Goal: Task Accomplishment & Management: Manage account settings

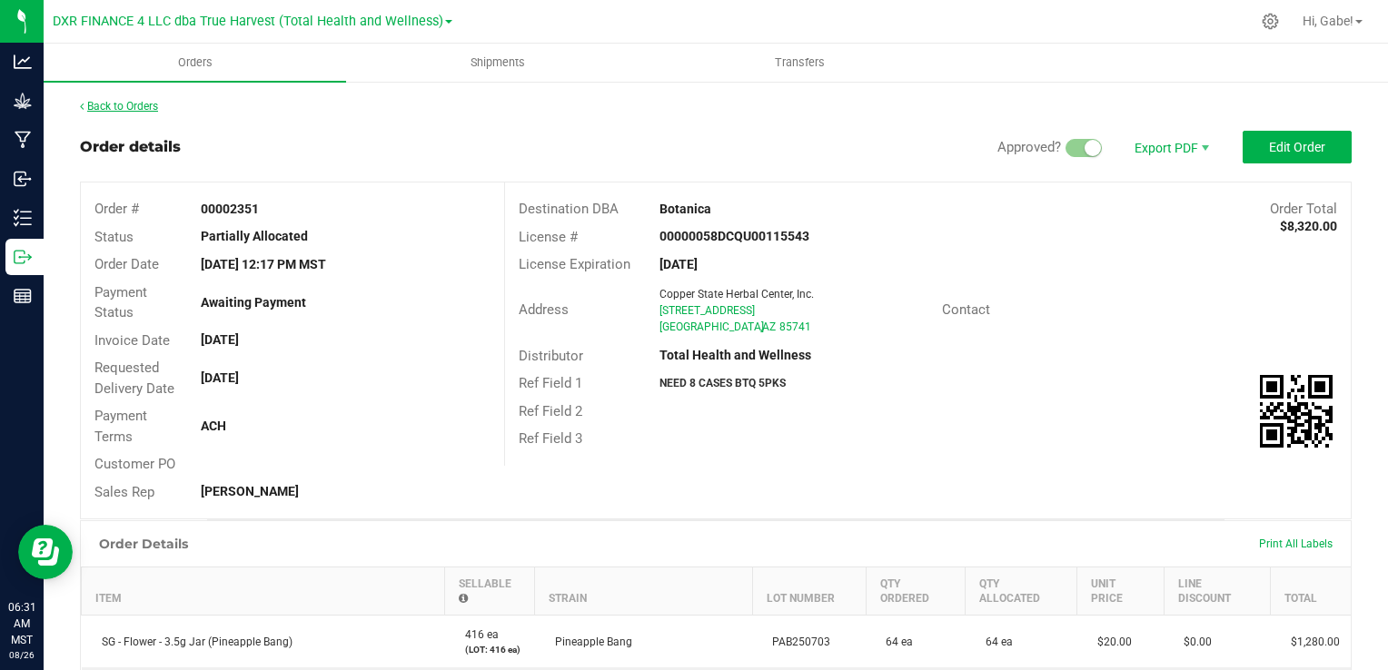
click at [153, 109] on link "Back to Orders" at bounding box center [119, 106] width 78 height 13
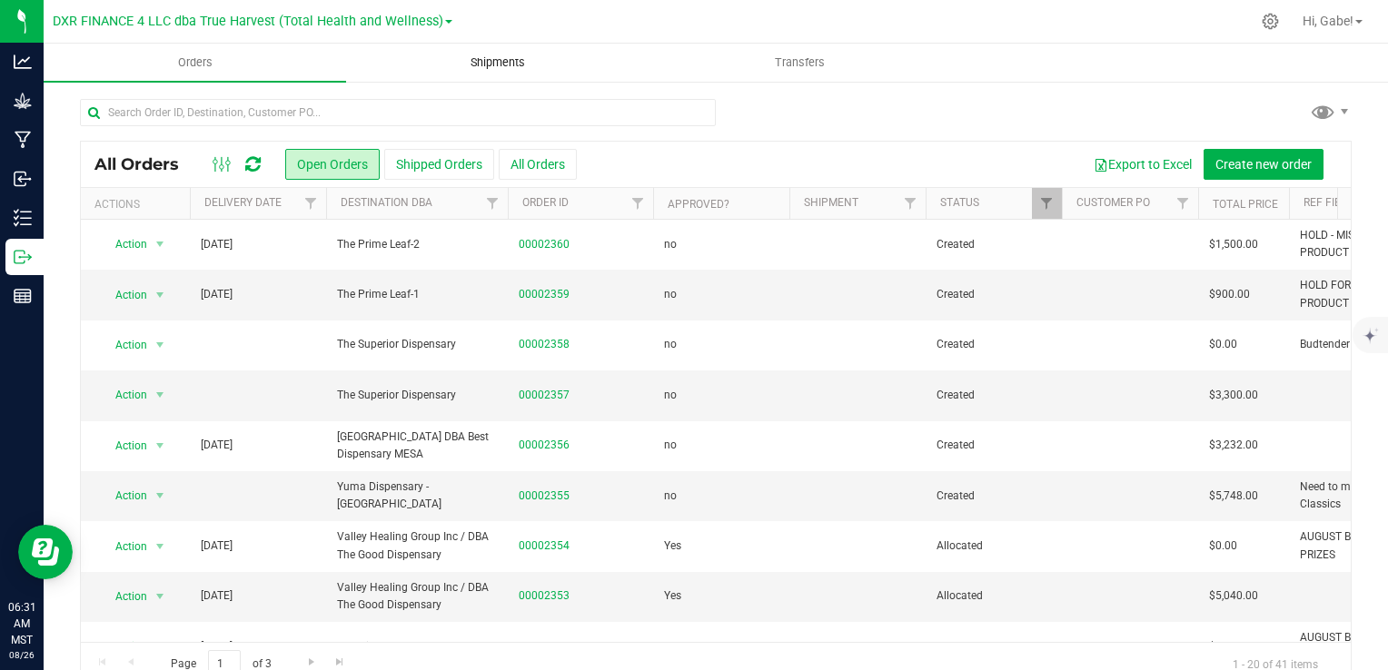
click at [513, 64] on span "Shipments" at bounding box center [498, 63] width 104 height 16
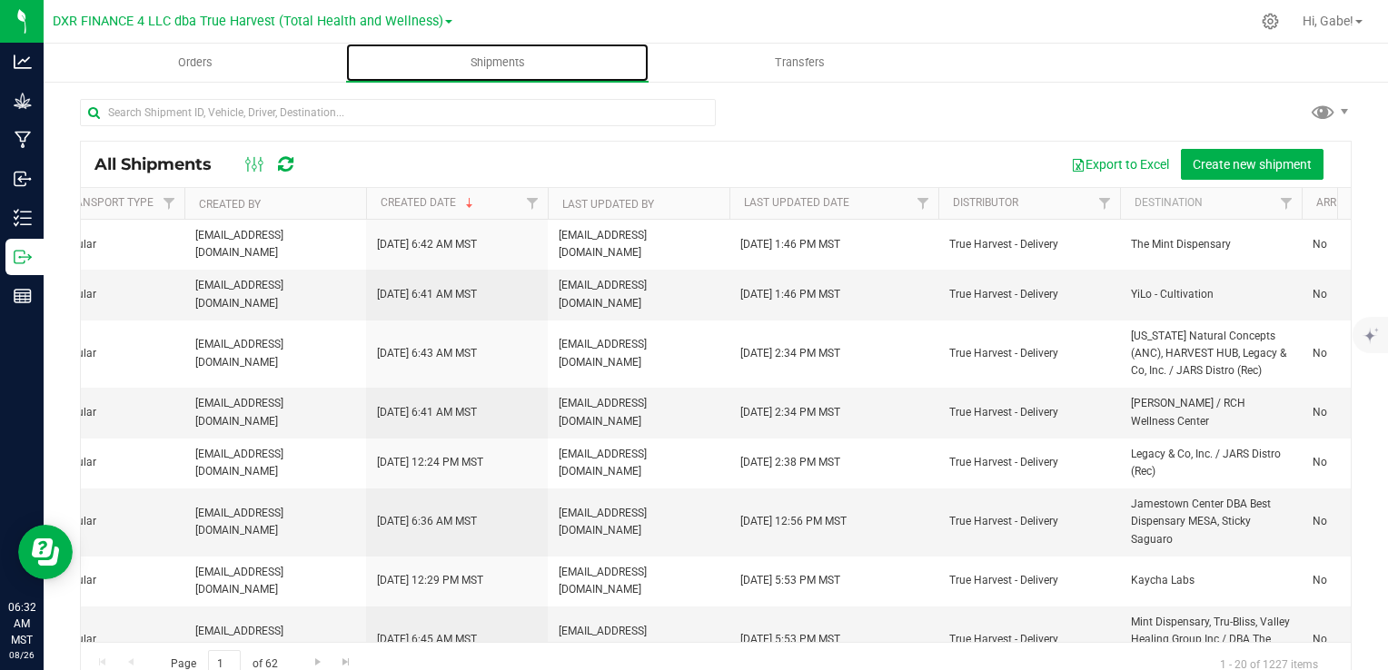
scroll to position [0, 962]
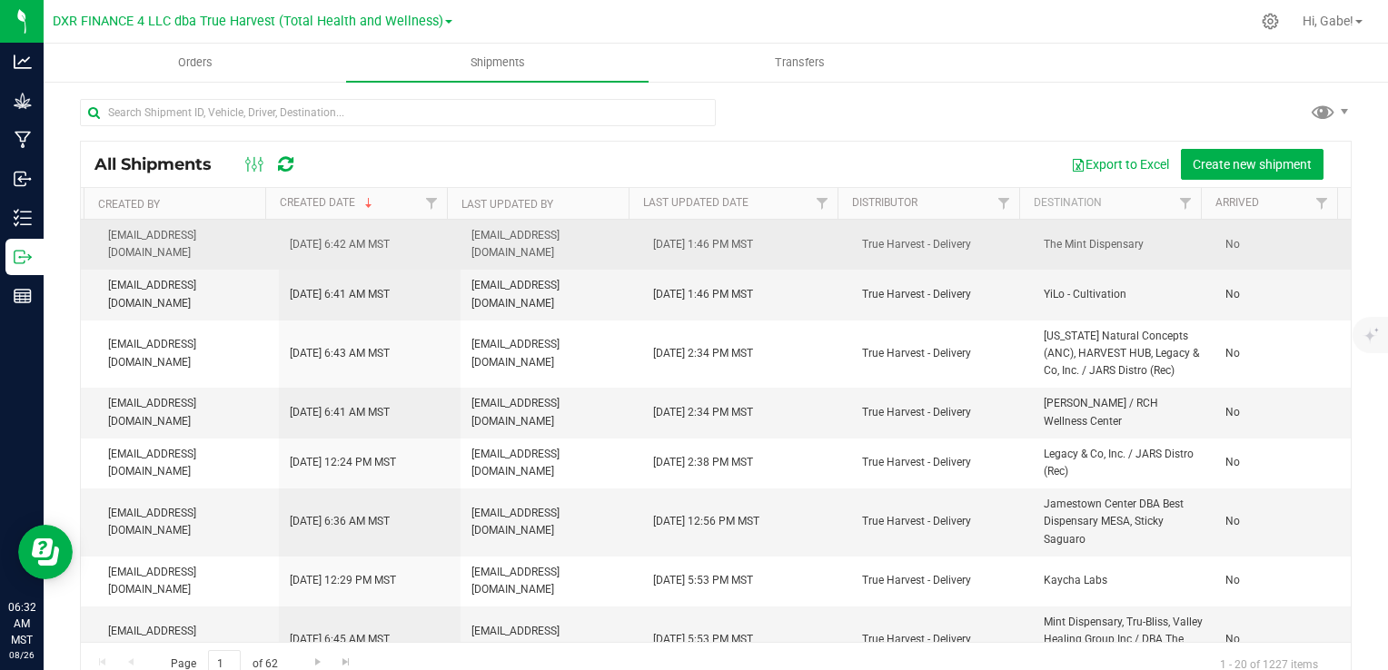
click at [1235, 234] on td "No" at bounding box center [1283, 245] width 136 height 50
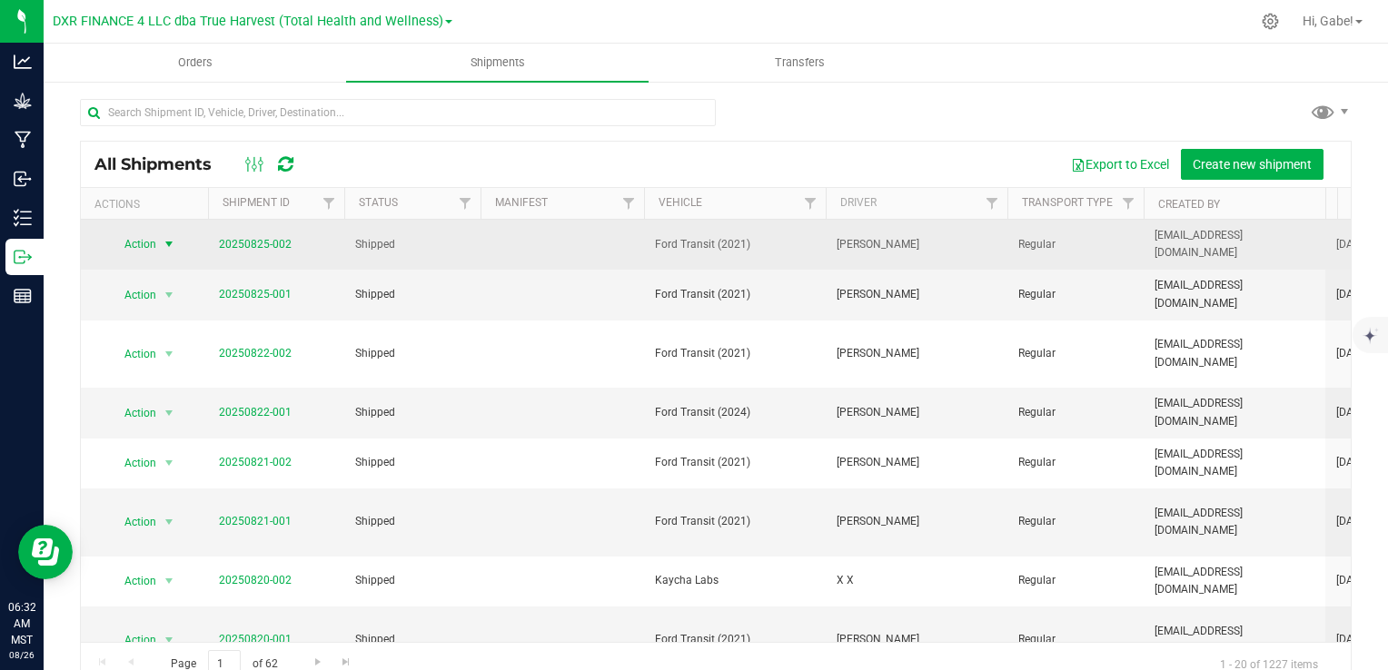
click at [153, 239] on span "Action" at bounding box center [132, 244] width 49 height 25
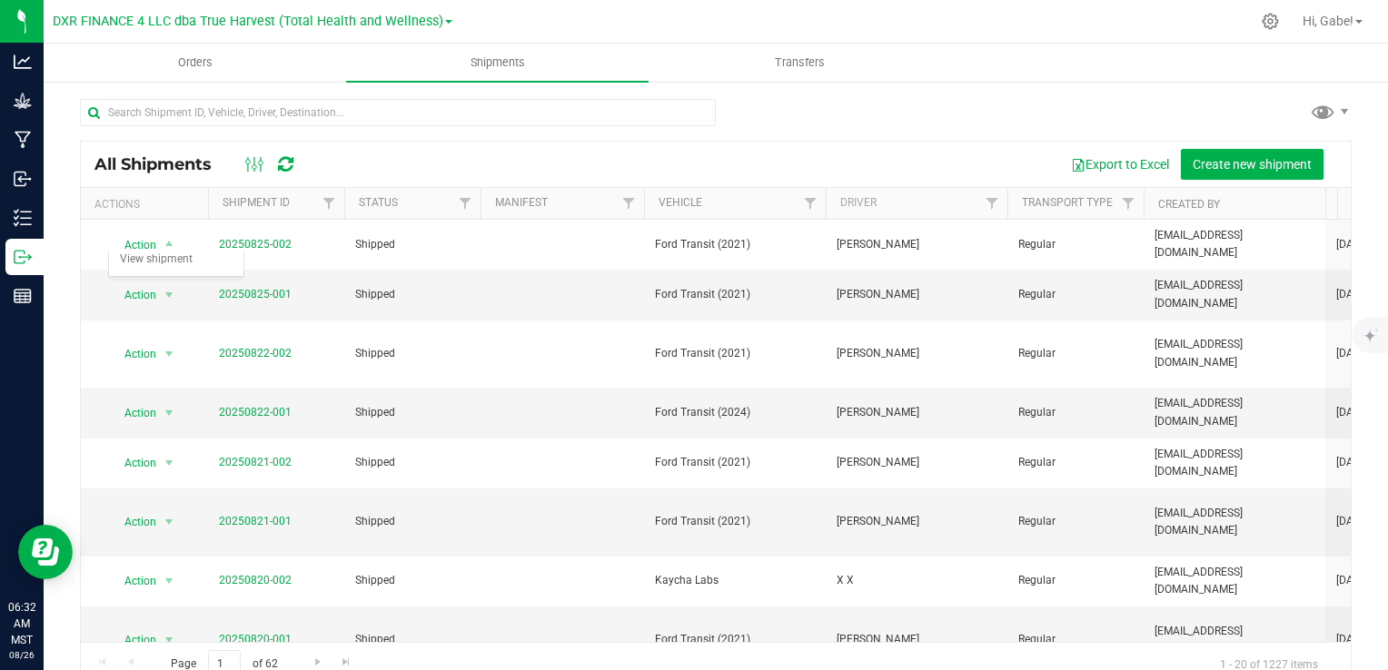
click at [448, 144] on div "All Shipments Export to Excel Create new shipment" at bounding box center [716, 164] width 1270 height 45
click at [1213, 154] on button "Create new shipment" at bounding box center [1252, 164] width 143 height 31
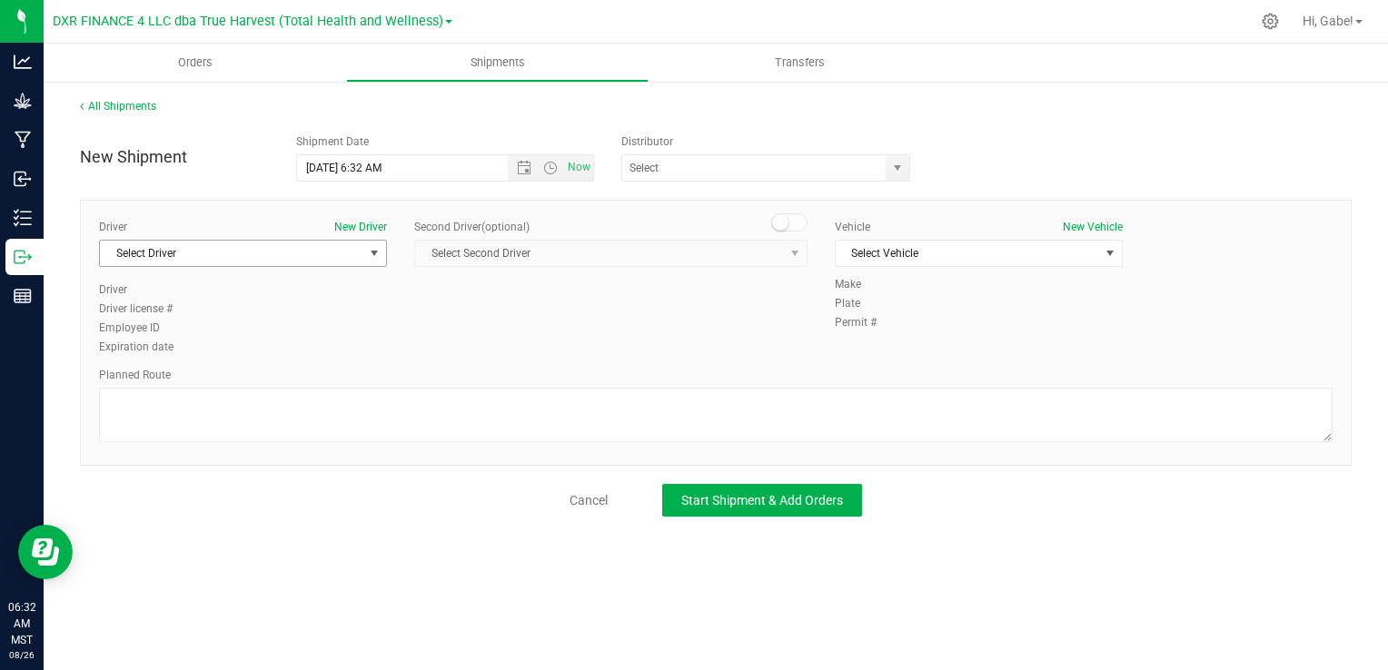
click at [349, 245] on span "Select Driver" at bounding box center [231, 253] width 263 height 25
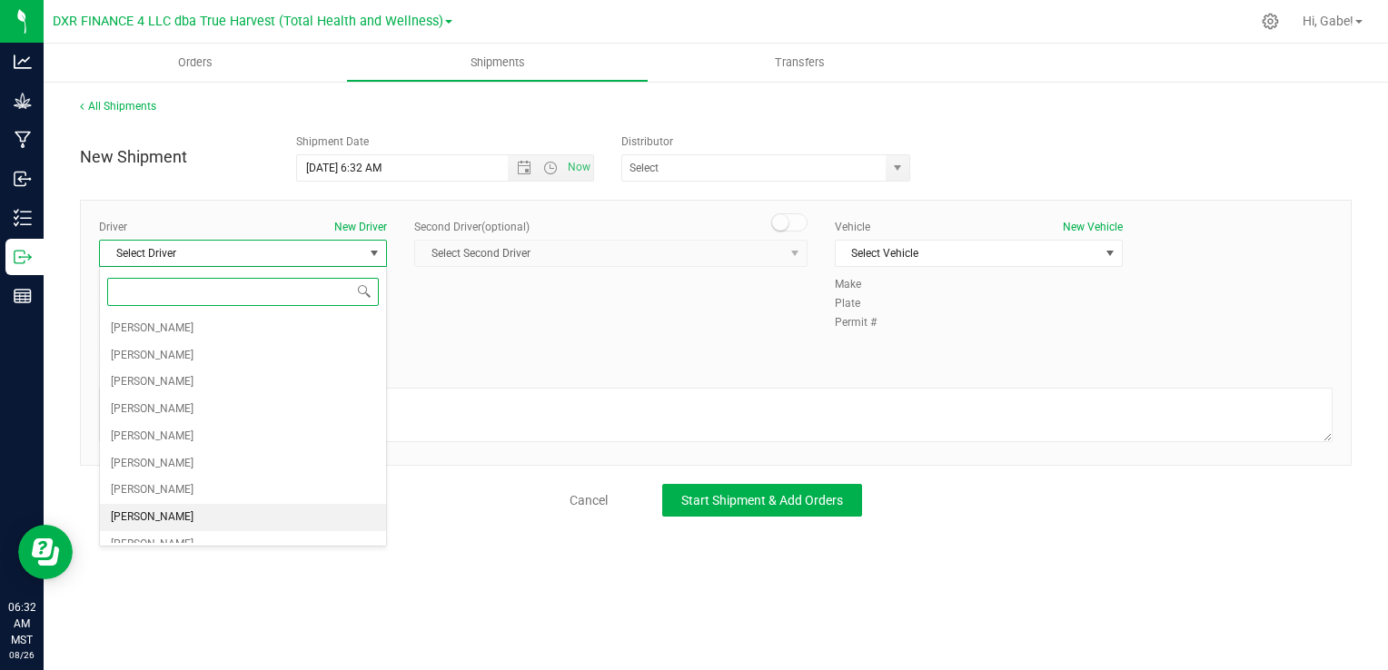
click at [214, 505] on li "[PERSON_NAME]" at bounding box center [243, 517] width 286 height 27
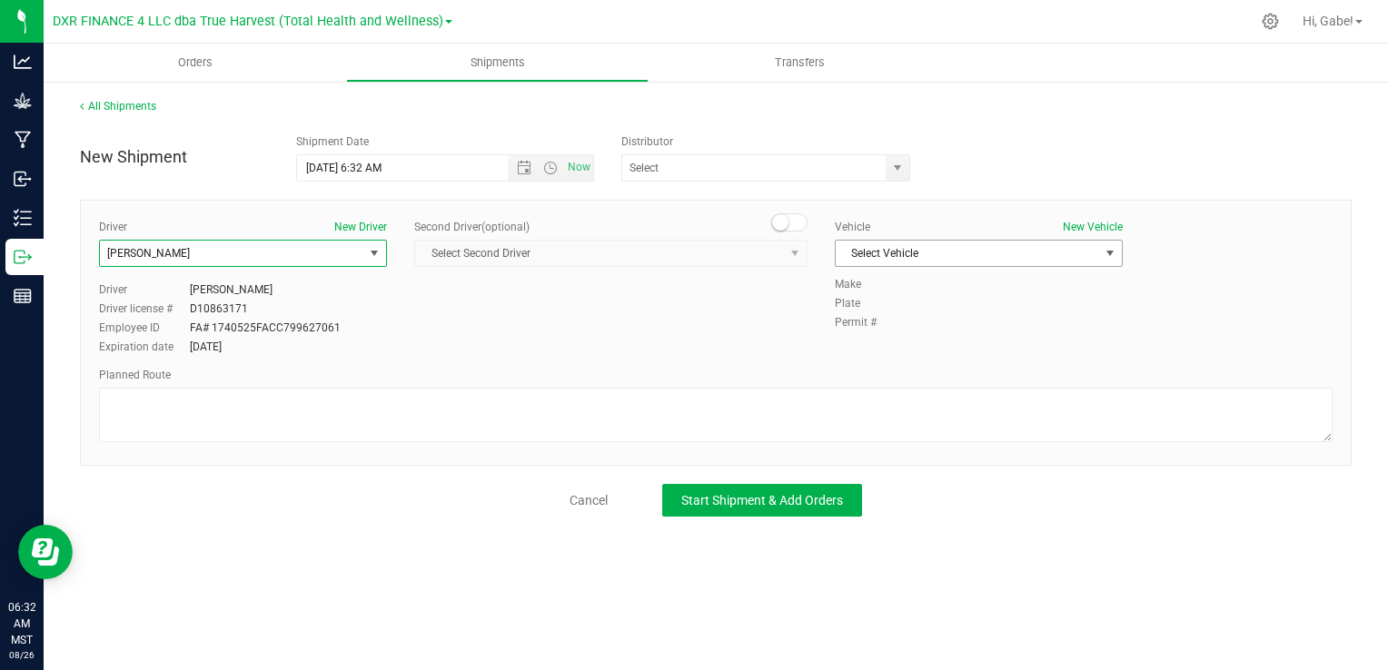
click at [932, 258] on span "Select Vehicle" at bounding box center [967, 253] width 263 height 25
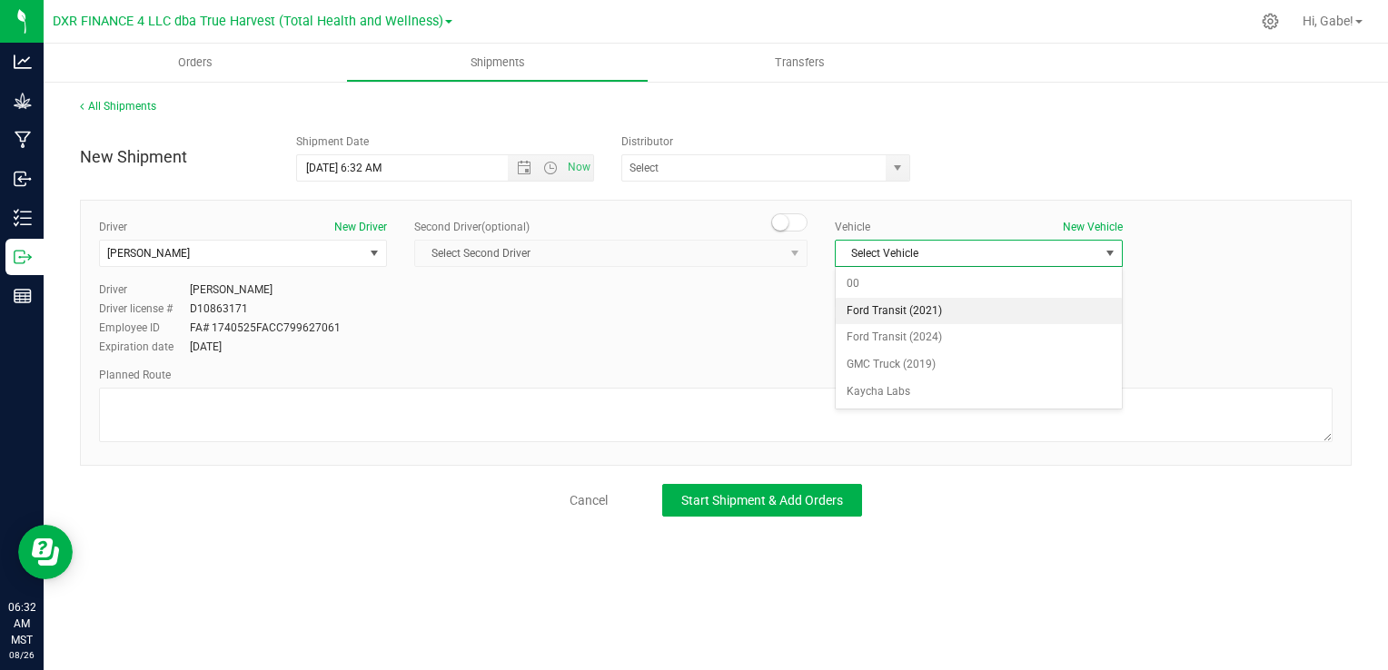
click at [911, 312] on li "Ford Transit (2021)" at bounding box center [979, 311] width 286 height 27
click at [900, 158] on span "select" at bounding box center [897, 167] width 23 height 25
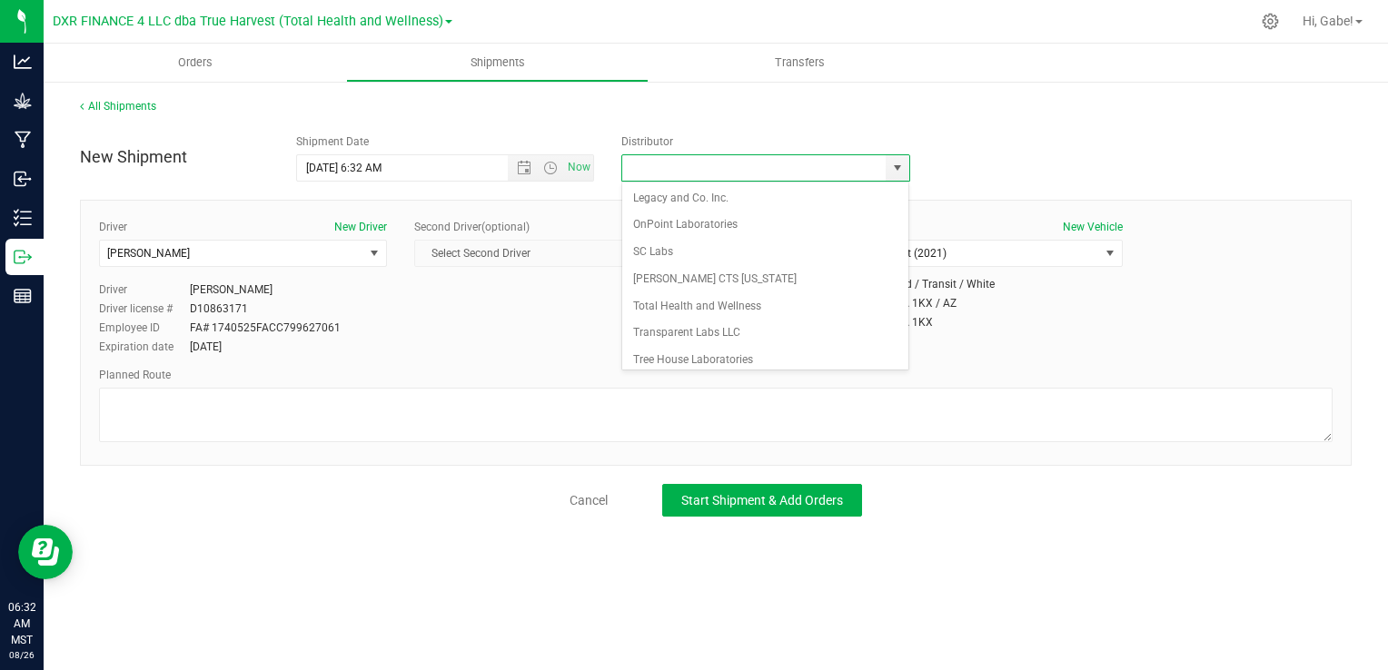
scroll to position [164, 0]
click at [773, 304] on li "Total Health and Wellness" at bounding box center [765, 306] width 287 height 27
type input "Total Health and Wellness"
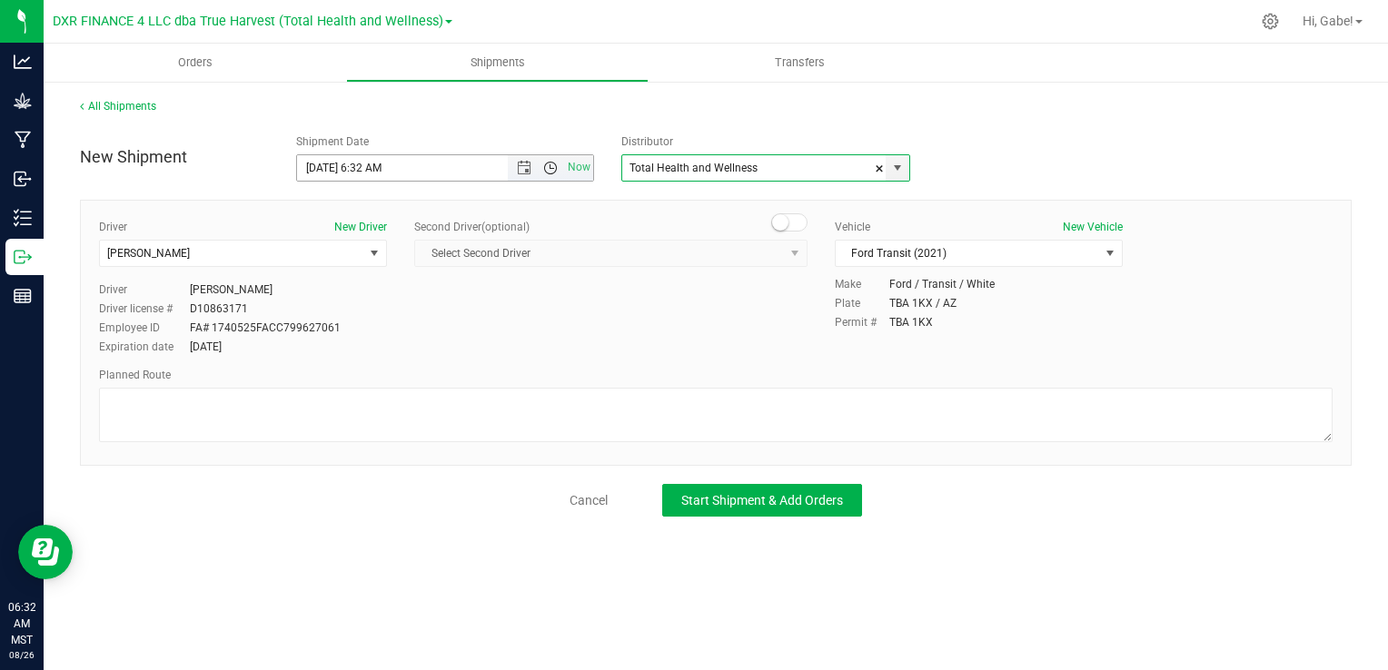
click at [543, 168] on span "Open the time view" at bounding box center [550, 168] width 15 height 15
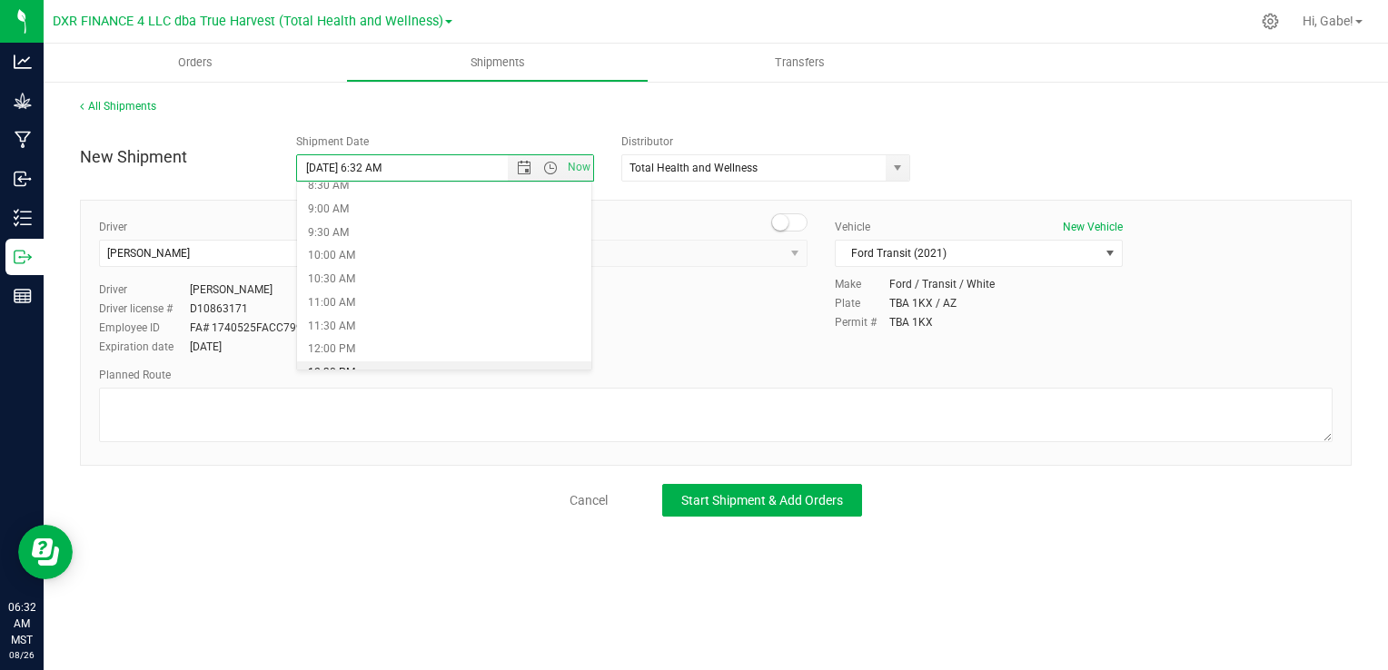
scroll to position [454, 0]
click at [438, 289] on li "11:30 AM" at bounding box center [444, 281] width 294 height 24
type input "8/26/2025 11:30 AM"
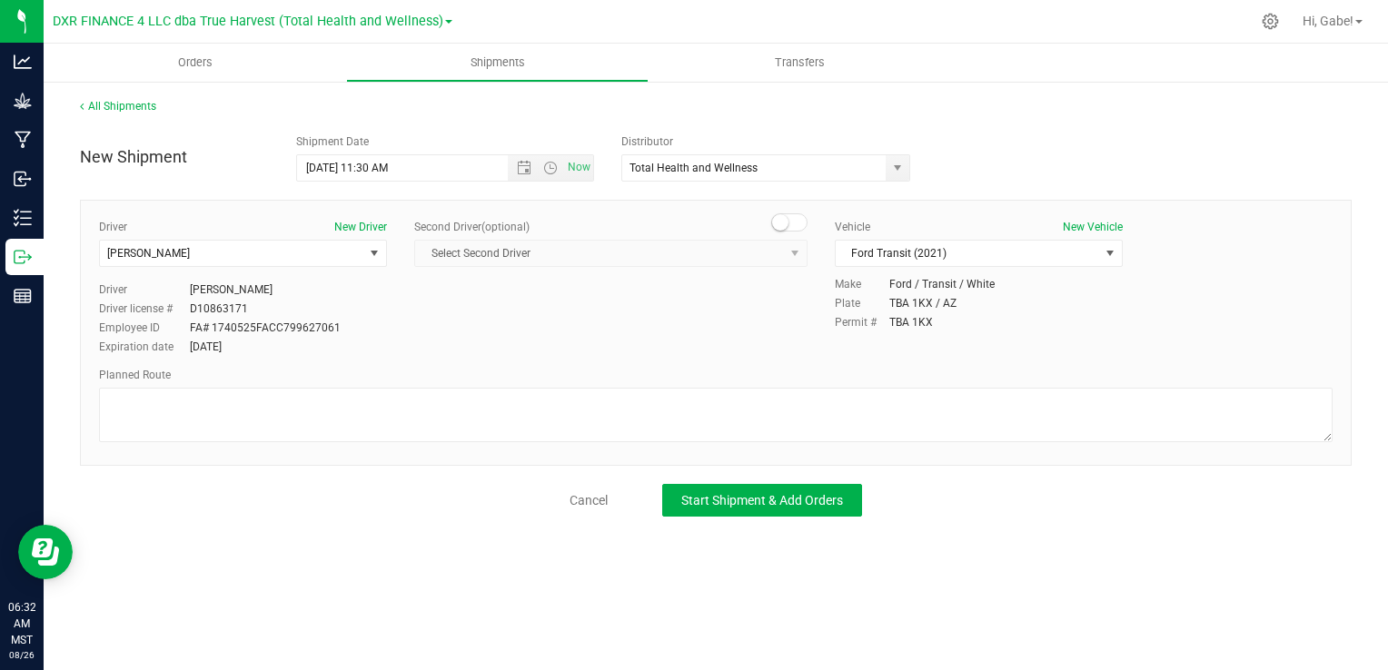
click at [679, 331] on div "Driver New Driver Philip Mashek Select Driver Shane Barnes Michael Baska Gabrie…" at bounding box center [715, 288] width 1261 height 139
click at [799, 501] on span "Start Shipment & Add Orders" at bounding box center [762, 500] width 162 height 15
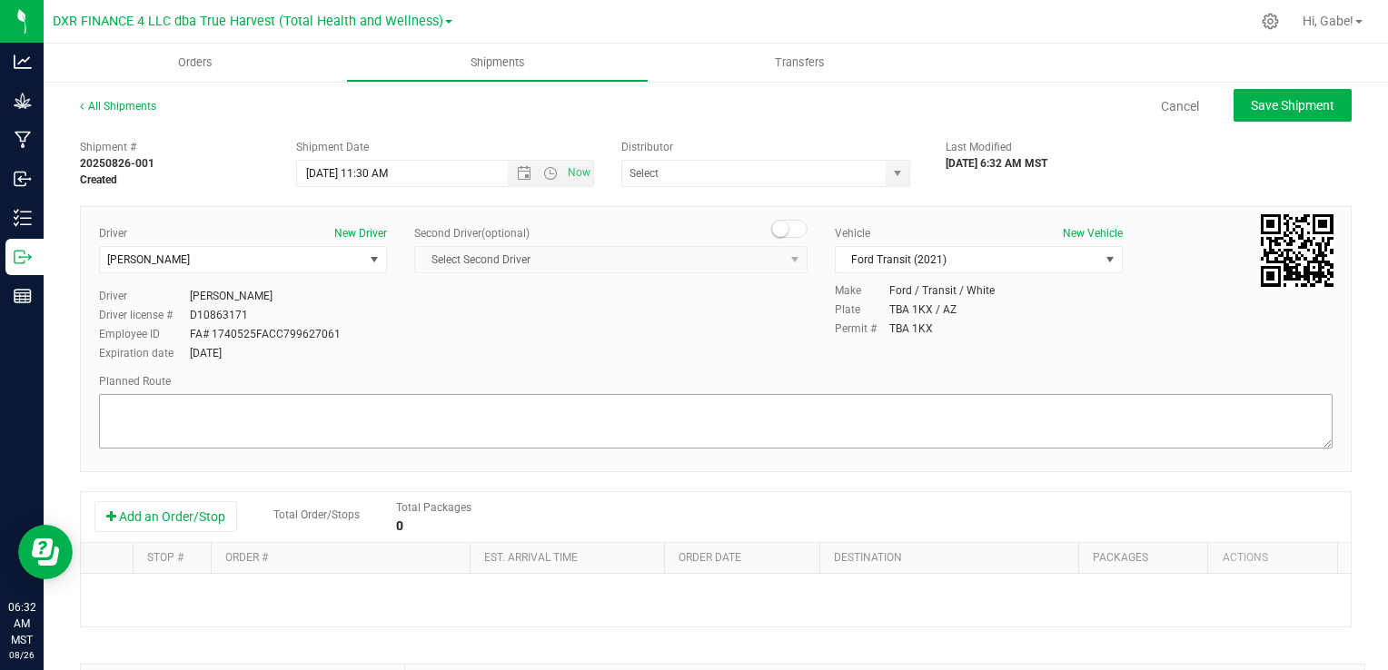
type input "Total Health and Wellness"
click at [203, 525] on button "Add an Order/Stop" at bounding box center [165, 516] width 143 height 31
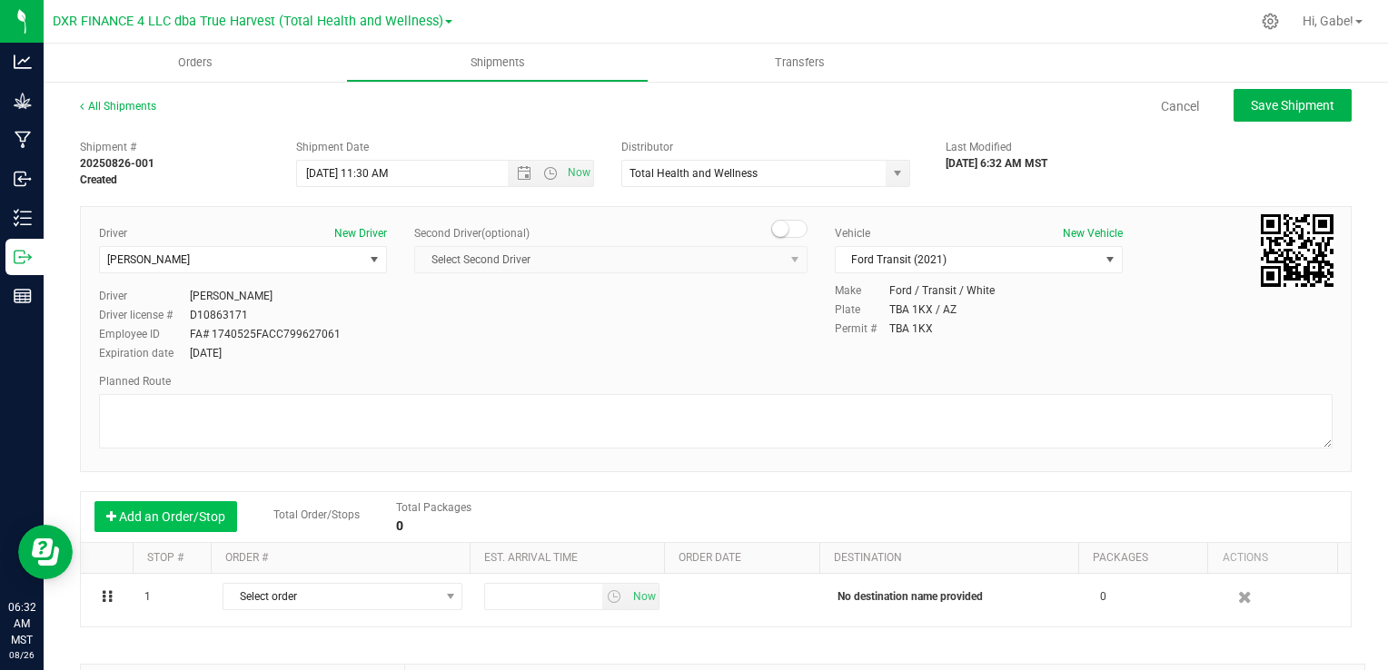
click at [199, 523] on button "Add an Order/Stop" at bounding box center [165, 516] width 143 height 31
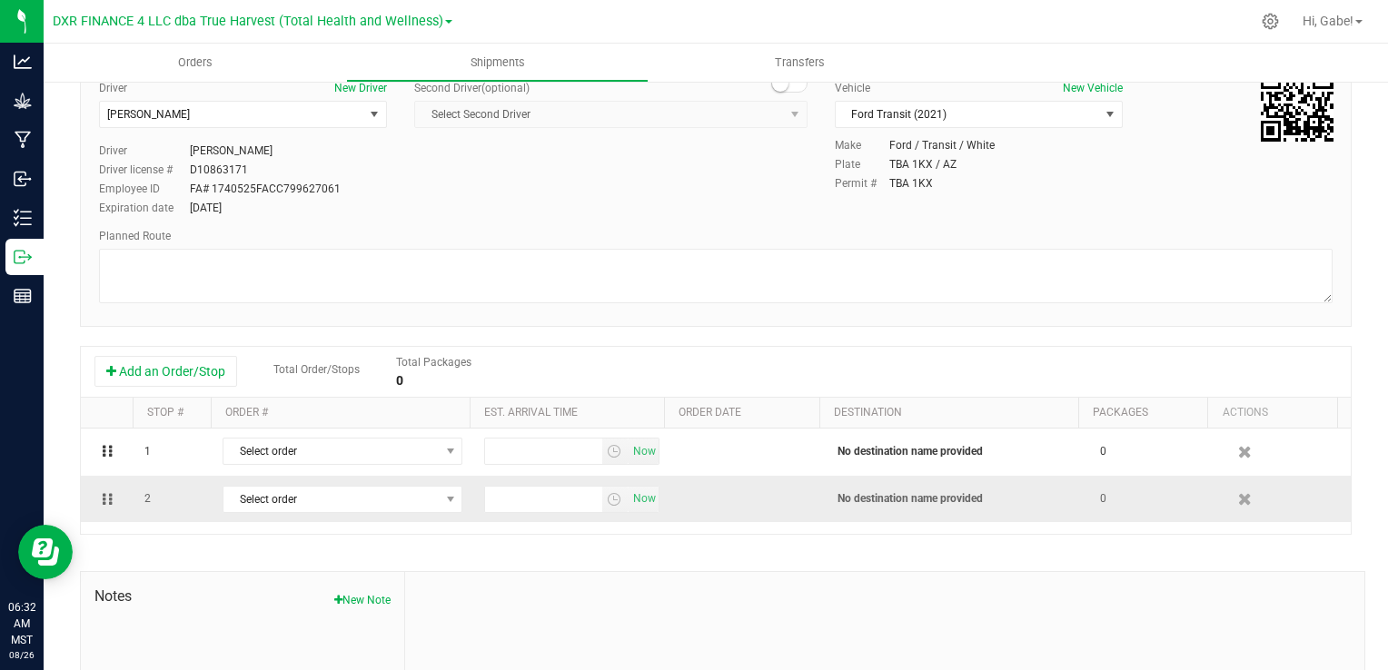
scroll to position [182, 0]
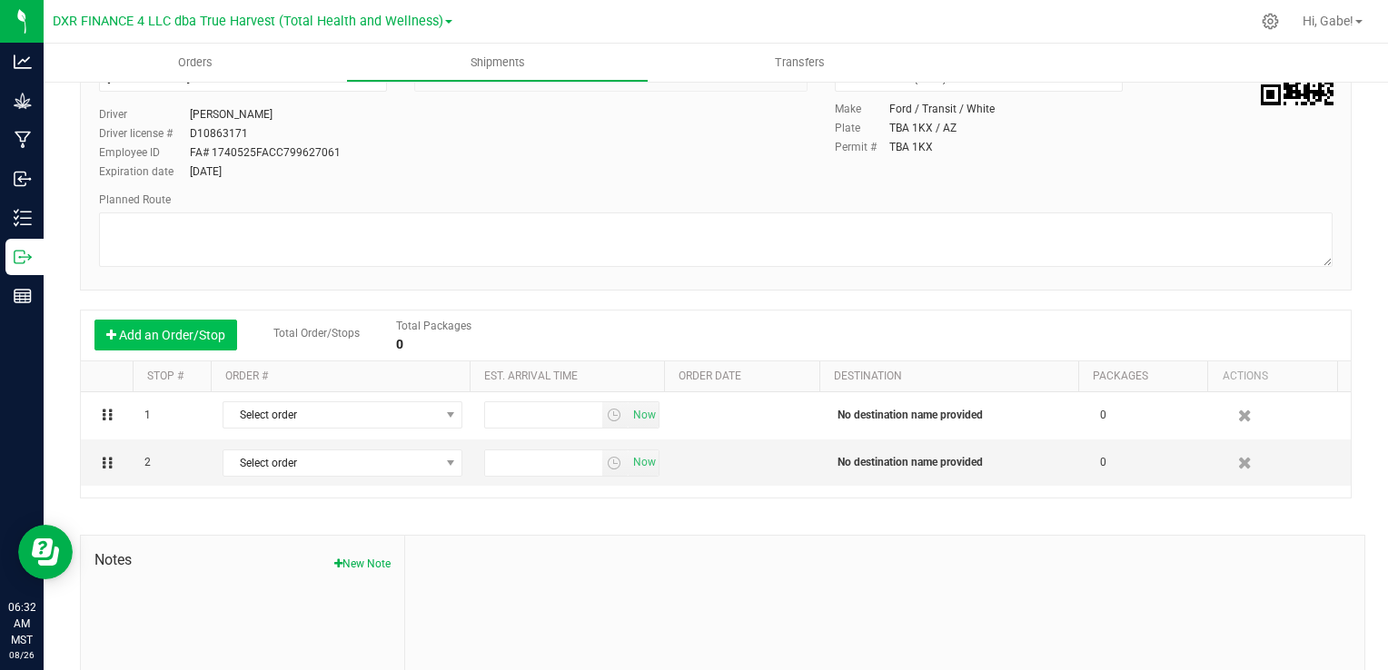
click at [207, 342] on button "Add an Order/Stop" at bounding box center [165, 335] width 143 height 31
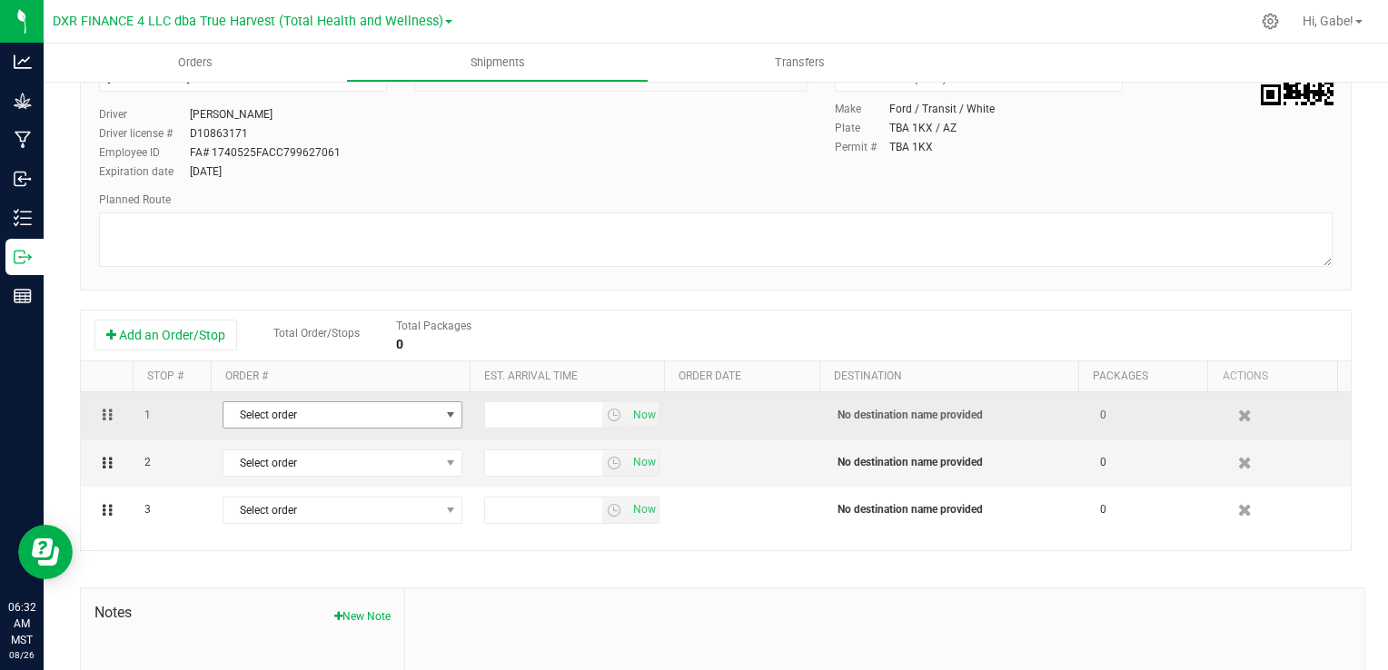
click at [373, 419] on span "Select order" at bounding box center [330, 414] width 215 height 25
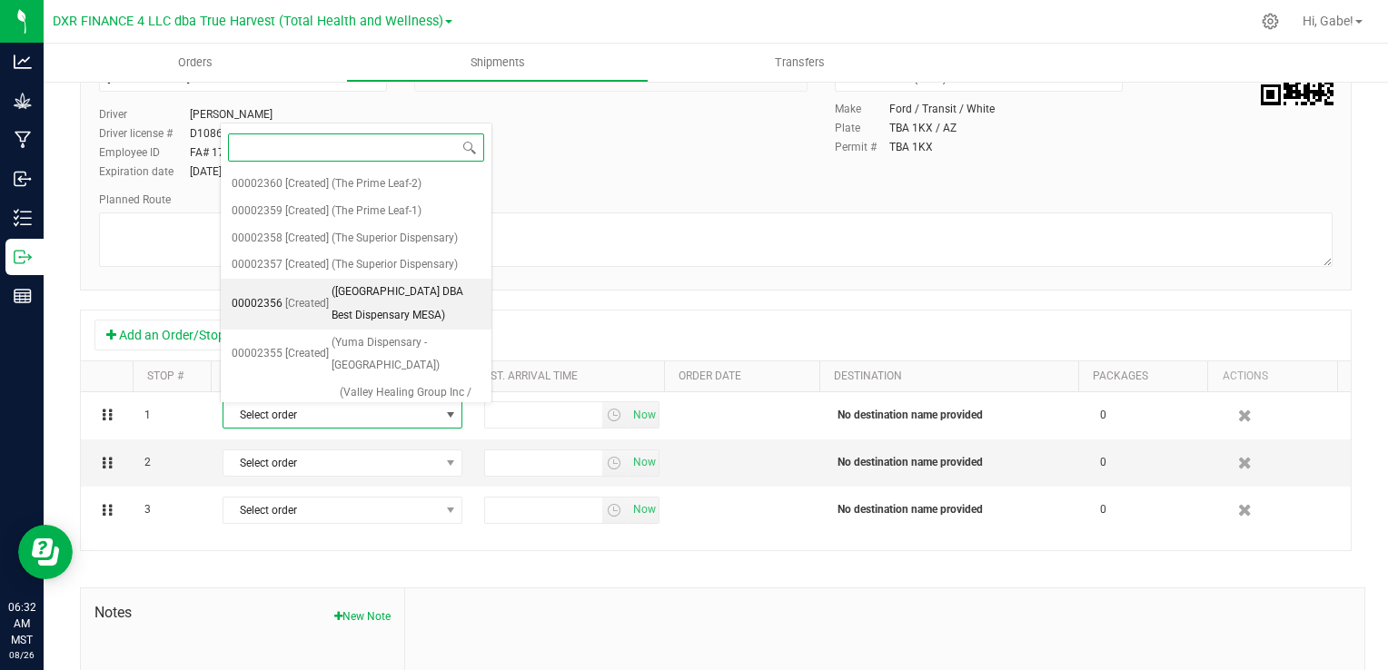
scroll to position [1120, 0]
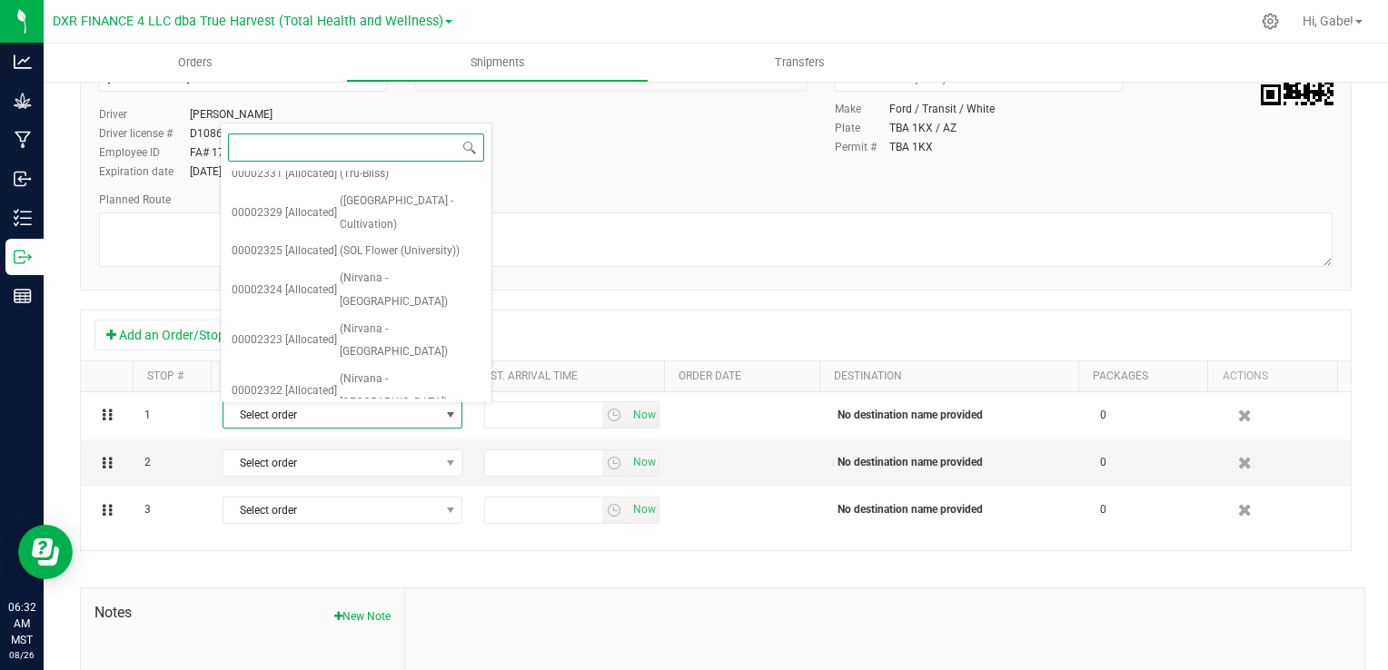
click at [419, 623] on span "(Arizona Cannabis Society Inc)" at bounding box center [410, 646] width 141 height 46
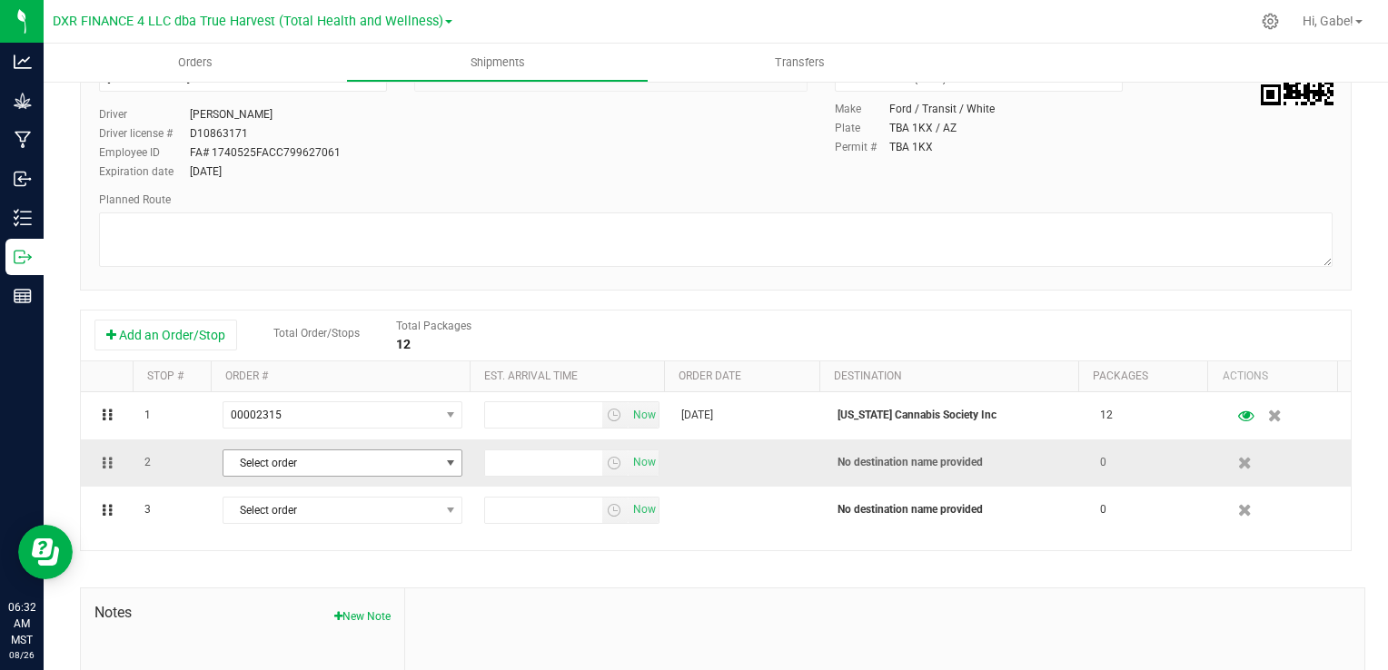
click at [425, 467] on span "Select order" at bounding box center [330, 463] width 215 height 25
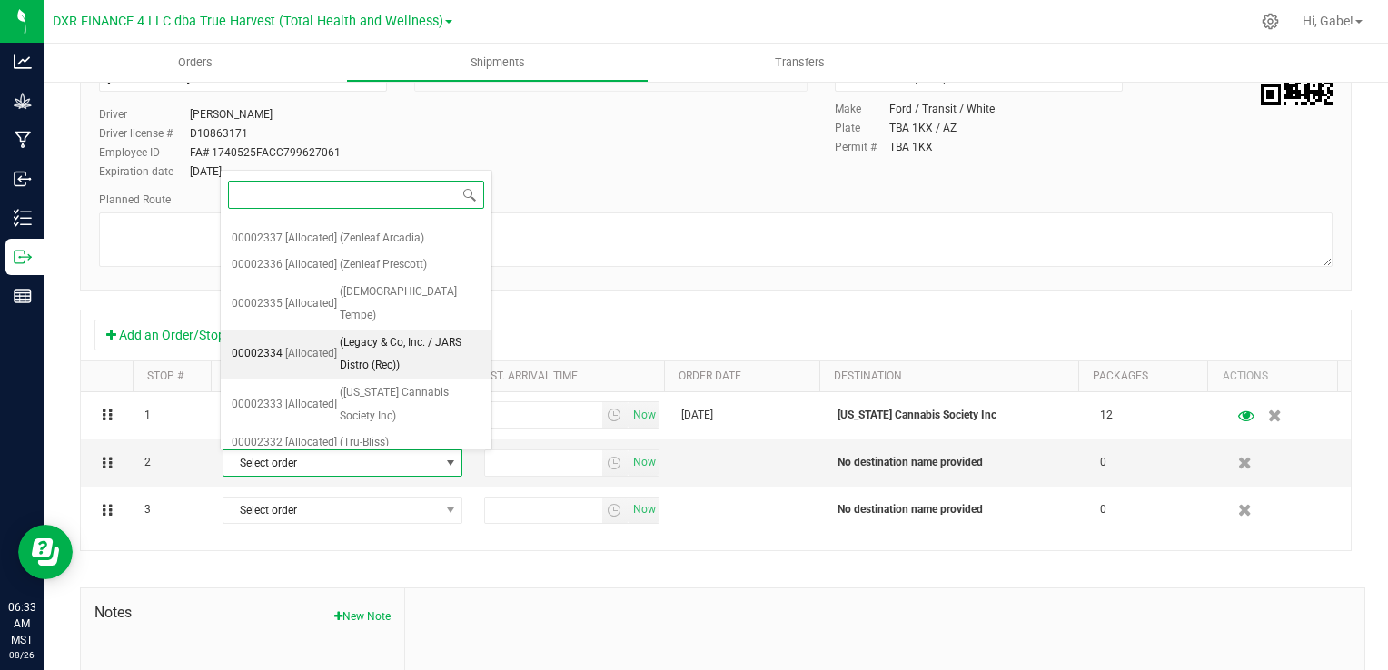
scroll to position [908, 0]
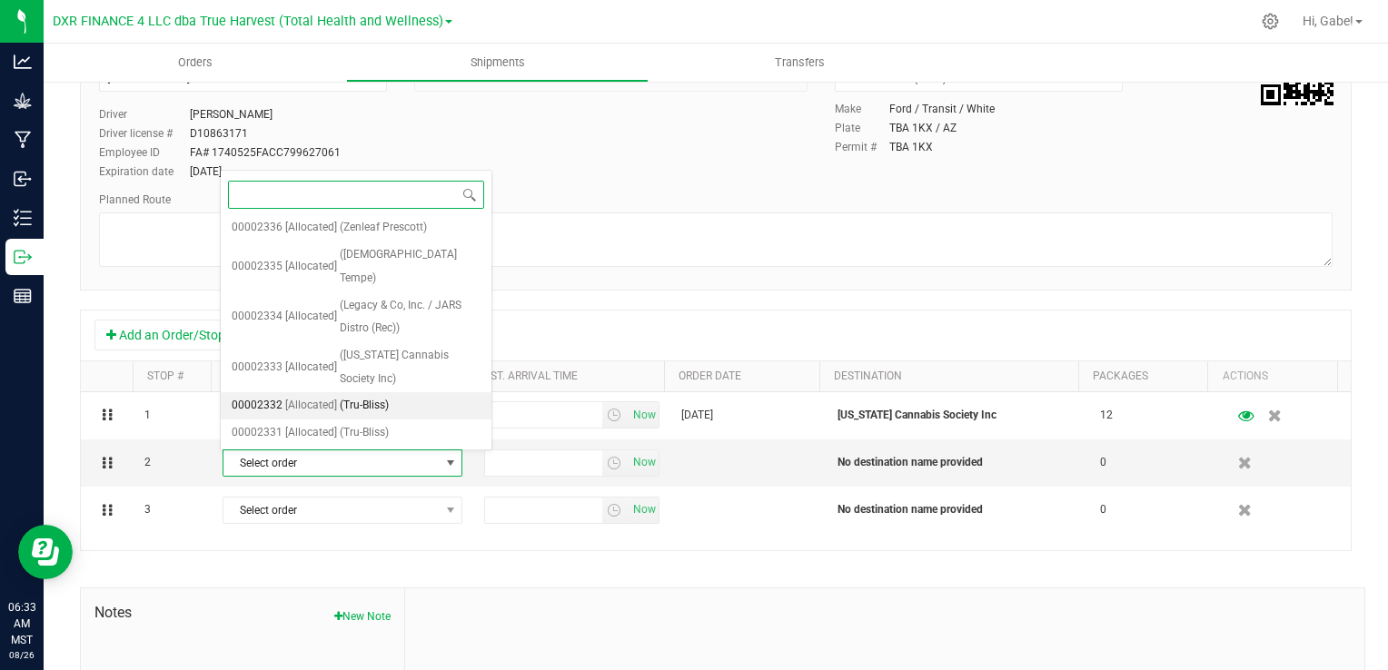
click at [382, 394] on span "(Tru-Bliss)" at bounding box center [364, 406] width 49 height 24
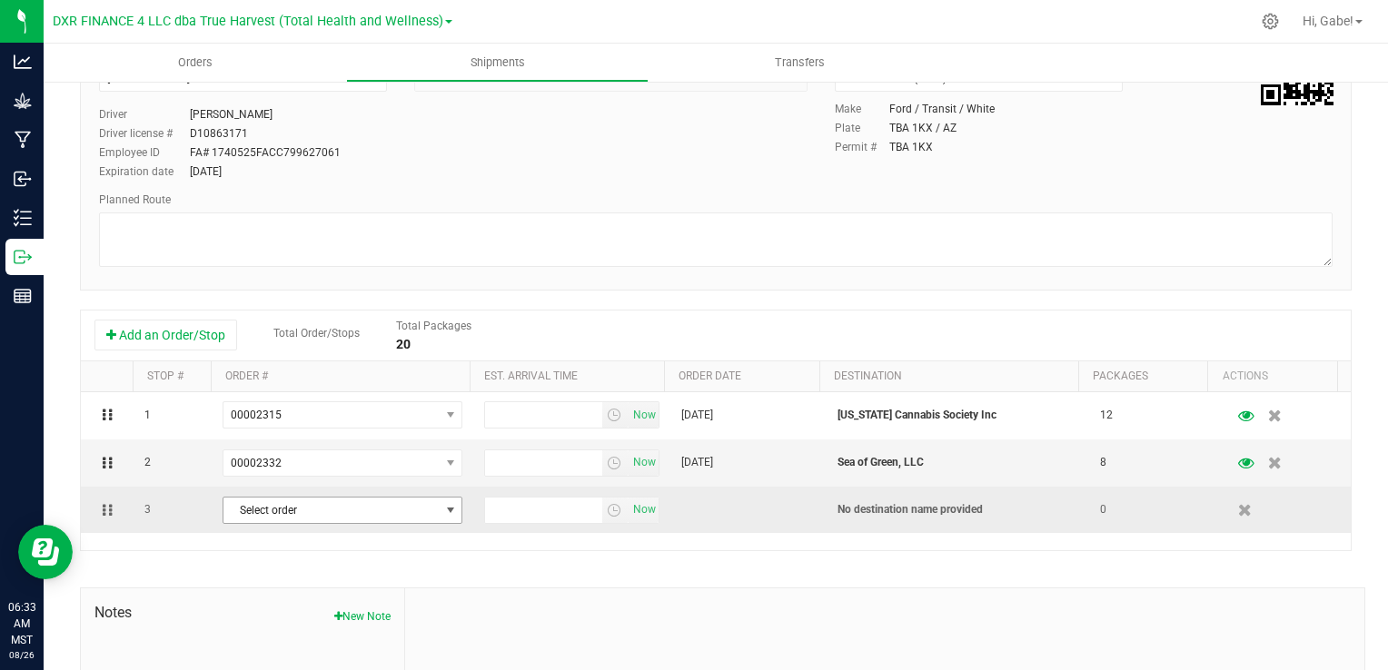
click at [427, 500] on span "Select order" at bounding box center [330, 510] width 215 height 25
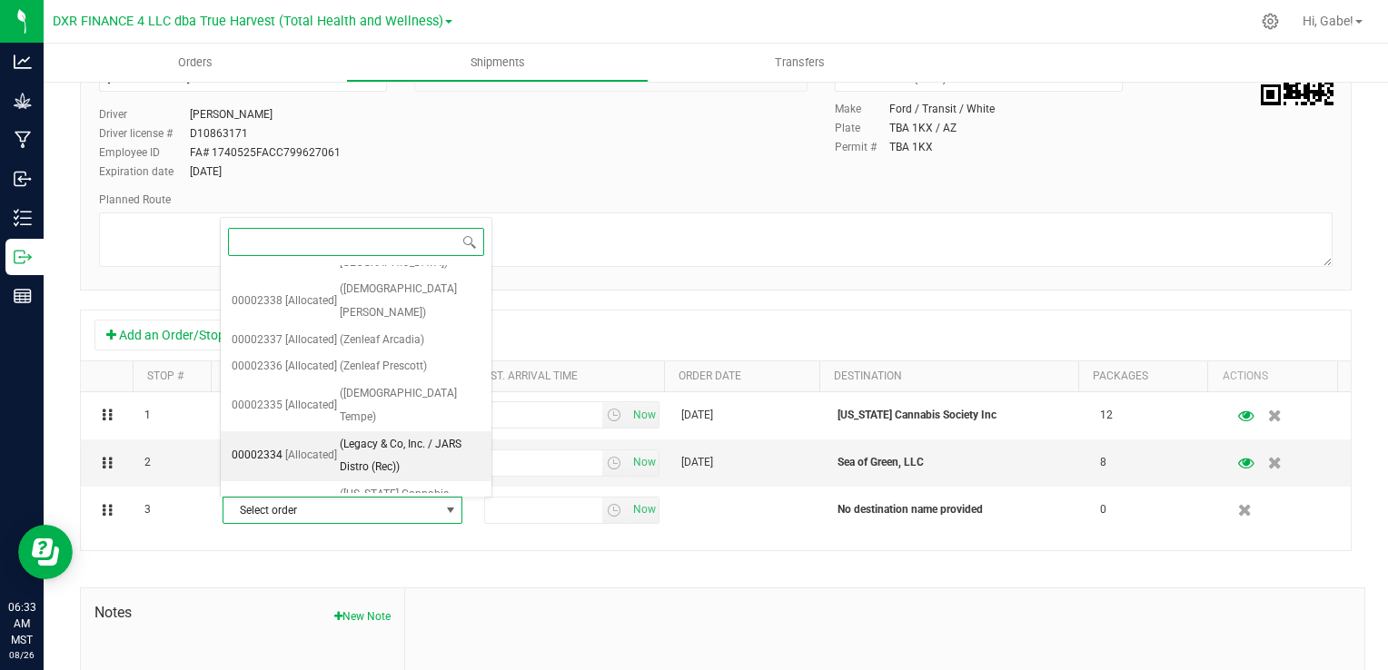
scroll to position [818, 0]
click at [393, 558] on li "00002331 [Allocated] (Tru-Bliss)" at bounding box center [356, 571] width 271 height 27
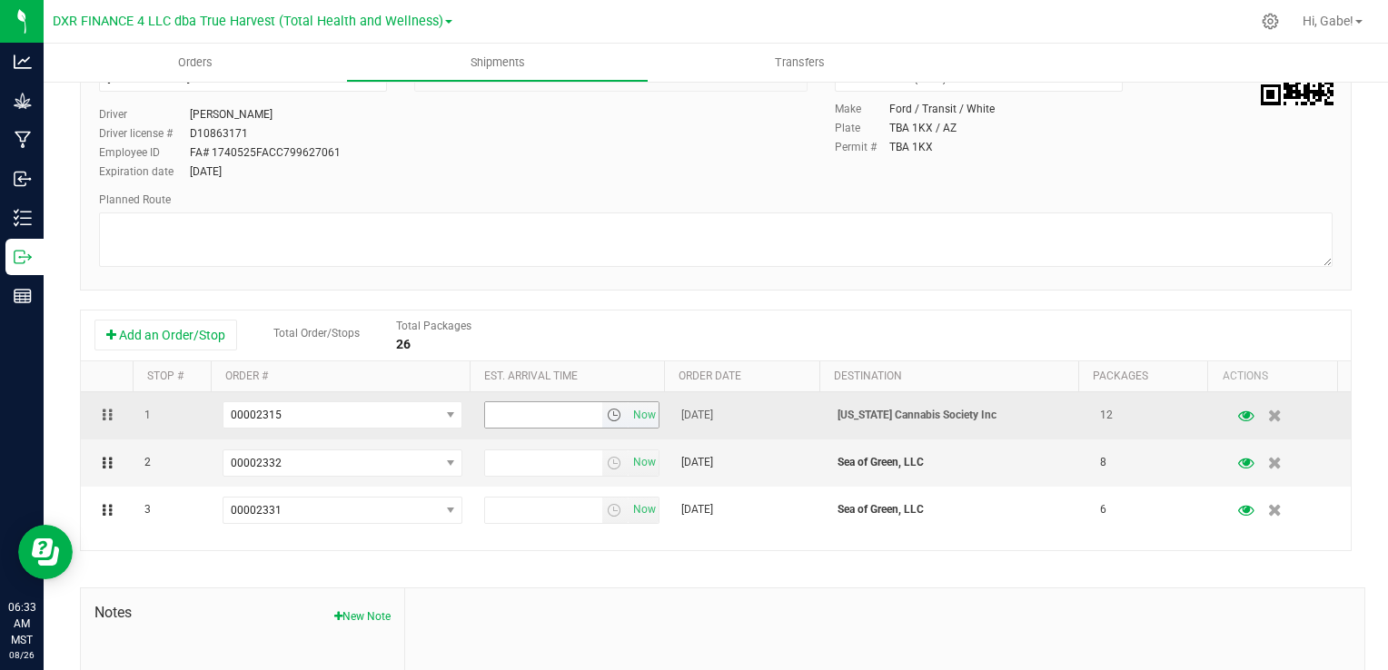
click at [523, 420] on input "text" at bounding box center [543, 414] width 116 height 25
type input "12:00 PM"
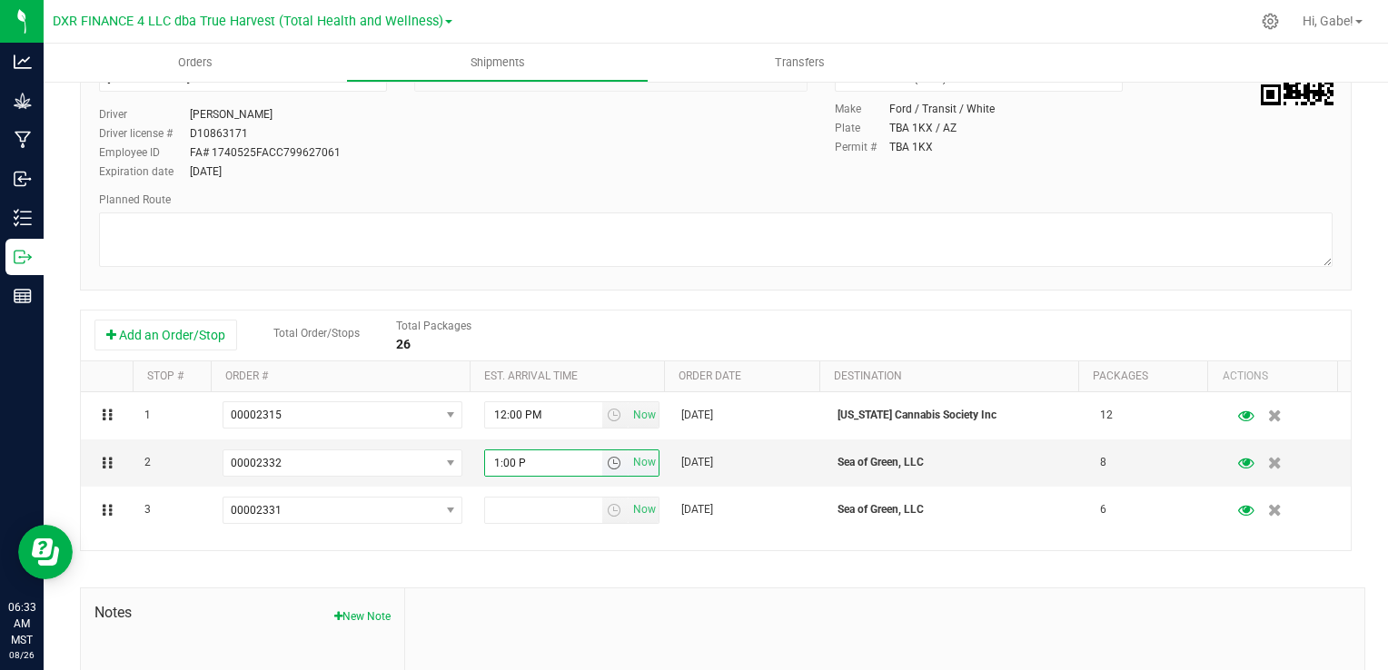
type input "1:00 PM"
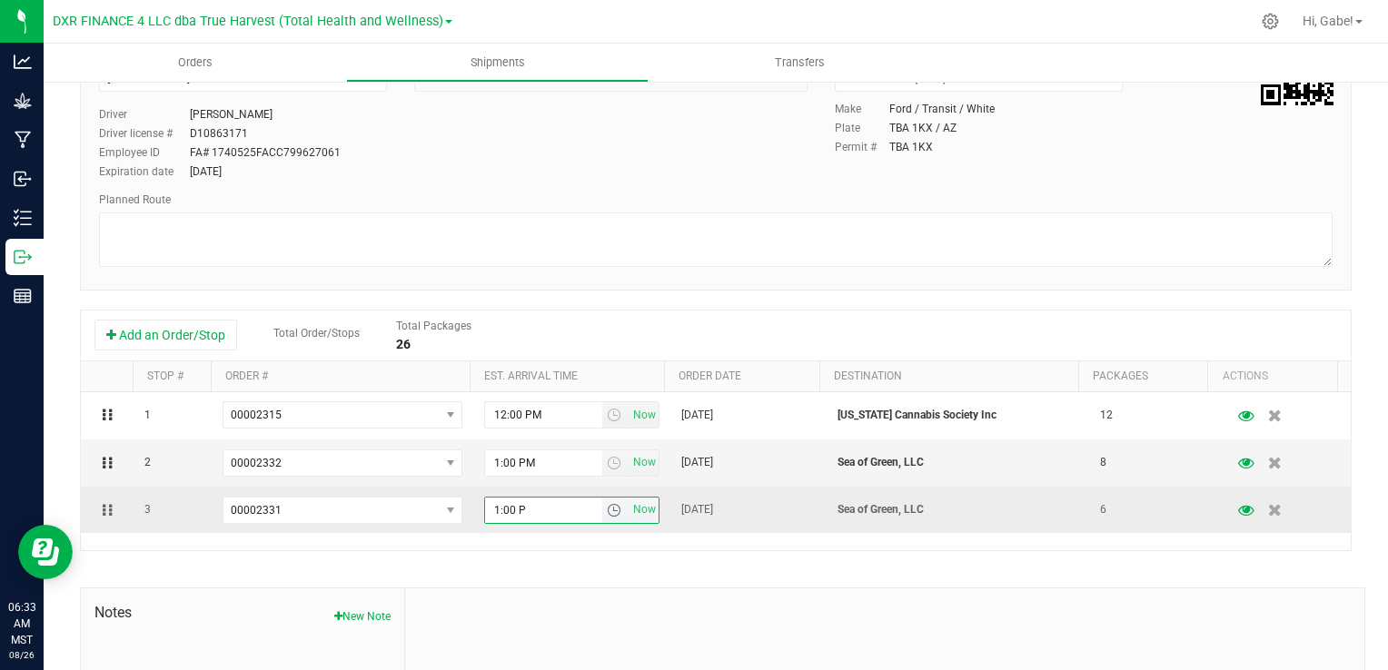
type input "1:00 PM"
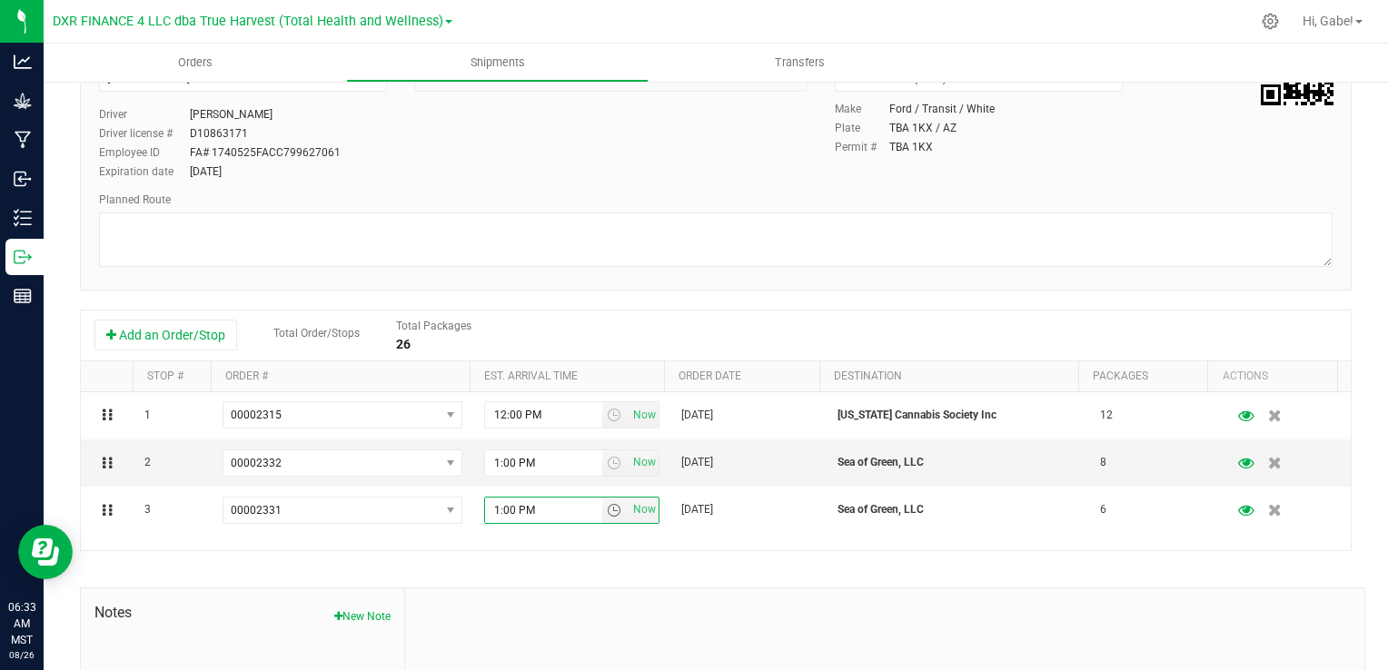
click at [564, 582] on div "Shipment # 20250826-001 Created Shipment Date 8/26/2025 11:30 AM Now Distributo…" at bounding box center [716, 391] width 1272 height 884
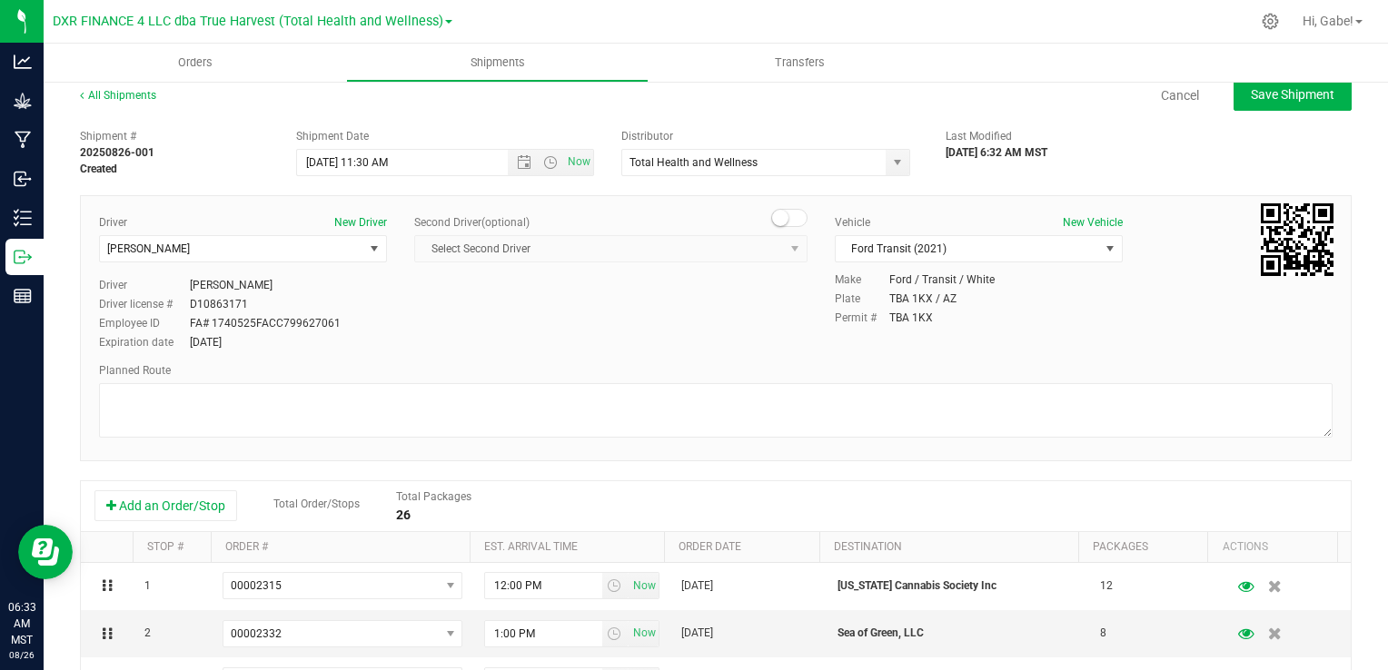
scroll to position [0, 0]
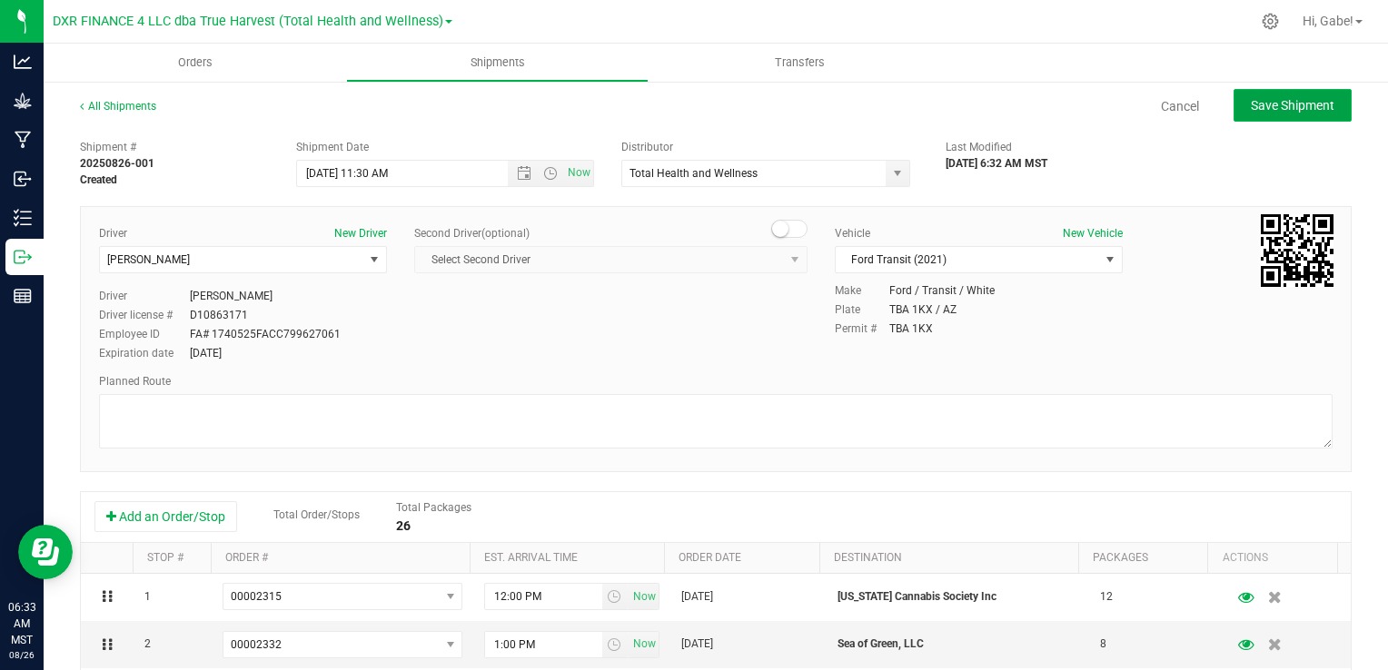
click at [1251, 113] on button "Save Shipment" at bounding box center [1293, 105] width 118 height 33
type input "8/26/2025 6:30 PM"
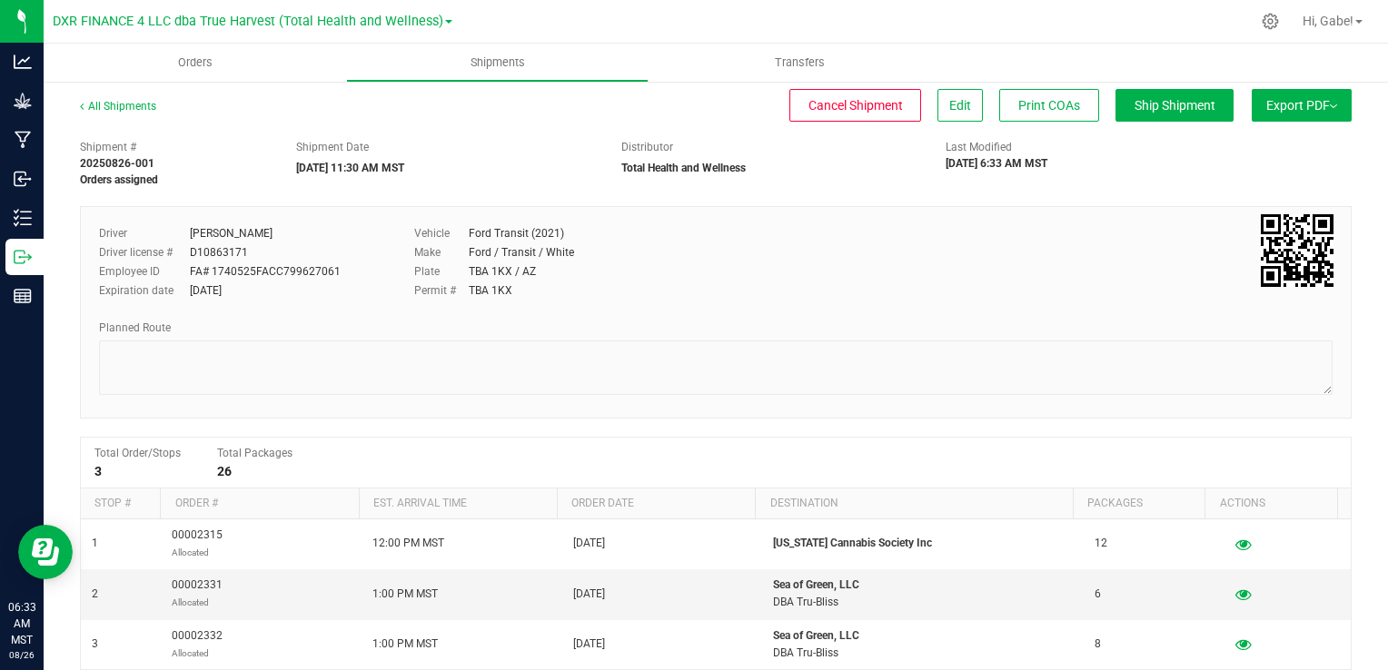
click at [1263, 113] on button "Export PDF" at bounding box center [1302, 105] width 100 height 33
click at [1256, 150] on span "Manifest by Package ID" at bounding box center [1274, 145] width 115 height 13
drag, startPoint x: 1213, startPoint y: 539, endPoint x: 996, endPoint y: 327, distance: 303.2
click at [996, 327] on div "Planned Route" at bounding box center [716, 328] width 1234 height 16
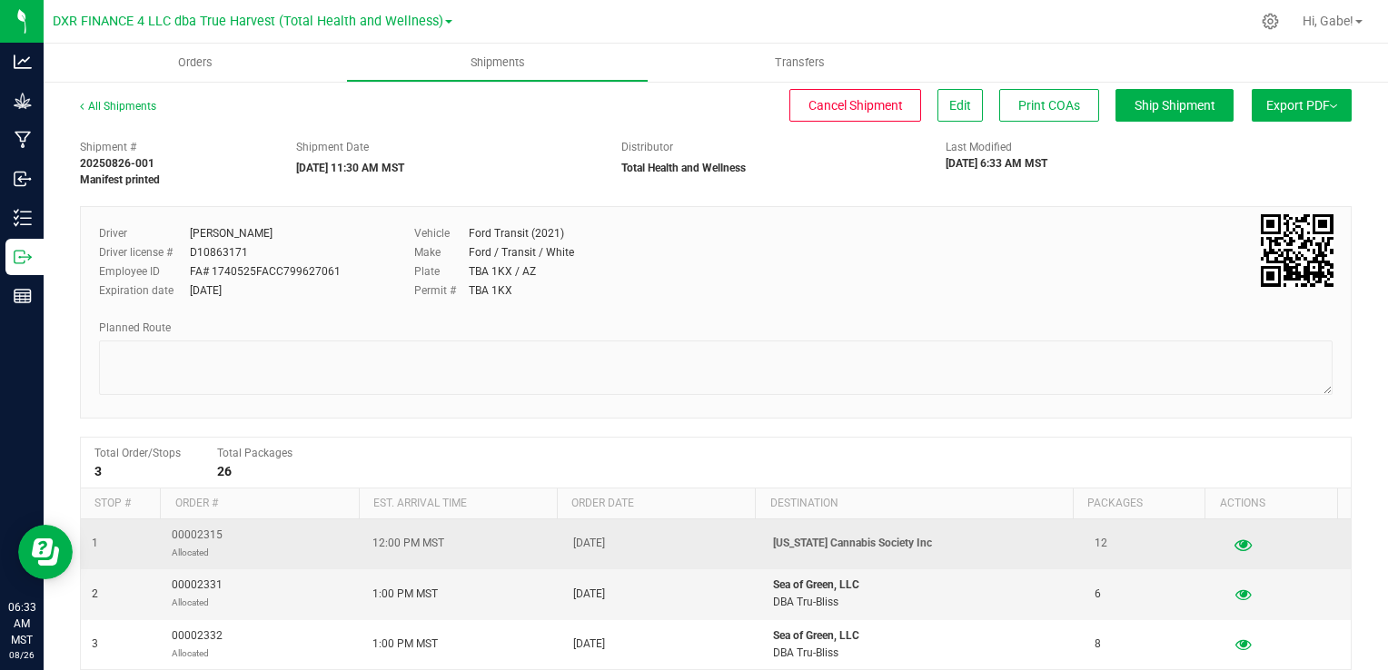
click at [1234, 540] on icon "button" at bounding box center [1242, 544] width 17 height 13
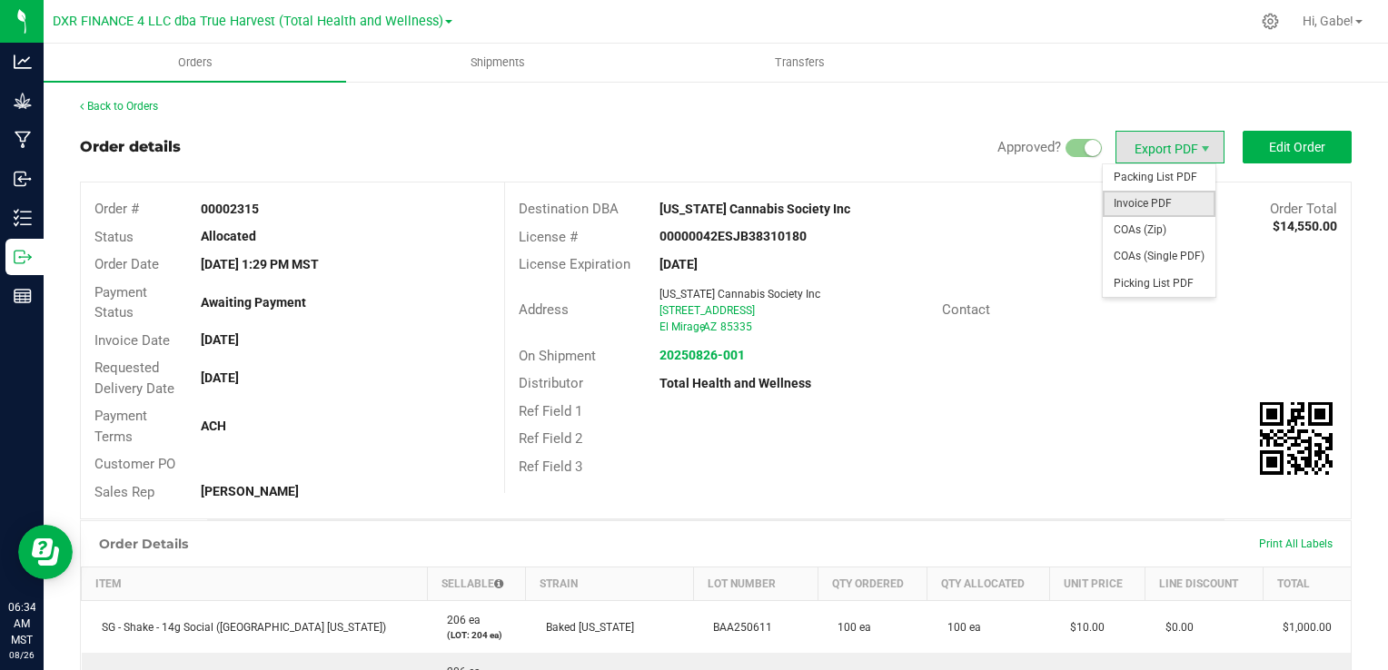
click at [1152, 202] on span "Invoice PDF" at bounding box center [1159, 204] width 113 height 26
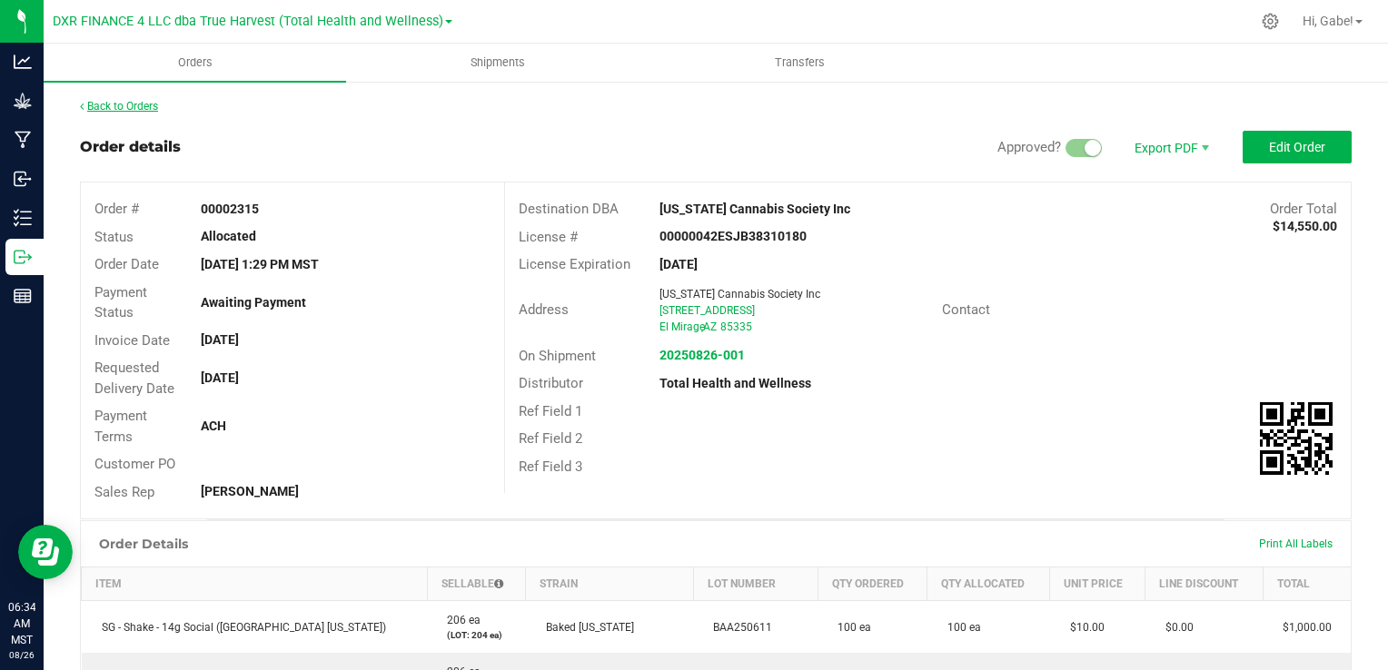
click at [155, 104] on link "Back to Orders" at bounding box center [119, 106] width 78 height 13
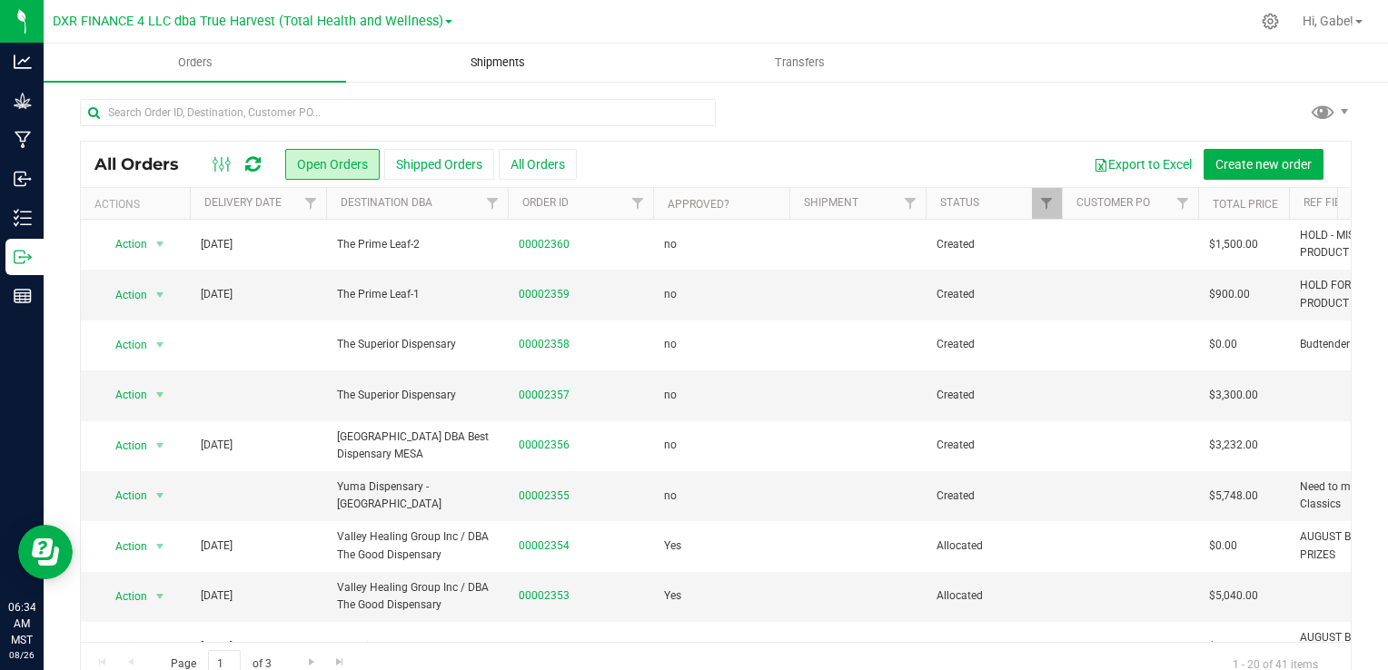
click at [524, 67] on span "Shipments" at bounding box center [498, 63] width 104 height 16
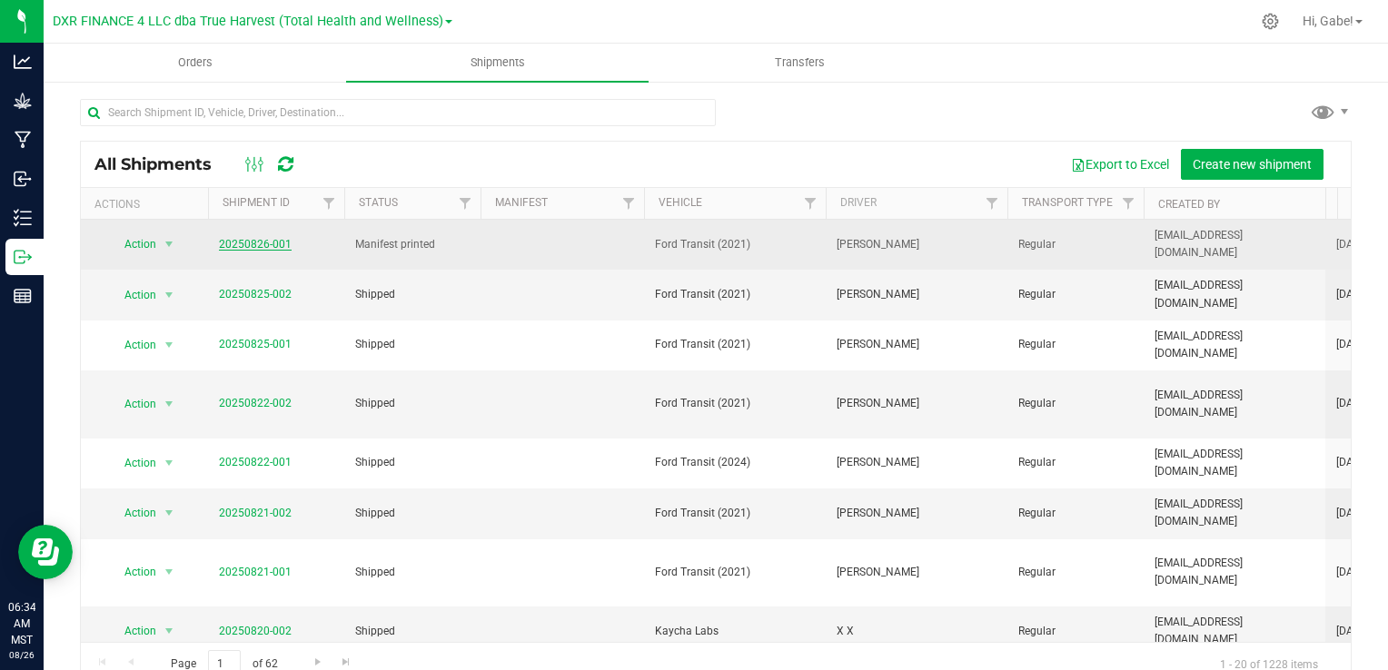
click at [251, 246] on link "20250826-001" at bounding box center [255, 244] width 73 height 13
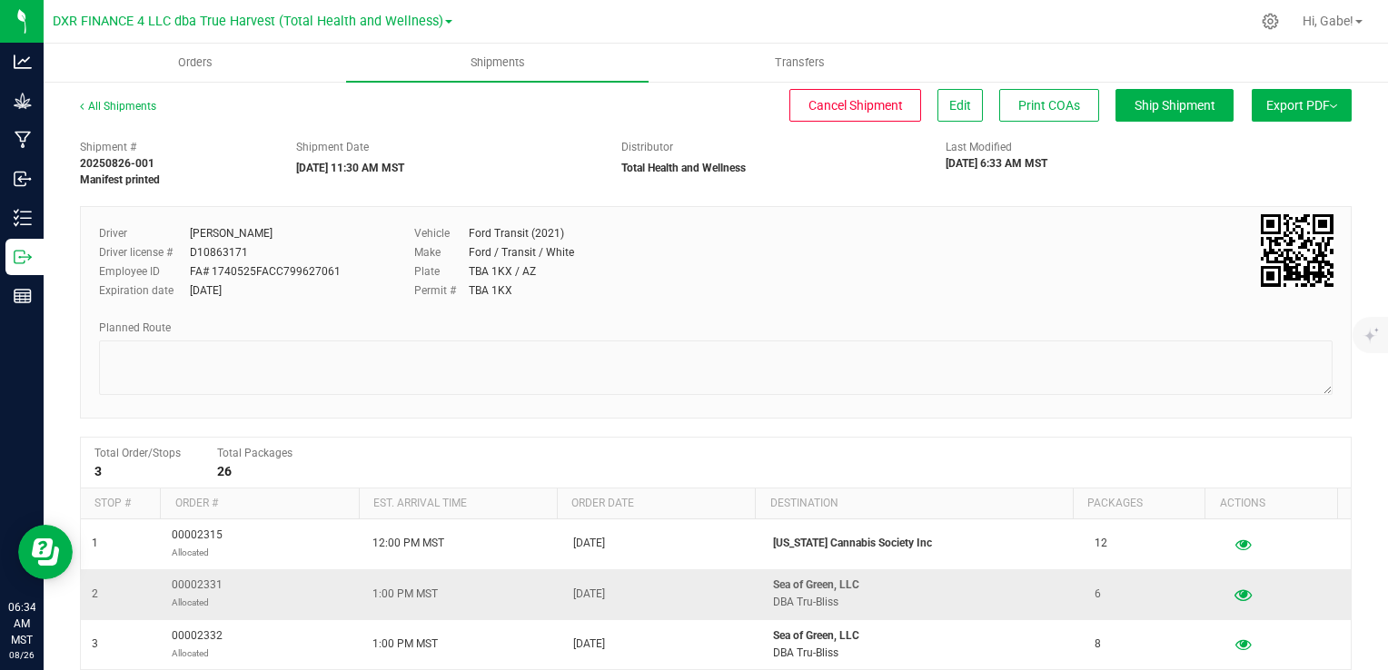
click at [1234, 596] on icon "button" at bounding box center [1242, 594] width 17 height 13
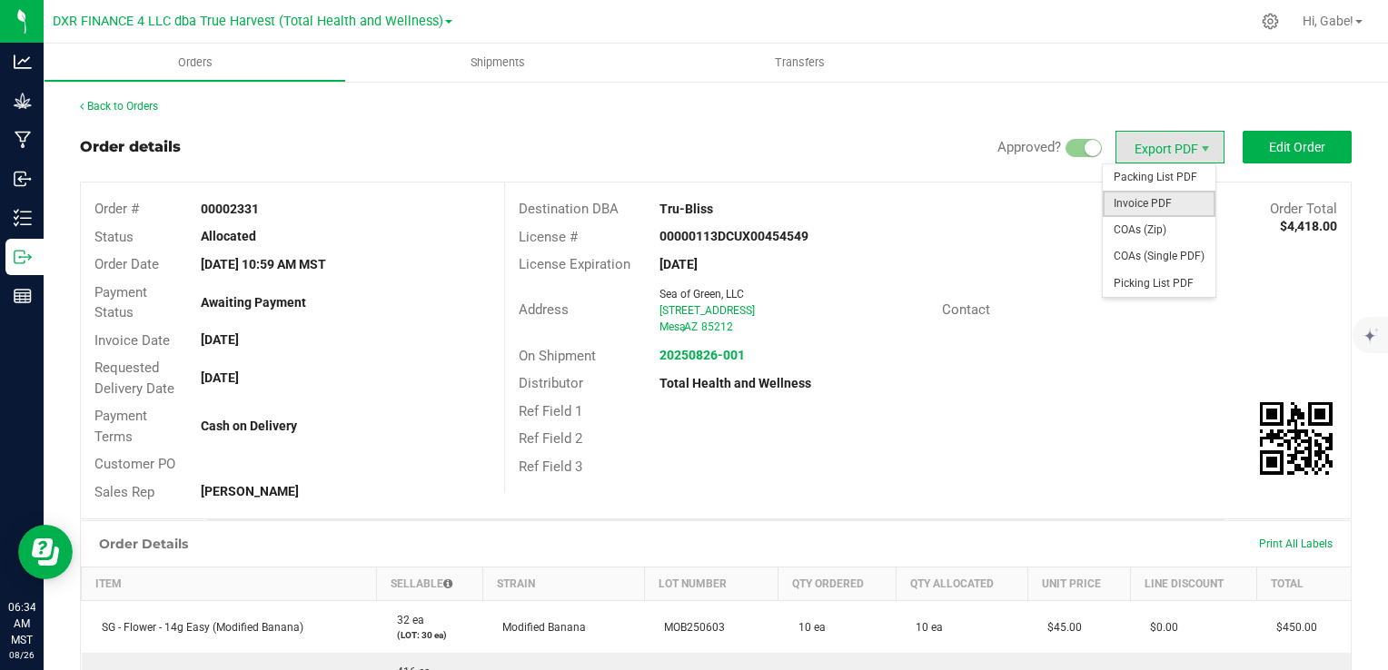
click at [1139, 203] on span "Invoice PDF" at bounding box center [1159, 204] width 113 height 26
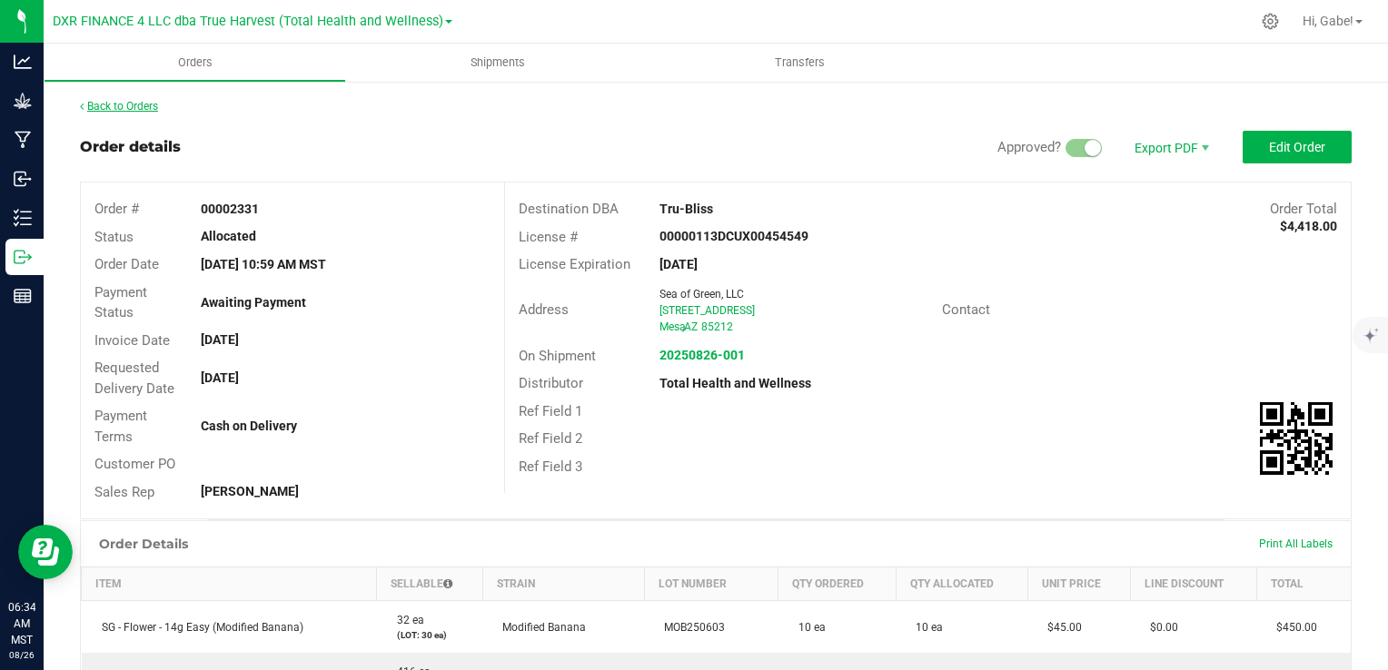
click at [142, 112] on link "Back to Orders" at bounding box center [119, 106] width 78 height 13
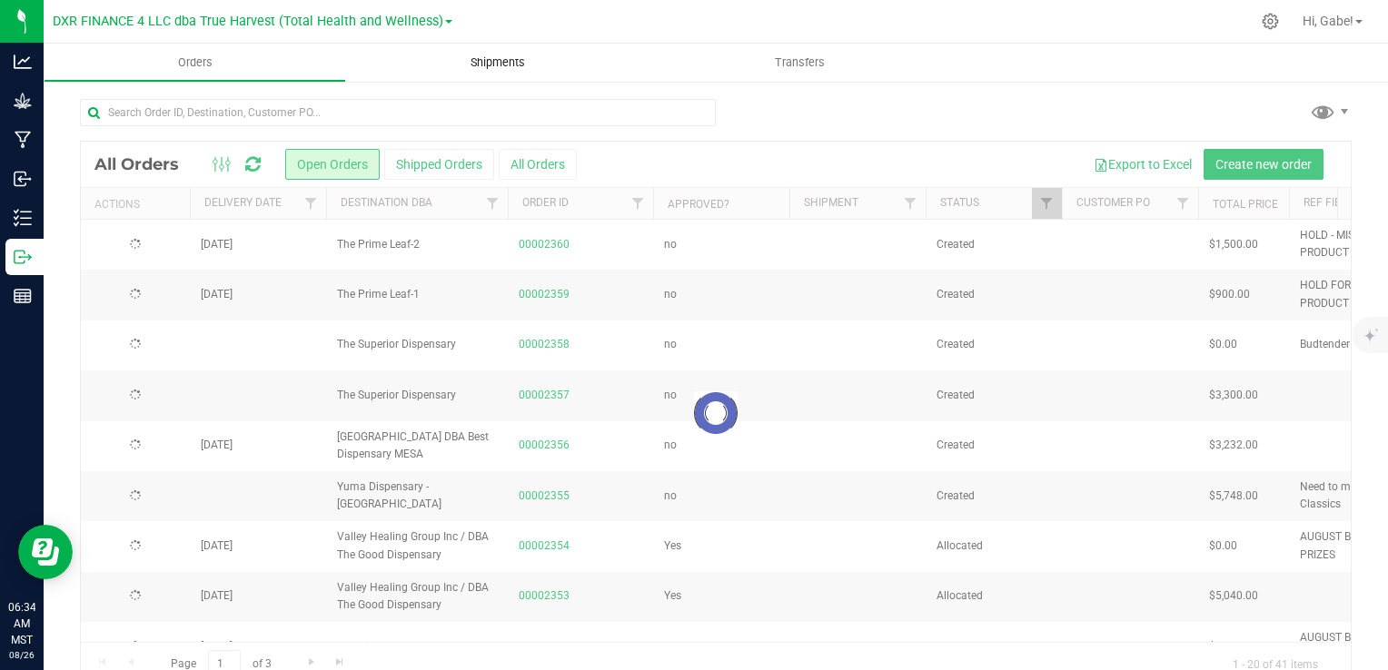
click at [511, 67] on span "Shipments" at bounding box center [498, 63] width 104 height 16
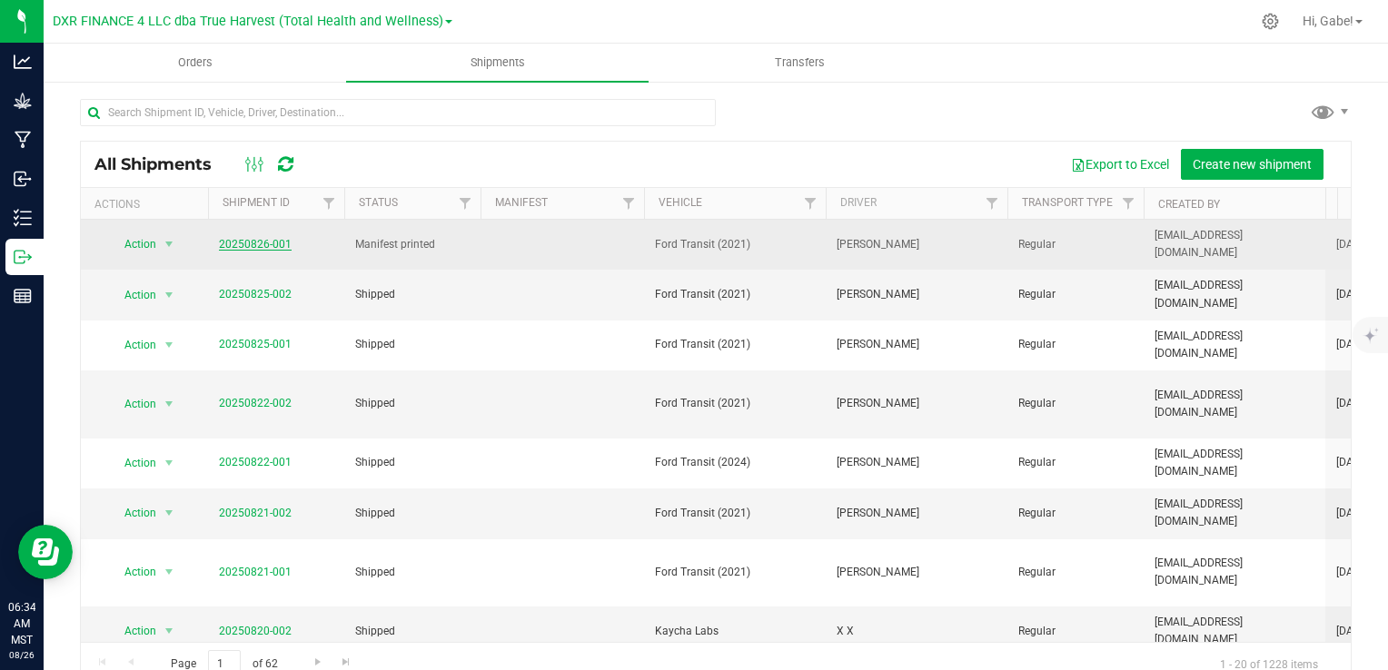
click at [268, 245] on link "20250826-001" at bounding box center [255, 244] width 73 height 13
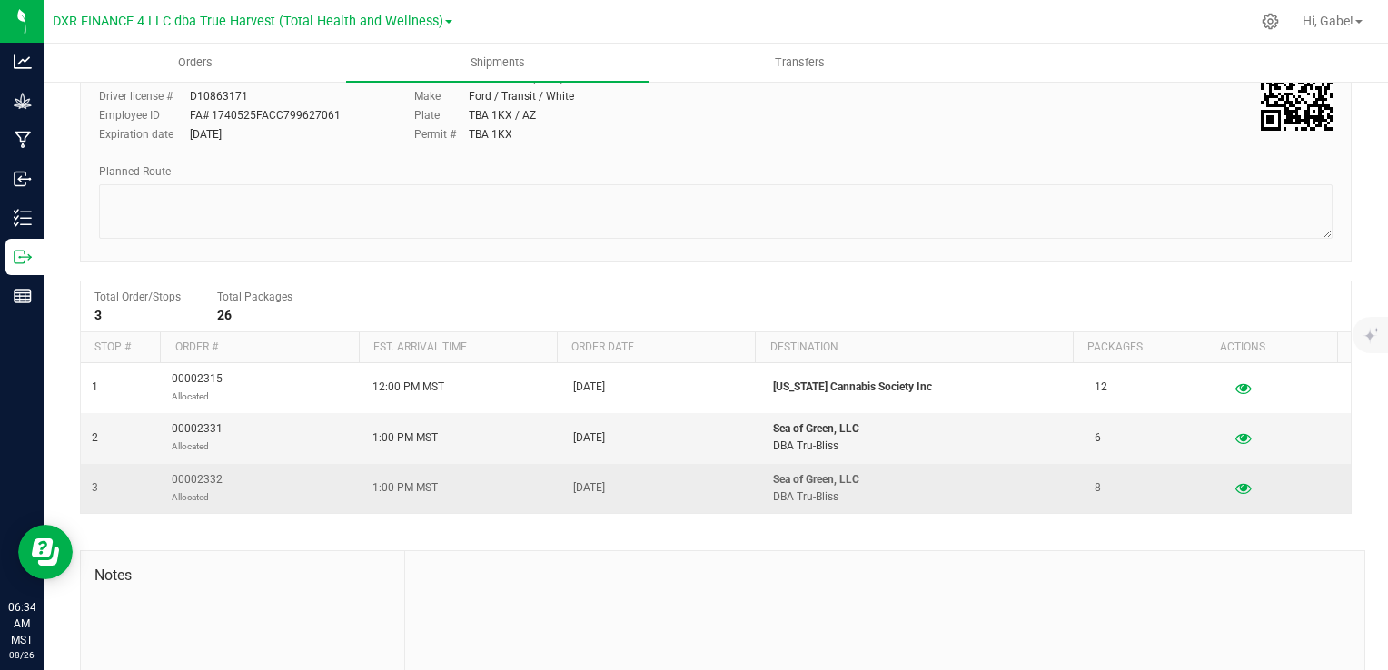
scroll to position [182, 0]
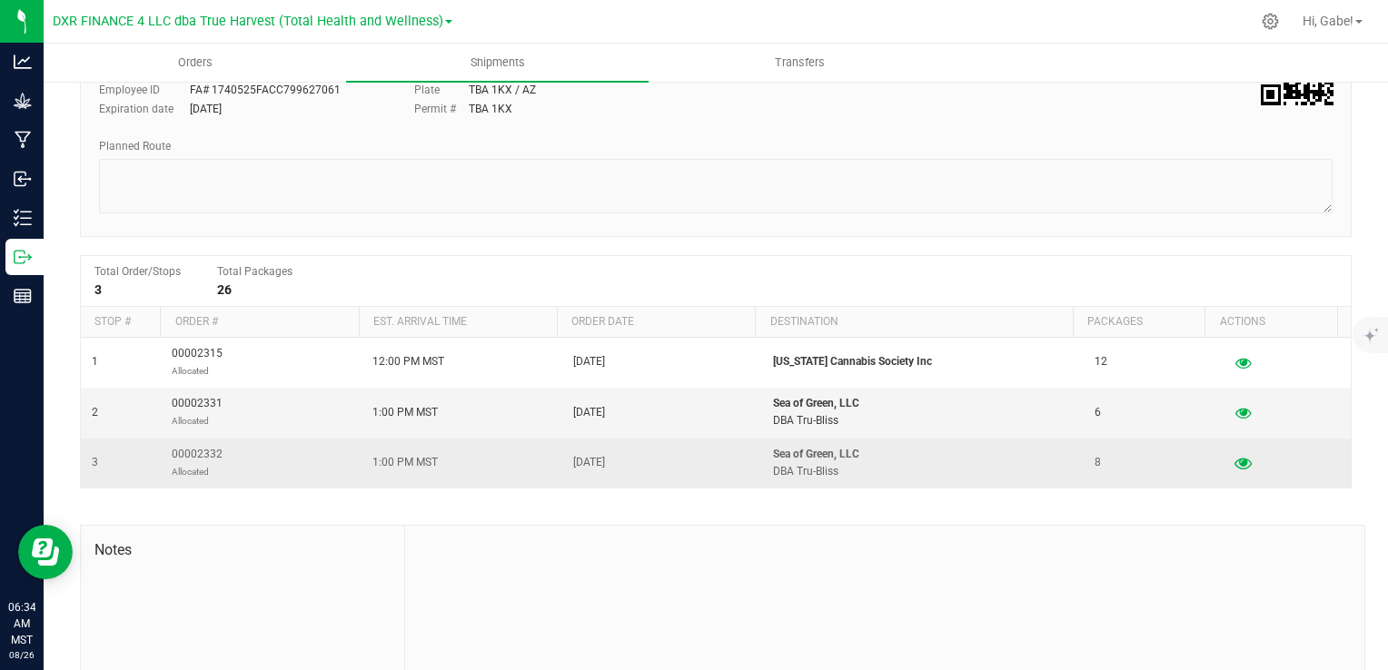
click at [1234, 461] on icon "button" at bounding box center [1242, 463] width 17 height 13
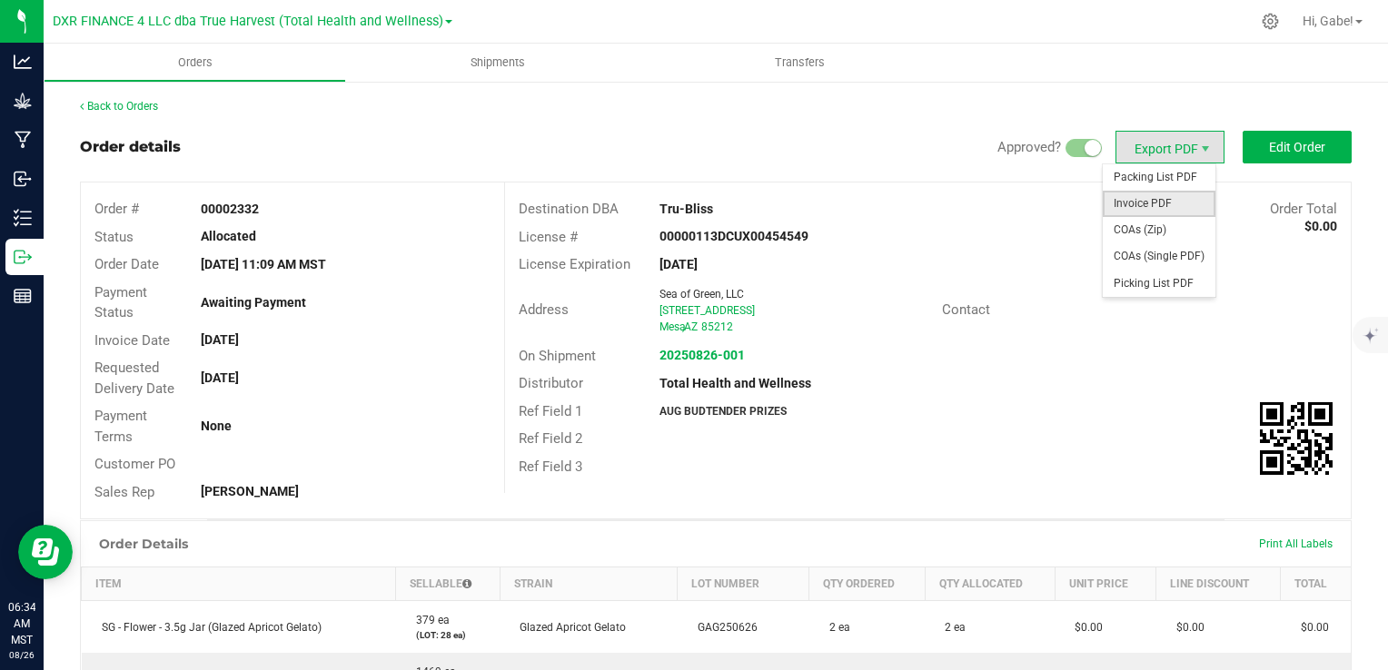
click at [1166, 202] on span "Invoice PDF" at bounding box center [1159, 204] width 113 height 26
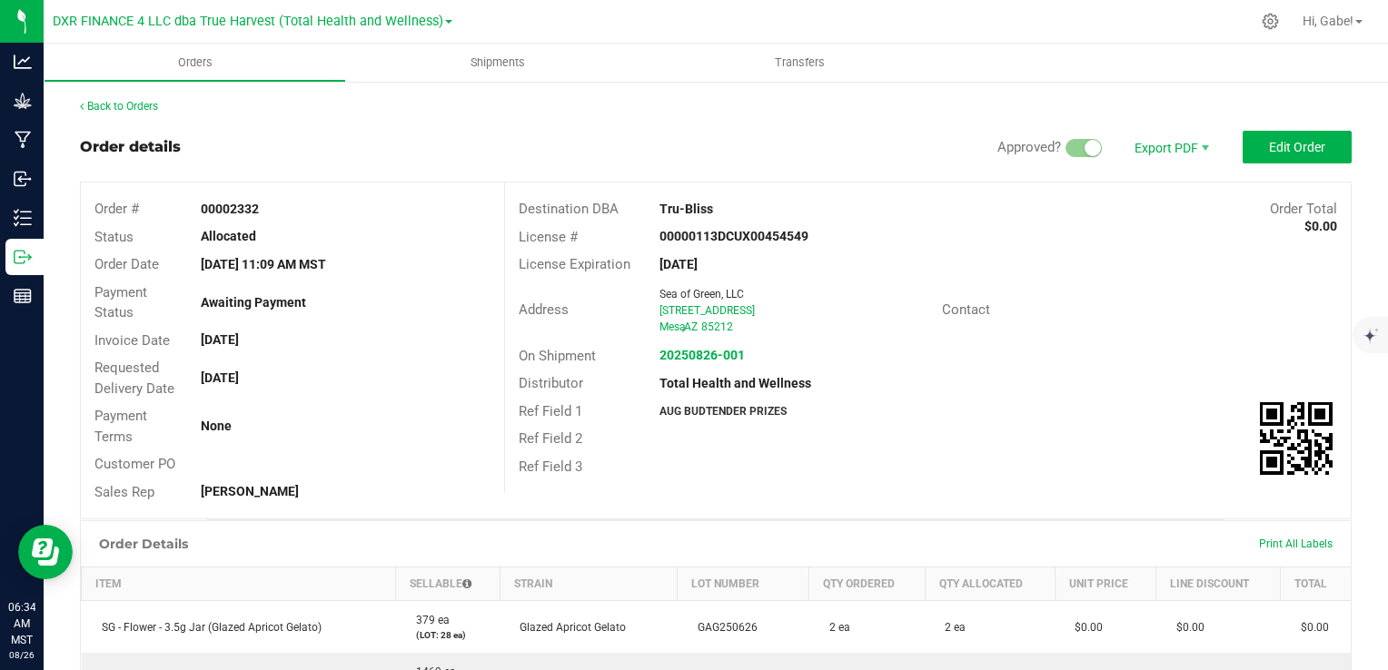
click at [132, 114] on div "Back to Orders" at bounding box center [716, 106] width 1272 height 16
click at [129, 109] on link "Back to Orders" at bounding box center [119, 106] width 78 height 13
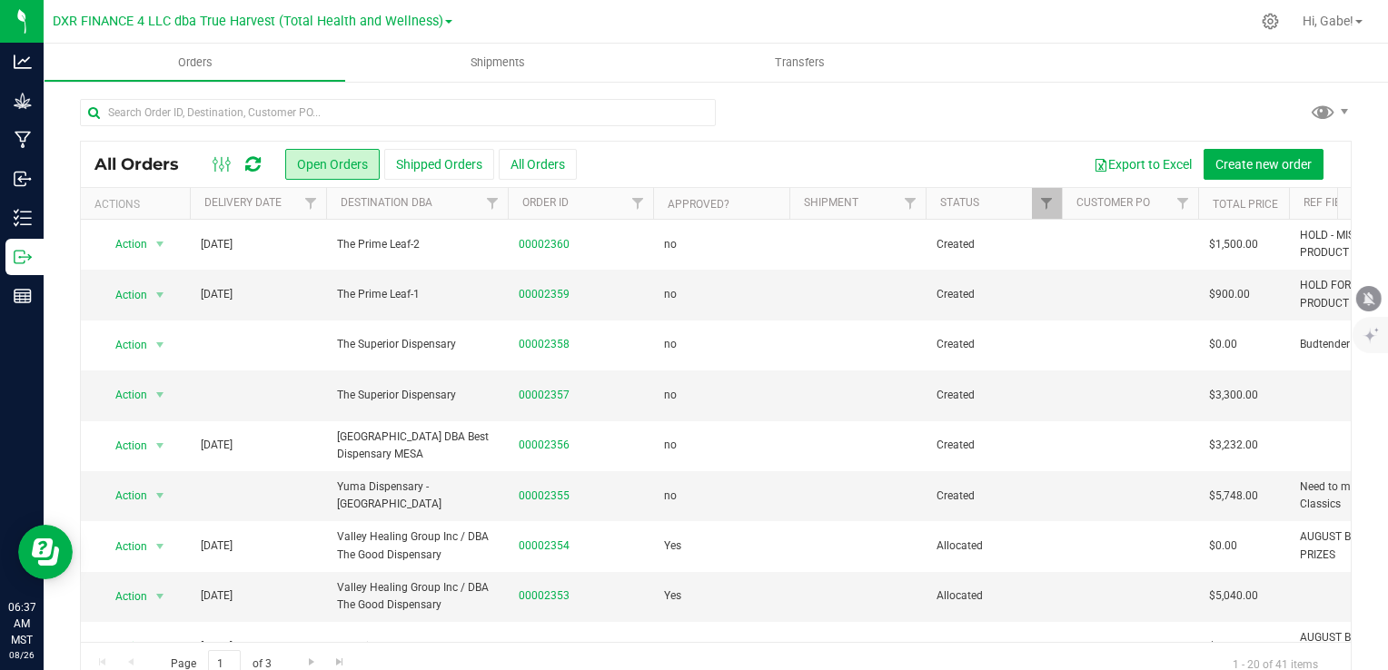
click at [848, 137] on div at bounding box center [716, 120] width 1272 height 42
click at [564, 500] on link "00002355" at bounding box center [544, 496] width 51 height 17
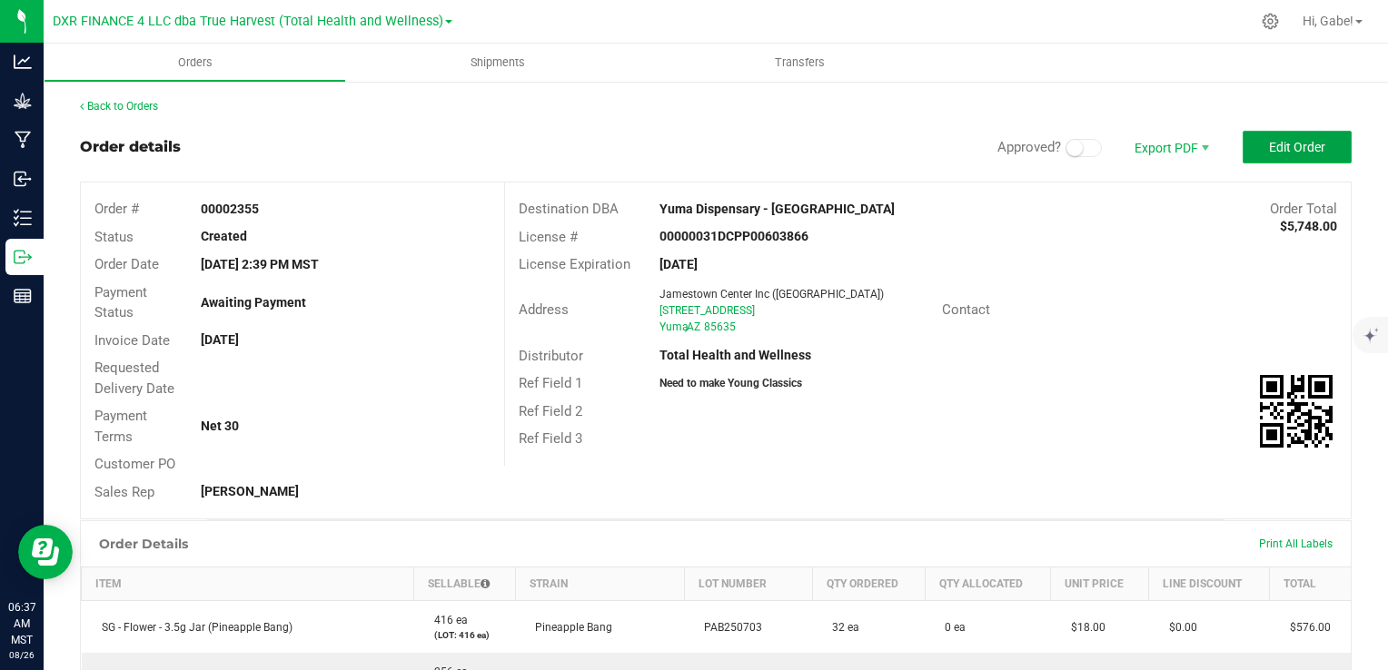
click at [1269, 153] on span "Edit Order" at bounding box center [1297, 147] width 56 height 15
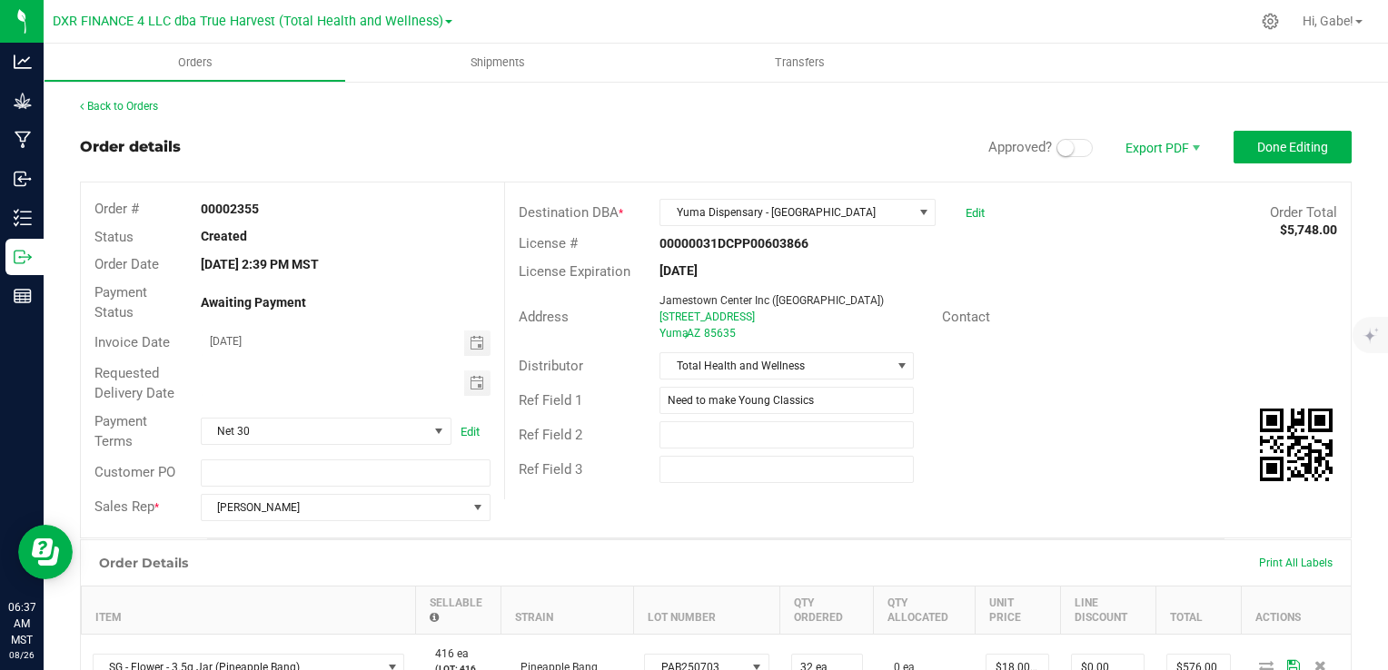
click at [1057, 151] on small at bounding box center [1065, 148] width 16 height 16
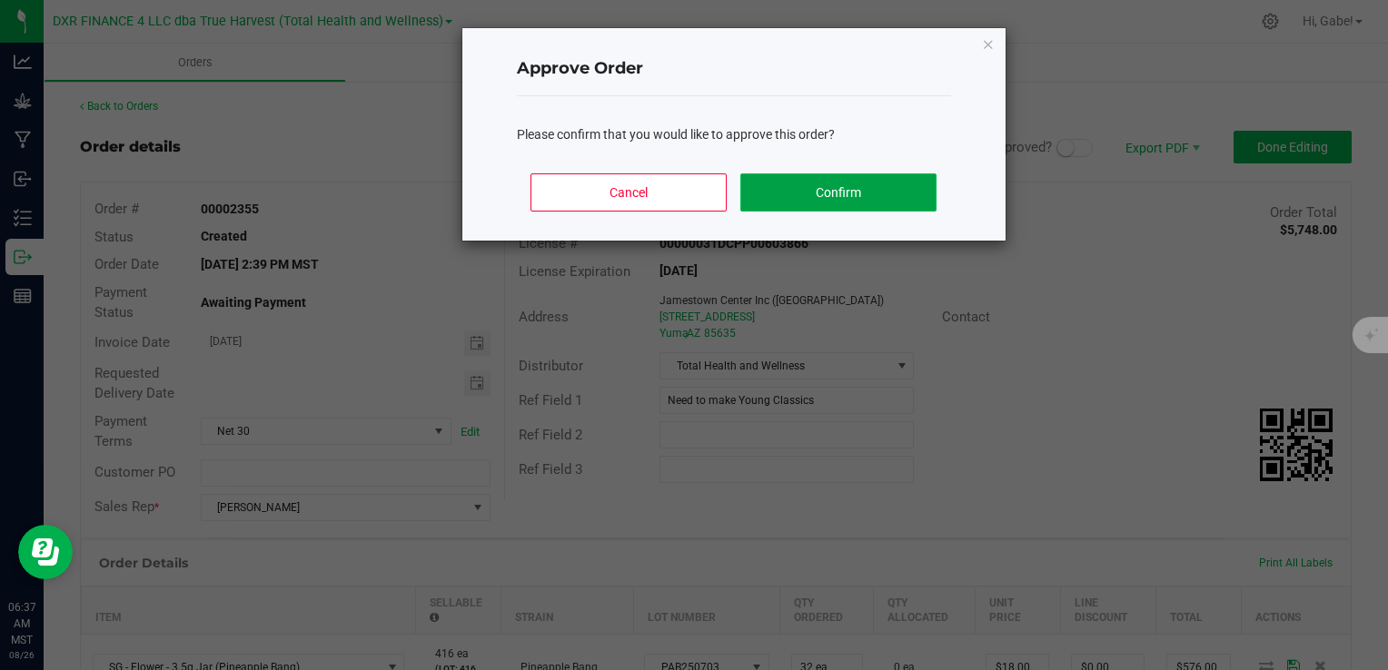
click at [868, 191] on button "Confirm" at bounding box center [837, 193] width 195 height 38
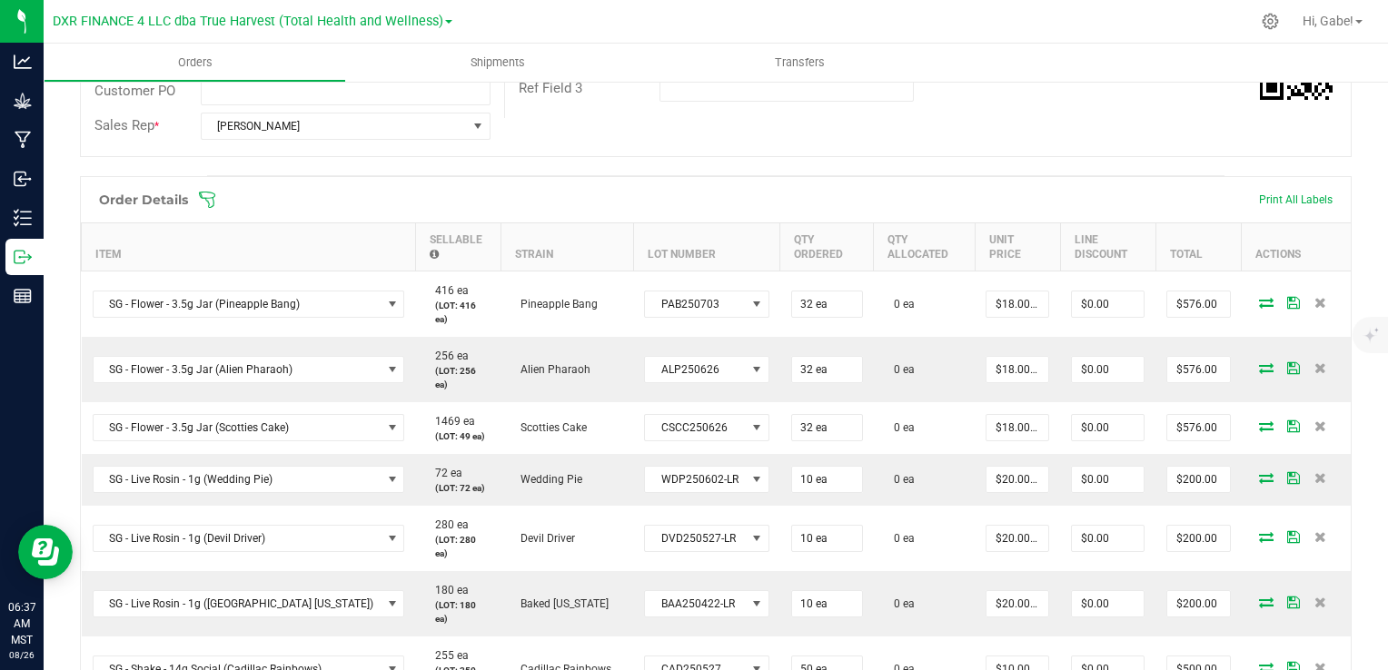
scroll to position [363, 0]
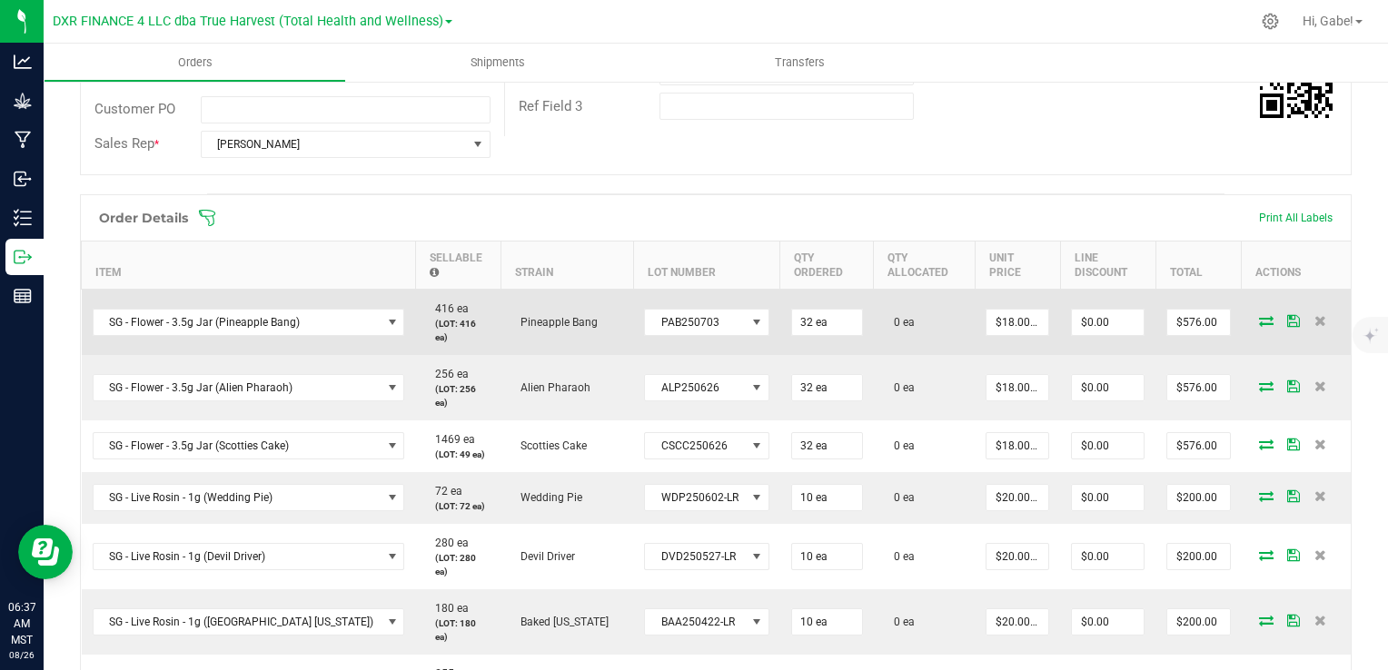
click at [1259, 316] on icon at bounding box center [1266, 320] width 15 height 11
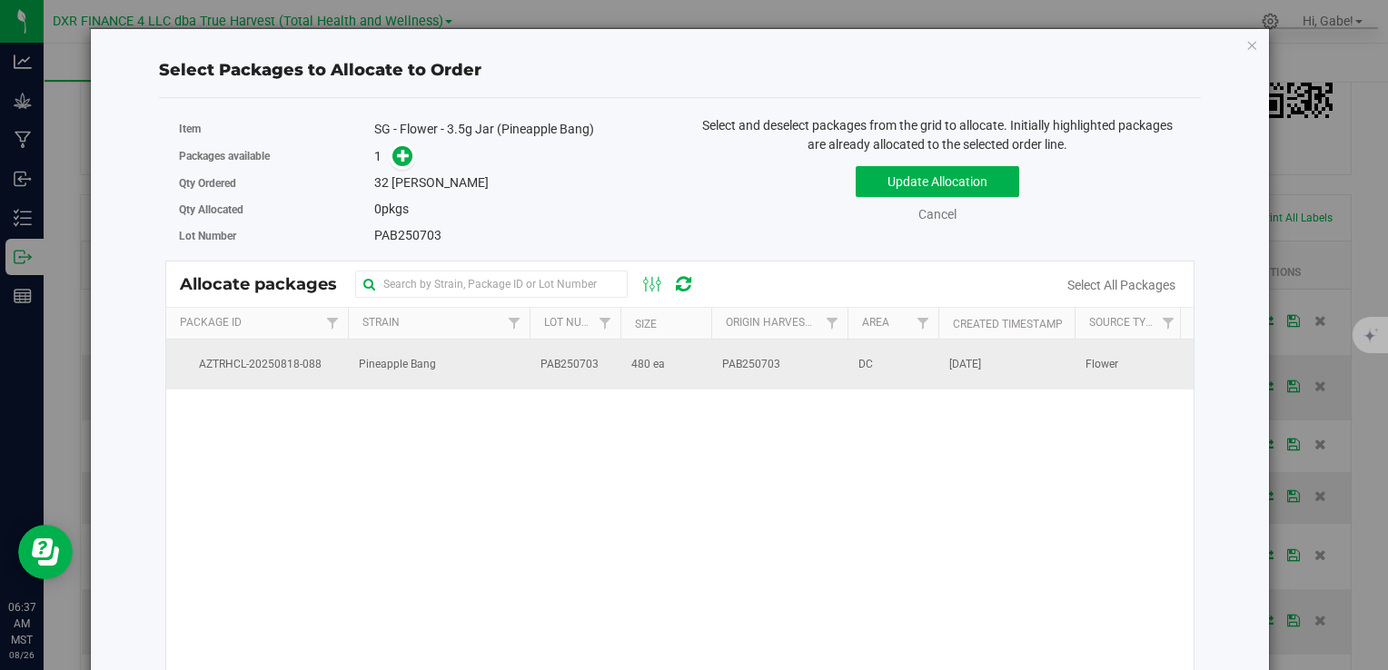
click at [767, 369] on span "PAB250703" at bounding box center [751, 364] width 58 height 17
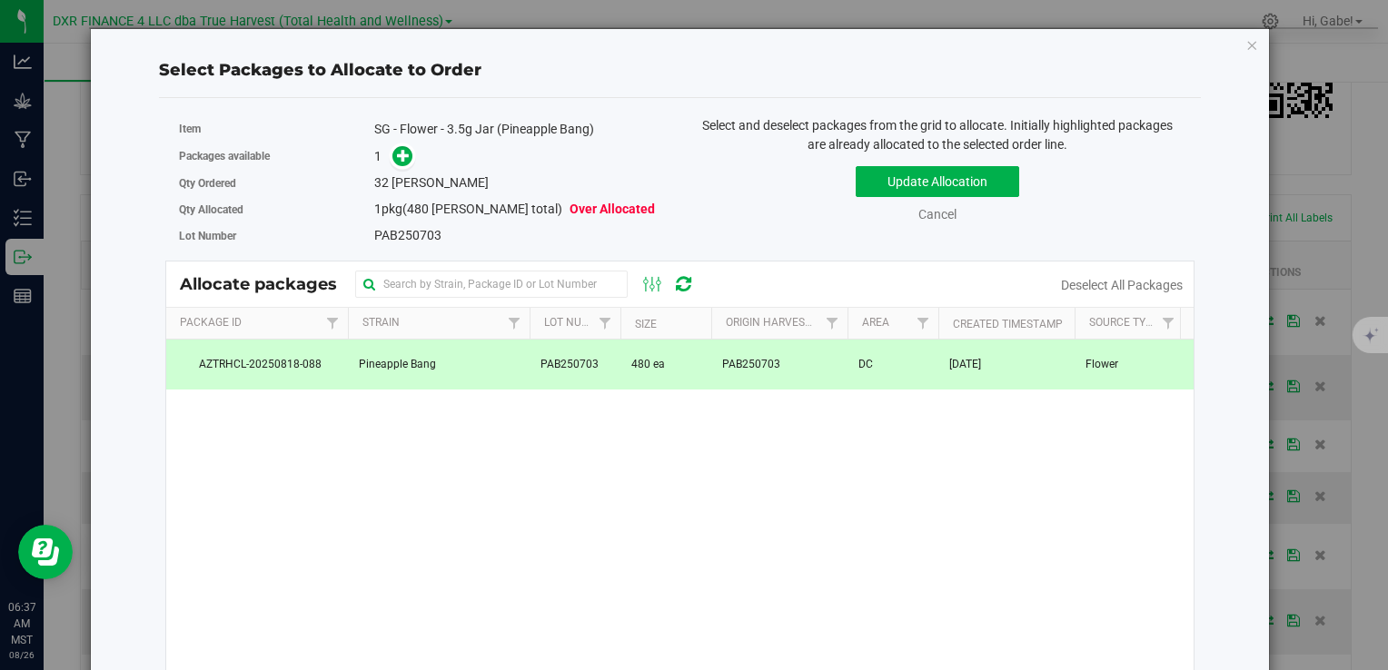
click at [419, 154] on div "1" at bounding box center [520, 156] width 293 height 21
click at [407, 156] on icon at bounding box center [404, 155] width 14 height 14
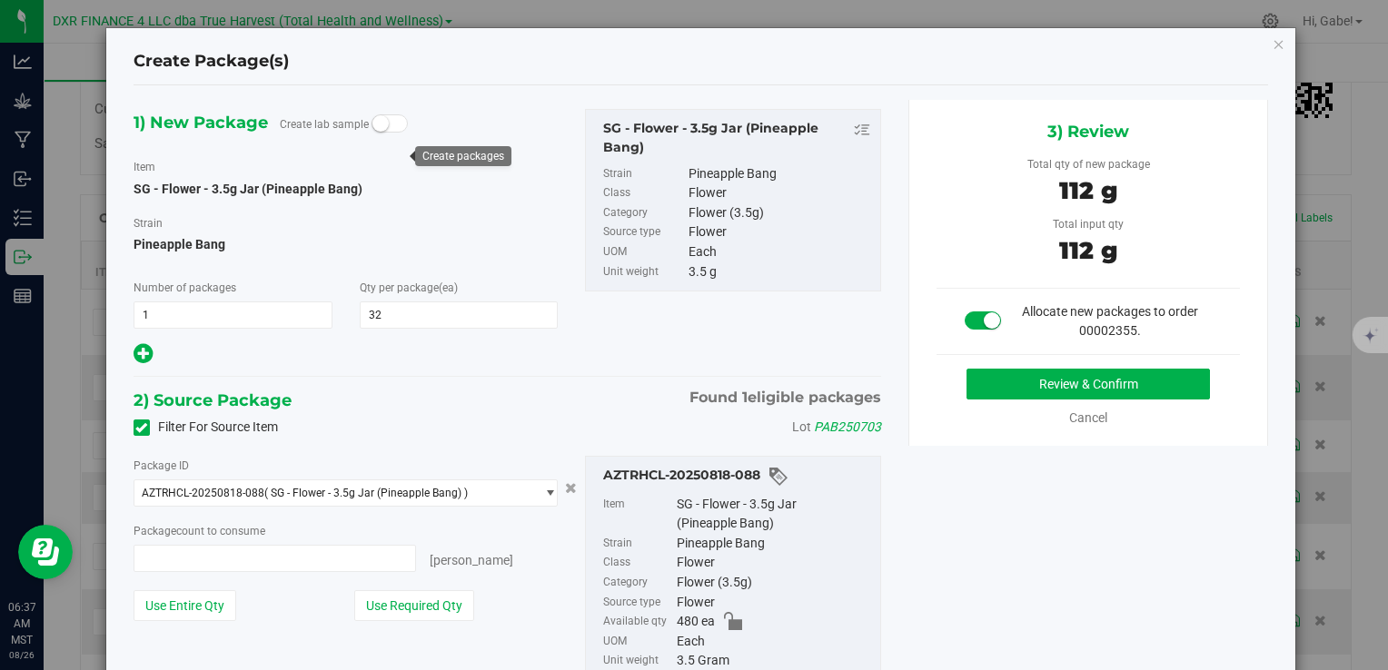
type input "32 ea"
click at [1095, 376] on button "Review & Confirm" at bounding box center [1088, 384] width 243 height 31
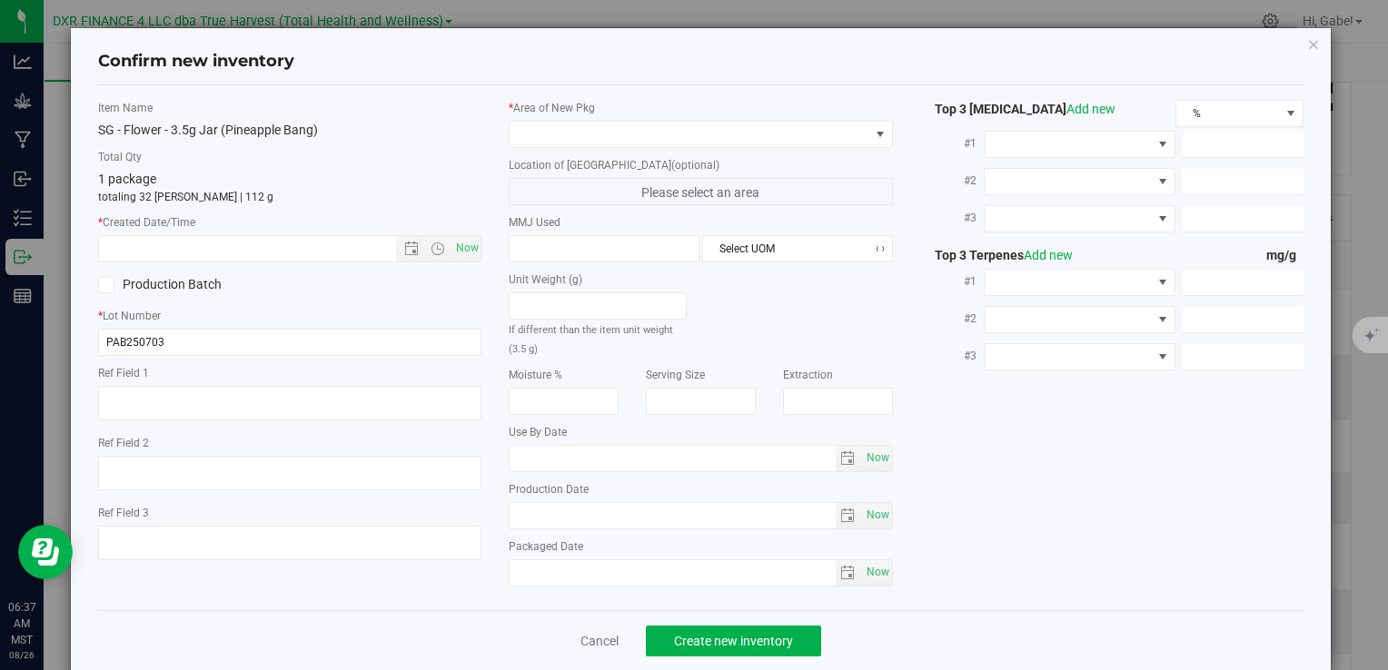
type textarea "2025-07-03"
click at [243, 388] on textarea at bounding box center [289, 403] width 383 height 35
click at [201, 245] on input "text" at bounding box center [262, 248] width 327 height 25
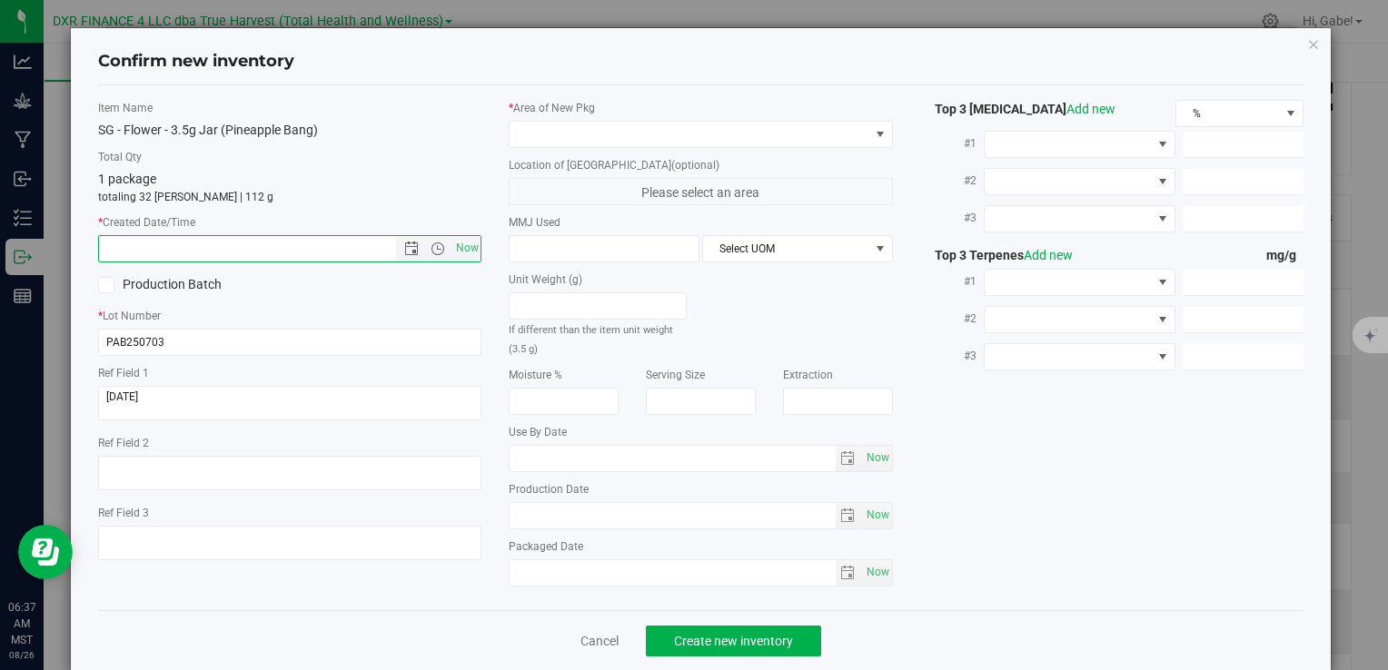
paste input "2025-07-03"
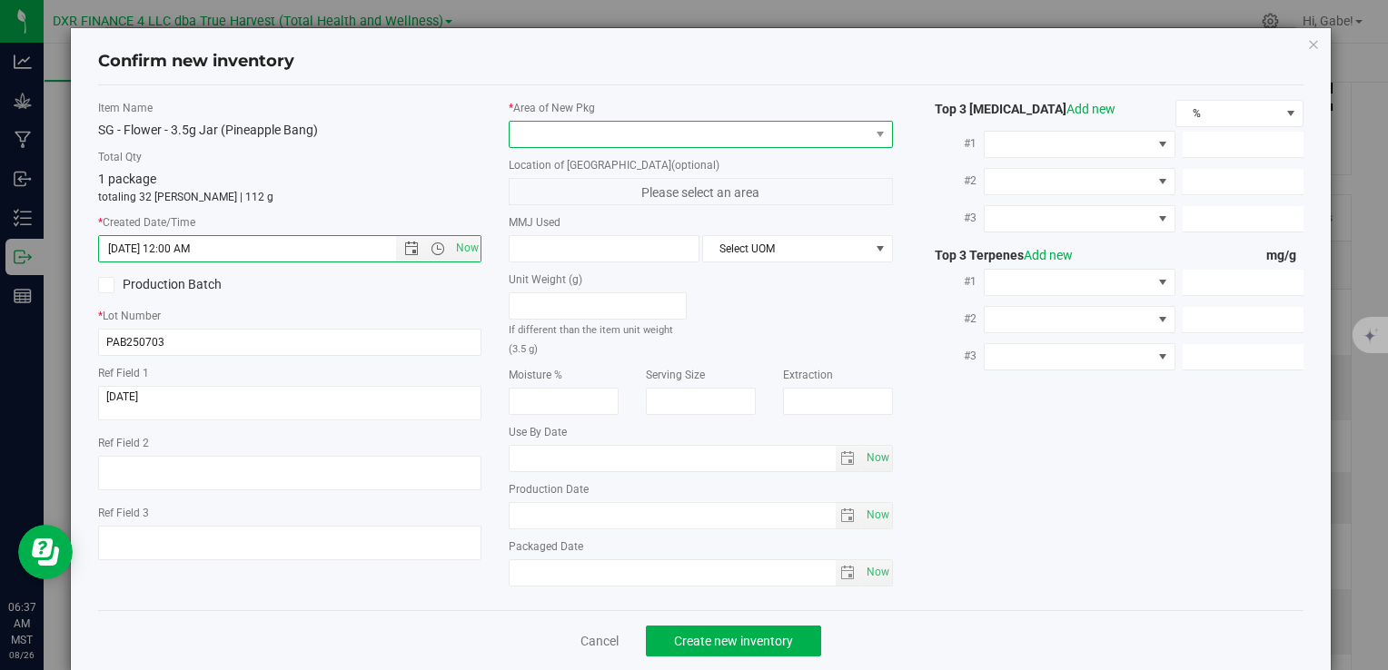
type input "7/3/2025 6:37 AM"
click at [584, 134] on span at bounding box center [689, 134] width 359 height 25
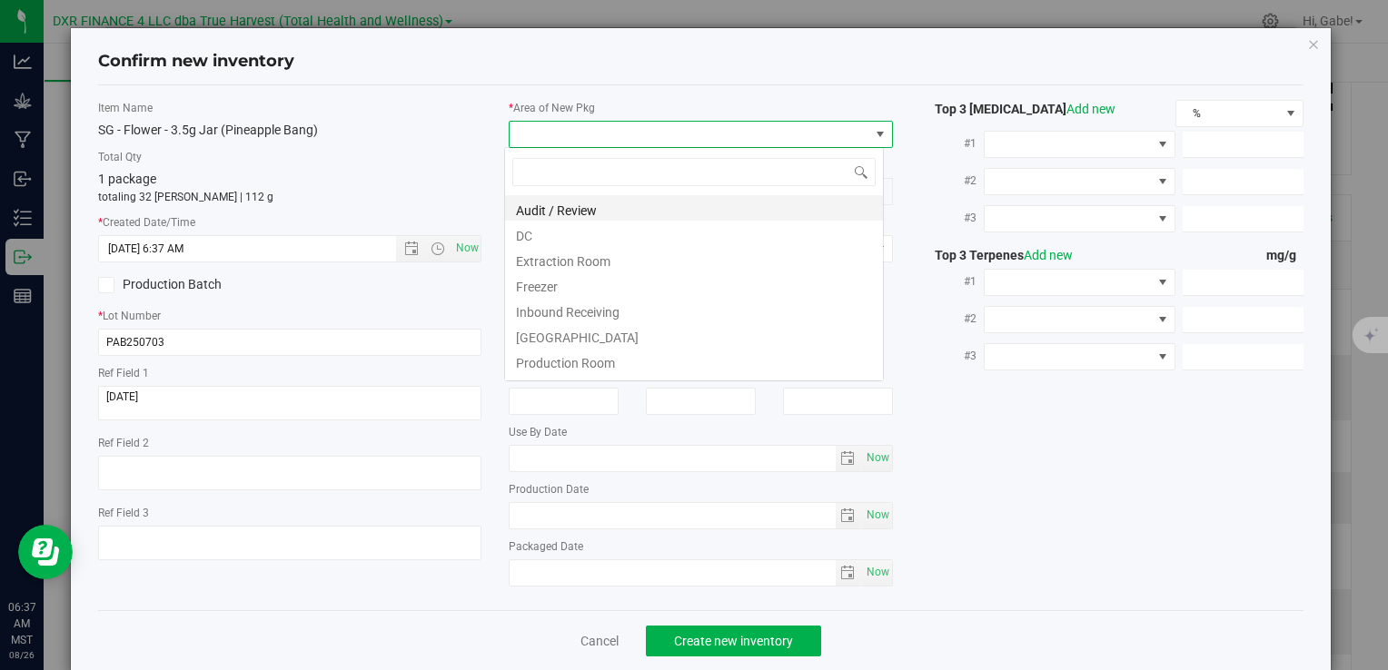
scroll to position [26, 380]
click at [550, 227] on li "DC" at bounding box center [694, 233] width 378 height 25
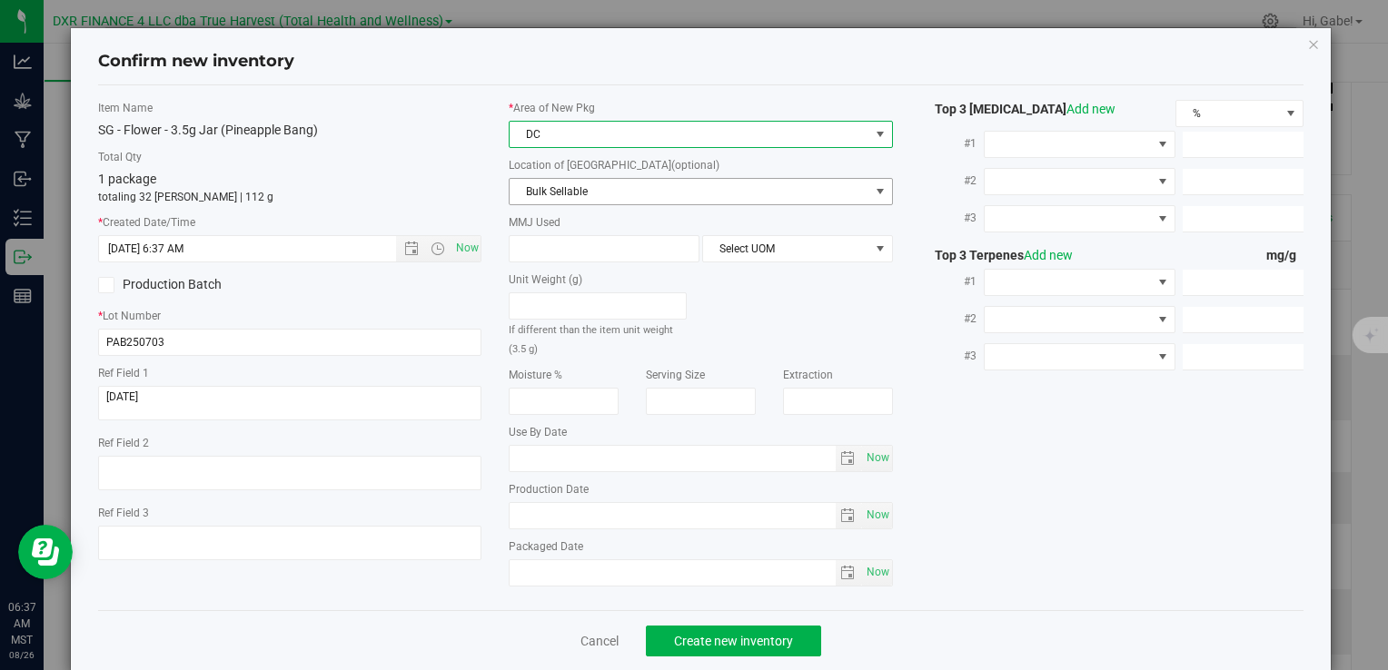
click at [549, 184] on span "Bulk Sellable" at bounding box center [689, 191] width 359 height 25
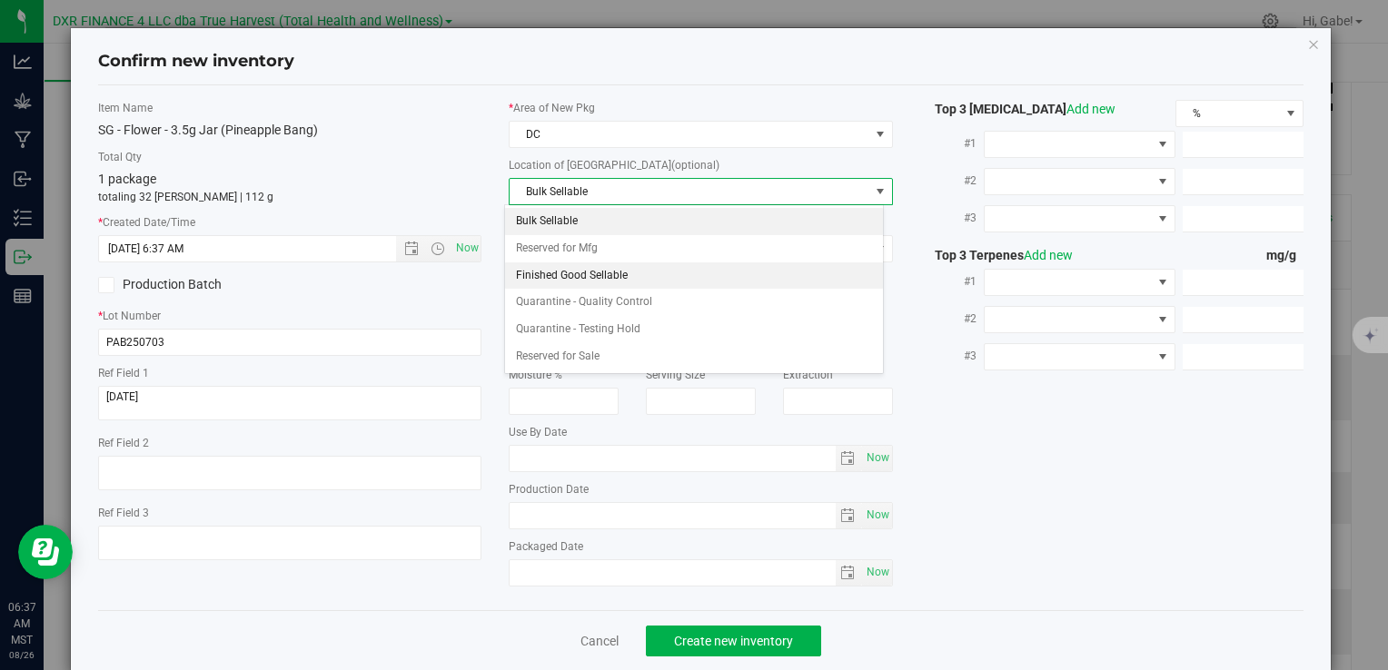
click at [560, 265] on li "Finished Good Sellable" at bounding box center [694, 276] width 378 height 27
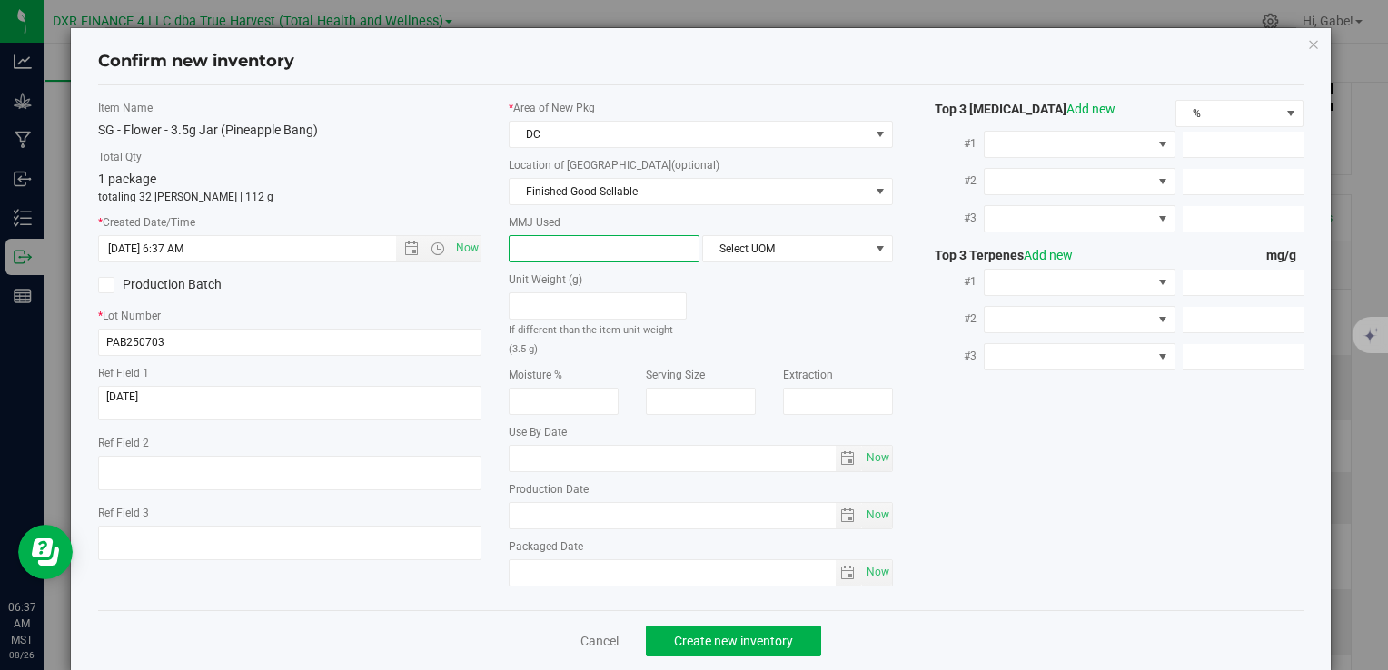
click at [550, 239] on span at bounding box center [604, 248] width 191 height 27
type input "3.5"
type input "3.5000"
click at [727, 263] on div "* Area of New Pkg DC Location of New Pkg (optional) Finished Good Sellable Bulk…" at bounding box center [700, 348] width 411 height 496
click at [729, 255] on span "Select UOM" at bounding box center [786, 248] width 166 height 25
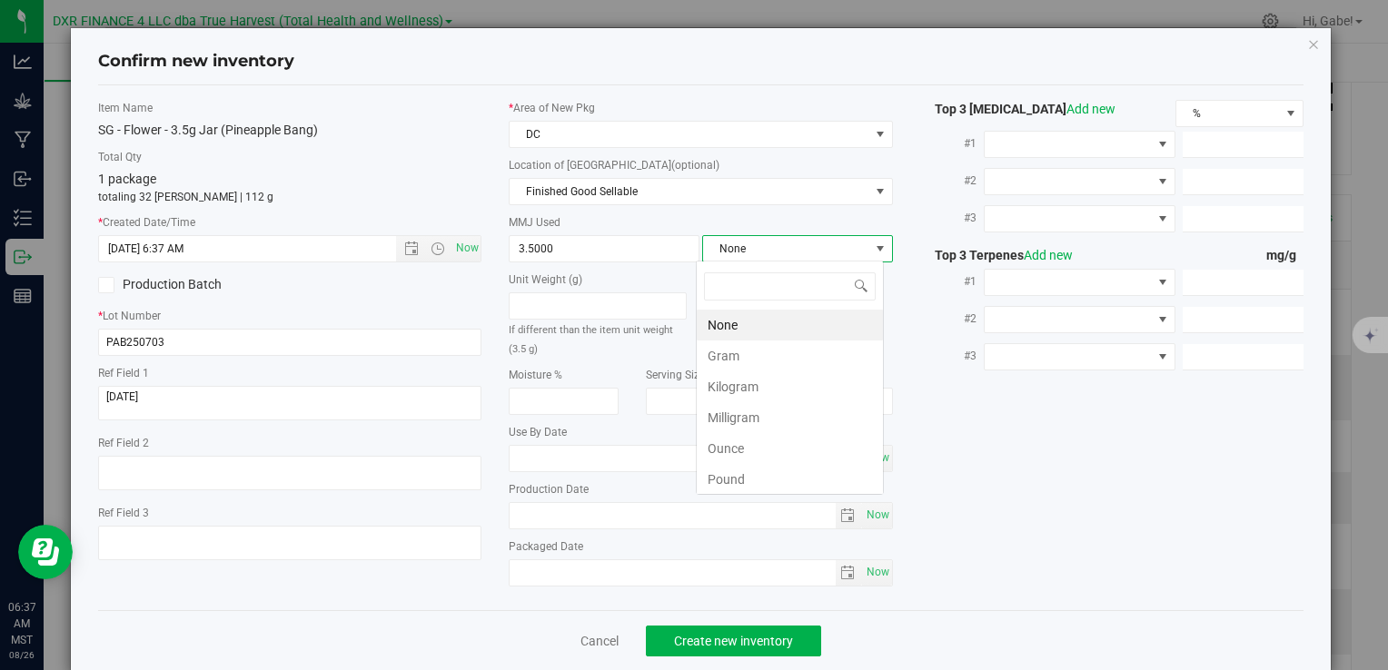
scroll to position [26, 188]
click at [724, 348] on li "Gram" at bounding box center [790, 356] width 186 height 31
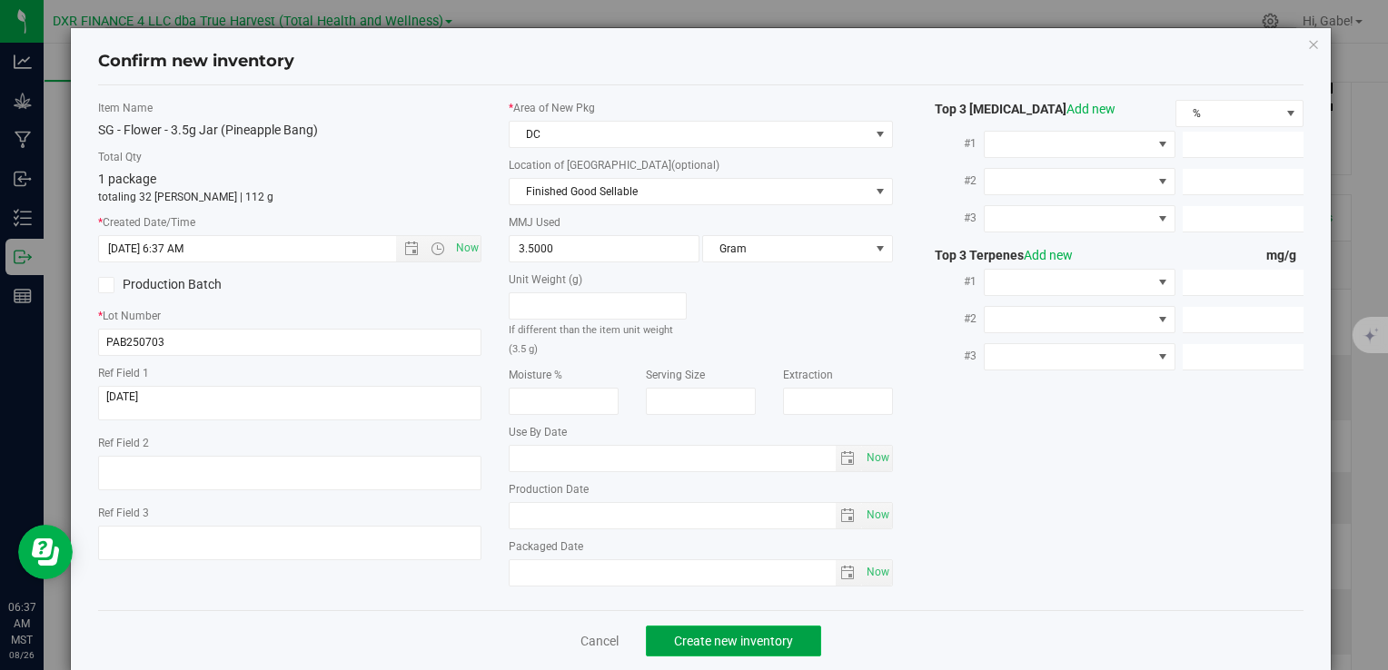
click at [789, 644] on button "Create new inventory" at bounding box center [733, 641] width 175 height 31
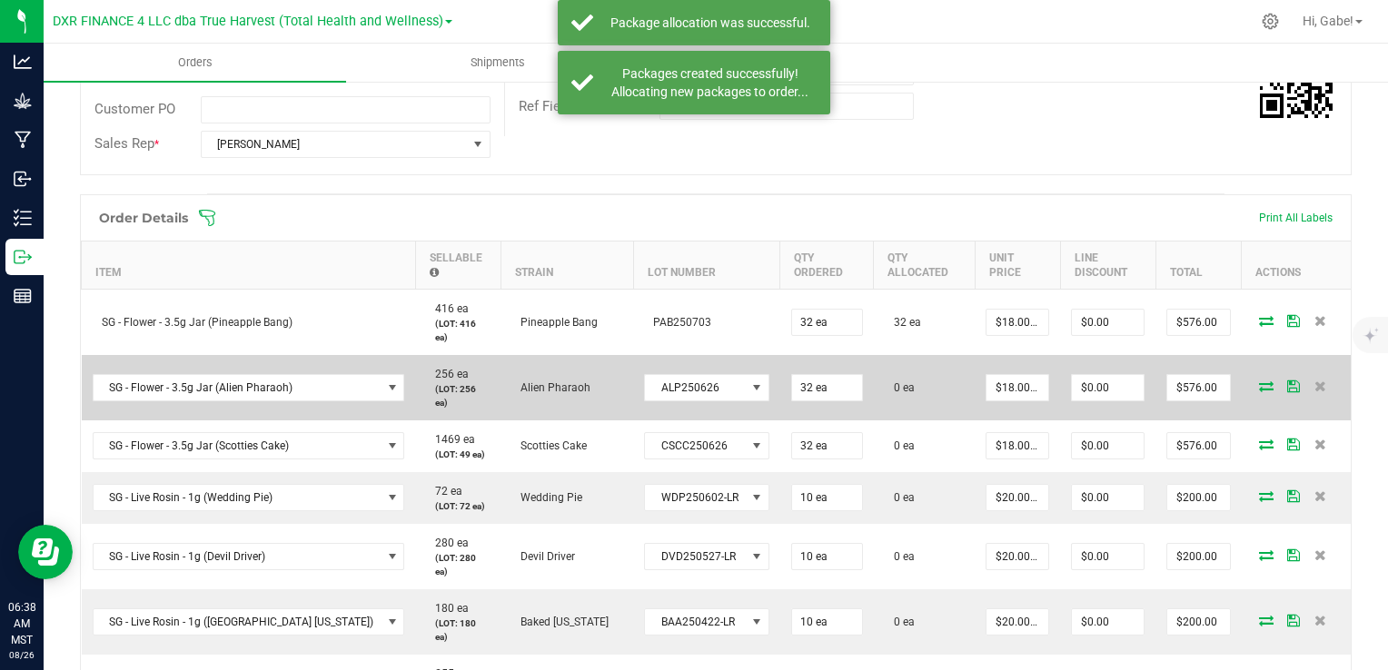
click at [1259, 381] on icon at bounding box center [1266, 386] width 15 height 11
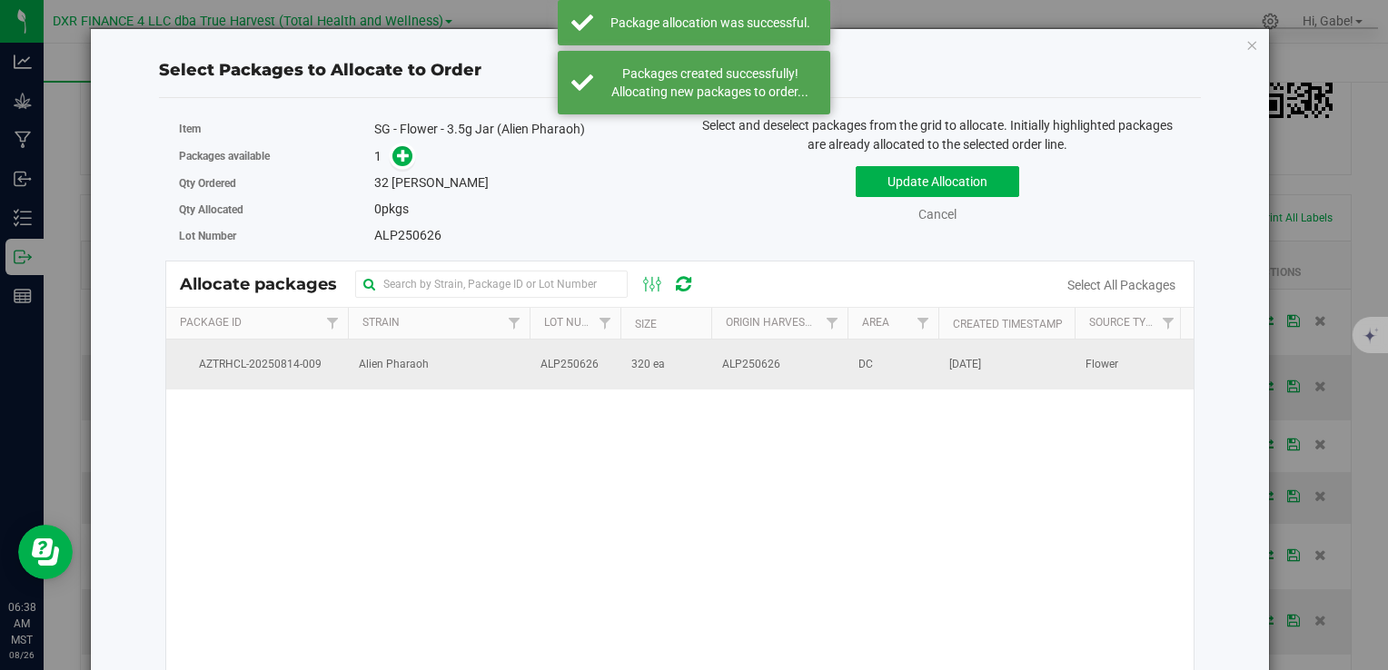
click at [583, 363] on span "ALP250626" at bounding box center [569, 364] width 58 height 17
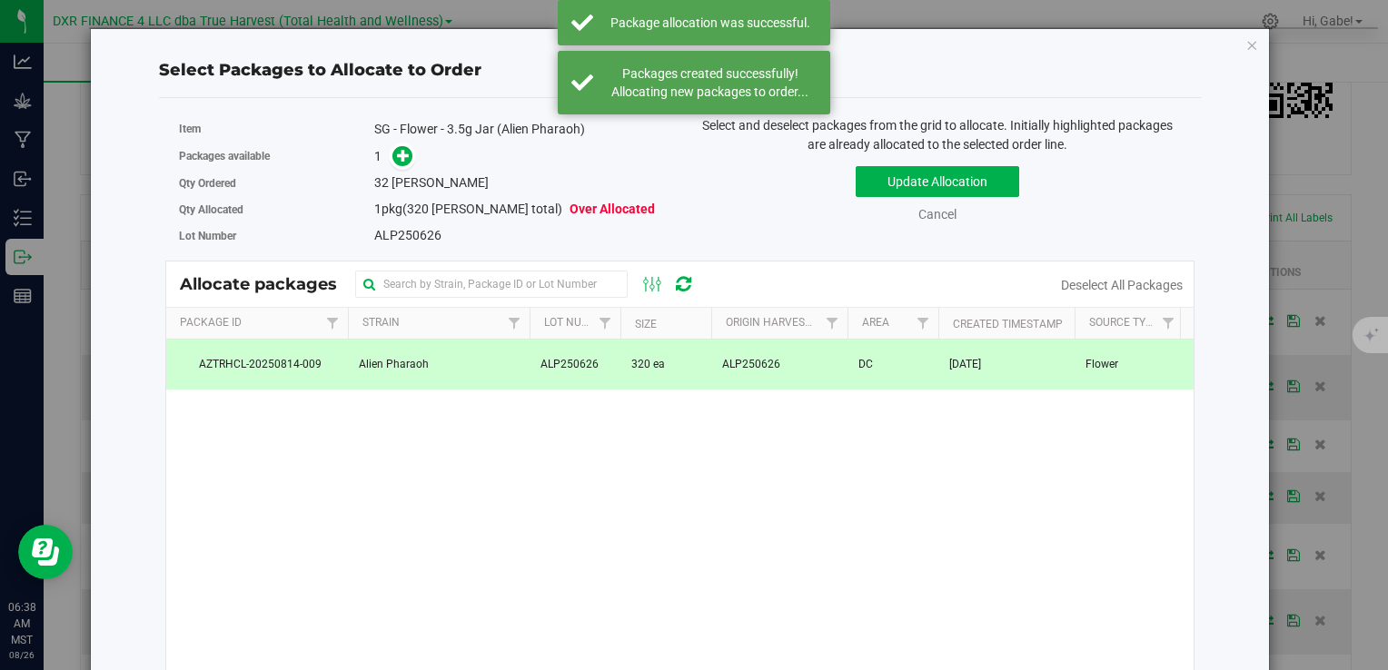
click at [390, 146] on span at bounding box center [397, 156] width 31 height 23
click at [410, 163] on div "1" at bounding box center [520, 156] width 293 height 21
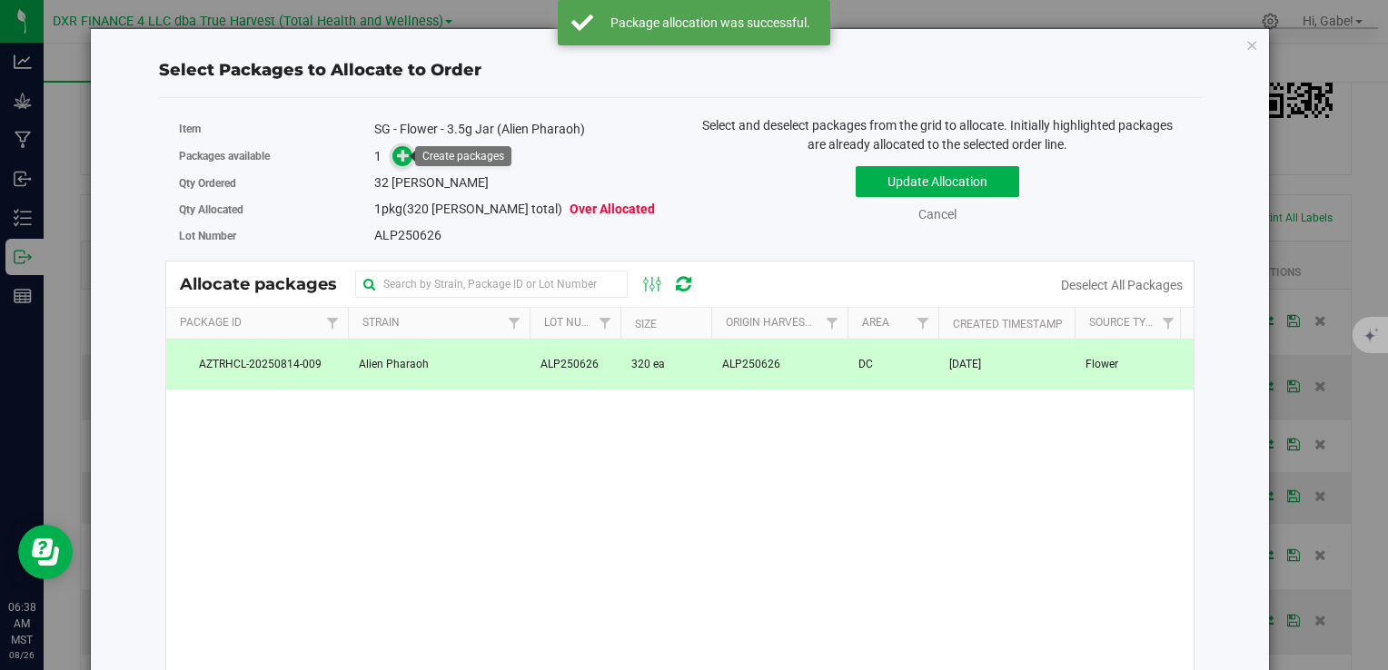
click at [397, 154] on icon at bounding box center [403, 155] width 13 height 13
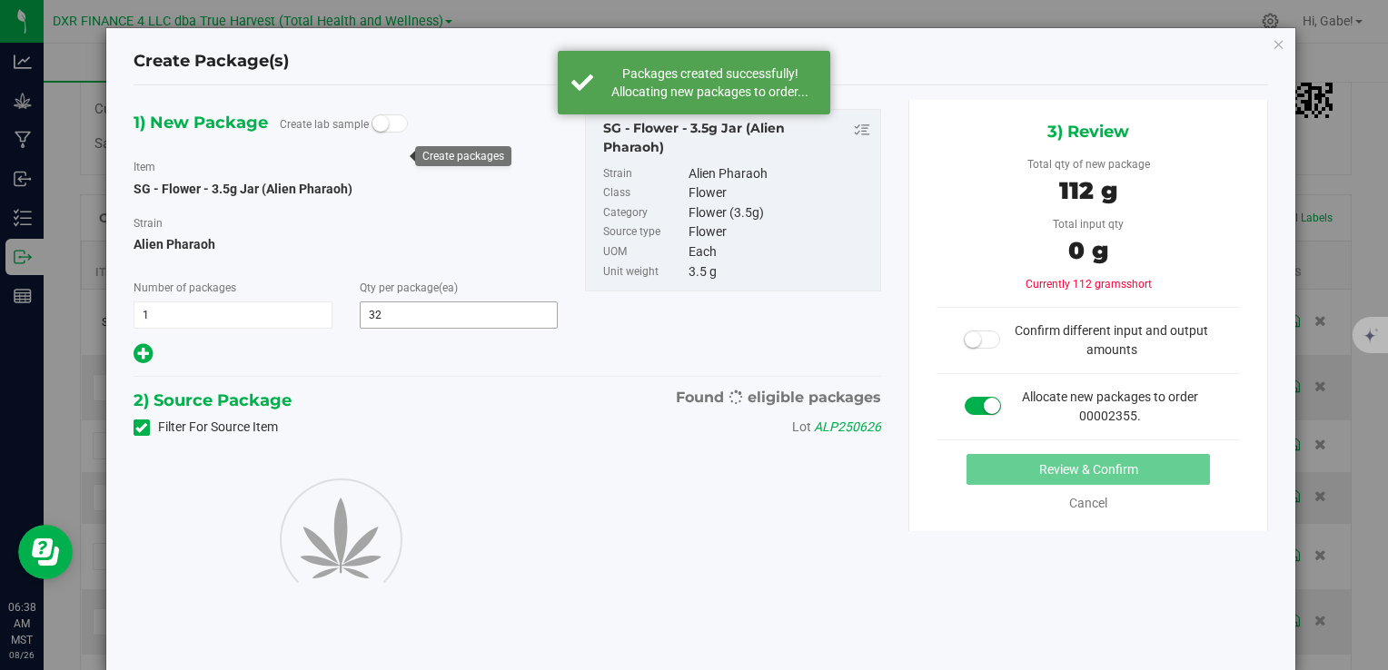
type input "32"
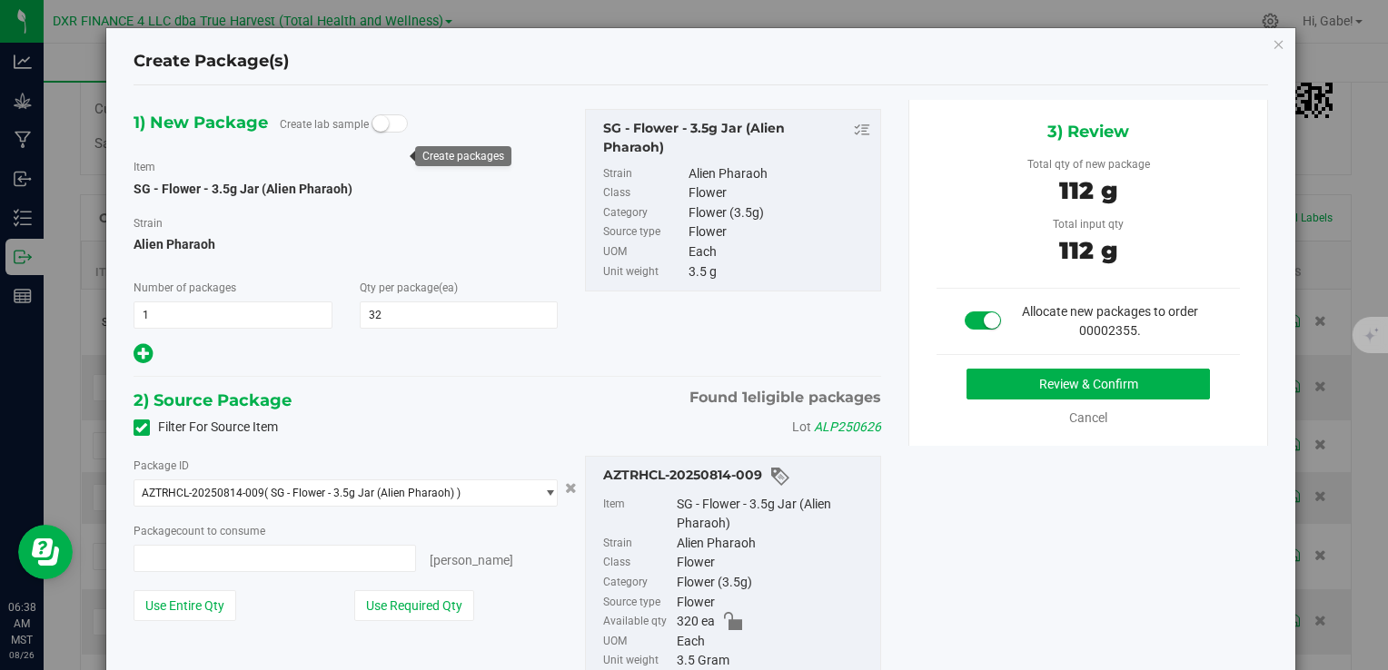
type input "32 ea"
click at [1038, 373] on button "Review & Confirm" at bounding box center [1088, 384] width 243 height 31
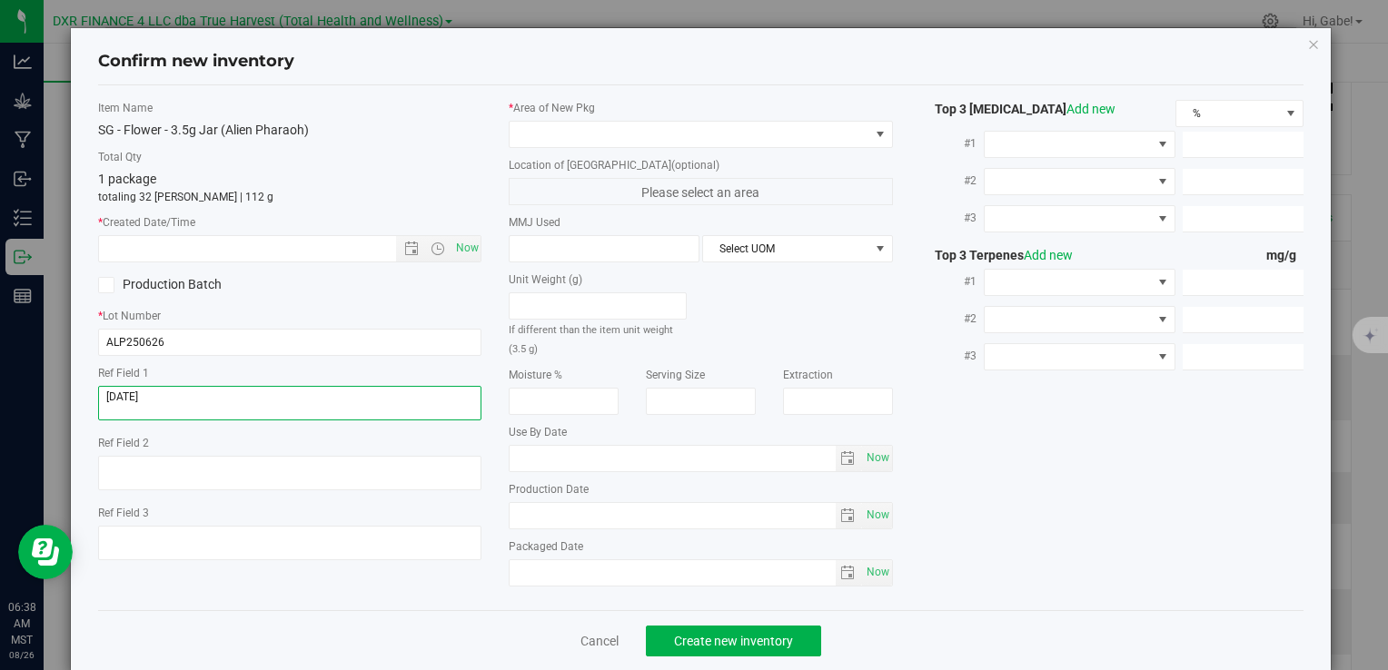
click at [200, 400] on textarea at bounding box center [289, 403] width 383 height 35
click at [246, 252] on input "text" at bounding box center [262, 248] width 327 height 25
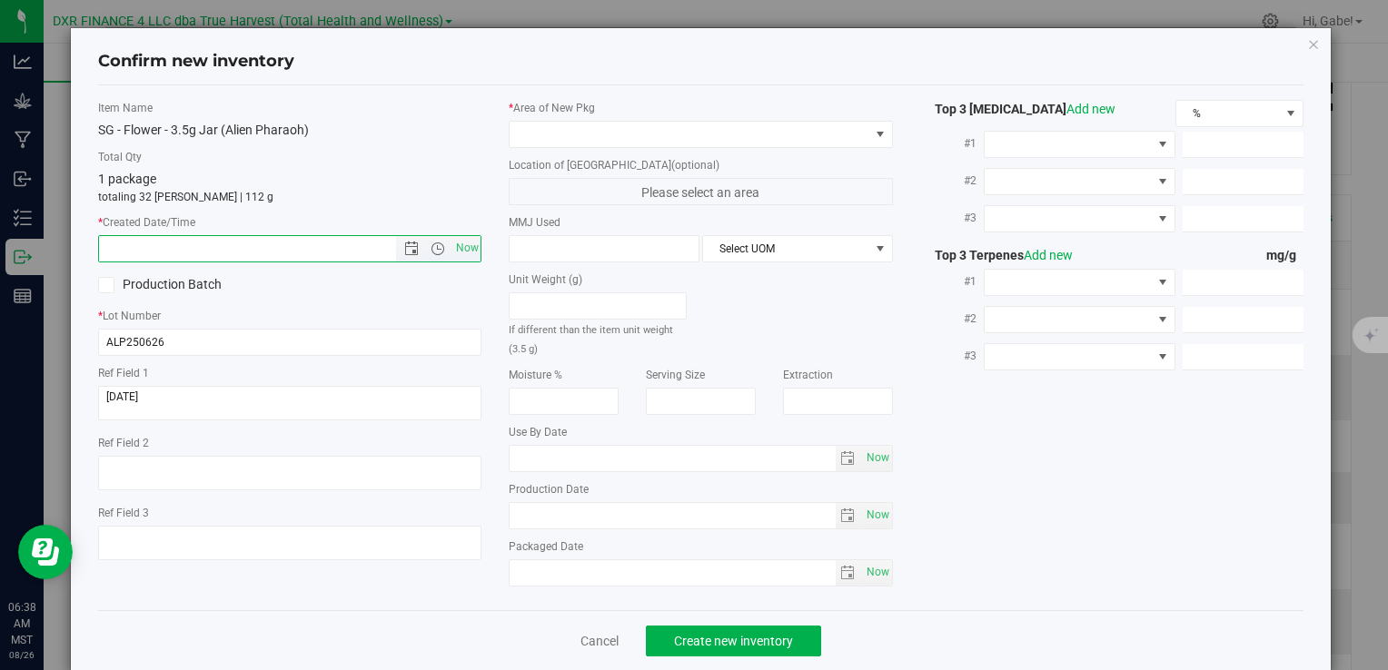
paste input "2025-06-26"
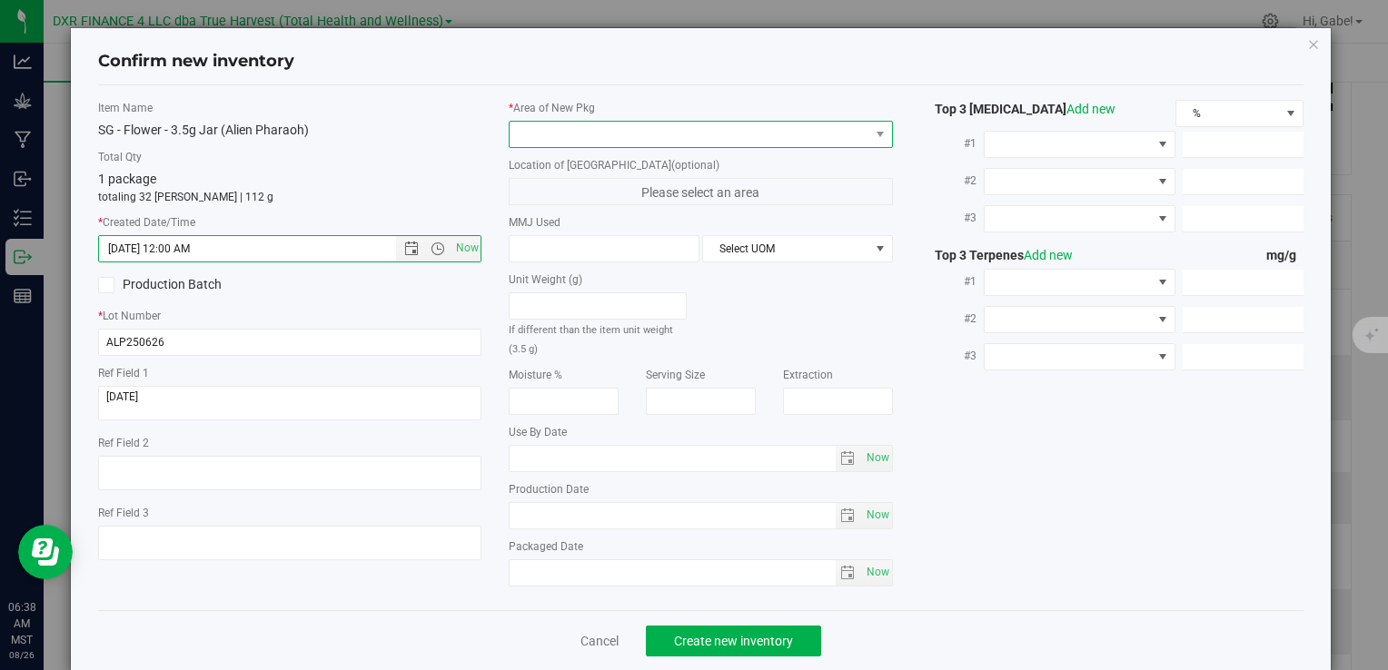
click at [567, 129] on span at bounding box center [689, 134] width 359 height 25
type input "6/26/2025 6:38 AM"
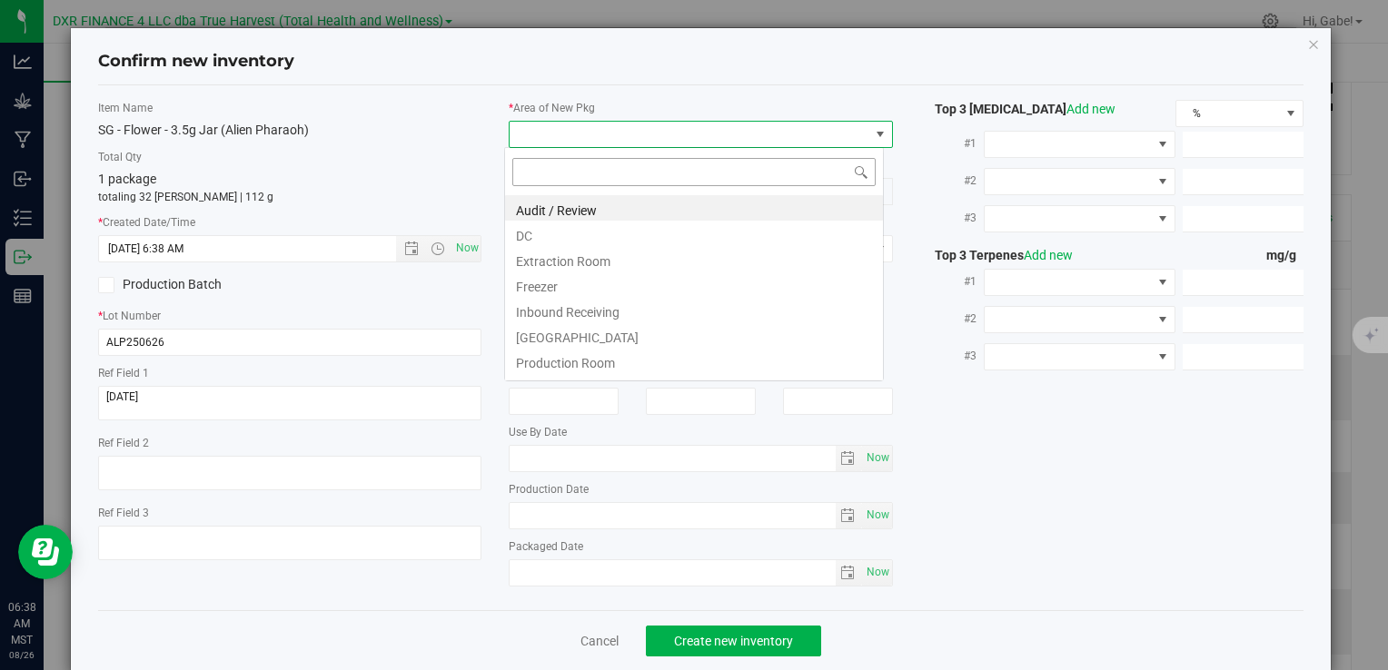
scroll to position [26, 380]
click at [552, 232] on li "DC" at bounding box center [694, 233] width 378 height 25
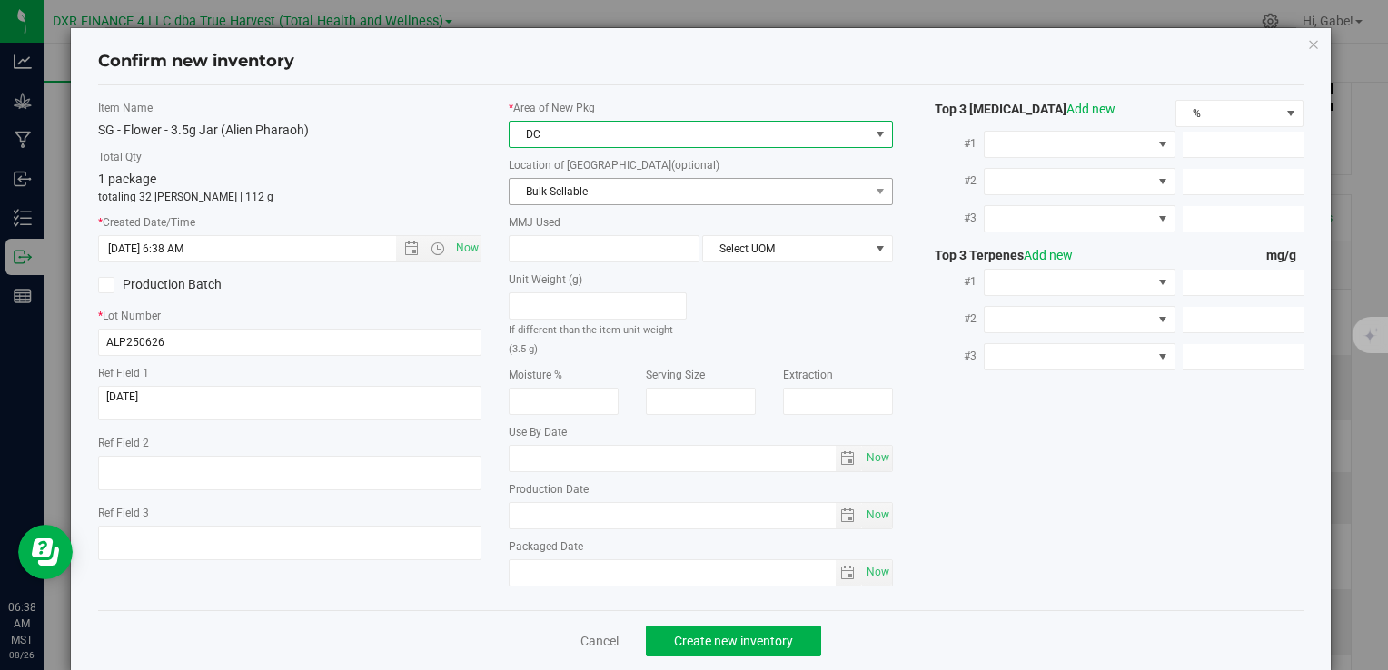
click at [550, 193] on span "Bulk Sellable" at bounding box center [689, 191] width 359 height 25
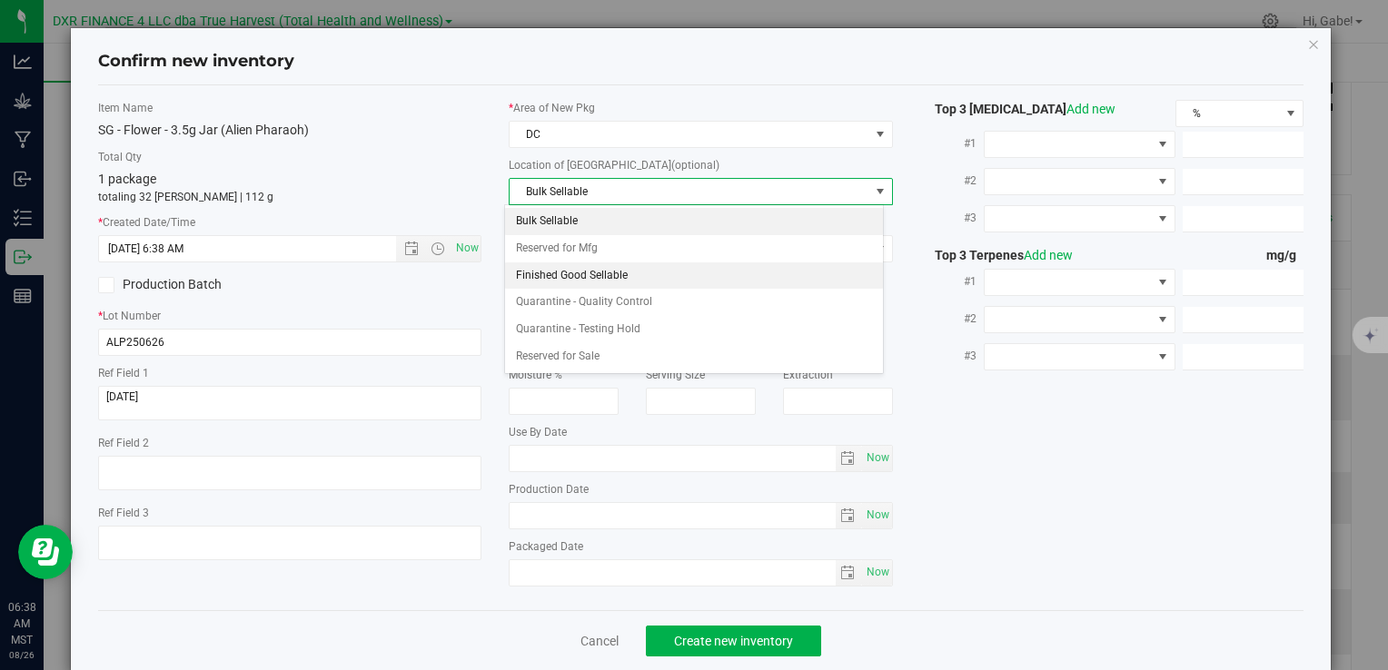
click at [550, 268] on li "Finished Good Sellable" at bounding box center [694, 276] width 378 height 27
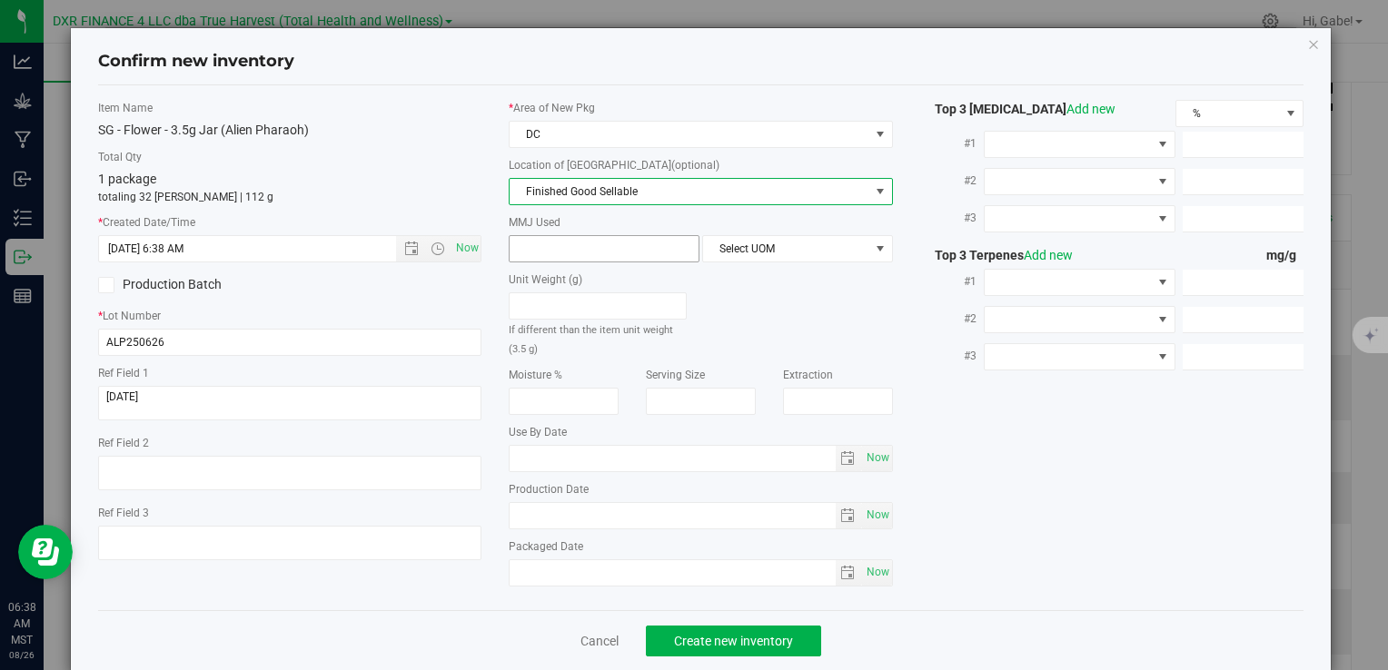
click at [553, 242] on span at bounding box center [604, 248] width 191 height 27
type input "3.5"
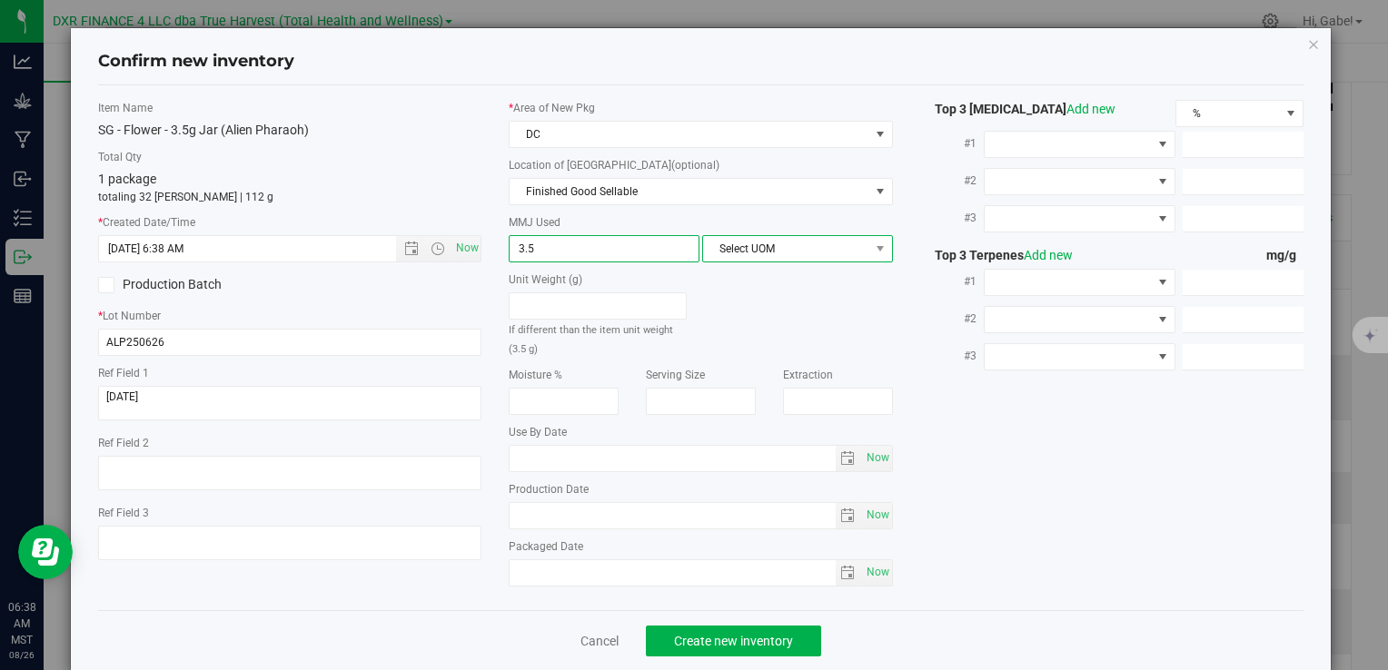
type input "3.5000"
click at [807, 243] on span "Select UOM" at bounding box center [786, 248] width 166 height 25
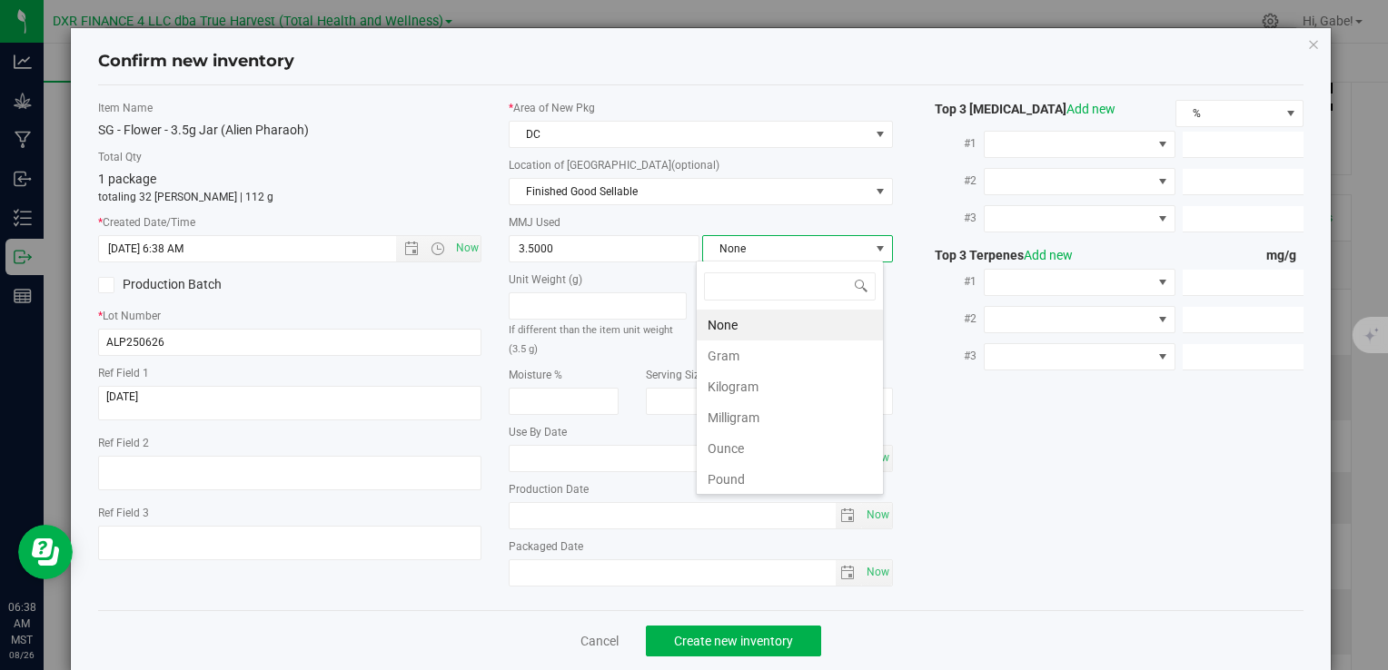
scroll to position [26, 188]
click at [747, 344] on li "Gram" at bounding box center [790, 356] width 186 height 31
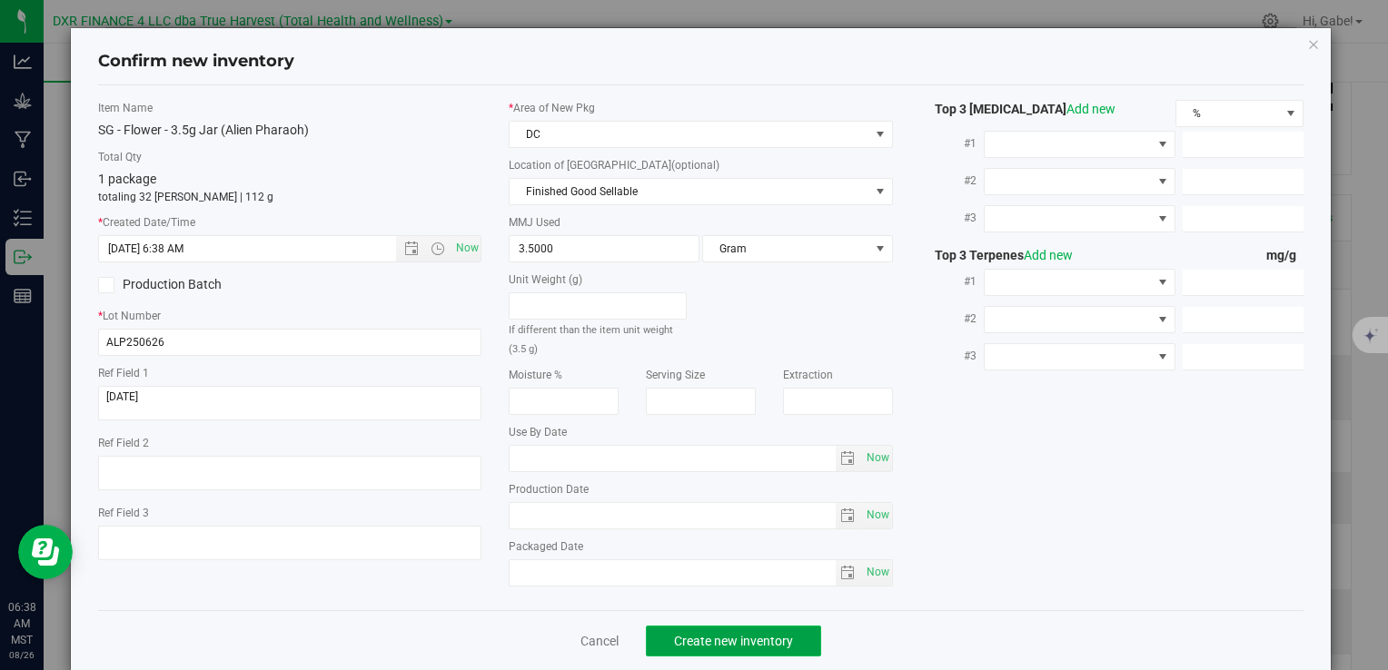
click at [723, 648] on button "Create new inventory" at bounding box center [733, 641] width 175 height 31
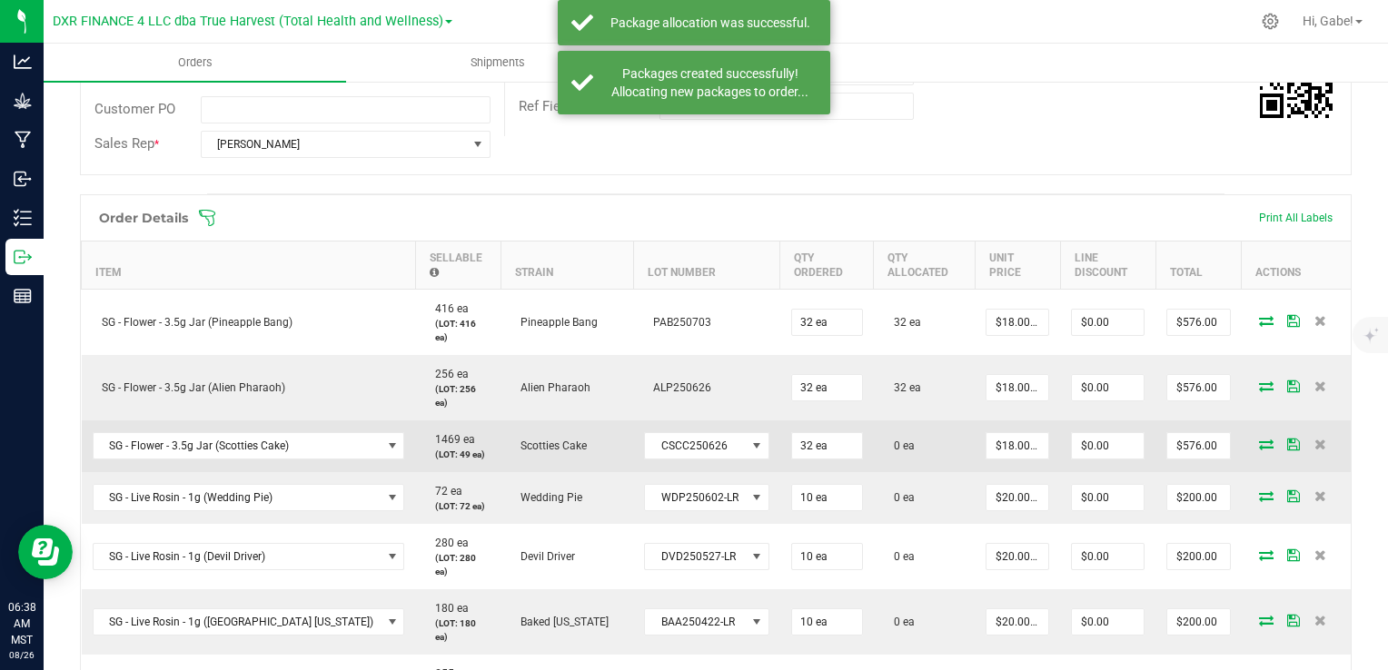
click at [1259, 439] on icon at bounding box center [1266, 444] width 15 height 11
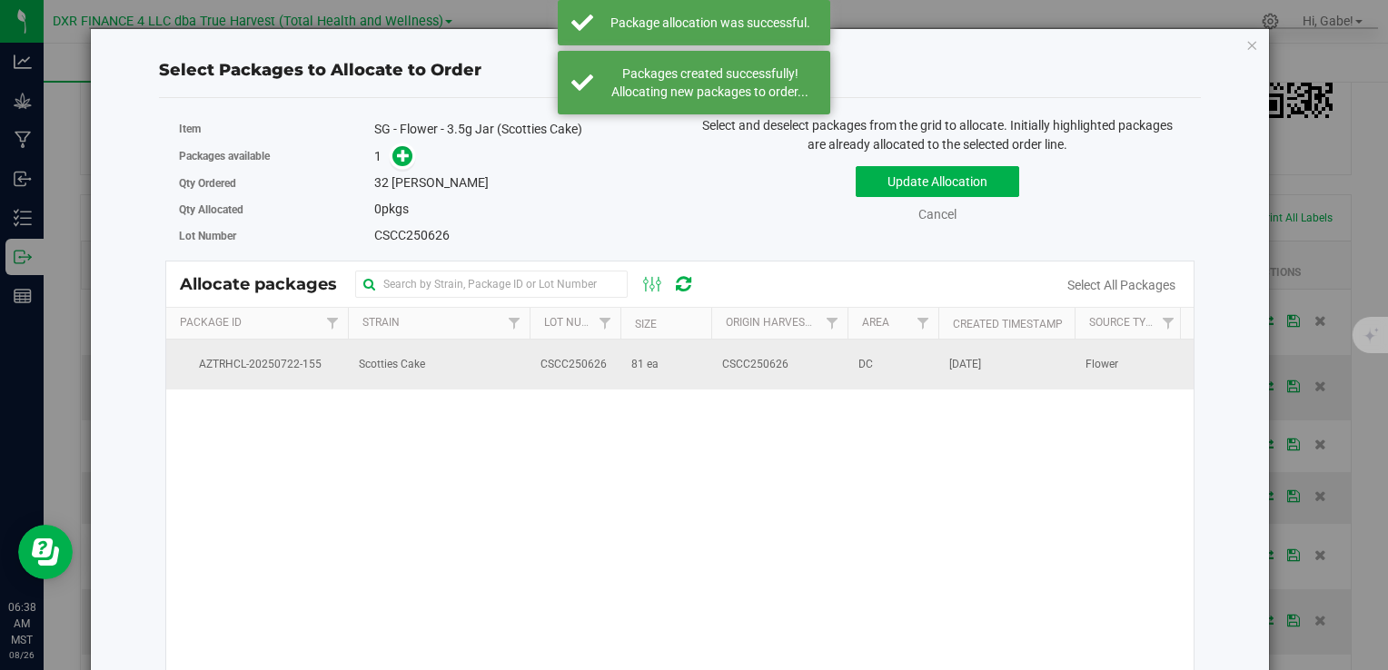
click at [439, 348] on td "Scotties Cake" at bounding box center [439, 364] width 182 height 49
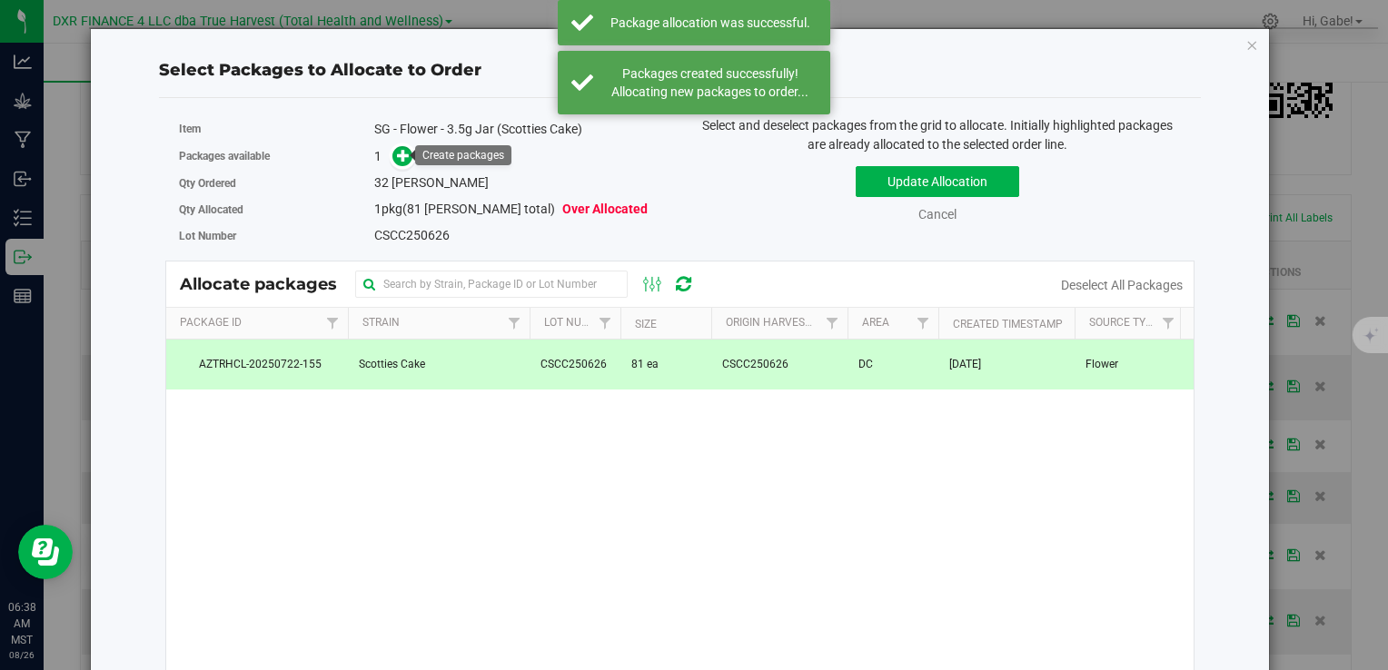
drag, startPoint x: 403, startPoint y: 149, endPoint x: 429, endPoint y: 157, distance: 26.7
click at [402, 149] on icon at bounding box center [403, 155] width 13 height 13
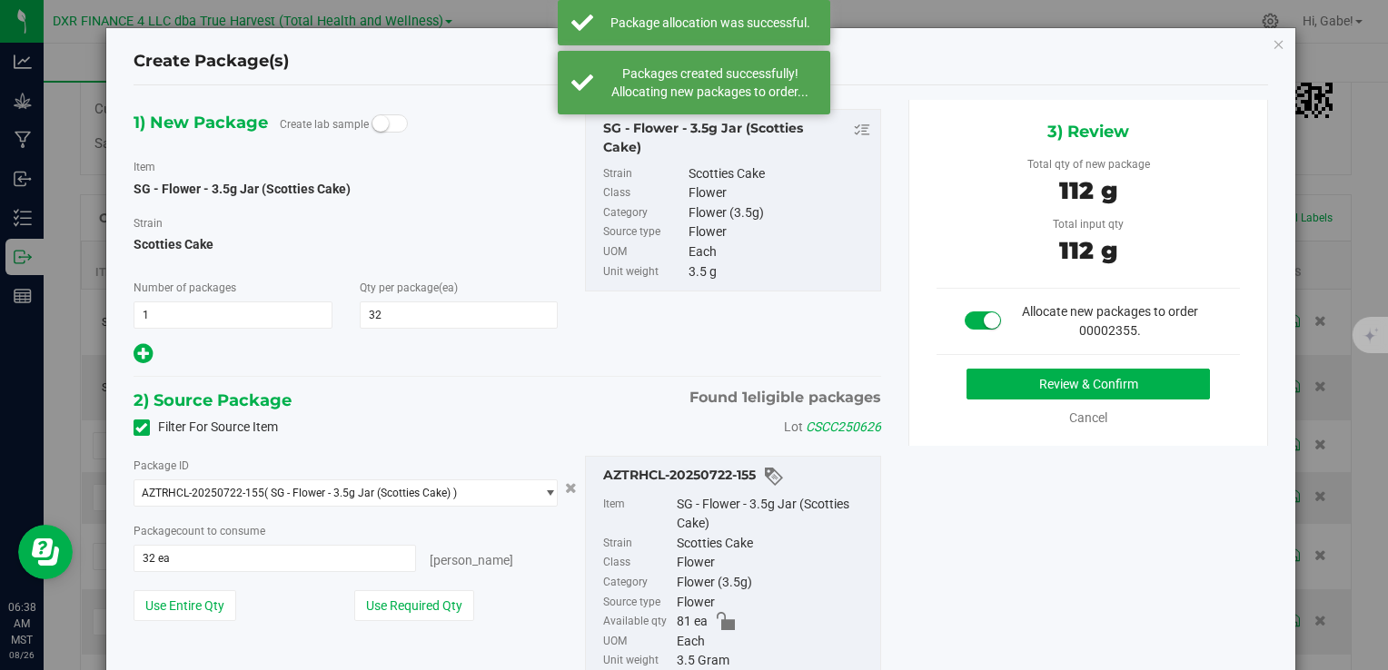
click at [999, 364] on div "3) Review Total qty of new package 112 g Total input qty 112 g Allocate new pac…" at bounding box center [1088, 273] width 361 height 346
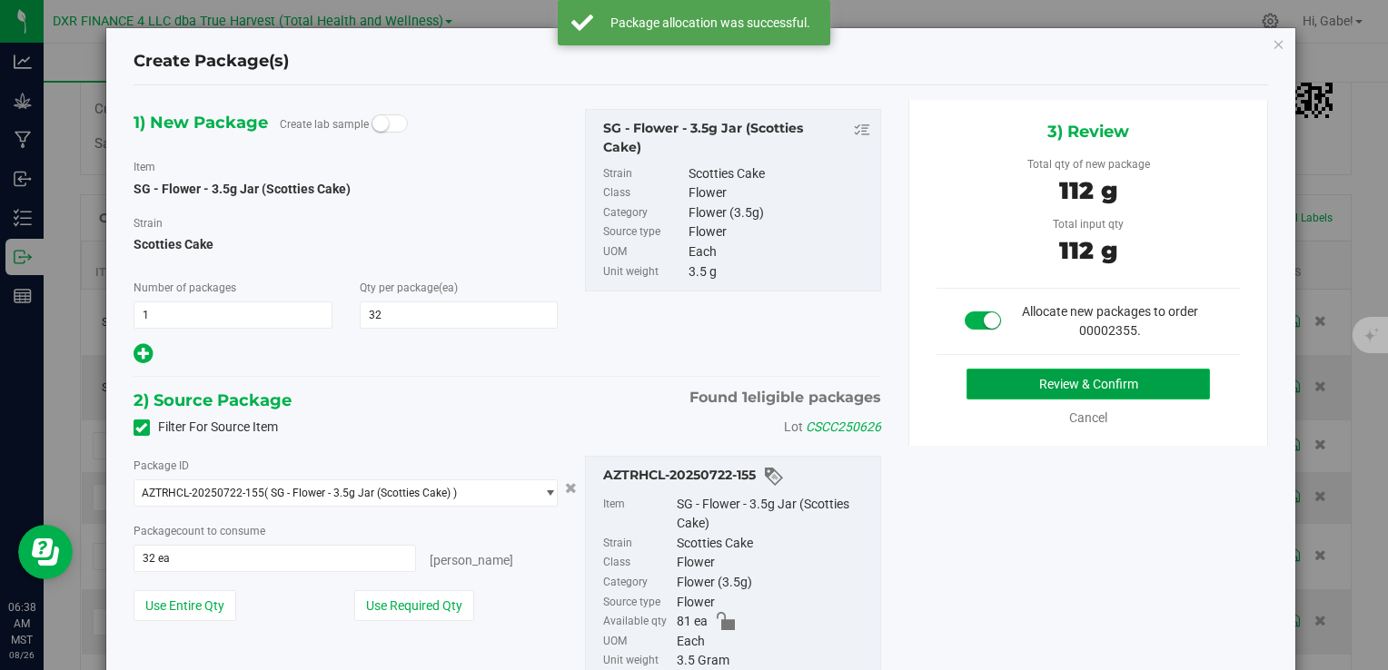
click at [997, 386] on button "Review & Confirm" at bounding box center [1088, 384] width 243 height 31
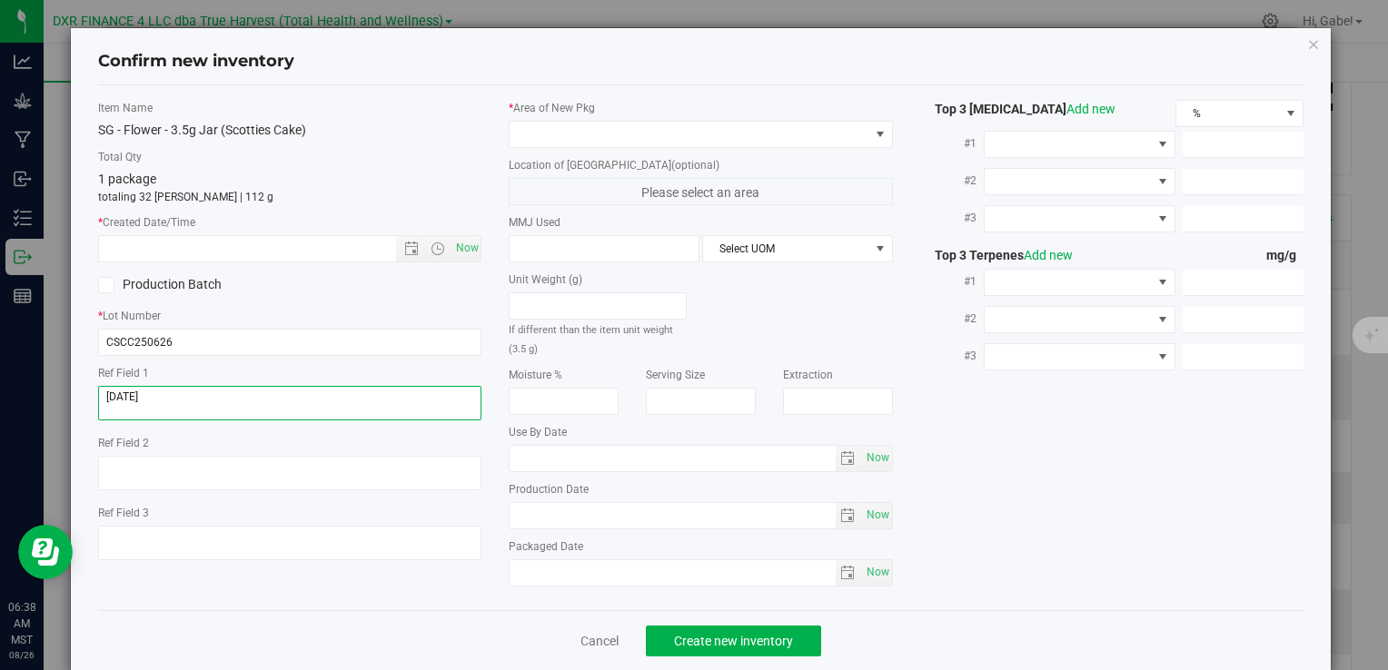
click at [137, 406] on textarea at bounding box center [289, 403] width 383 height 35
click at [137, 405] on textarea at bounding box center [289, 403] width 383 height 35
click at [154, 243] on input "text" at bounding box center [262, 248] width 327 height 25
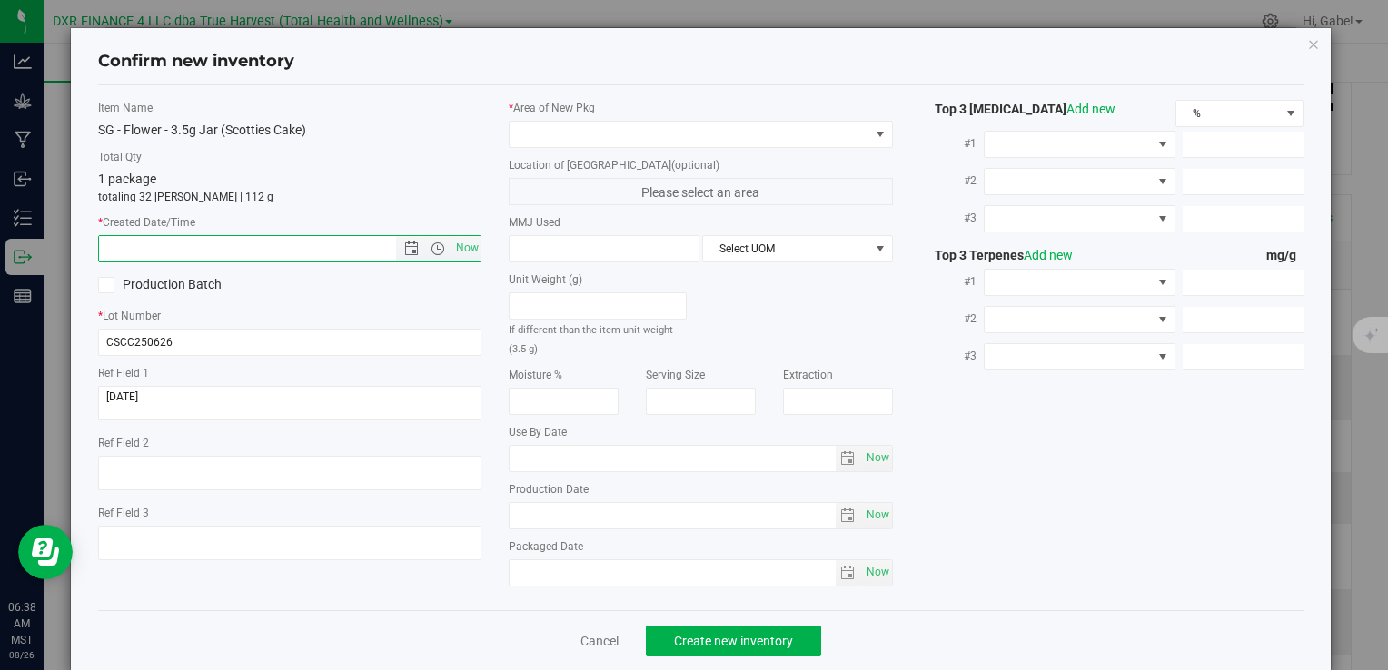
paste input "2025-06-26"
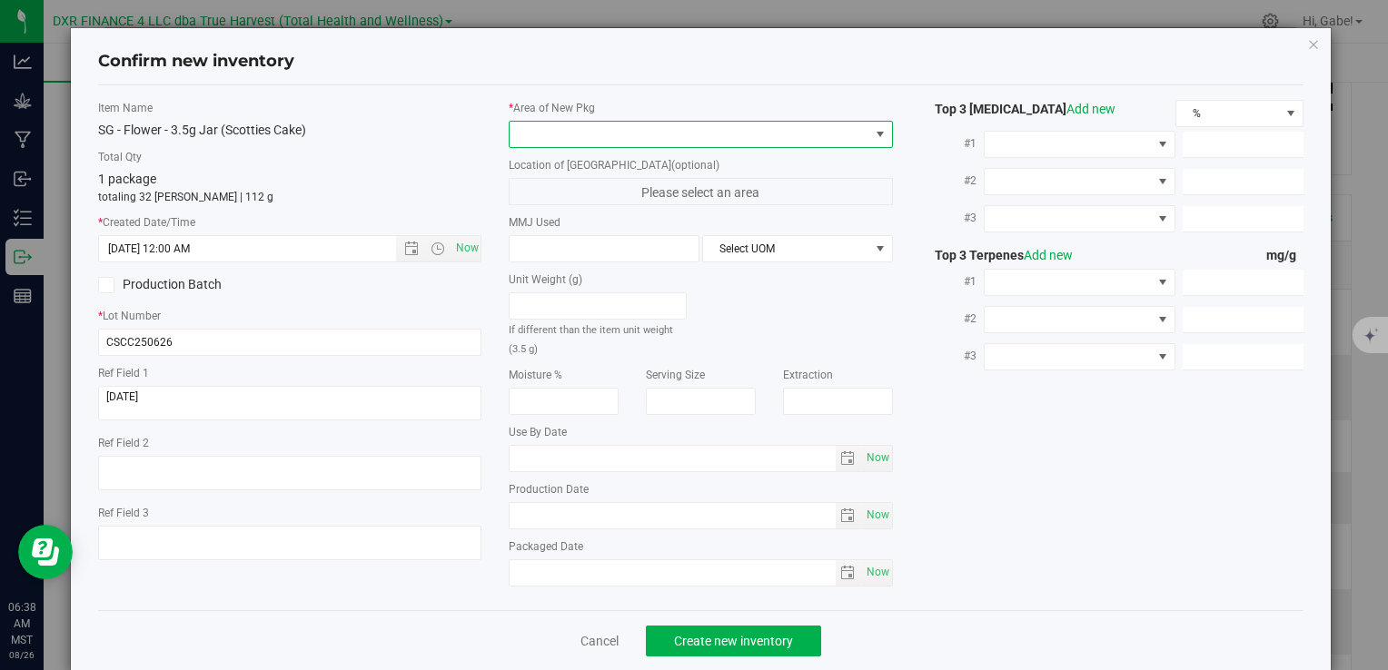
type input "6/26/2025 6:38 AM"
click at [550, 125] on span at bounding box center [689, 134] width 359 height 25
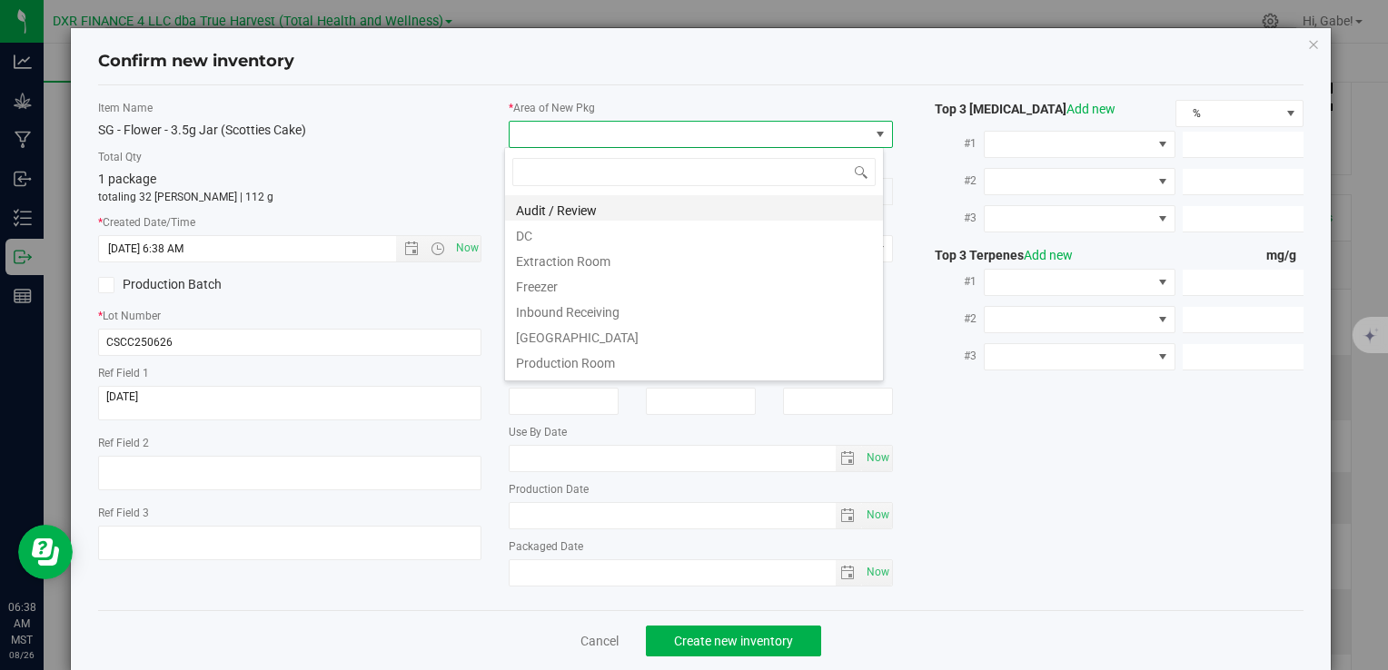
scroll to position [26, 380]
click at [570, 238] on li "DC" at bounding box center [694, 233] width 378 height 25
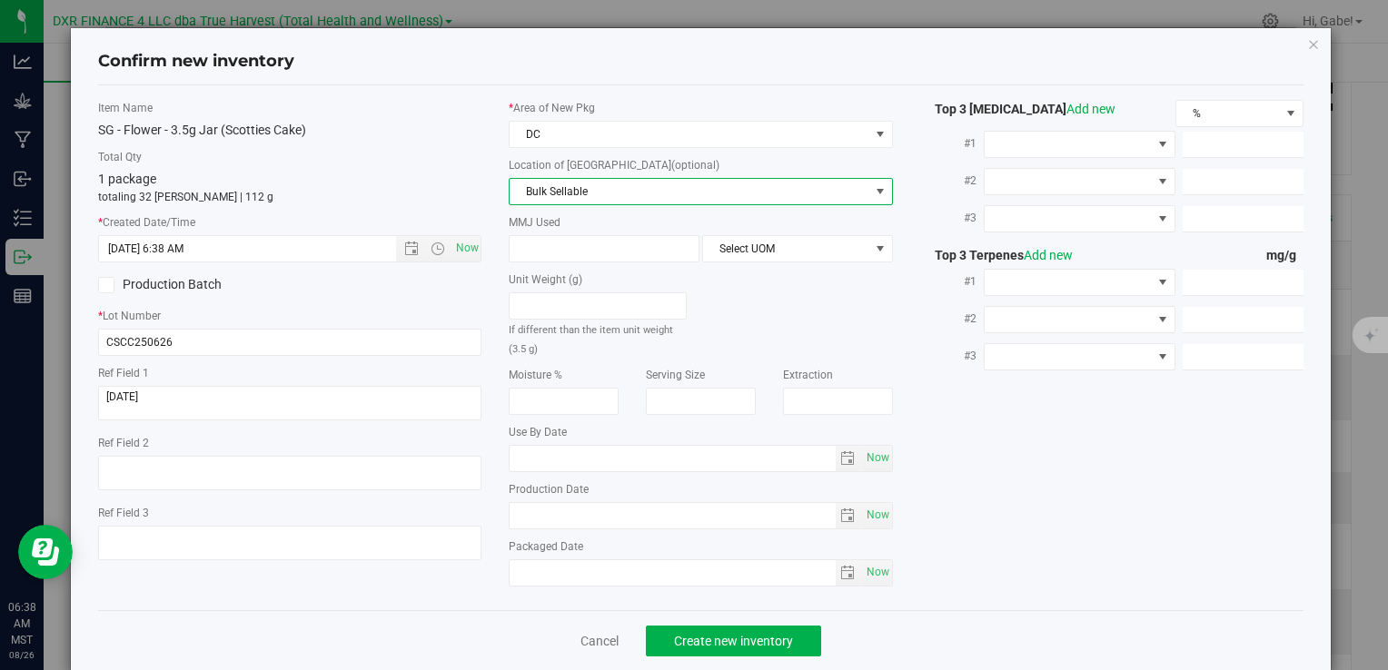
click at [566, 191] on span "Bulk Sellable" at bounding box center [689, 191] width 359 height 25
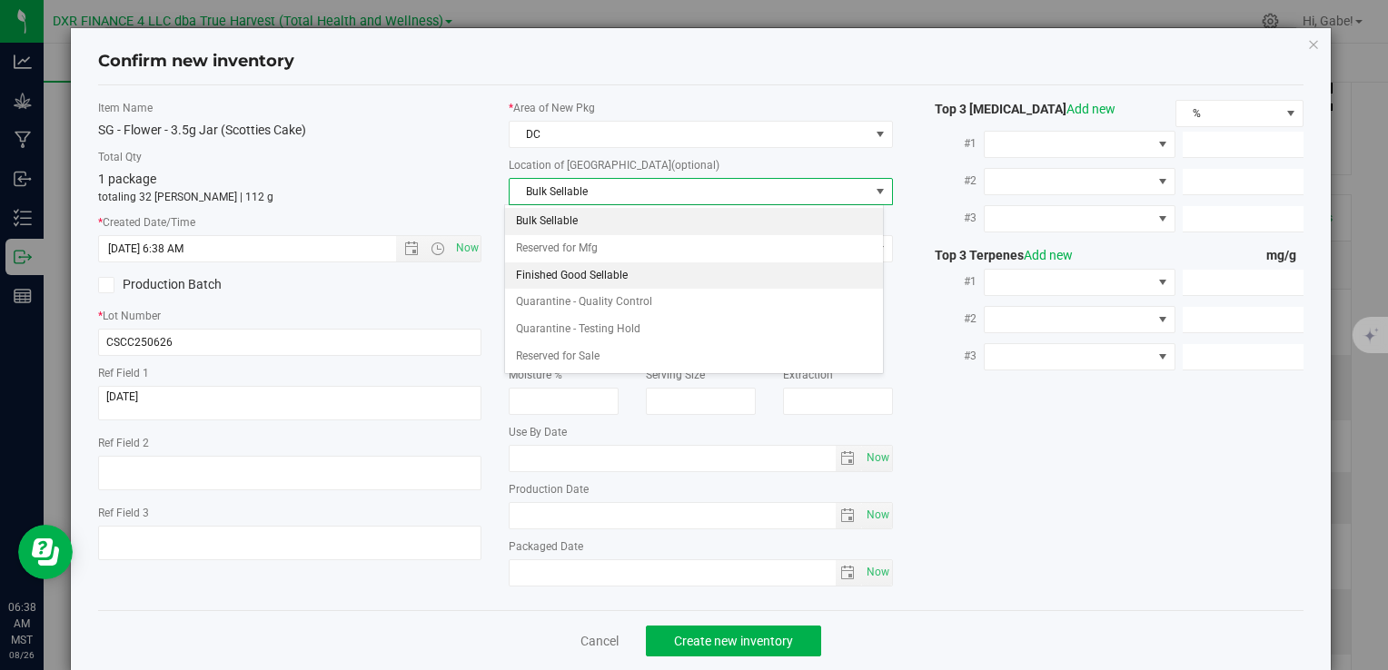
click at [581, 270] on li "Finished Good Sellable" at bounding box center [694, 276] width 378 height 27
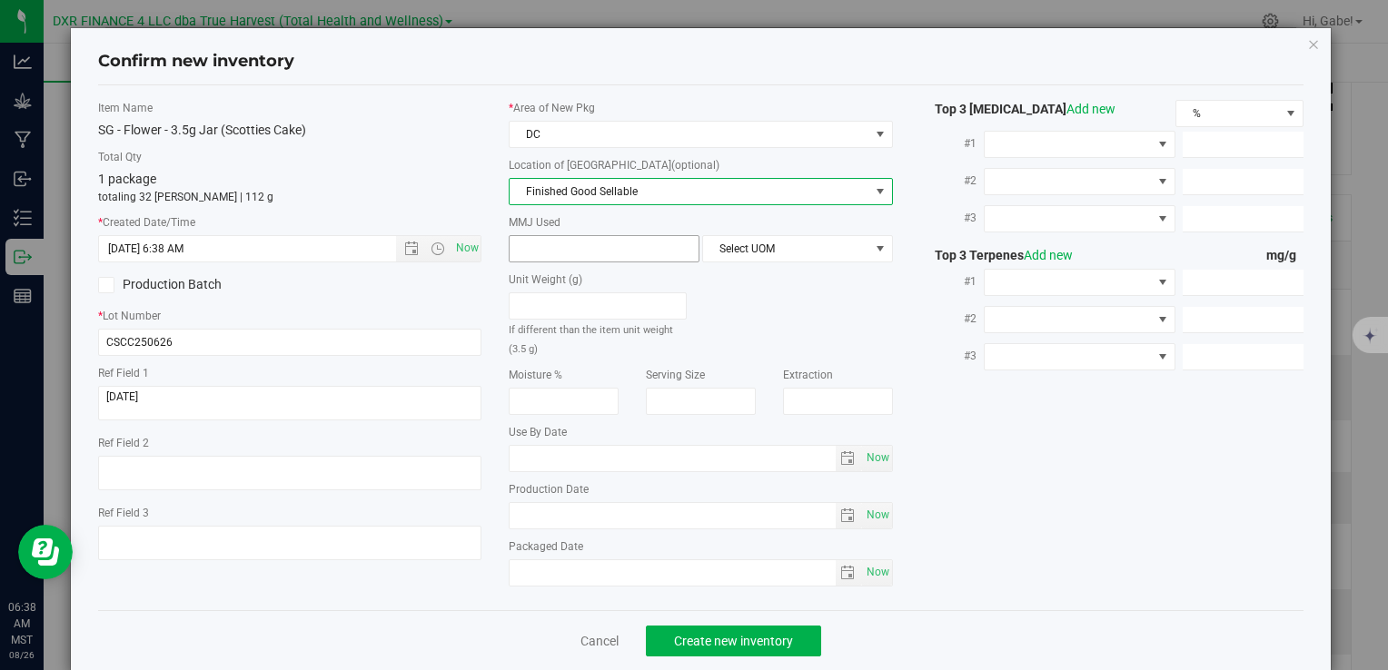
click at [590, 254] on span at bounding box center [604, 248] width 191 height 27
type input "3.5"
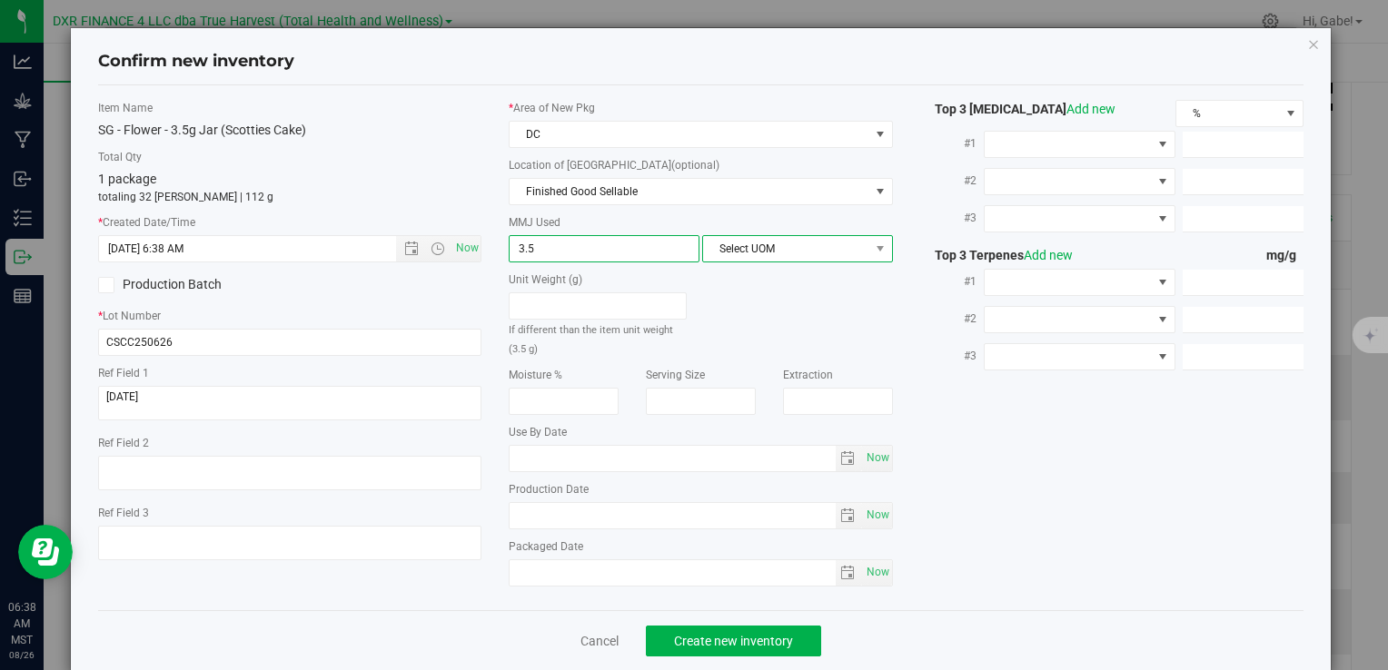
type input "3.5000"
click at [747, 247] on span "Select UOM" at bounding box center [786, 248] width 166 height 25
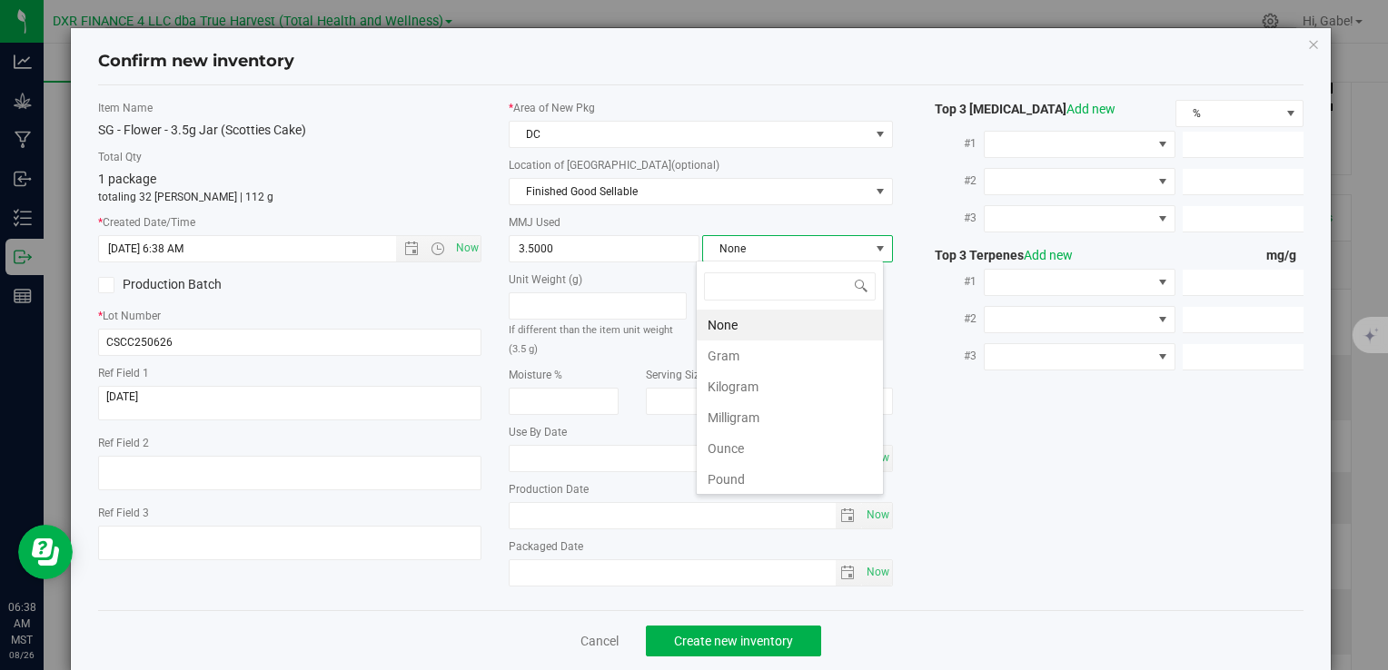
scroll to position [26, 188]
click at [734, 348] on li "Gram" at bounding box center [790, 356] width 186 height 31
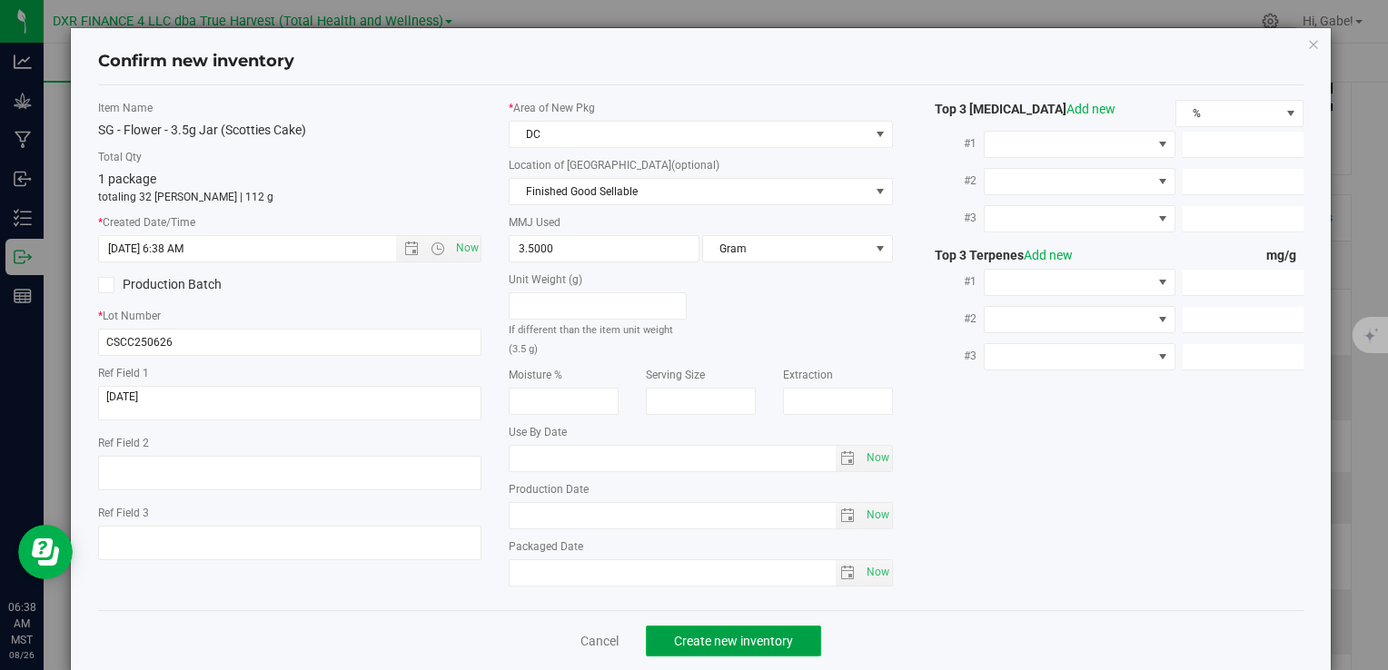
click at [781, 634] on span "Create new inventory" at bounding box center [733, 641] width 119 height 15
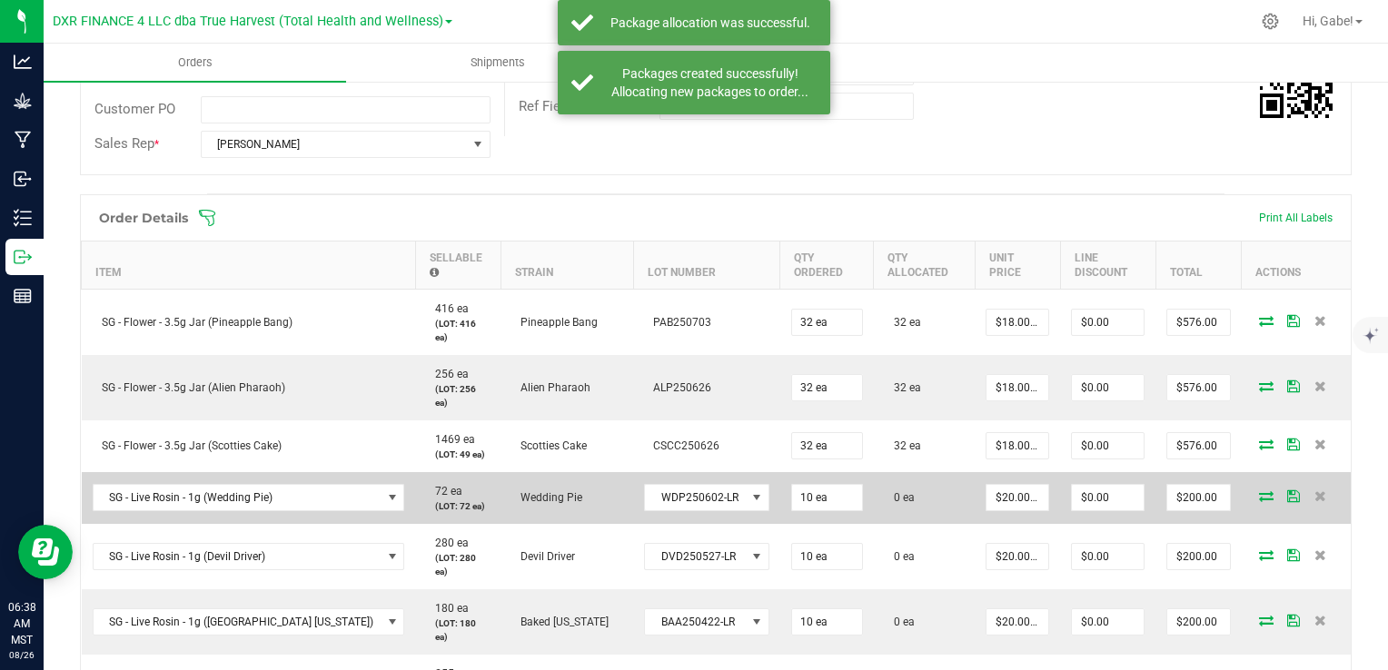
click at [1261, 491] on span at bounding box center [1266, 496] width 27 height 11
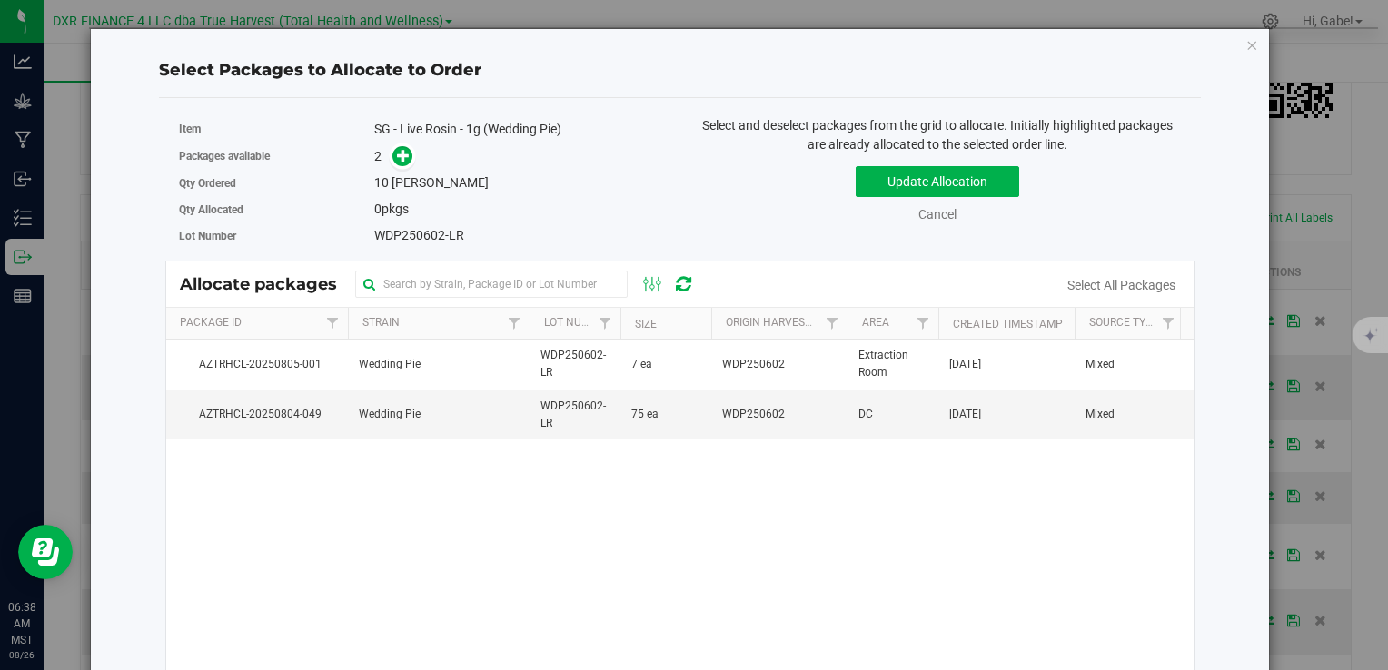
click at [1246, 45] on icon "button" at bounding box center [1252, 45] width 13 height 22
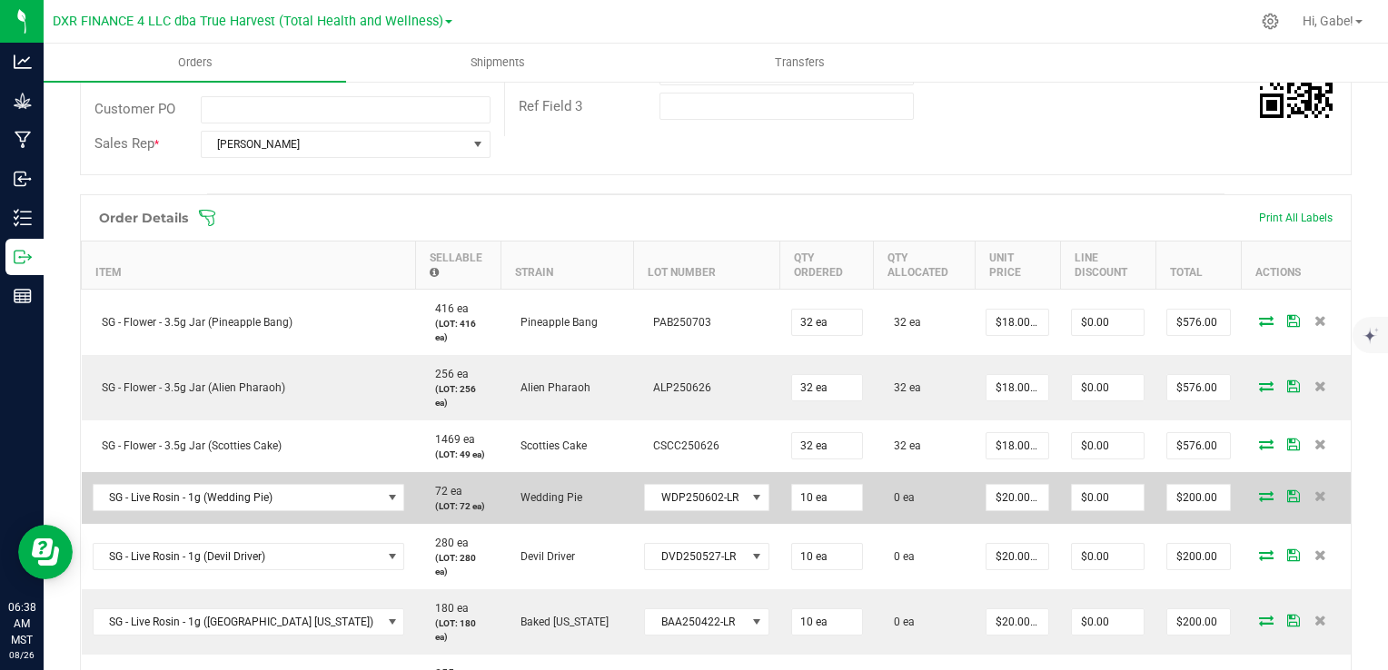
click at [1259, 491] on icon at bounding box center [1266, 496] width 15 height 11
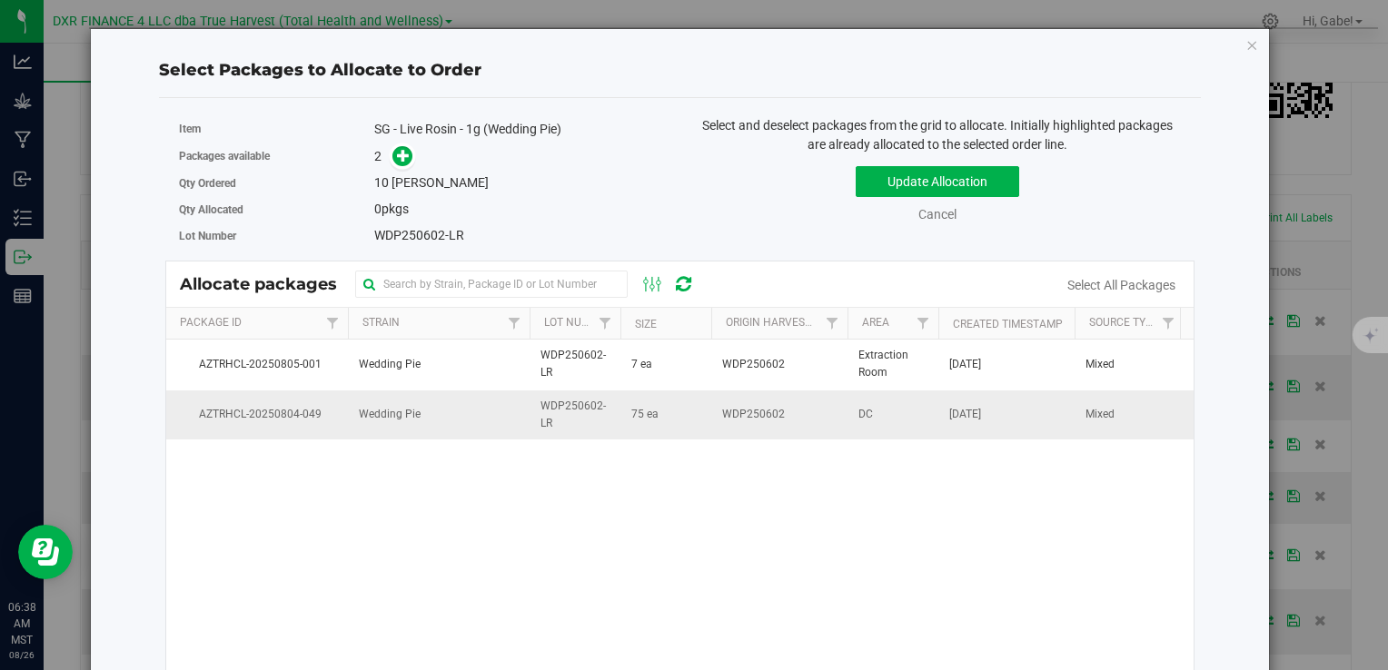
click at [689, 411] on td "75 ea" at bounding box center [665, 415] width 91 height 49
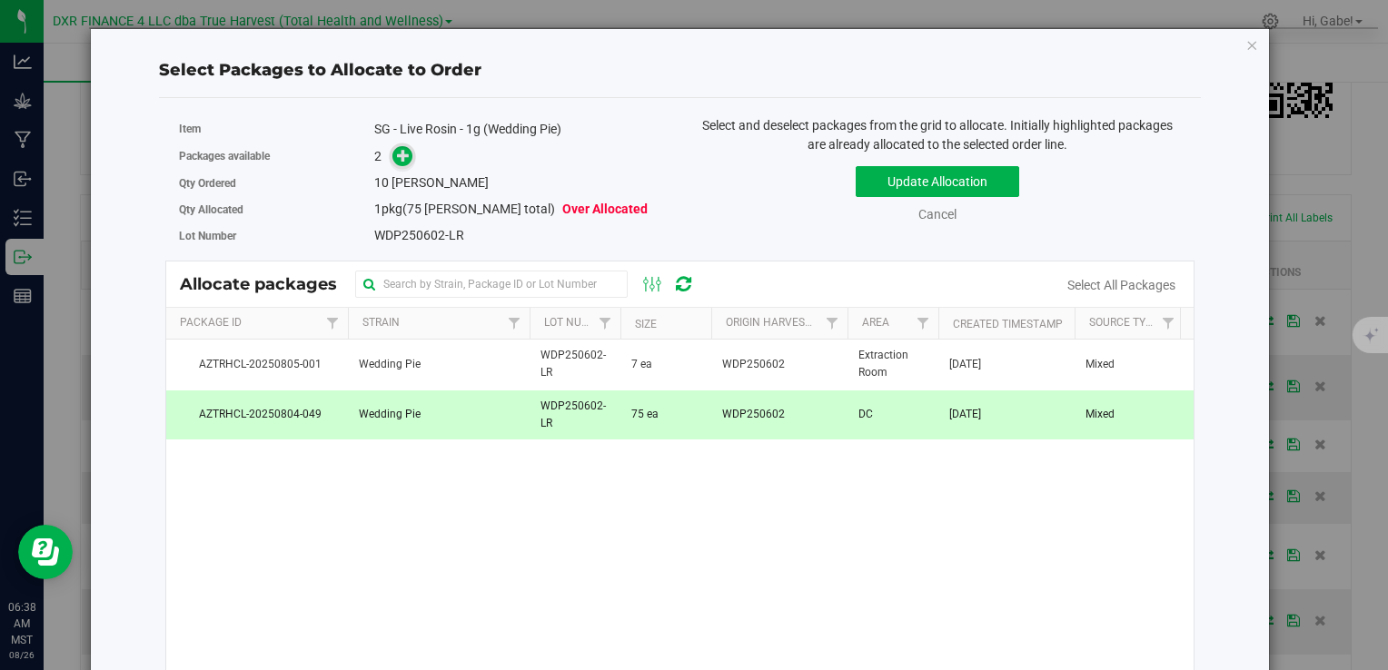
click at [397, 153] on icon at bounding box center [403, 155] width 13 height 13
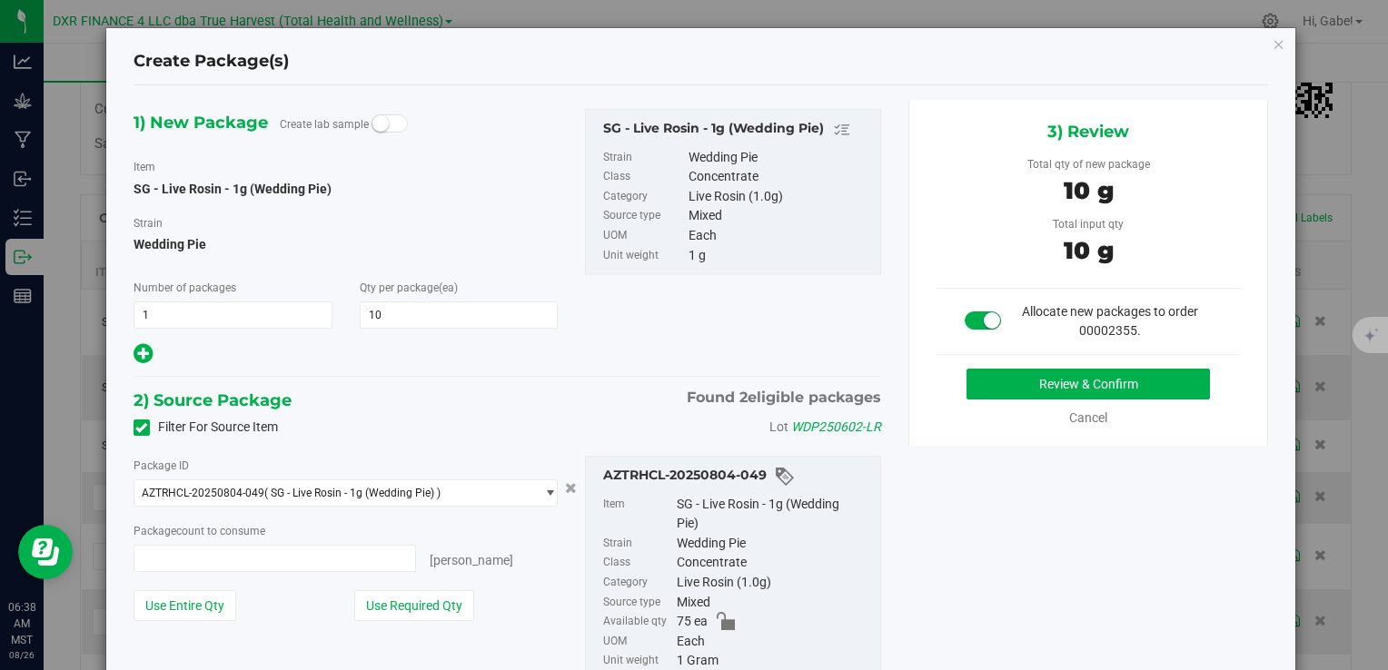
type input "10 ea"
click at [1004, 383] on button "Review & Confirm" at bounding box center [1088, 384] width 243 height 31
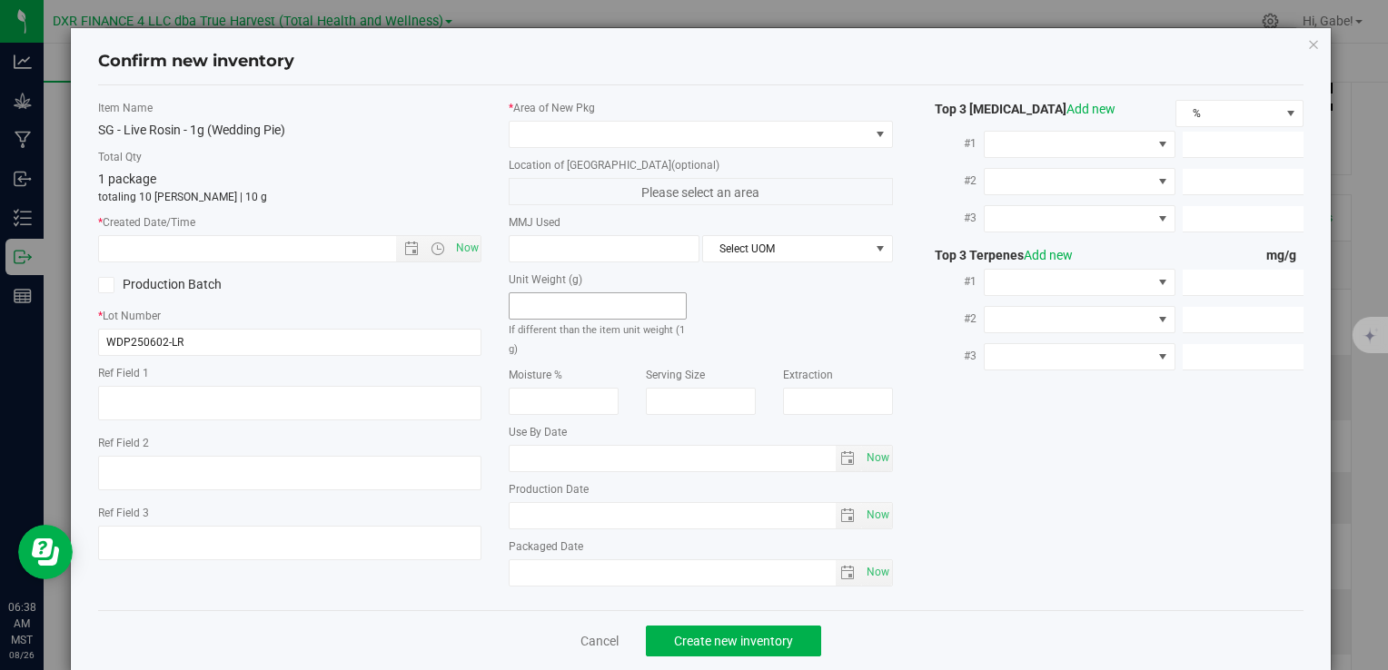
type textarea "2025-07-21"
click at [244, 387] on textarea at bounding box center [289, 403] width 383 height 35
click at [293, 238] on input "text" at bounding box center [262, 248] width 327 height 25
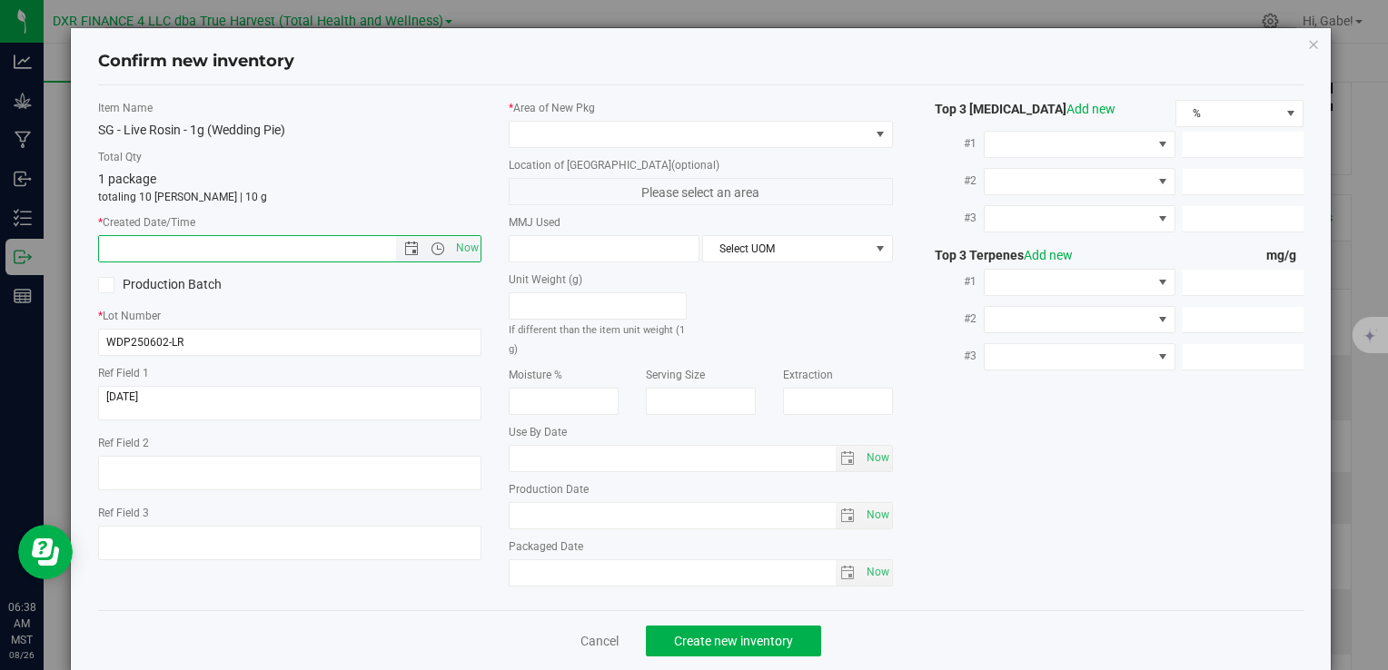
paste input "2025-07-21"
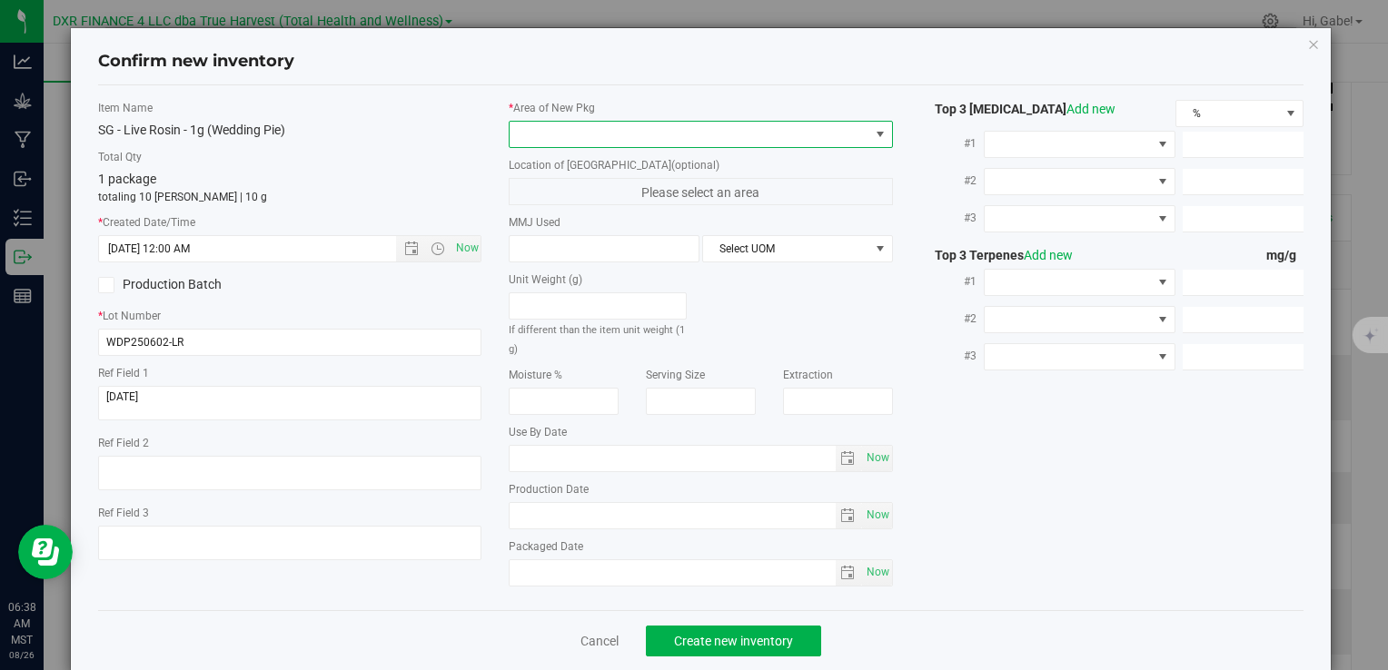
click at [604, 134] on span at bounding box center [689, 134] width 359 height 25
type input "7/21/2025 6:39 AM"
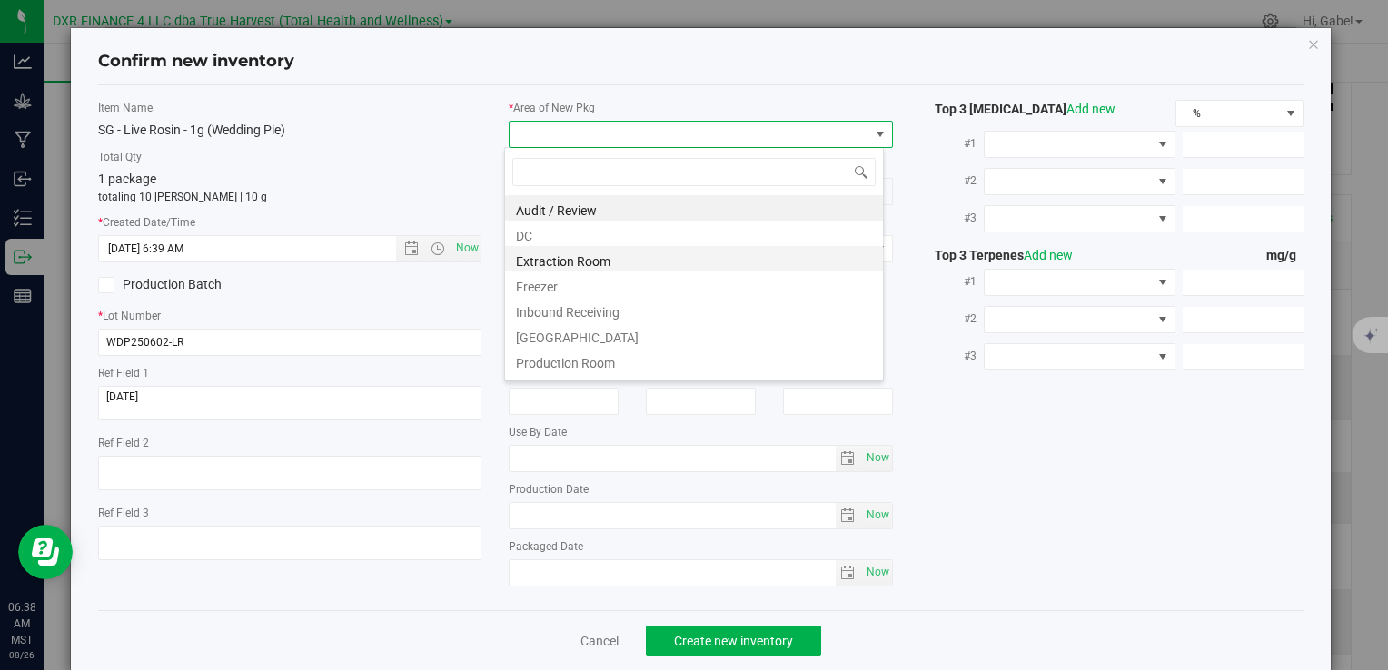
scroll to position [26, 380]
click at [579, 238] on li "DC" at bounding box center [694, 233] width 378 height 25
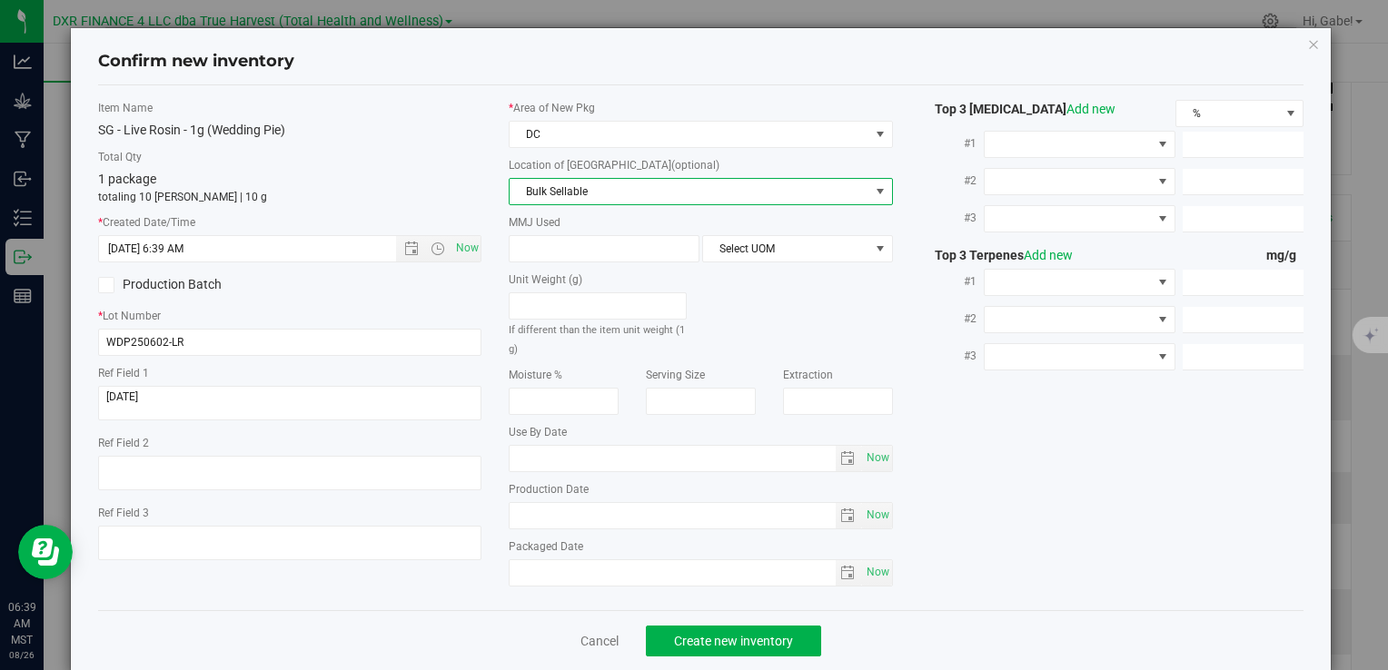
click at [560, 196] on span "Bulk Sellable" at bounding box center [689, 191] width 359 height 25
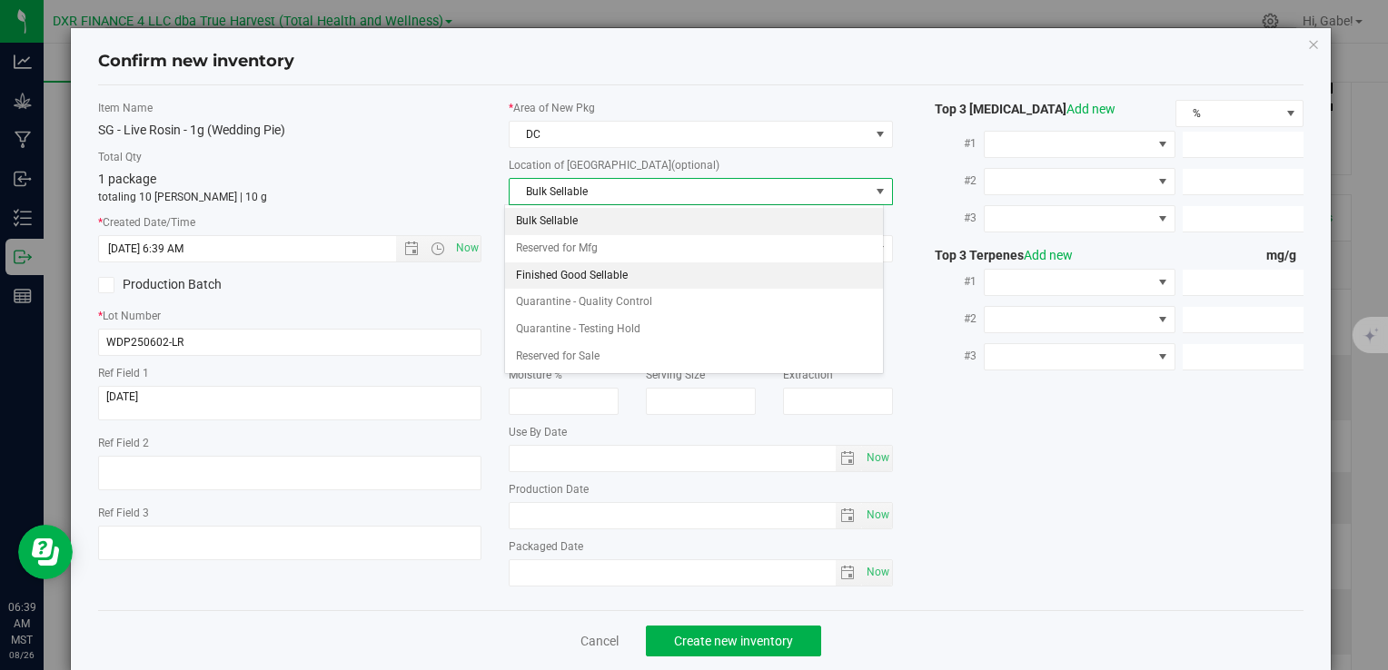
click at [598, 273] on li "Finished Good Sellable" at bounding box center [694, 276] width 378 height 27
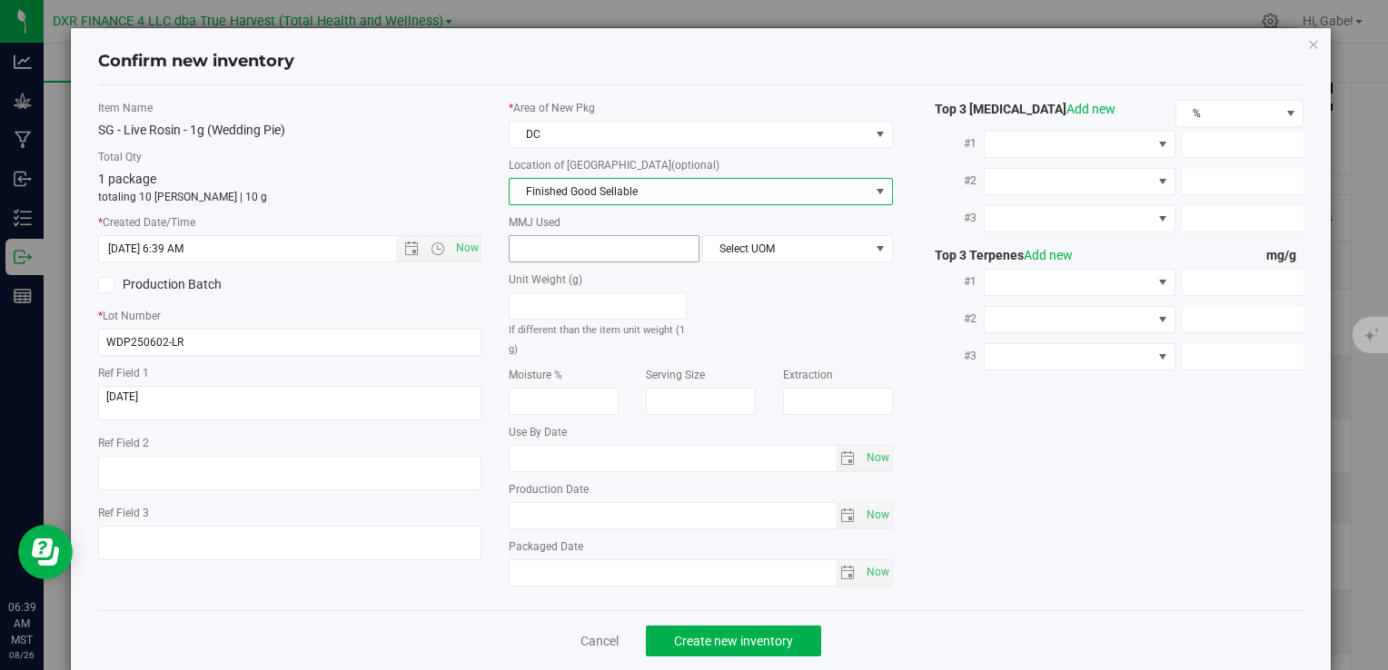
click at [593, 252] on span at bounding box center [604, 248] width 191 height 27
type input "1"
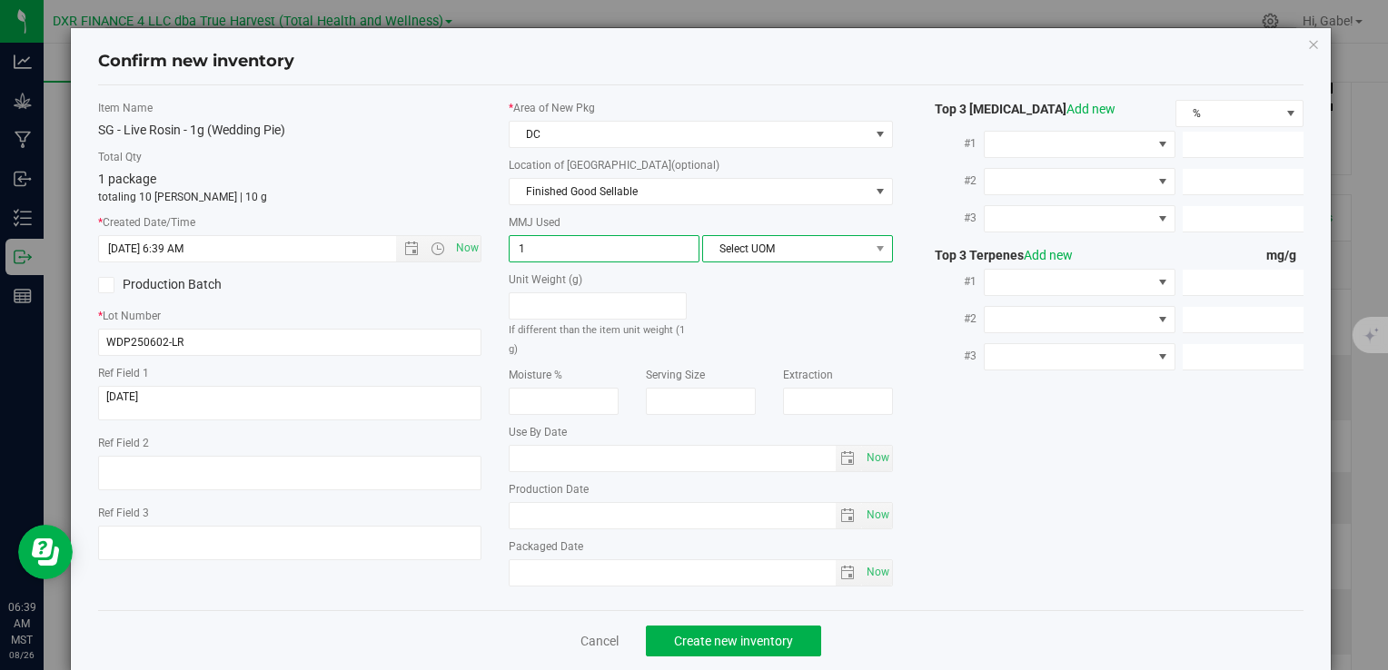
type input "1.0000"
click at [804, 252] on span "Select UOM" at bounding box center [786, 248] width 166 height 25
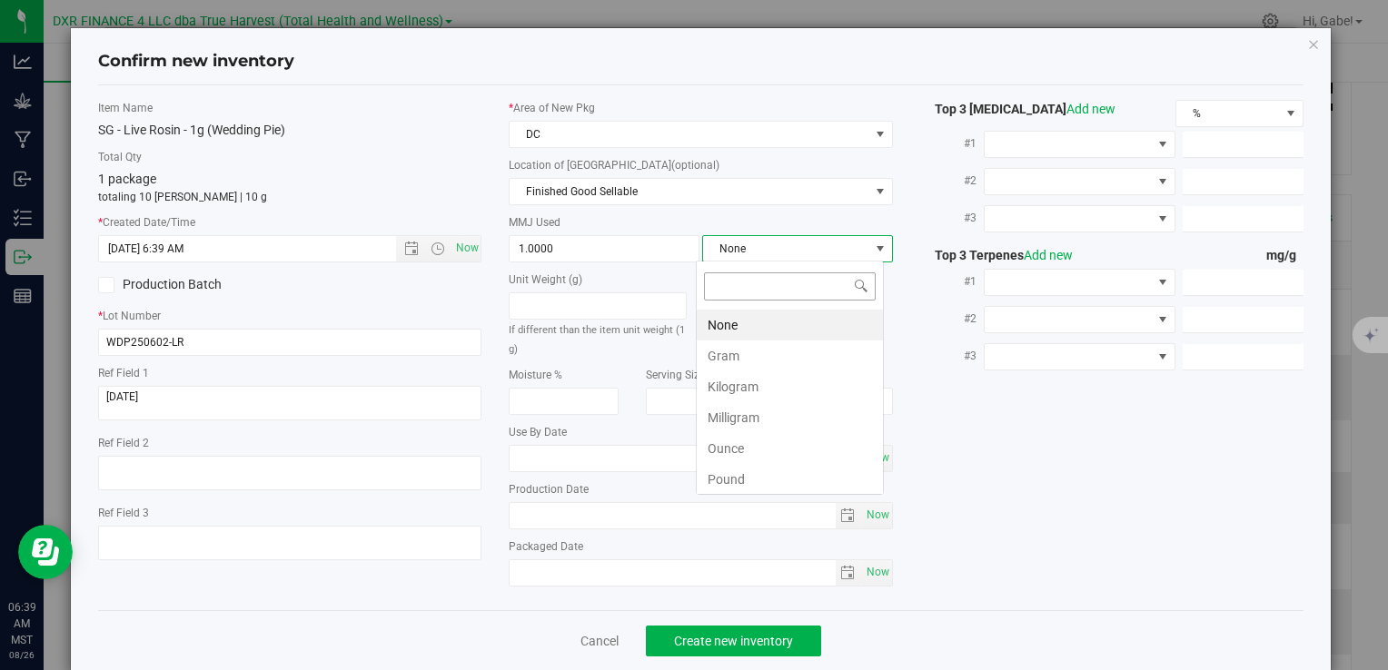
scroll to position [26, 188]
click at [750, 354] on li "Gram" at bounding box center [790, 356] width 186 height 31
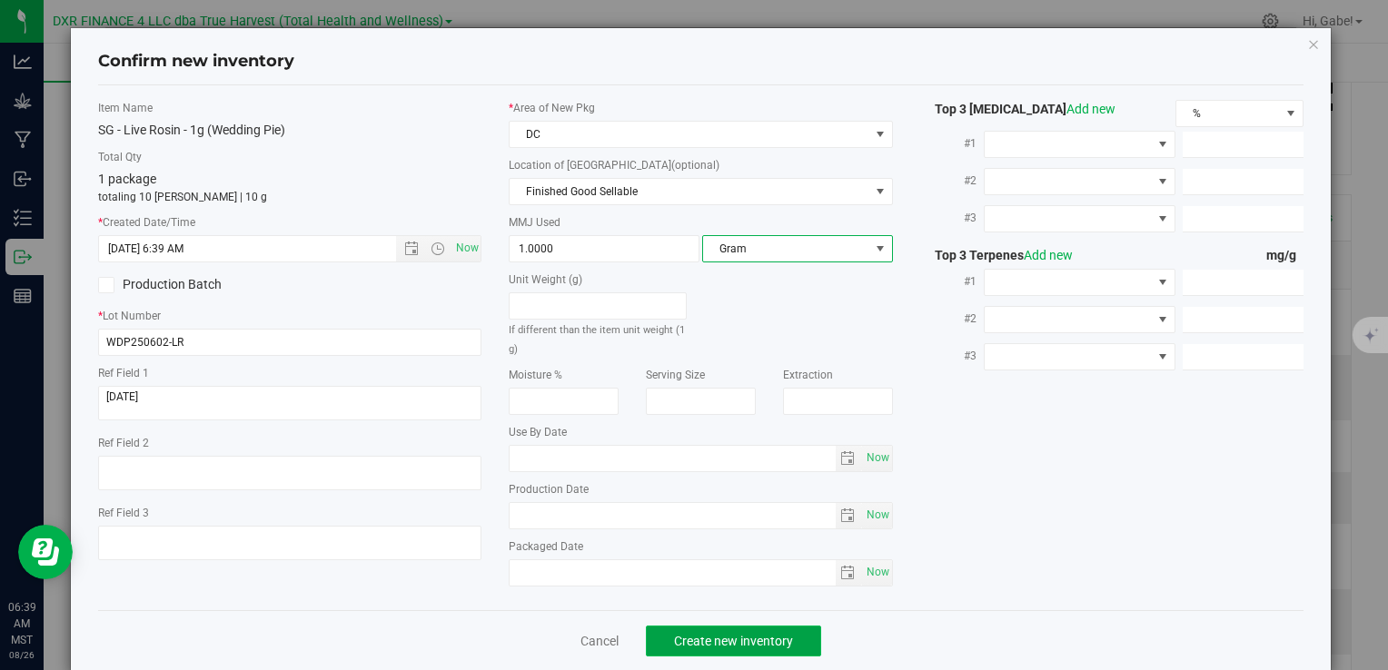
click at [744, 634] on span "Create new inventory" at bounding box center [733, 641] width 119 height 15
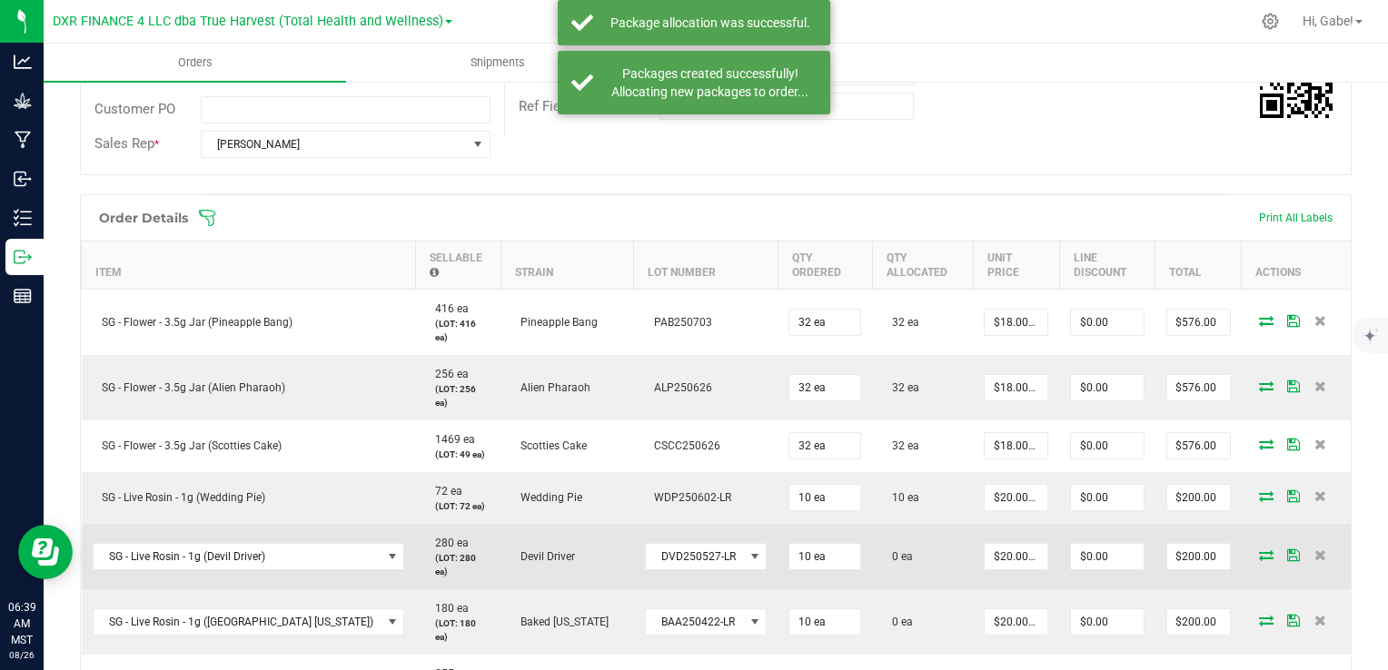
click at [1259, 550] on icon at bounding box center [1266, 555] width 15 height 11
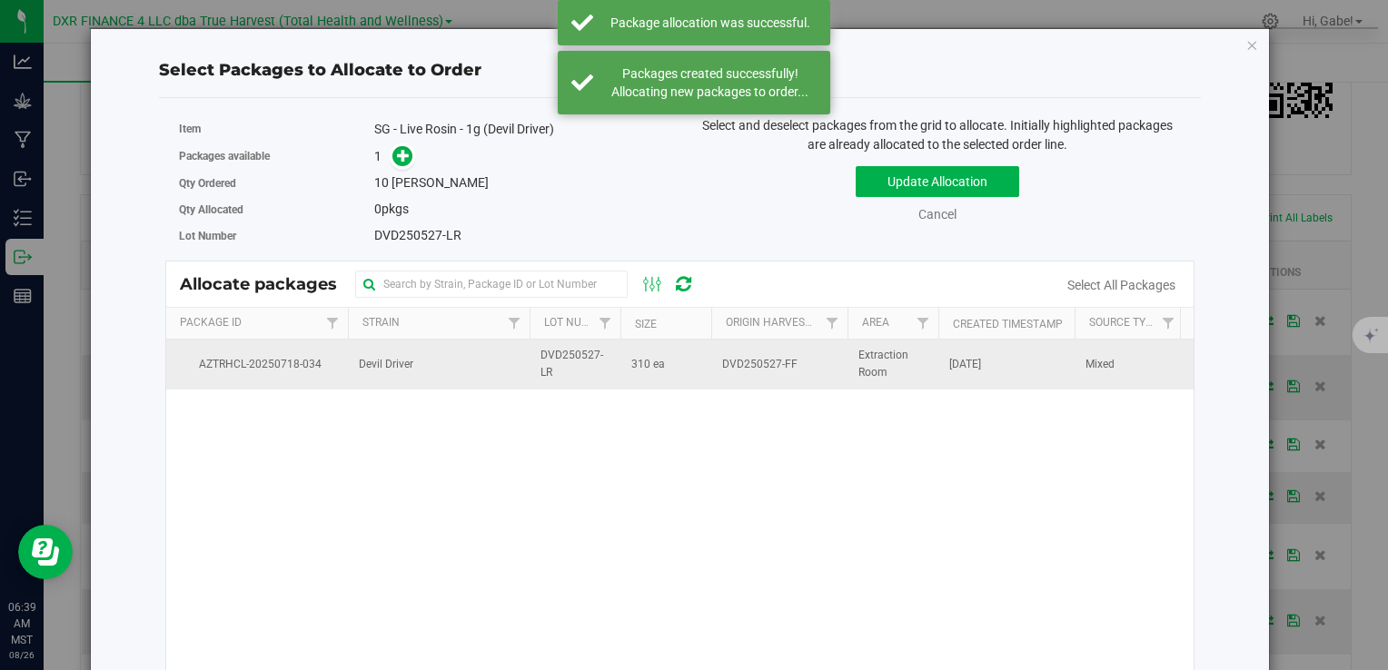
click at [575, 371] on span "DVD250527-LR" at bounding box center [574, 364] width 69 height 35
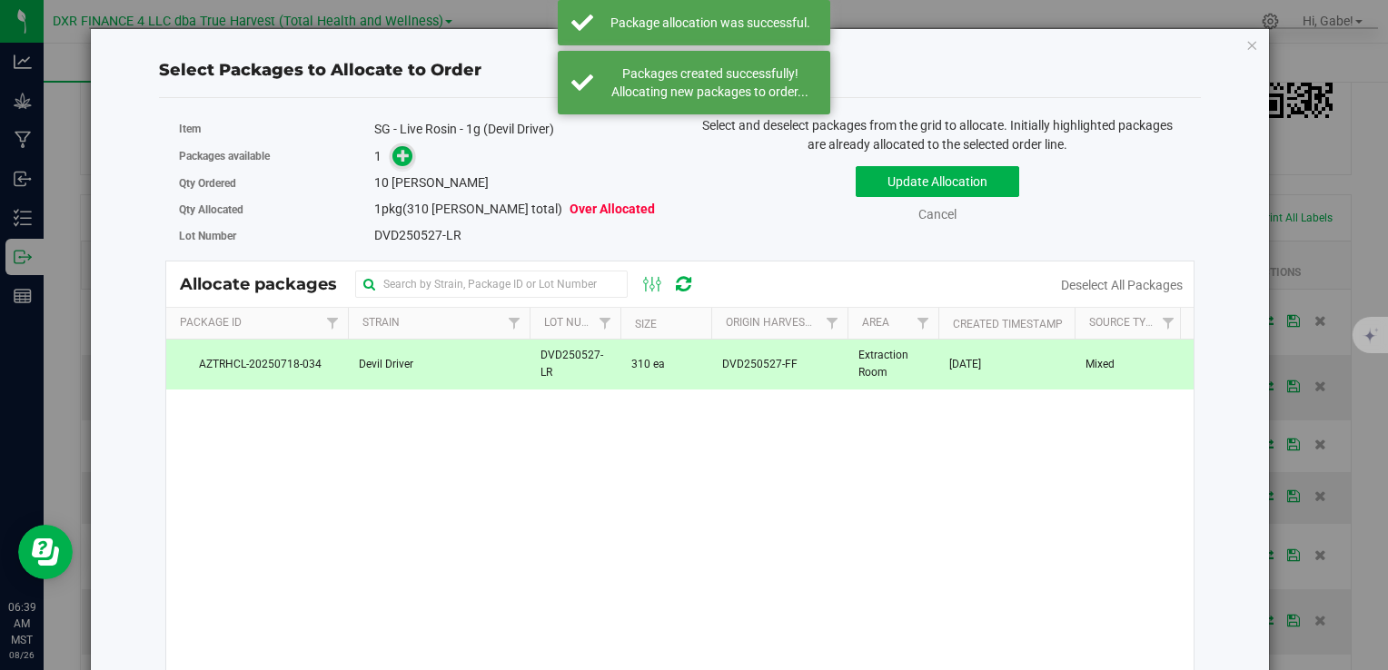
drag, startPoint x: 387, startPoint y: 138, endPoint x: 397, endPoint y: 147, distance: 13.5
click at [387, 138] on div "Item SG - Live Rosin - 1g (Devil Driver)" at bounding box center [423, 129] width 488 height 26
click at [408, 160] on link at bounding box center [402, 156] width 21 height 15
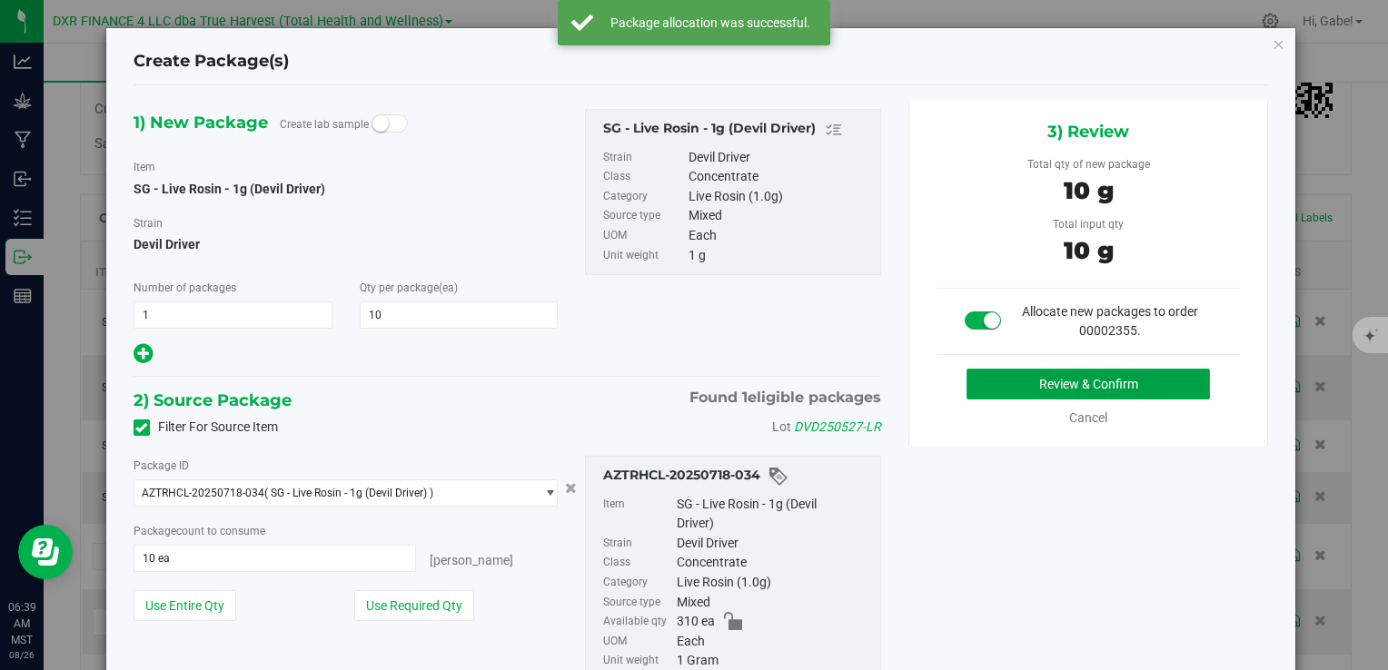
click at [1014, 382] on button "Review & Confirm" at bounding box center [1088, 384] width 243 height 31
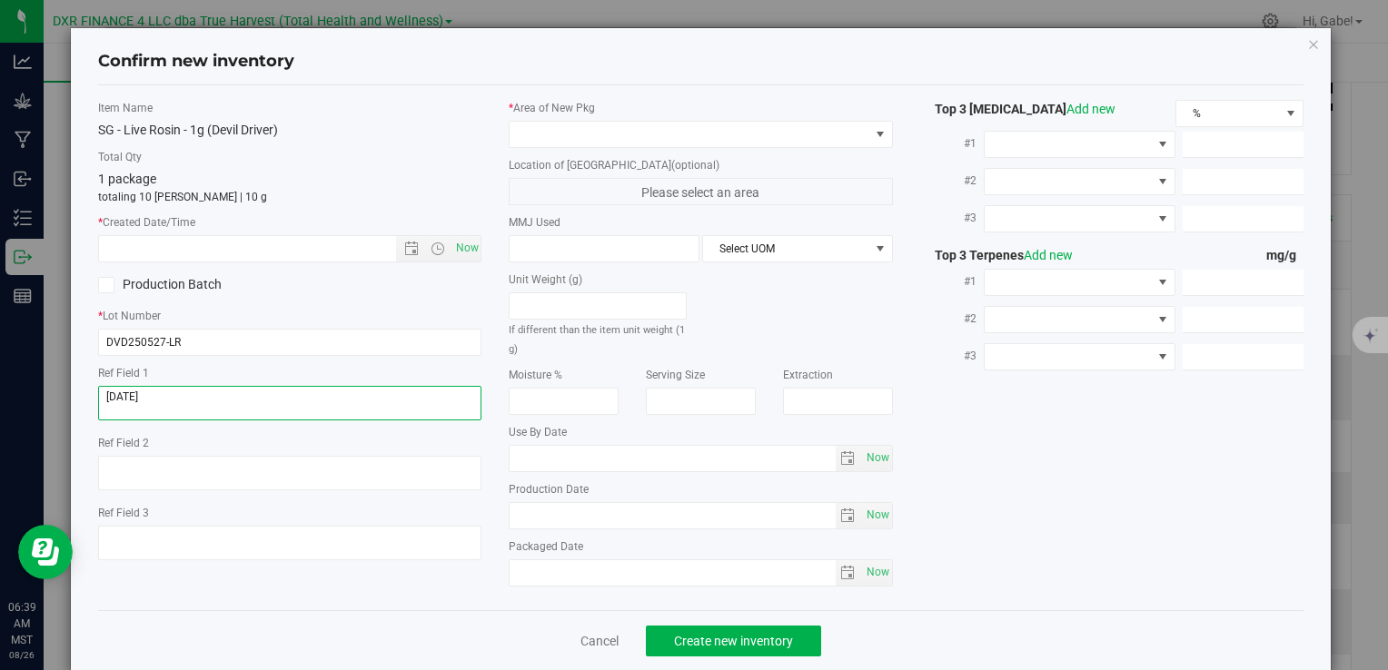
click at [183, 394] on textarea at bounding box center [289, 403] width 383 height 35
click at [279, 261] on span "Now" at bounding box center [289, 248] width 383 height 27
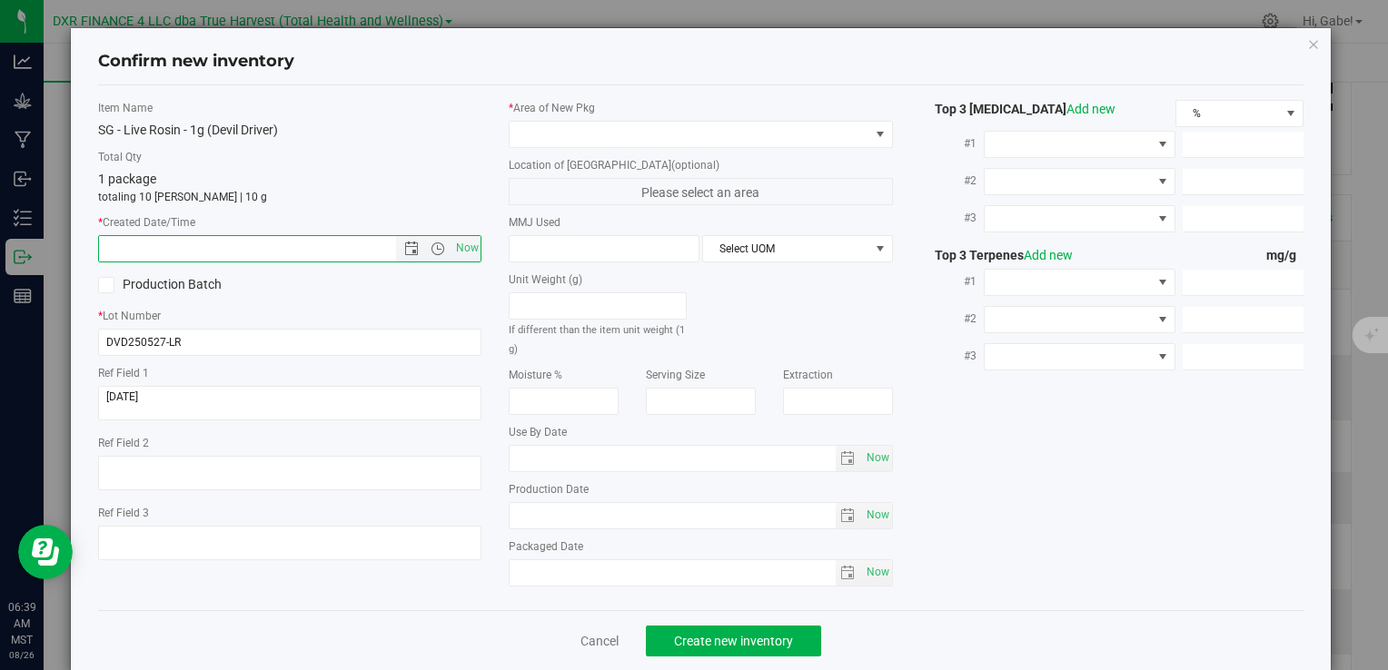
click at [283, 254] on input "text" at bounding box center [262, 248] width 327 height 25
paste input "2025-06-20"
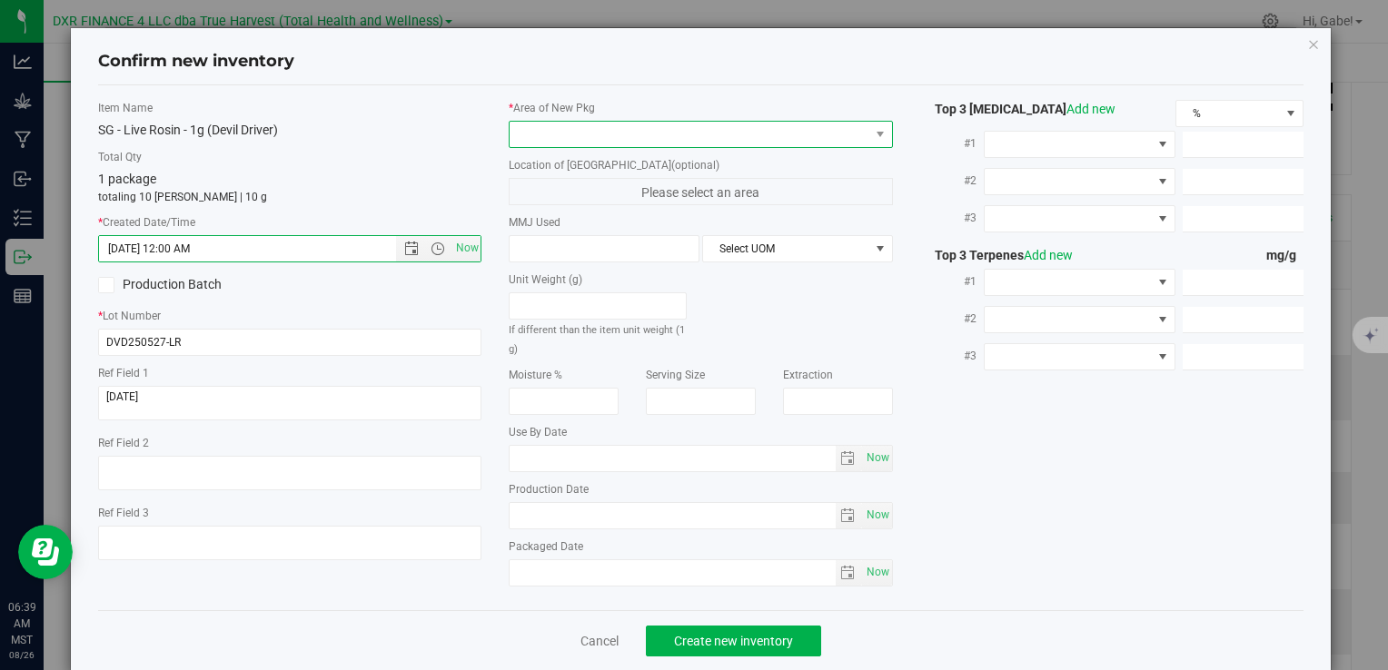
click at [575, 137] on span at bounding box center [689, 134] width 359 height 25
type input "6/20/2025 6:39 AM"
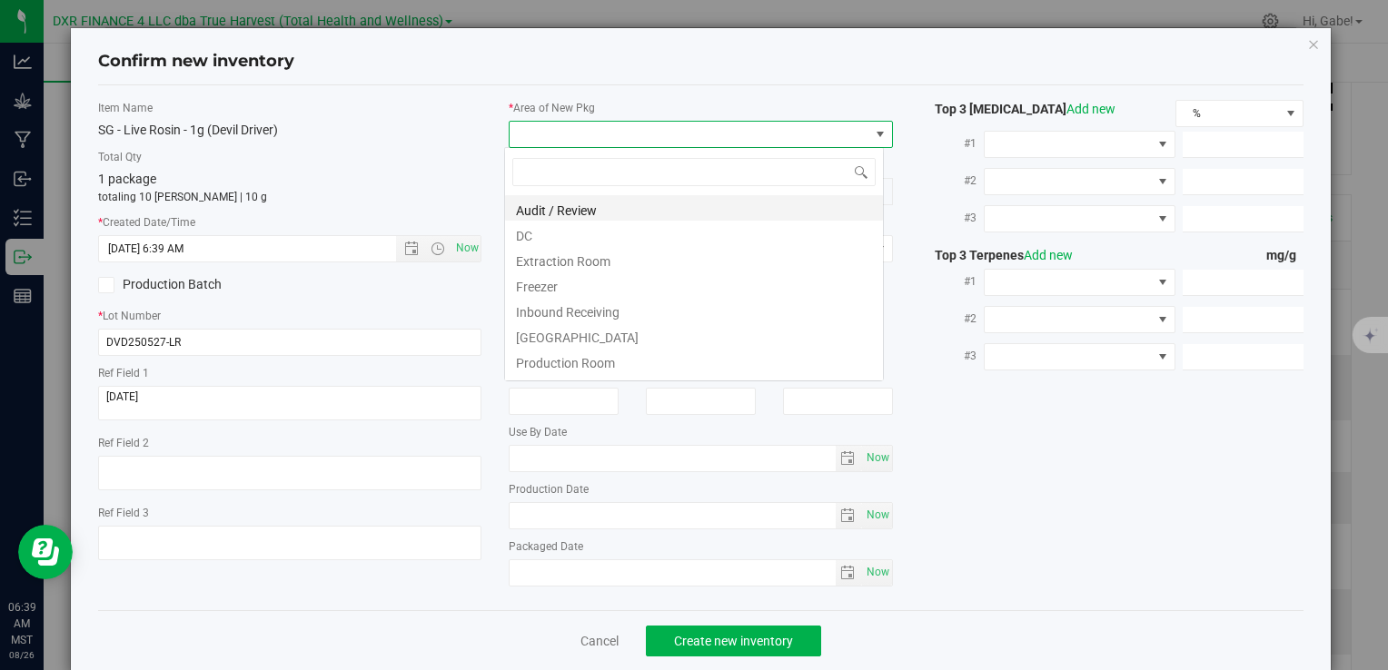
scroll to position [26, 380]
click at [564, 231] on li "DC" at bounding box center [694, 233] width 378 height 25
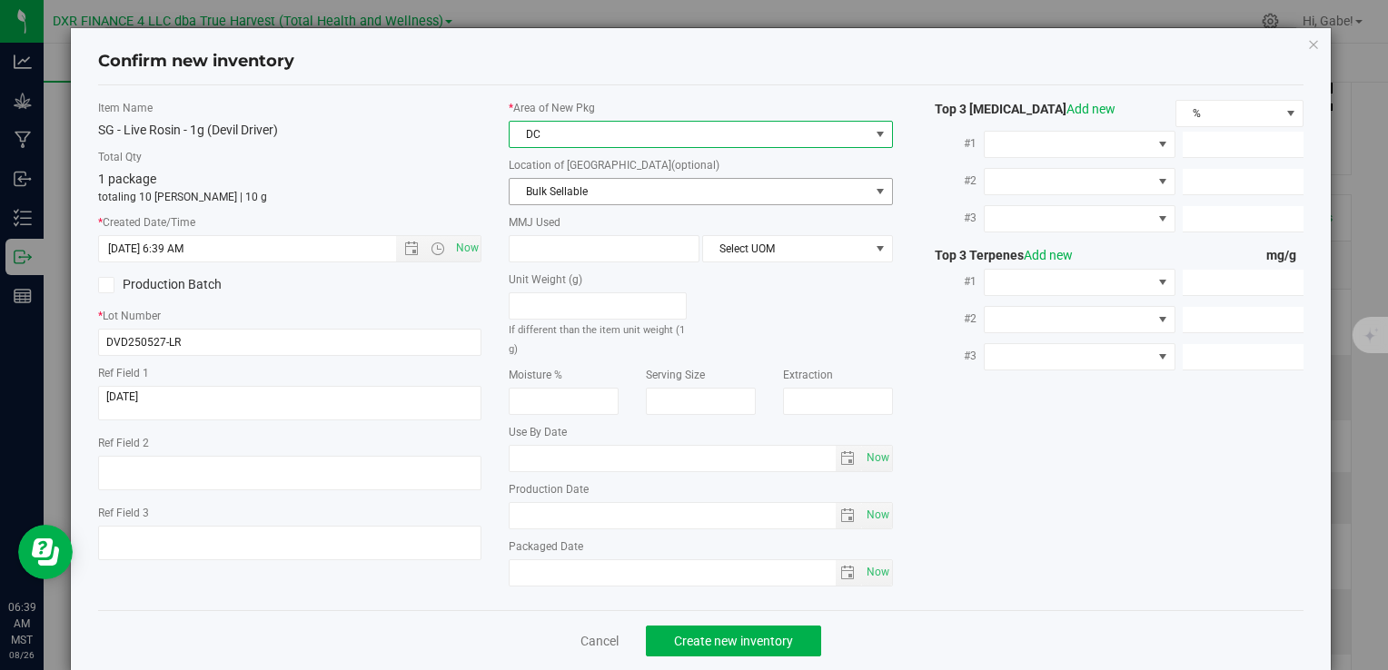
click at [569, 192] on span "Bulk Sellable" at bounding box center [689, 191] width 359 height 25
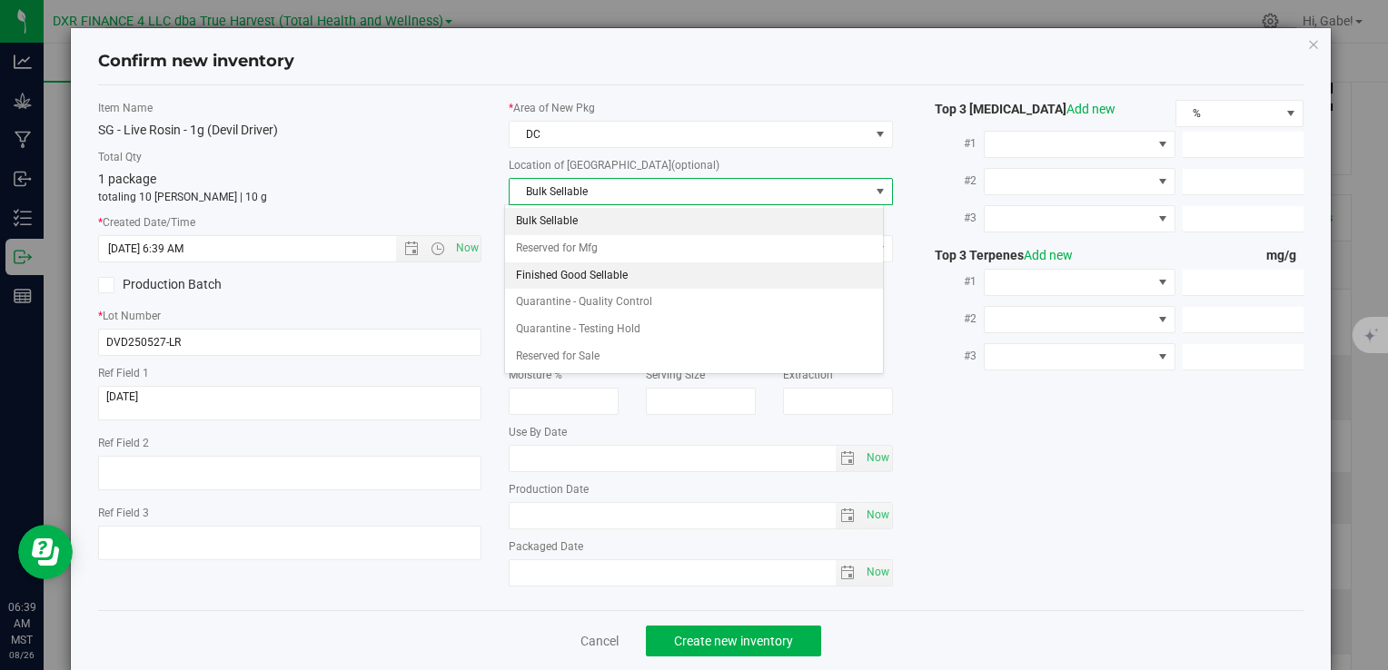
click at [567, 267] on li "Finished Good Sellable" at bounding box center [694, 276] width 378 height 27
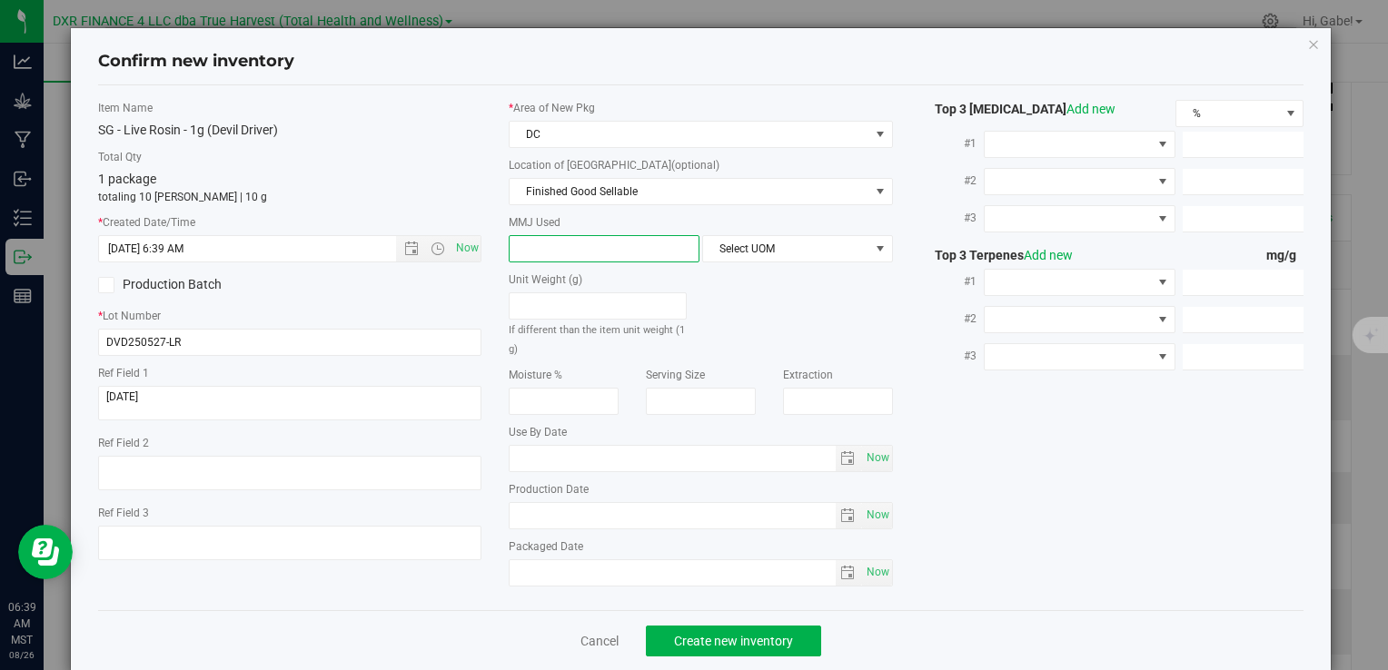
click at [564, 251] on span at bounding box center [604, 248] width 191 height 27
type input "1"
click at [856, 256] on span "Select UOM" at bounding box center [786, 248] width 166 height 25
type input "1.0000"
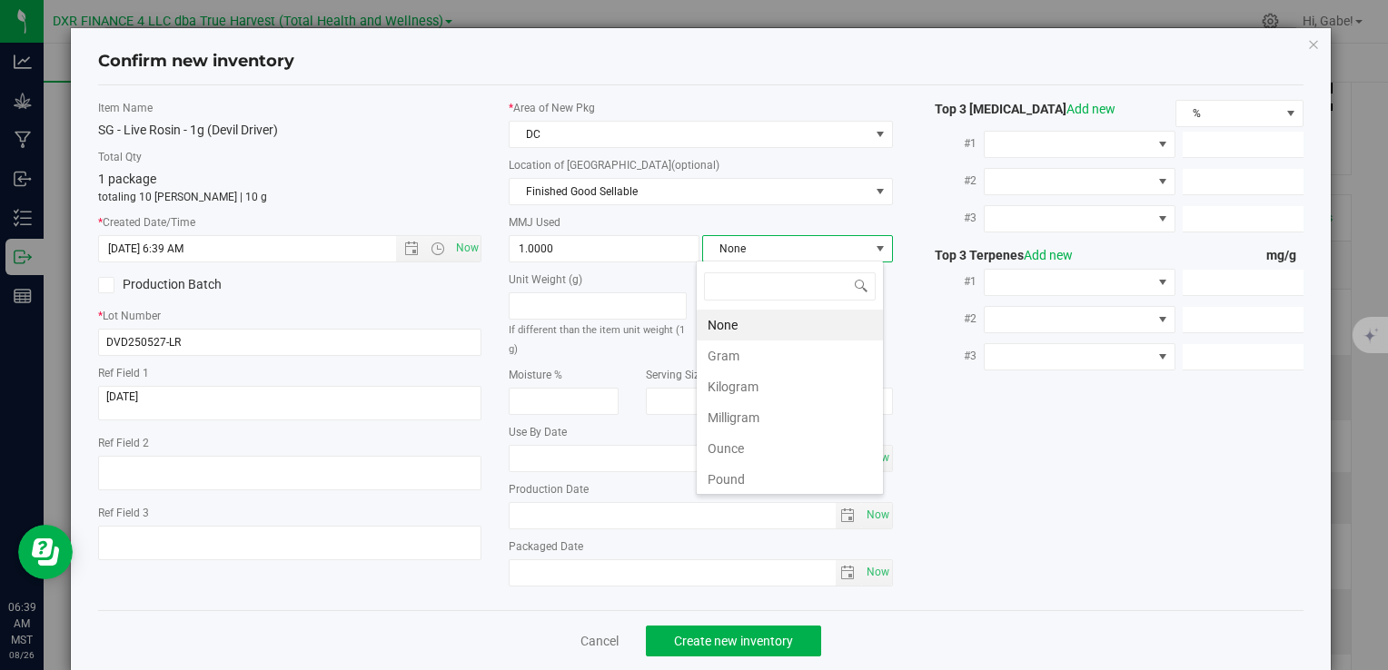
scroll to position [26, 188]
click at [817, 359] on li "Gram" at bounding box center [790, 356] width 186 height 31
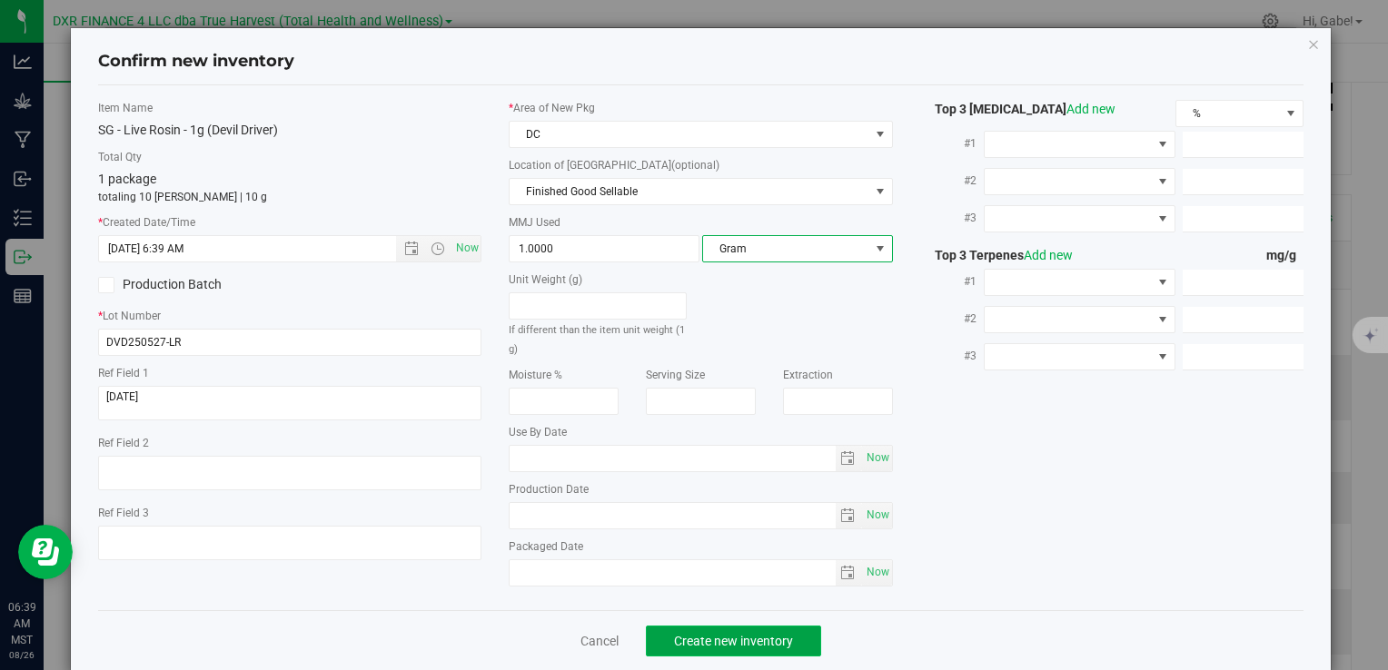
click at [783, 636] on span "Create new inventory" at bounding box center [733, 641] width 119 height 15
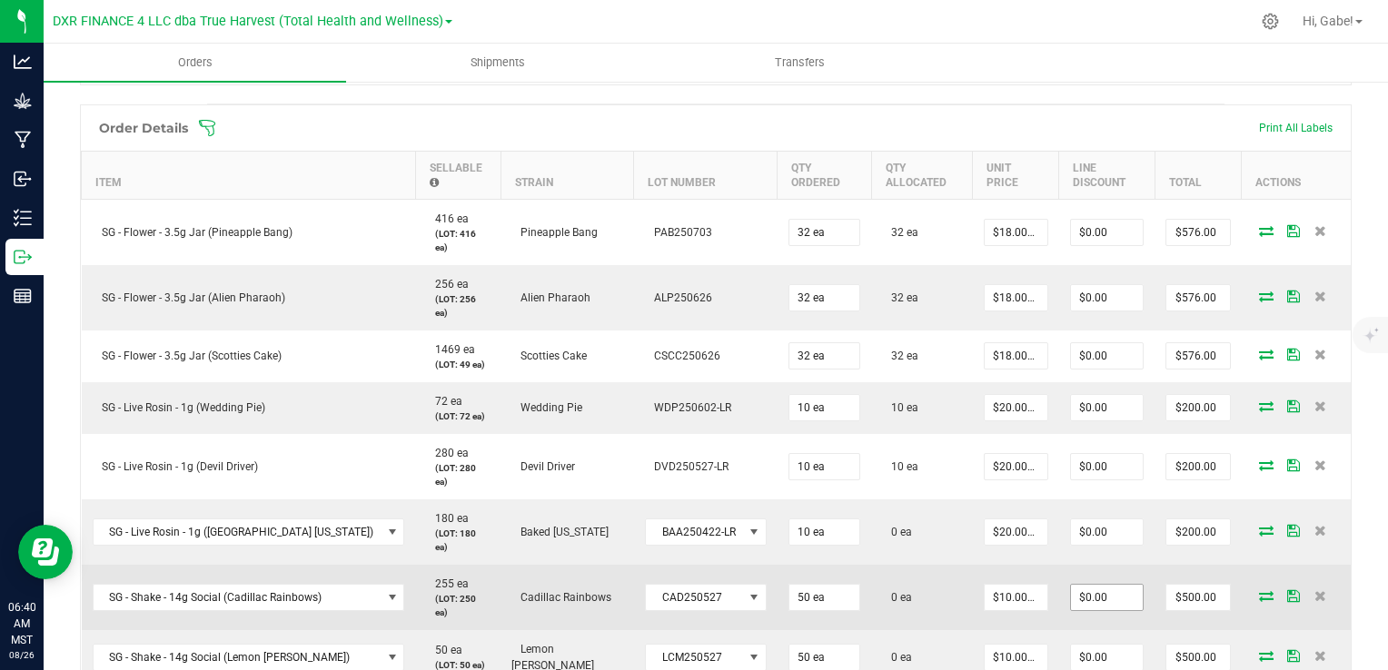
scroll to position [454, 0]
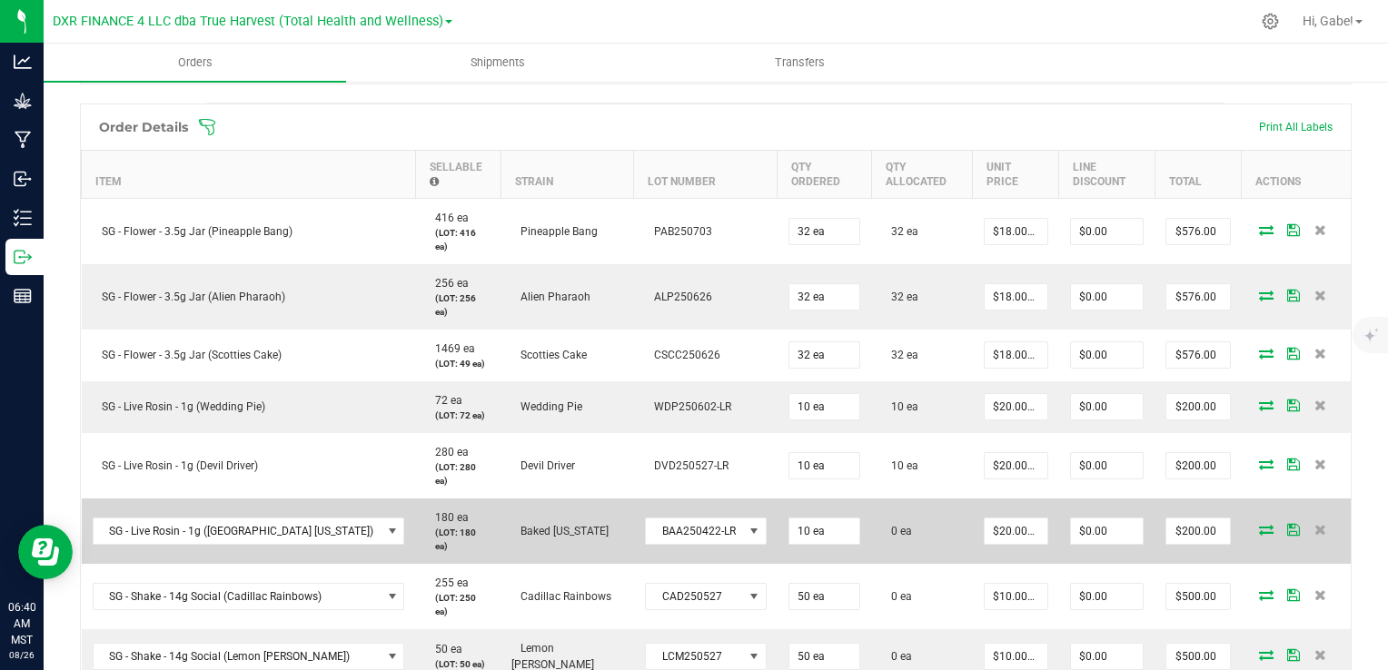
click at [1259, 524] on icon at bounding box center [1266, 529] width 15 height 11
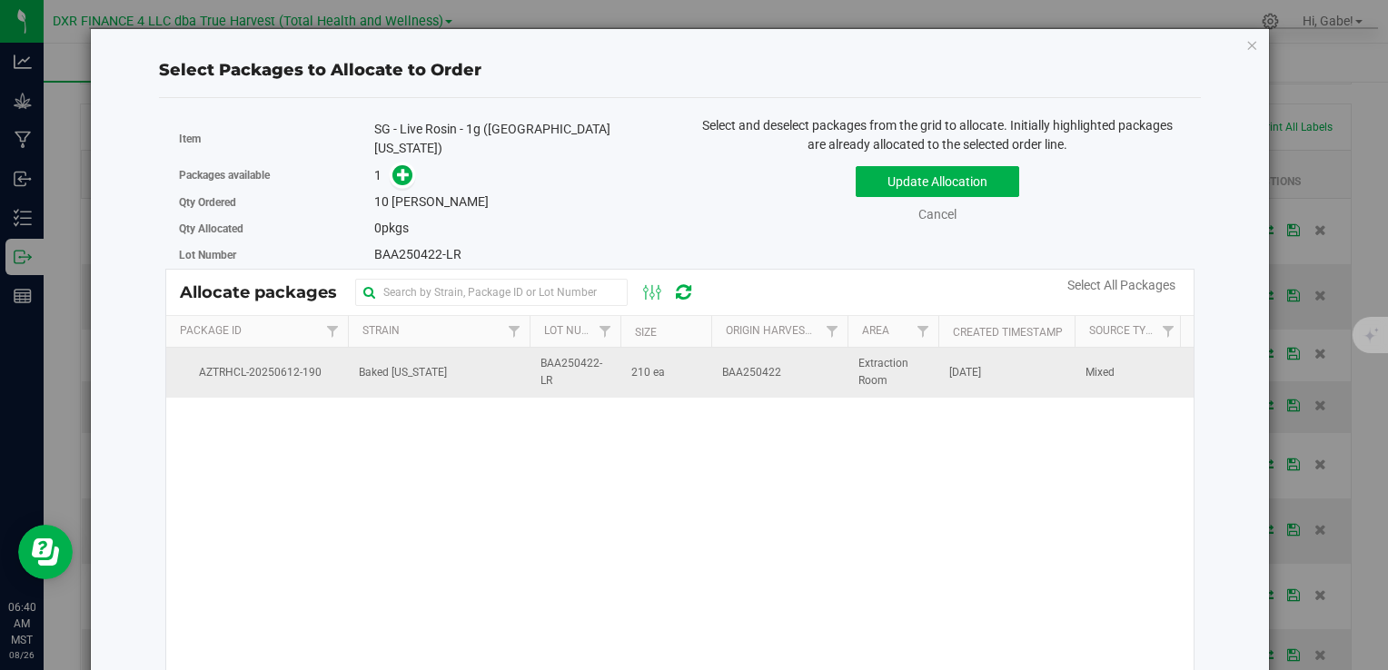
click at [540, 361] on span "BAA250422-LR" at bounding box center [574, 372] width 69 height 35
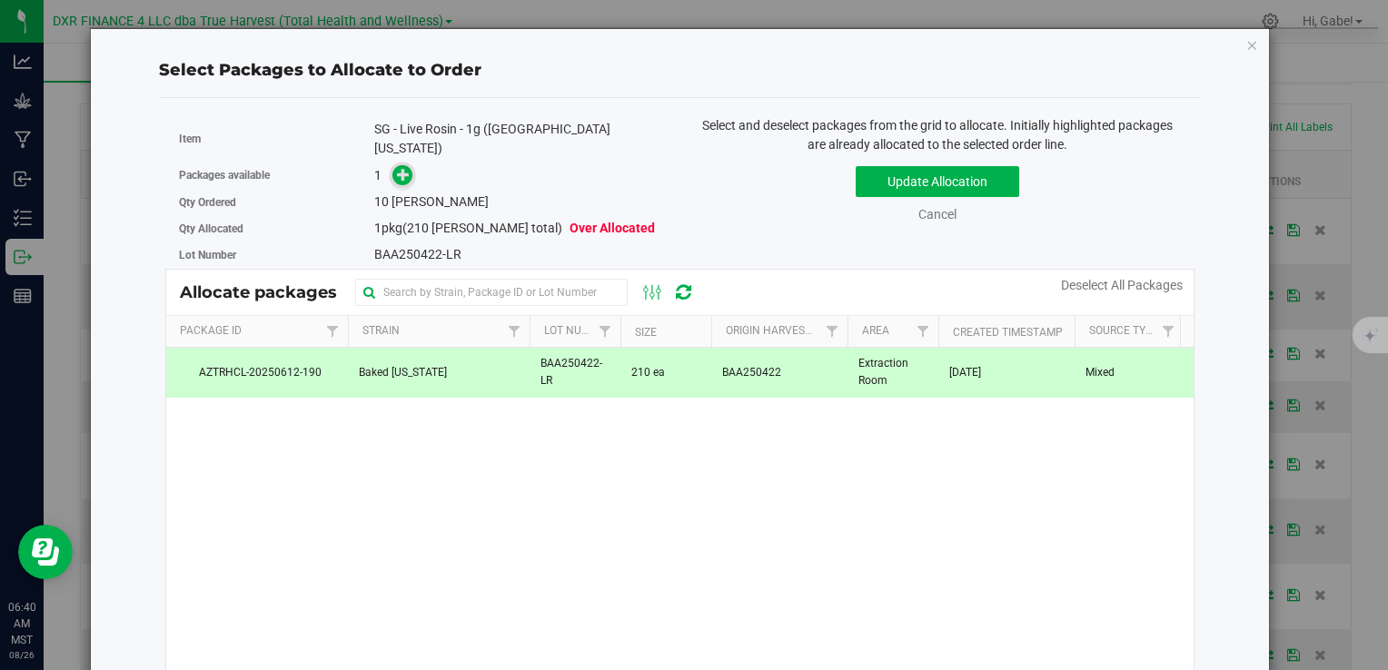
click at [403, 168] on icon at bounding box center [403, 174] width 13 height 13
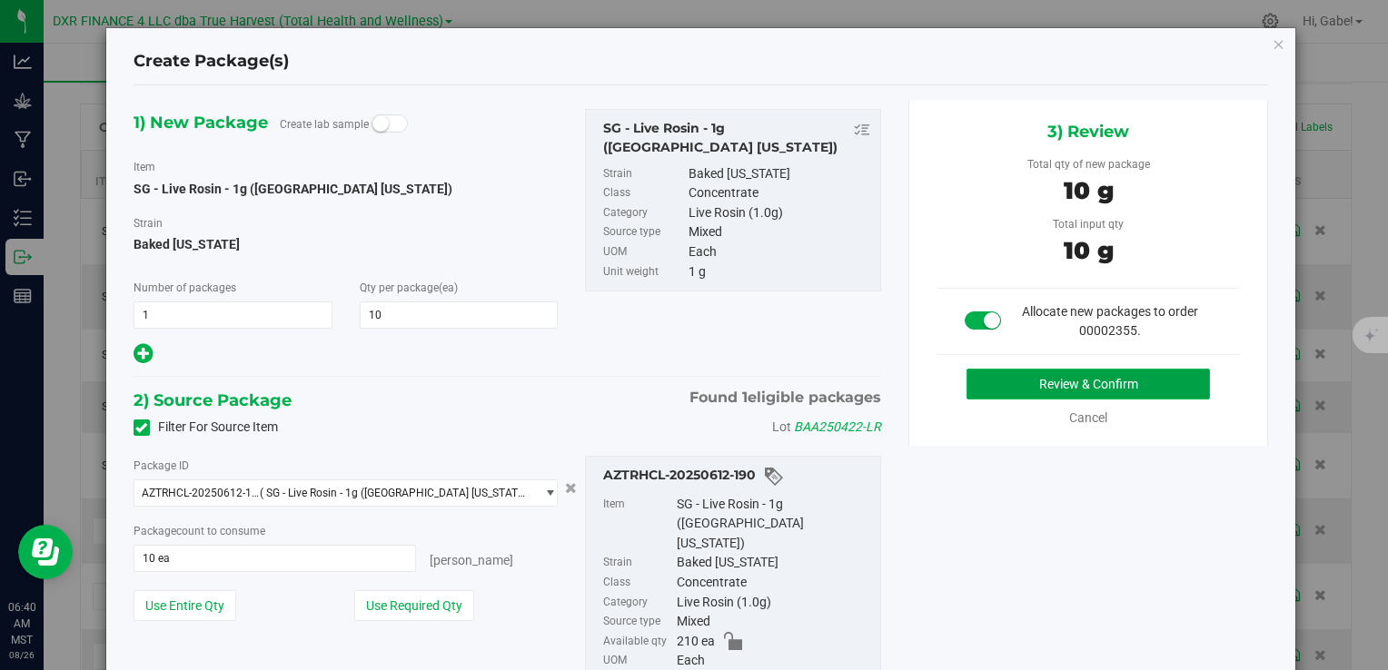
click at [986, 380] on button "Review & Confirm" at bounding box center [1088, 384] width 243 height 31
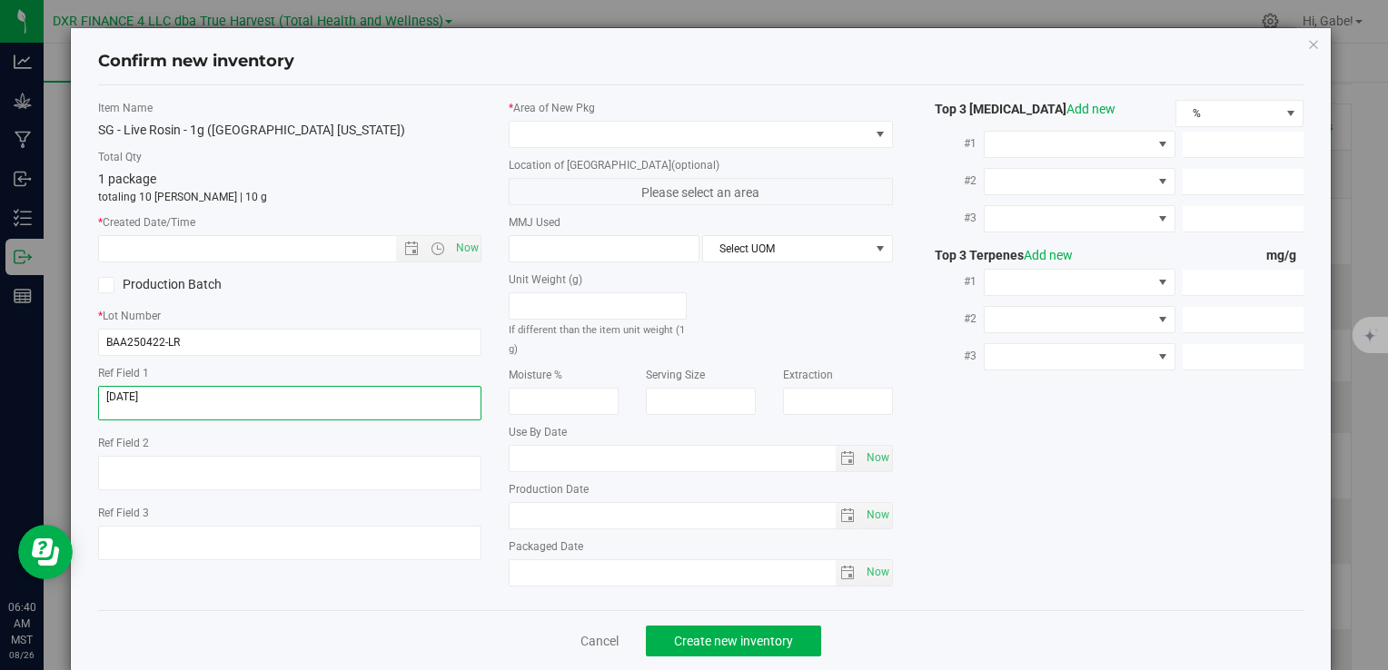
click at [184, 389] on textarea at bounding box center [289, 403] width 383 height 35
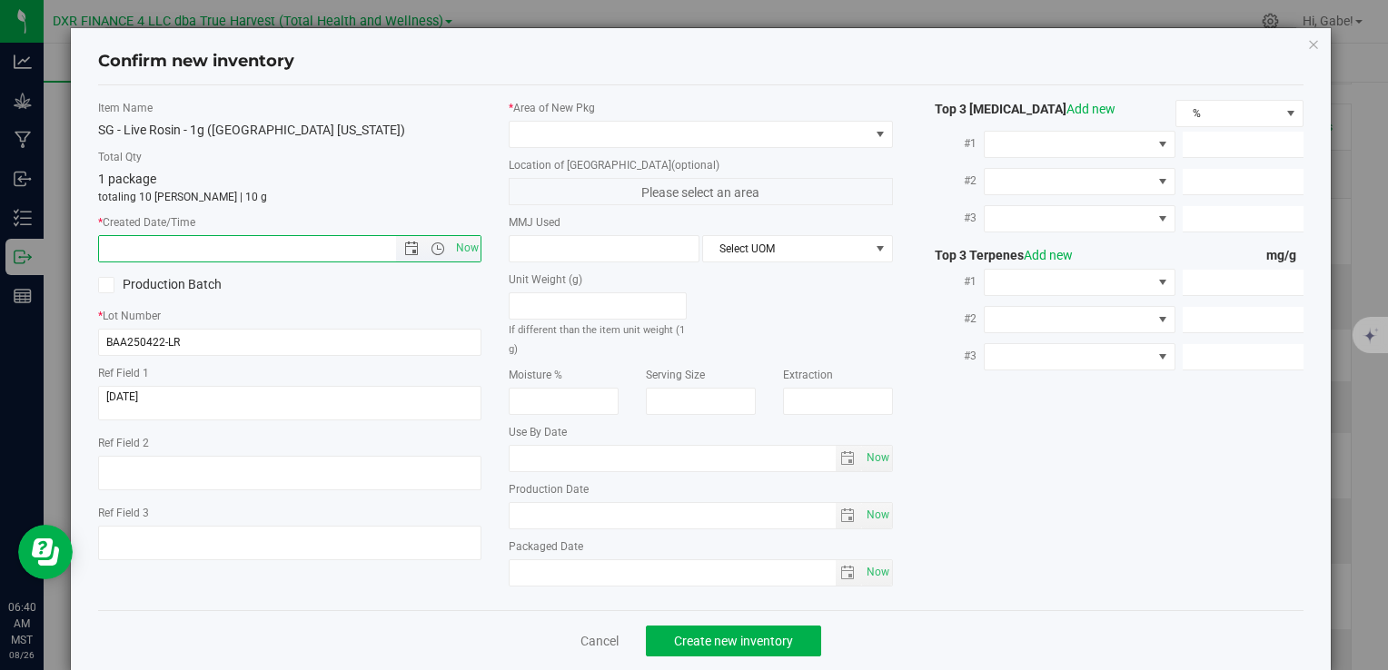
click at [223, 249] on input "text" at bounding box center [262, 248] width 327 height 25
paste input "2025-05-16"
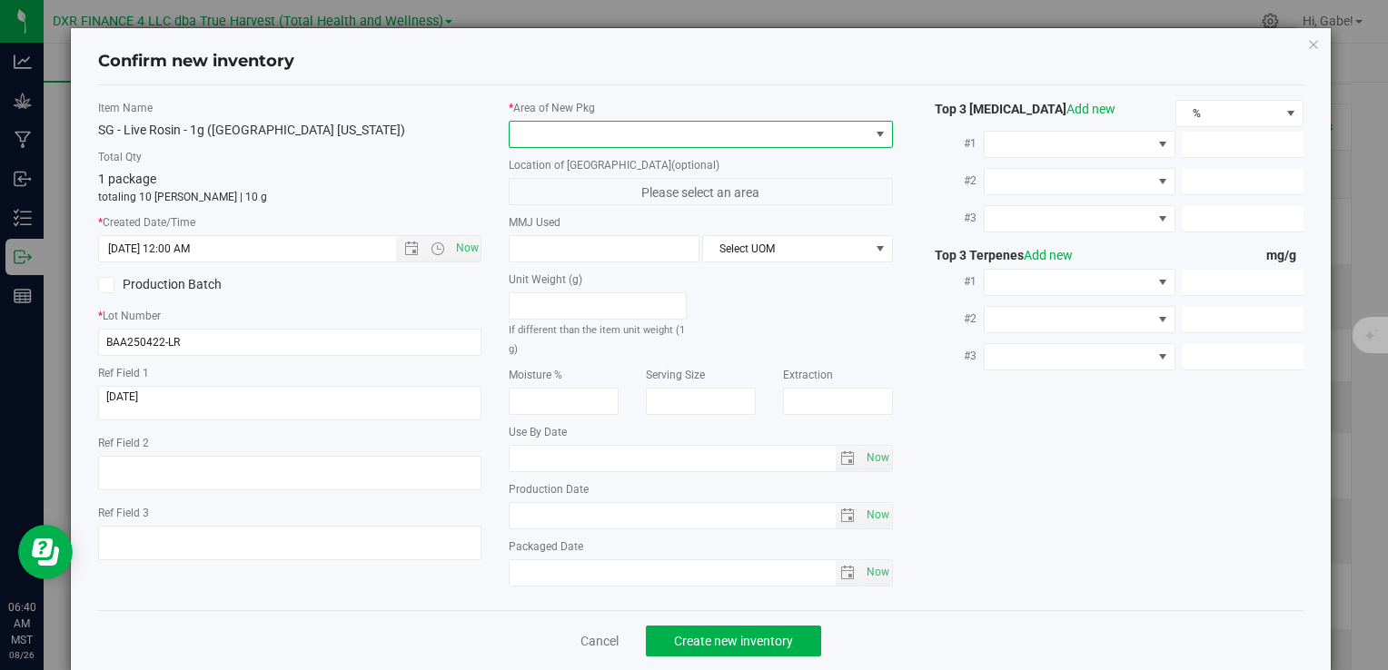
click at [596, 140] on span at bounding box center [689, 134] width 359 height 25
type input "5/16/2025 6:40 AM"
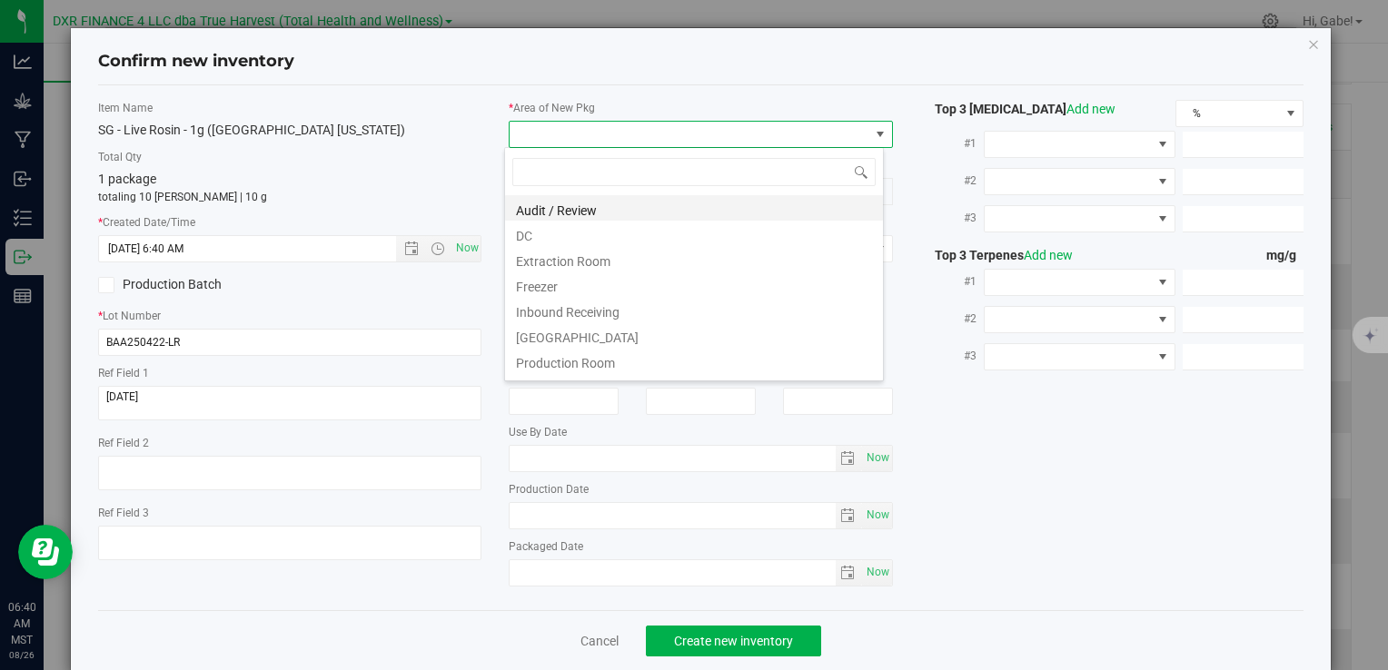
scroll to position [26, 380]
click at [564, 233] on li "DC" at bounding box center [694, 233] width 378 height 25
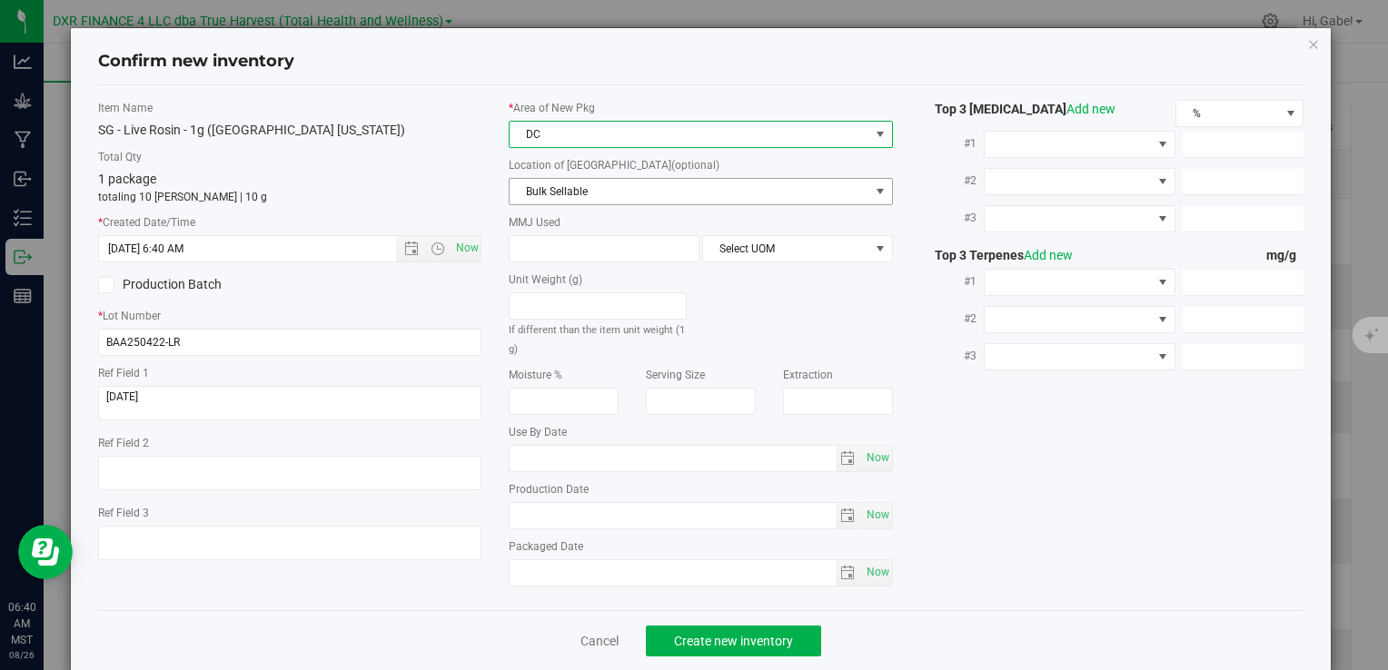
click at [573, 187] on span "Bulk Sellable" at bounding box center [689, 191] width 359 height 25
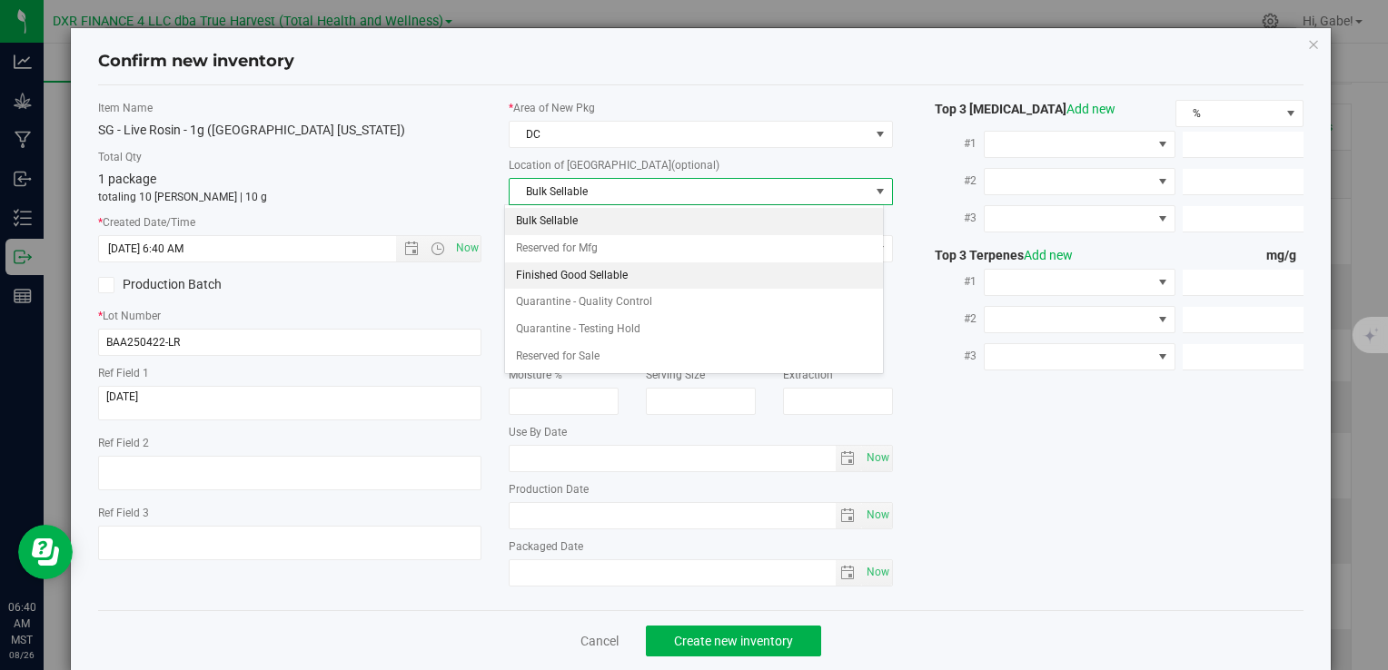
click at [549, 267] on li "Finished Good Sellable" at bounding box center [694, 276] width 378 height 27
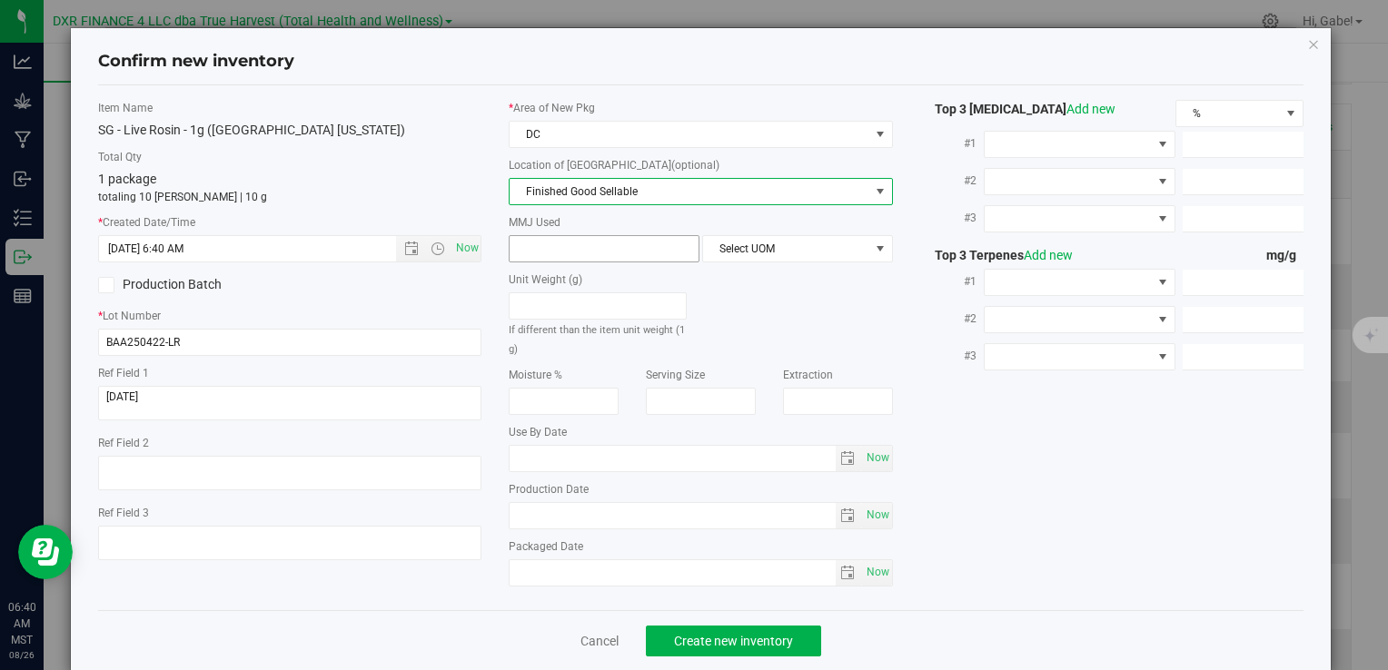
click at [549, 253] on span at bounding box center [604, 248] width 191 height 27
type input "1"
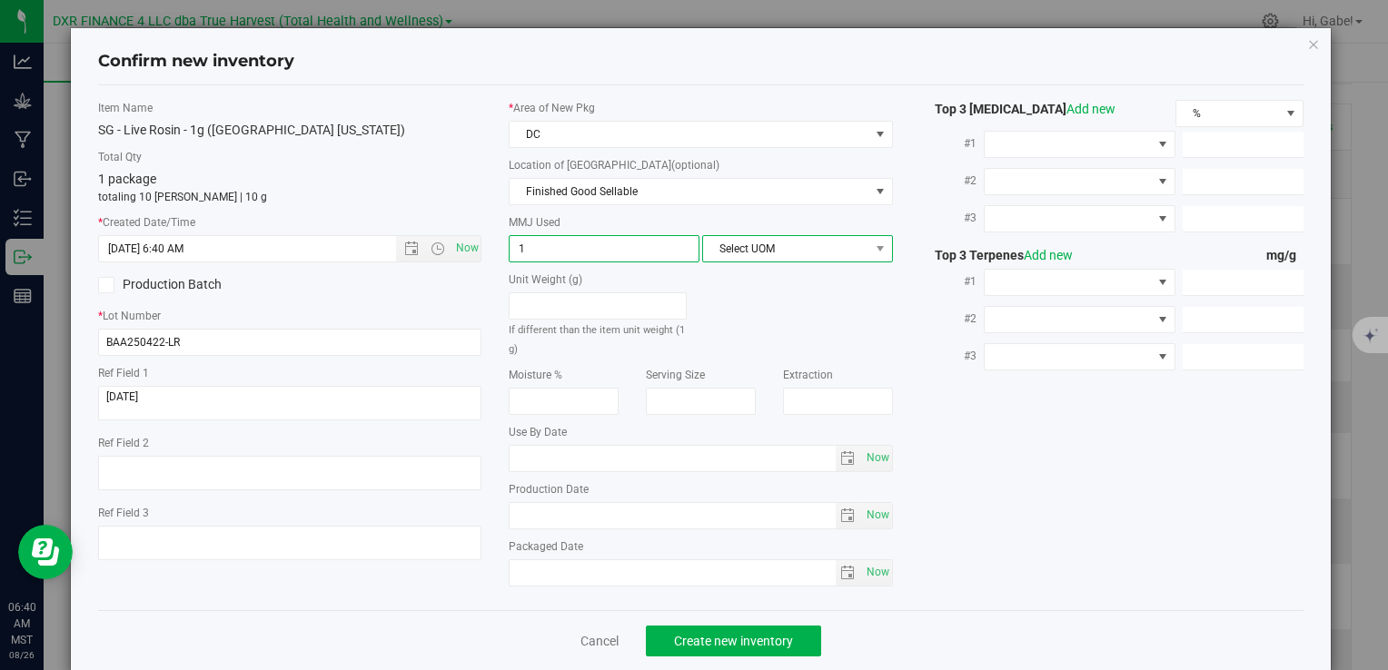
type input "1.0000"
click at [778, 249] on span "Select UOM" at bounding box center [786, 248] width 166 height 25
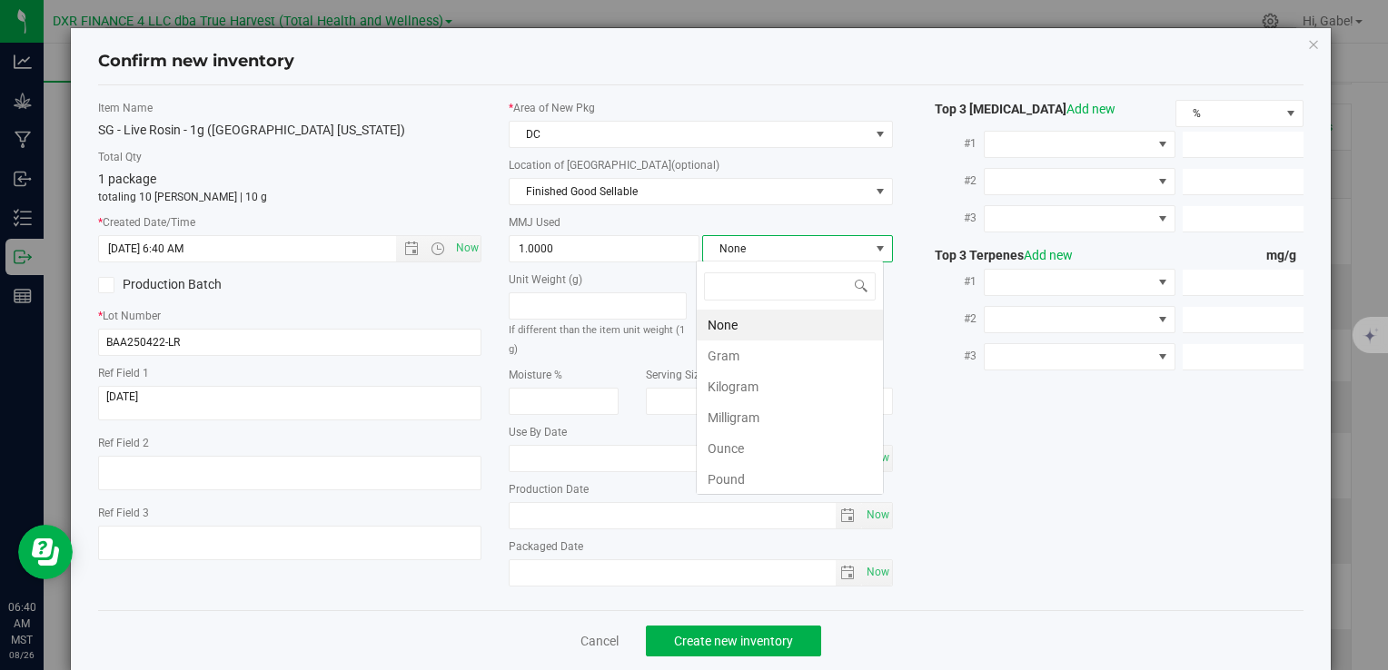
scroll to position [26, 188]
click at [745, 345] on li "Gram" at bounding box center [790, 356] width 186 height 31
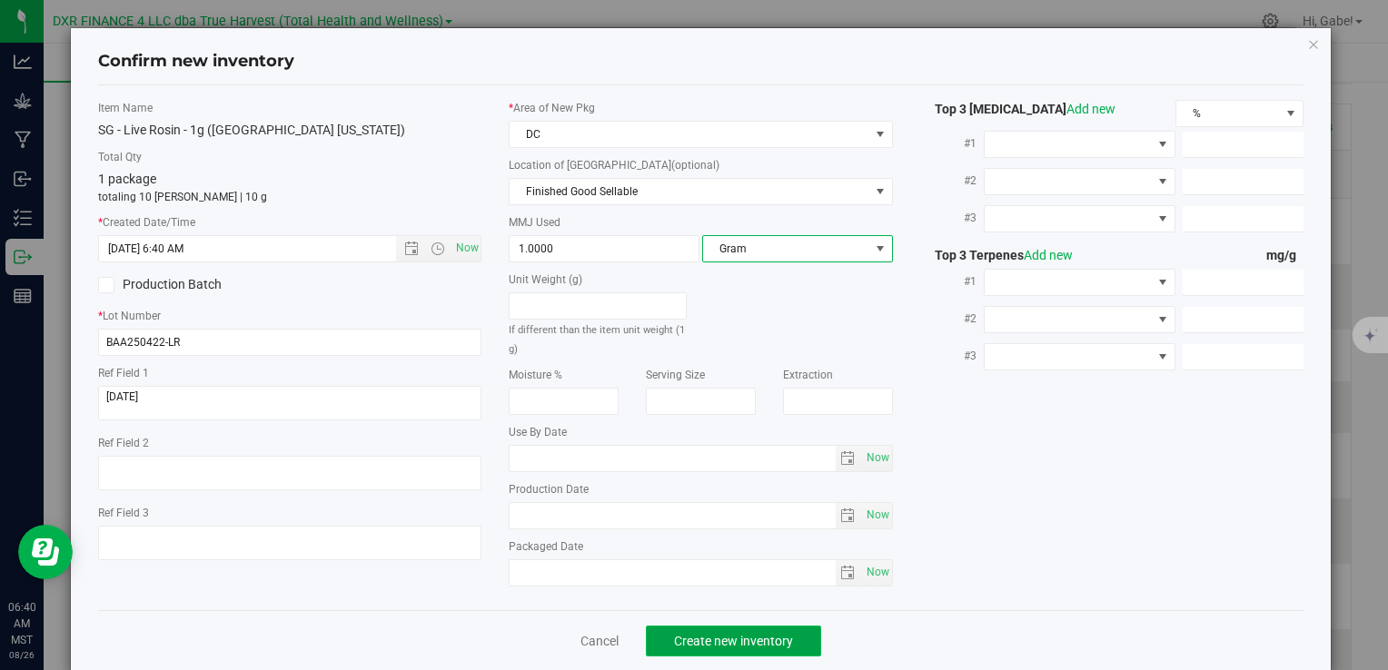
click at [716, 634] on span "Create new inventory" at bounding box center [733, 641] width 119 height 15
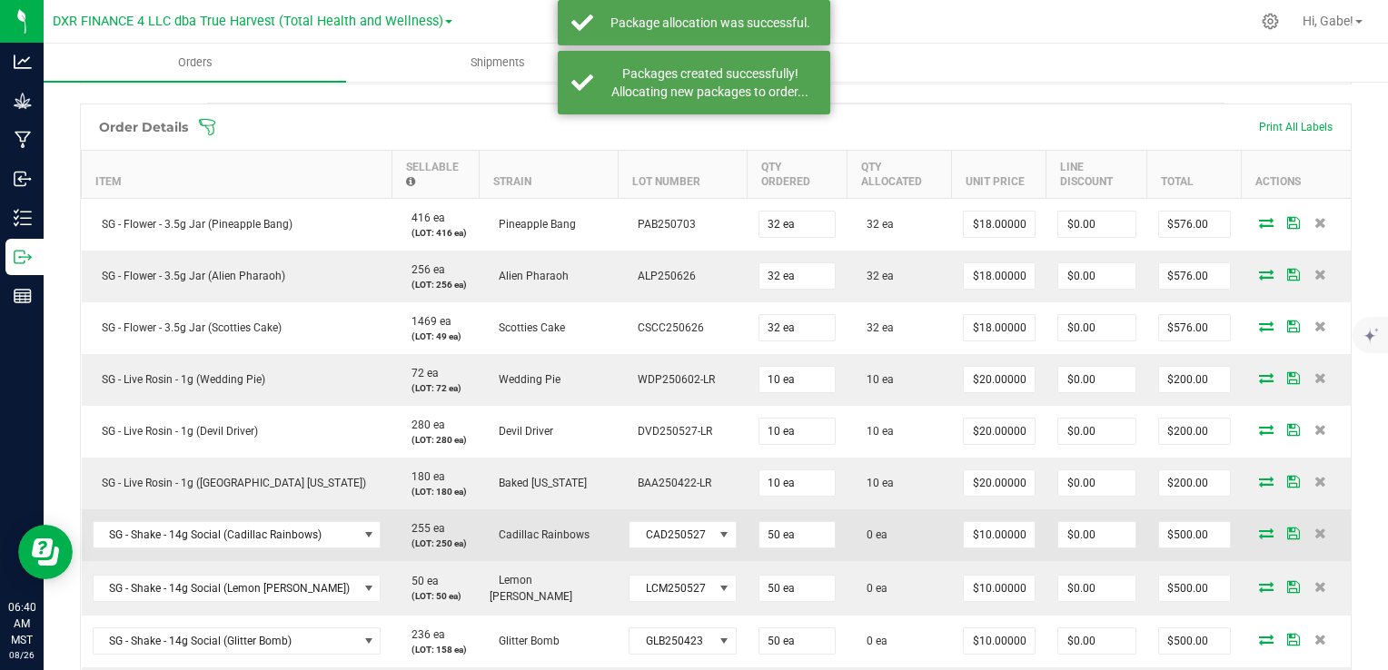
click at [1259, 529] on icon at bounding box center [1266, 533] width 15 height 11
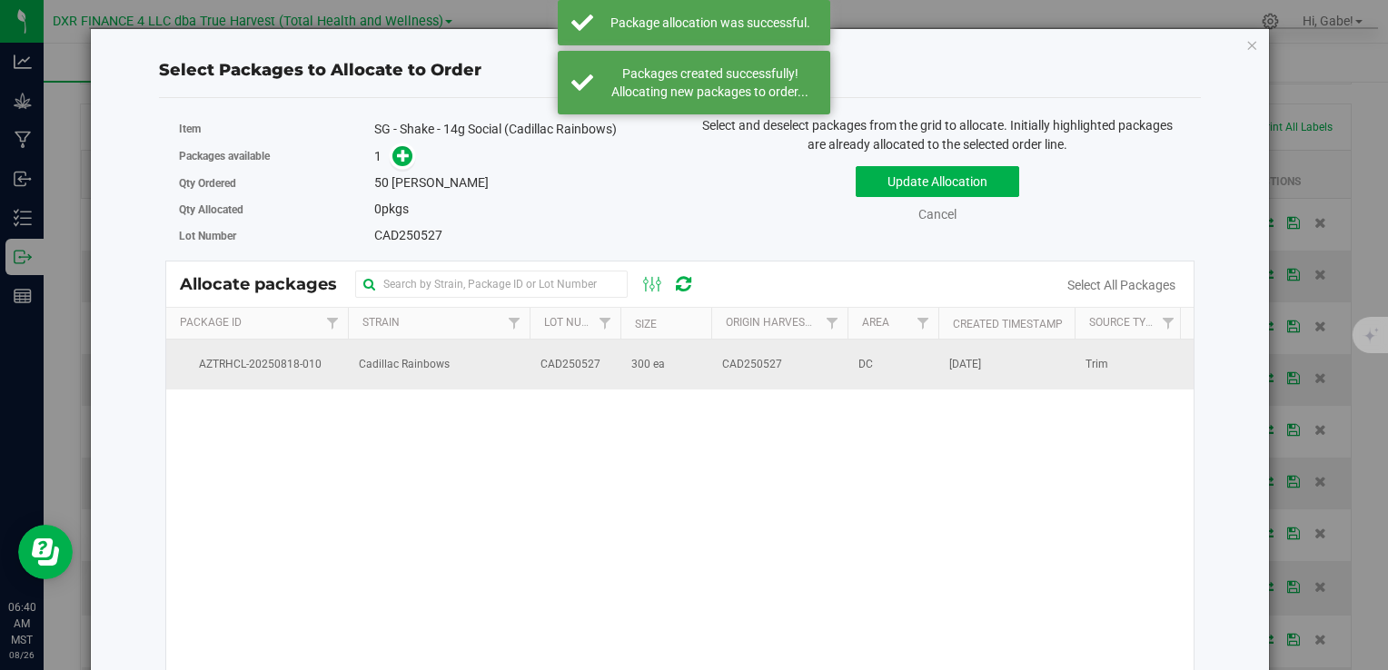
click at [471, 361] on td "Cadillac Rainbows" at bounding box center [439, 364] width 182 height 49
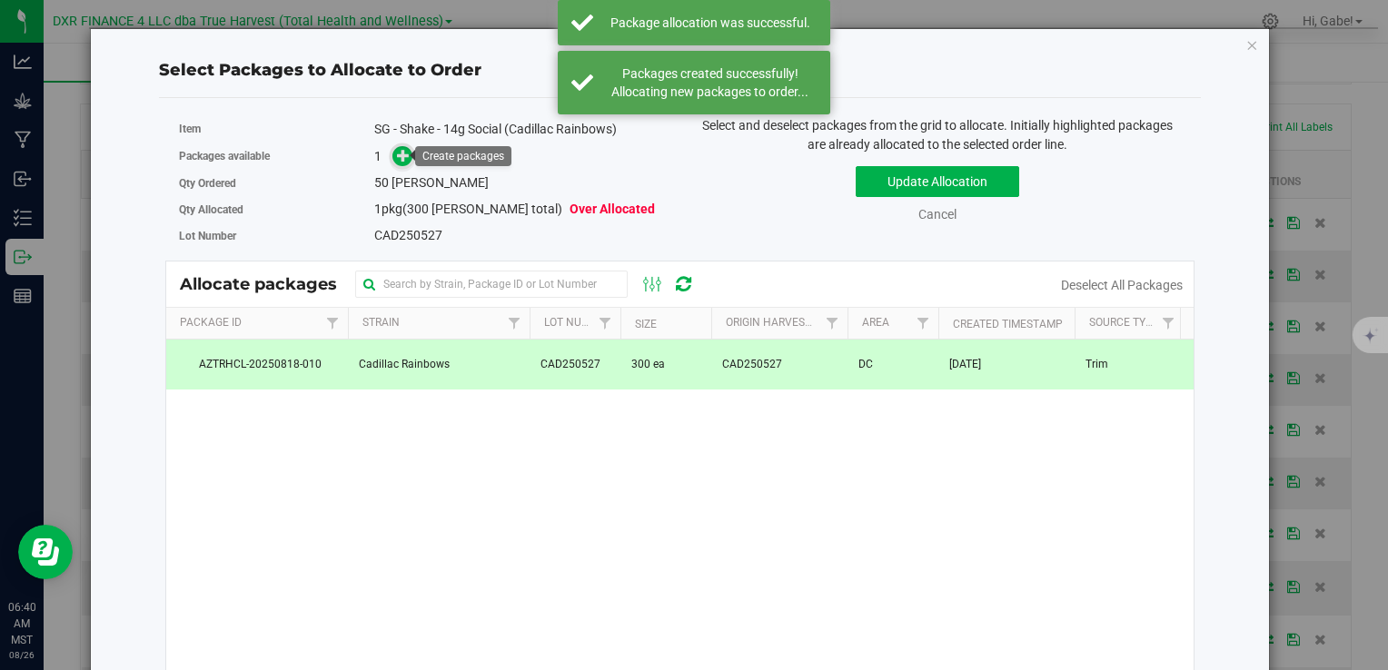
click at [392, 154] on span at bounding box center [403, 156] width 23 height 23
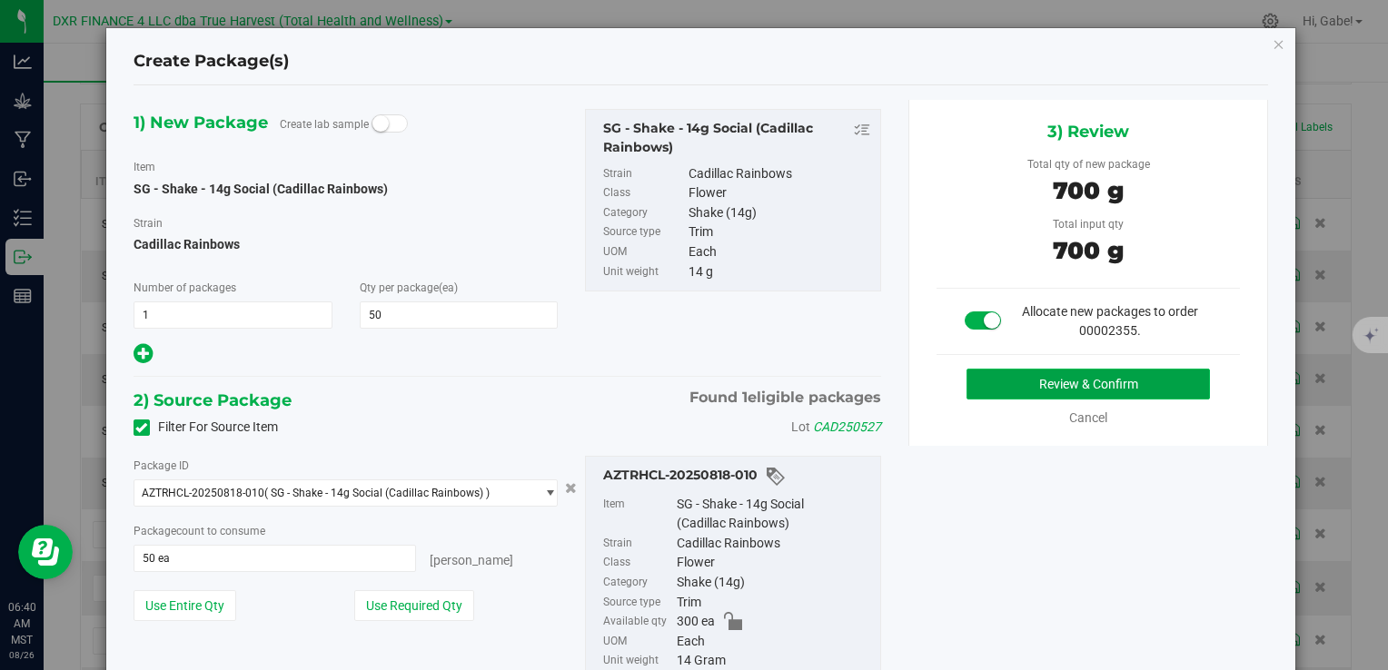
click at [1019, 382] on button "Review & Confirm" at bounding box center [1088, 384] width 243 height 31
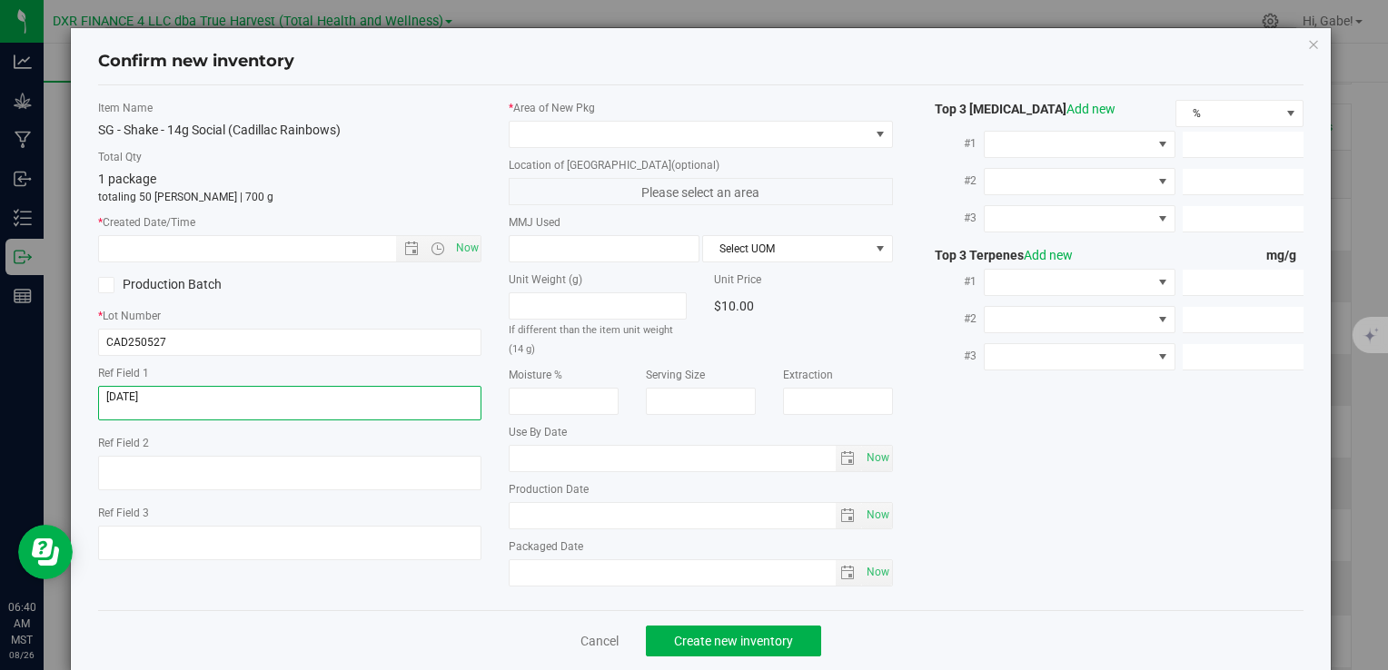
click at [182, 405] on textarea at bounding box center [289, 403] width 383 height 35
click at [233, 252] on input "text" at bounding box center [262, 248] width 327 height 25
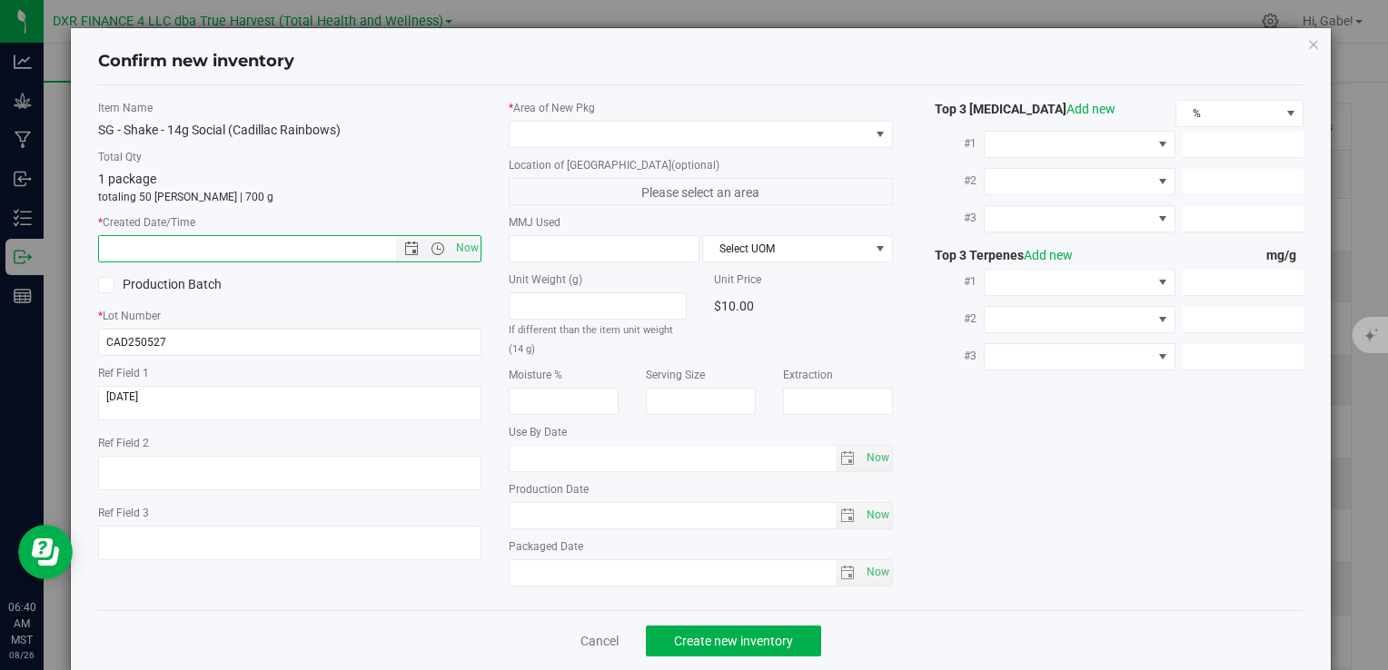
paste input "2025-05-27"
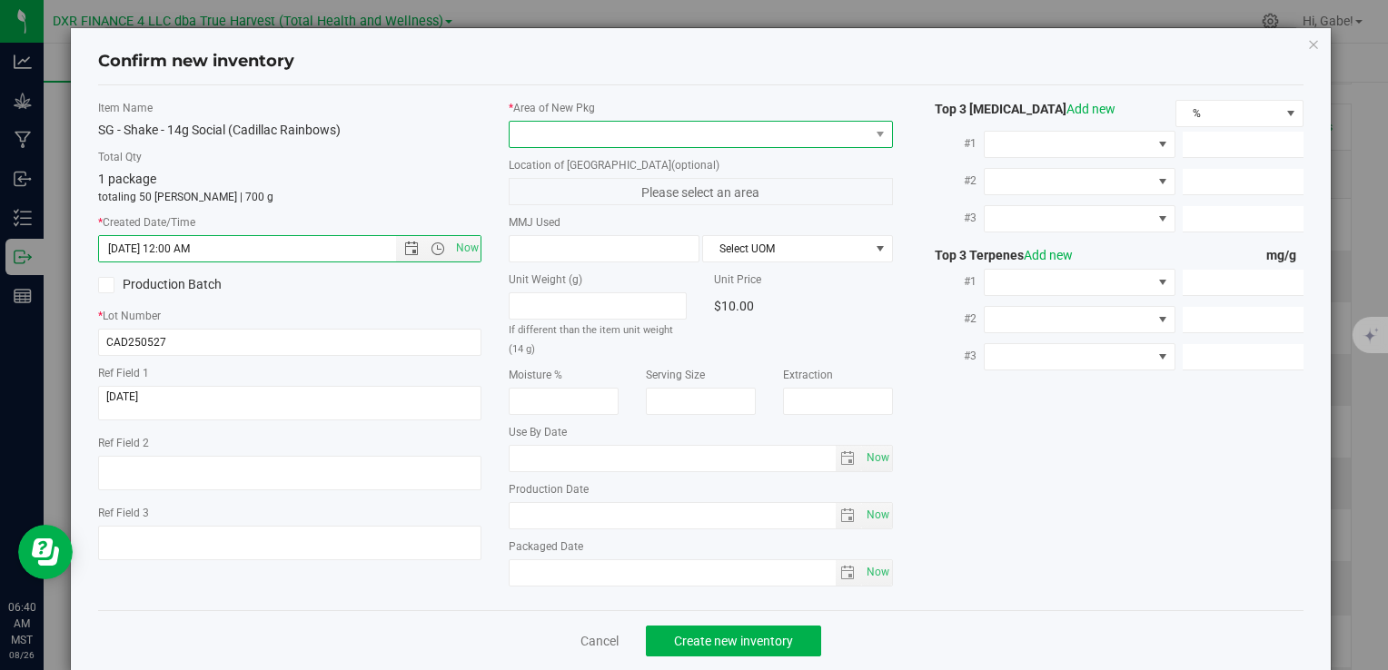
type input "5/27/2025 6:40 AM"
click at [578, 142] on span at bounding box center [689, 134] width 359 height 25
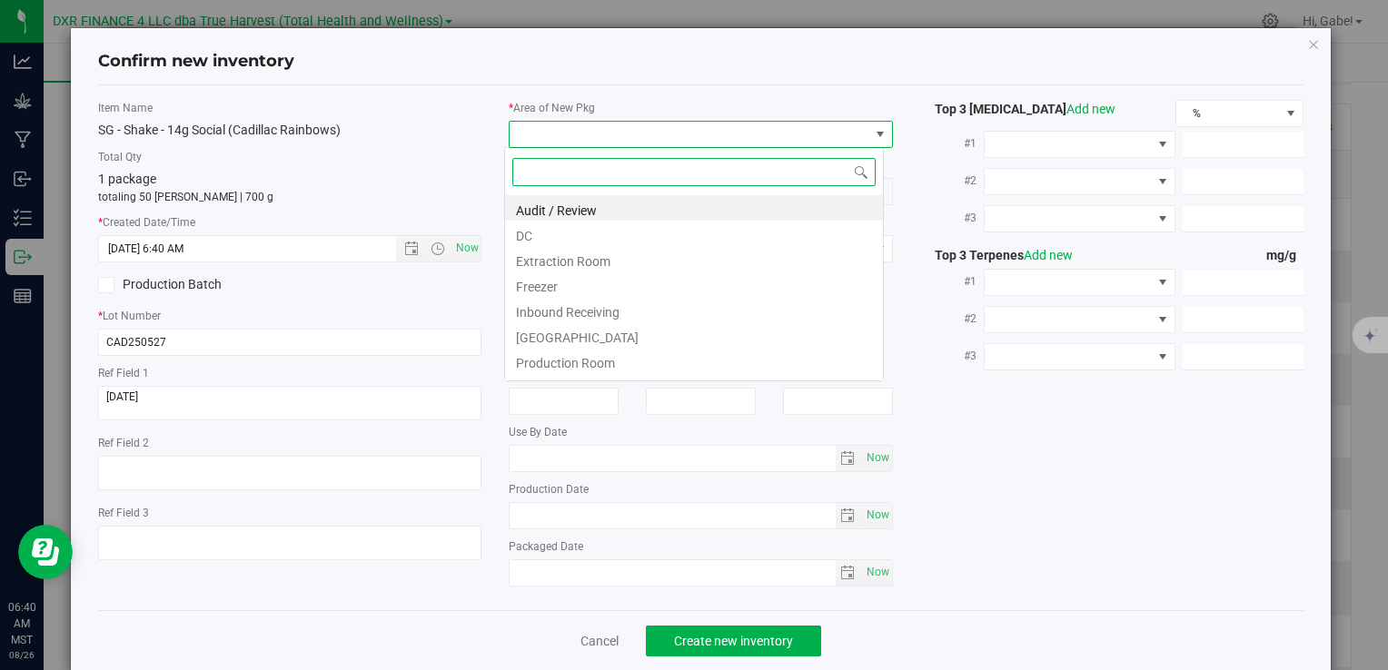
scroll to position [26, 380]
click at [546, 242] on li "DC" at bounding box center [694, 233] width 378 height 25
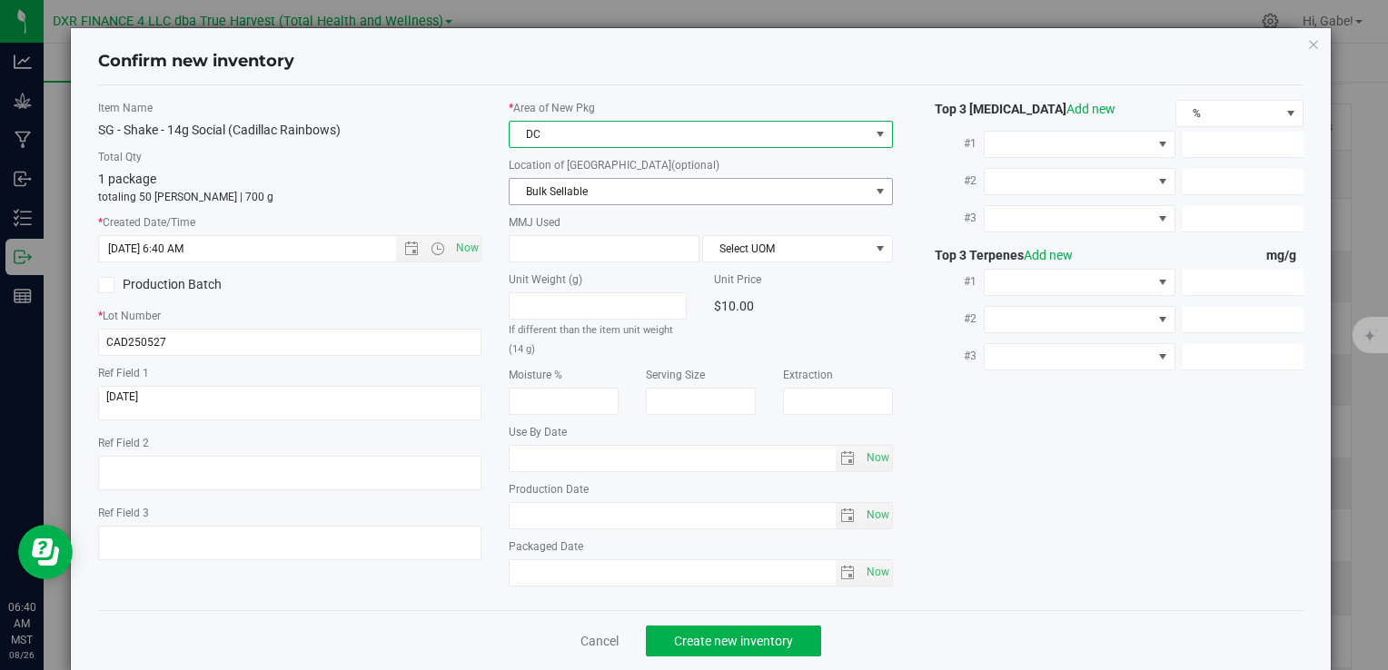
click at [540, 183] on span "Bulk Sellable" at bounding box center [689, 191] width 359 height 25
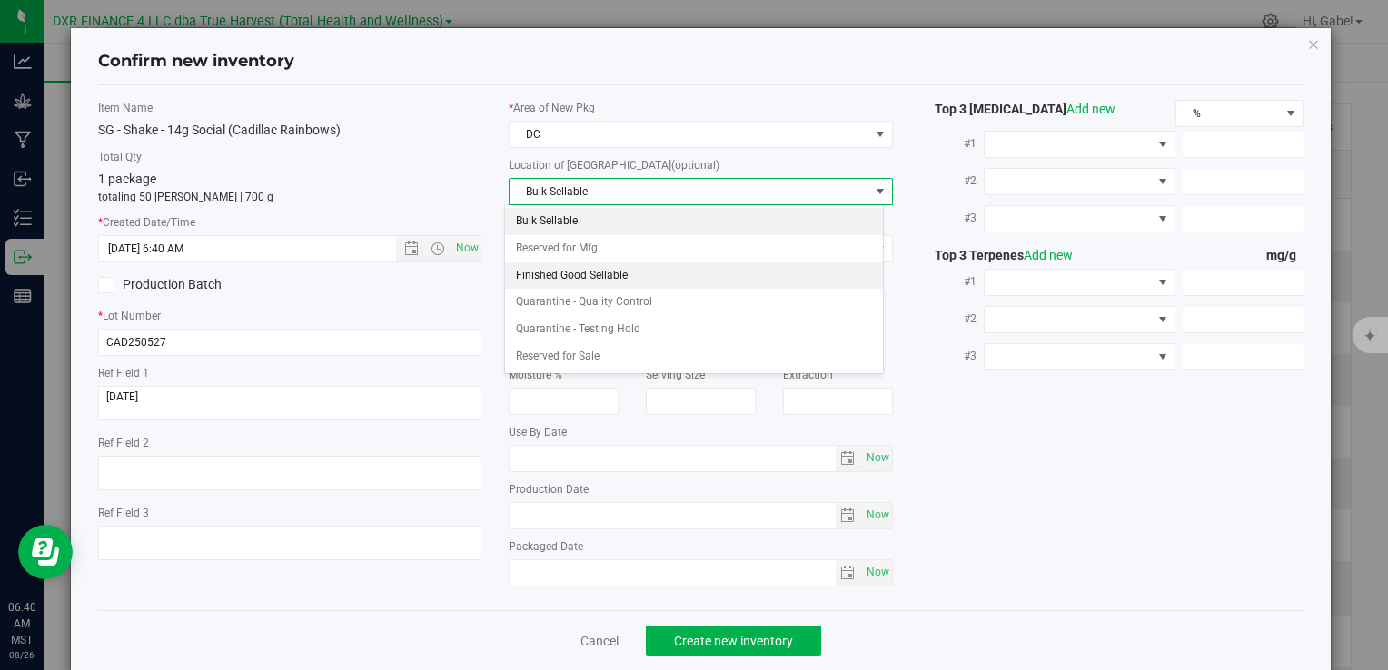
click at [555, 273] on li "Finished Good Sellable" at bounding box center [694, 276] width 378 height 27
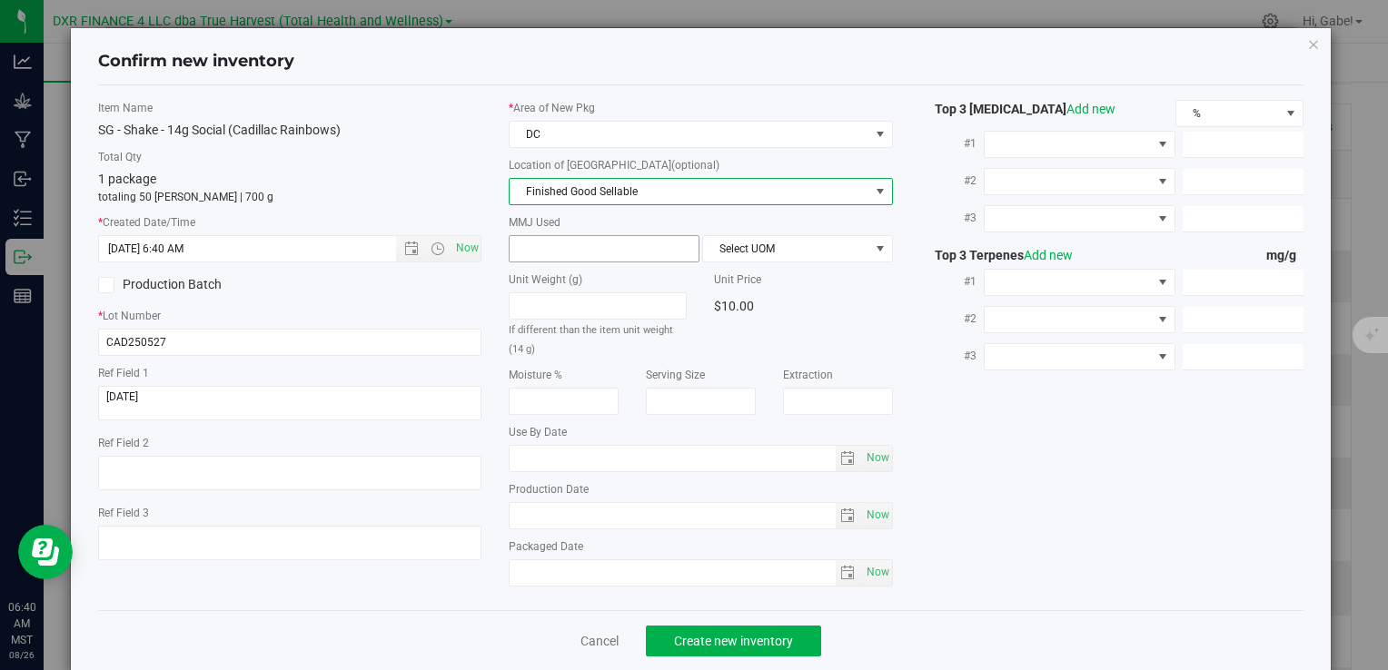
click at [553, 249] on span at bounding box center [604, 248] width 191 height 27
type input "14"
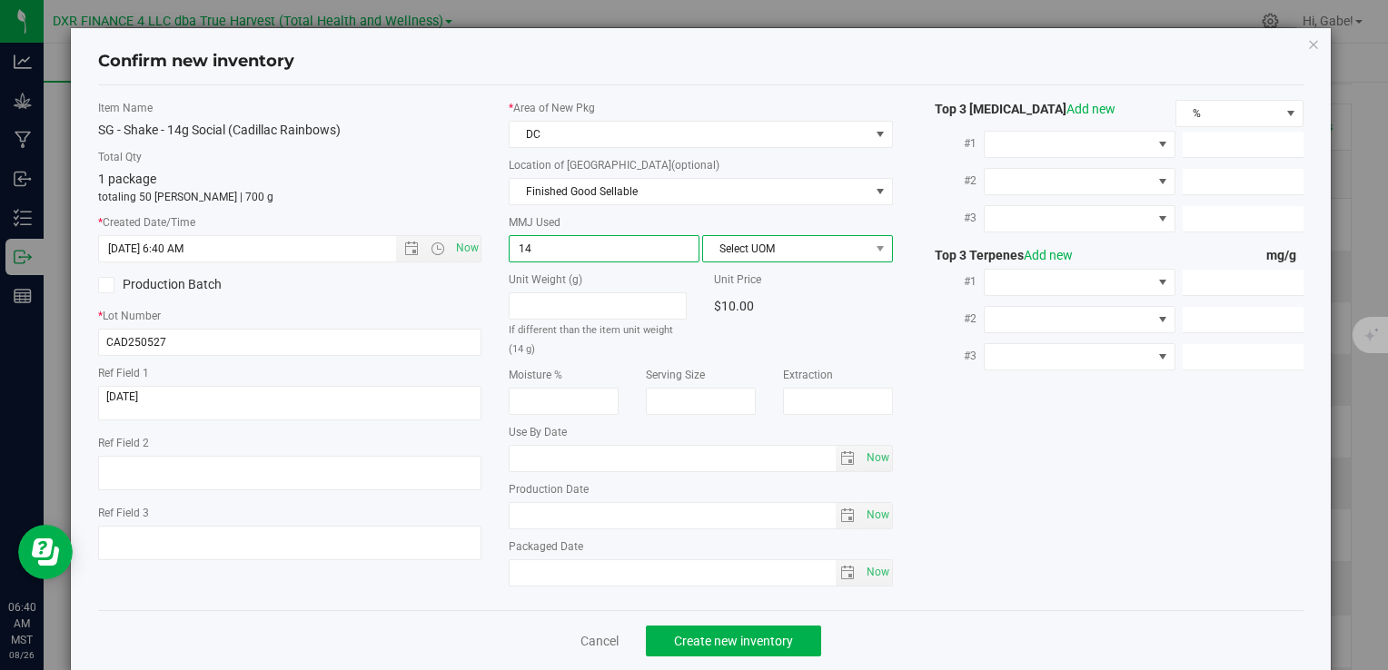
click at [780, 242] on span "Select UOM" at bounding box center [786, 248] width 166 height 25
type input "14.0000"
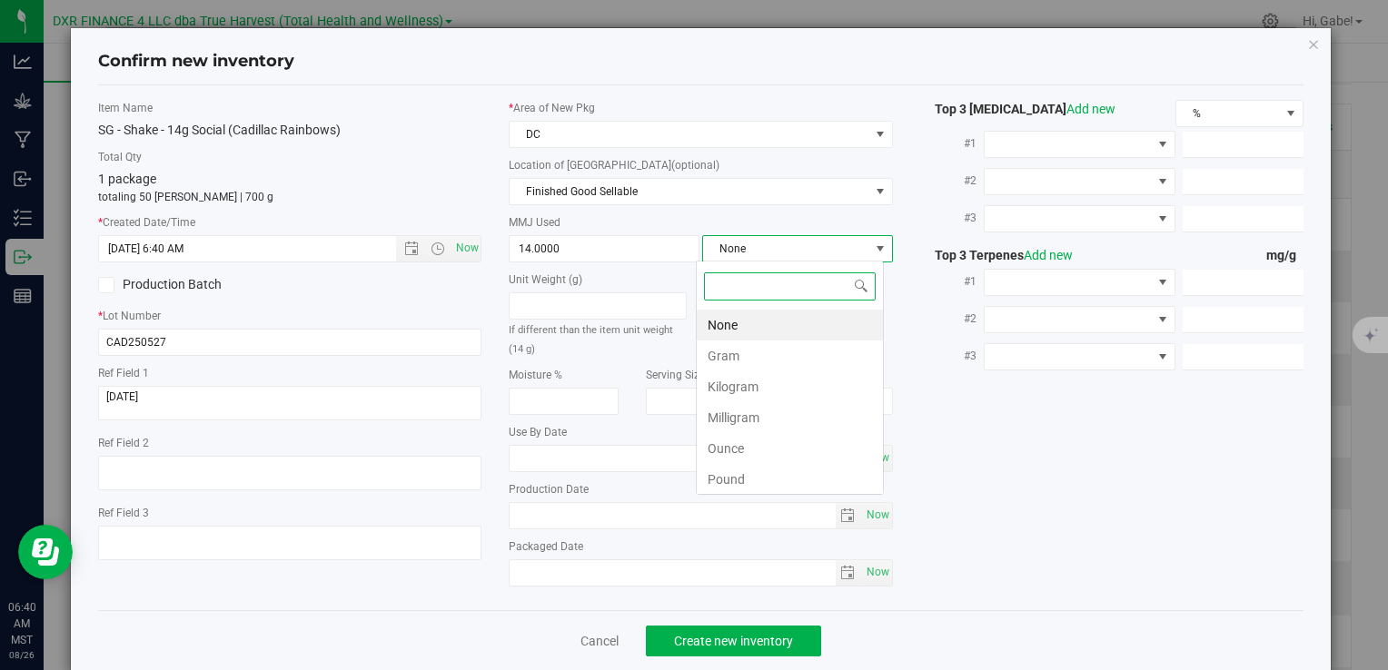
scroll to position [26, 188]
click at [762, 347] on li "Gram" at bounding box center [790, 356] width 186 height 31
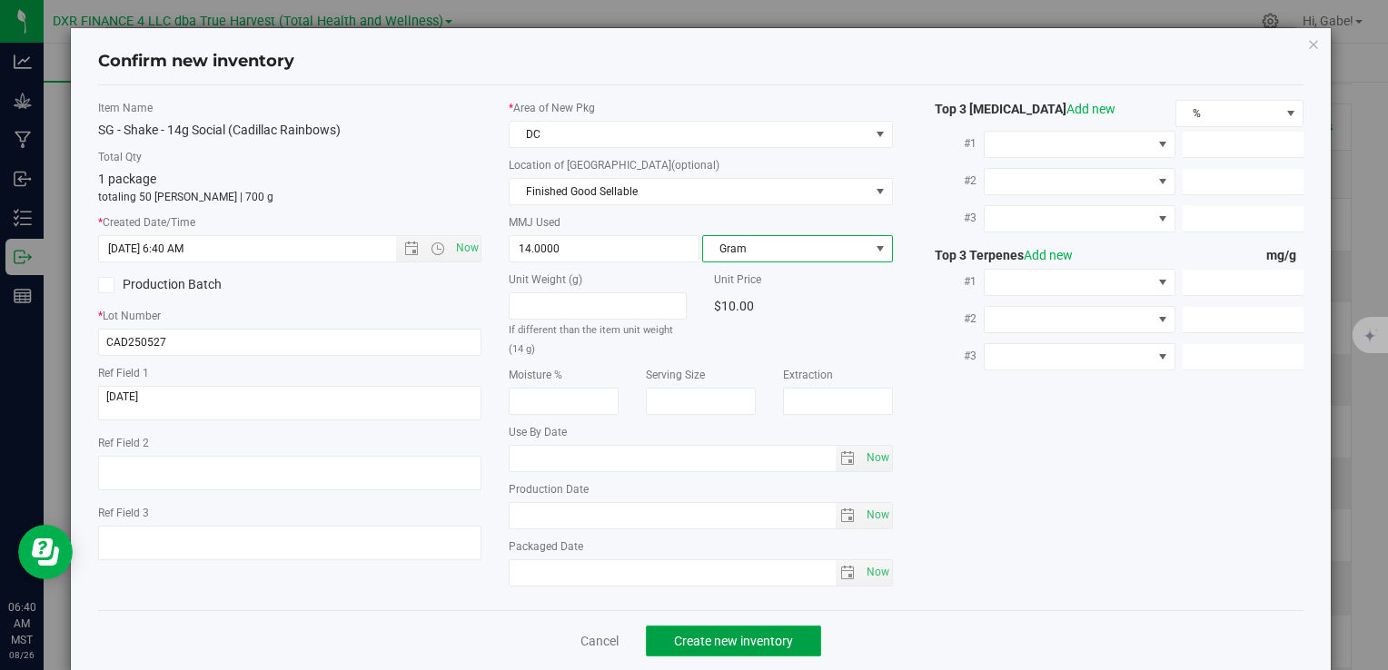
click at [755, 634] on span "Create new inventory" at bounding box center [733, 641] width 119 height 15
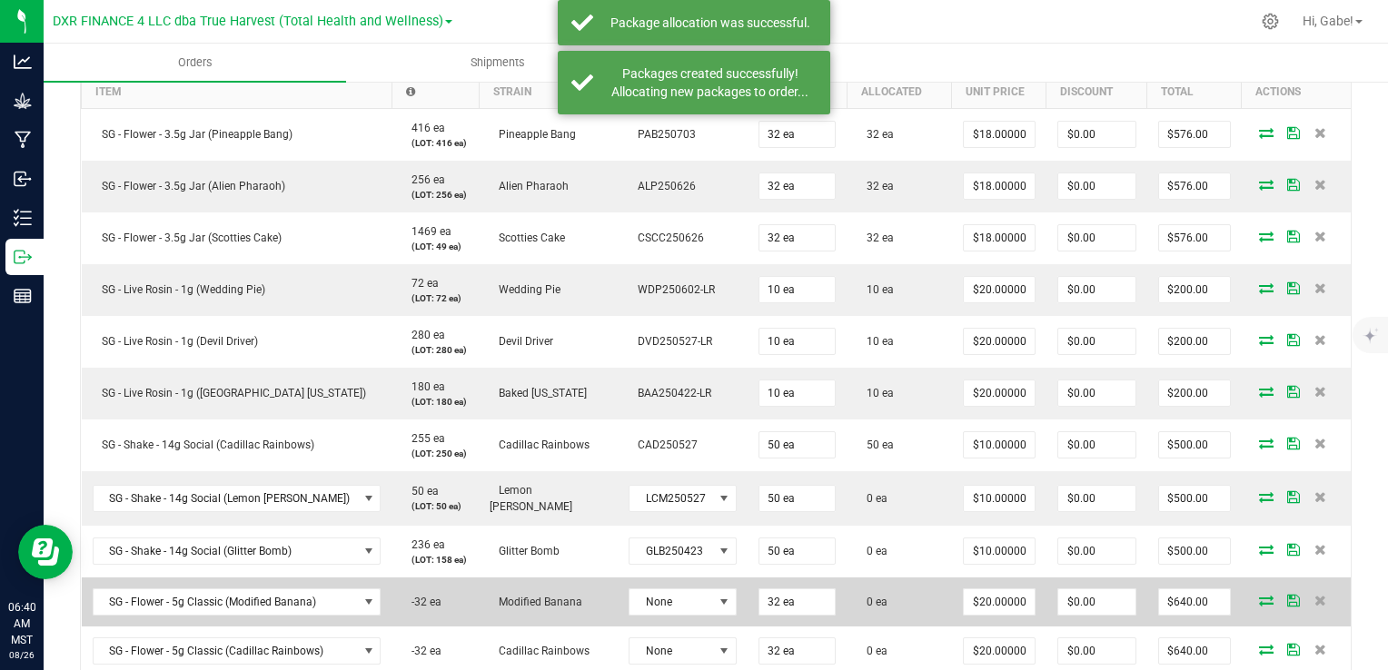
scroll to position [545, 0]
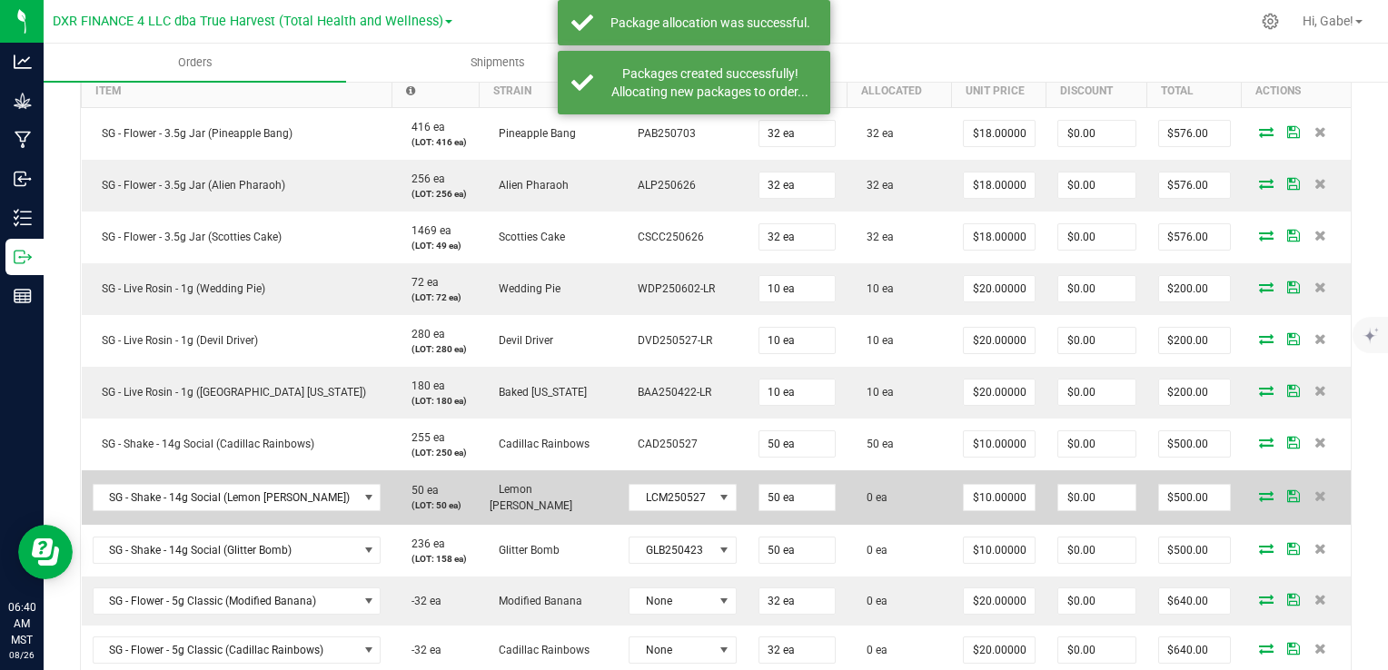
click at [1259, 498] on icon at bounding box center [1266, 496] width 15 height 11
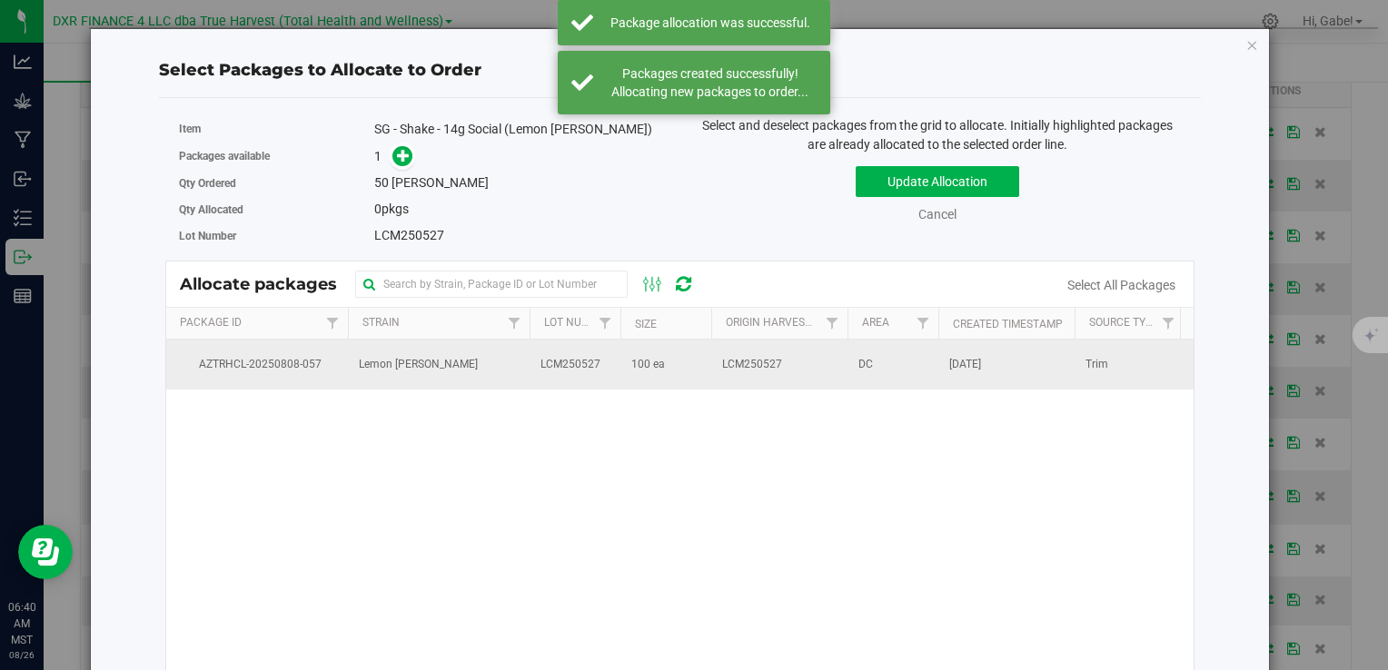
click at [640, 357] on span "100 ea" at bounding box center [648, 364] width 34 height 17
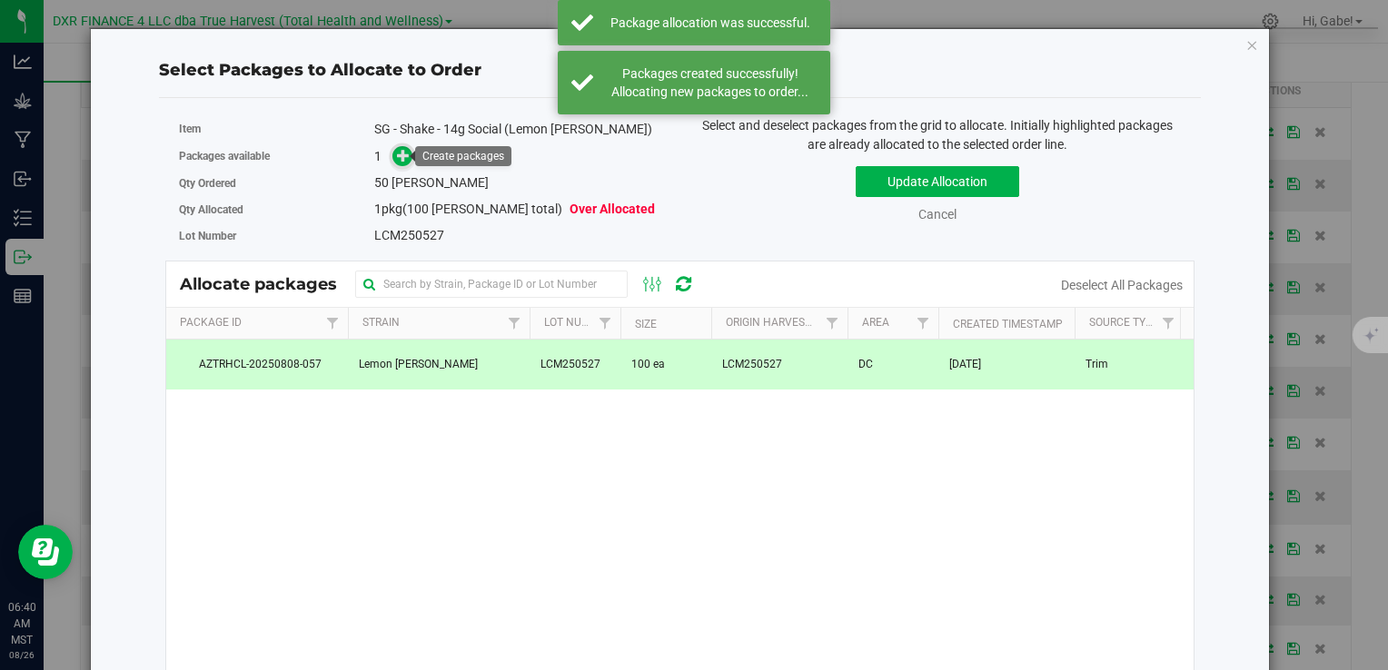
click at [404, 156] on icon at bounding box center [403, 155] width 13 height 13
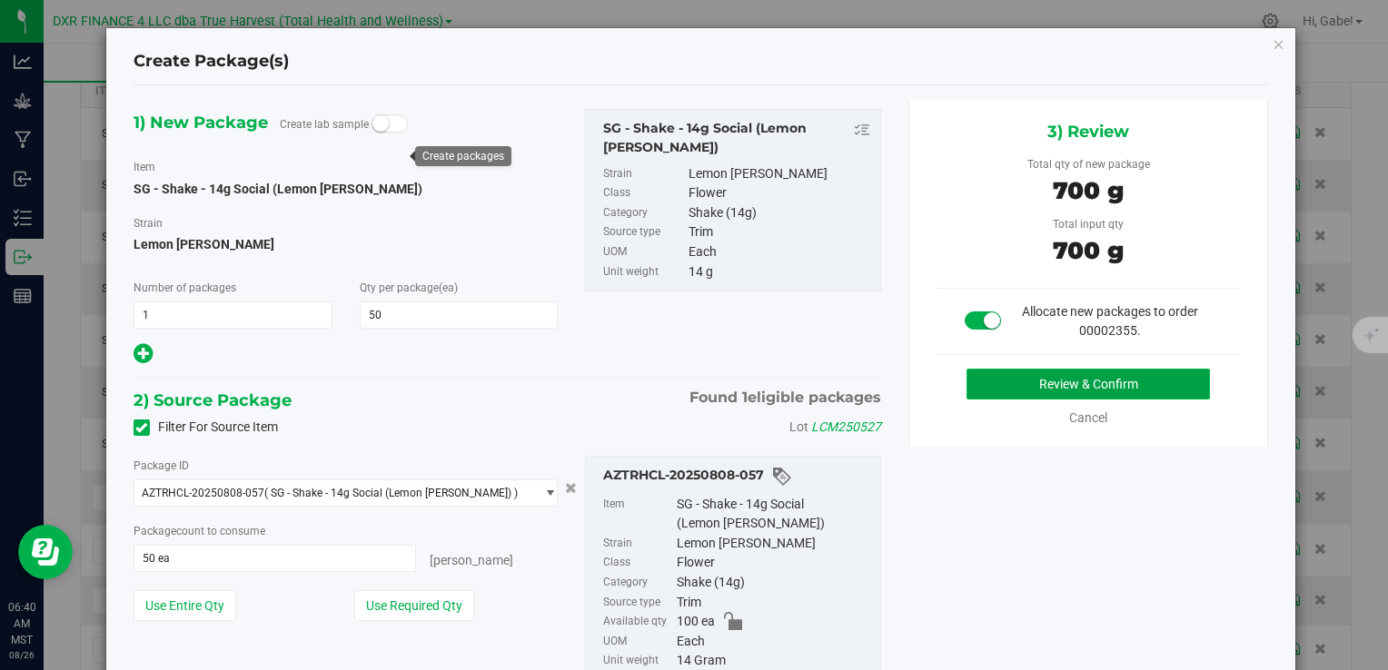
click at [1065, 385] on button "Review & Confirm" at bounding box center [1088, 384] width 243 height 31
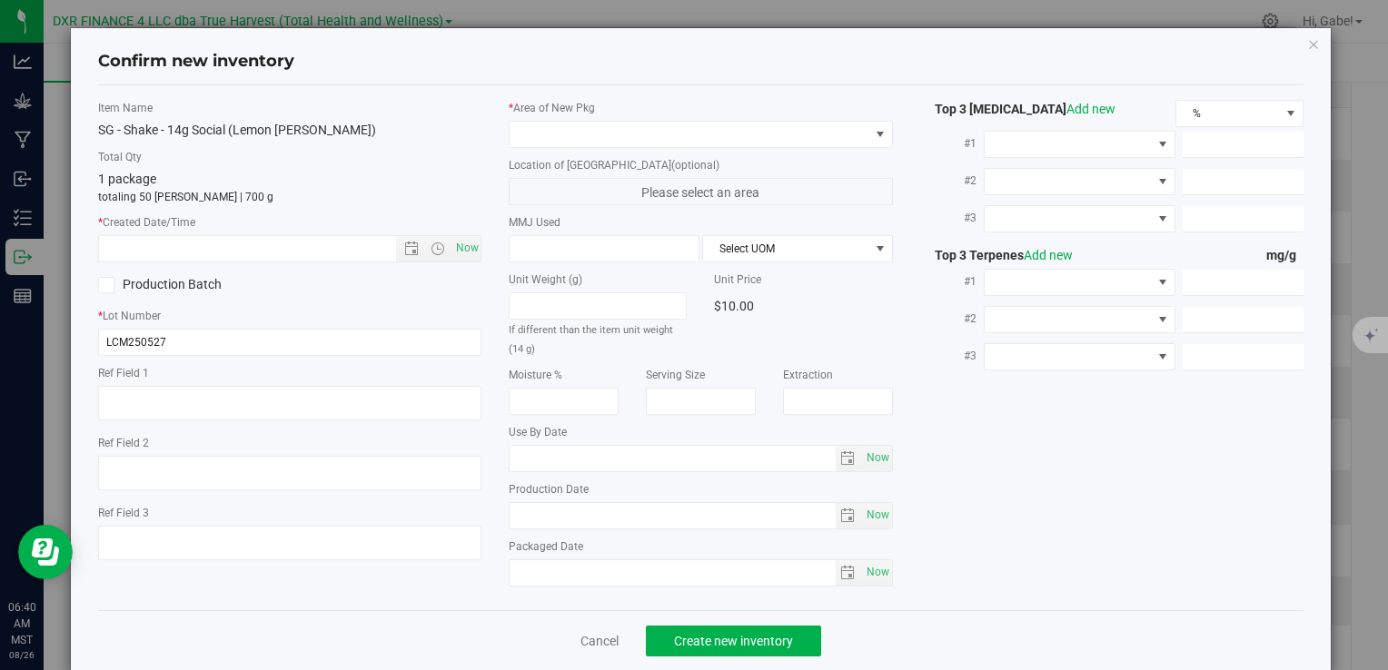
type textarea "2025-05-27"
click at [165, 389] on textarea at bounding box center [289, 403] width 383 height 35
click at [167, 391] on textarea at bounding box center [289, 403] width 383 height 35
click at [167, 392] on textarea at bounding box center [289, 403] width 383 height 35
click at [171, 398] on textarea at bounding box center [289, 403] width 383 height 35
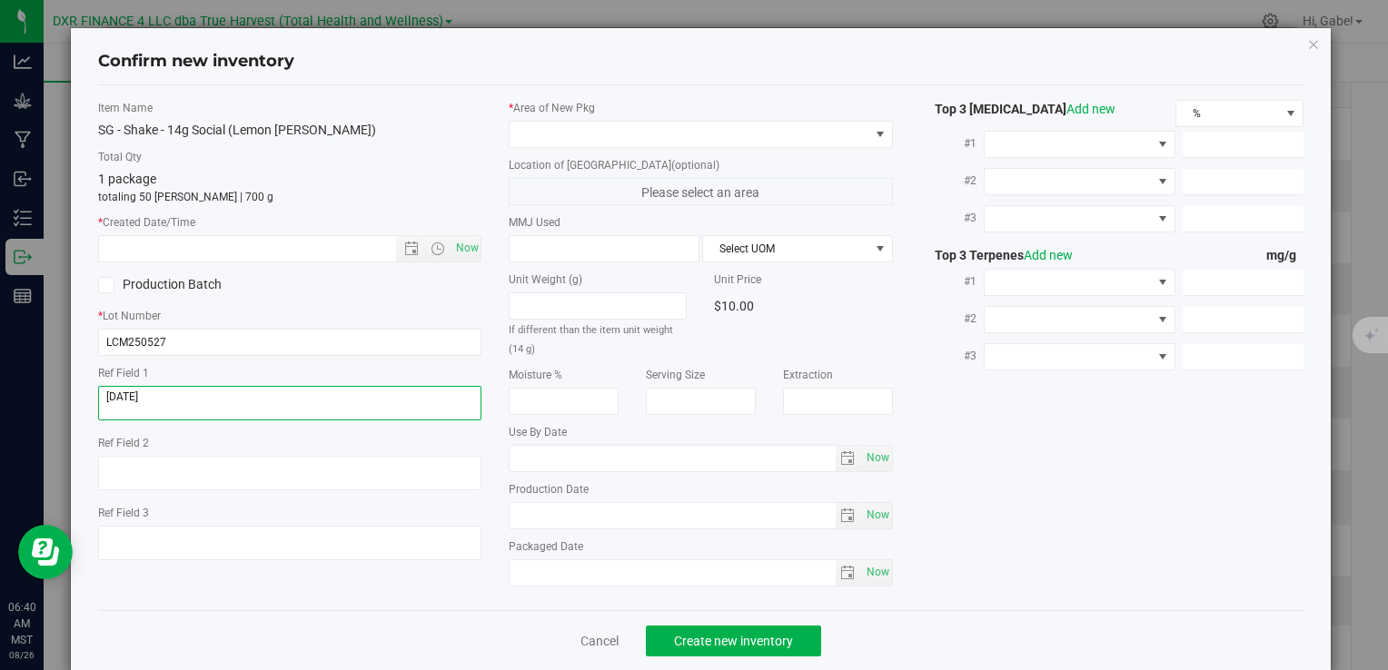
click at [171, 398] on textarea at bounding box center [289, 403] width 383 height 35
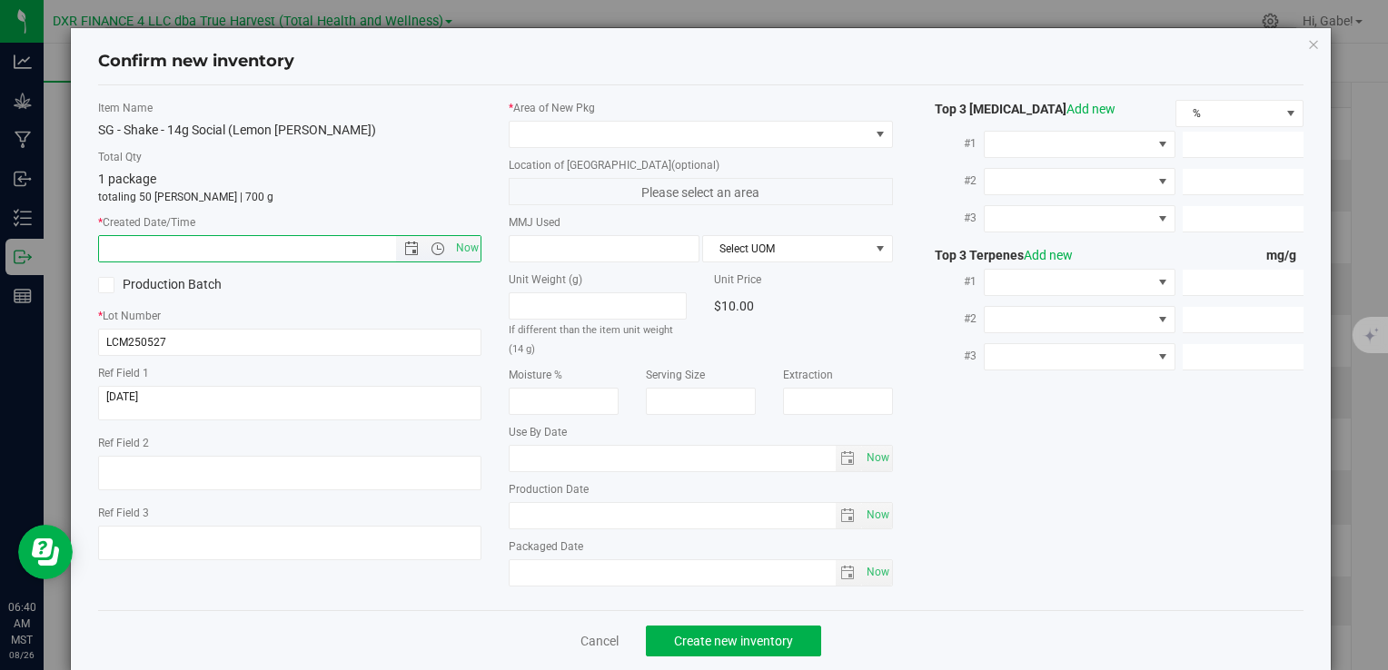
click at [233, 240] on input "text" at bounding box center [262, 248] width 327 height 25
paste input "2025-05-27"
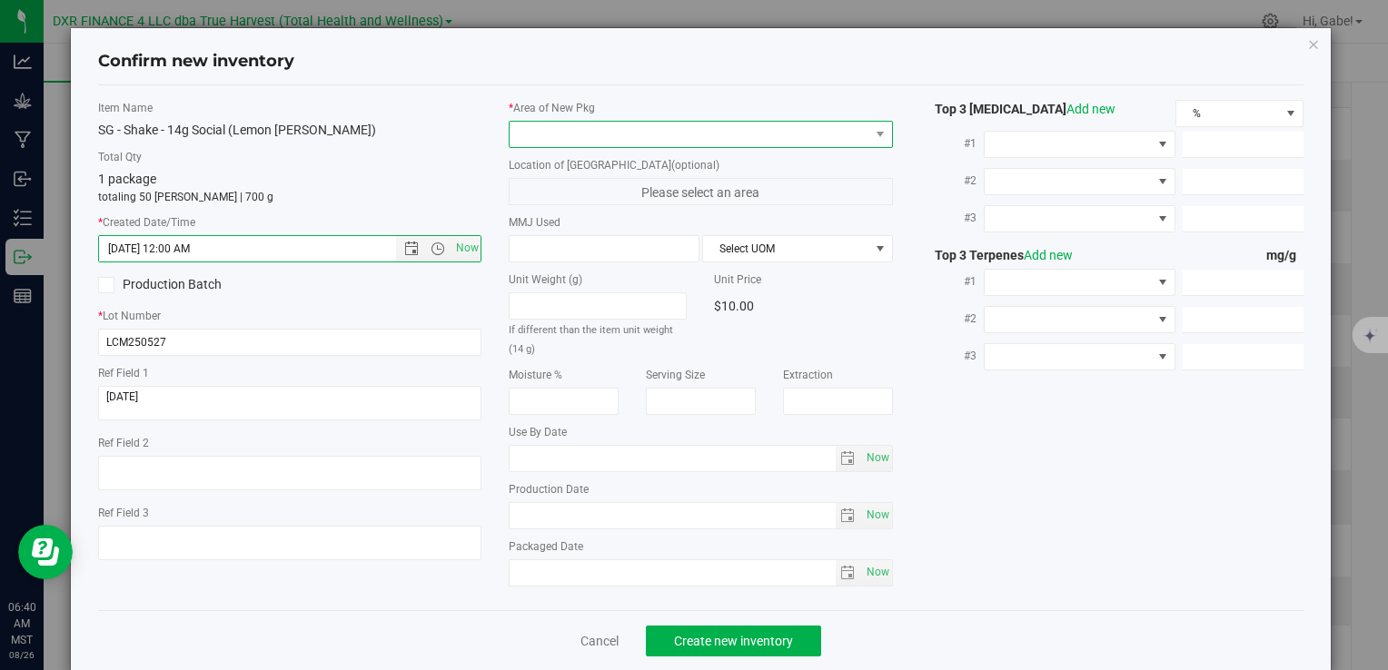
click at [553, 133] on span at bounding box center [689, 134] width 359 height 25
type input "5/27/2025 6:40 AM"
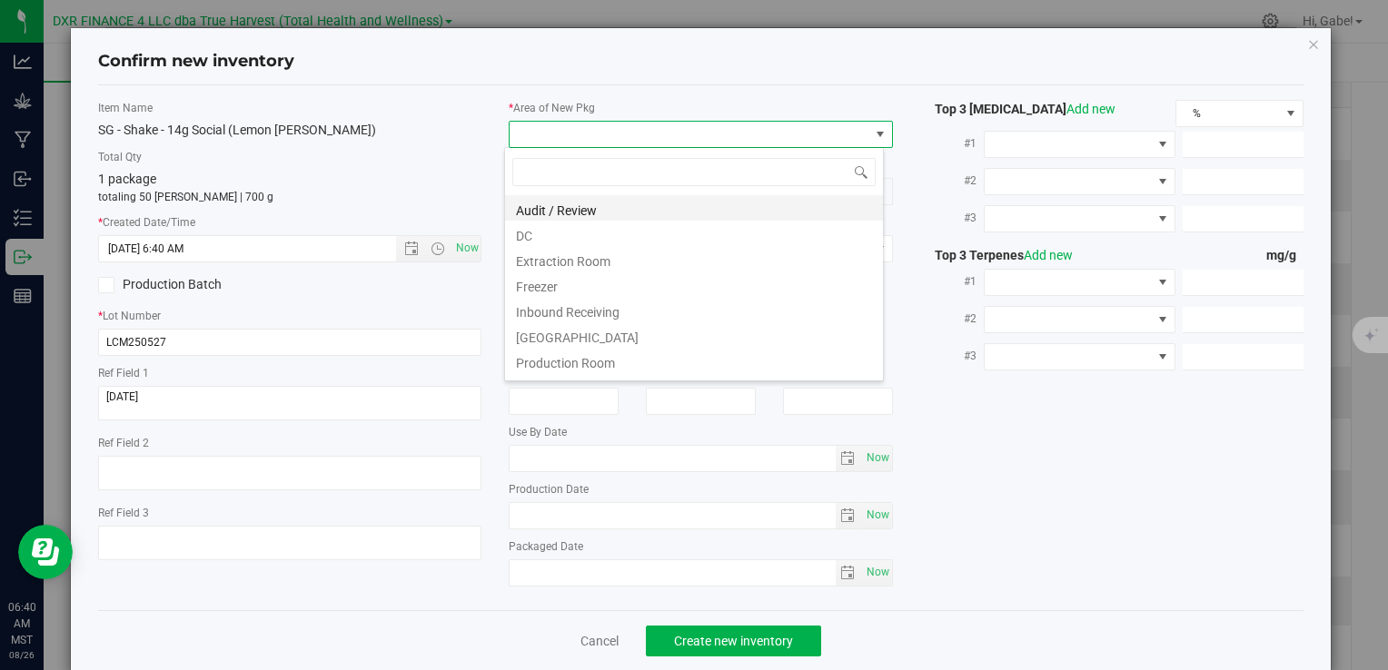
scroll to position [26, 380]
click at [529, 227] on li "DC" at bounding box center [694, 233] width 378 height 25
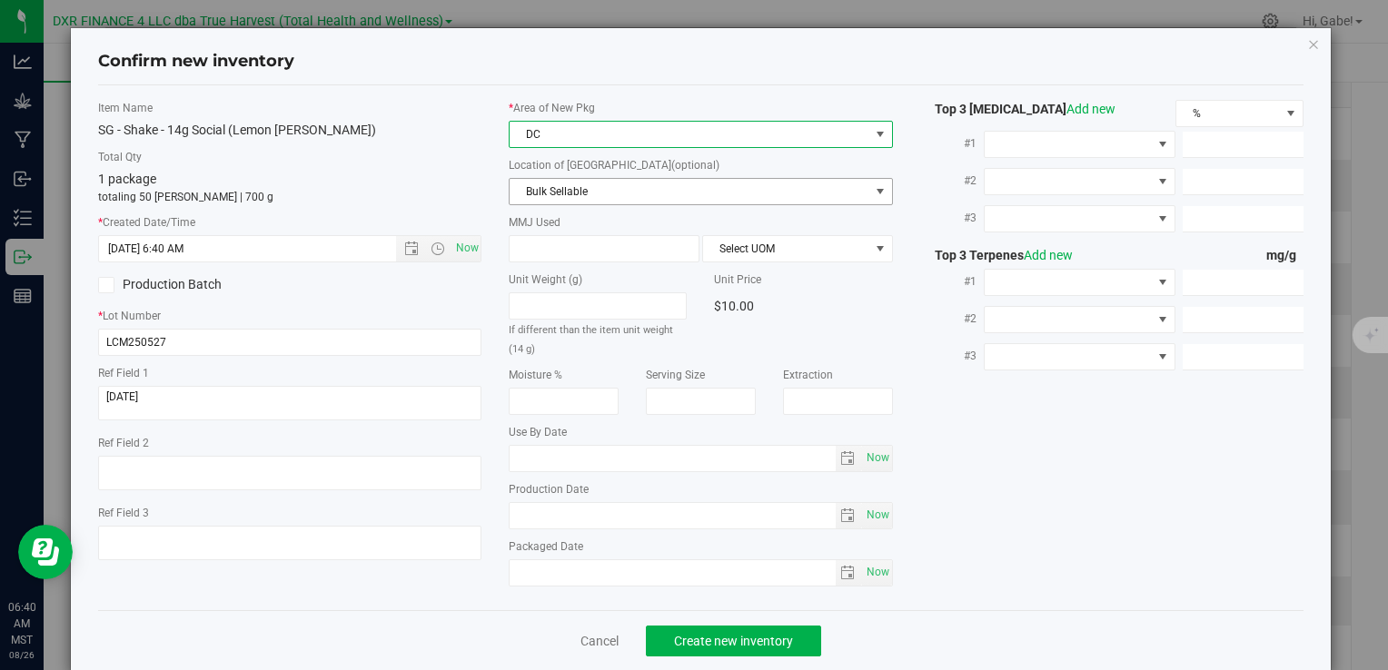
click at [540, 185] on span "Bulk Sellable" at bounding box center [689, 191] width 359 height 25
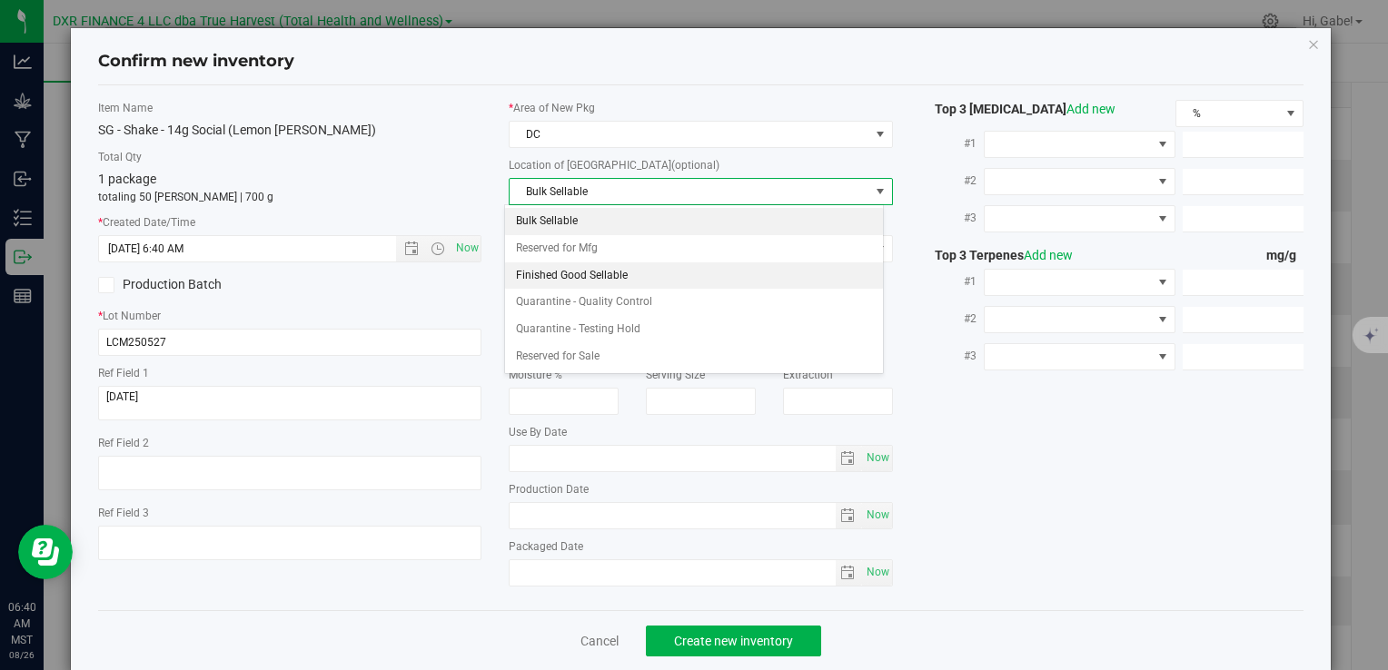
click at [536, 267] on li "Finished Good Sellable" at bounding box center [694, 276] width 378 height 27
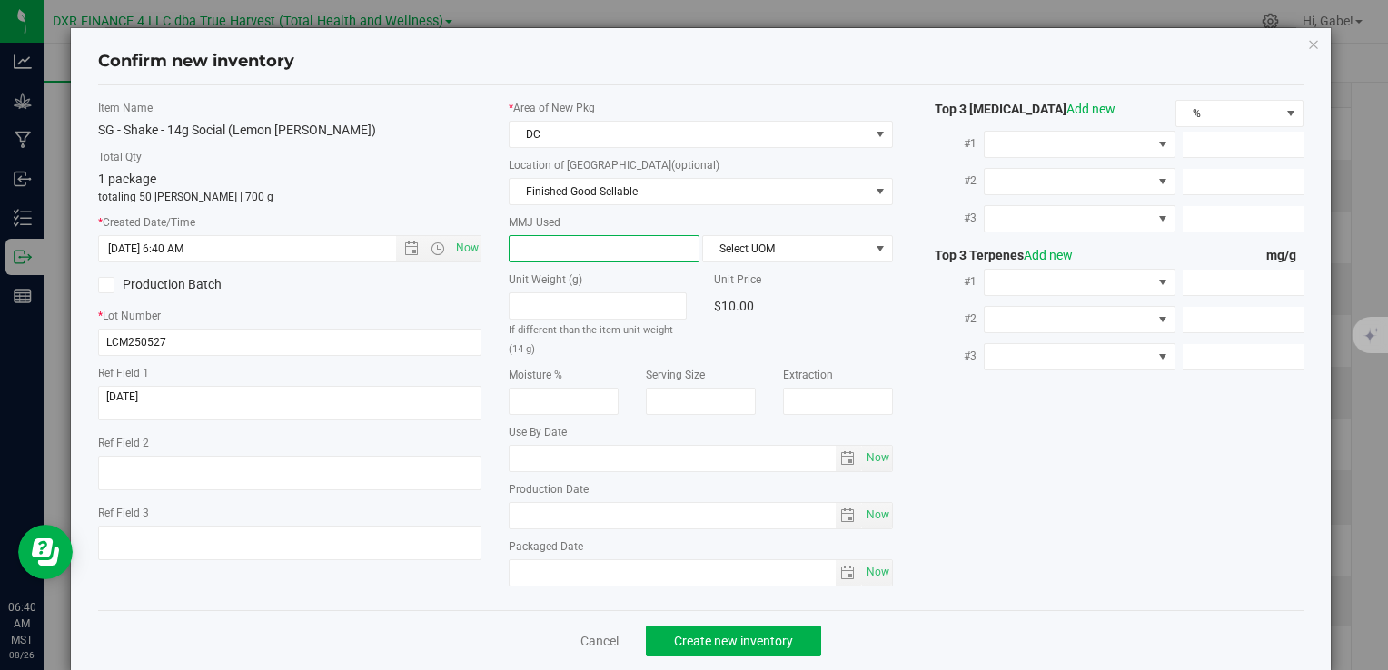
click at [536, 250] on span at bounding box center [604, 248] width 191 height 27
type input "14"
type input "14.0000"
click at [803, 256] on span "Select UOM" at bounding box center [786, 248] width 166 height 25
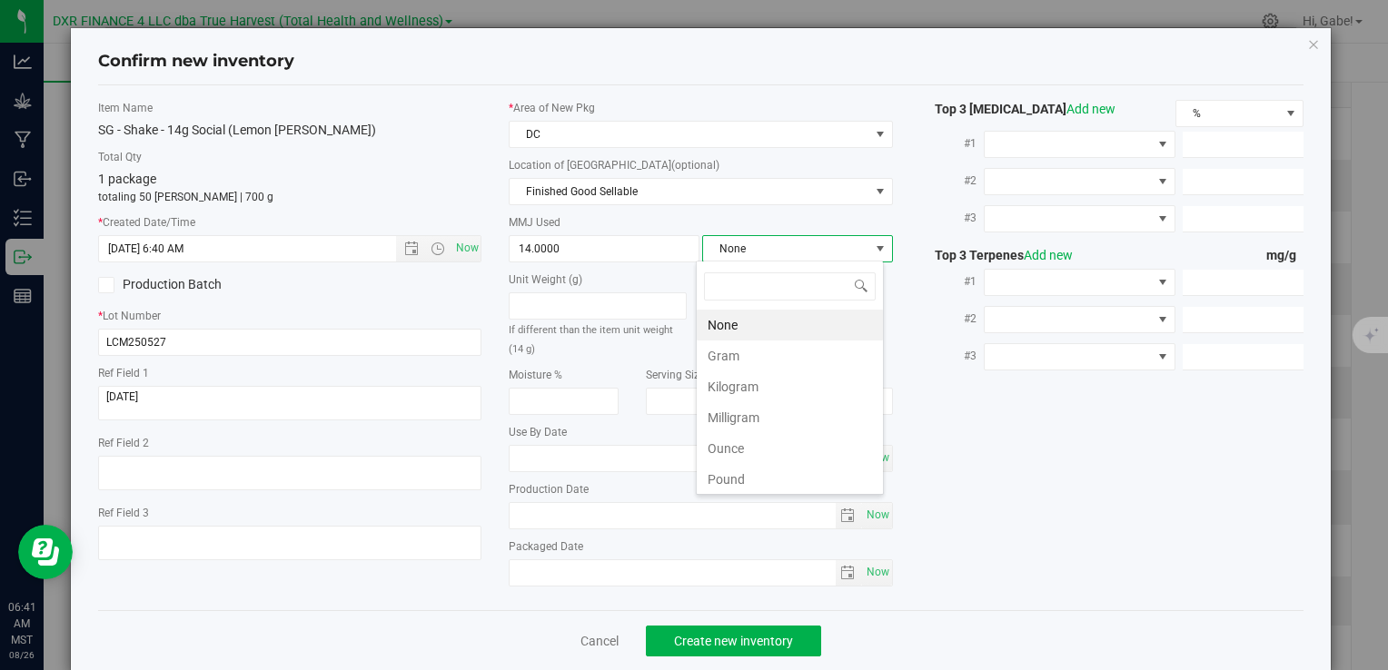
scroll to position [26, 188]
click at [778, 361] on li "Gram" at bounding box center [790, 356] width 186 height 31
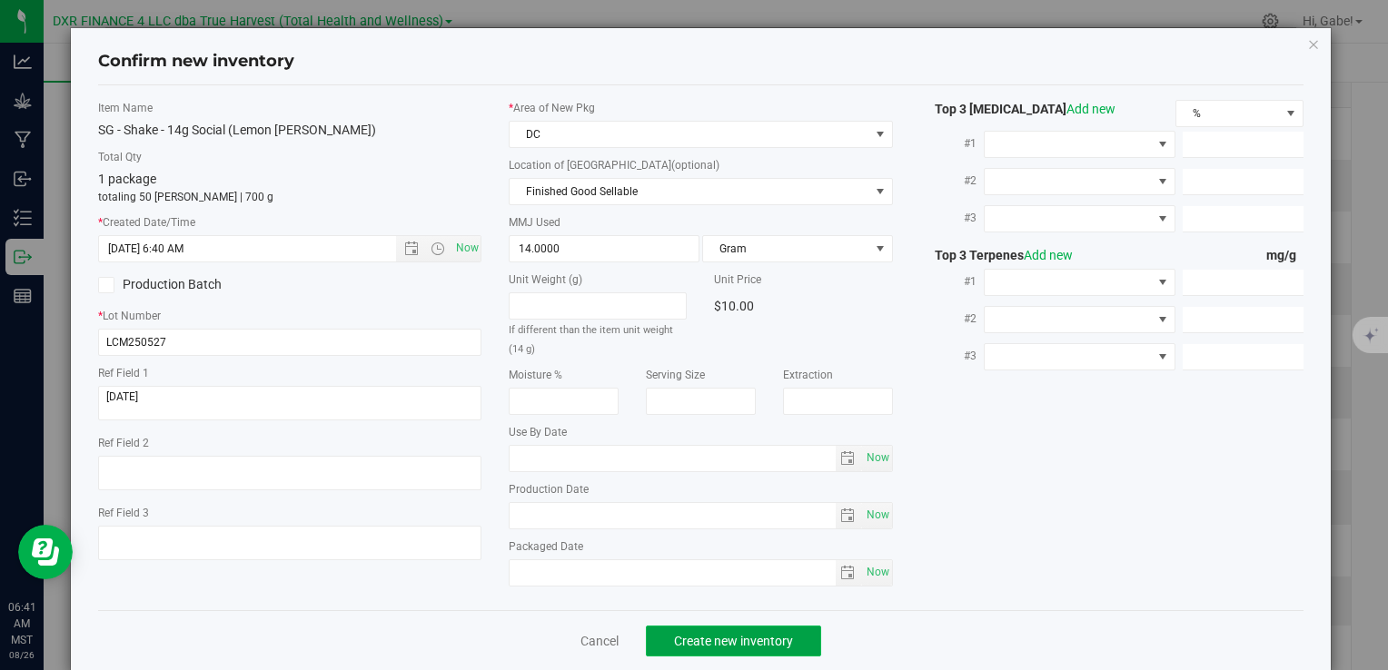
click at [764, 634] on span "Create new inventory" at bounding box center [733, 641] width 119 height 15
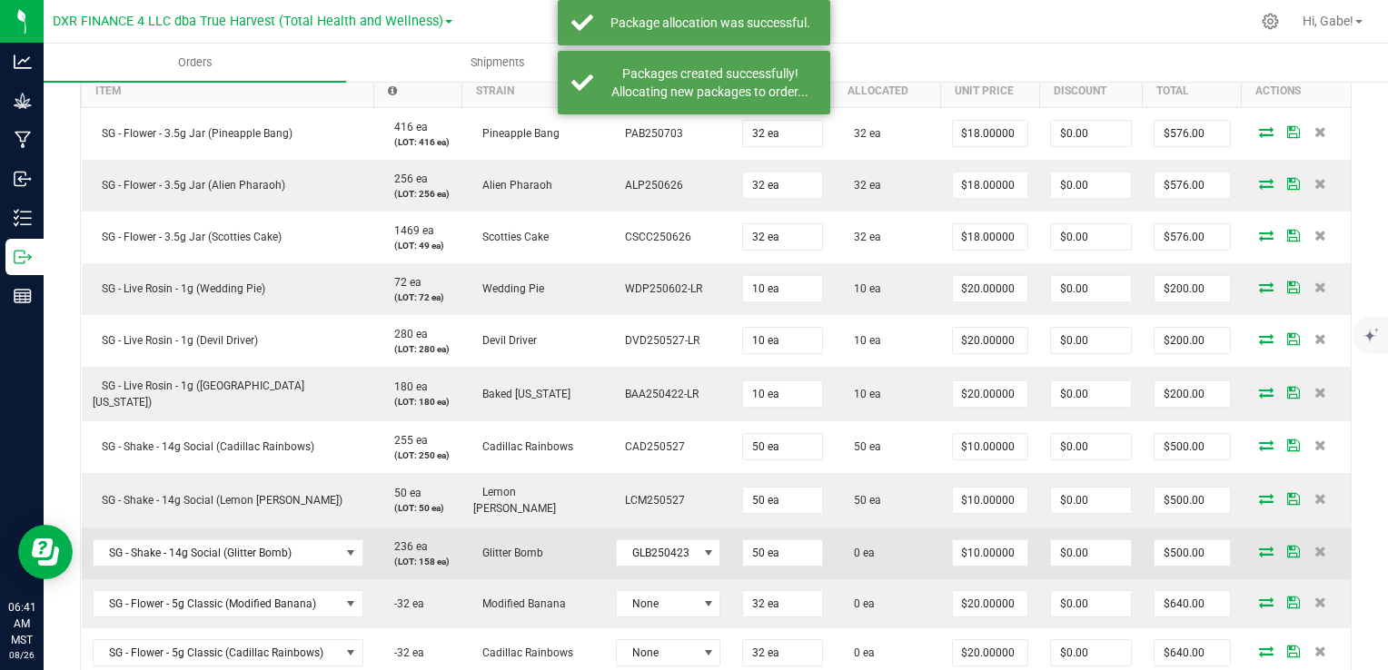
click at [1259, 546] on icon at bounding box center [1266, 551] width 15 height 11
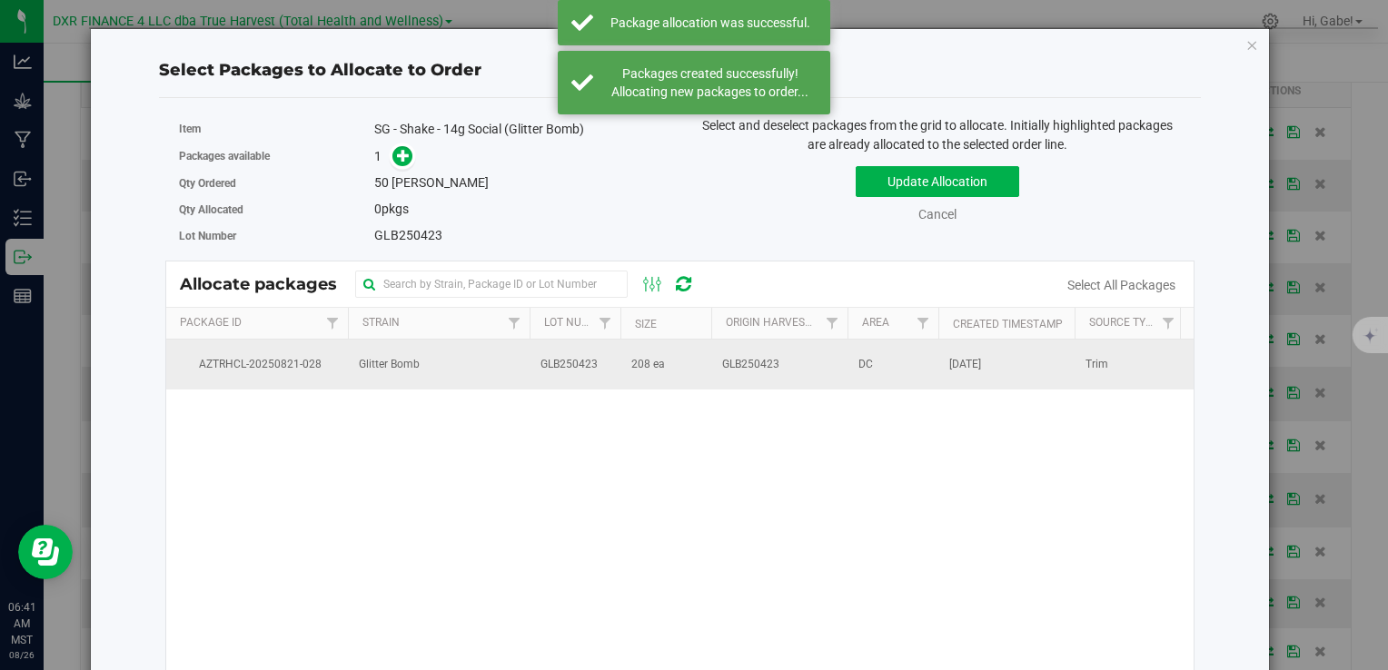
click at [582, 376] on td "GLB250423" at bounding box center [575, 364] width 91 height 49
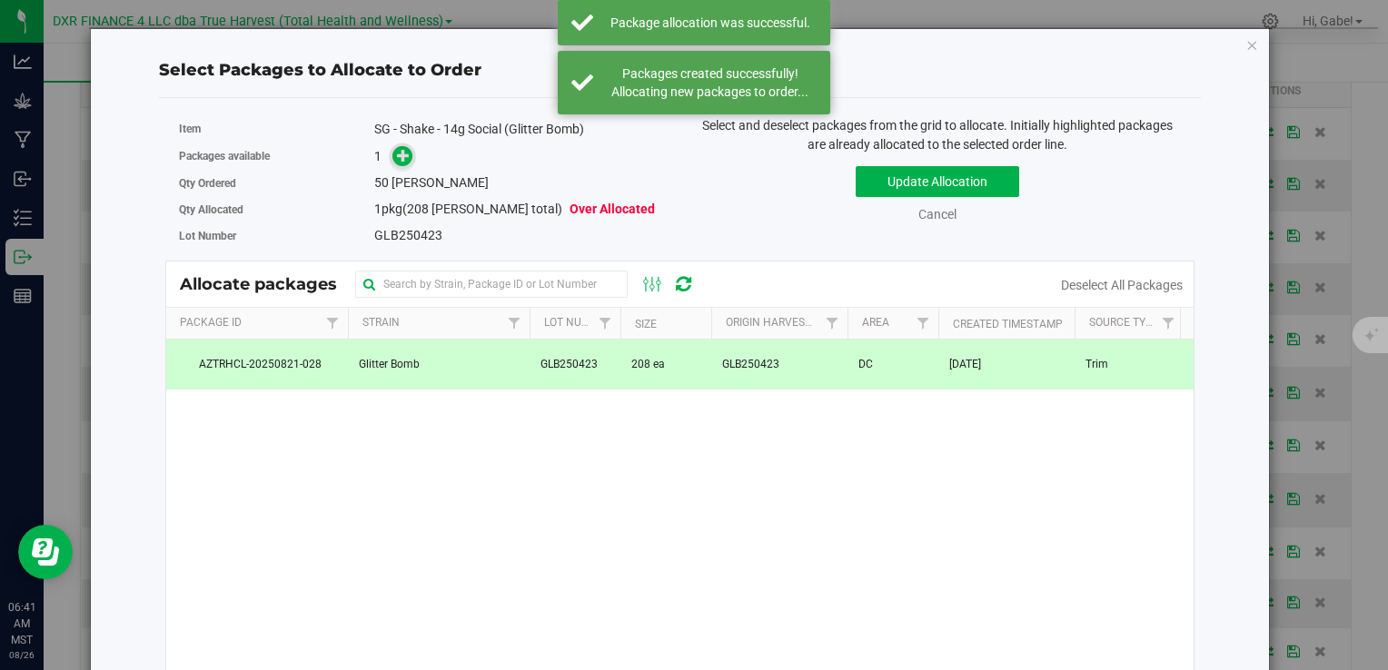
click at [397, 149] on icon at bounding box center [403, 155] width 13 height 13
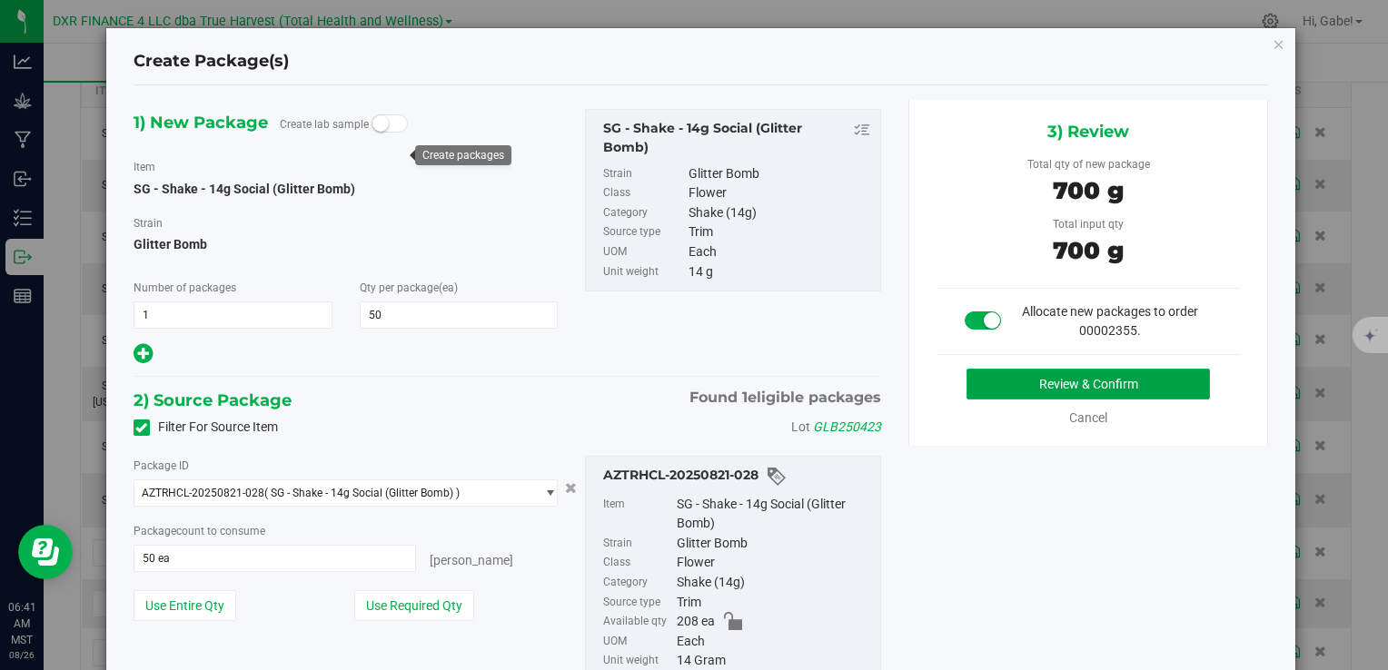
click at [1010, 374] on button "Review & Confirm" at bounding box center [1088, 384] width 243 height 31
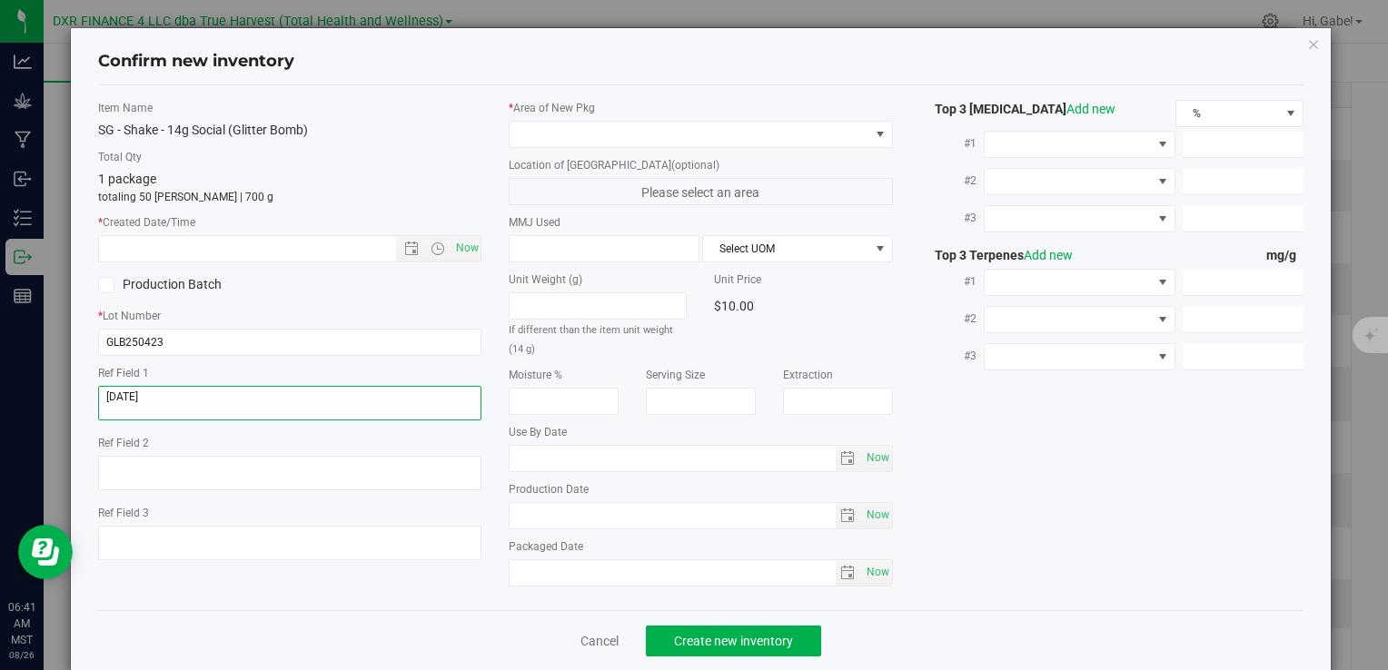
click at [185, 401] on textarea at bounding box center [289, 403] width 383 height 35
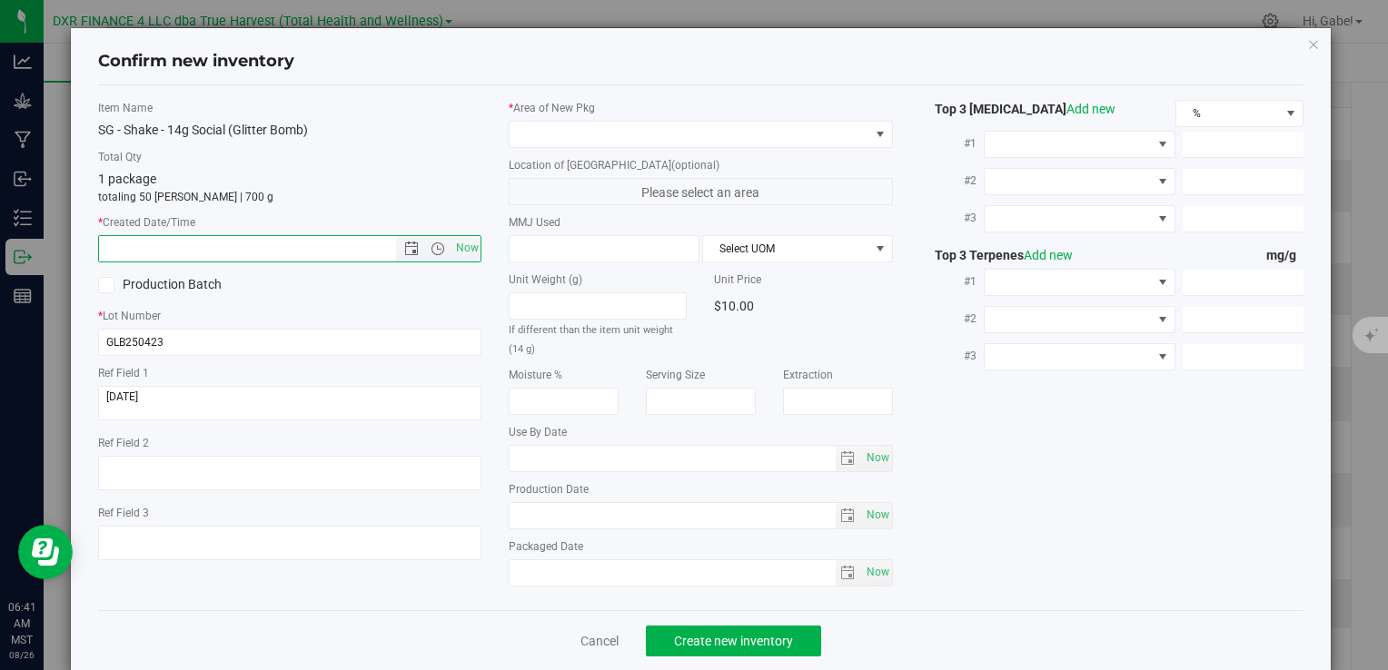
click at [253, 248] on input "text" at bounding box center [262, 248] width 327 height 25
paste input "2025-04-23"
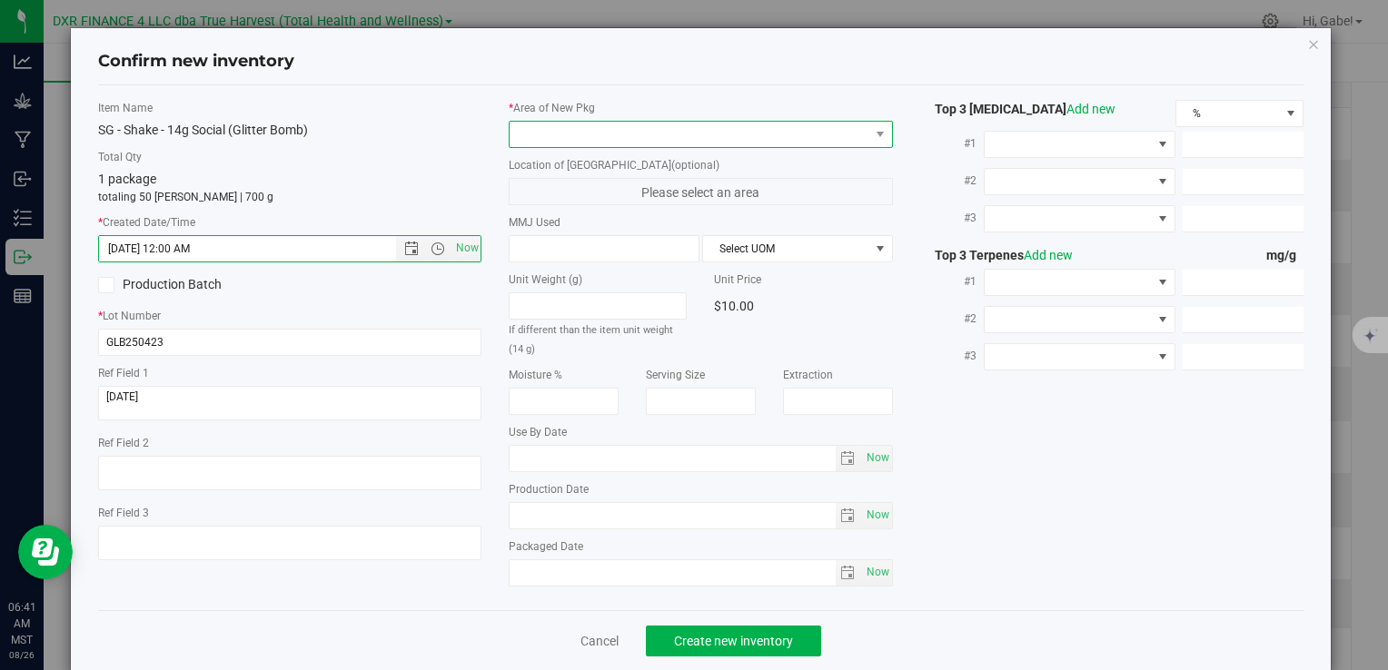
click at [596, 139] on span at bounding box center [689, 134] width 359 height 25
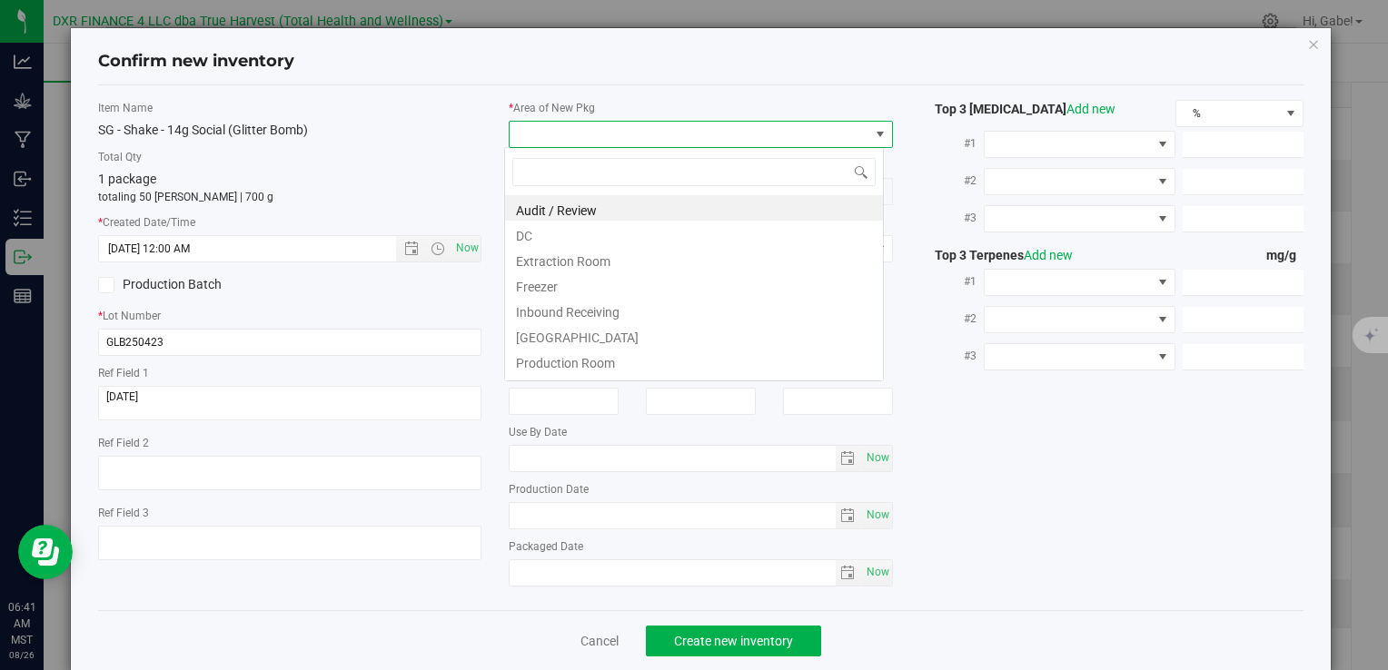
type input "4/23/2025 6:41 AM"
click at [580, 233] on li "DC" at bounding box center [694, 233] width 378 height 25
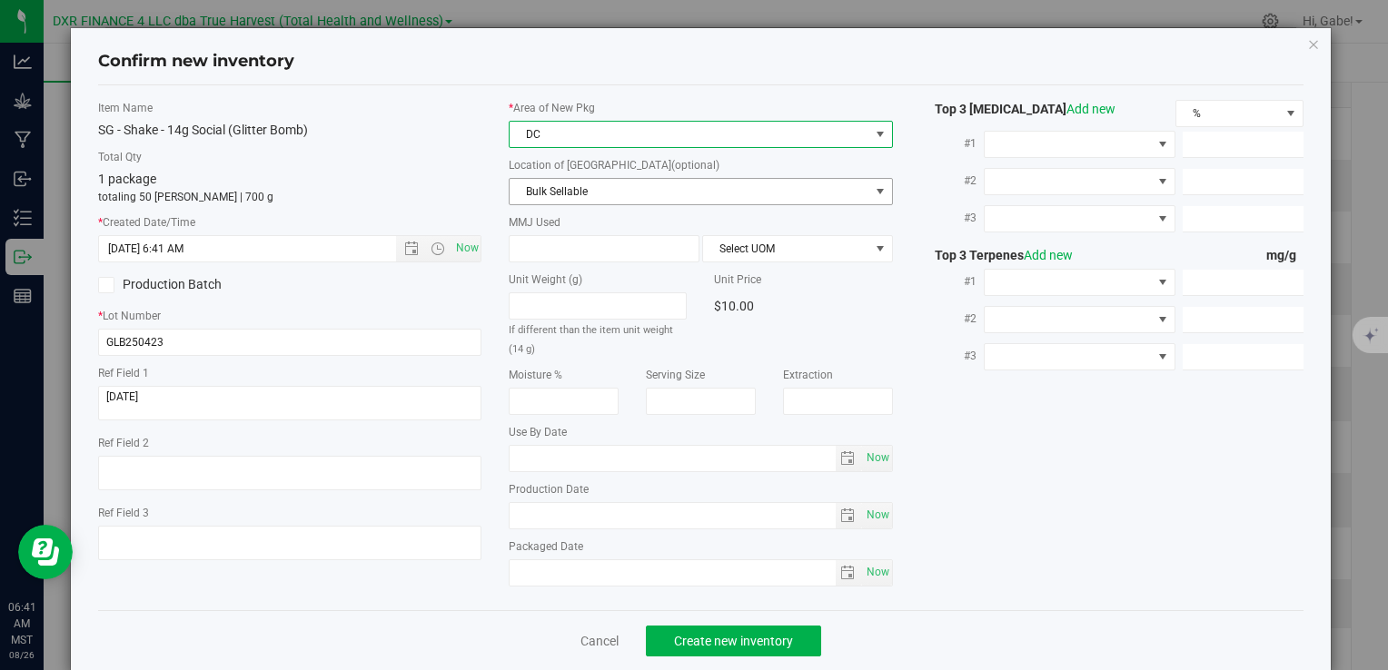
click at [560, 185] on span "Bulk Sellable" at bounding box center [689, 191] width 359 height 25
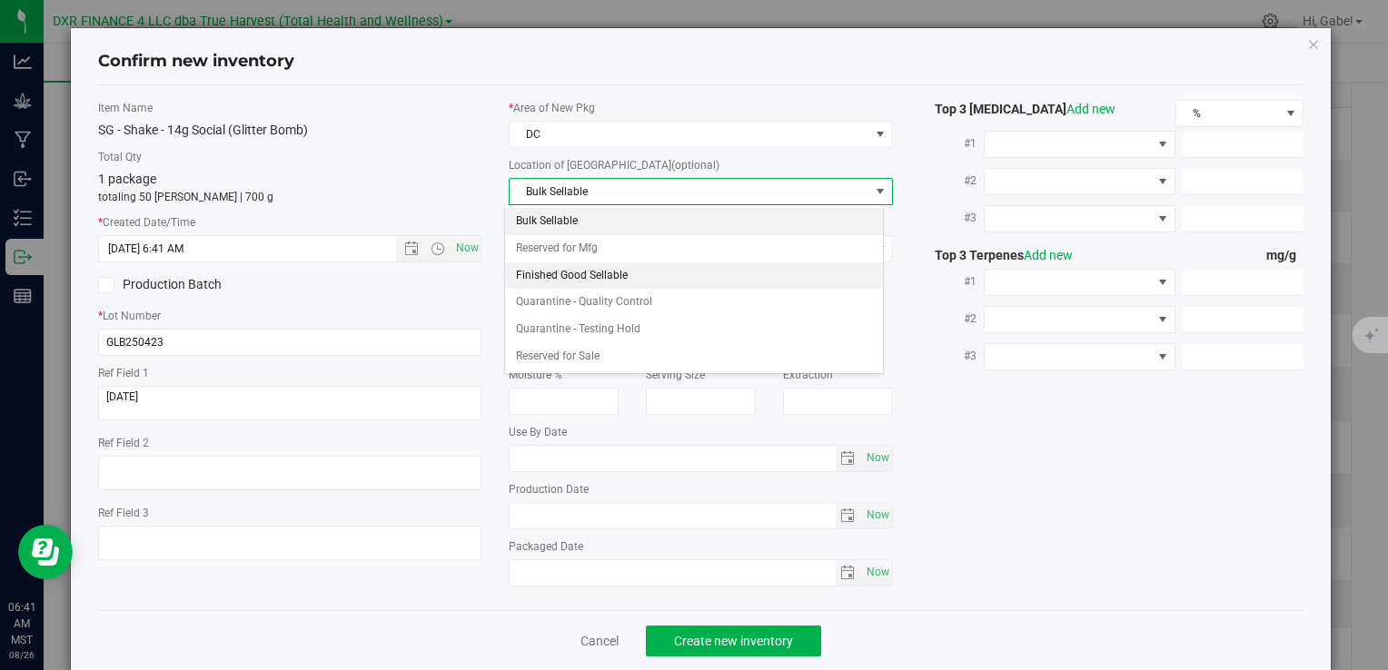
click at [547, 273] on li "Finished Good Sellable" at bounding box center [694, 276] width 378 height 27
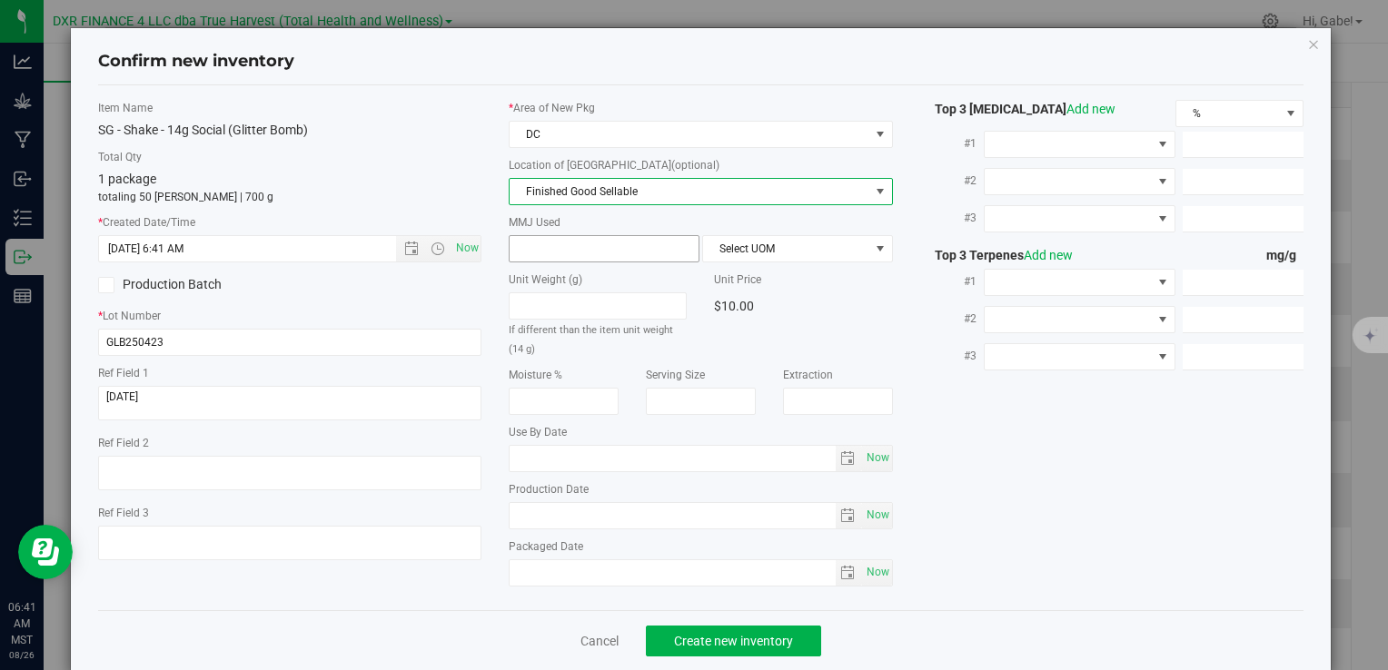
click at [548, 244] on span at bounding box center [604, 248] width 191 height 27
type input "14"
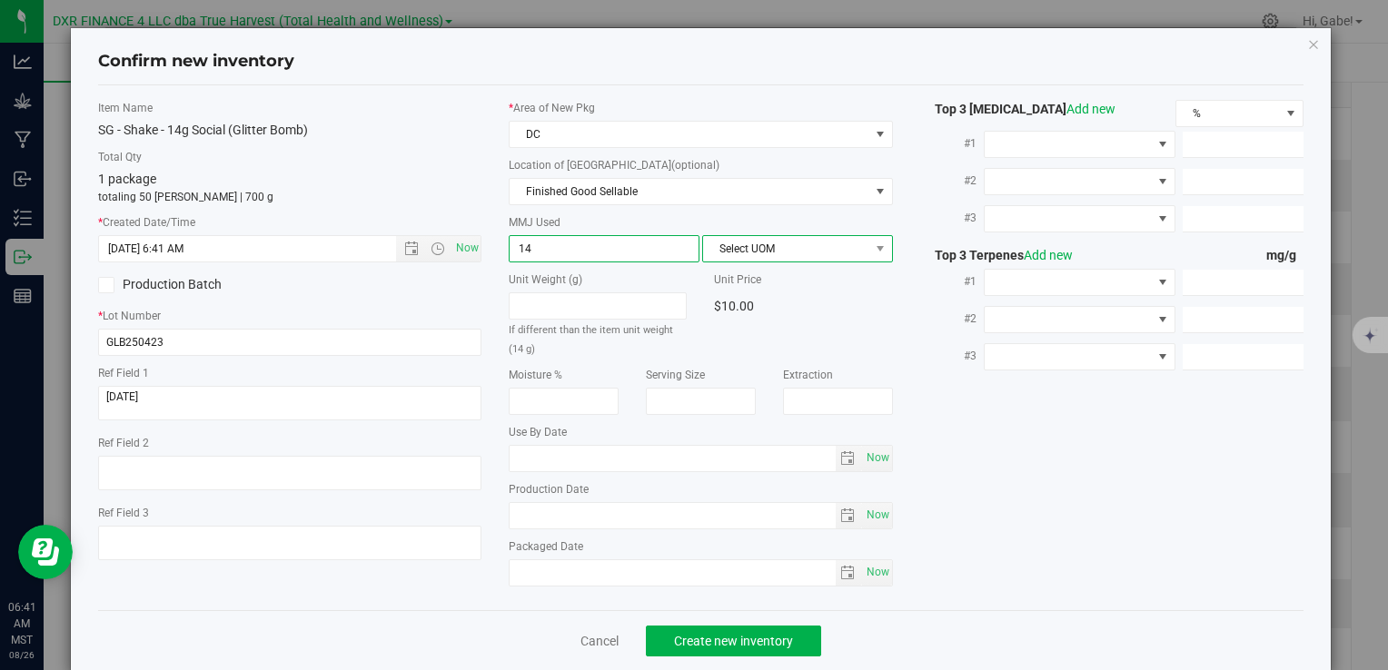
type input "14.0000"
click at [730, 258] on span "Select UOM" at bounding box center [786, 248] width 166 height 25
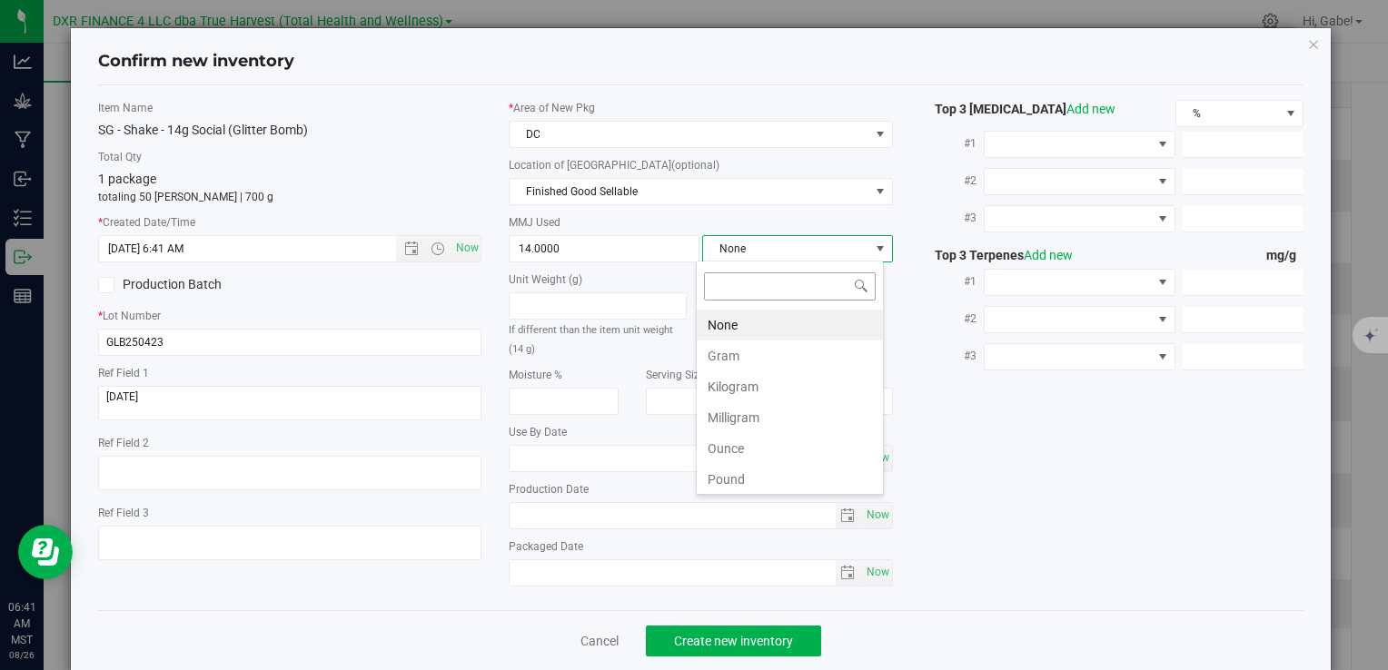
scroll to position [26, 188]
click at [735, 346] on li "Gram" at bounding box center [790, 356] width 186 height 31
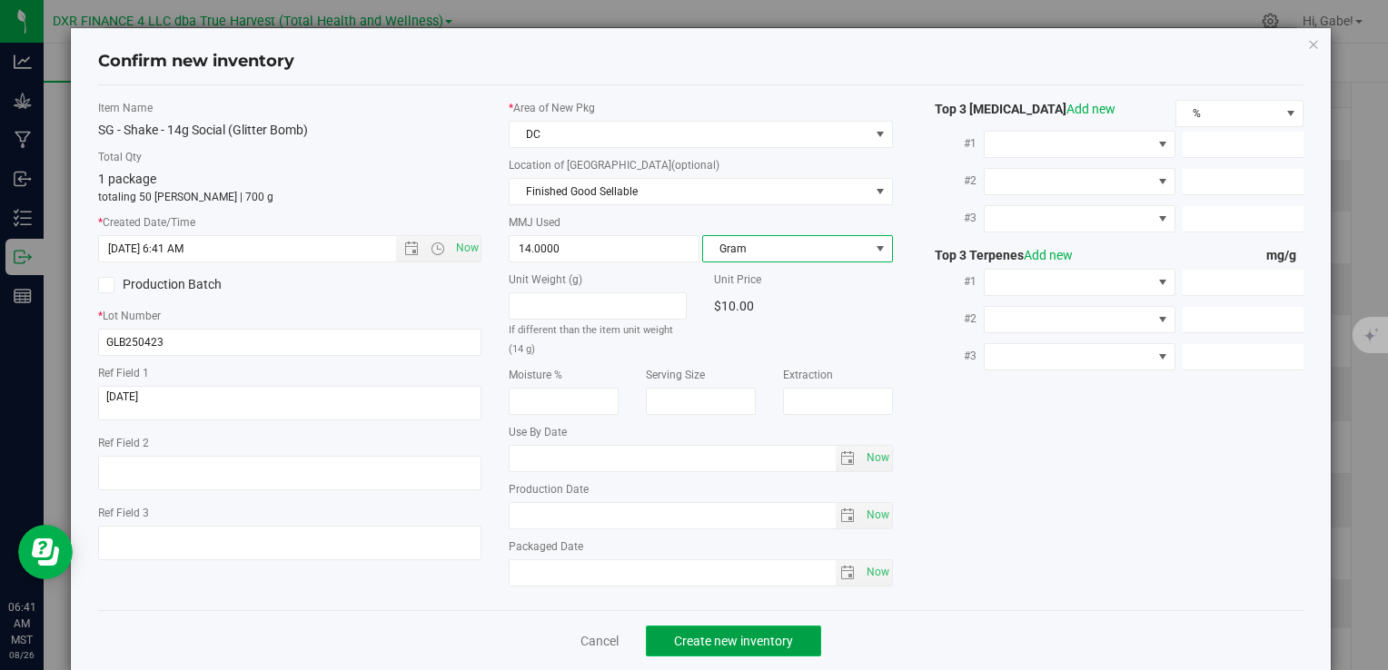
click at [753, 627] on button "Create new inventory" at bounding box center [733, 641] width 175 height 31
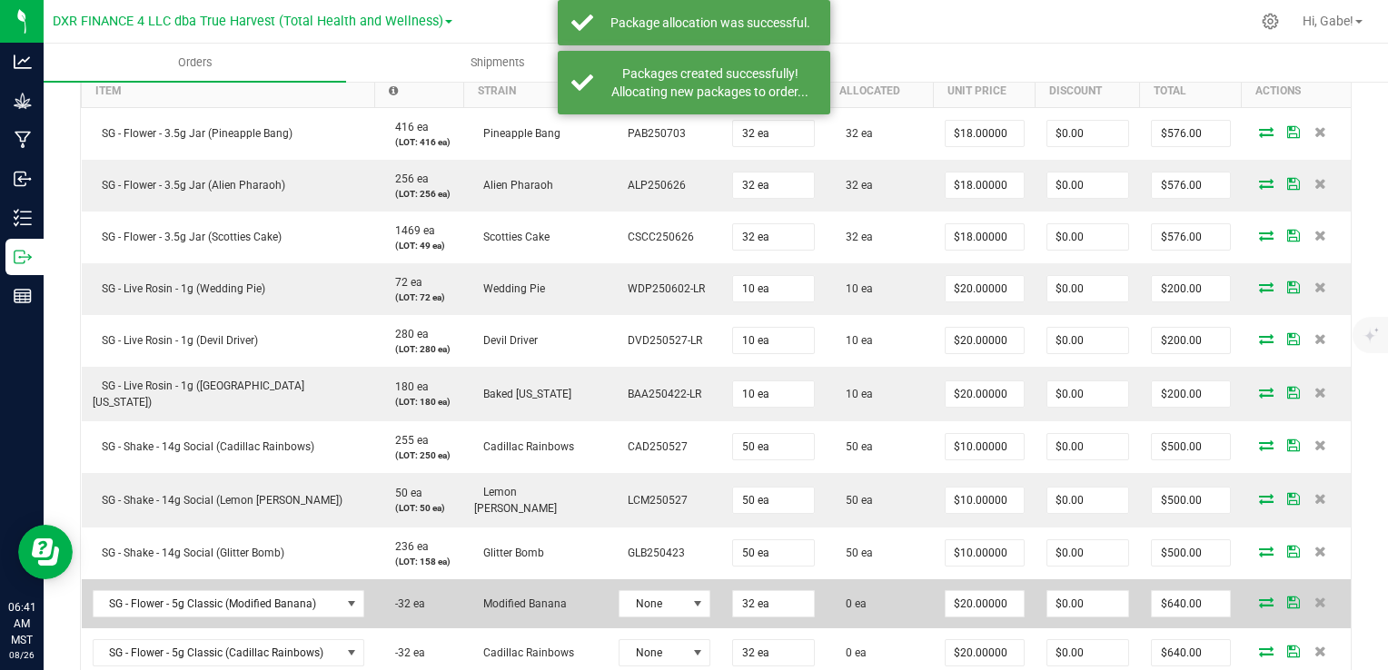
click at [1259, 598] on icon at bounding box center [1266, 602] width 15 height 11
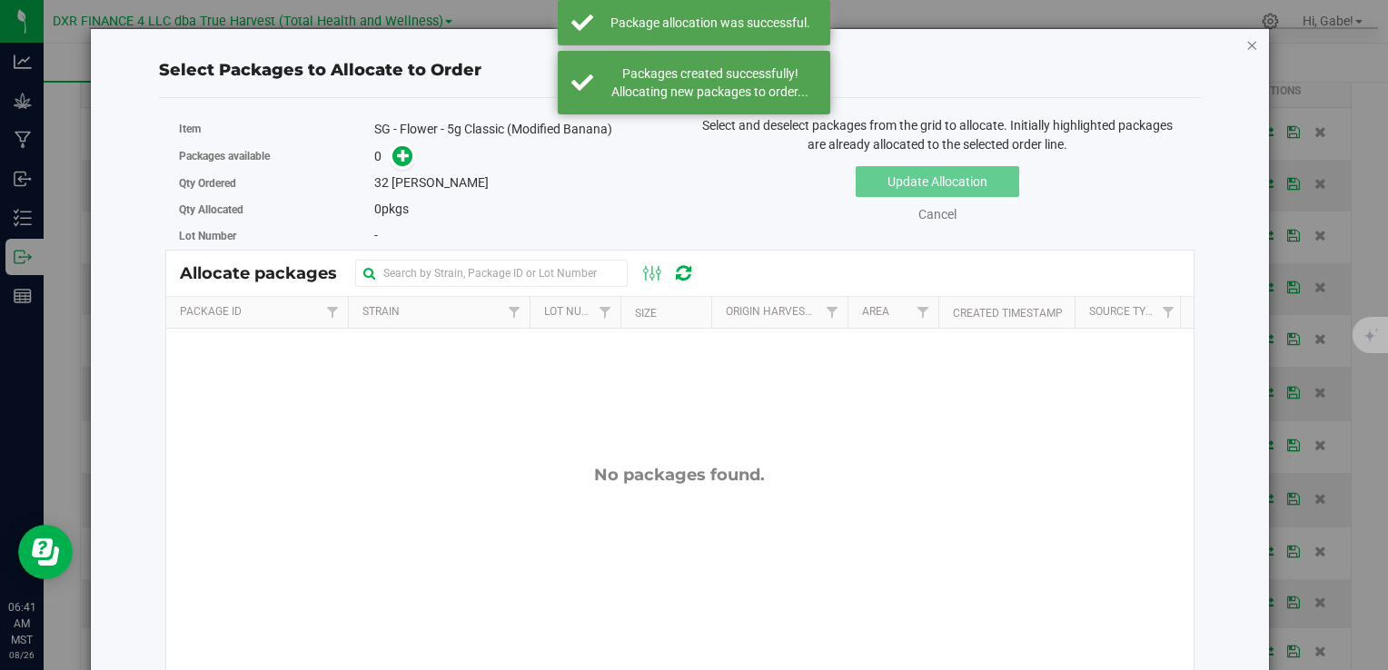
click at [1246, 45] on icon "button" at bounding box center [1252, 45] width 13 height 22
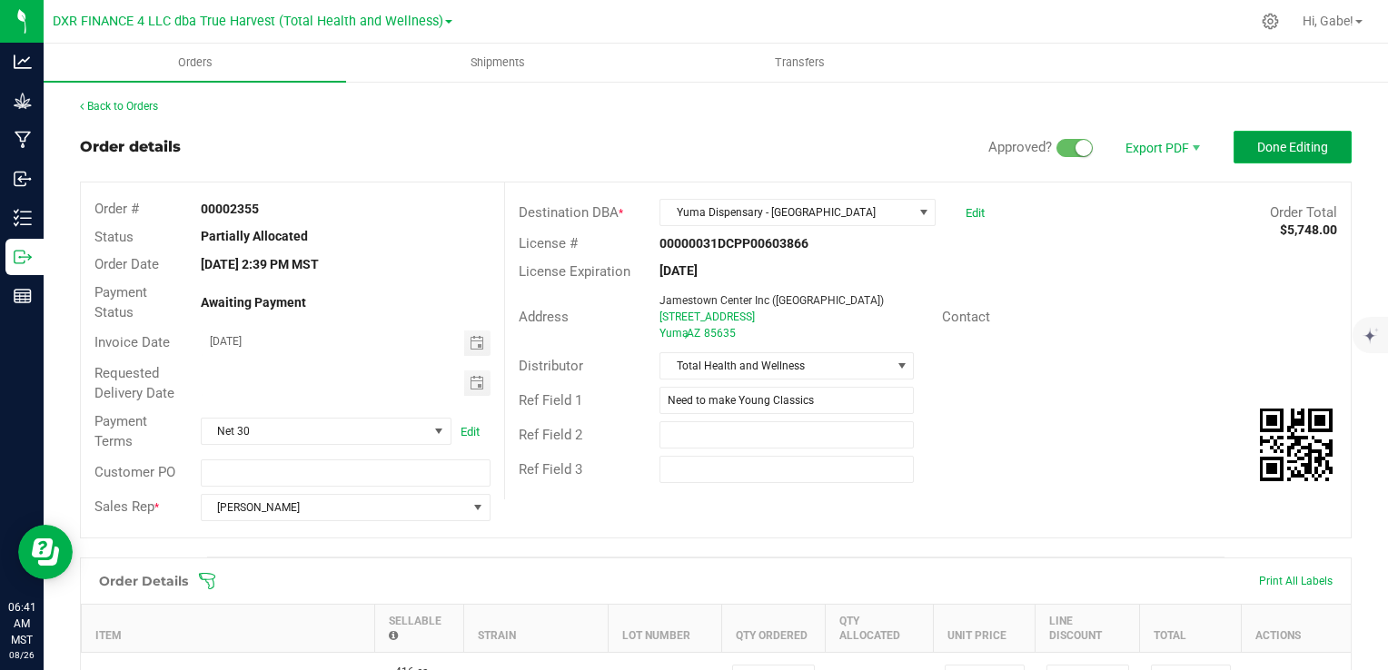
click at [1263, 146] on span "Done Editing" at bounding box center [1292, 147] width 71 height 15
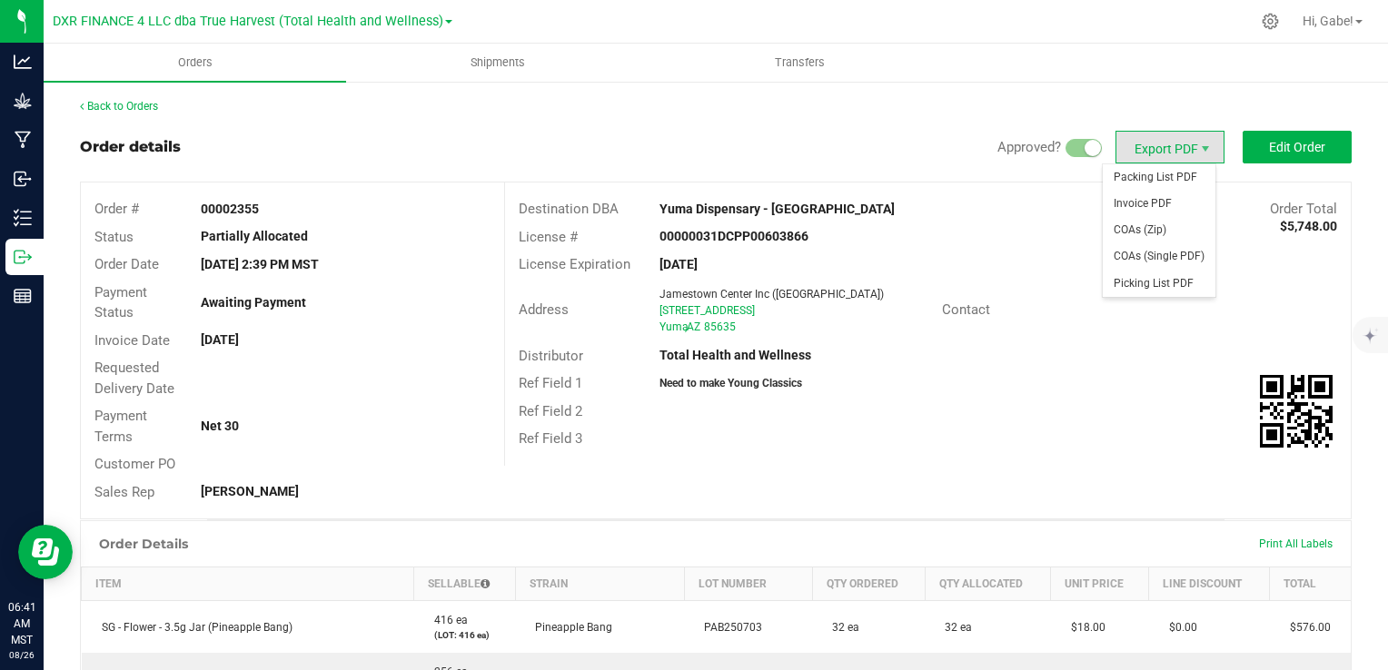
click at [1173, 151] on span "Export PDF" at bounding box center [1170, 147] width 109 height 33
click at [1169, 176] on span "Packing List PDF" at bounding box center [1159, 177] width 113 height 26
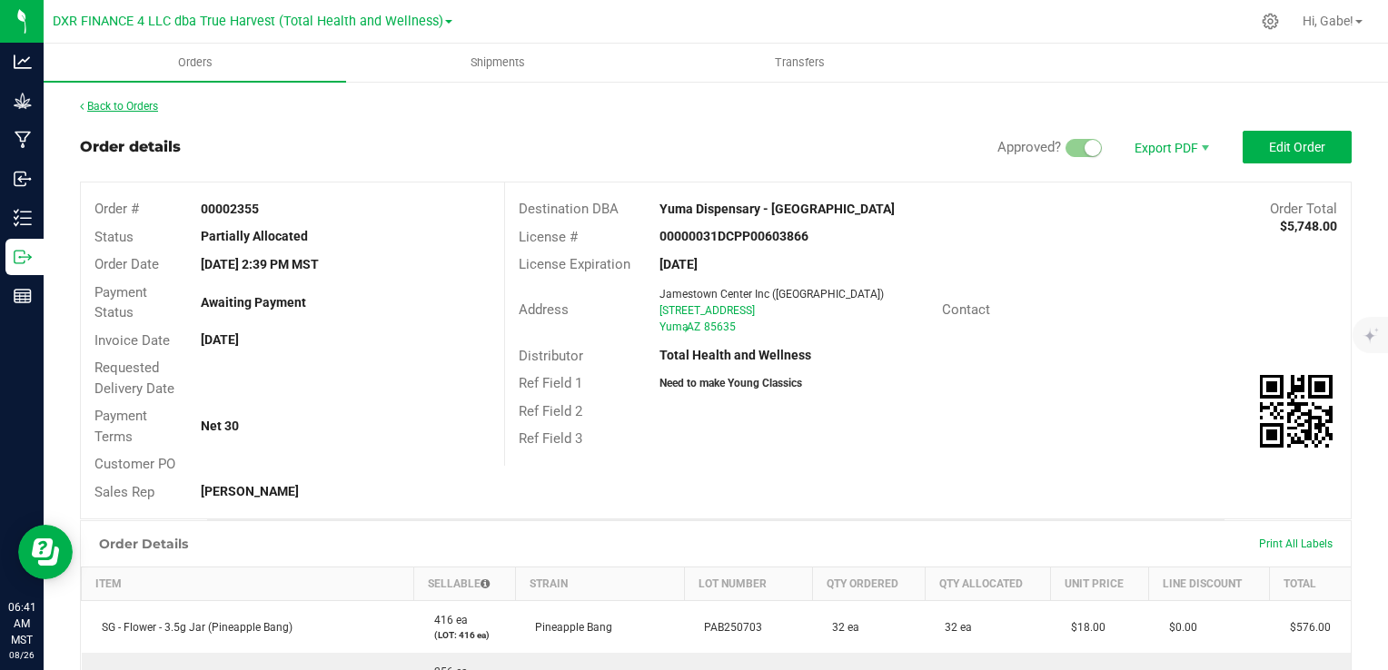
click at [127, 111] on link "Back to Orders" at bounding box center [119, 106] width 78 height 13
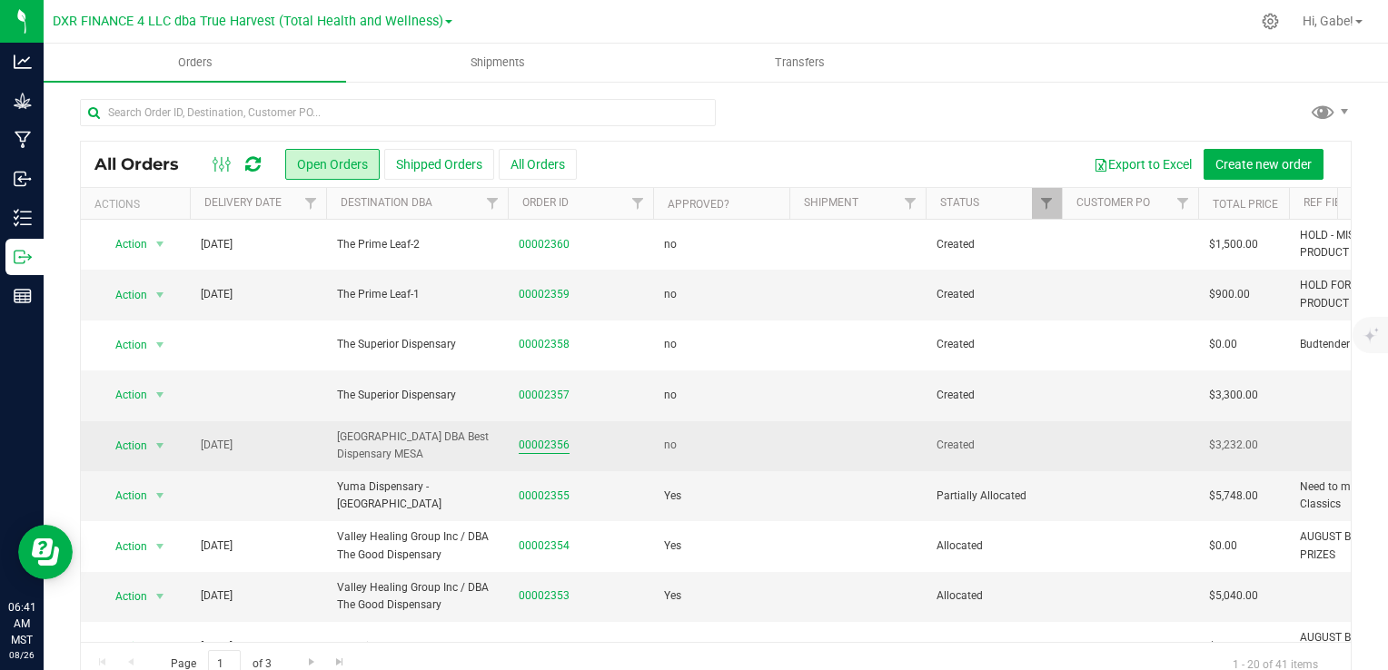
click at [555, 444] on link "00002356" at bounding box center [544, 445] width 51 height 17
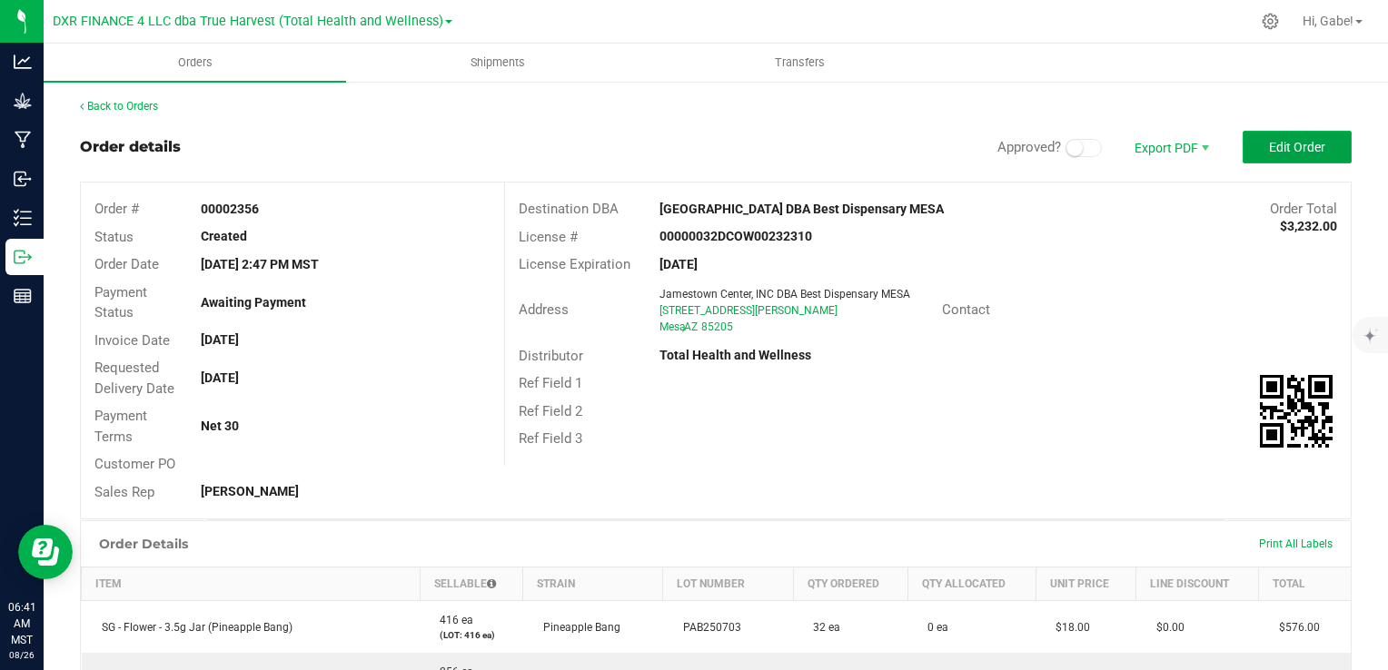
click at [1299, 147] on span "Edit Order" at bounding box center [1297, 147] width 56 height 15
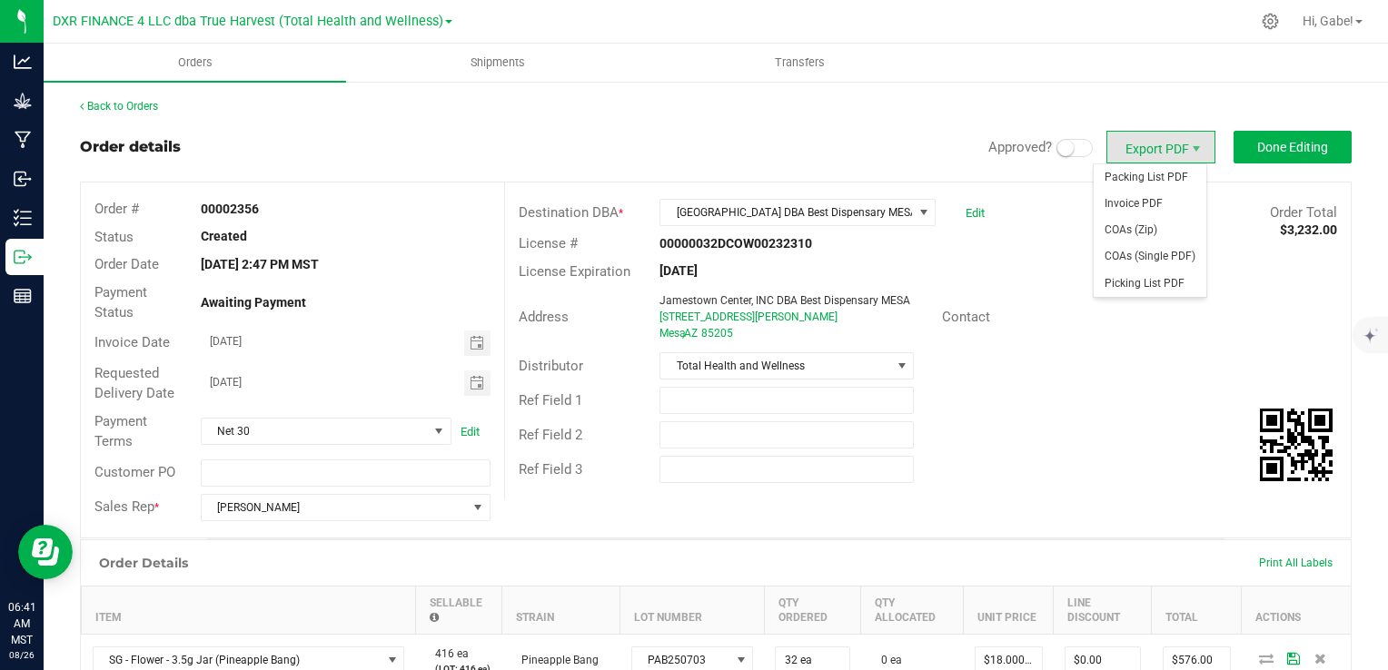
click at [1057, 151] on small at bounding box center [1065, 148] width 16 height 16
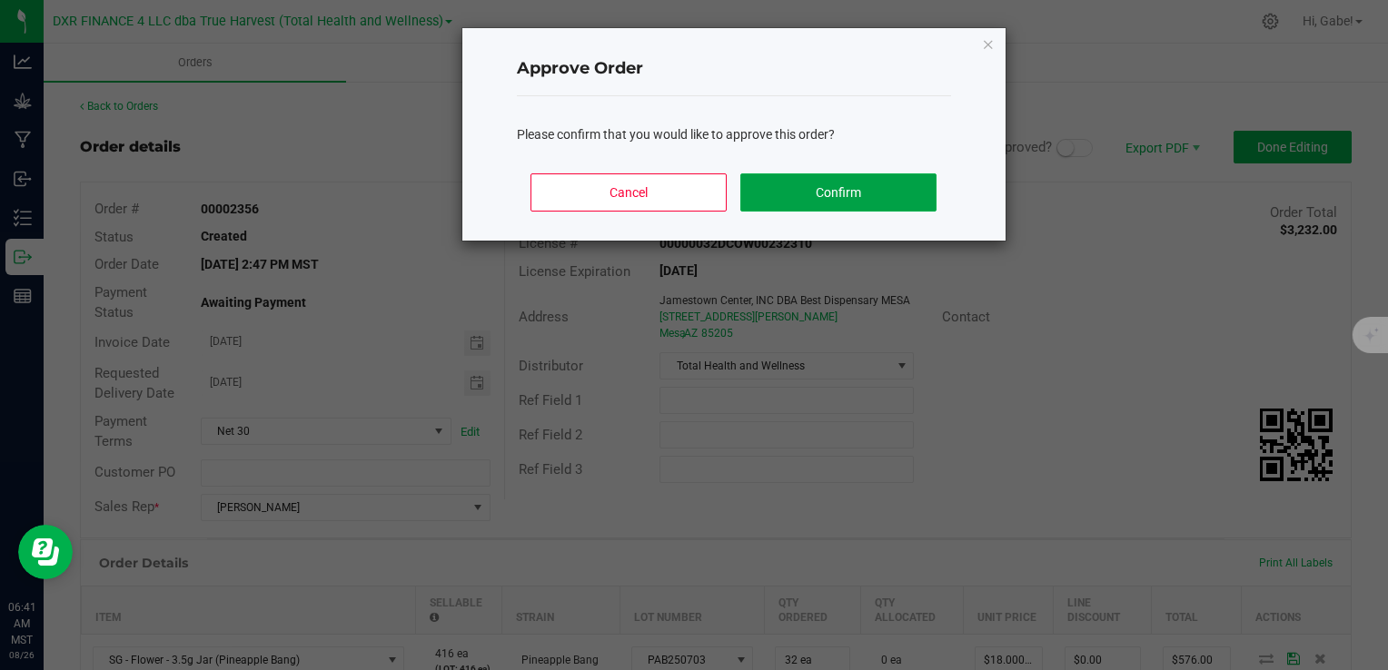
click at [878, 190] on button "Confirm" at bounding box center [837, 193] width 195 height 38
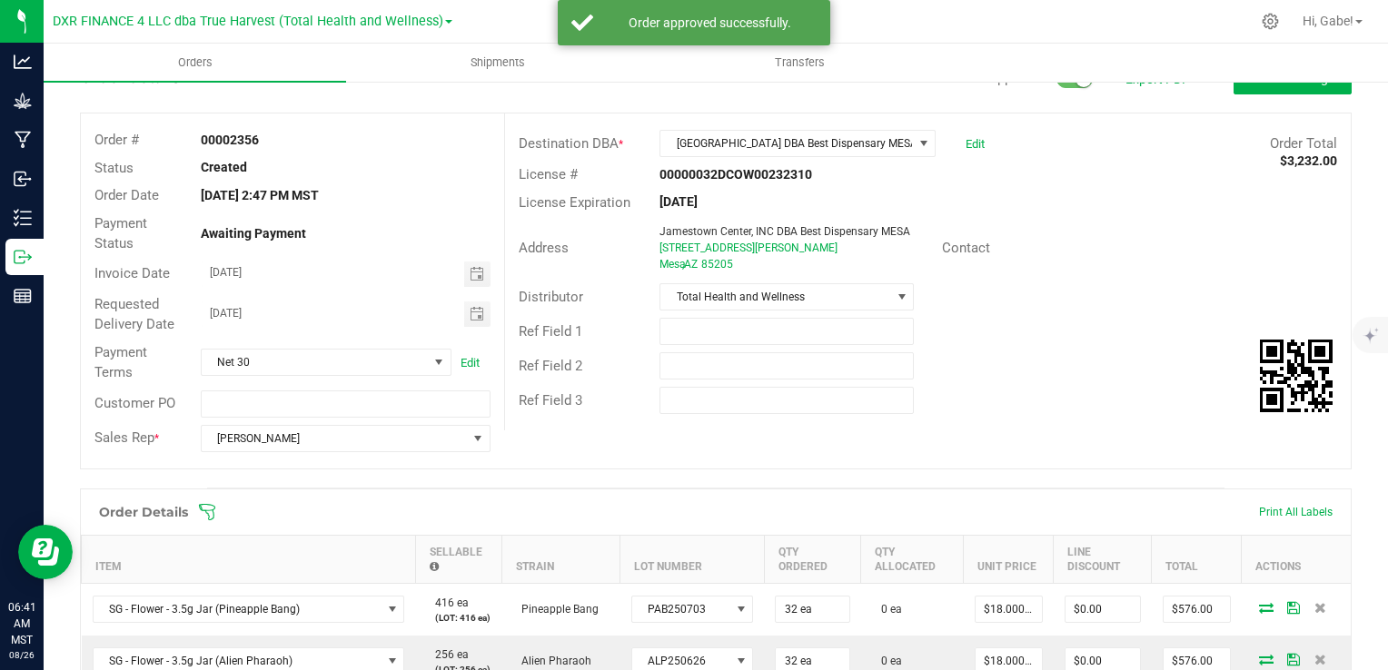
scroll to position [182, 0]
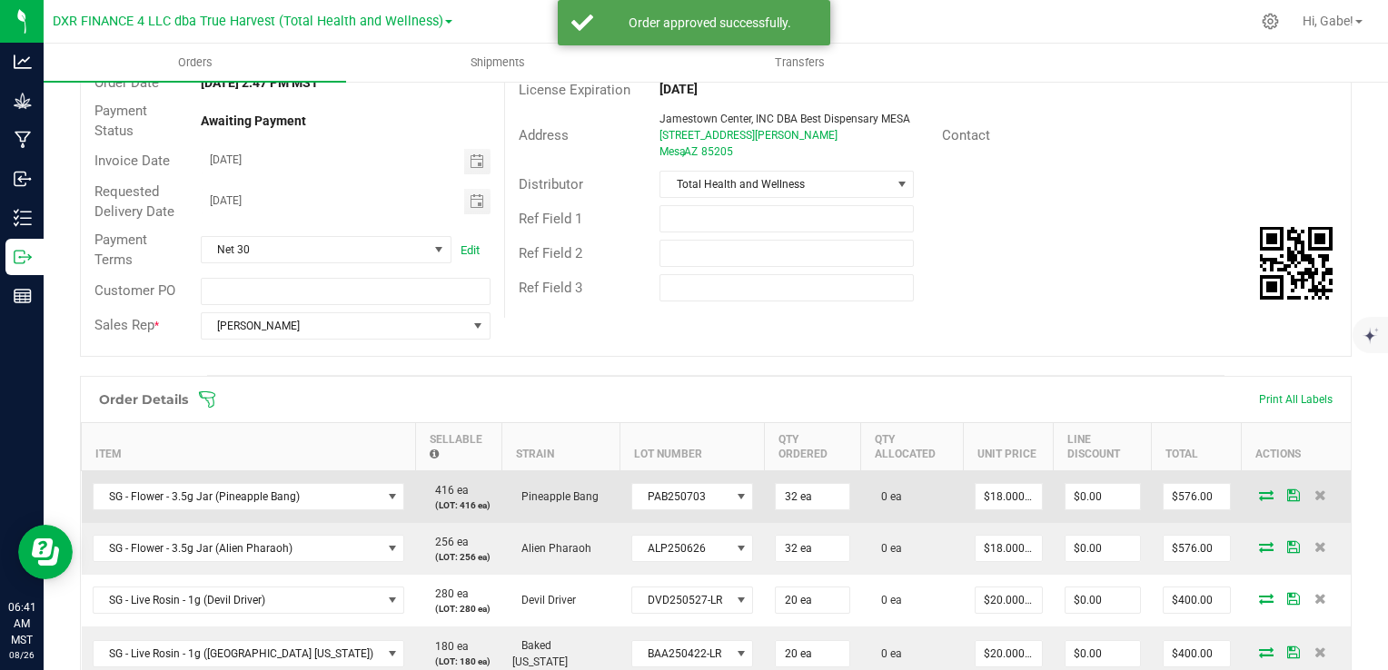
click at [1259, 494] on icon at bounding box center [1266, 495] width 15 height 11
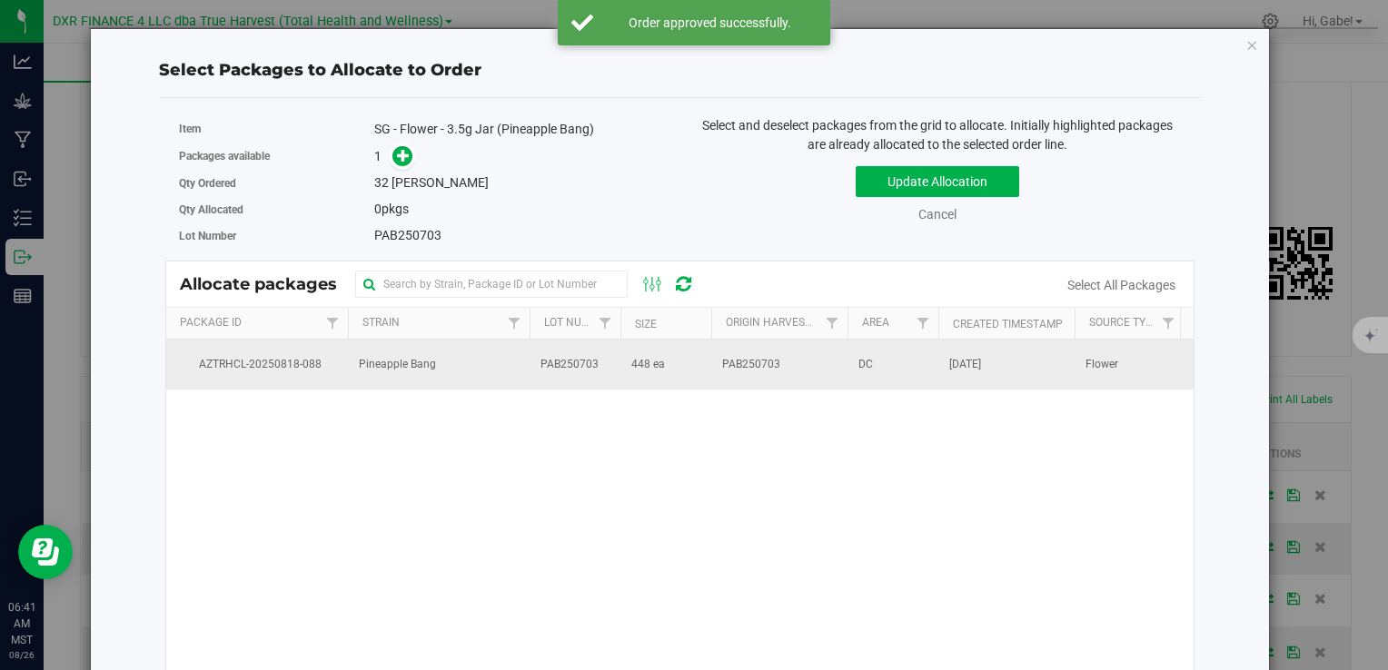
drag, startPoint x: 814, startPoint y: 373, endPoint x: 797, endPoint y: 369, distance: 17.8
click at [812, 373] on td "PAB250703" at bounding box center [779, 364] width 136 height 49
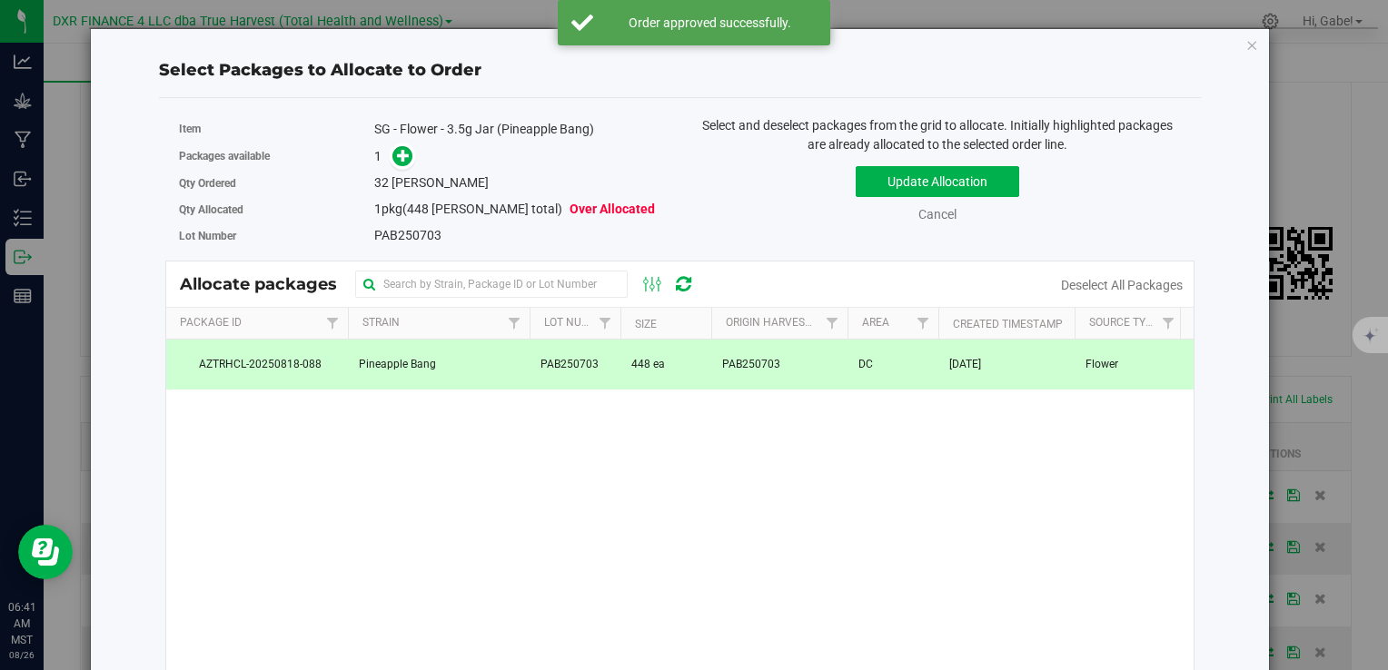
click at [392, 162] on link at bounding box center [402, 156] width 21 height 15
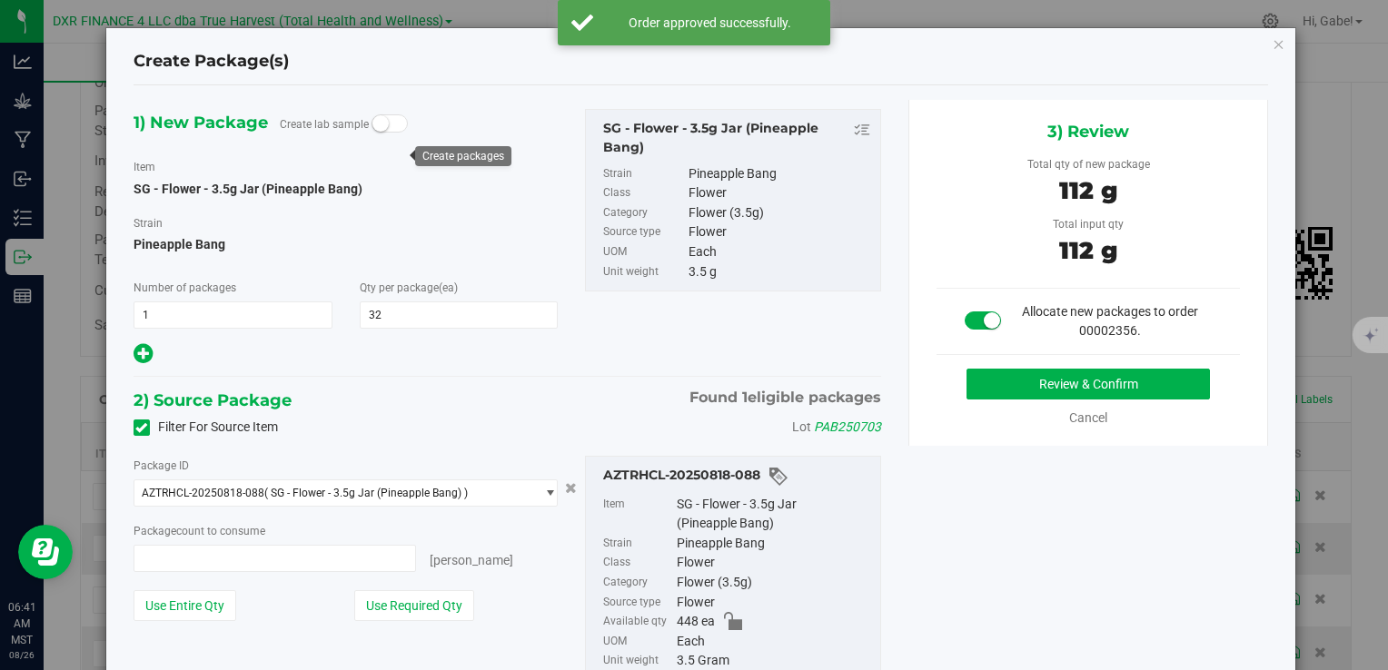
type input "32 ea"
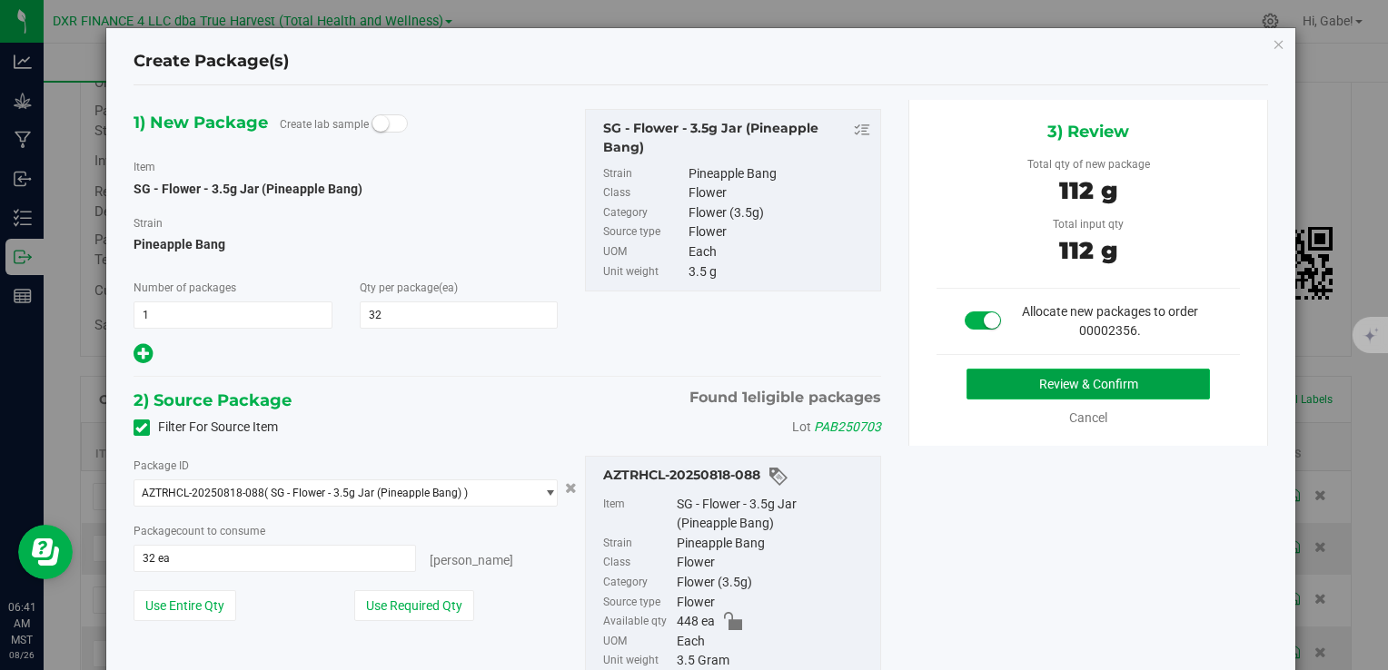
click at [1079, 387] on button "Review & Confirm" at bounding box center [1088, 384] width 243 height 31
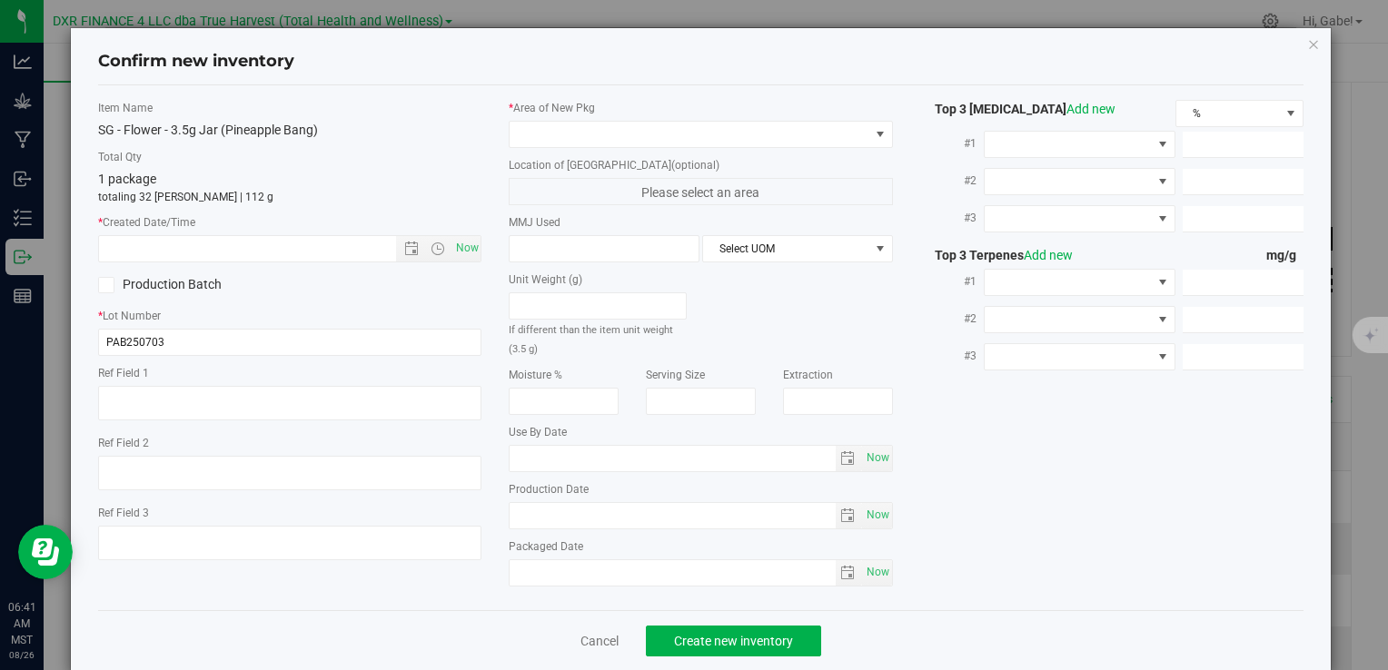
type textarea "2025-07-03"
click at [291, 405] on textarea at bounding box center [289, 403] width 383 height 35
click at [291, 404] on textarea at bounding box center [289, 403] width 383 height 35
click at [307, 250] on input "text" at bounding box center [262, 248] width 327 height 25
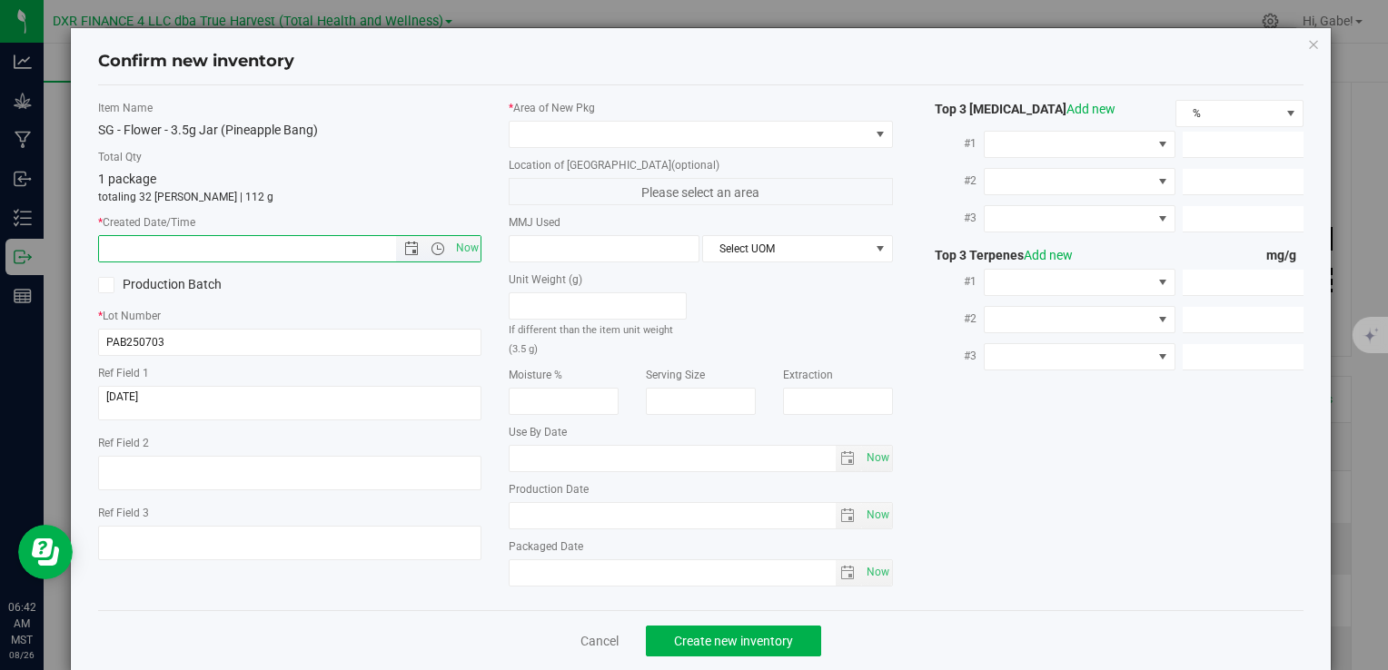
paste input "2025-07-03"
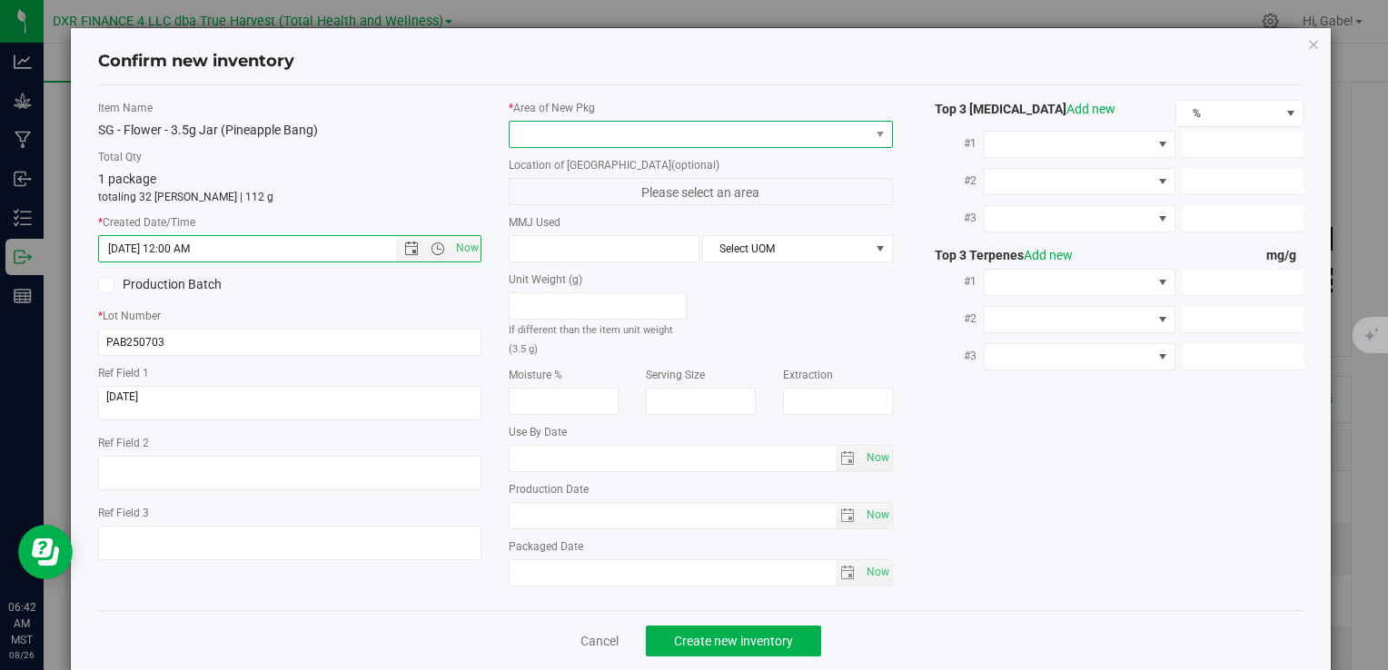
click at [527, 144] on span at bounding box center [689, 134] width 359 height 25
type input "7/3/2025 6:42 AM"
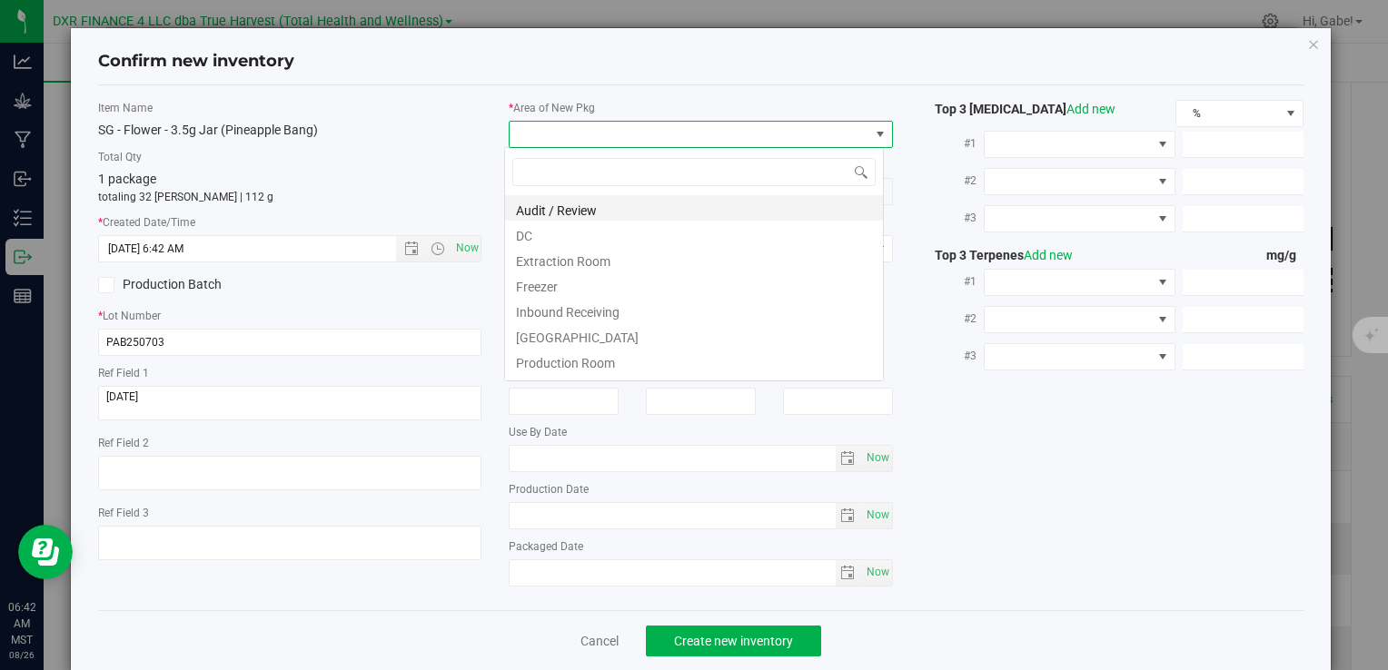
scroll to position [26, 380]
click at [530, 238] on li "DC" at bounding box center [694, 233] width 378 height 25
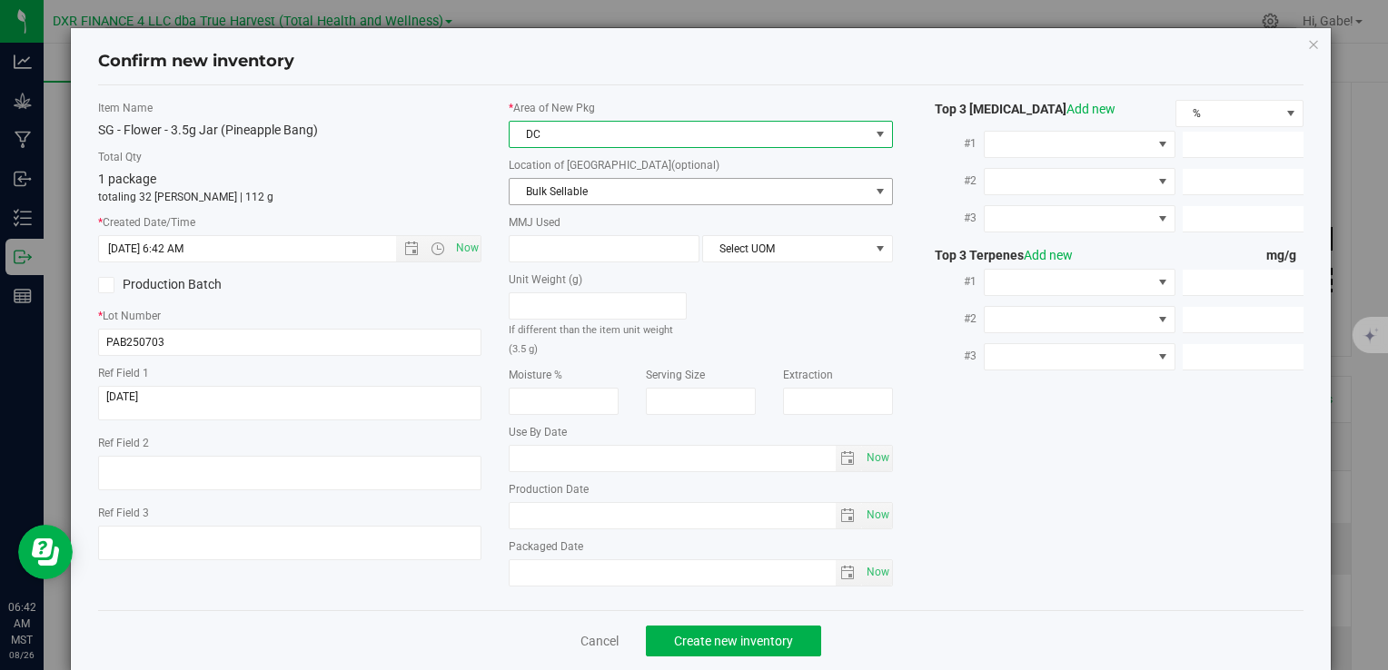
click at [534, 191] on span "Bulk Sellable" at bounding box center [689, 191] width 359 height 25
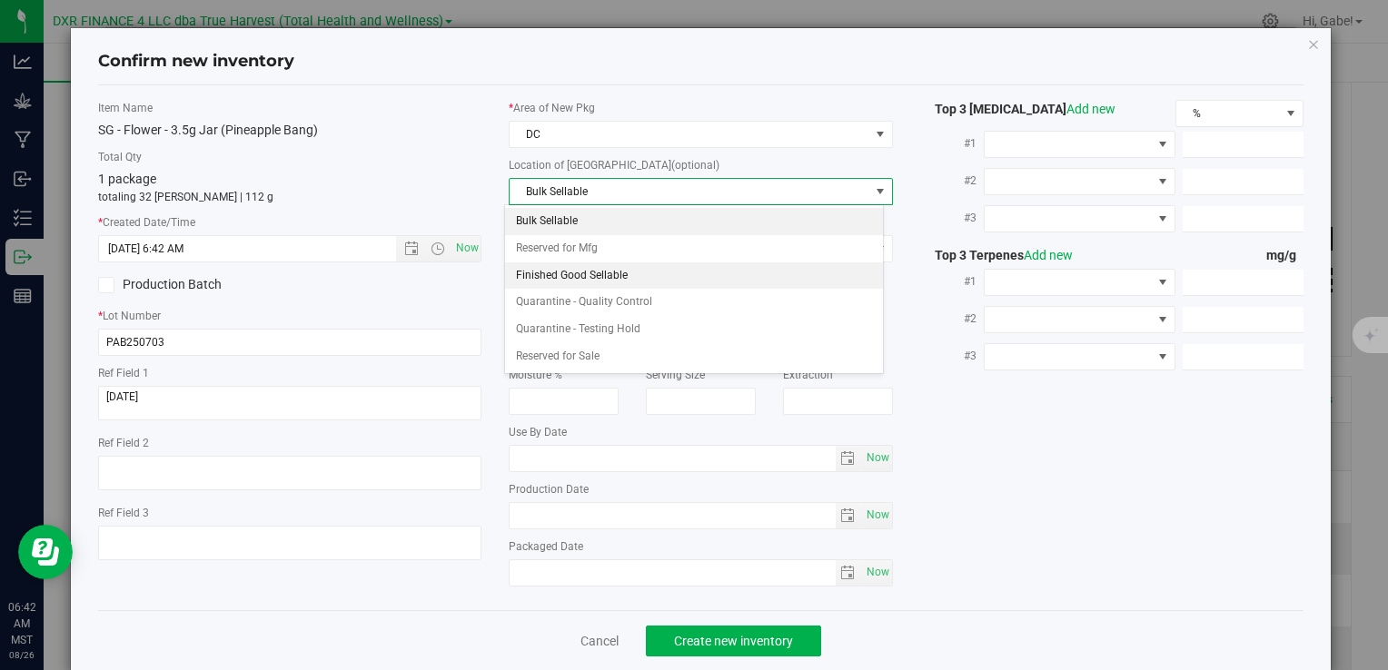
click at [534, 263] on li "Finished Good Sellable" at bounding box center [694, 276] width 378 height 27
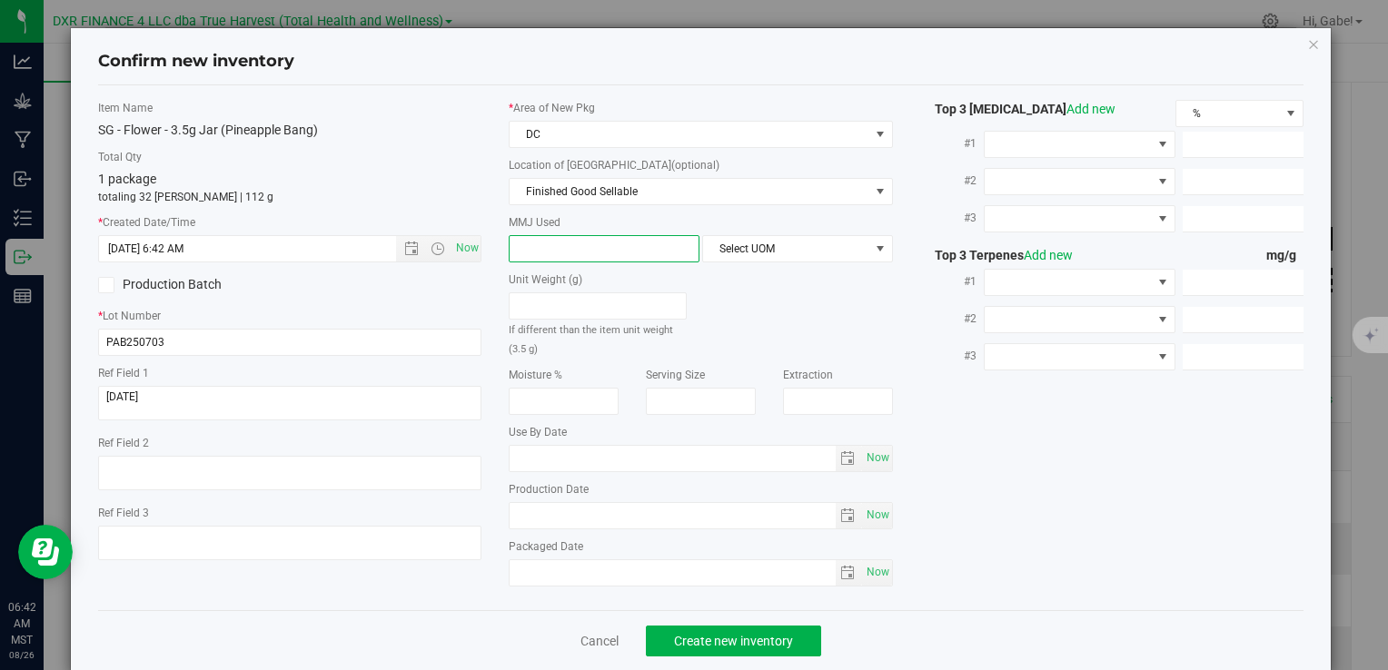
click at [538, 243] on span at bounding box center [604, 248] width 191 height 27
type input "3.5"
type input "3.5000"
click at [774, 245] on span "Select UOM" at bounding box center [786, 248] width 166 height 25
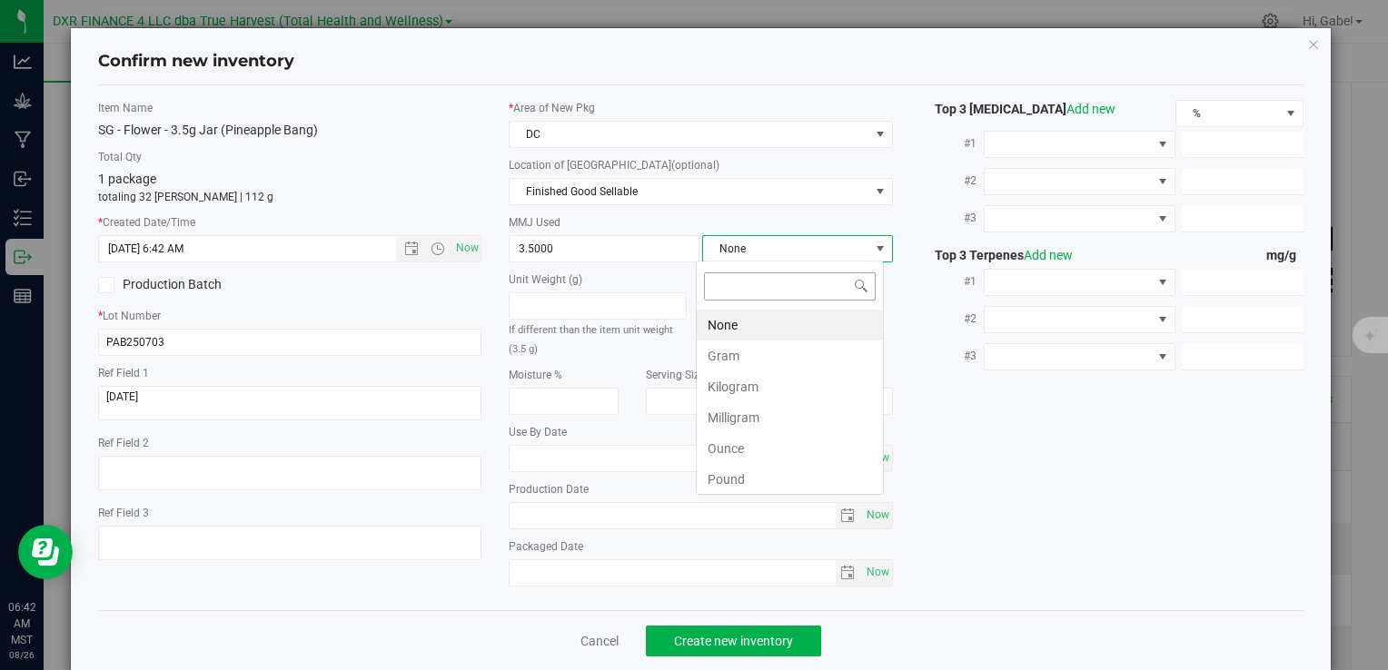
scroll to position [26, 188]
click at [738, 351] on li "Gram" at bounding box center [790, 356] width 186 height 31
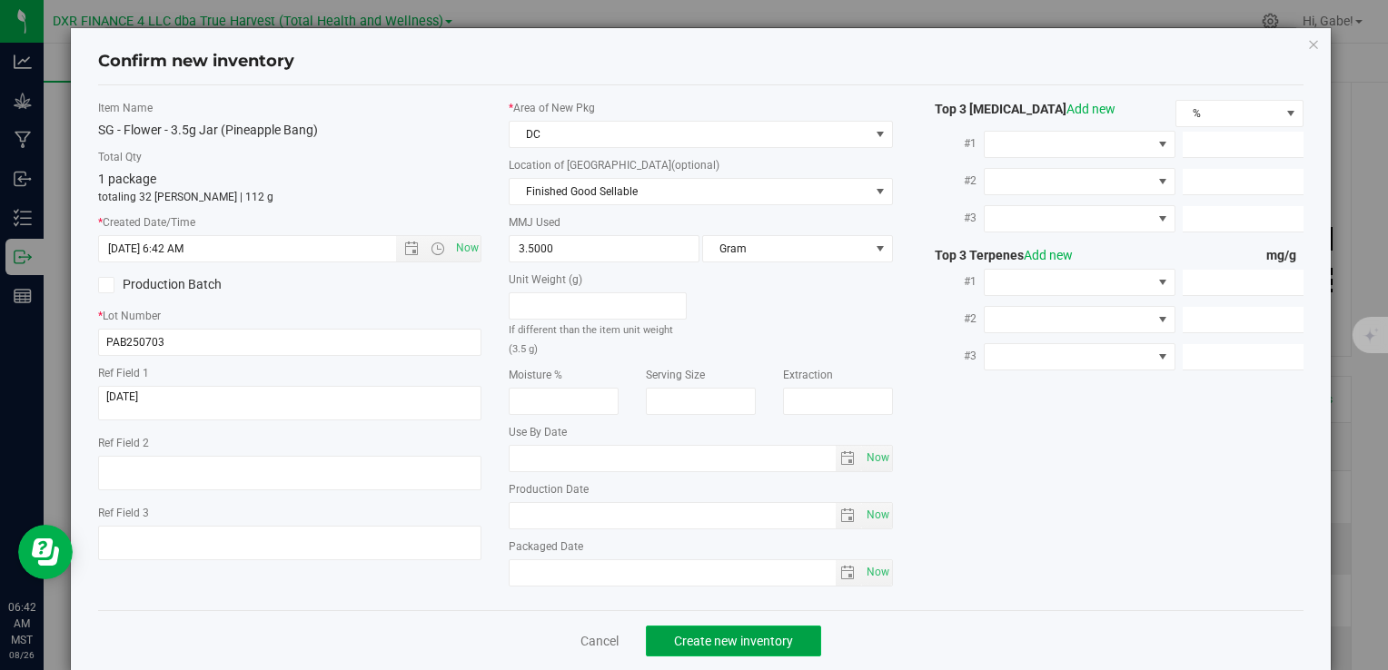
click at [767, 634] on span "Create new inventory" at bounding box center [733, 641] width 119 height 15
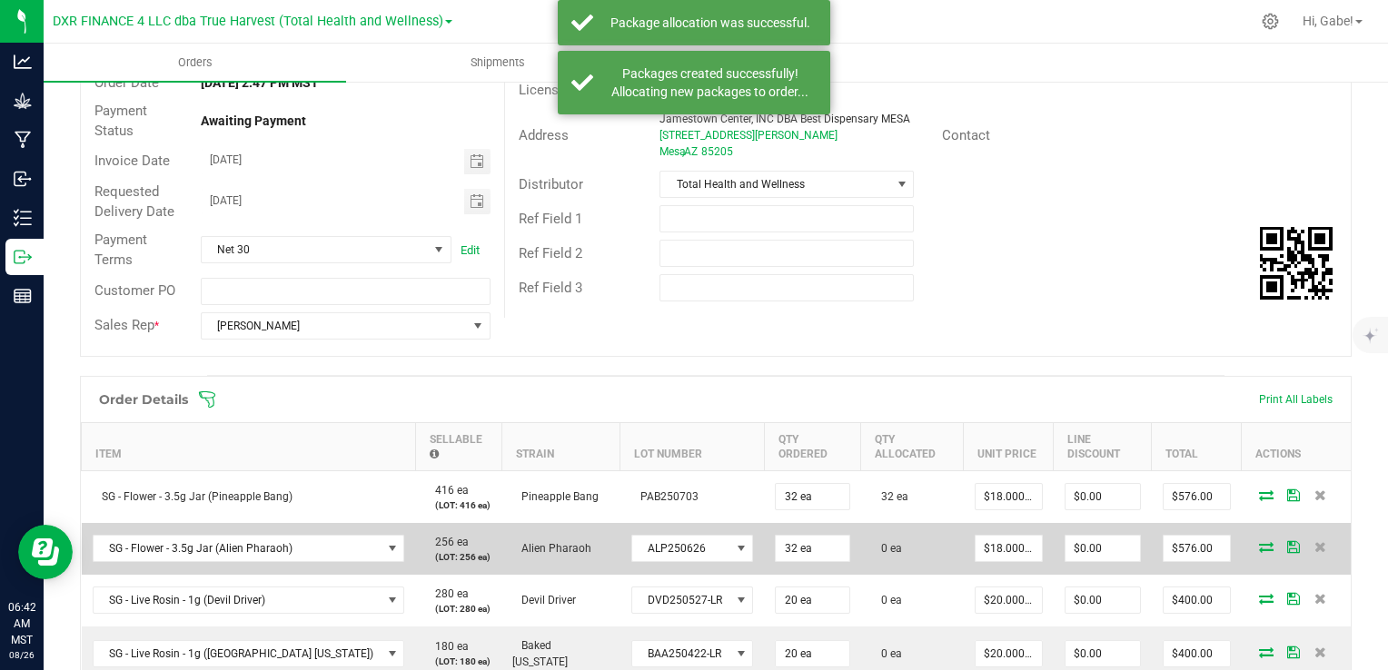
click at [1261, 543] on span at bounding box center [1266, 546] width 27 height 11
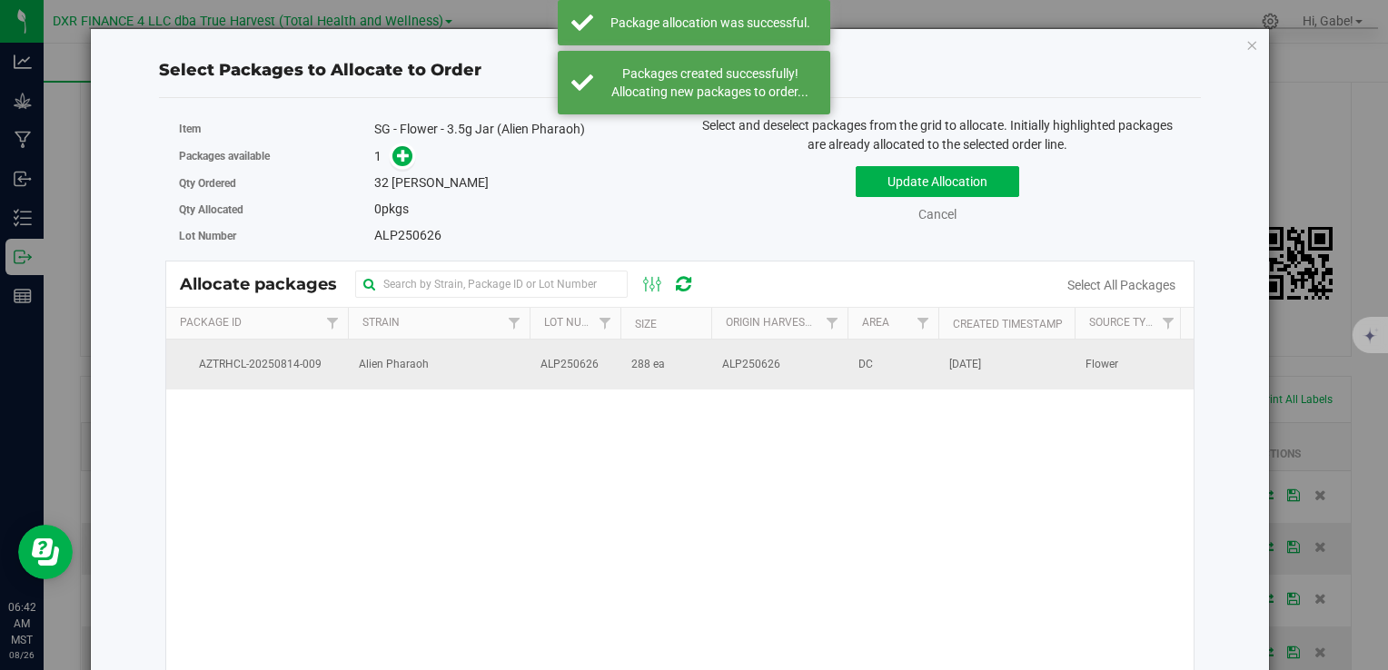
click at [461, 353] on td "Alien Pharaoh" at bounding box center [439, 364] width 182 height 49
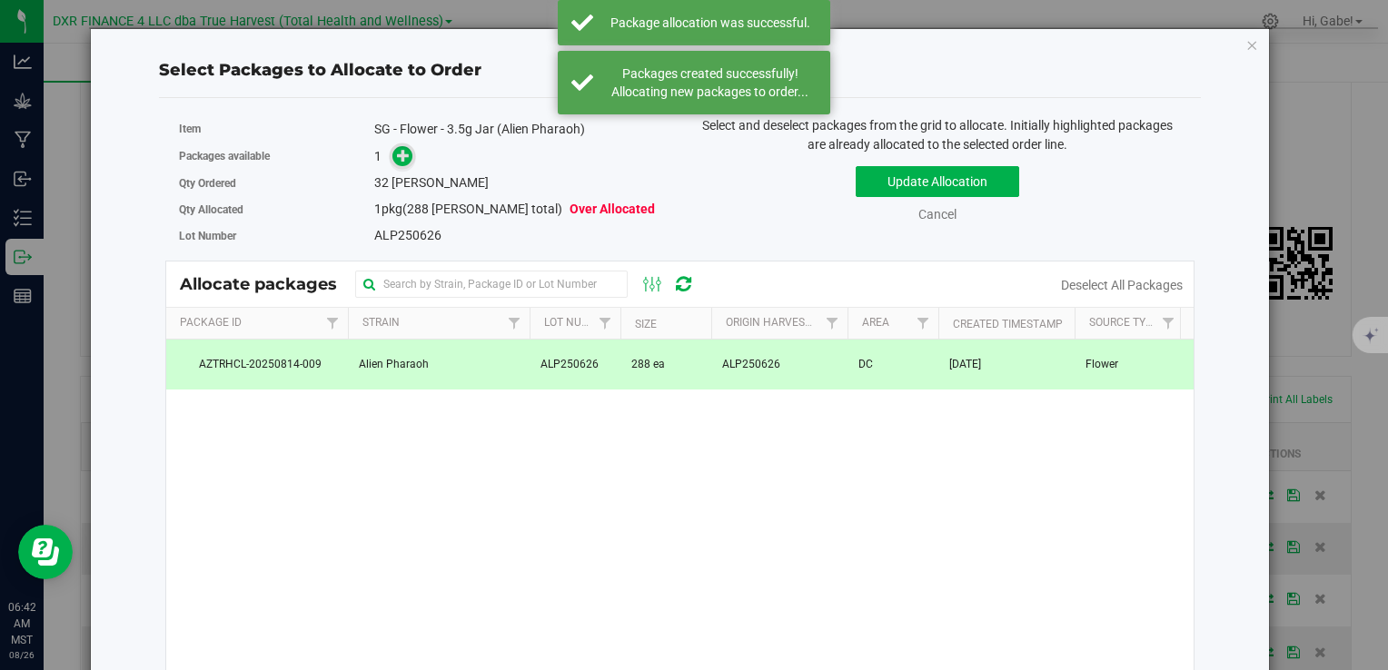
click at [397, 160] on icon at bounding box center [403, 155] width 13 height 13
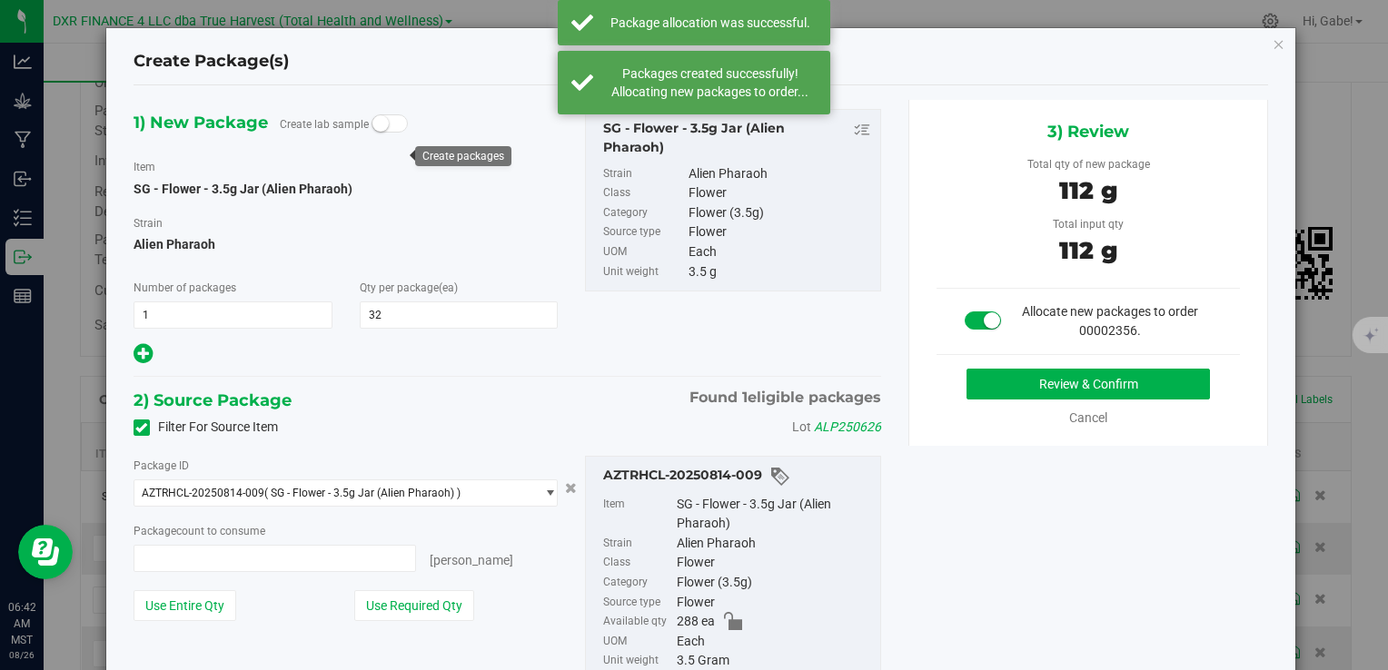
type input "32 ea"
click at [994, 386] on button "Review & Confirm" at bounding box center [1088, 384] width 243 height 31
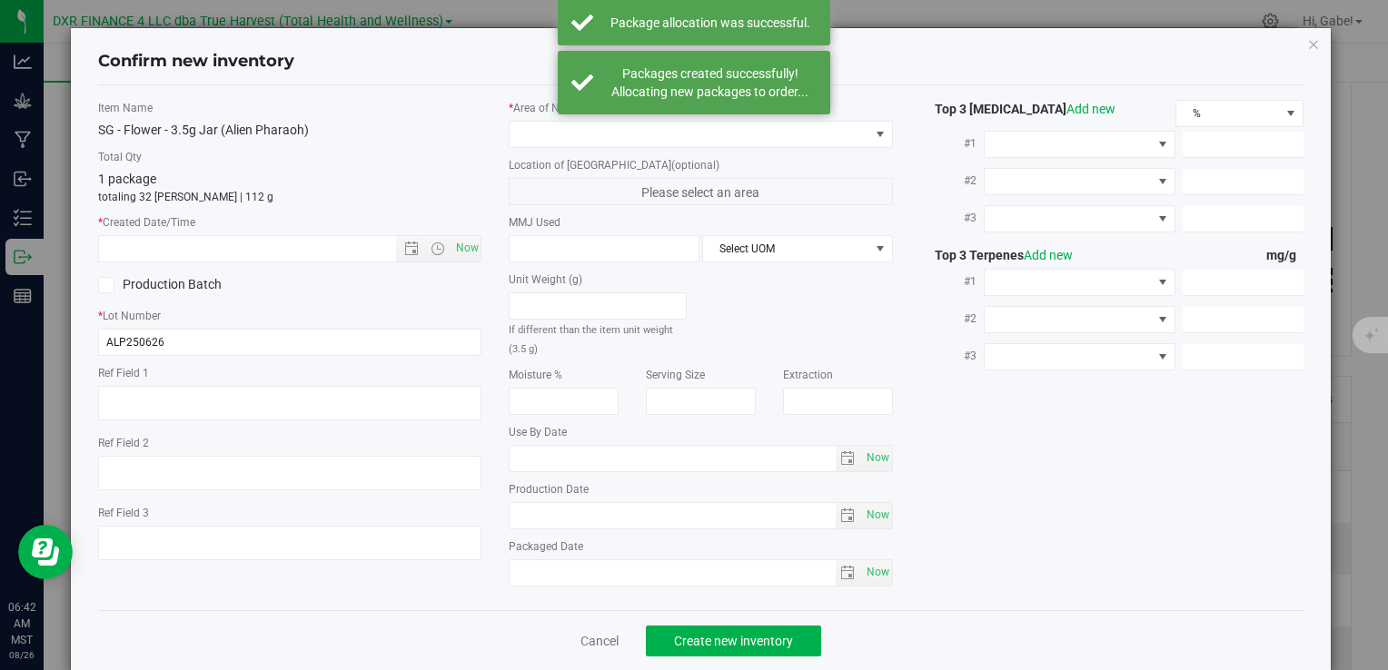
type textarea "2025-06-26"
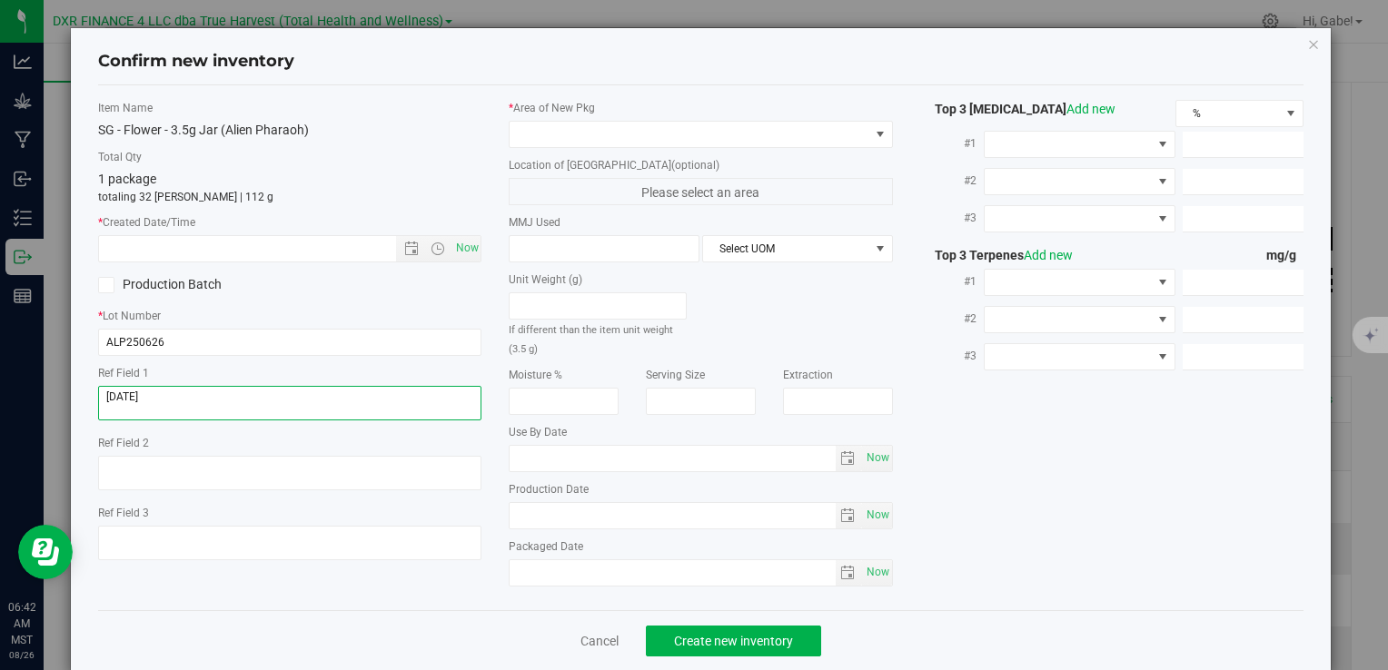
click at [342, 387] on textarea at bounding box center [289, 403] width 383 height 35
click at [342, 386] on textarea at bounding box center [289, 403] width 383 height 35
click at [346, 240] on input "text" at bounding box center [262, 248] width 327 height 25
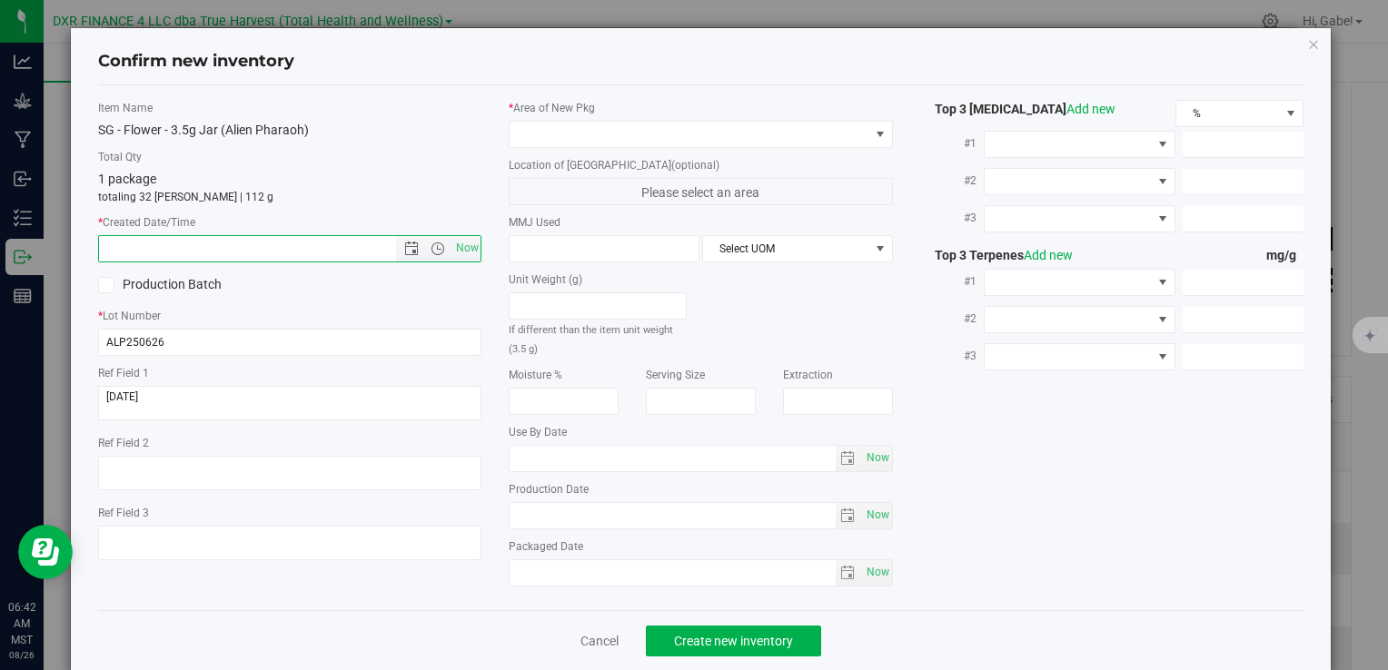
paste input "2025-06-26"
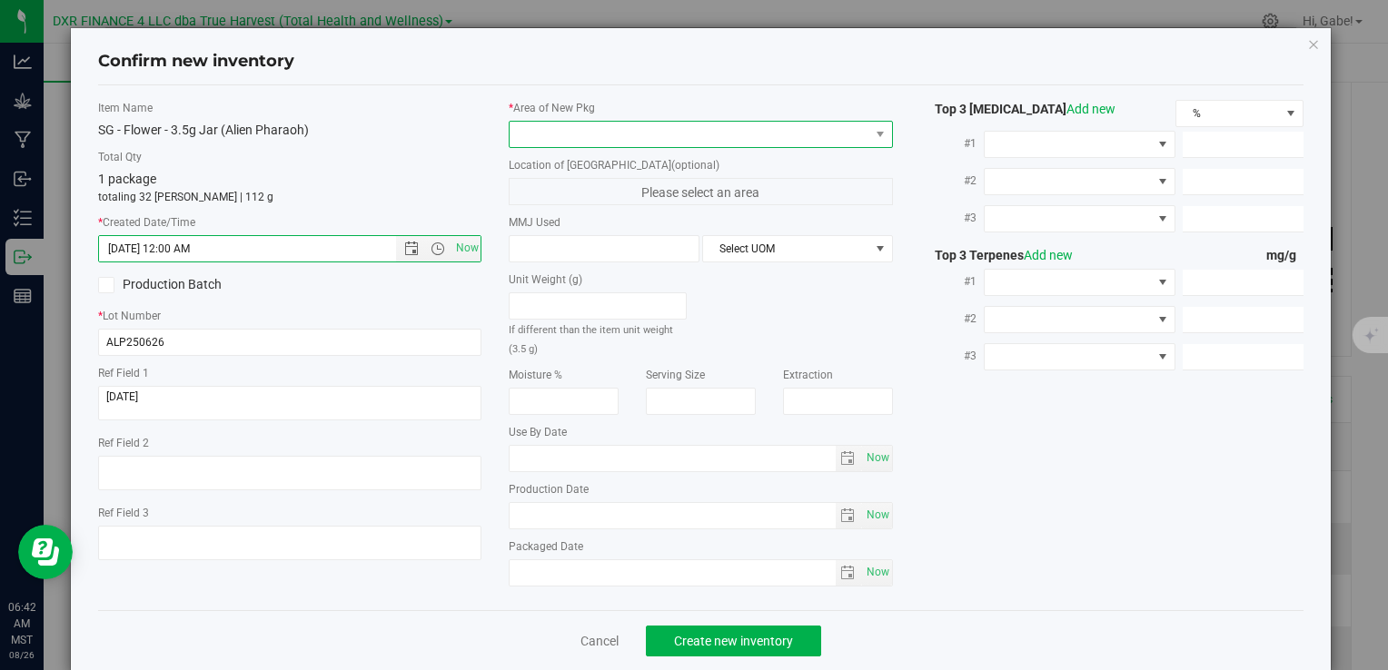
type input "6/26/2025 6:42 AM"
click at [584, 124] on span at bounding box center [689, 134] width 359 height 25
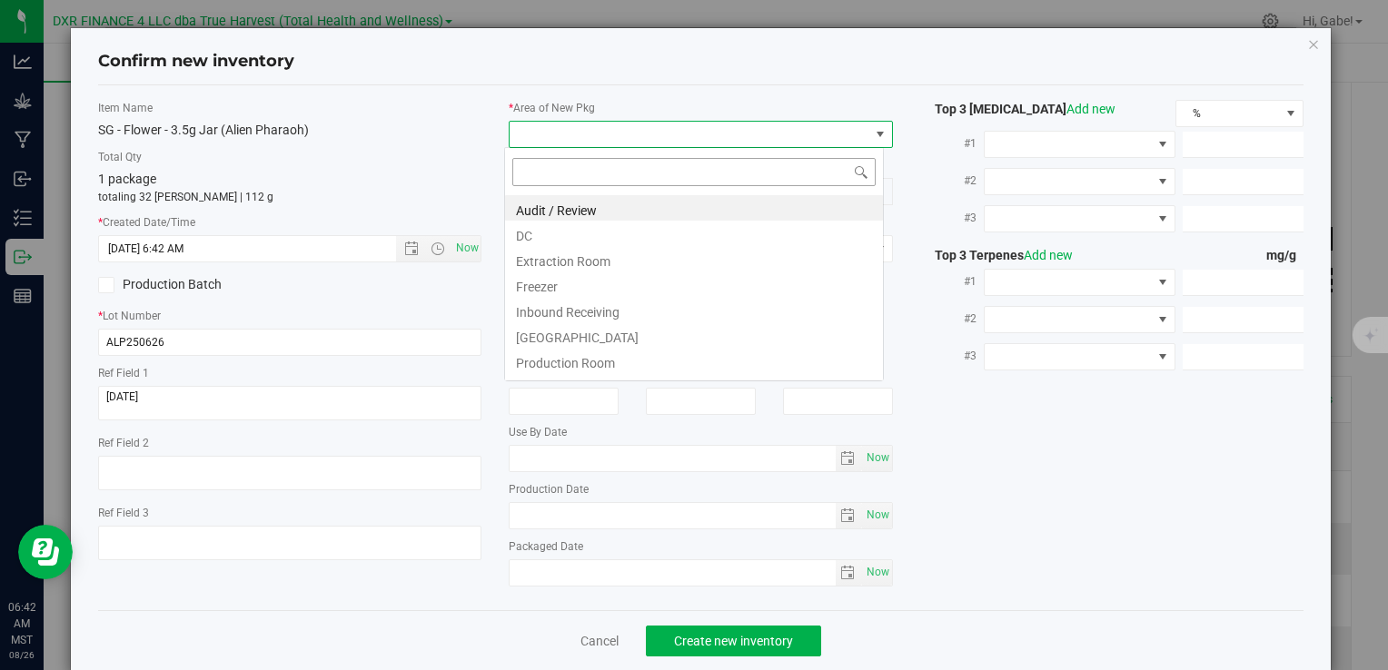
scroll to position [26, 380]
click at [576, 227] on li "DC" at bounding box center [694, 233] width 378 height 25
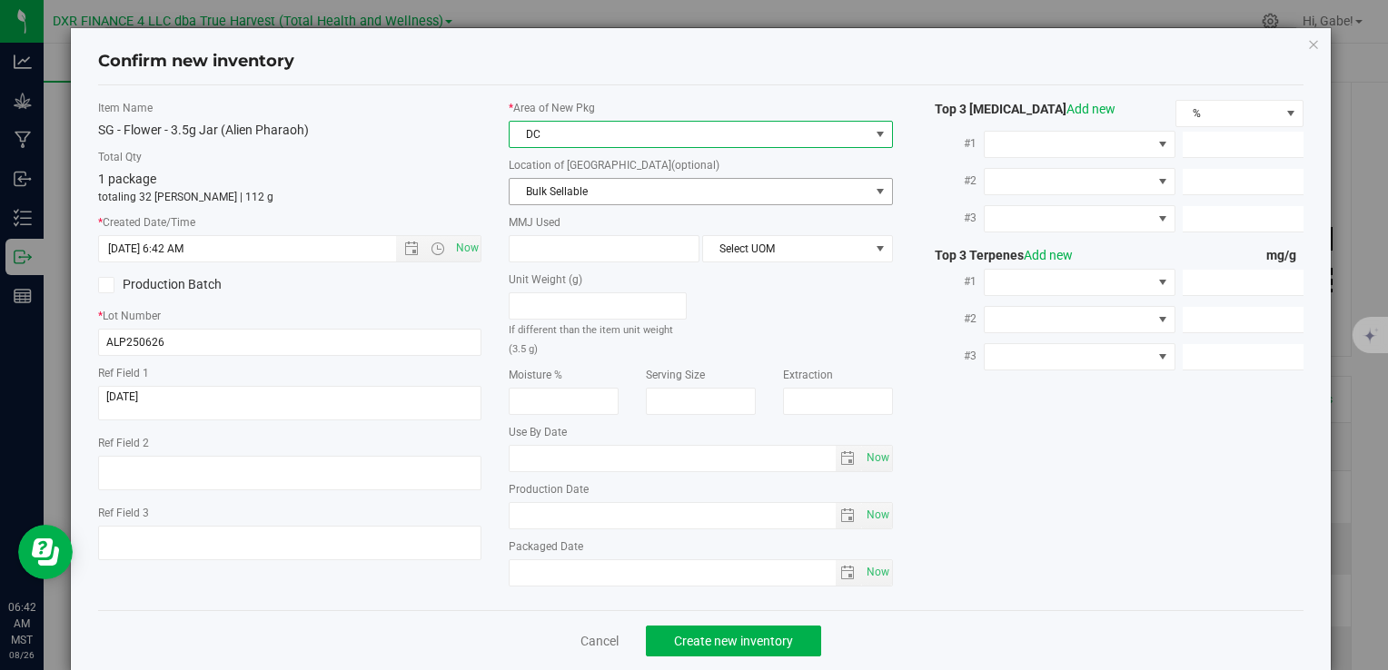
click at [587, 183] on span "Bulk Sellable" at bounding box center [689, 191] width 359 height 25
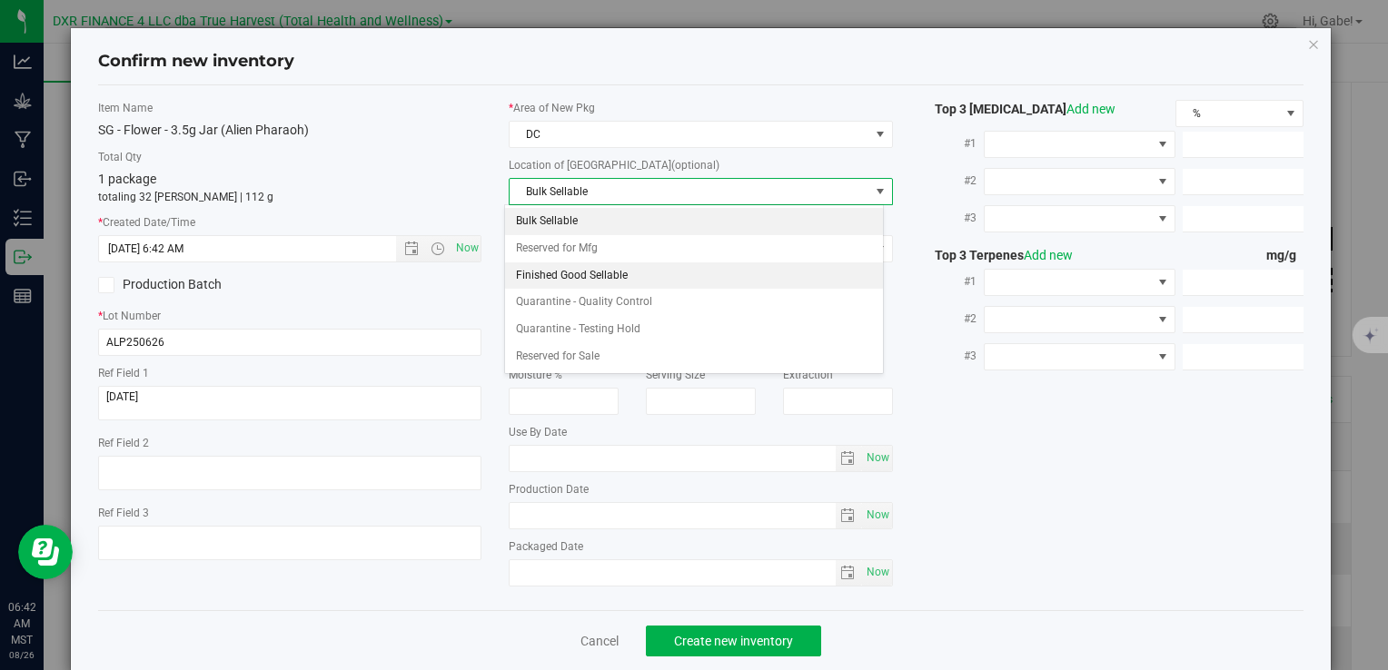
click at [590, 268] on li "Finished Good Sellable" at bounding box center [694, 276] width 378 height 27
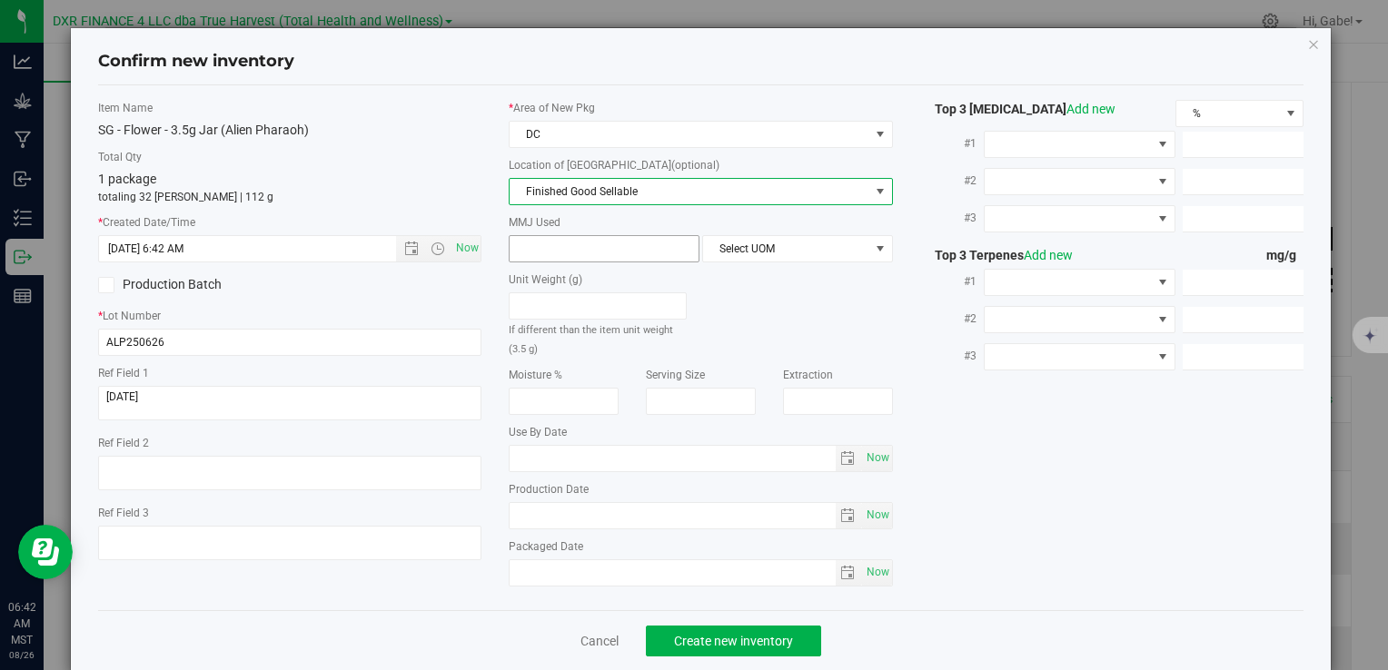
click at [598, 241] on span at bounding box center [604, 248] width 191 height 27
type input "3.5"
type input "3.5000"
click at [727, 233] on div "MMJ Used 3.5000 3.5 Select UOM" at bounding box center [700, 238] width 383 height 48
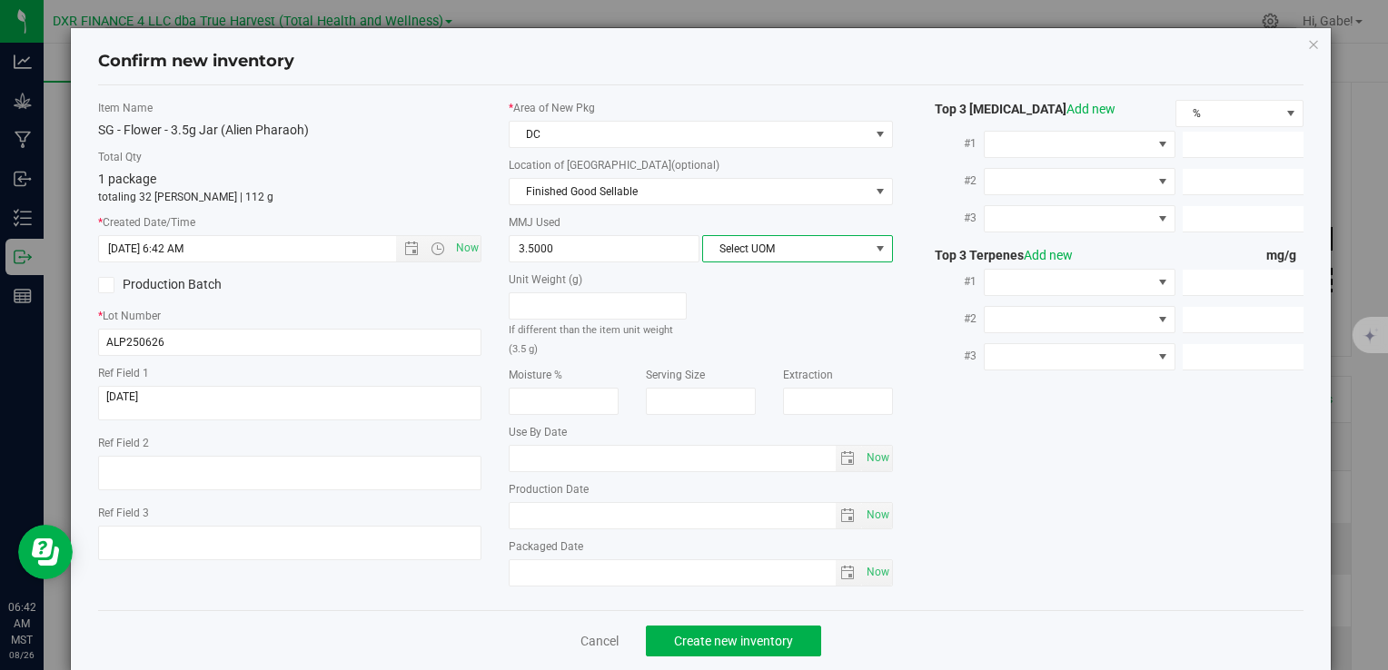
click at [721, 243] on span "Select UOM" at bounding box center [786, 248] width 166 height 25
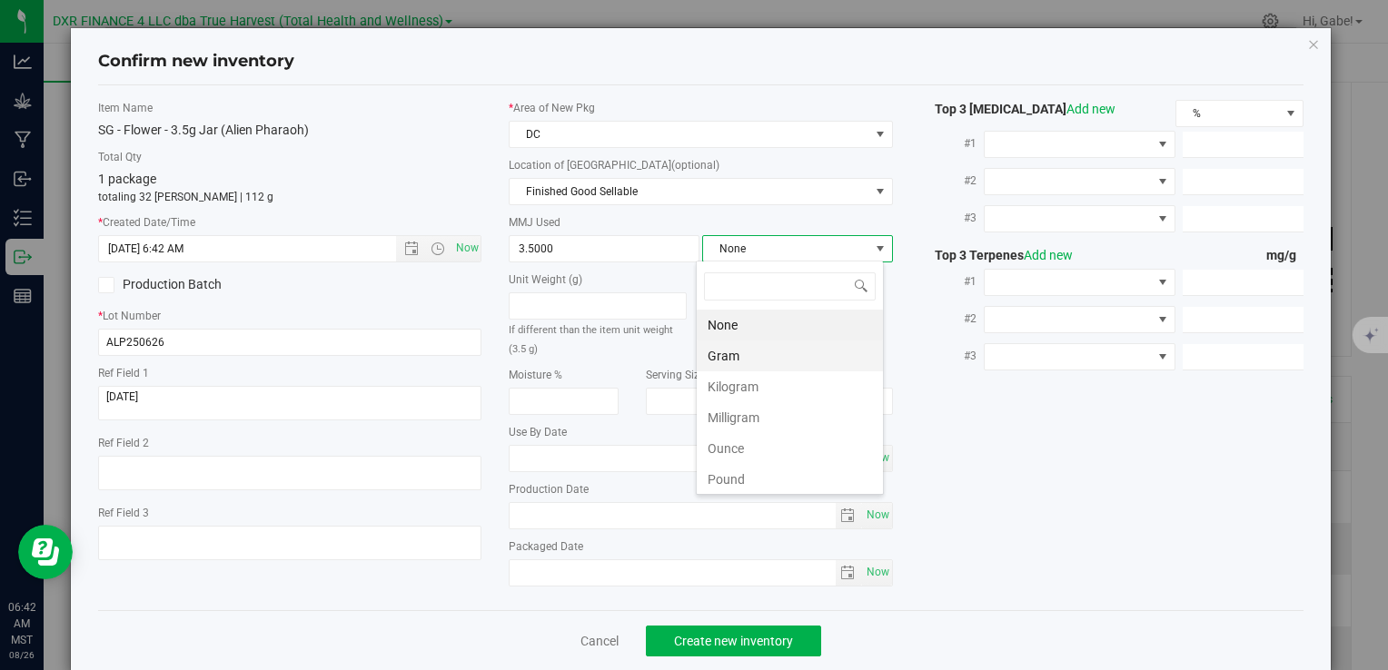
scroll to position [26, 188]
click at [749, 343] on li "Gram" at bounding box center [790, 356] width 186 height 31
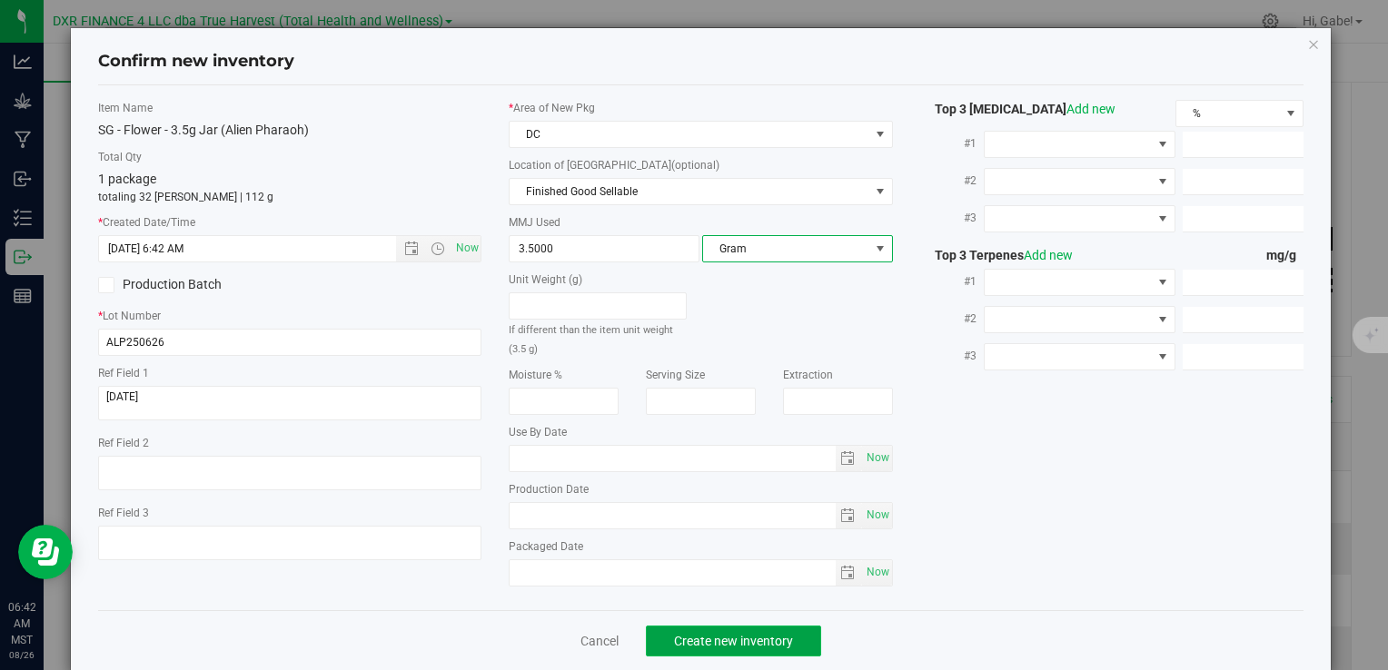
click at [769, 640] on span "Create new inventory" at bounding box center [733, 641] width 119 height 15
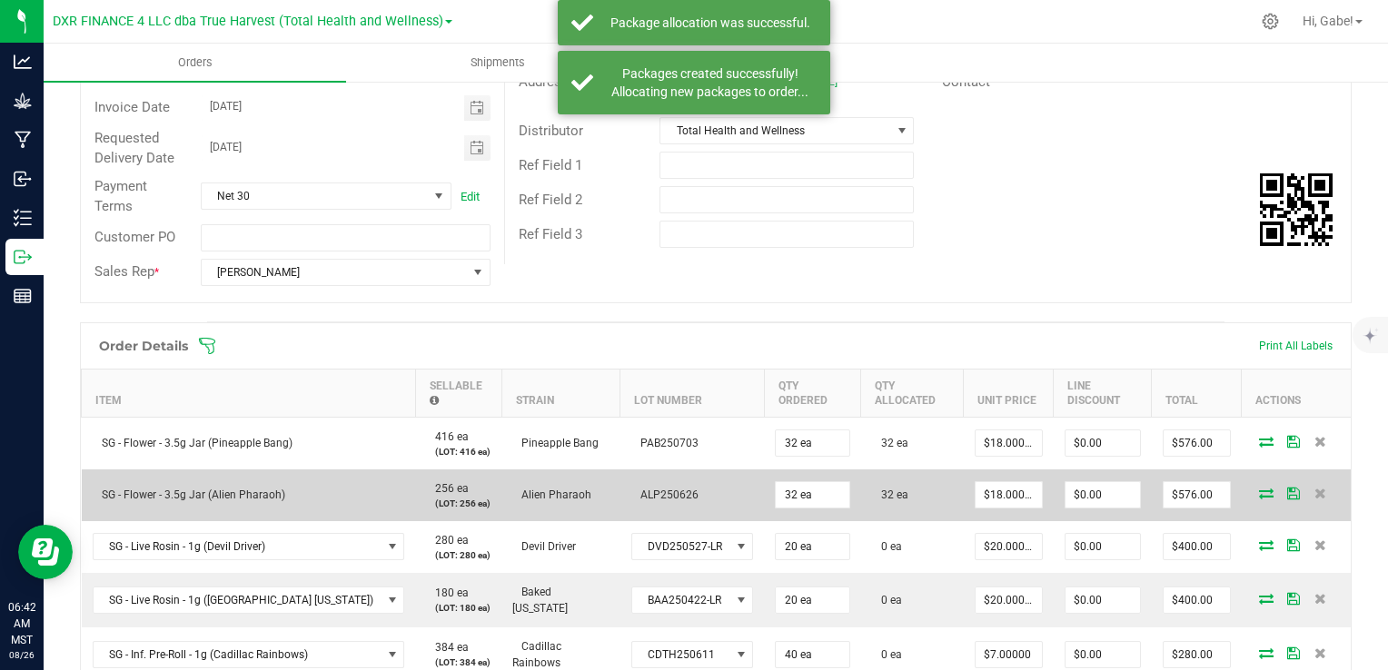
scroll to position [363, 0]
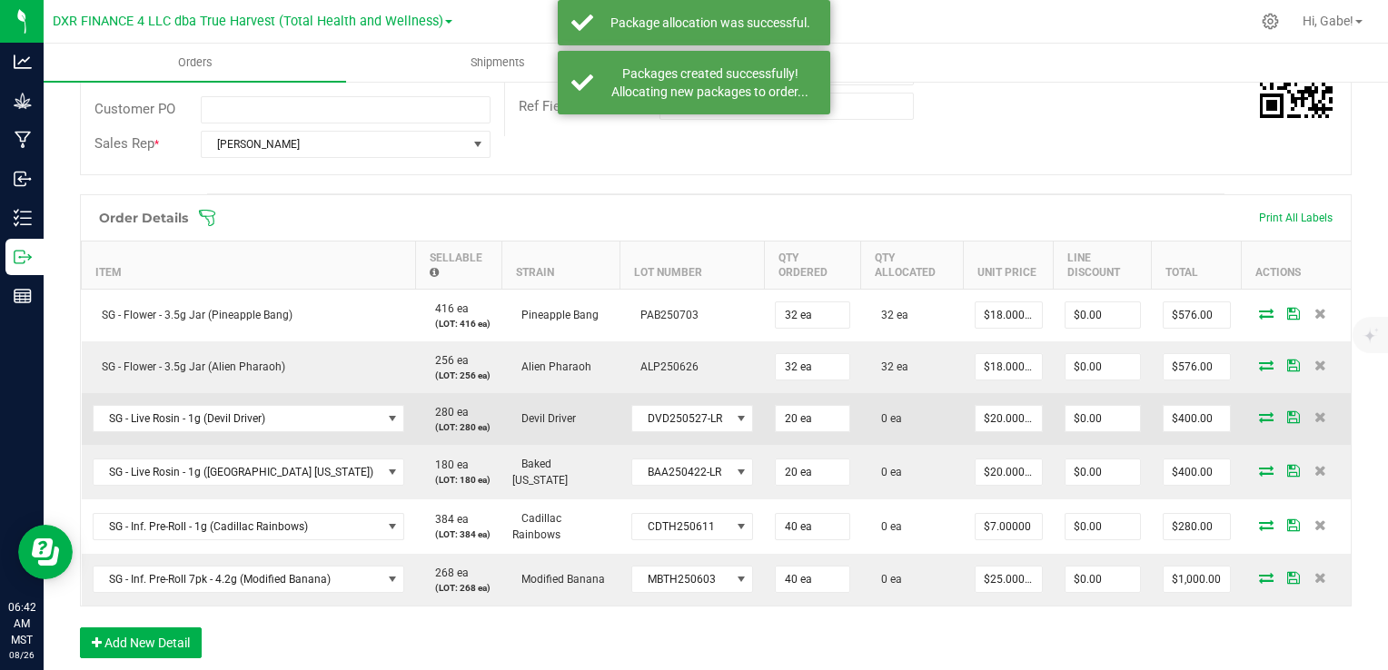
click at [1259, 420] on icon at bounding box center [1266, 416] width 15 height 11
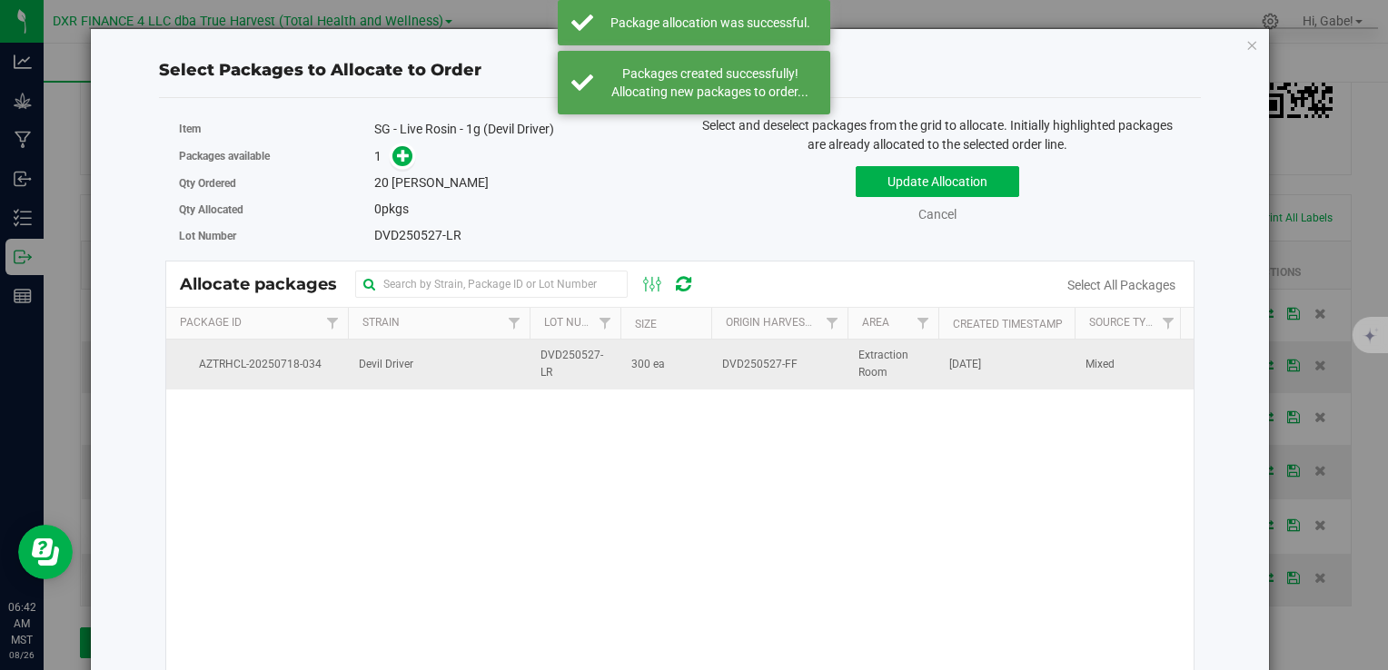
click at [461, 375] on td "Devil Driver" at bounding box center [439, 364] width 182 height 49
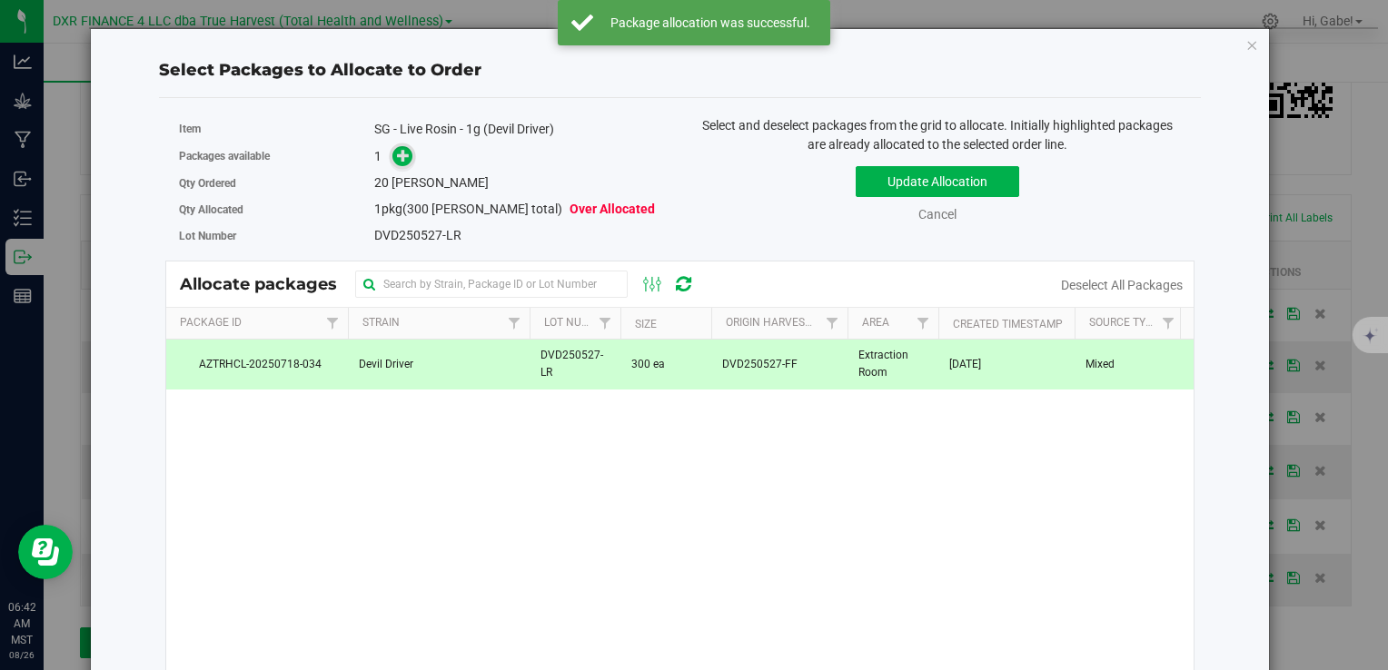
click at [393, 163] on span at bounding box center [402, 156] width 21 height 21
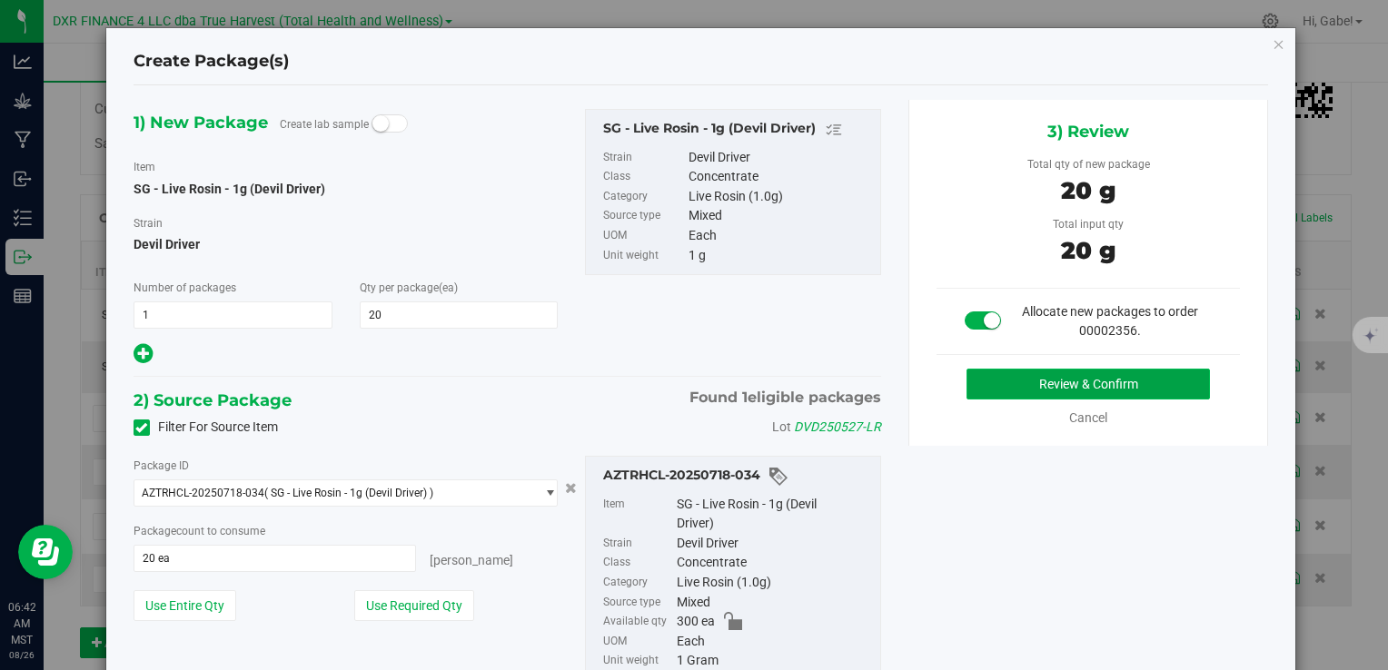
click at [988, 378] on button "Review & Confirm" at bounding box center [1088, 384] width 243 height 31
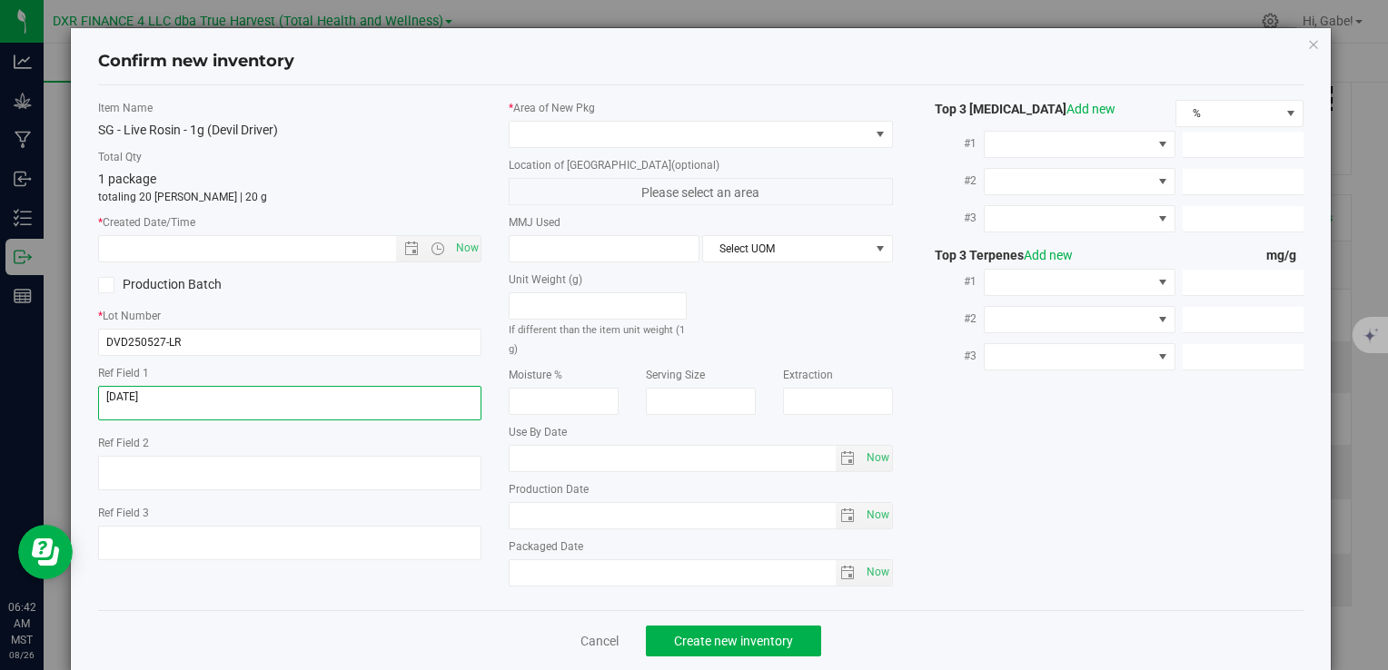
click at [200, 391] on textarea at bounding box center [289, 403] width 383 height 35
click at [200, 392] on textarea at bounding box center [289, 403] width 383 height 35
click at [243, 267] on div "Item Name SG - Live Rosin - 1g (Devil Driver) Total Qty 1 package totaling 20 e…" at bounding box center [289, 337] width 411 height 475
click at [247, 249] on input "text" at bounding box center [262, 248] width 327 height 25
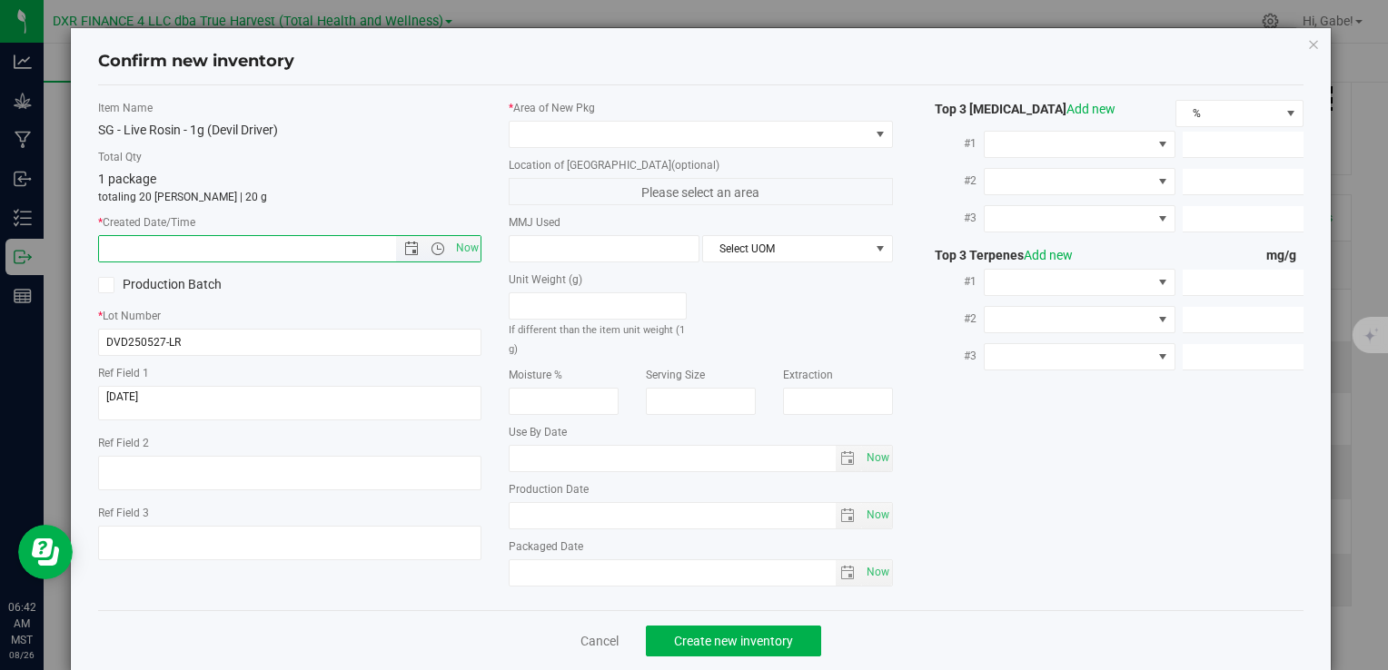
paste input "2025-06-20"
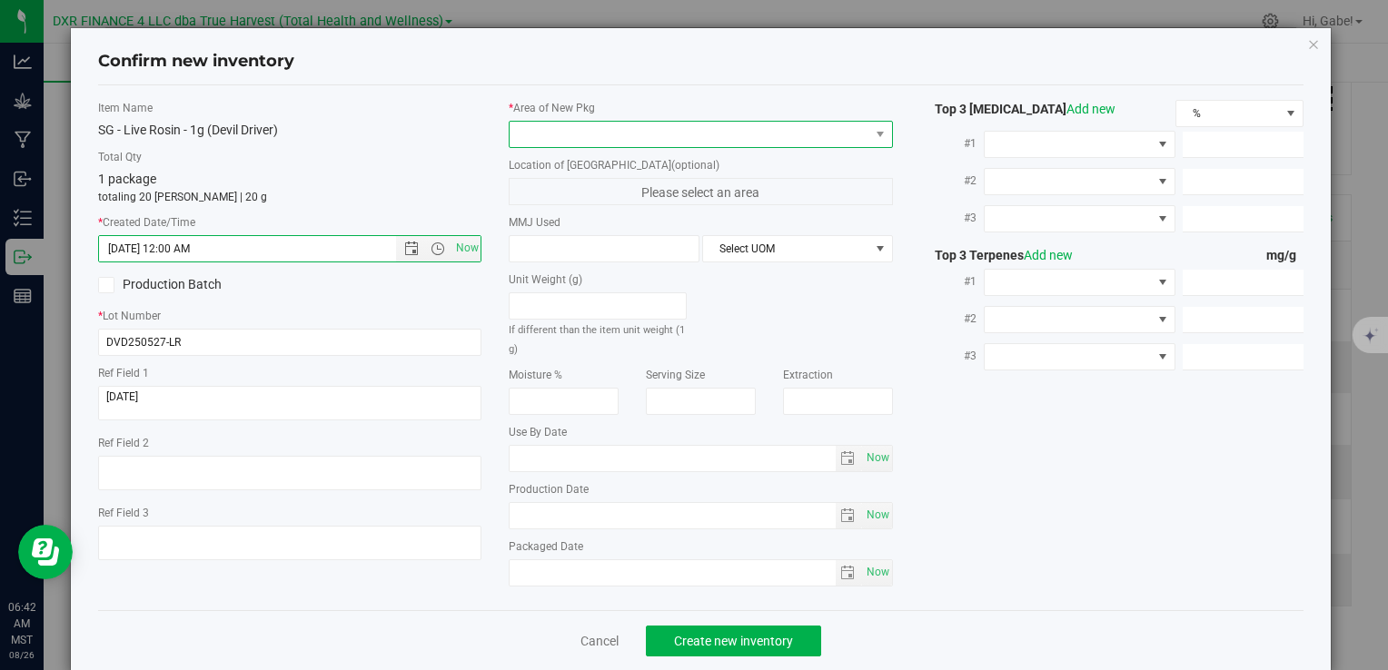
click at [571, 144] on span at bounding box center [689, 134] width 359 height 25
type input "6/20/2025 6:43 AM"
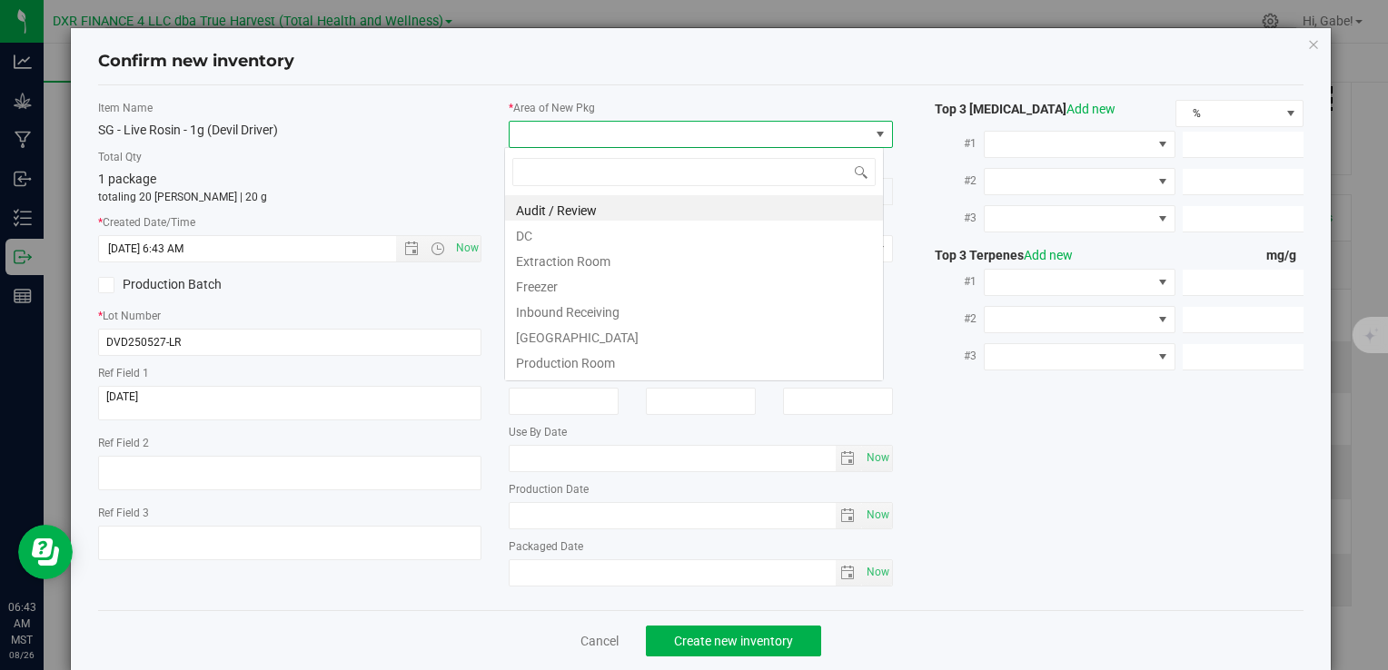
scroll to position [26, 380]
click at [560, 229] on li "DC" at bounding box center [694, 233] width 378 height 25
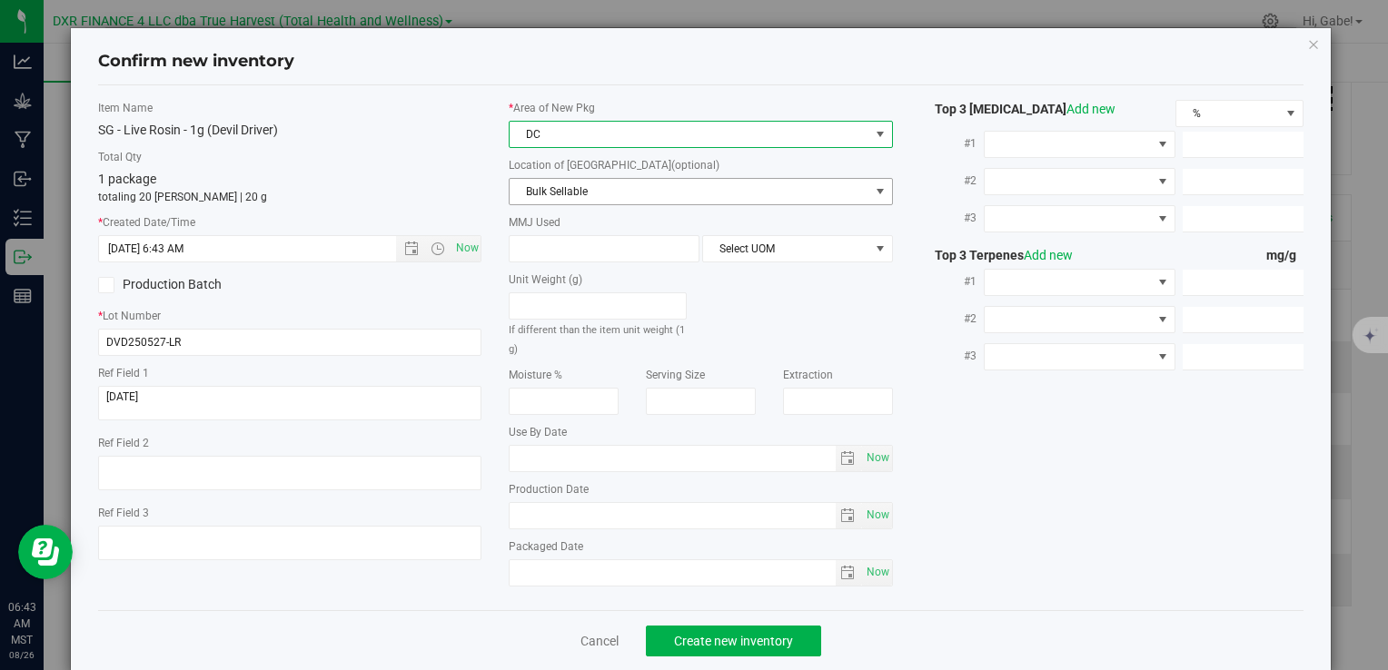
click at [560, 191] on span "Bulk Sellable" at bounding box center [689, 191] width 359 height 25
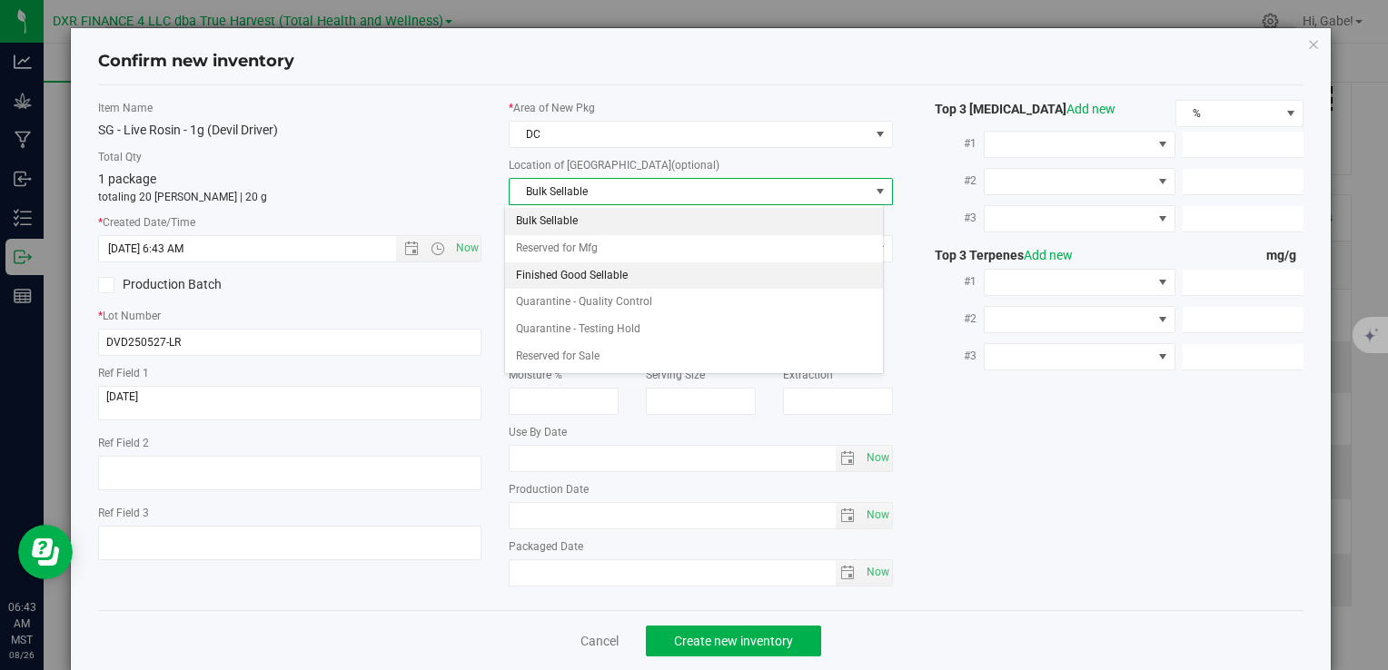
click at [561, 269] on li "Finished Good Sellable" at bounding box center [694, 276] width 378 height 27
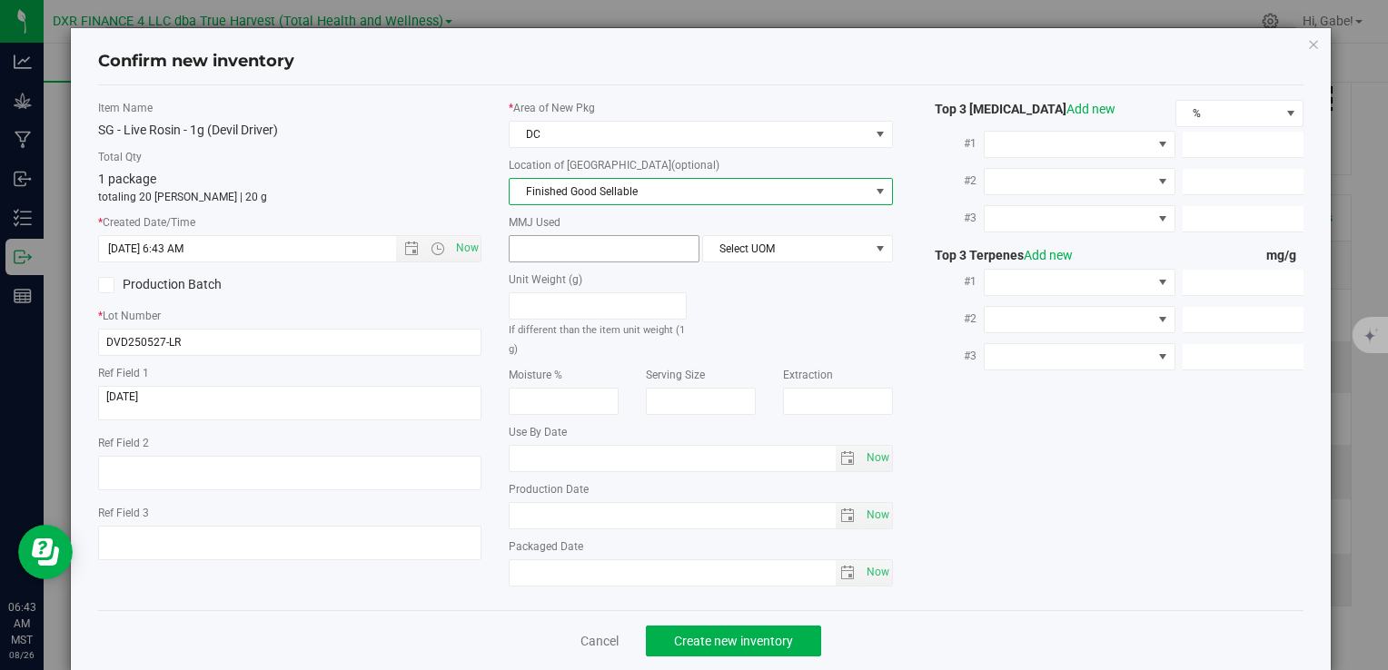
click at [568, 247] on span at bounding box center [604, 248] width 191 height 27
type input "1"
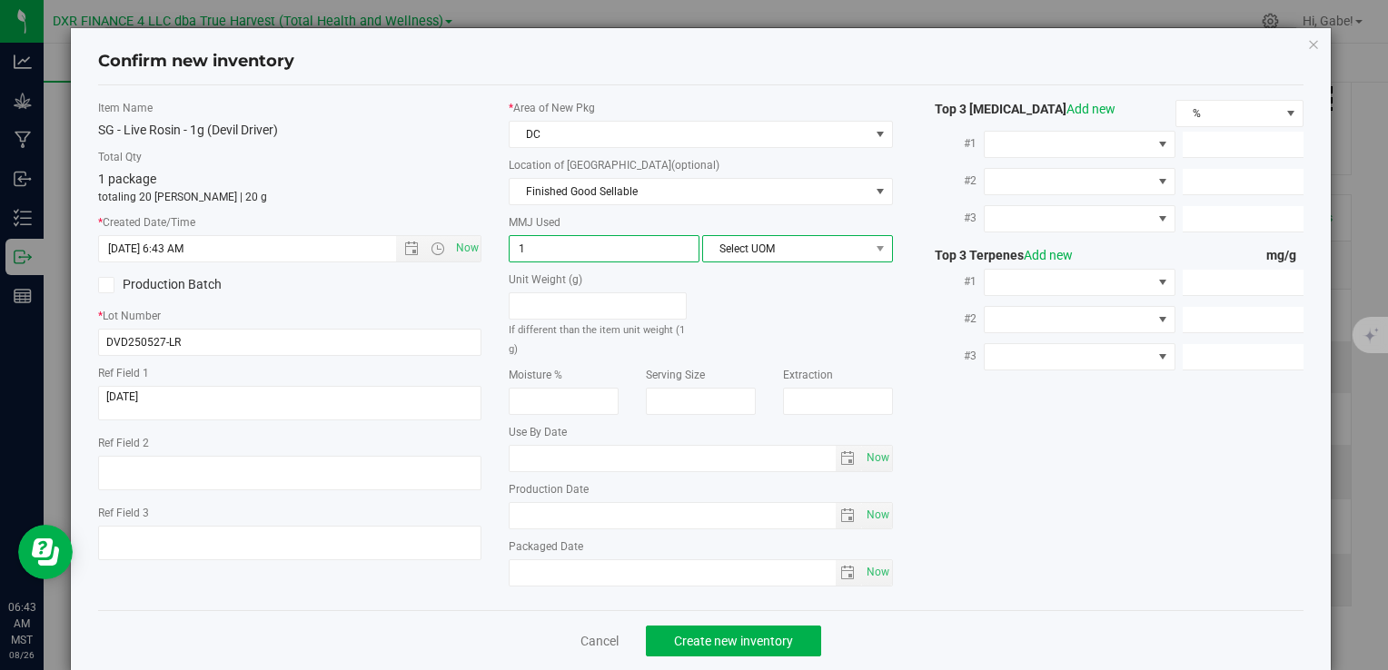
type input "1.0000"
click at [808, 247] on span "Select UOM" at bounding box center [786, 248] width 166 height 25
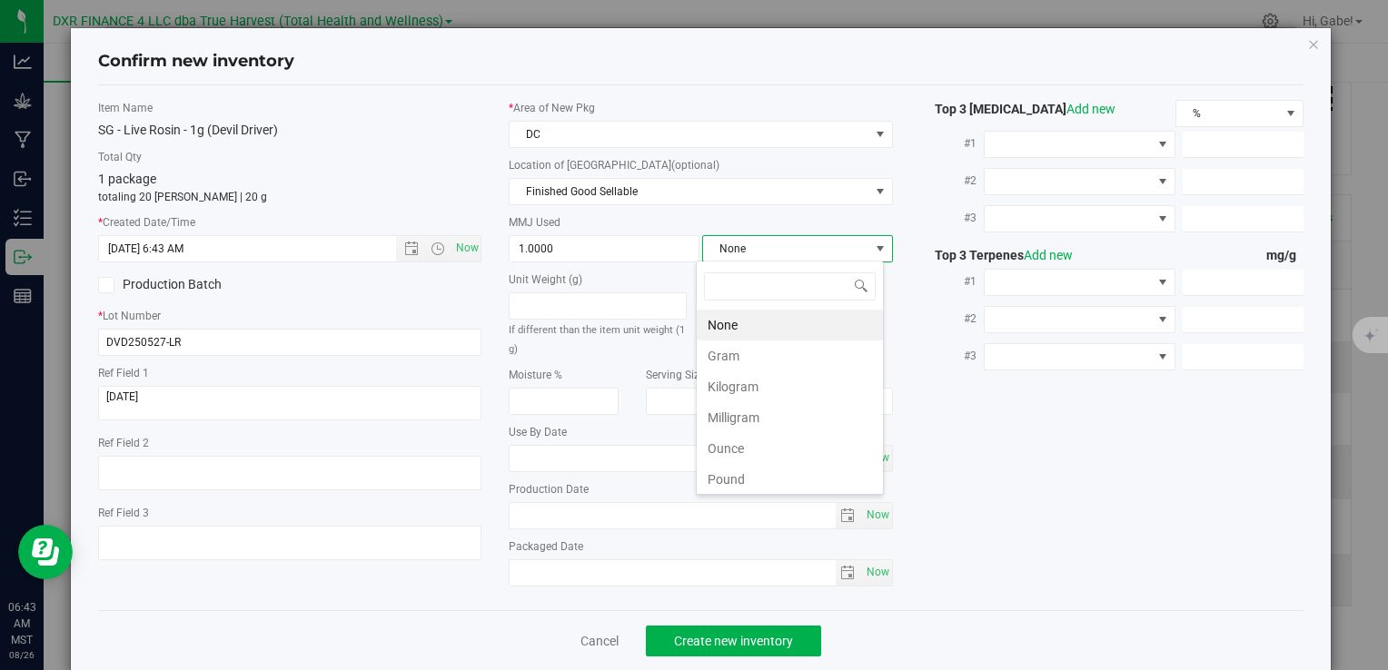
scroll to position [26, 188]
click at [797, 352] on li "Gram" at bounding box center [790, 356] width 186 height 31
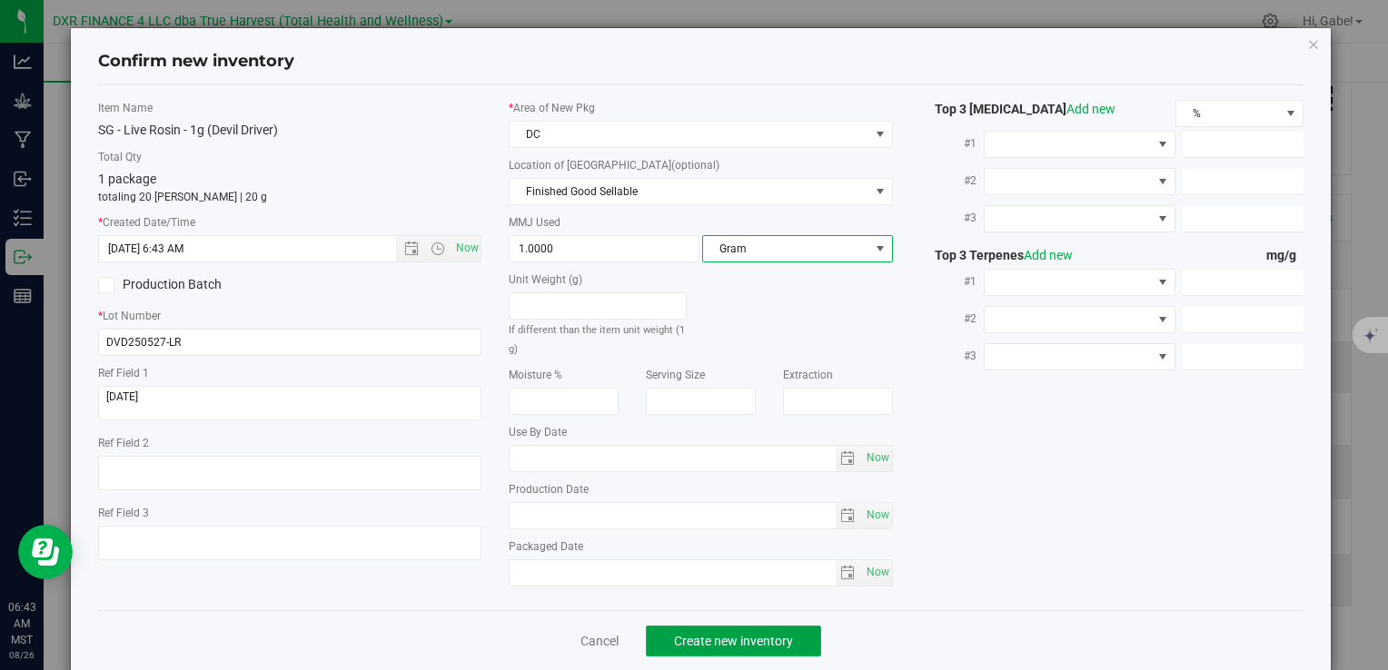
click at [768, 626] on button "Create new inventory" at bounding box center [733, 641] width 175 height 31
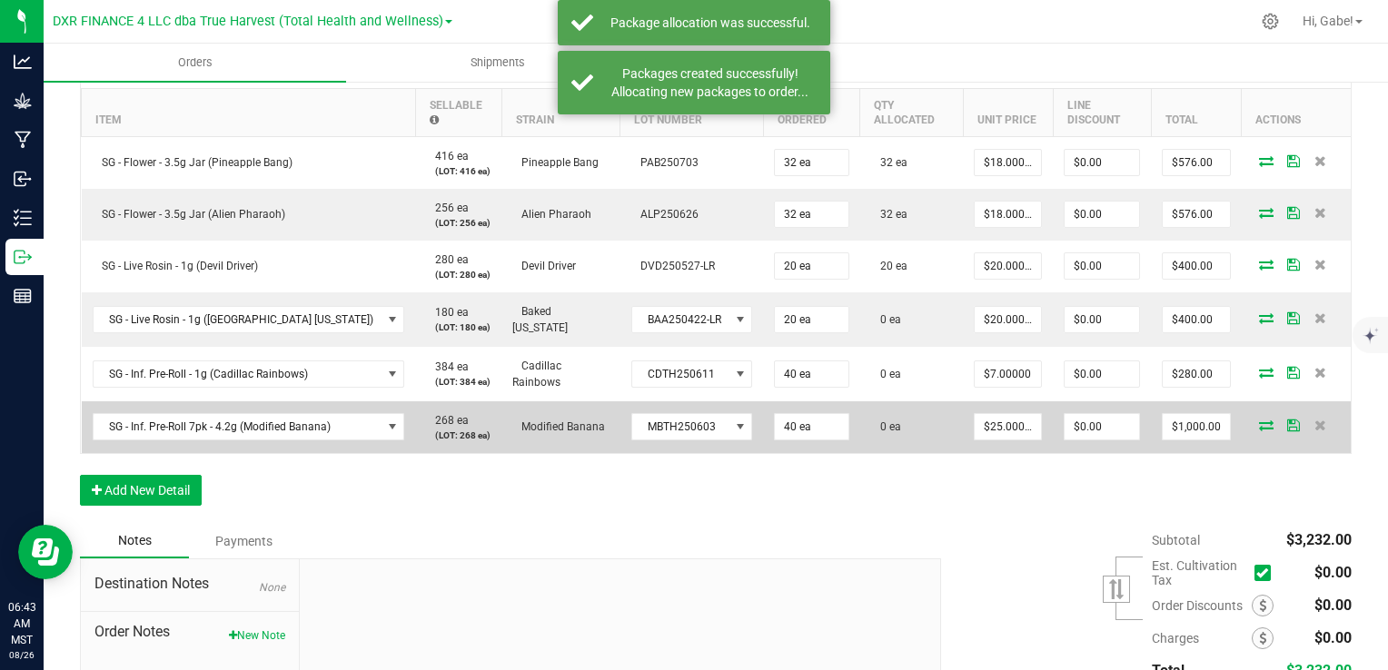
scroll to position [545, 0]
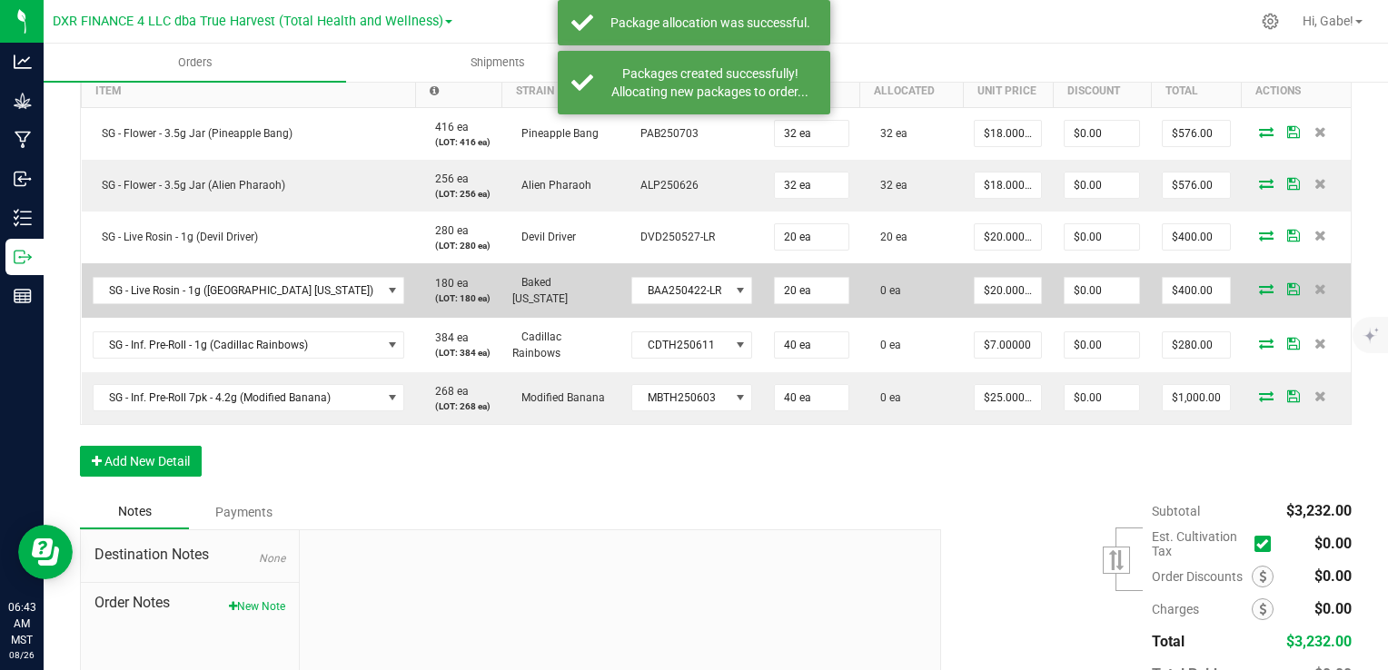
click at [1253, 288] on span at bounding box center [1266, 288] width 27 height 11
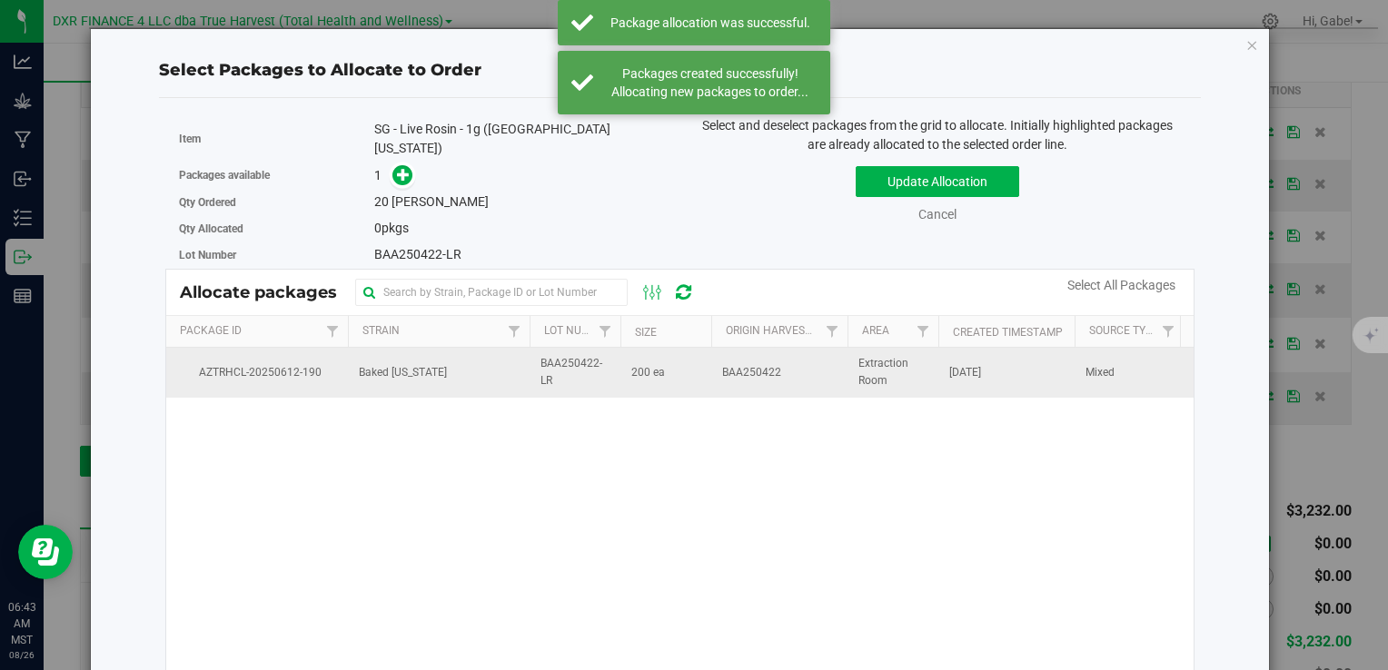
click at [586, 355] on span "BAA250422-LR" at bounding box center [574, 372] width 69 height 35
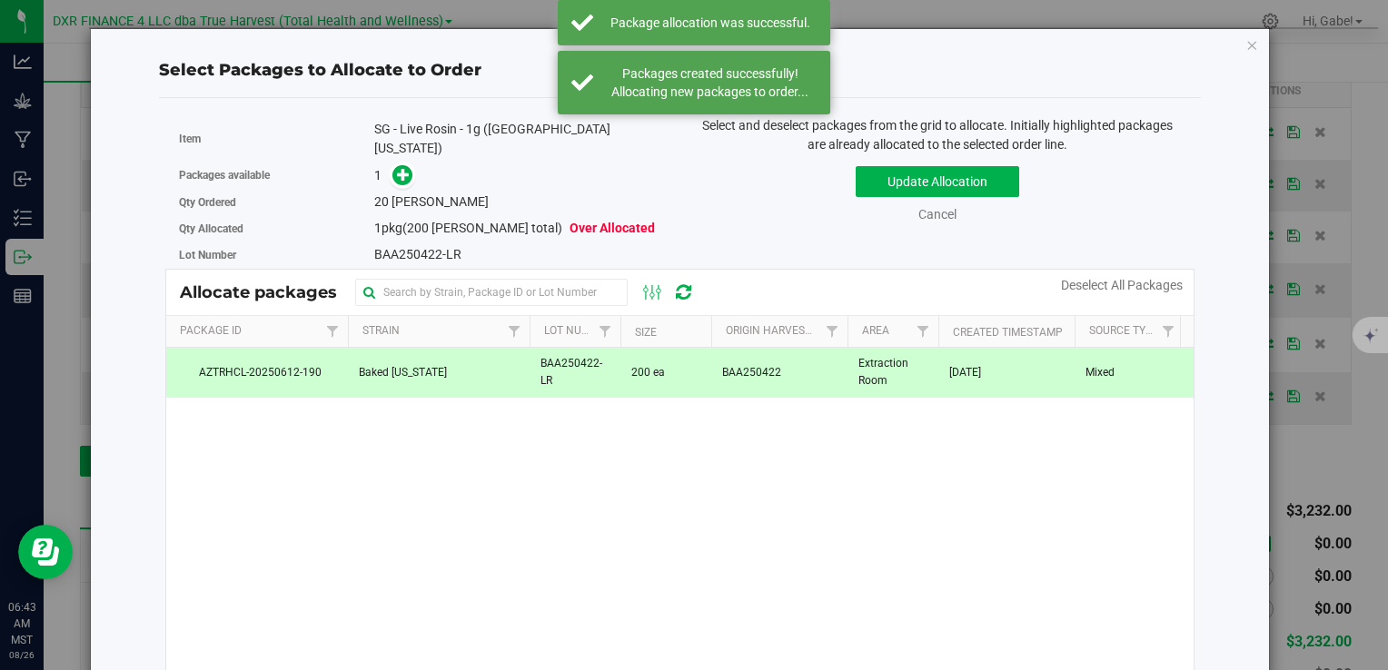
click at [384, 165] on span at bounding box center [398, 175] width 29 height 21
click at [403, 168] on icon at bounding box center [403, 174] width 13 height 13
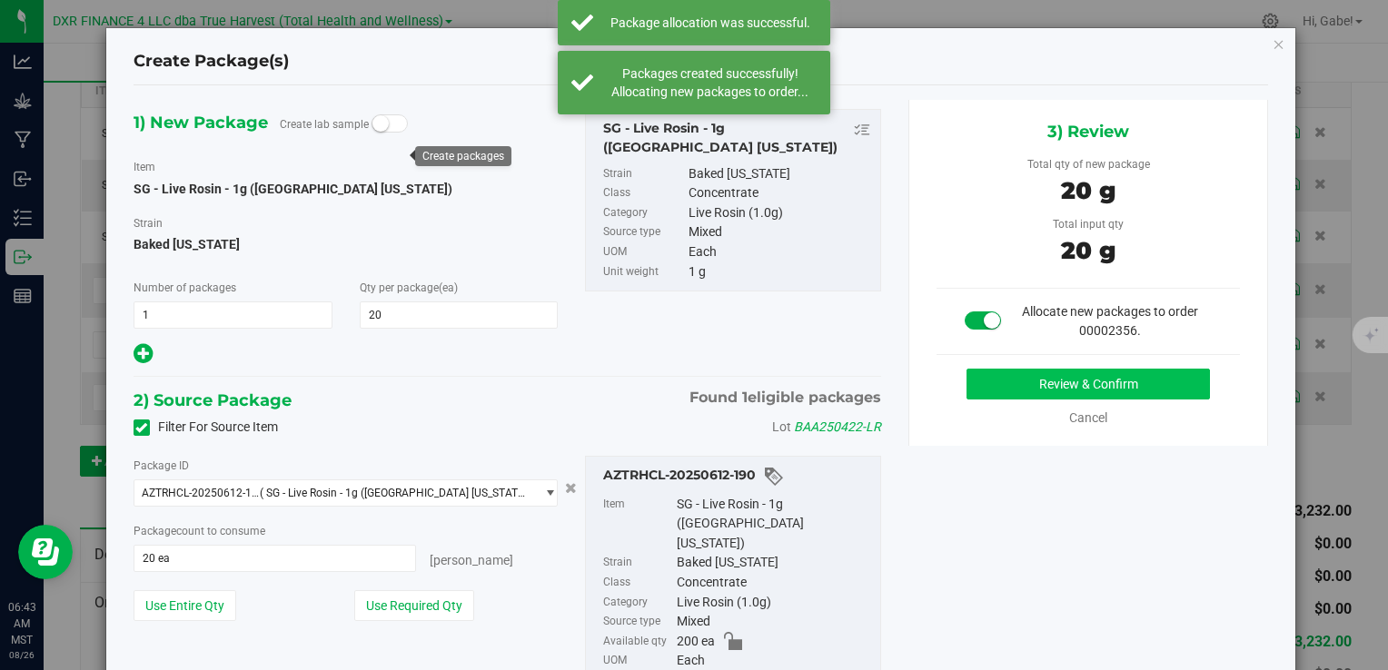
click at [1048, 392] on div "Review & Confirm Cancel" at bounding box center [1089, 398] width 304 height 59
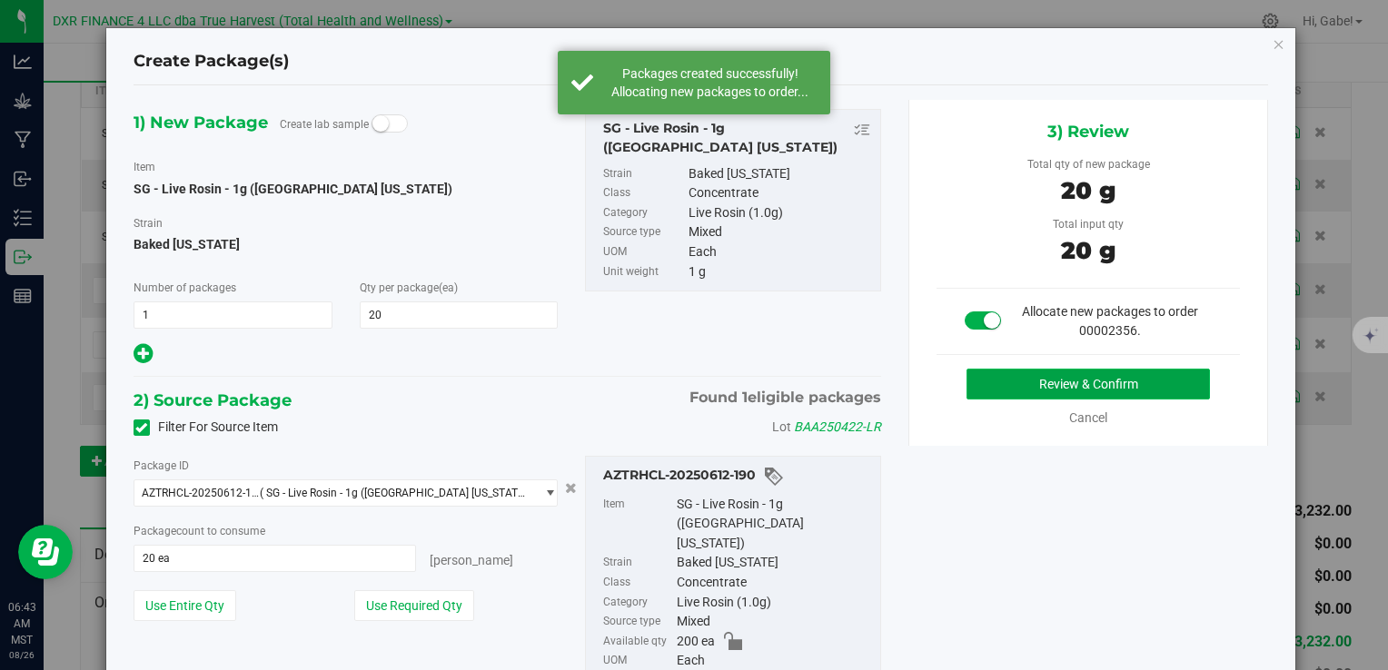
click at [1046, 384] on button "Review & Confirm" at bounding box center [1088, 384] width 243 height 31
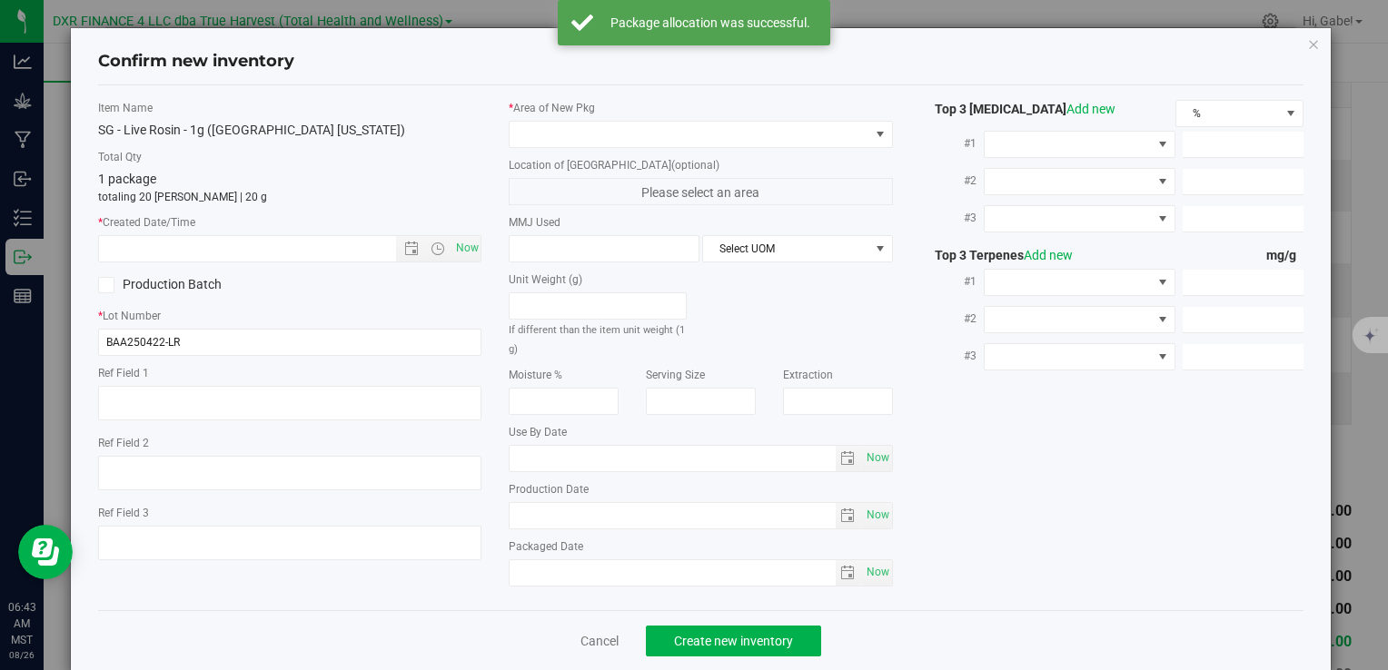
type textarea "2025-05-16"
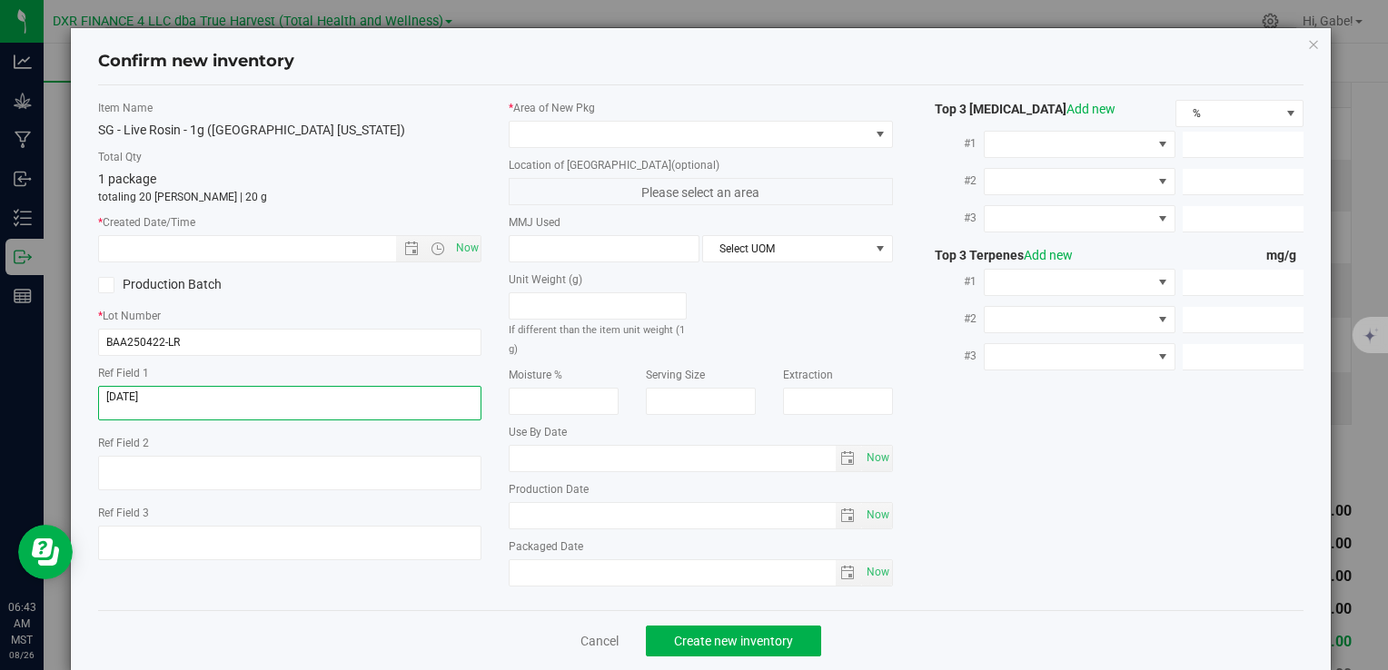
click at [218, 399] on textarea at bounding box center [289, 403] width 383 height 35
click at [217, 400] on textarea at bounding box center [289, 403] width 383 height 35
click at [216, 400] on textarea at bounding box center [289, 403] width 383 height 35
click at [240, 242] on input "text" at bounding box center [262, 248] width 327 height 25
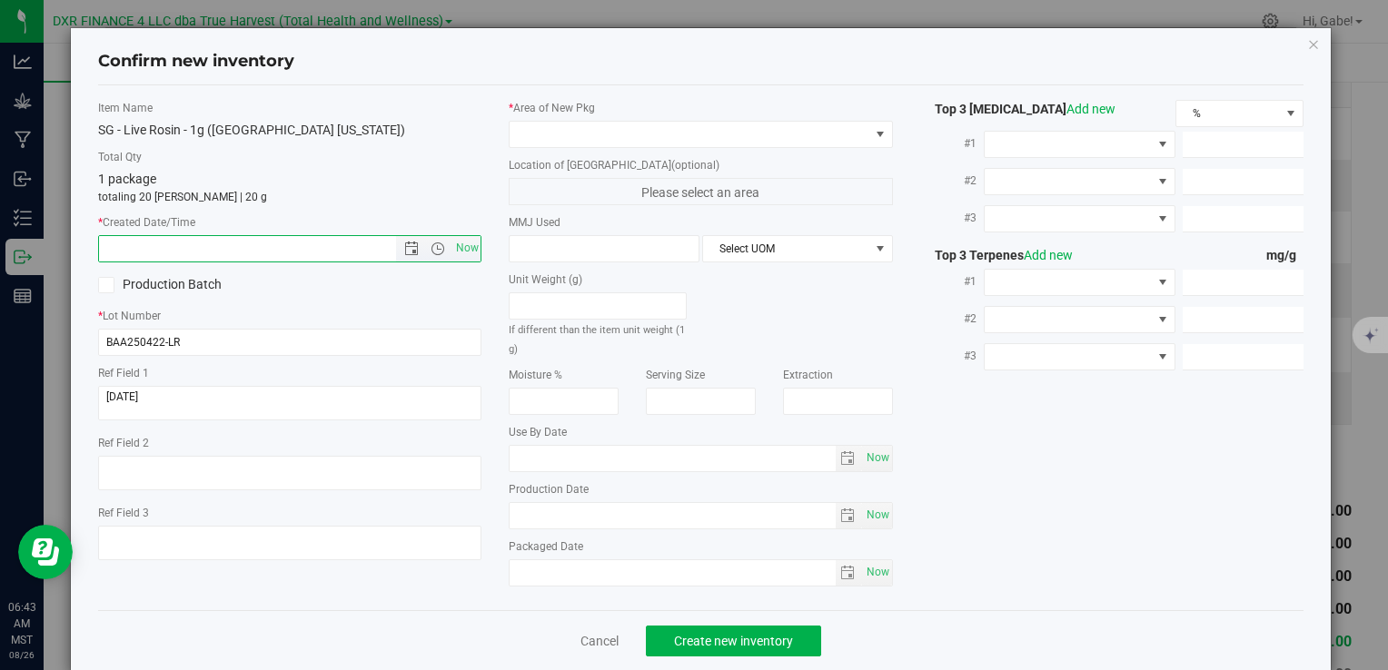
paste input "2025-05-16"
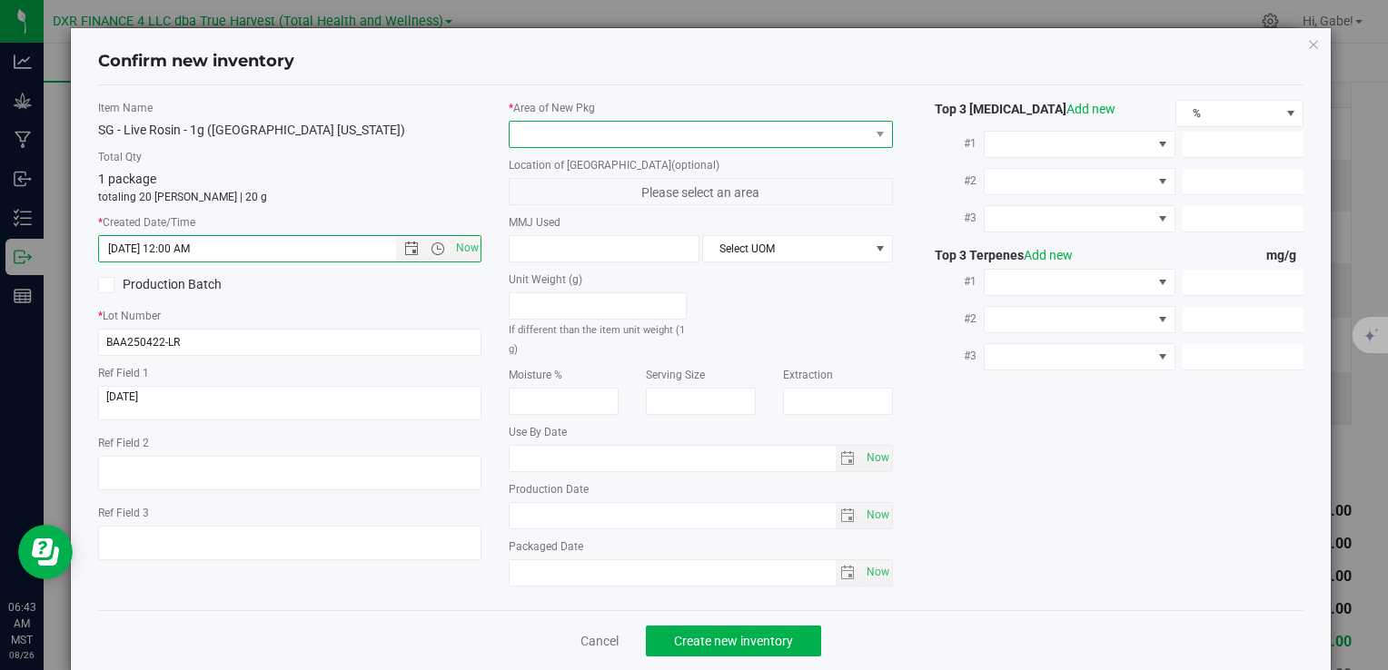
click at [602, 146] on span at bounding box center [700, 134] width 383 height 27
type input "5/16/2025 6:43 AM"
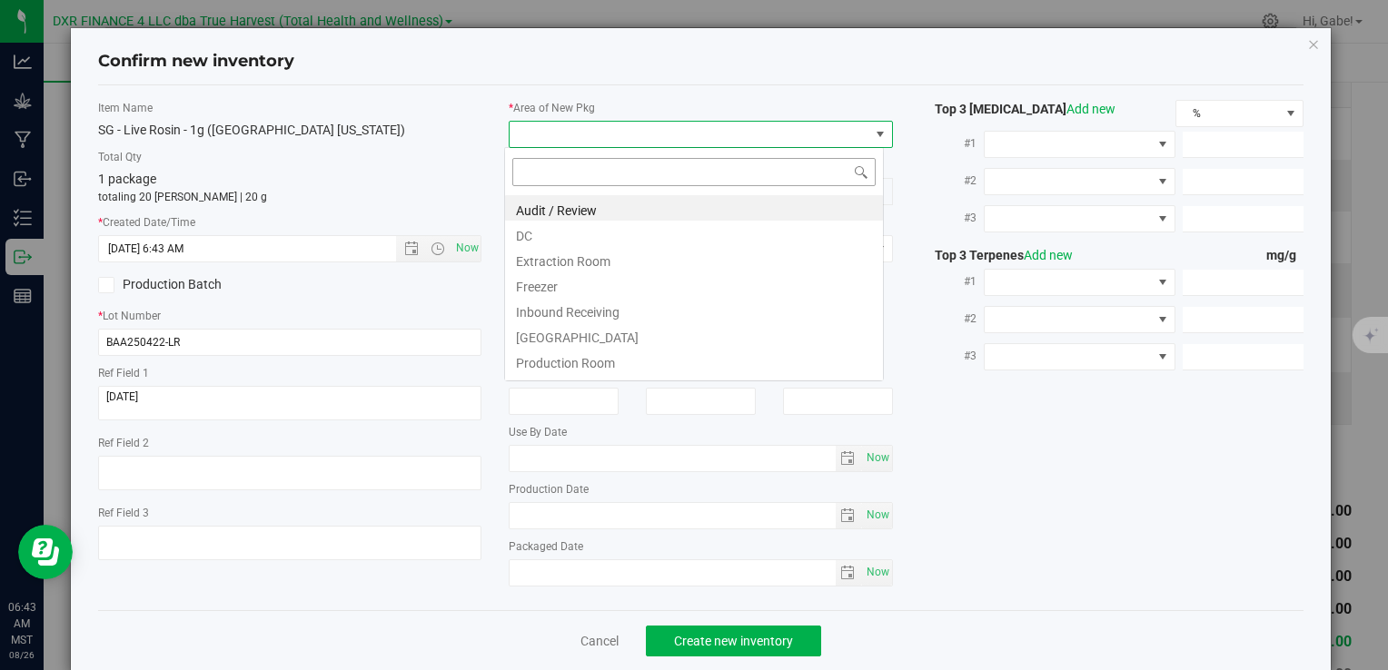
scroll to position [26, 380]
click at [549, 233] on li "DC" at bounding box center [694, 233] width 378 height 25
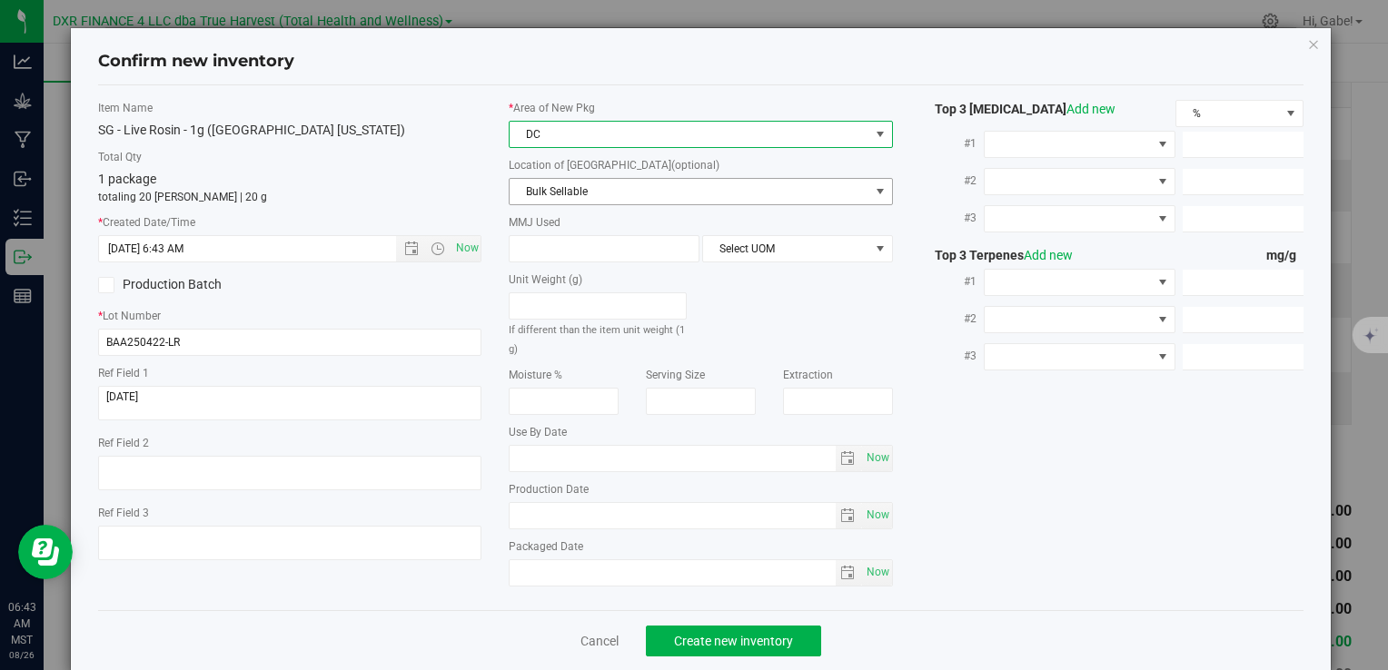
click at [550, 185] on span "Bulk Sellable" at bounding box center [689, 191] width 359 height 25
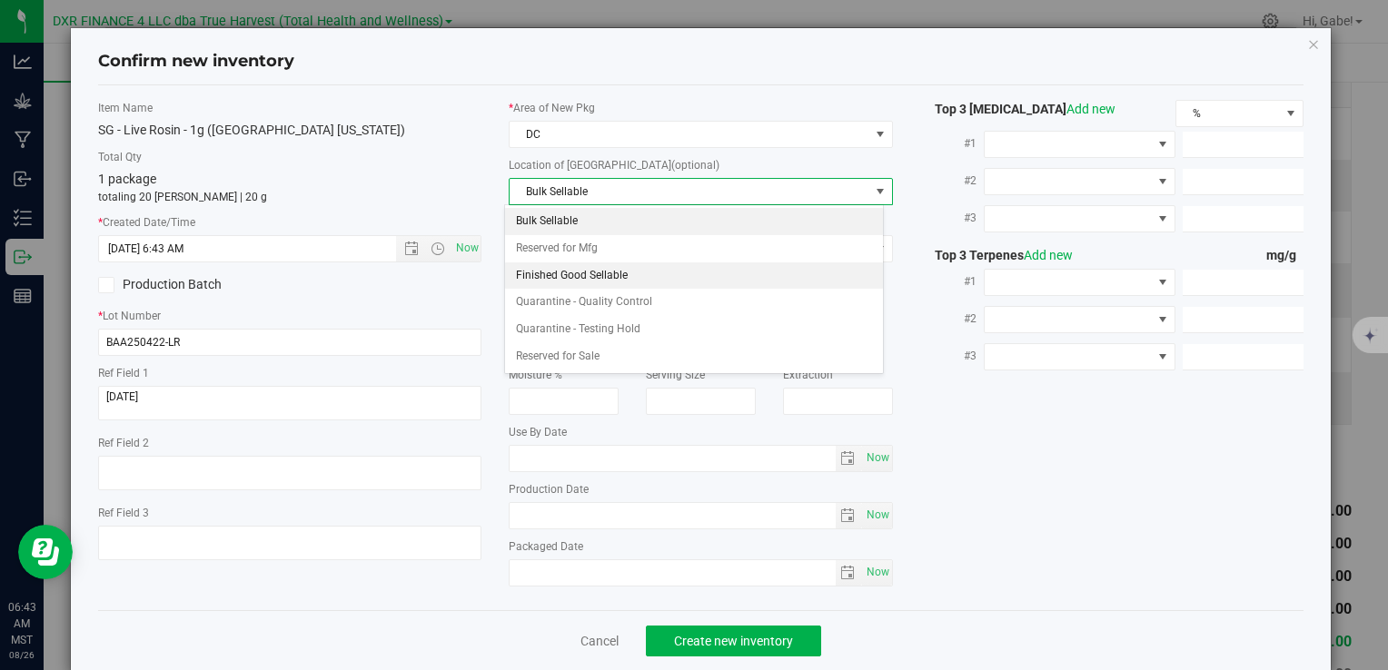
click at [552, 271] on li "Finished Good Sellable" at bounding box center [694, 276] width 378 height 27
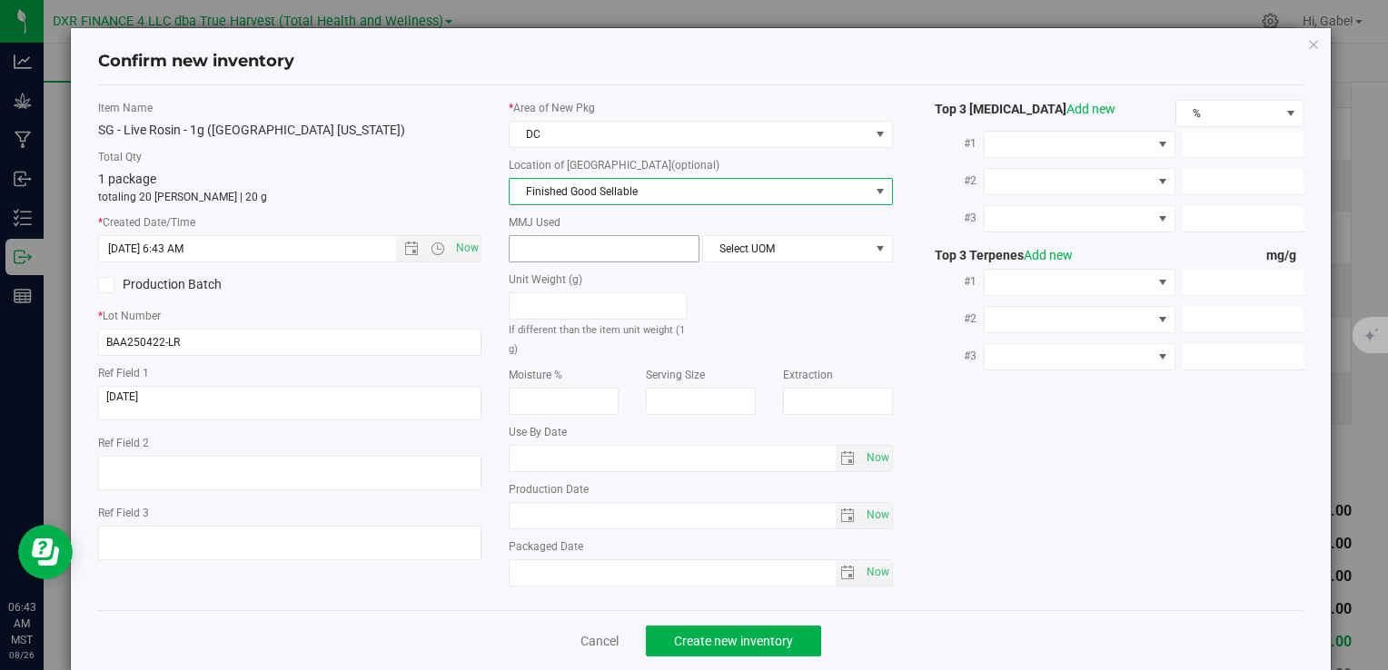
click at [555, 252] on span at bounding box center [604, 248] width 191 height 27
type input "1"
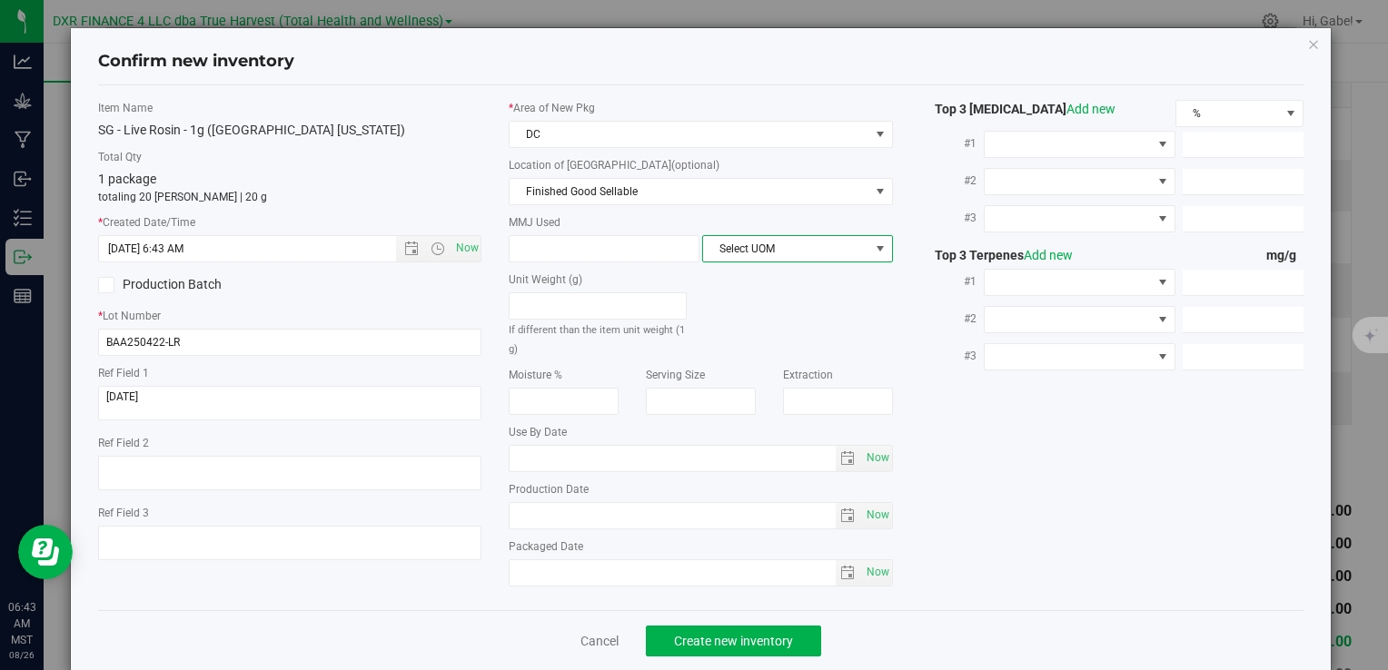
type input "1.0000"
click at [773, 248] on span "Select UOM" at bounding box center [786, 248] width 166 height 25
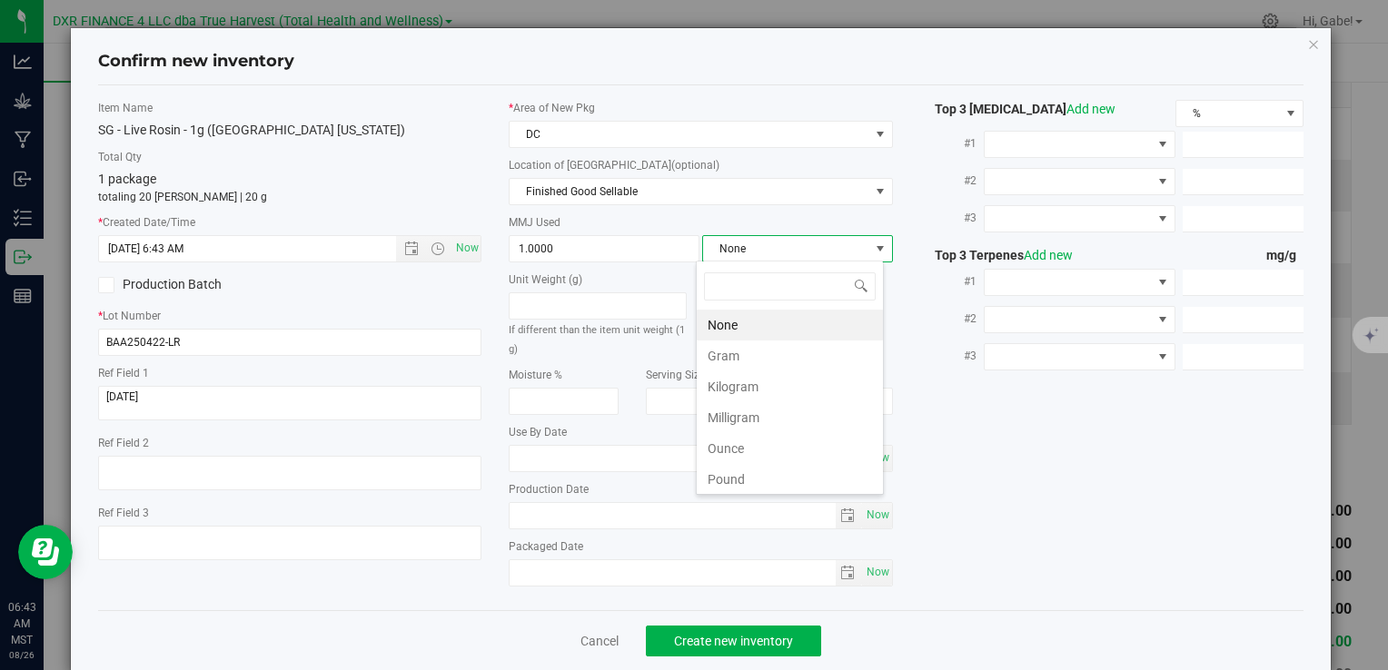
scroll to position [26, 188]
click at [729, 344] on li "Gram" at bounding box center [790, 356] width 186 height 31
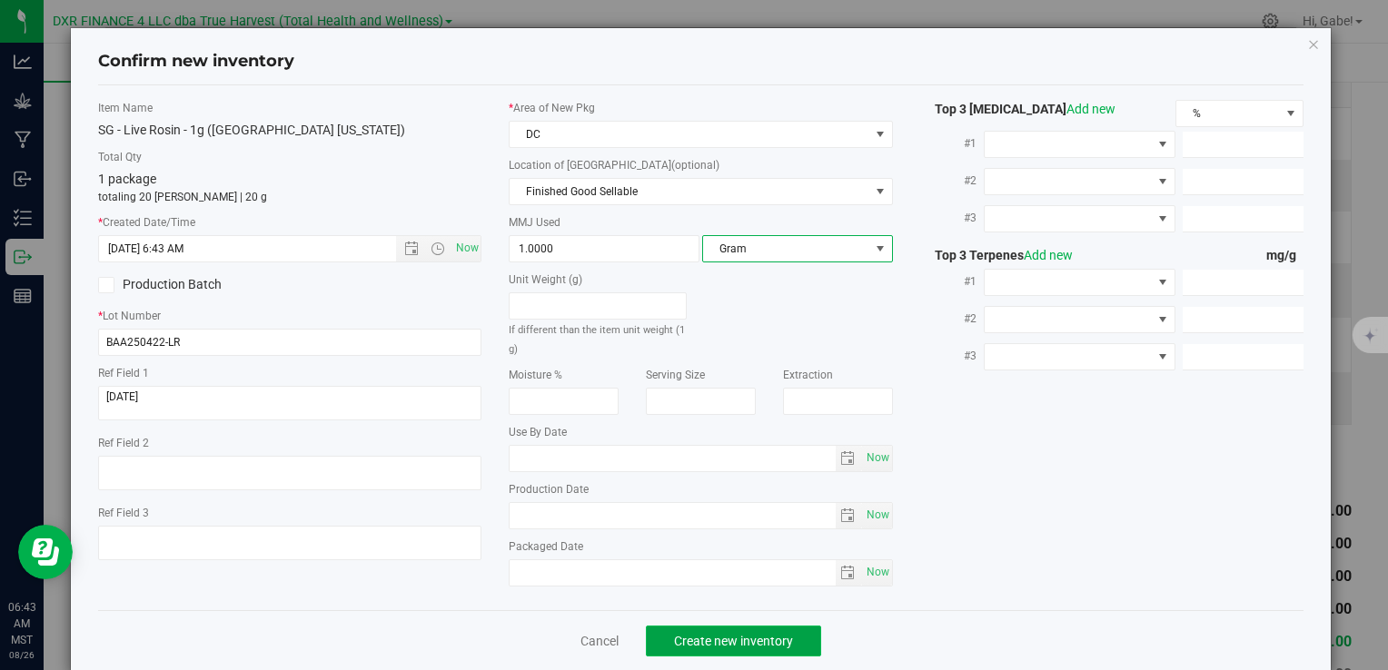
click at [759, 626] on button "Create new inventory" at bounding box center [733, 641] width 175 height 31
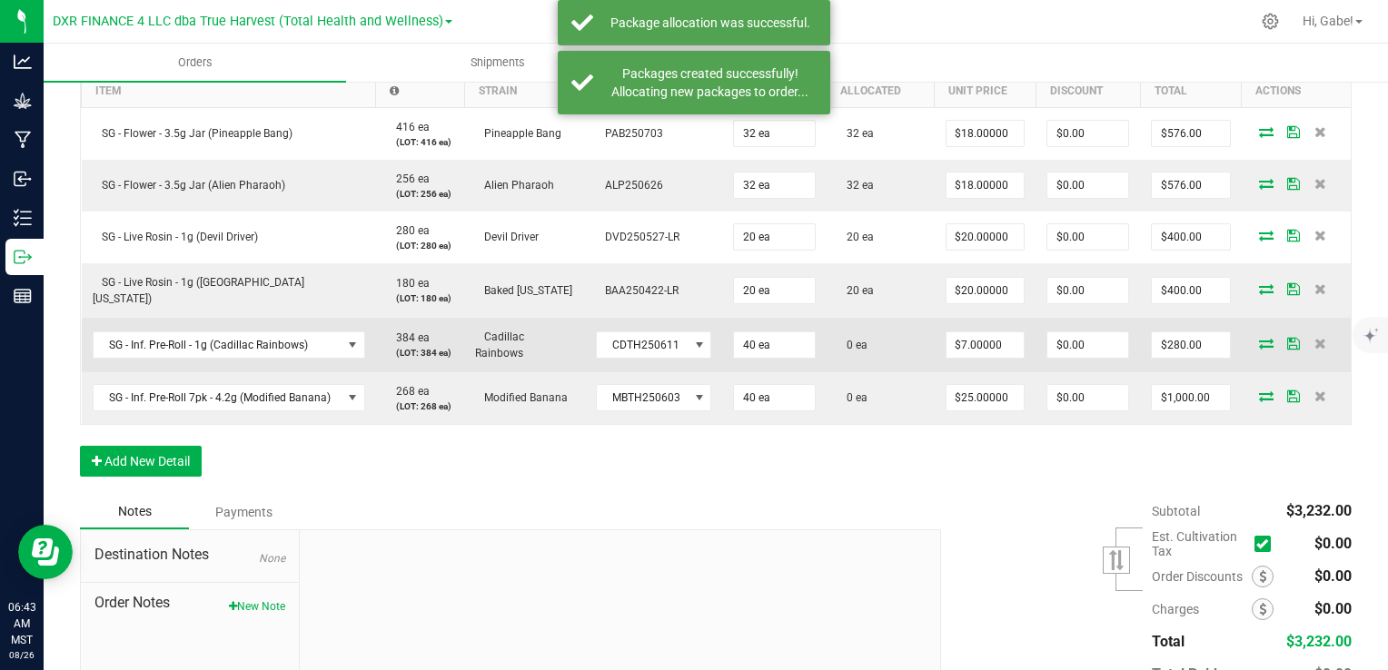
click at [1259, 341] on icon at bounding box center [1266, 343] width 15 height 11
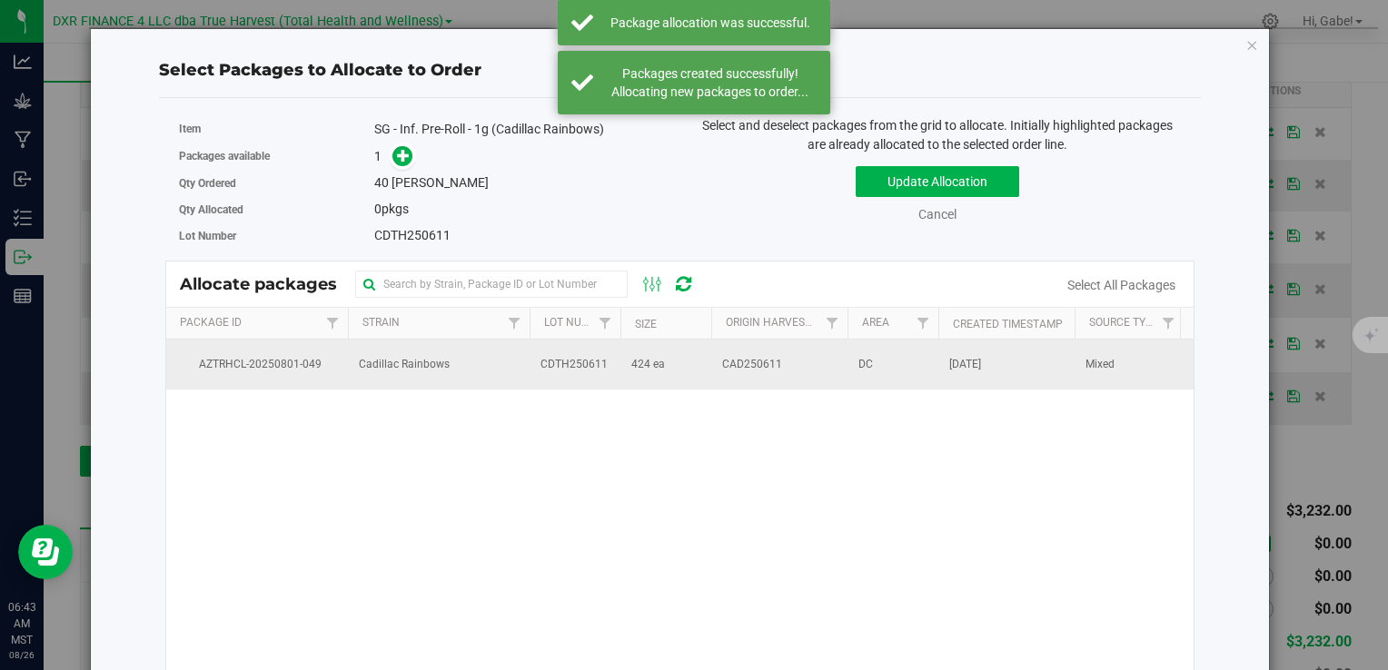
click at [625, 362] on td "424 ea" at bounding box center [665, 364] width 91 height 49
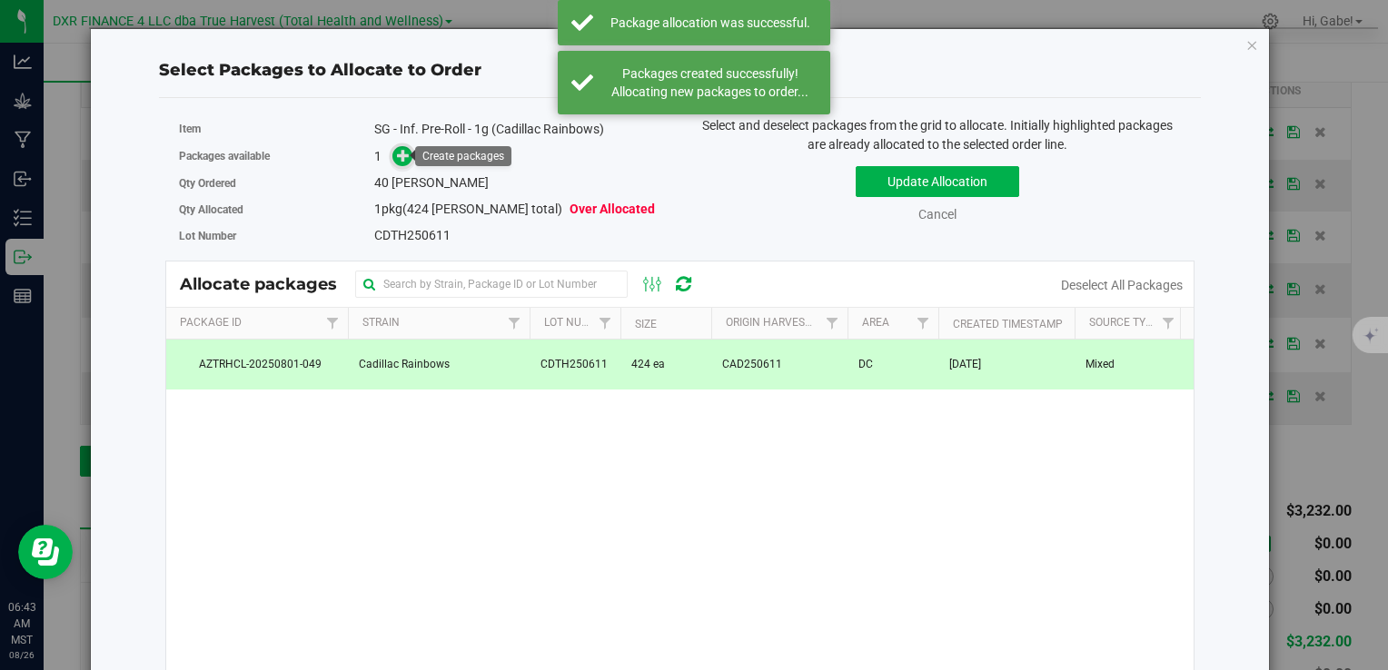
click at [402, 159] on icon at bounding box center [403, 155] width 13 height 13
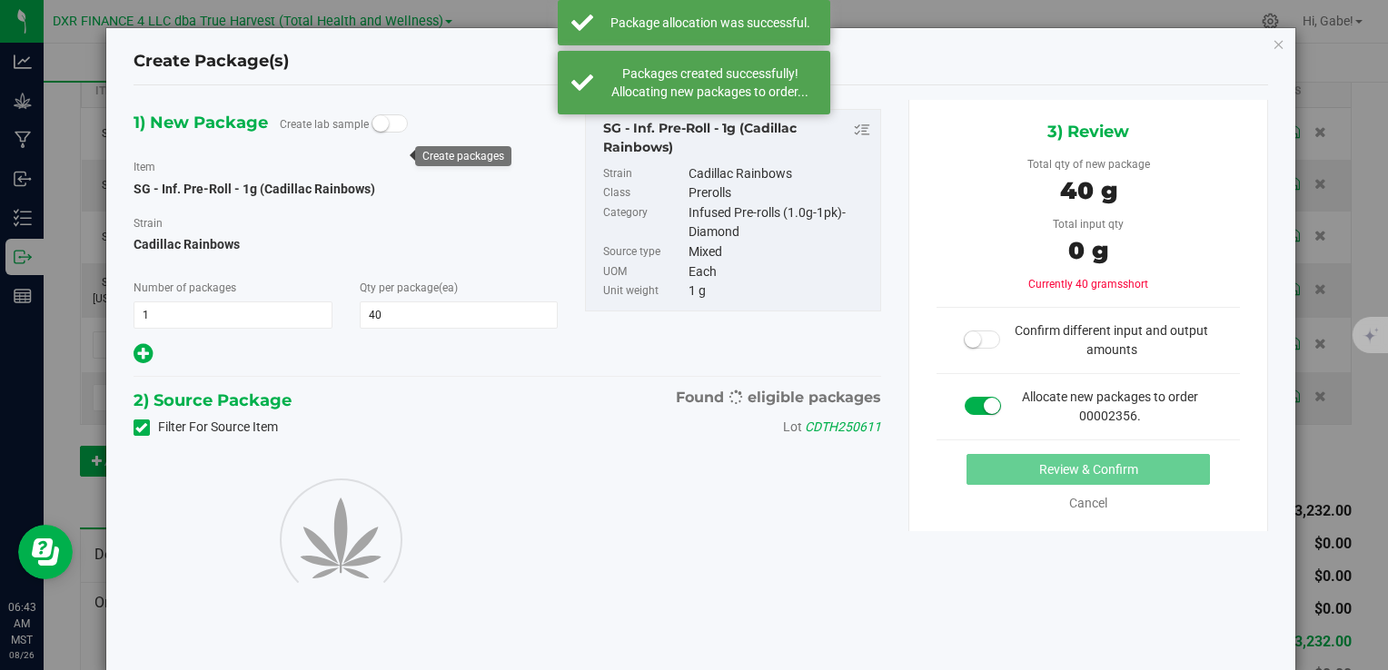
type input "40"
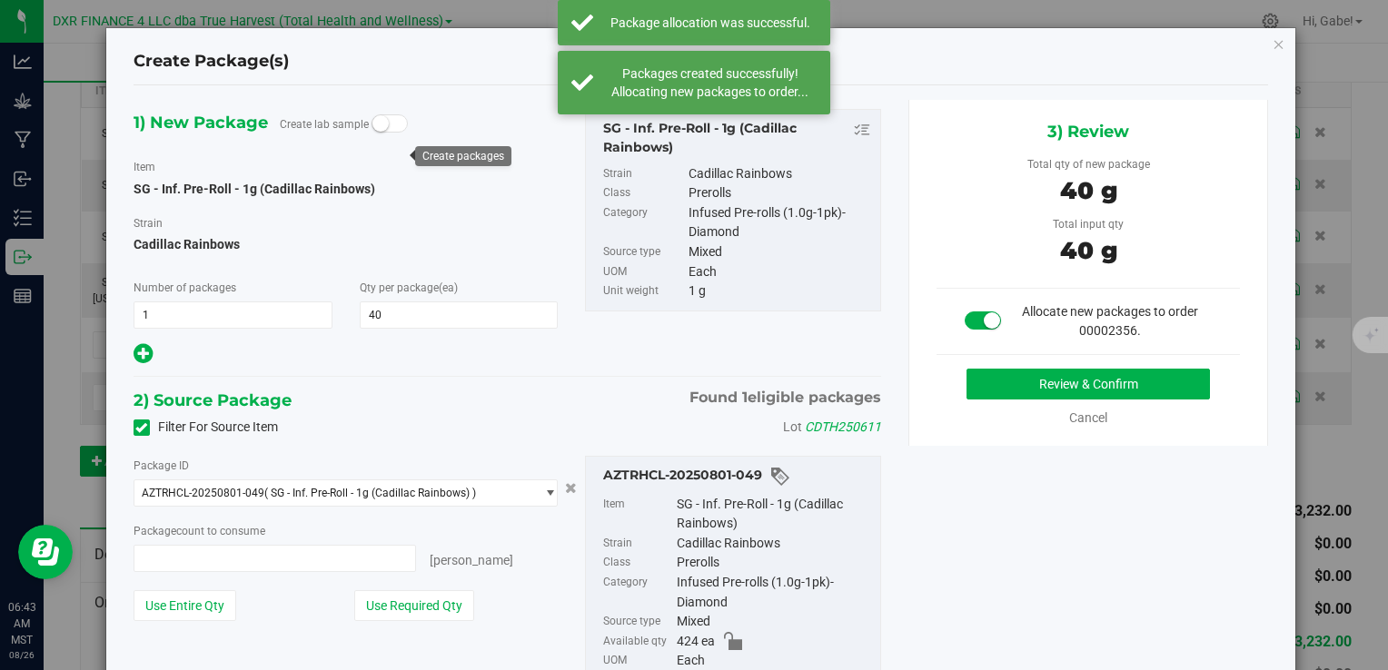
type input "40 ea"
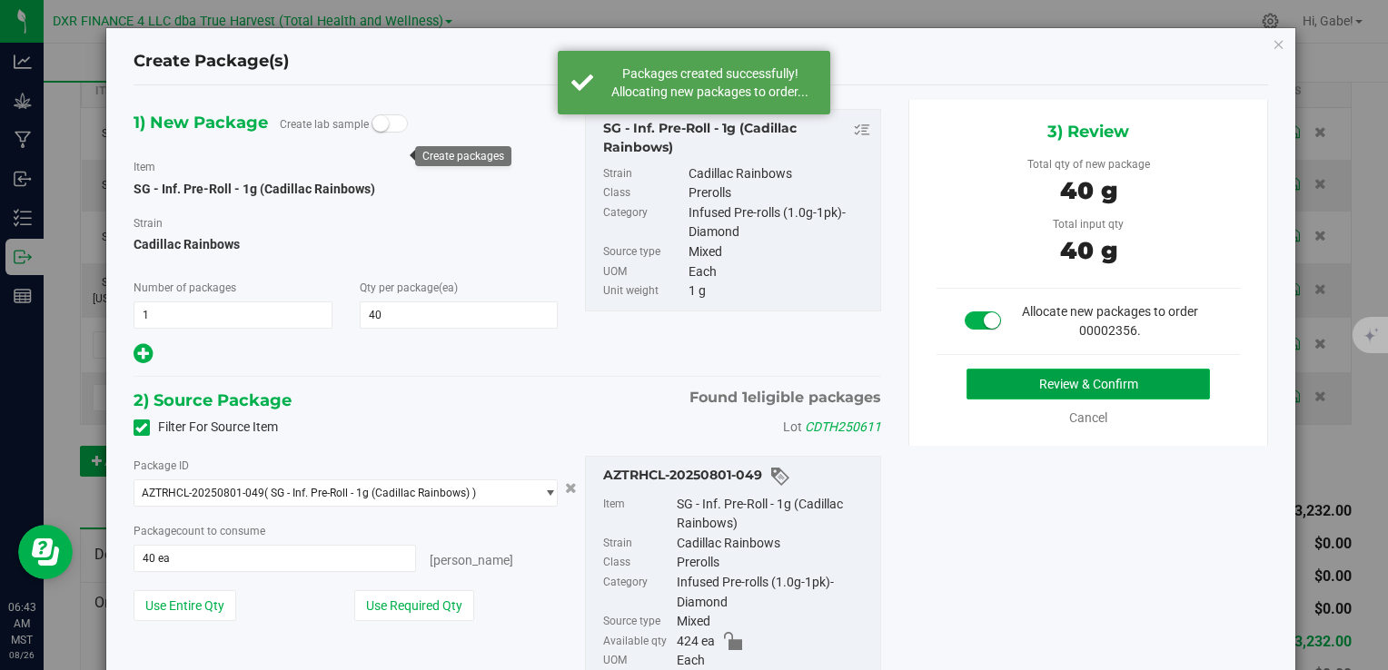
click at [1013, 380] on button "Review & Confirm" at bounding box center [1088, 384] width 243 height 31
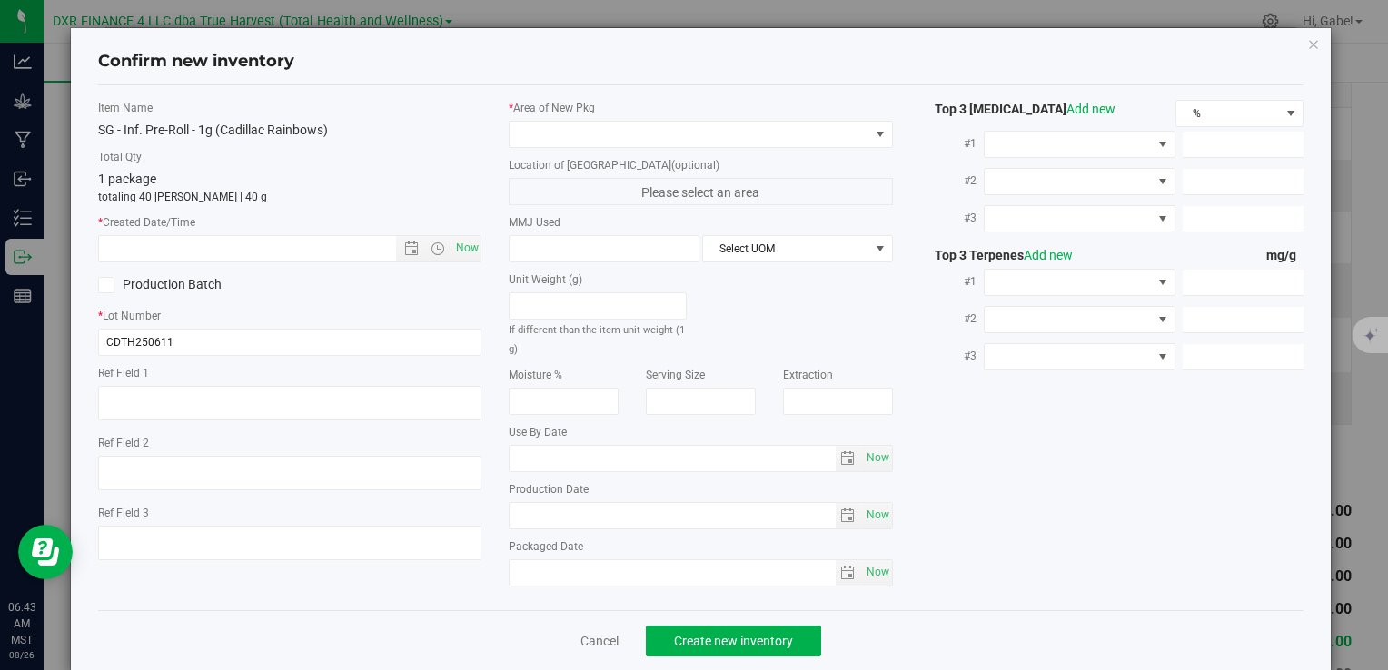
type textarea "2025-07-22"
click at [253, 392] on textarea at bounding box center [289, 403] width 383 height 35
click at [253, 391] on textarea at bounding box center [289, 403] width 383 height 35
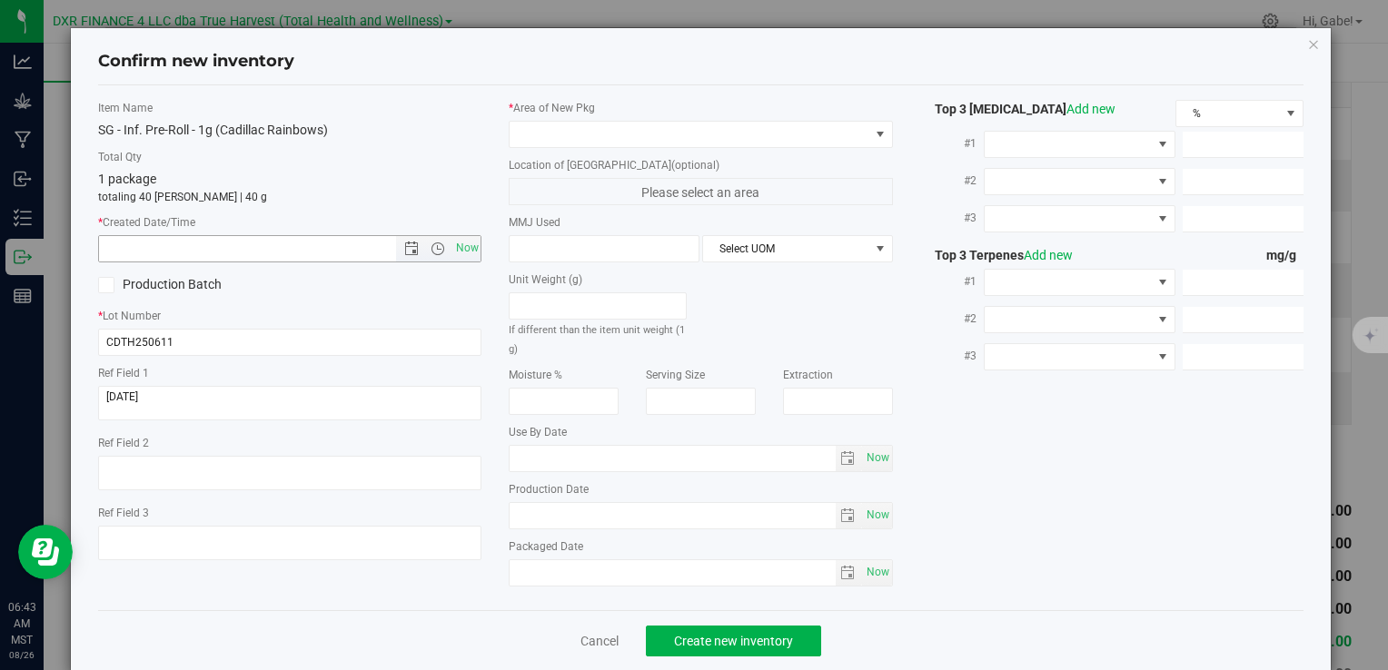
click at [298, 245] on input "text" at bounding box center [262, 248] width 327 height 25
paste input "2025-07-22"
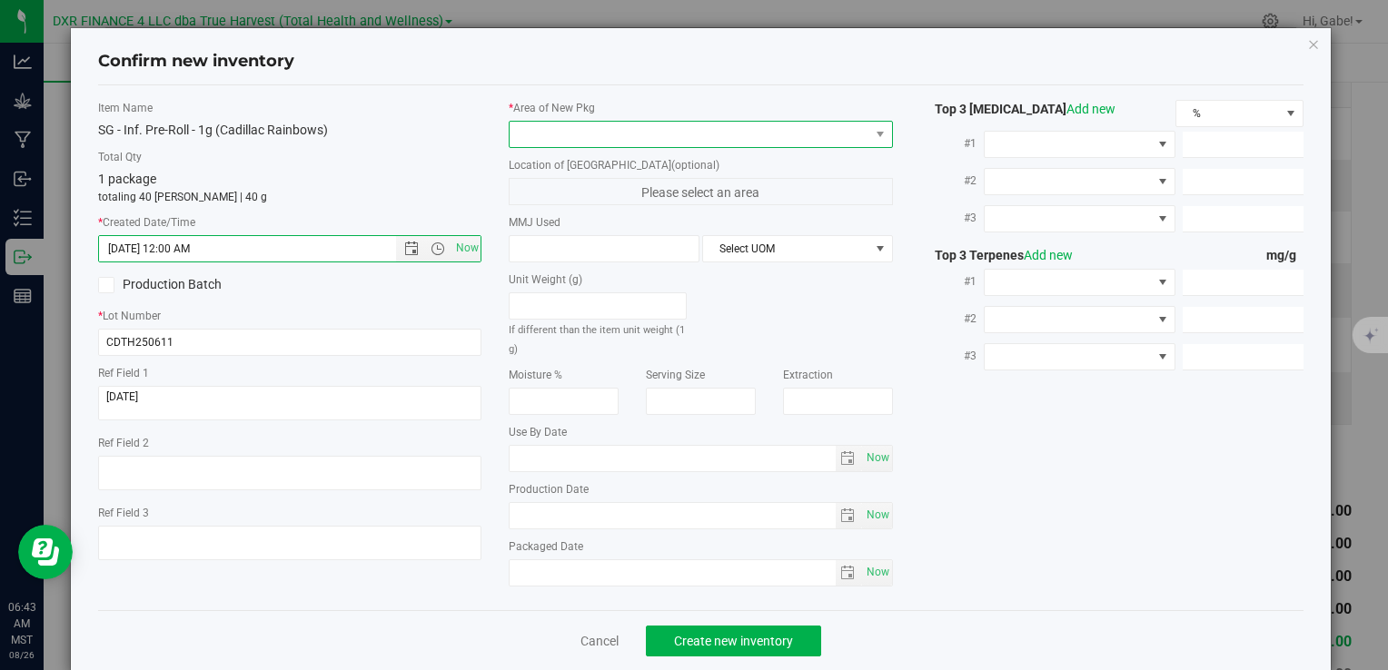
click at [541, 122] on span at bounding box center [689, 134] width 359 height 25
type input "7/22/2025 6:43 AM"
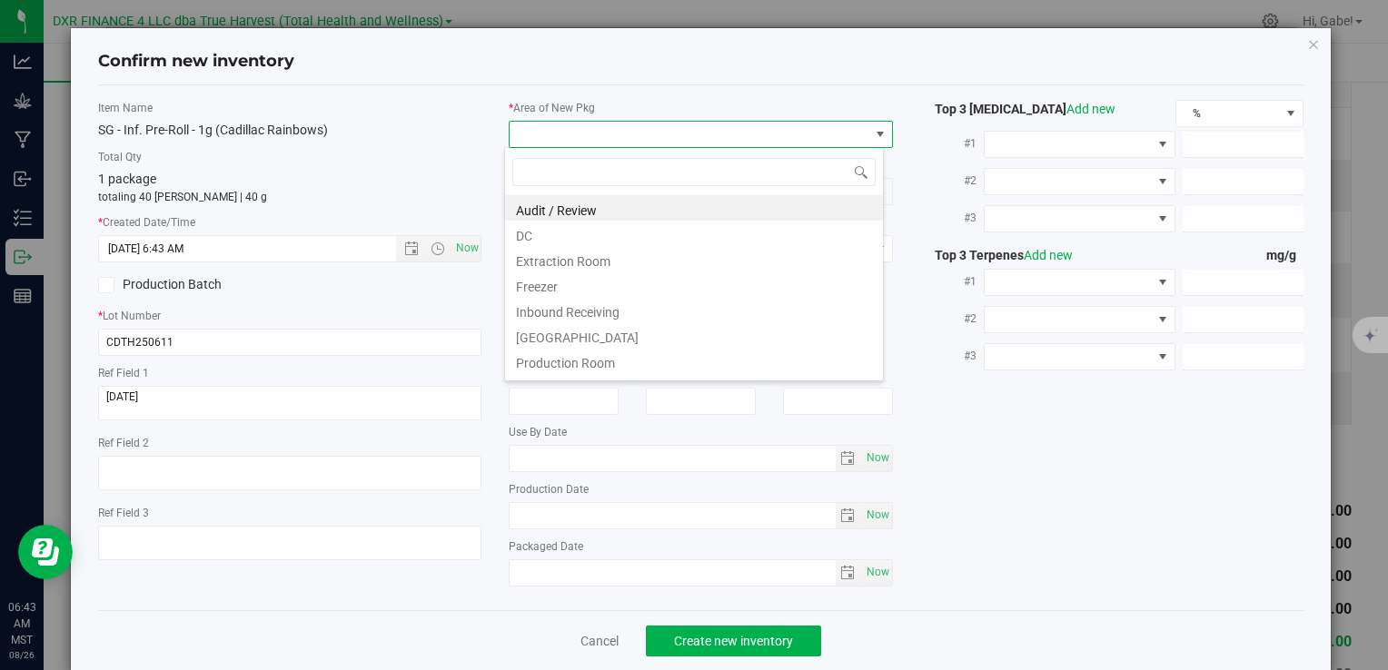
scroll to position [26, 380]
click at [556, 234] on li "DC" at bounding box center [694, 233] width 378 height 25
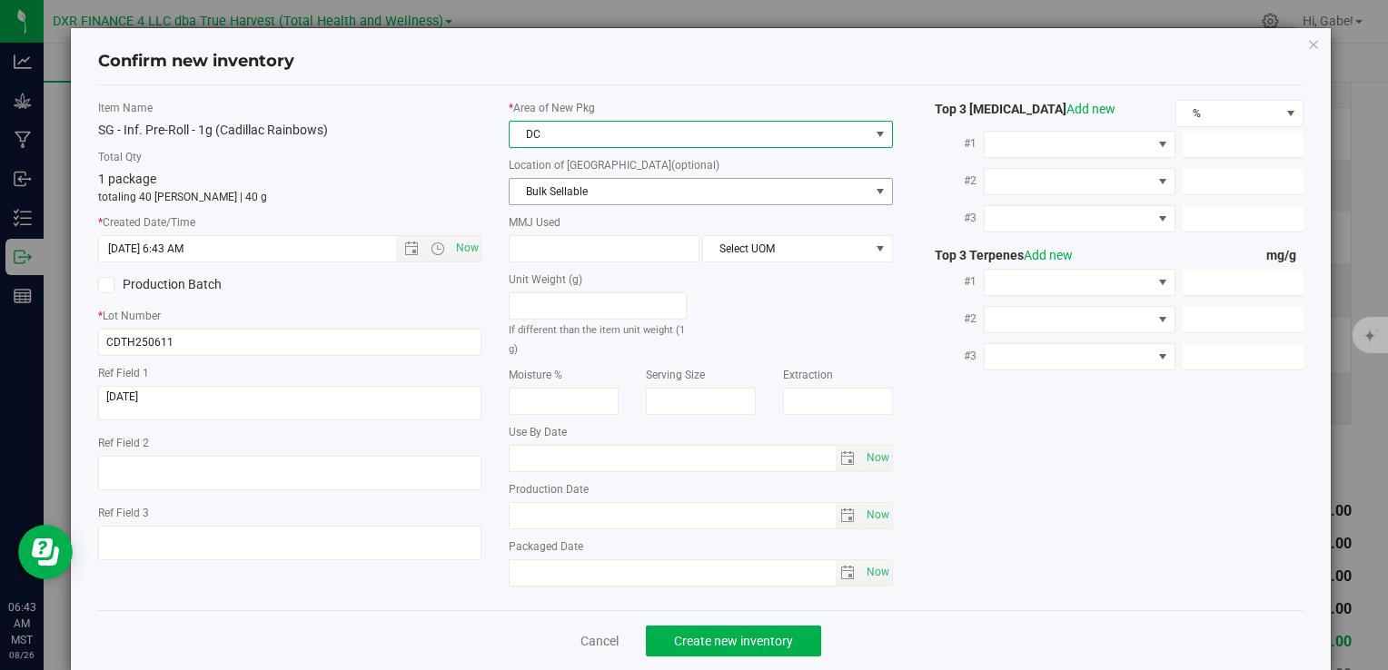
click at [562, 185] on span "Bulk Sellable" at bounding box center [689, 191] width 359 height 25
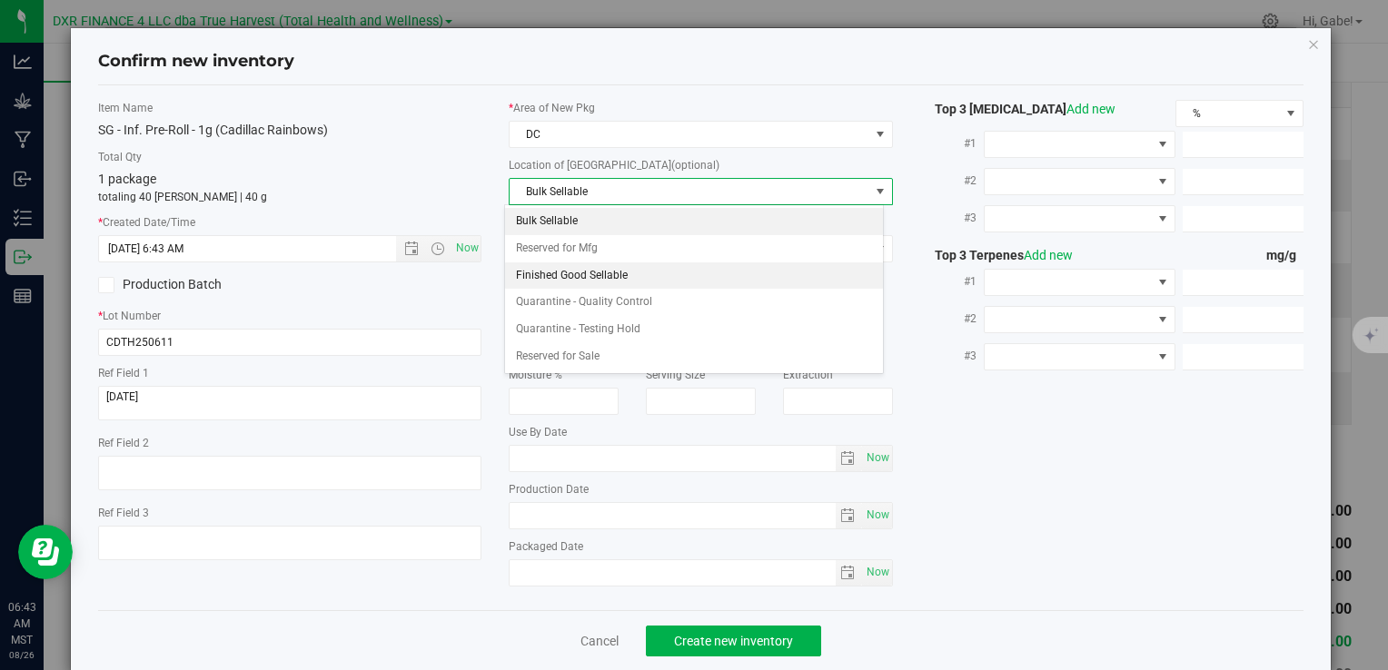
click at [556, 267] on li "Finished Good Sellable" at bounding box center [694, 276] width 378 height 27
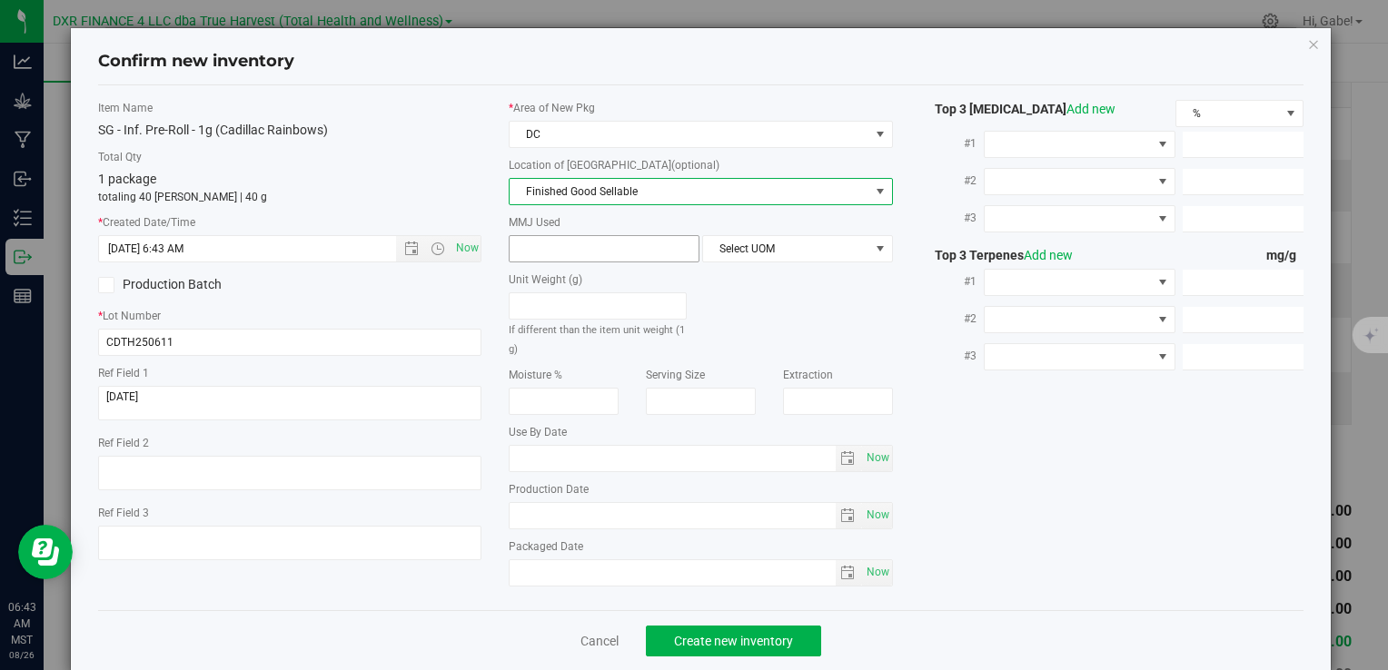
click at [558, 249] on span at bounding box center [604, 248] width 191 height 27
type input "1"
type input "1.0000"
click at [777, 227] on label "MMJ Used" at bounding box center [700, 222] width 383 height 16
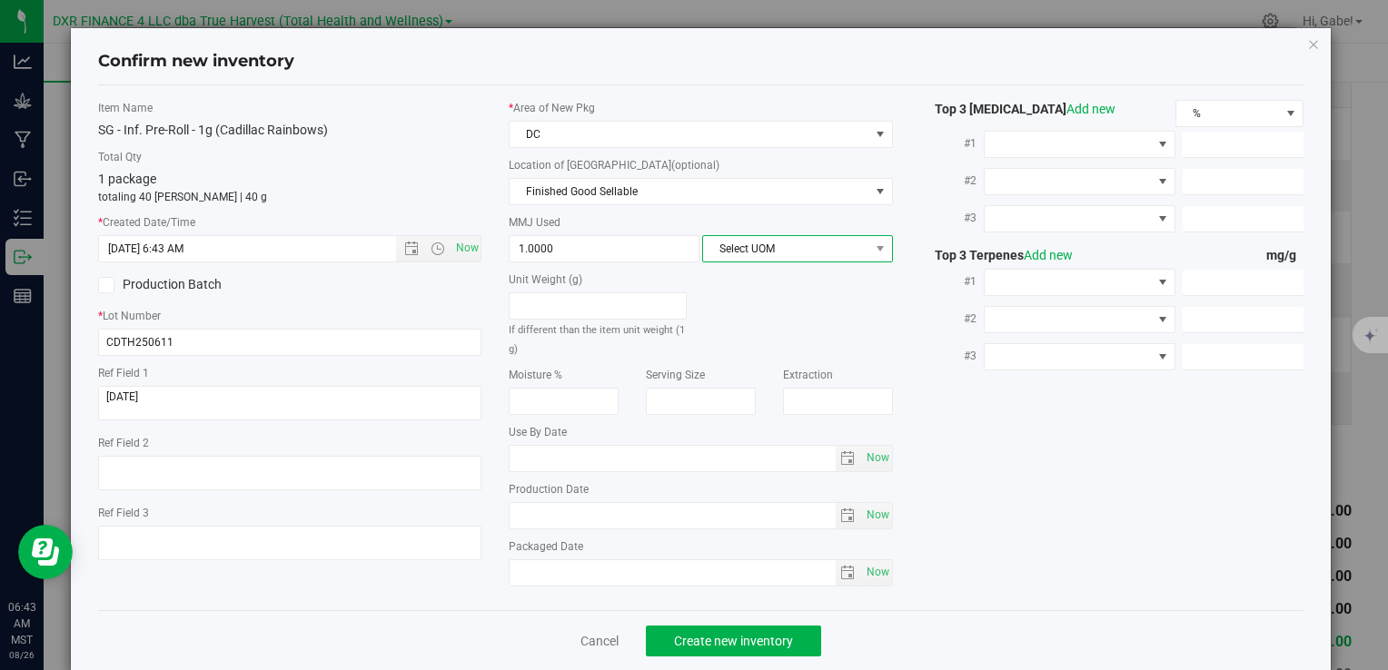
click at [773, 244] on span "Select UOM" at bounding box center [786, 248] width 166 height 25
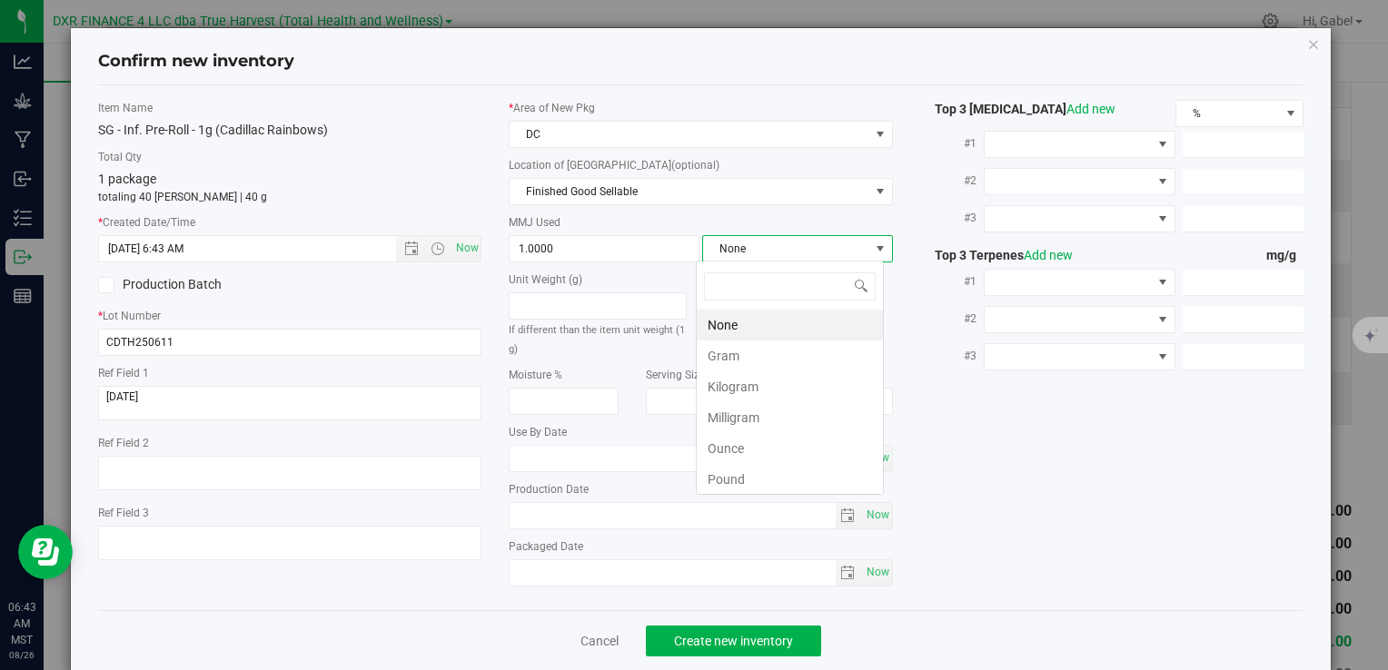
scroll to position [26, 188]
click at [768, 342] on li "Gram" at bounding box center [790, 356] width 186 height 31
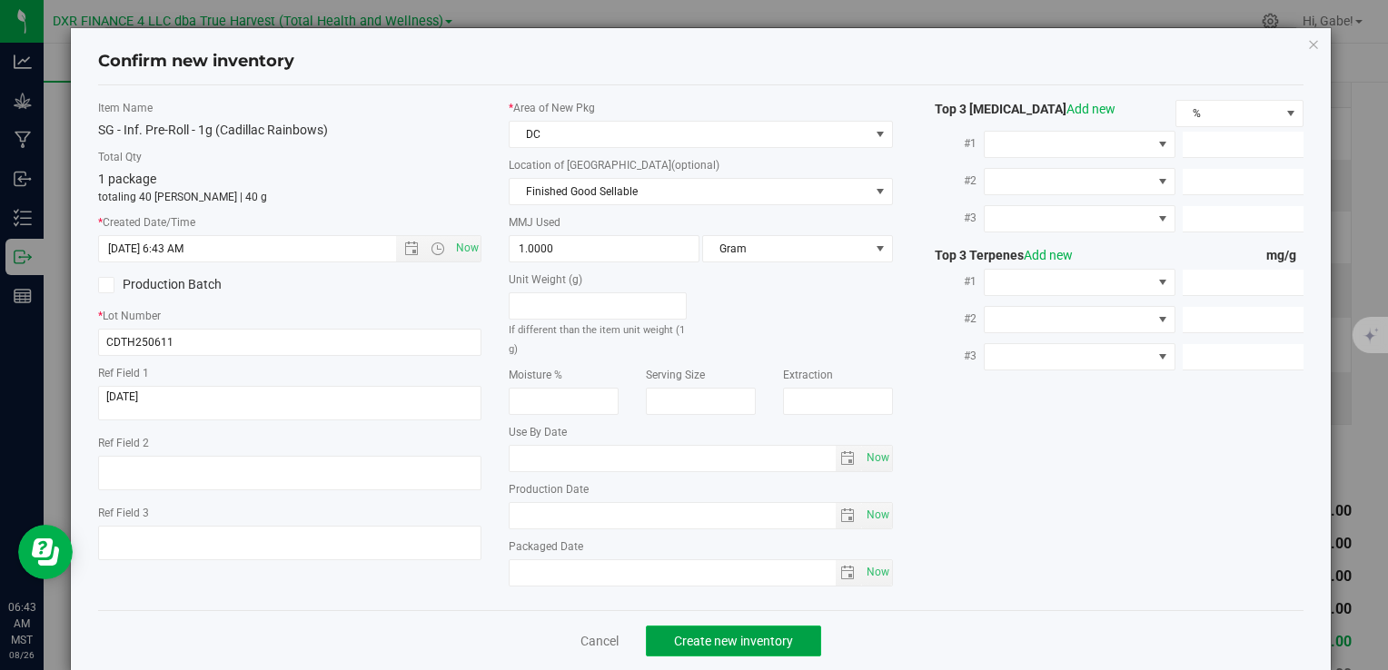
click at [734, 641] on span "Create new inventory" at bounding box center [733, 641] width 119 height 15
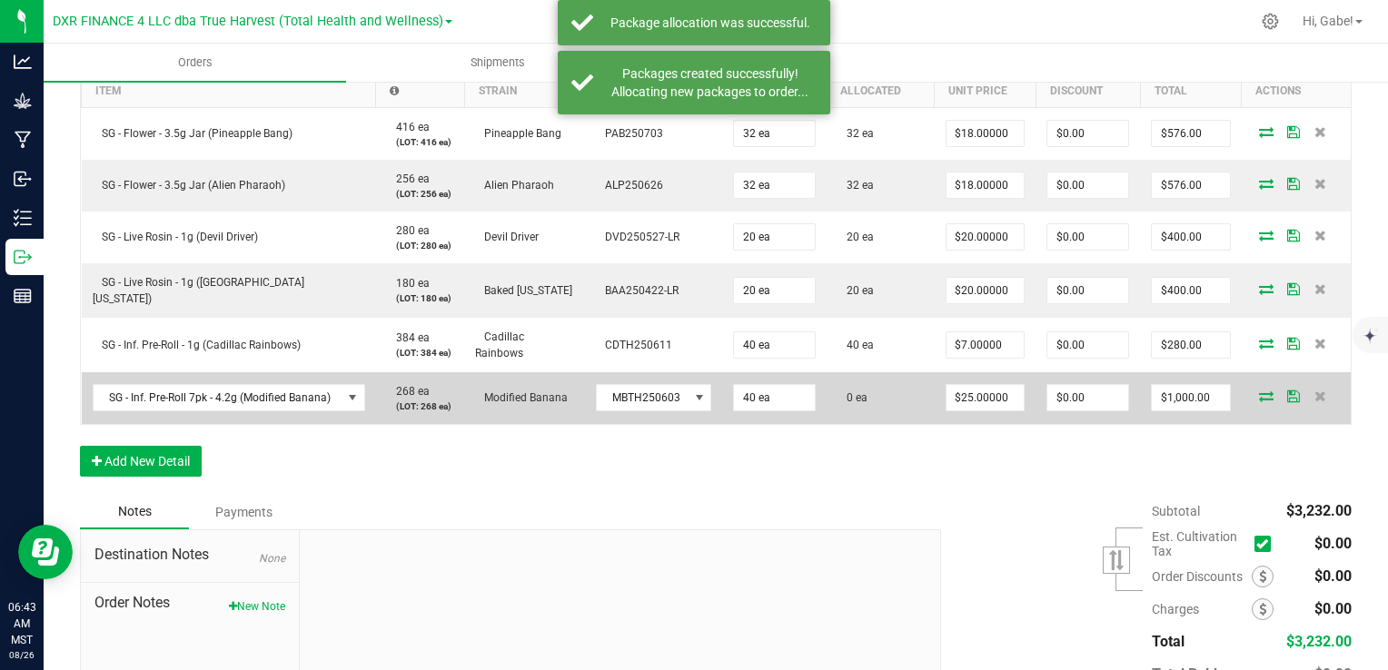
click at [1259, 398] on icon at bounding box center [1266, 396] width 15 height 11
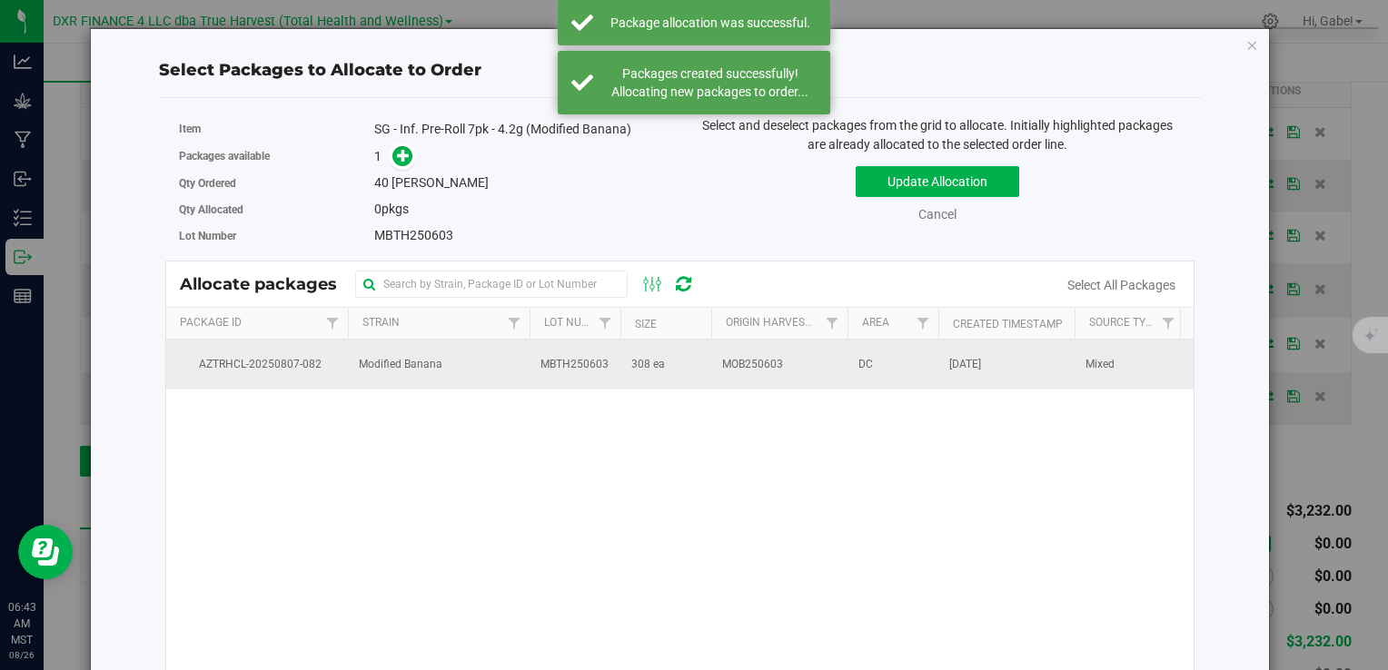
click at [531, 355] on td "MBTH250603" at bounding box center [575, 364] width 91 height 49
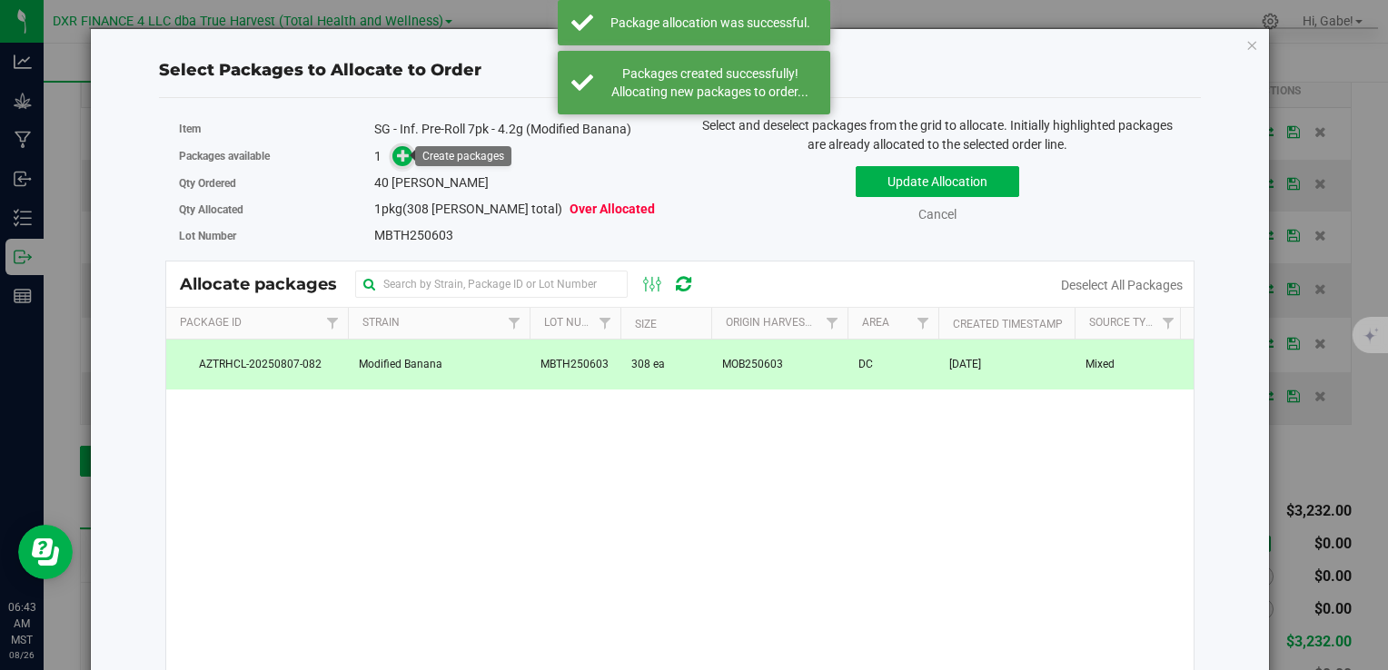
click at [398, 161] on icon at bounding box center [403, 155] width 13 height 13
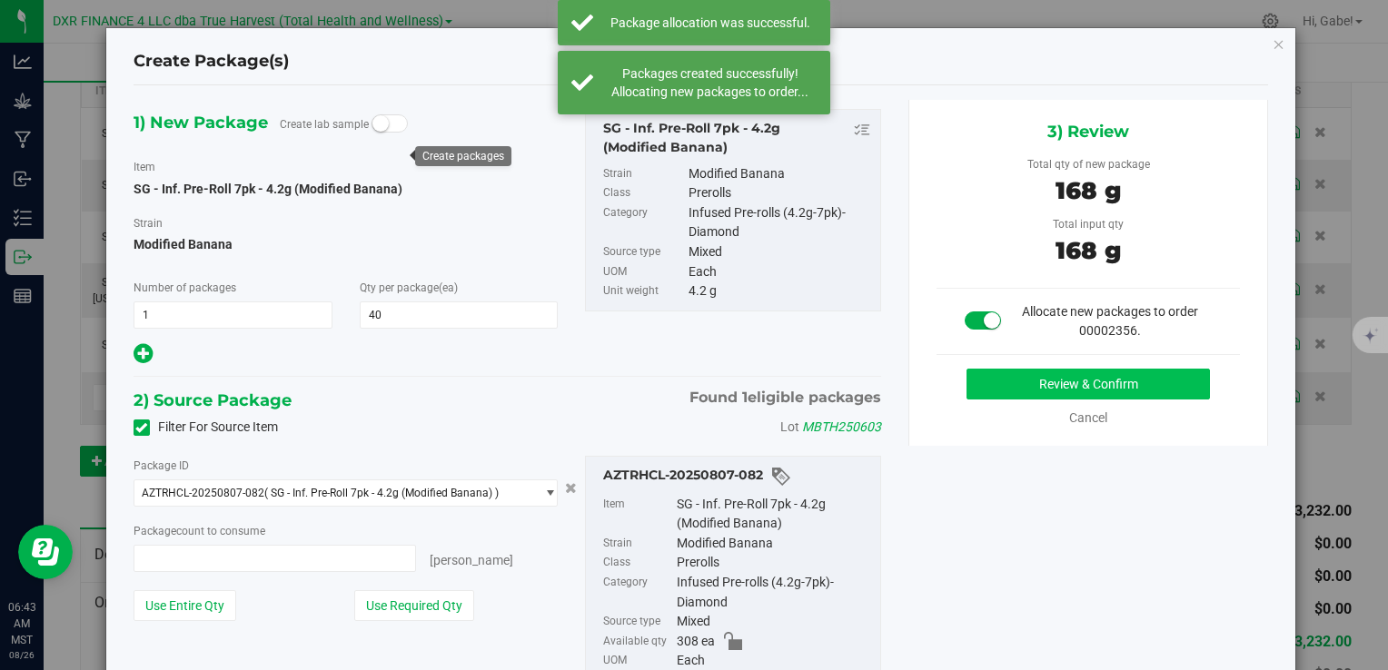
type input "40 ea"
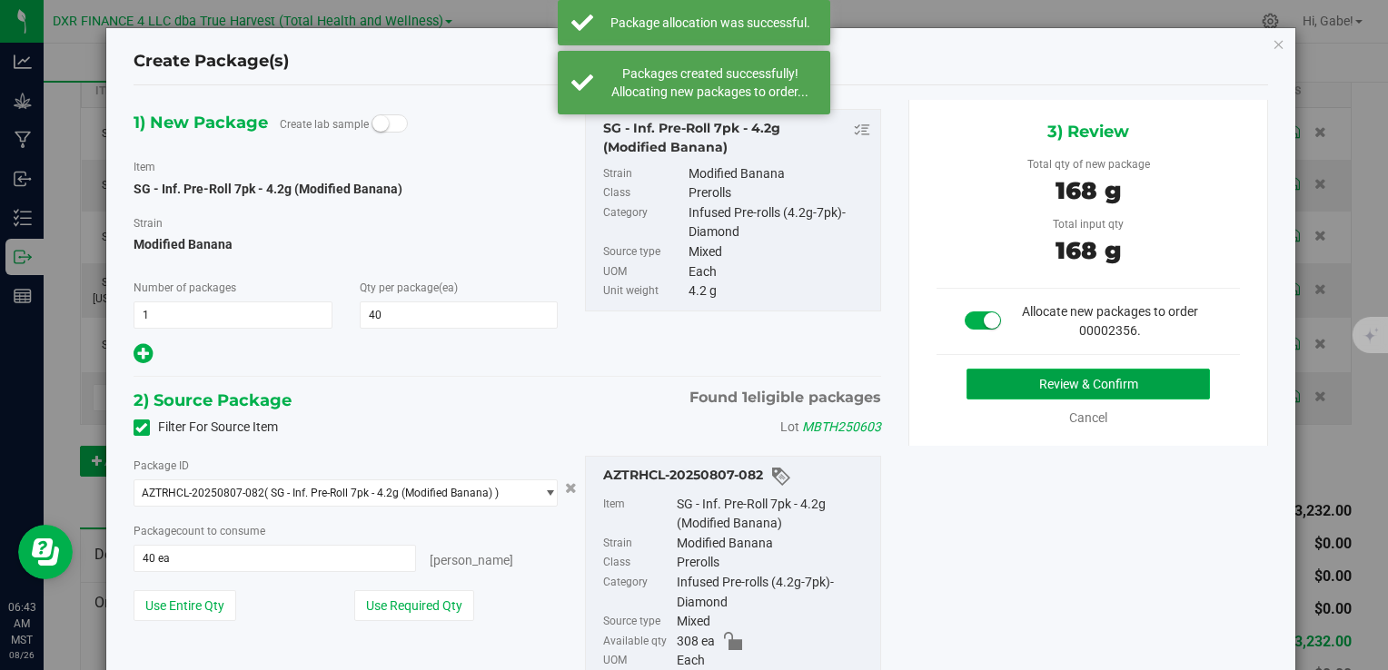
click at [1065, 375] on button "Review & Confirm" at bounding box center [1088, 384] width 243 height 31
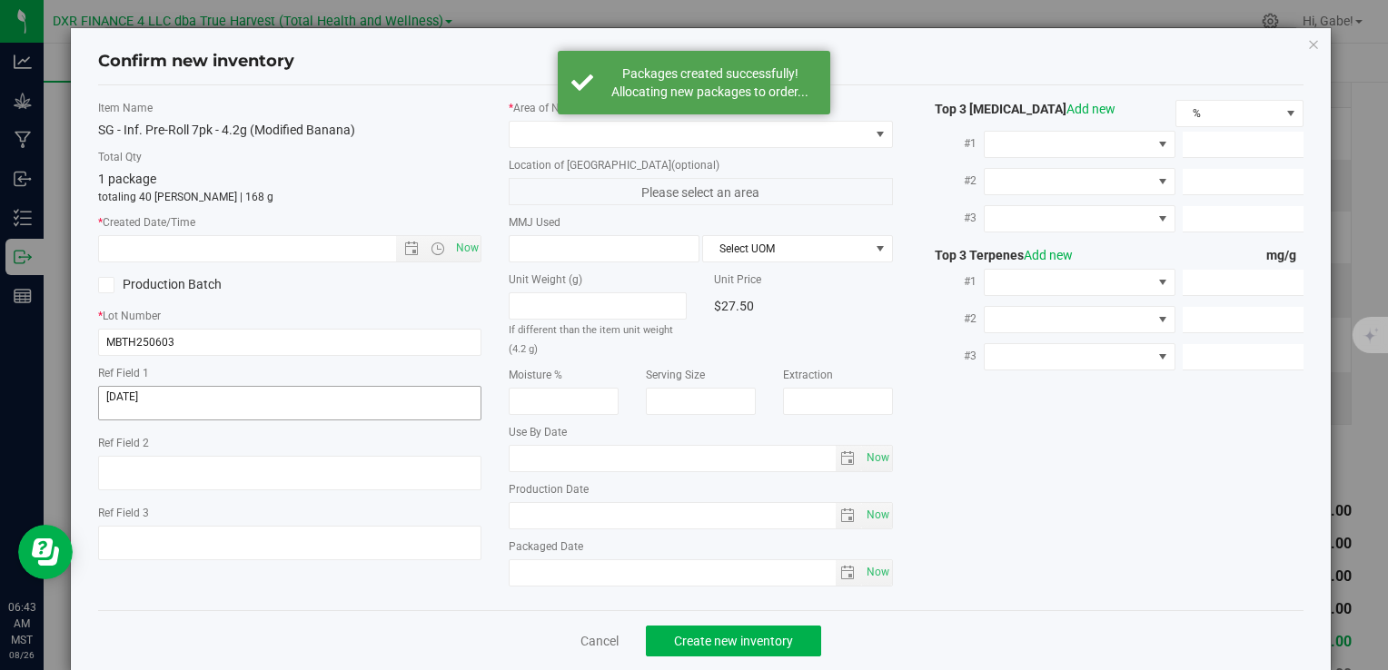
click at [296, 385] on div "Ref Field 1" at bounding box center [289, 395] width 383 height 61
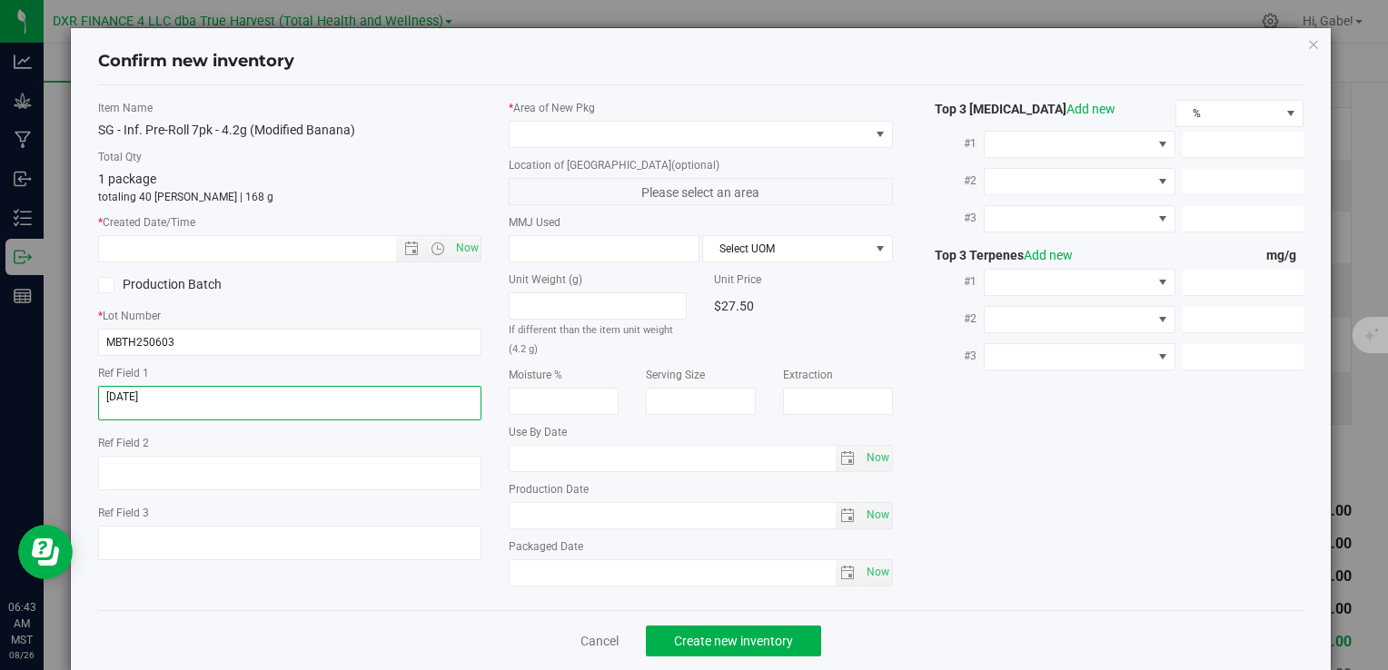
click at [269, 398] on textarea at bounding box center [289, 403] width 383 height 35
click at [279, 263] on div "Item Name SG - Inf. Pre-Roll 7pk - 4.2g (Modified Banana) Total Qty 1 package t…" at bounding box center [289, 337] width 411 height 475
click at [280, 249] on input "text" at bounding box center [262, 248] width 327 height 25
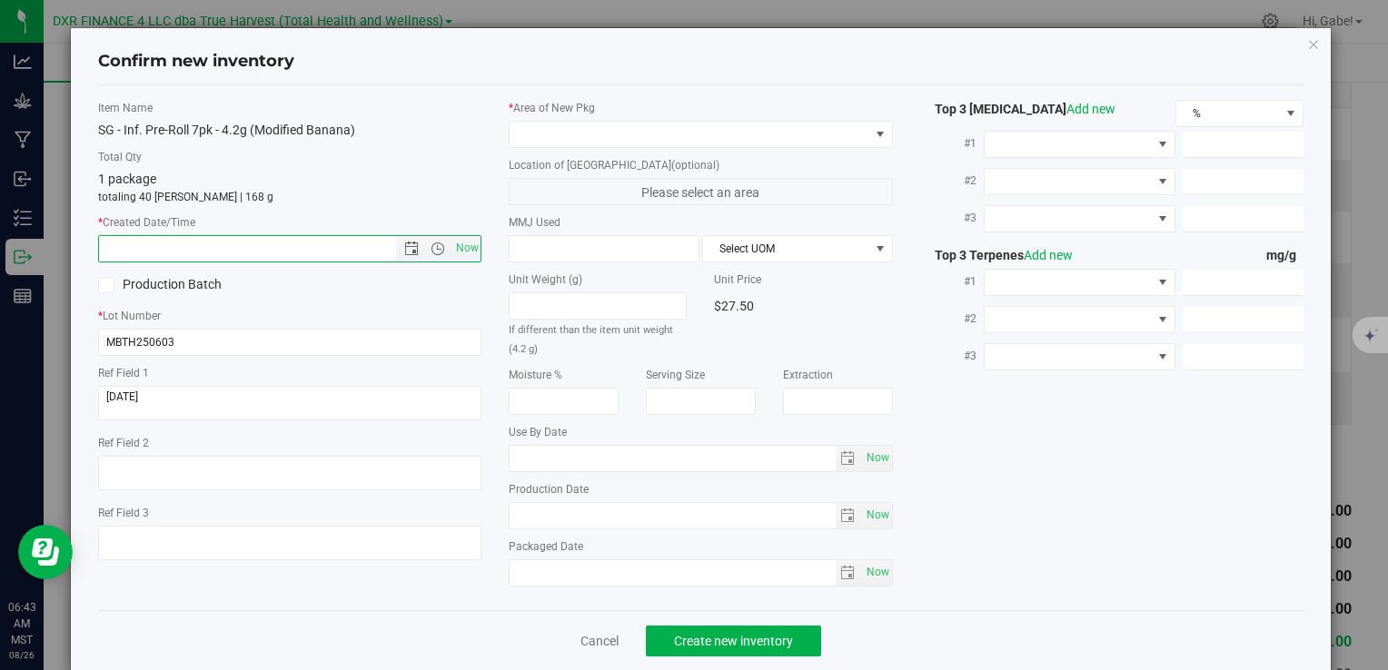
paste input "2025-07-28"
click at [550, 136] on span at bounding box center [689, 134] width 359 height 25
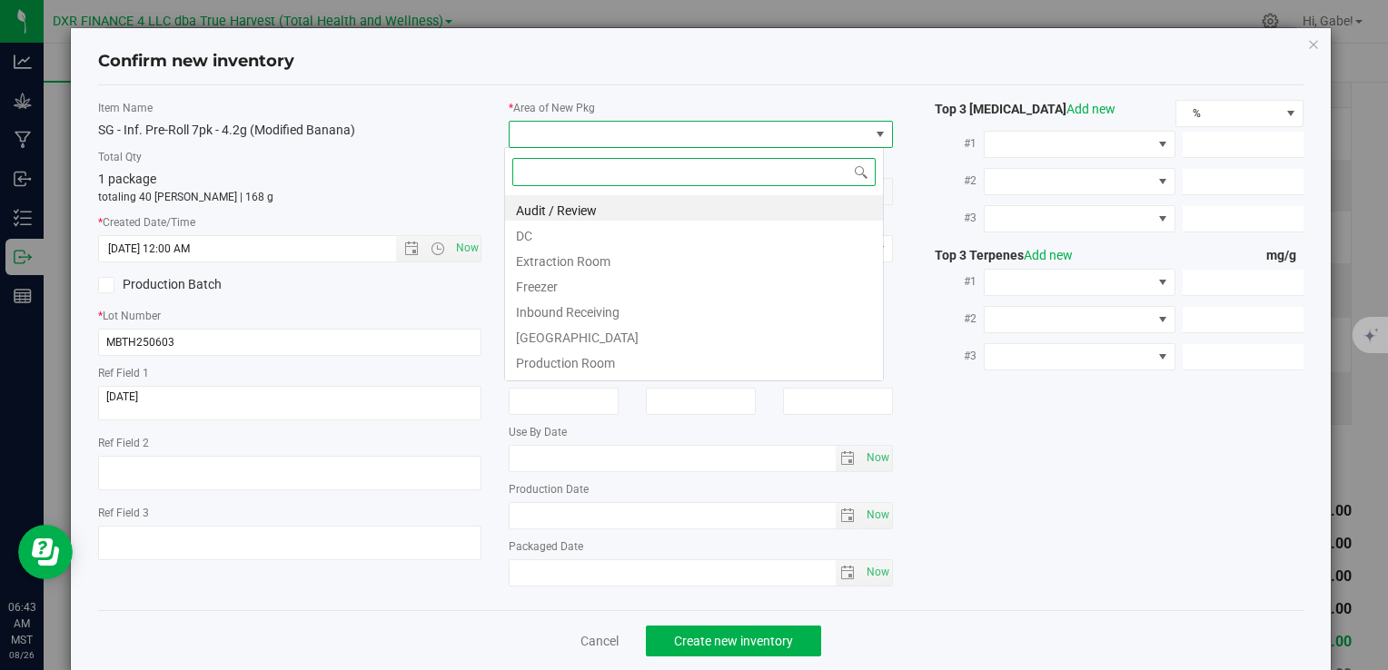
type input "7/28/2025 6:43 AM"
click at [552, 235] on li "DC" at bounding box center [694, 233] width 378 height 25
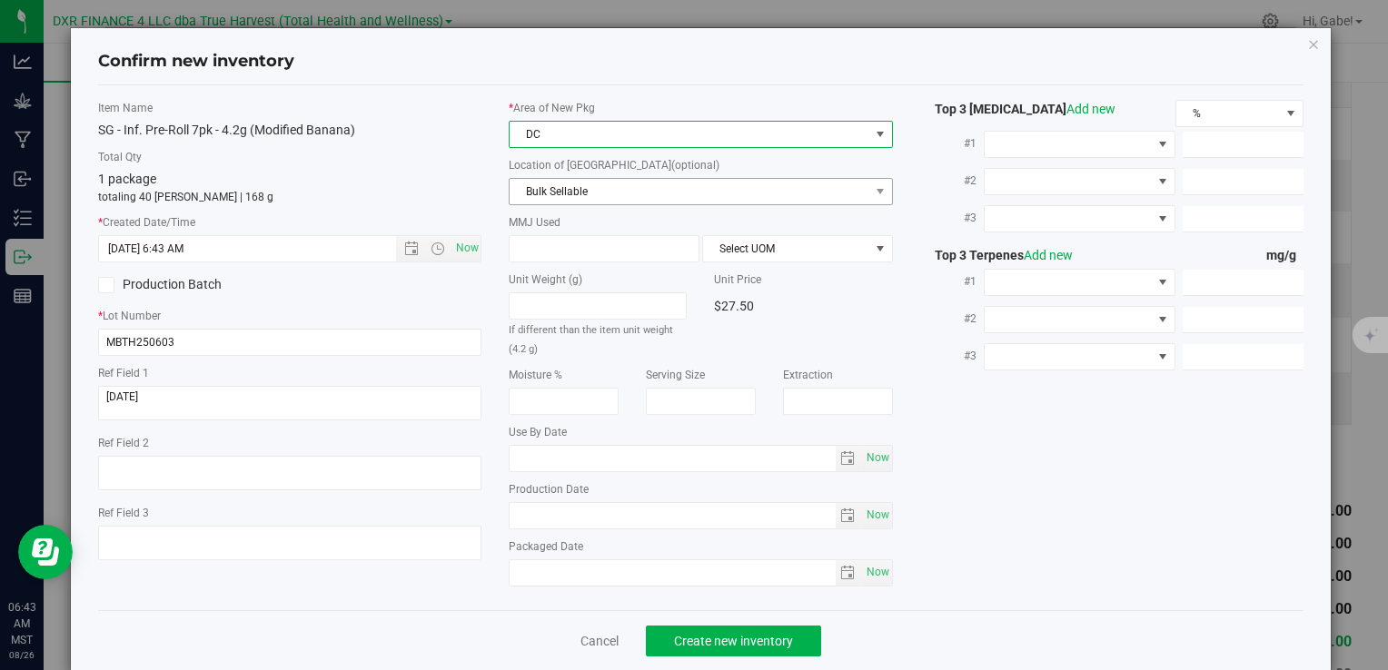
click at [551, 191] on span "Bulk Sellable" at bounding box center [689, 191] width 359 height 25
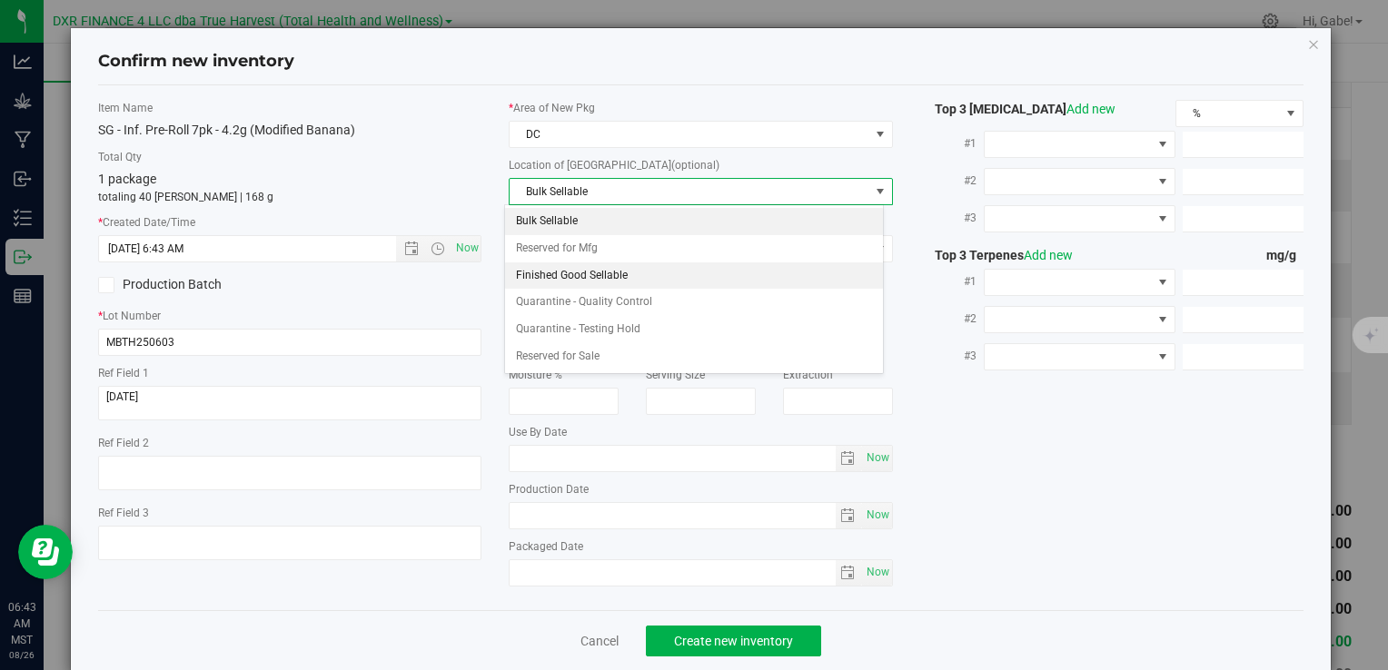
click at [549, 272] on li "Finished Good Sellable" at bounding box center [694, 276] width 378 height 27
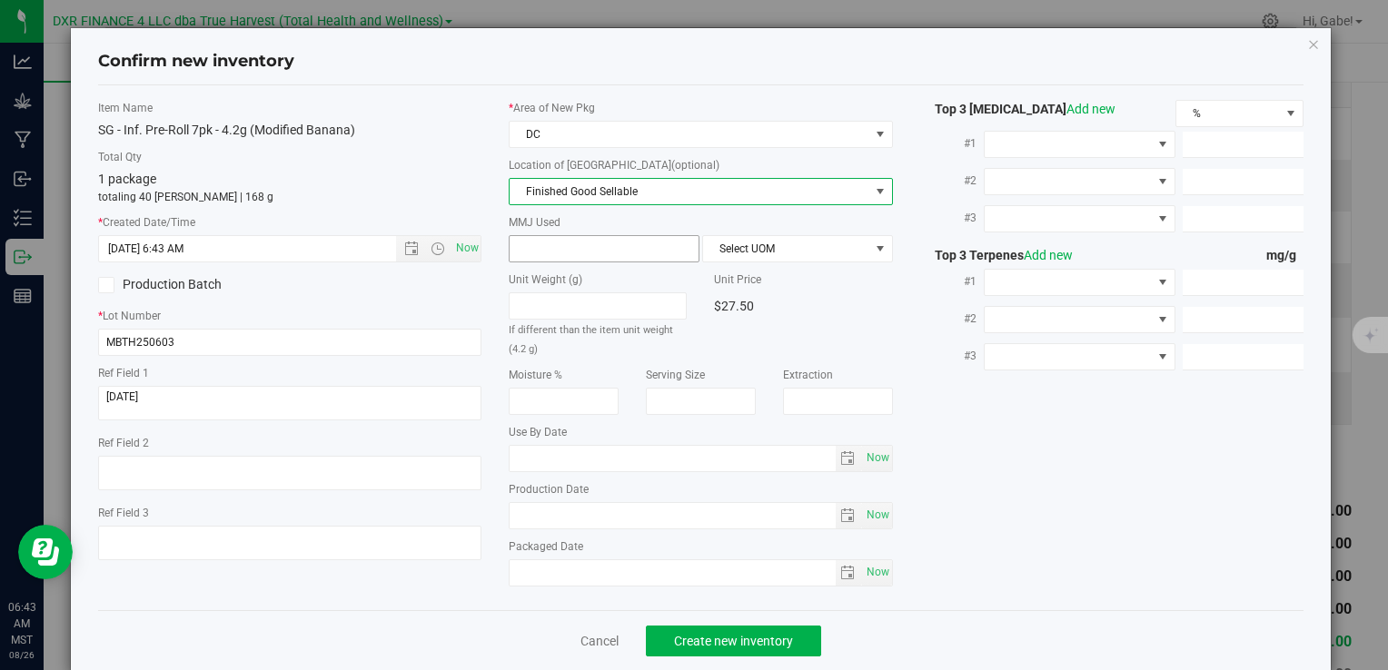
click at [551, 236] on span at bounding box center [604, 248] width 191 height 27
type input "4.2"
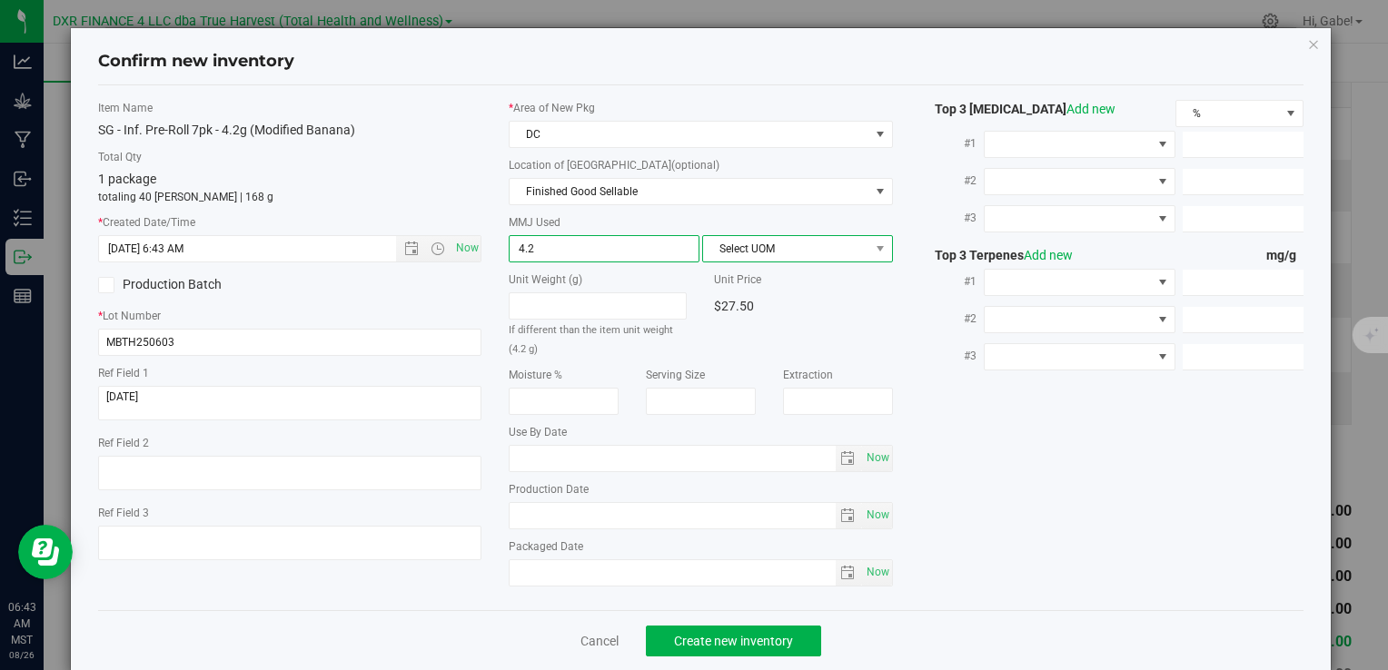
type input "4.2000"
click at [755, 246] on span "Select UOM" at bounding box center [786, 248] width 166 height 25
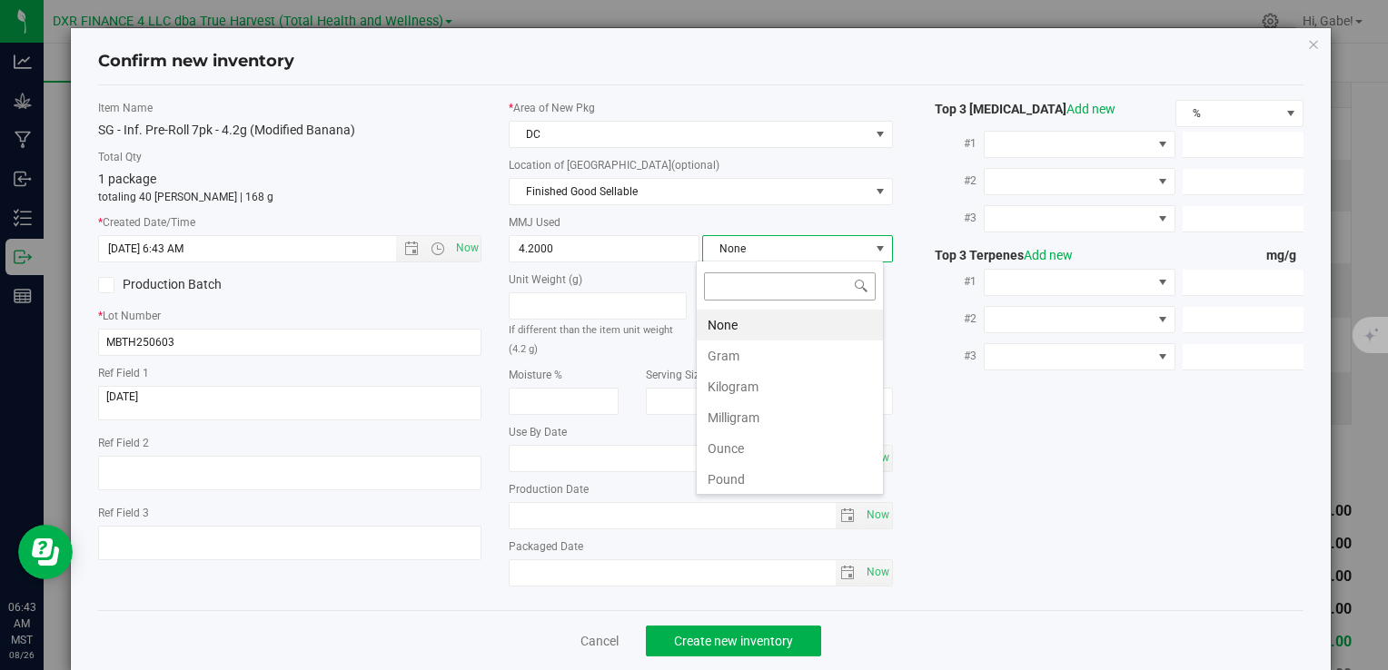
scroll to position [26, 188]
click at [733, 345] on li "Gram" at bounding box center [790, 356] width 186 height 31
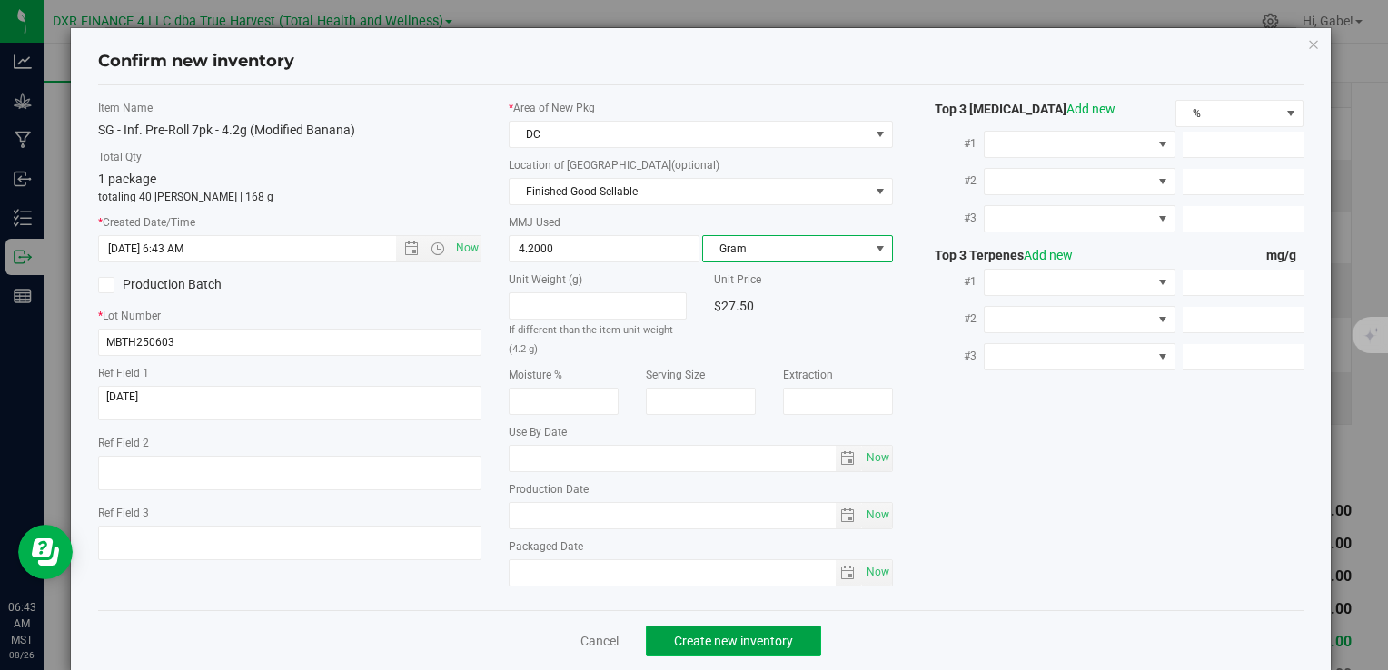
click at [729, 637] on span "Create new inventory" at bounding box center [733, 641] width 119 height 15
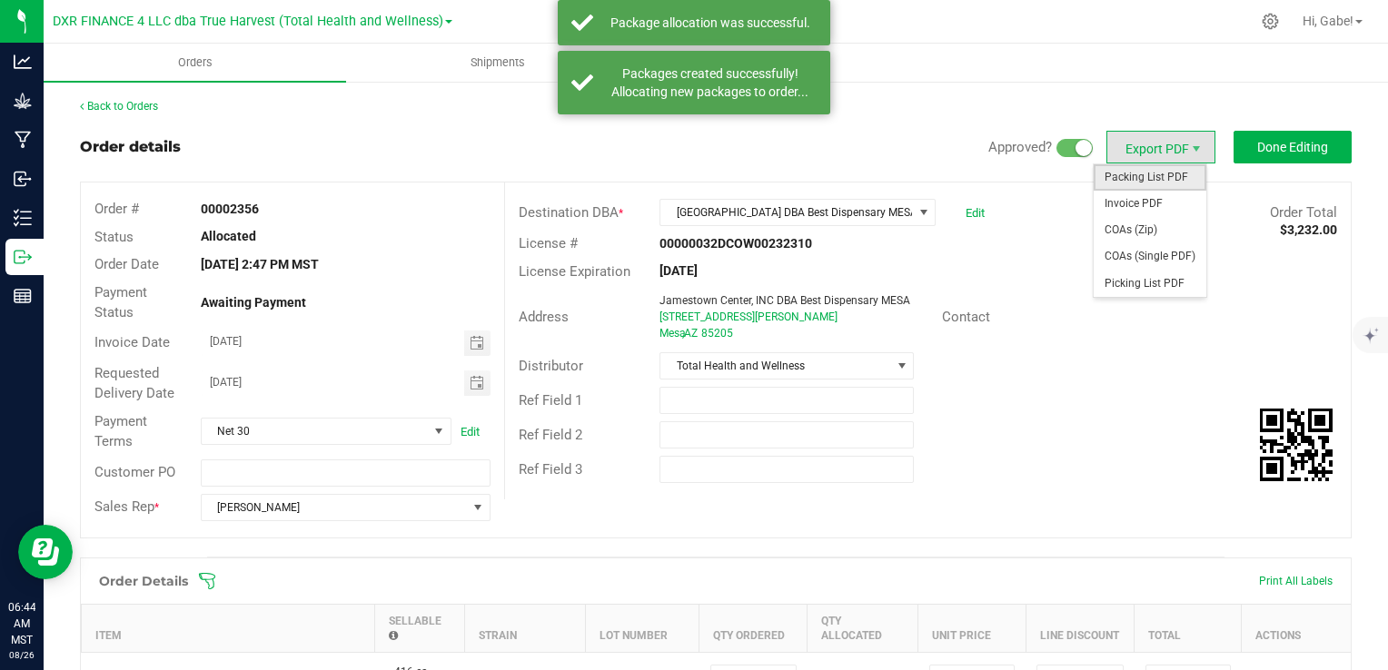
click at [1159, 177] on span "Packing List PDF" at bounding box center [1150, 177] width 113 height 26
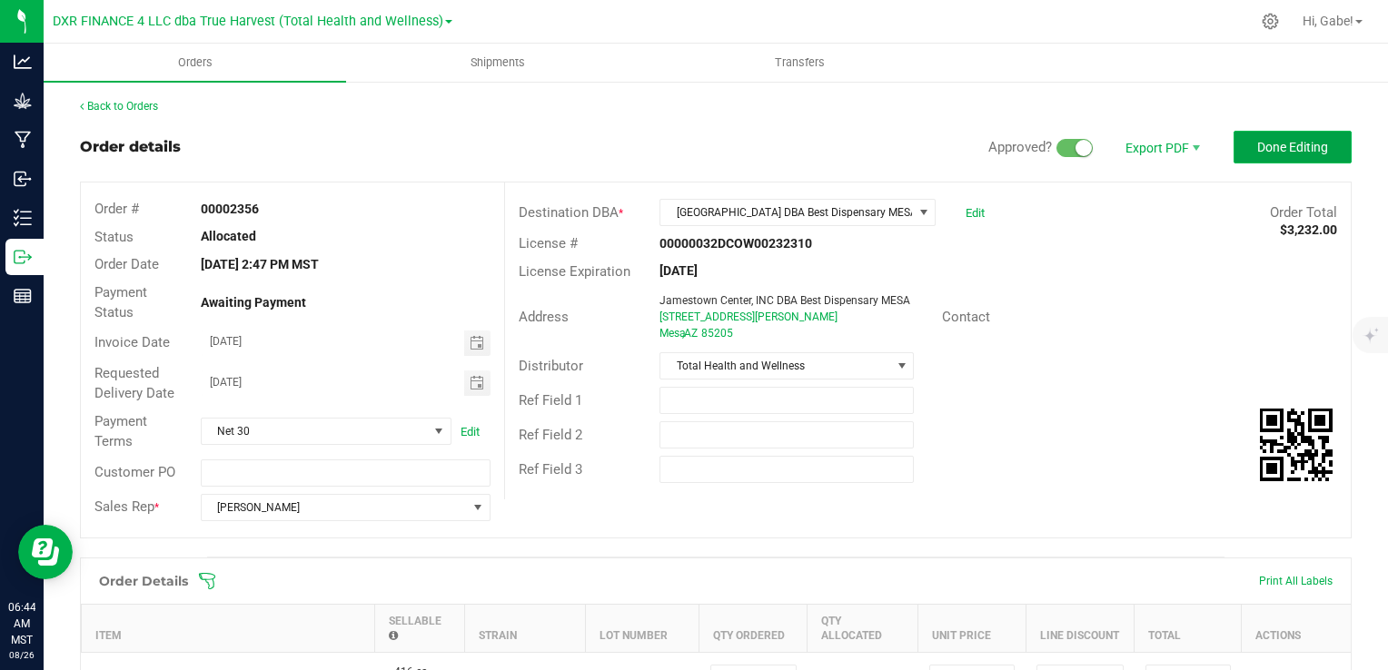
click at [1292, 145] on span "Done Editing" at bounding box center [1292, 147] width 71 height 15
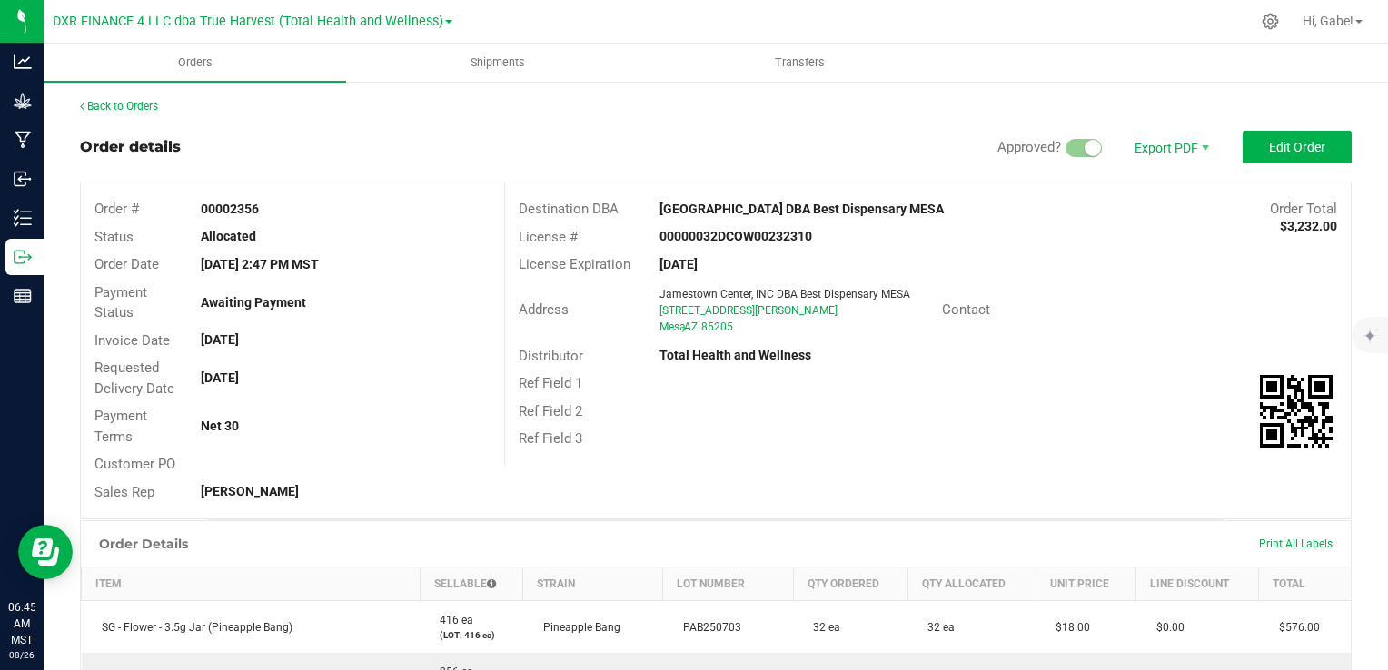
click at [102, 84] on div "Back to Orders Order details Approved? Export PDF Edit Order Order # 00002356 S…" at bounding box center [716, 654] width 1344 height 1149
click at [103, 101] on link "Back to Orders" at bounding box center [119, 106] width 78 height 13
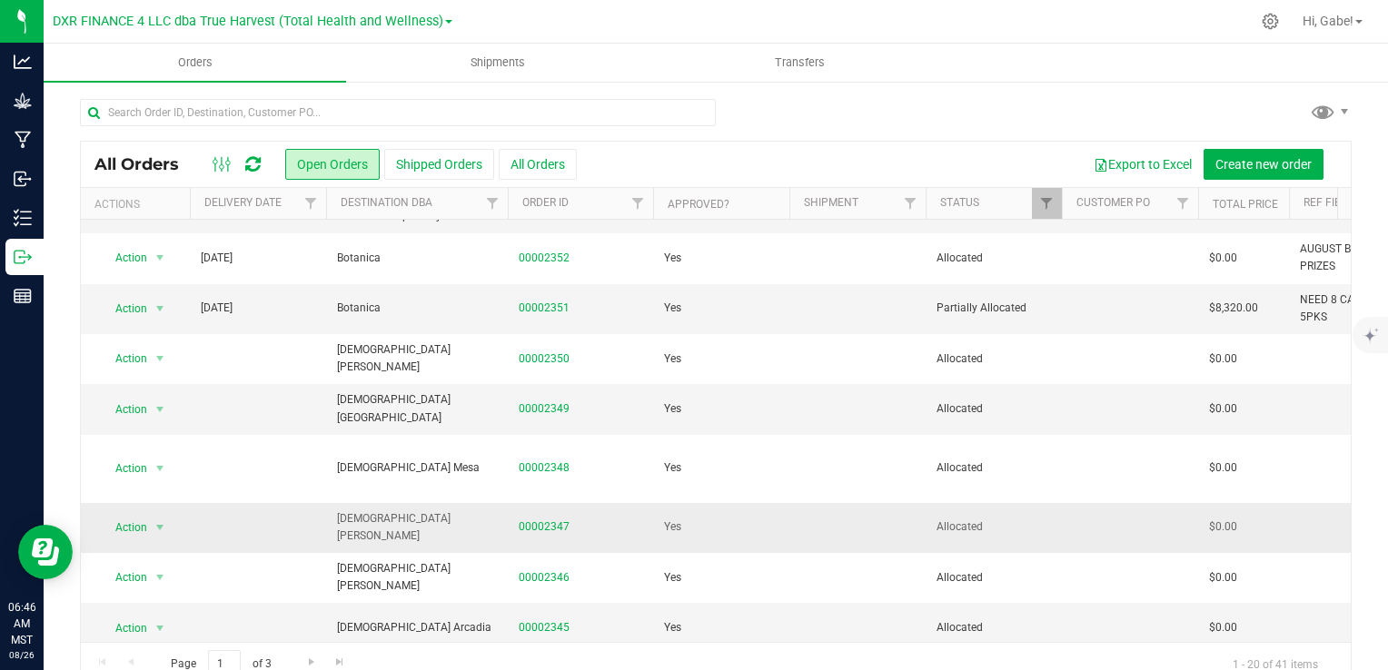
scroll to position [321, 0]
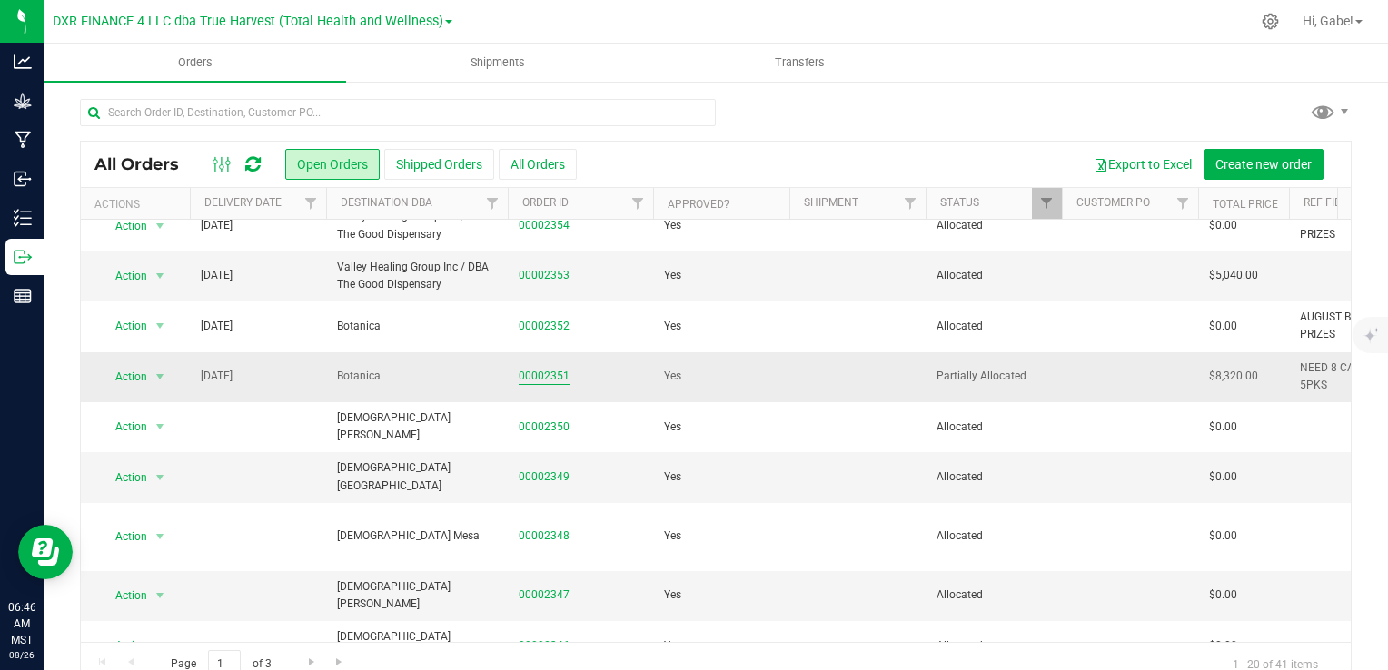
click at [543, 376] on link "00002351" at bounding box center [544, 376] width 51 height 17
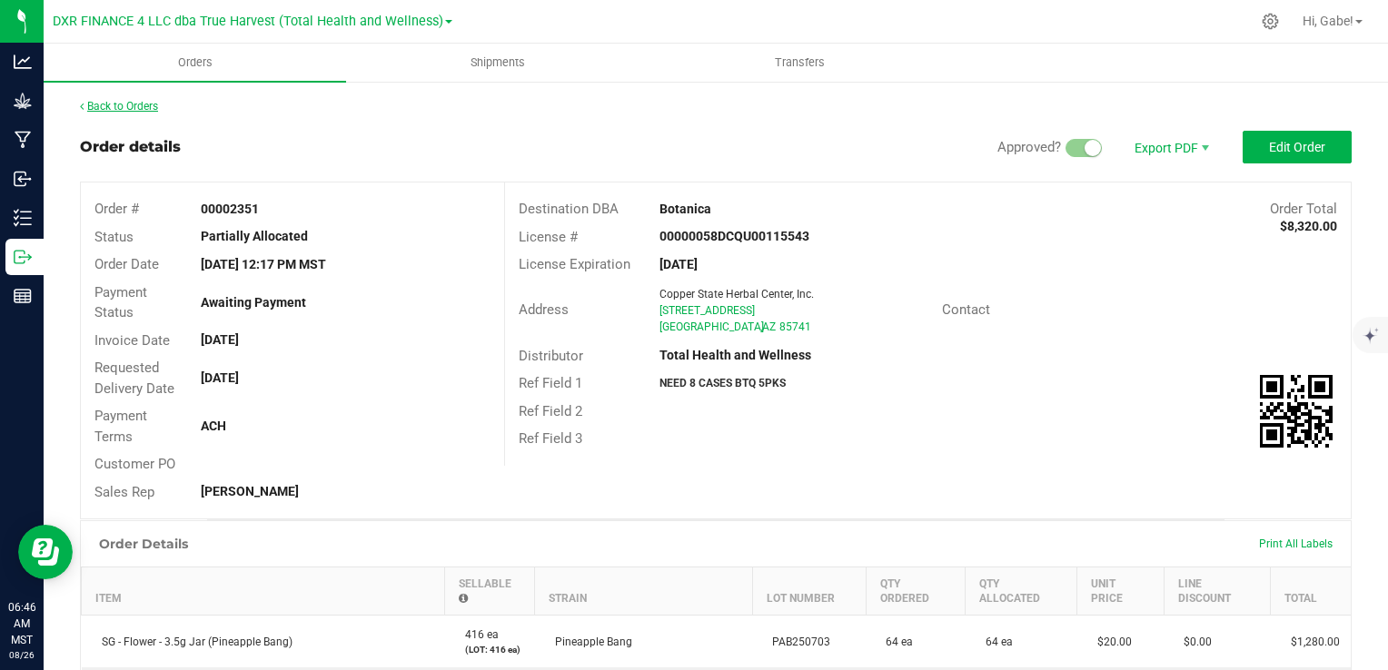
click at [147, 107] on link "Back to Orders" at bounding box center [119, 106] width 78 height 13
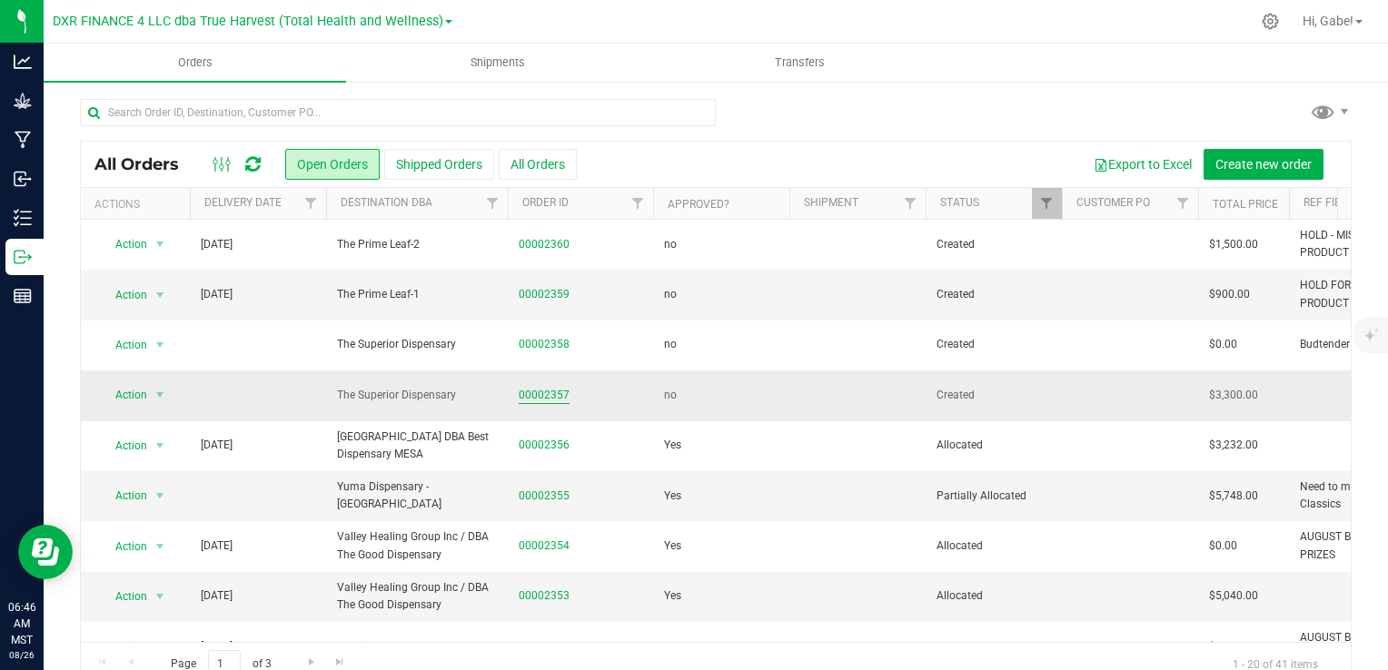
click at [550, 400] on link "00002357" at bounding box center [544, 395] width 51 height 17
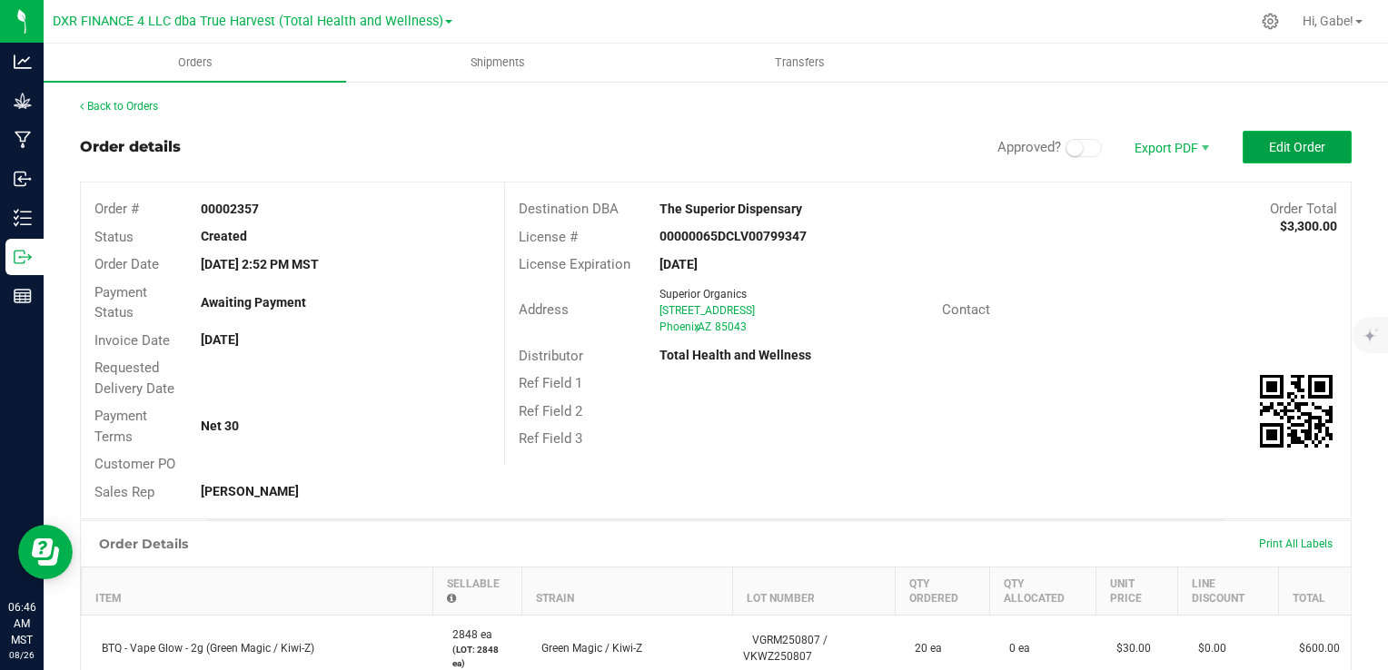
click at [1304, 132] on button "Edit Order" at bounding box center [1297, 147] width 109 height 33
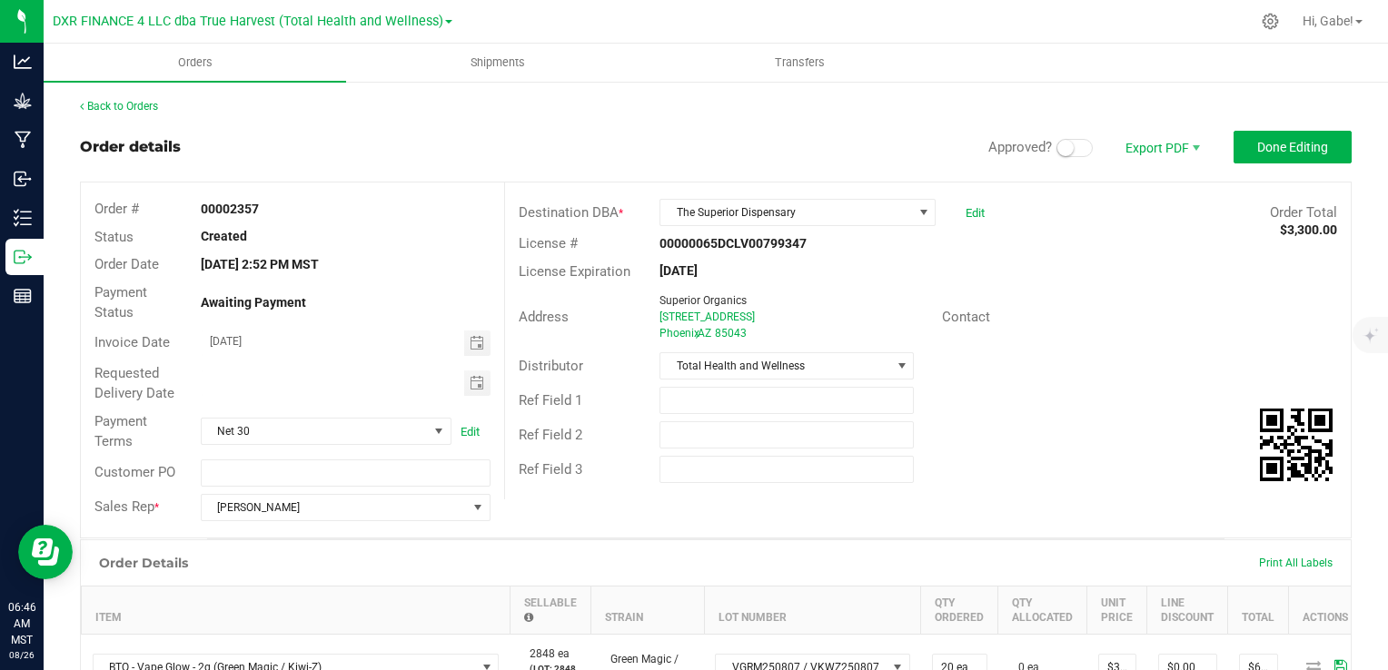
click at [1066, 154] on span at bounding box center [1074, 148] width 36 height 18
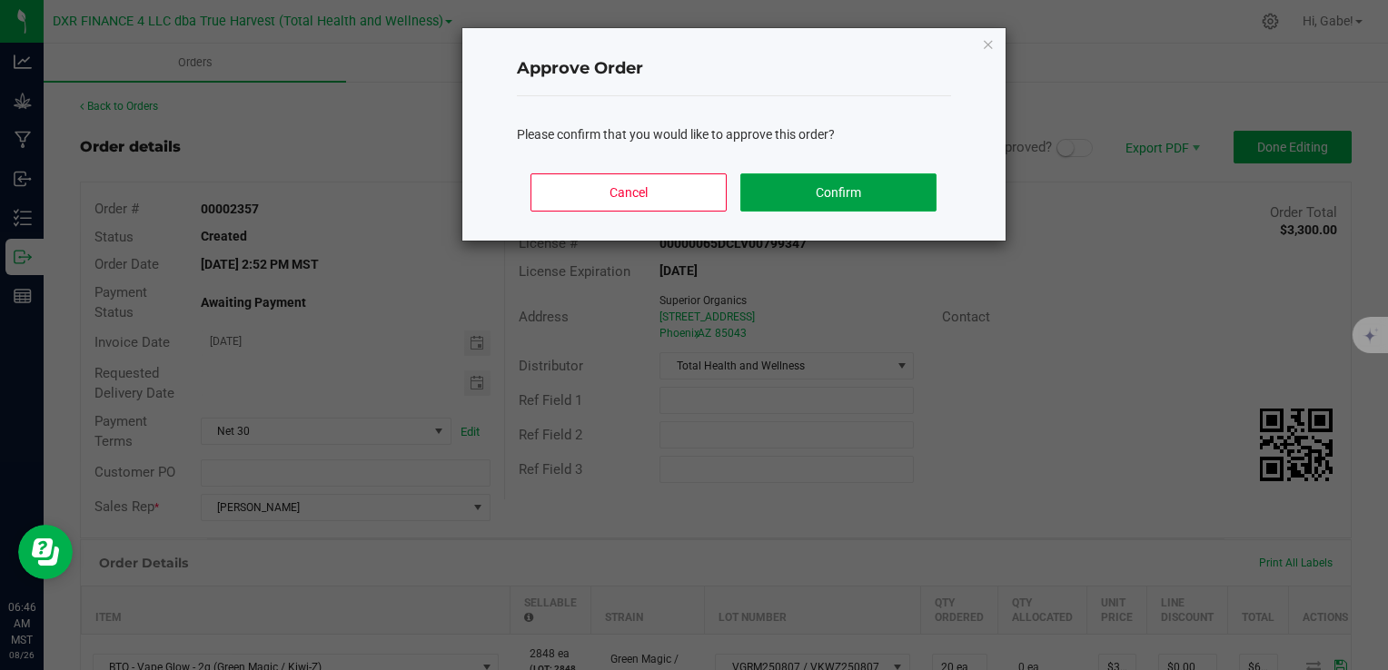
click at [867, 204] on button "Confirm" at bounding box center [837, 193] width 195 height 38
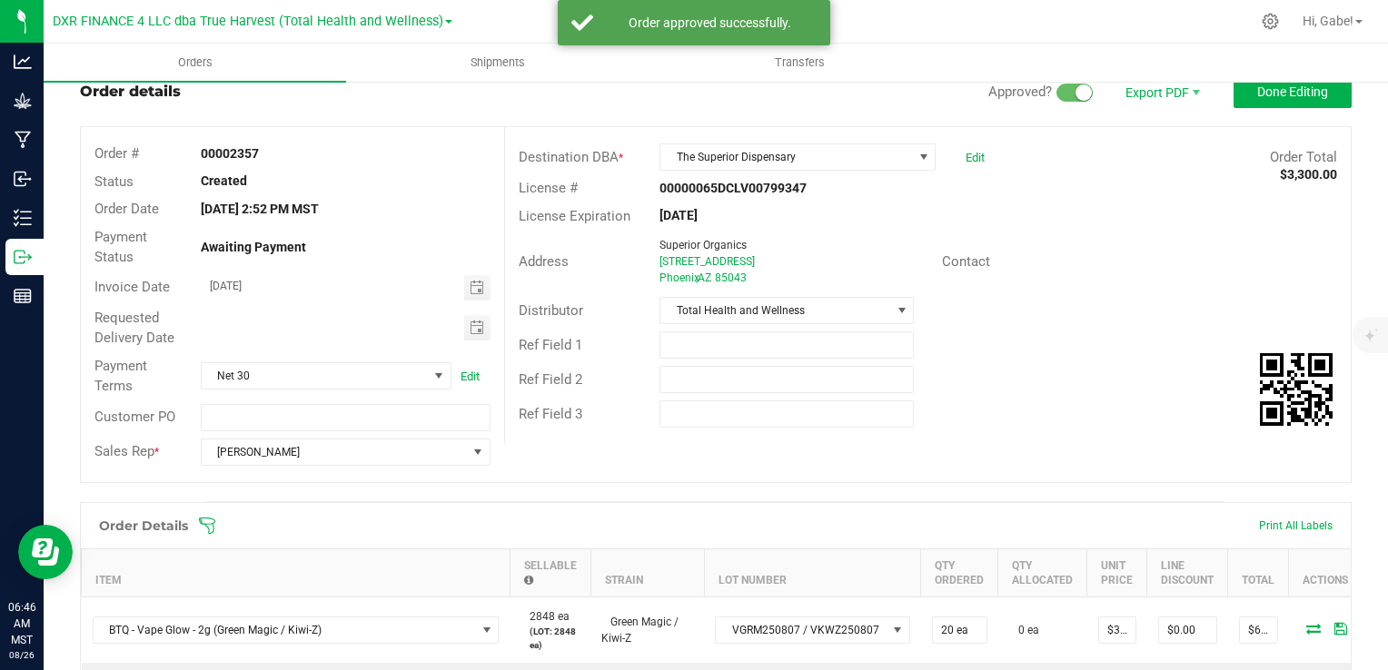
scroll to position [273, 0]
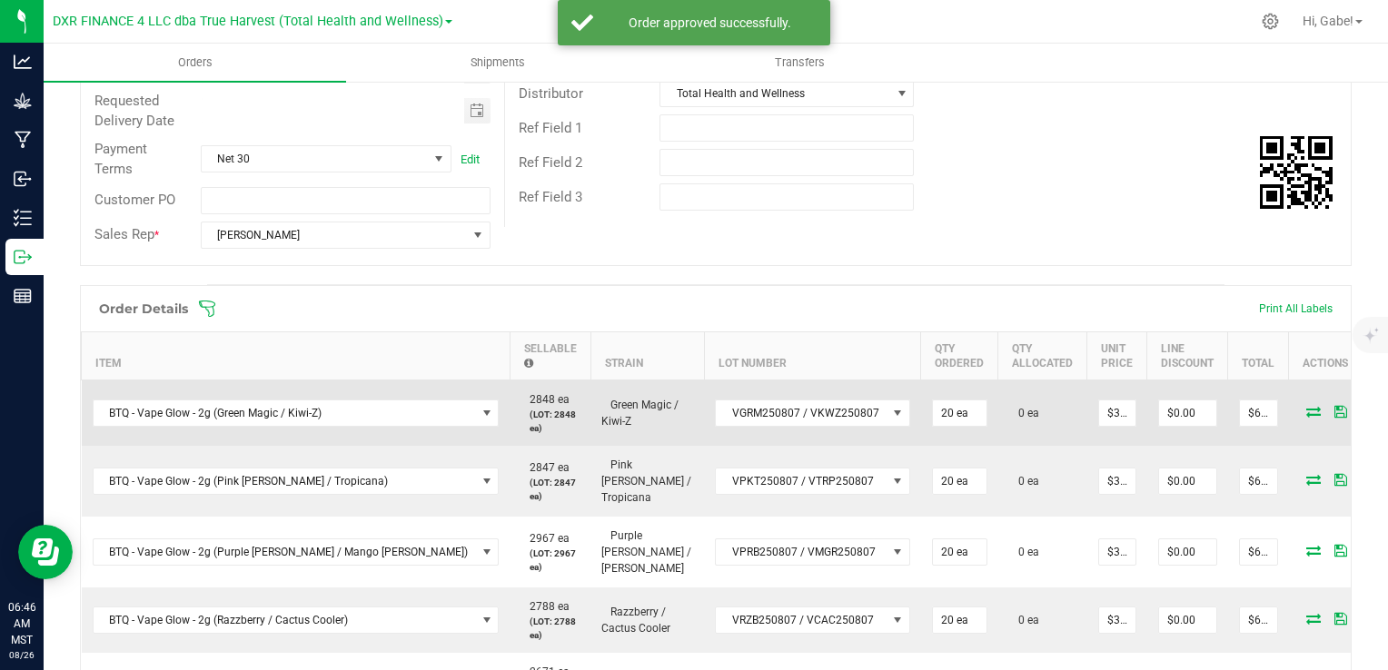
click at [1306, 406] on icon at bounding box center [1313, 411] width 15 height 11
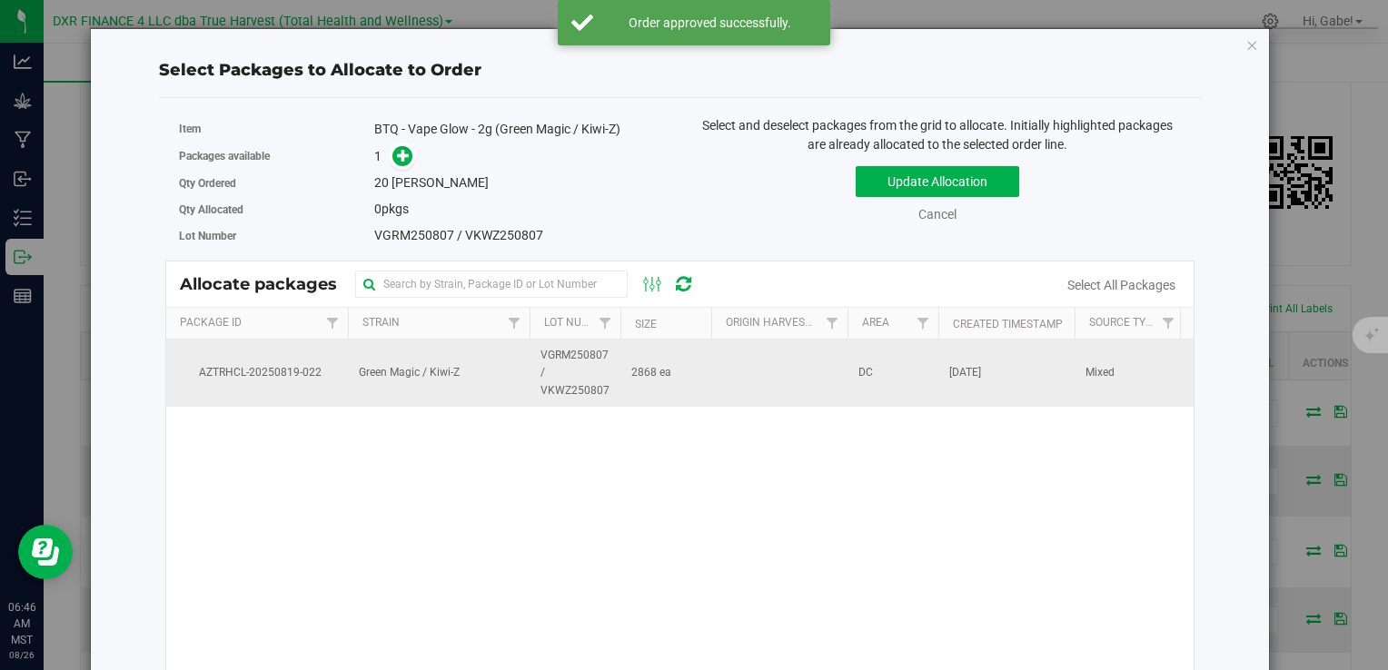
click at [753, 387] on td at bounding box center [779, 373] width 136 height 67
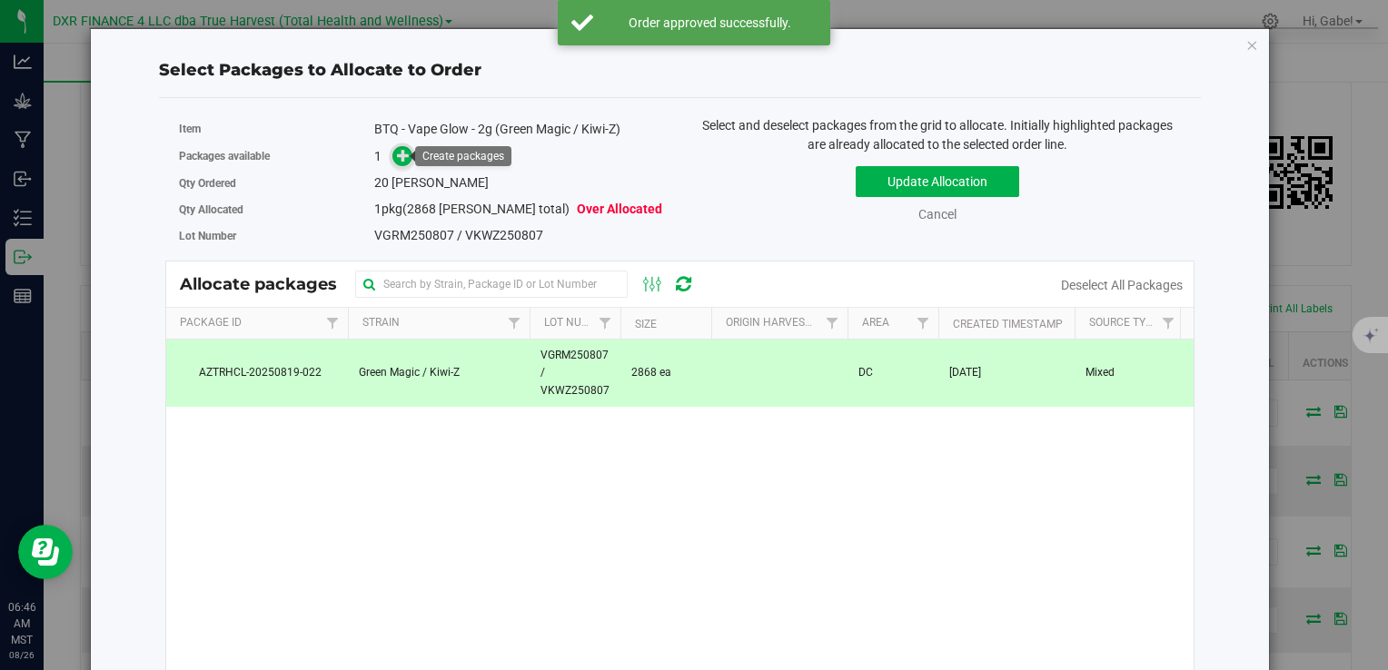
click at [400, 158] on icon at bounding box center [403, 155] width 13 height 13
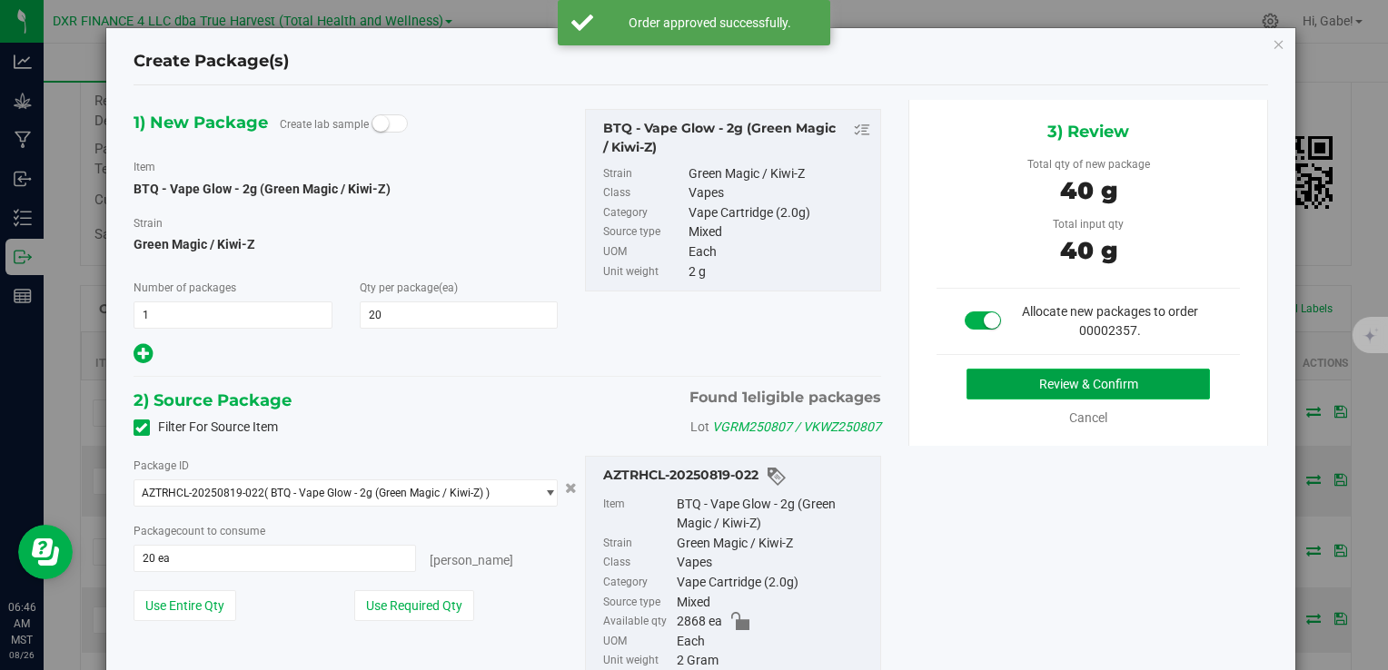
click at [1006, 380] on button "Review & Confirm" at bounding box center [1088, 384] width 243 height 31
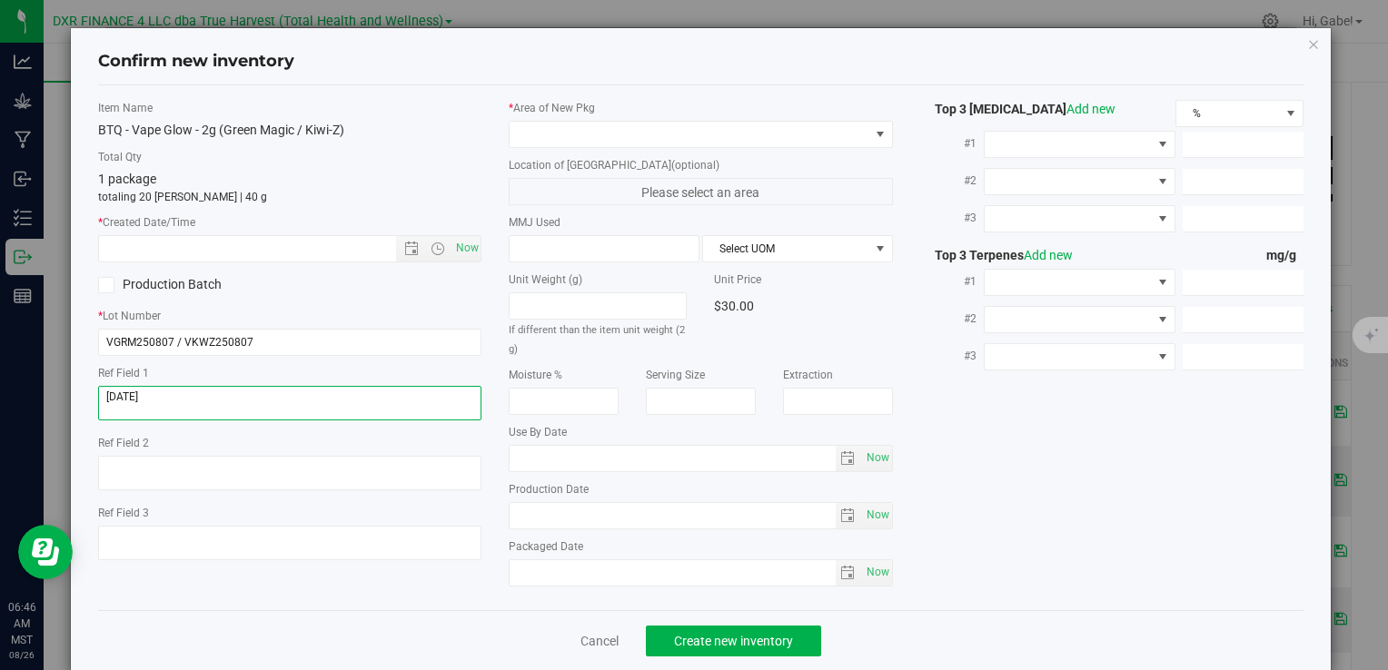
click at [153, 395] on textarea at bounding box center [289, 403] width 383 height 35
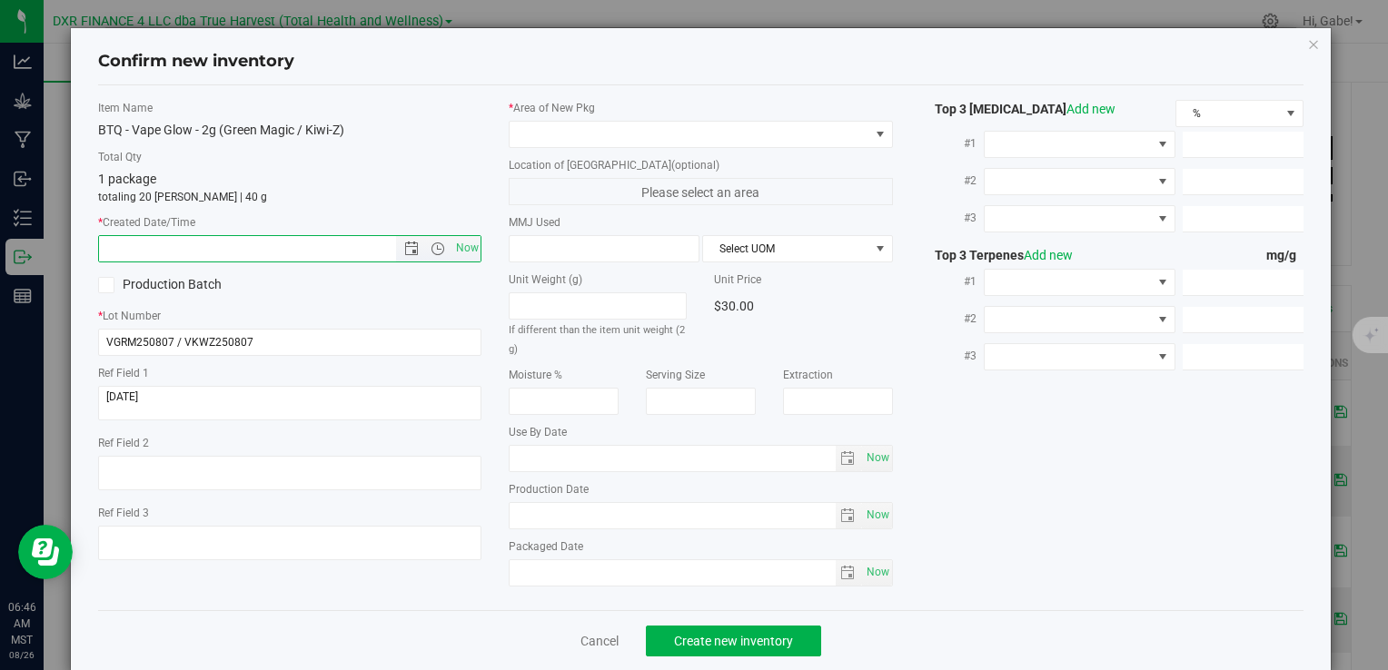
click at [195, 249] on input "text" at bounding box center [262, 248] width 327 height 25
paste input "2025-08-07"
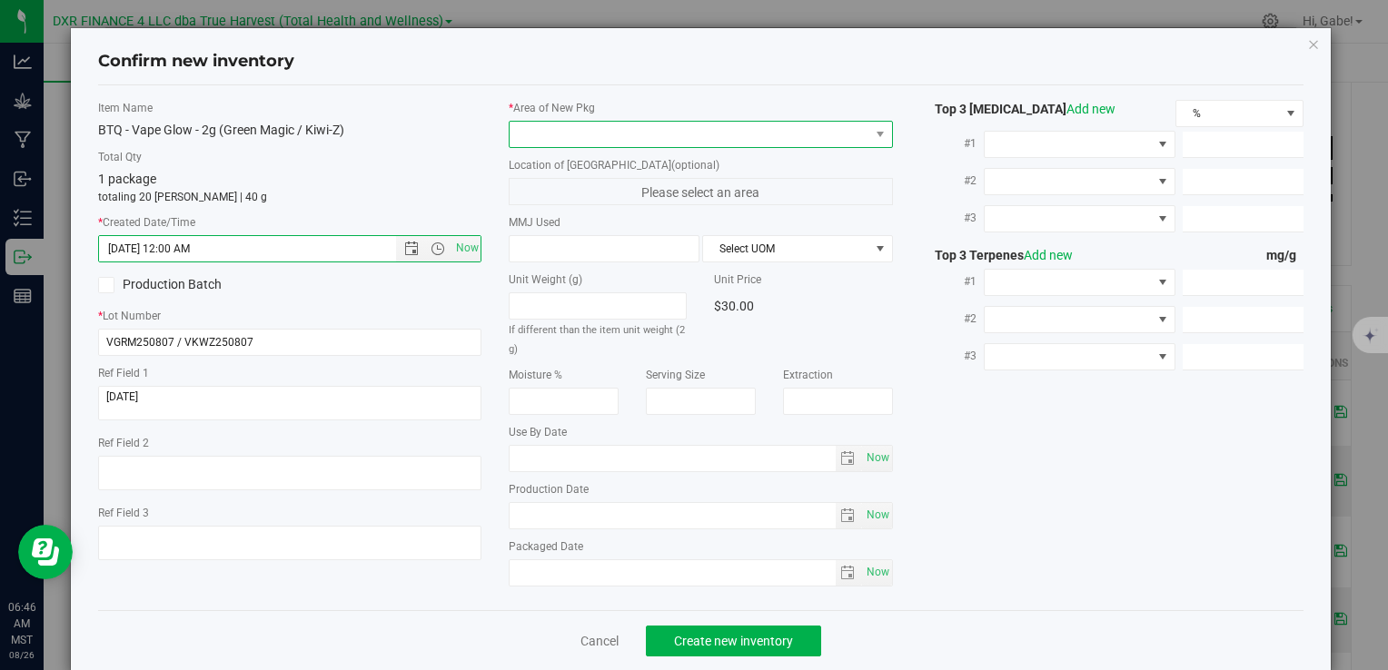
click at [553, 127] on span at bounding box center [689, 134] width 359 height 25
type input "8/7/2025 6:46 AM"
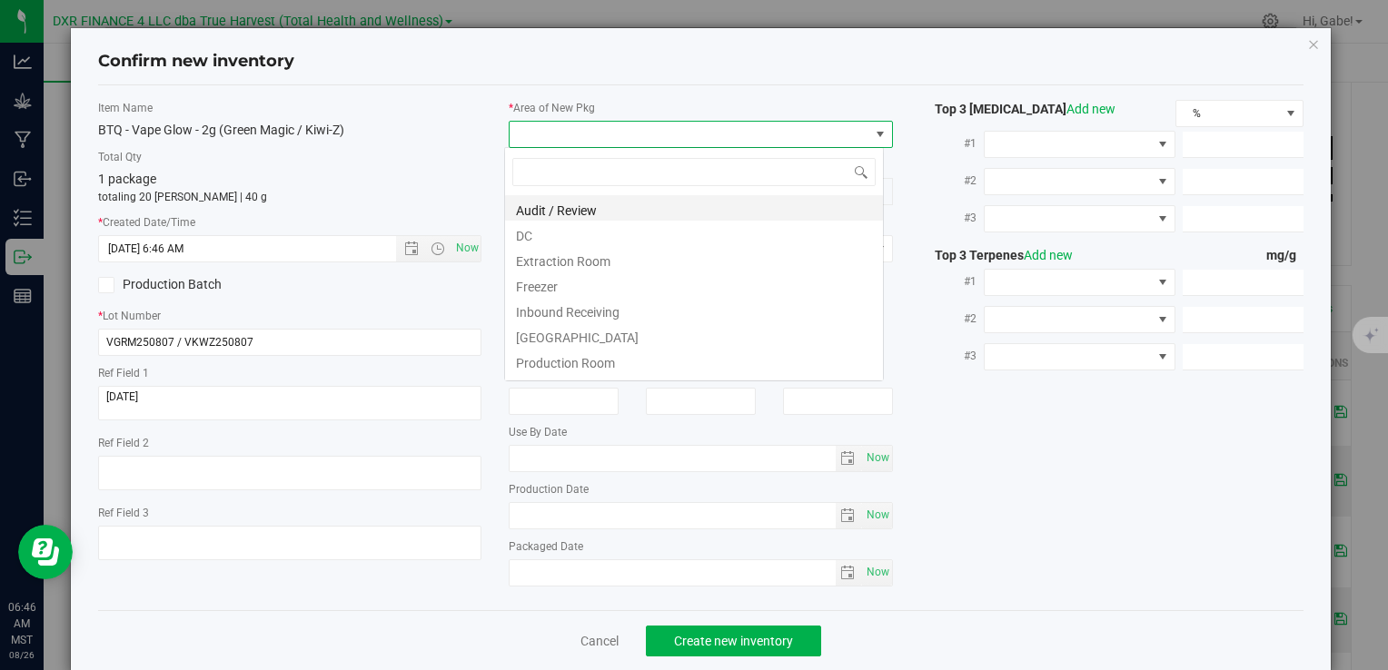
scroll to position [26, 380]
click at [542, 236] on li "DC" at bounding box center [694, 233] width 378 height 25
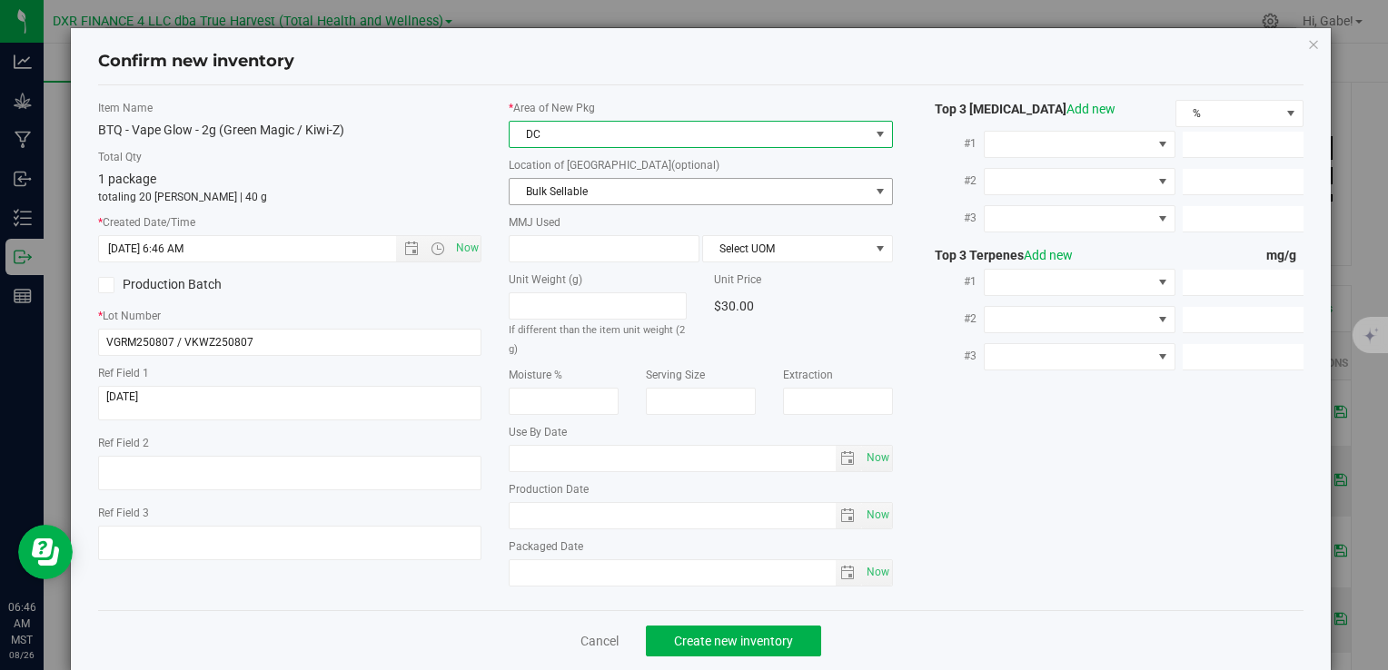
click at [555, 191] on span "Bulk Sellable" at bounding box center [689, 191] width 359 height 25
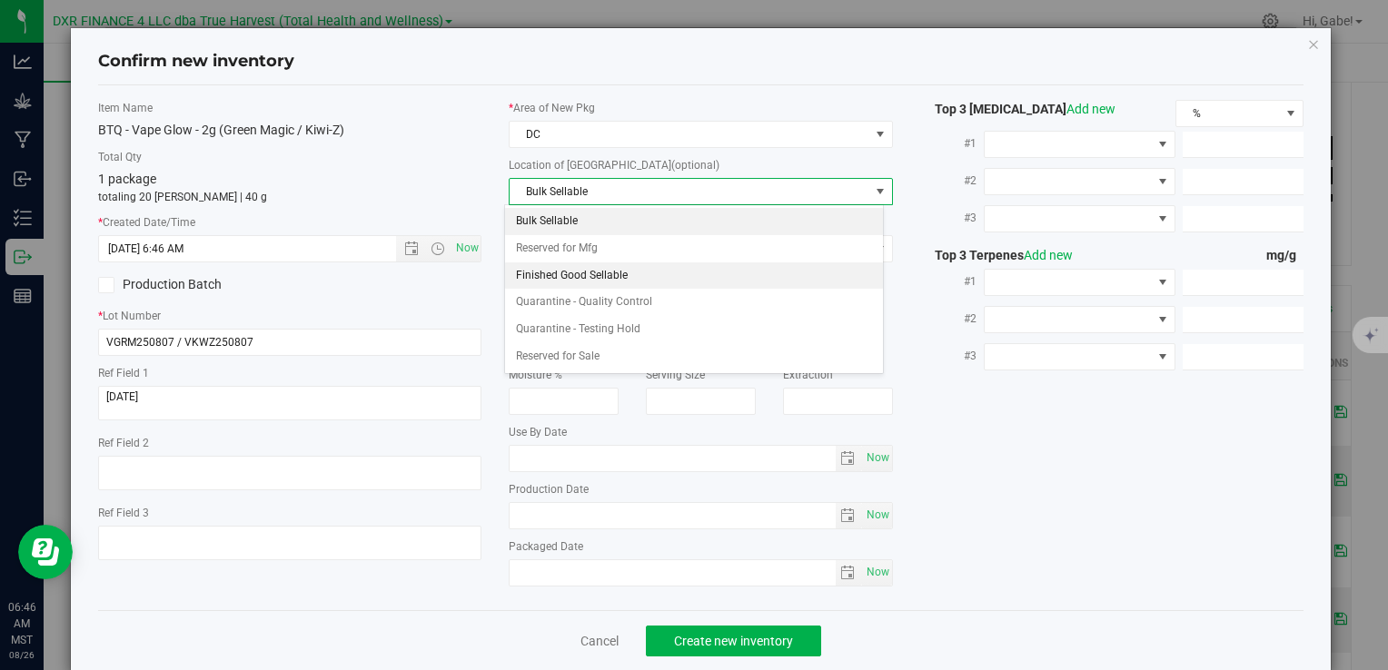
click at [565, 267] on li "Finished Good Sellable" at bounding box center [694, 276] width 378 height 27
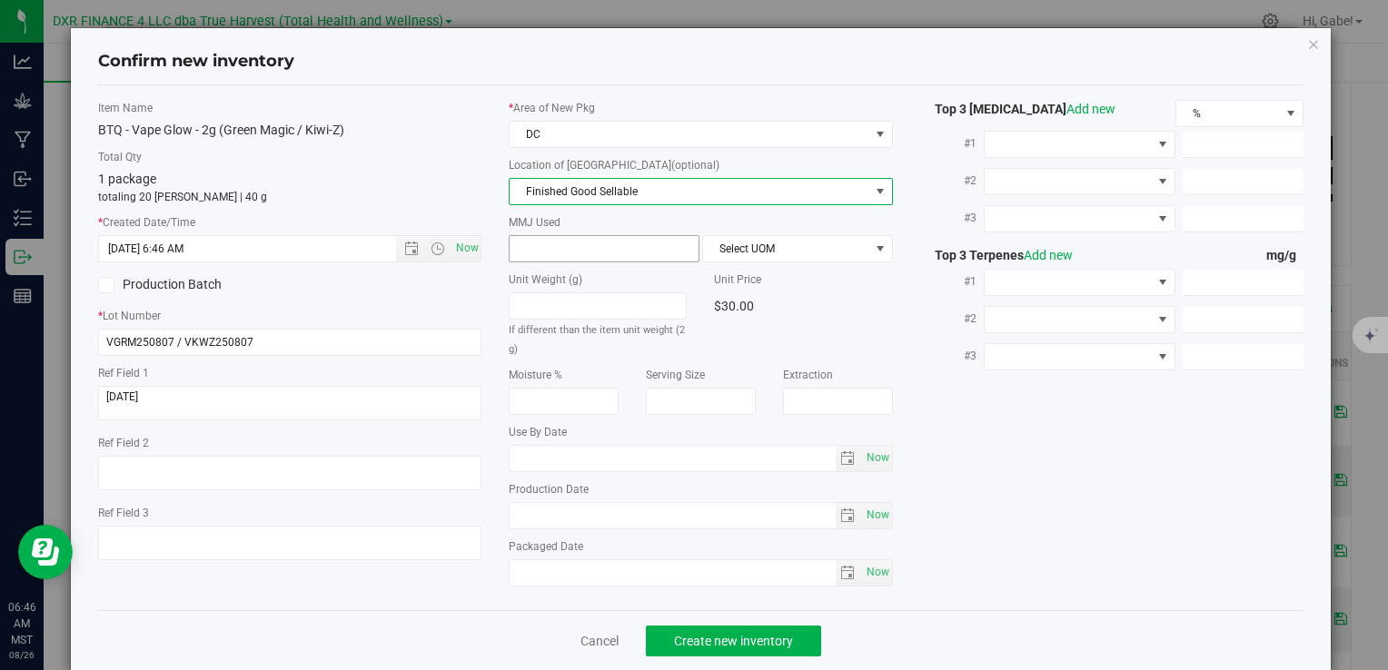
click at [551, 256] on span at bounding box center [604, 248] width 191 height 27
type input "2"
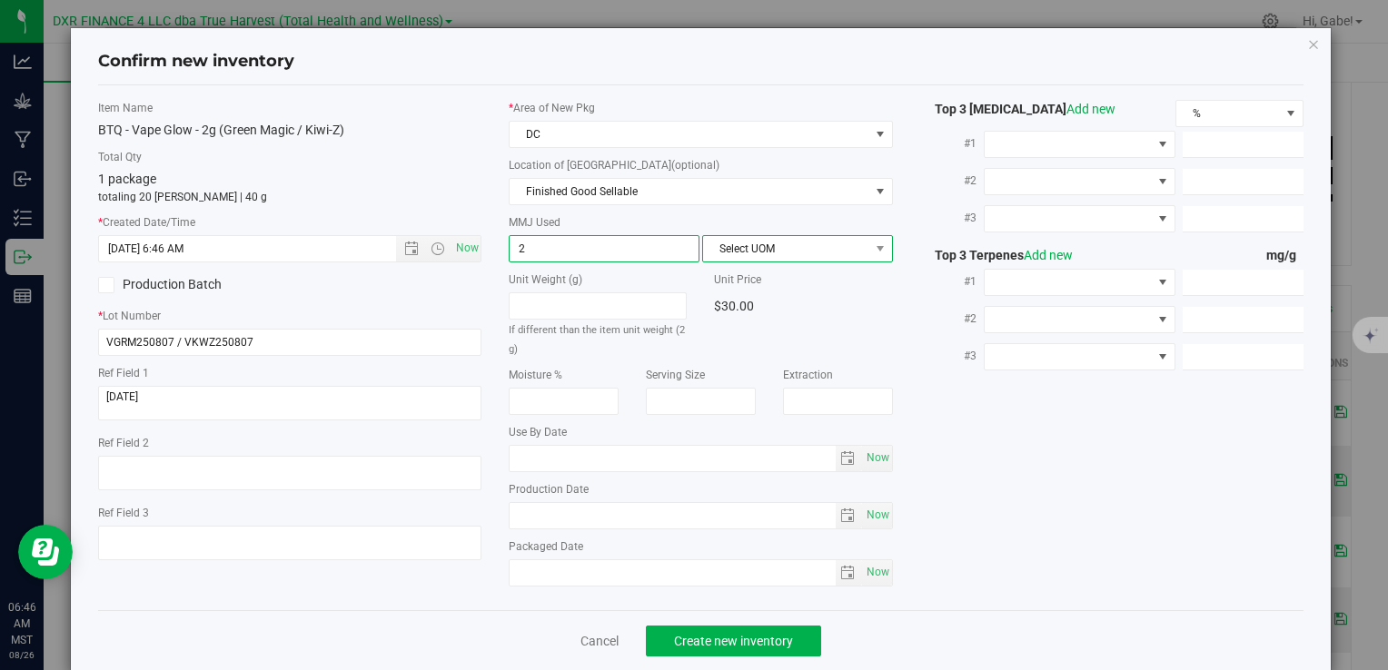
type input "2.0000"
click at [772, 245] on span "Select UOM" at bounding box center [786, 248] width 166 height 25
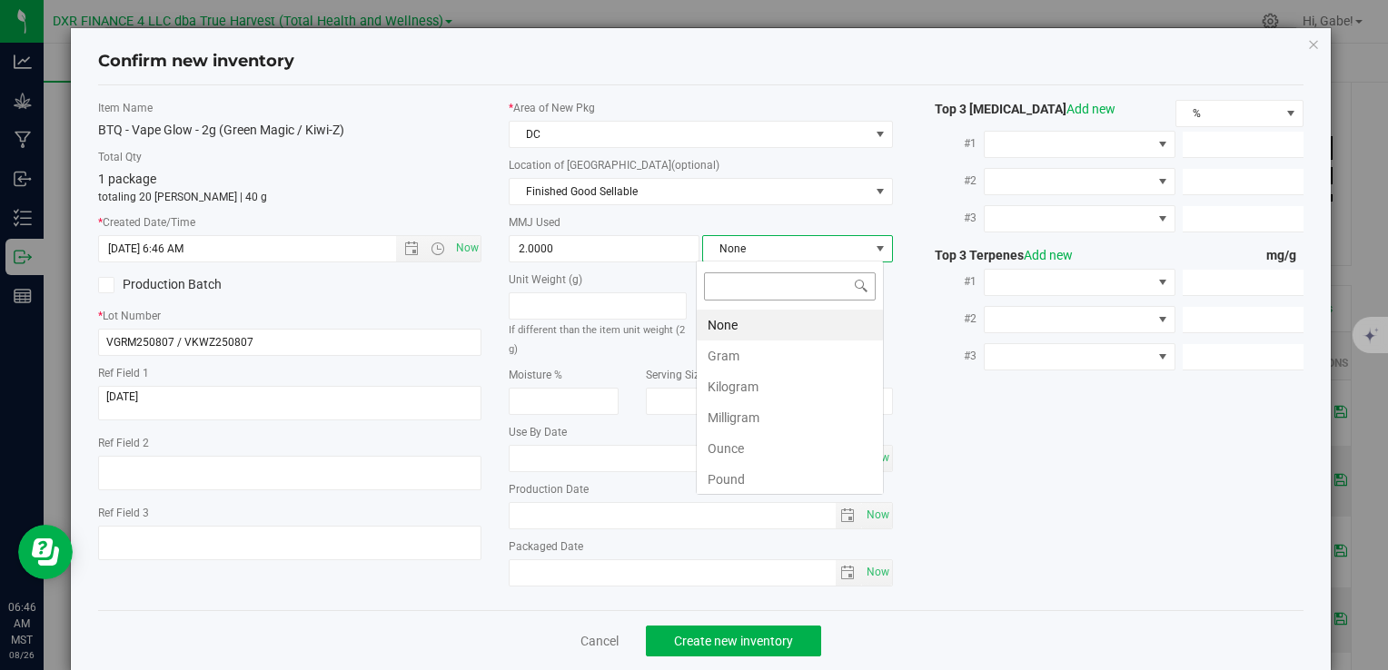
scroll to position [26, 188]
click at [735, 341] on li "Gram" at bounding box center [790, 356] width 186 height 31
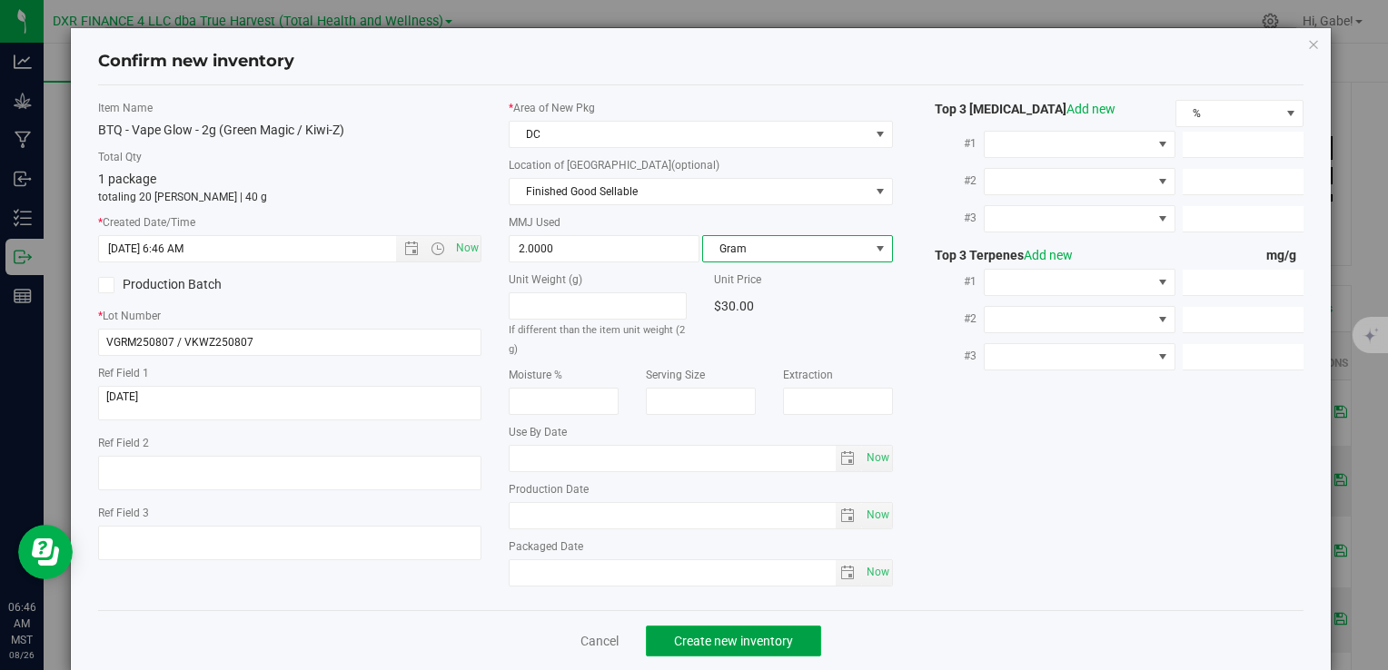
click at [783, 626] on button "Create new inventory" at bounding box center [733, 641] width 175 height 31
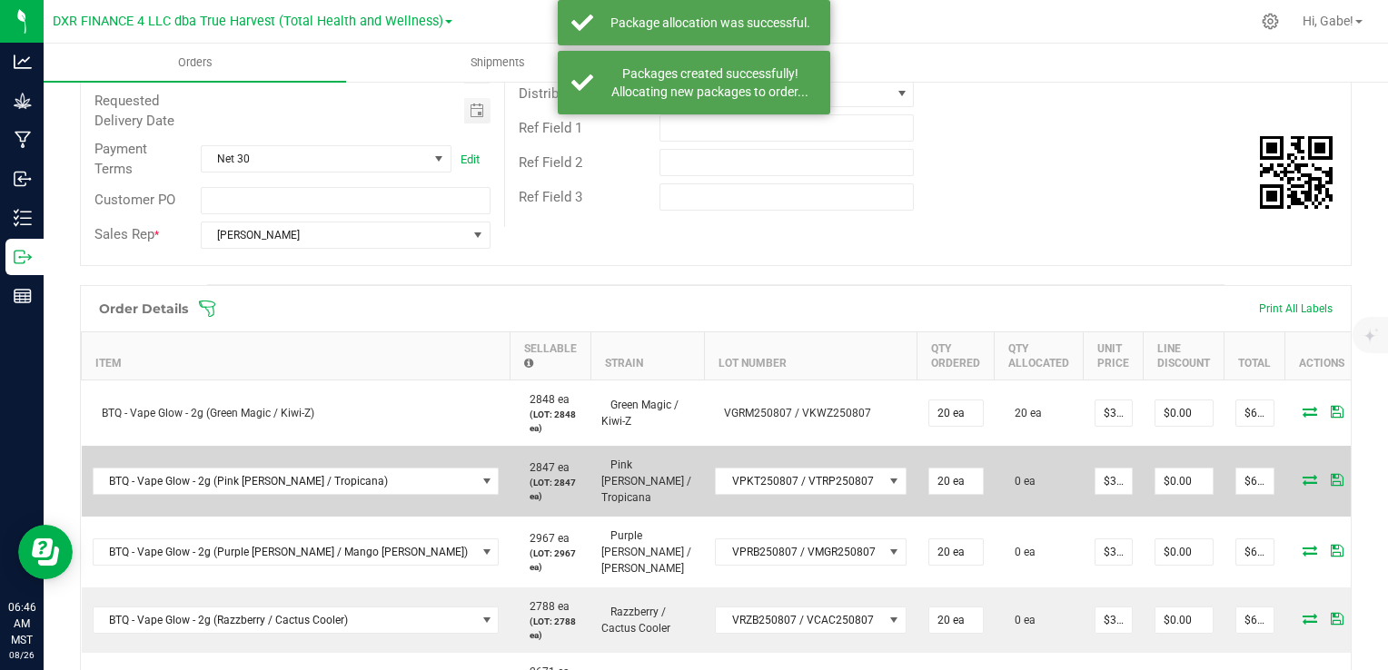
click at [1303, 474] on icon at bounding box center [1310, 479] width 15 height 11
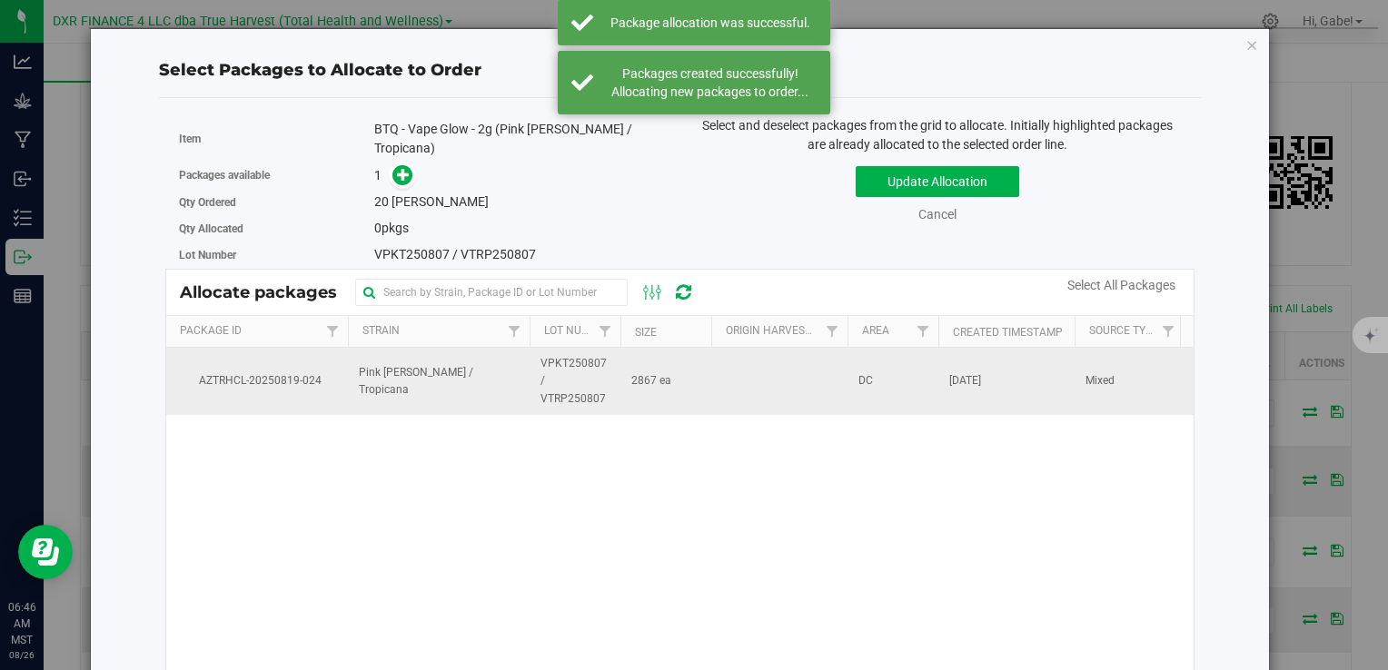
click at [648, 372] on span "2867 ea" at bounding box center [651, 380] width 40 height 17
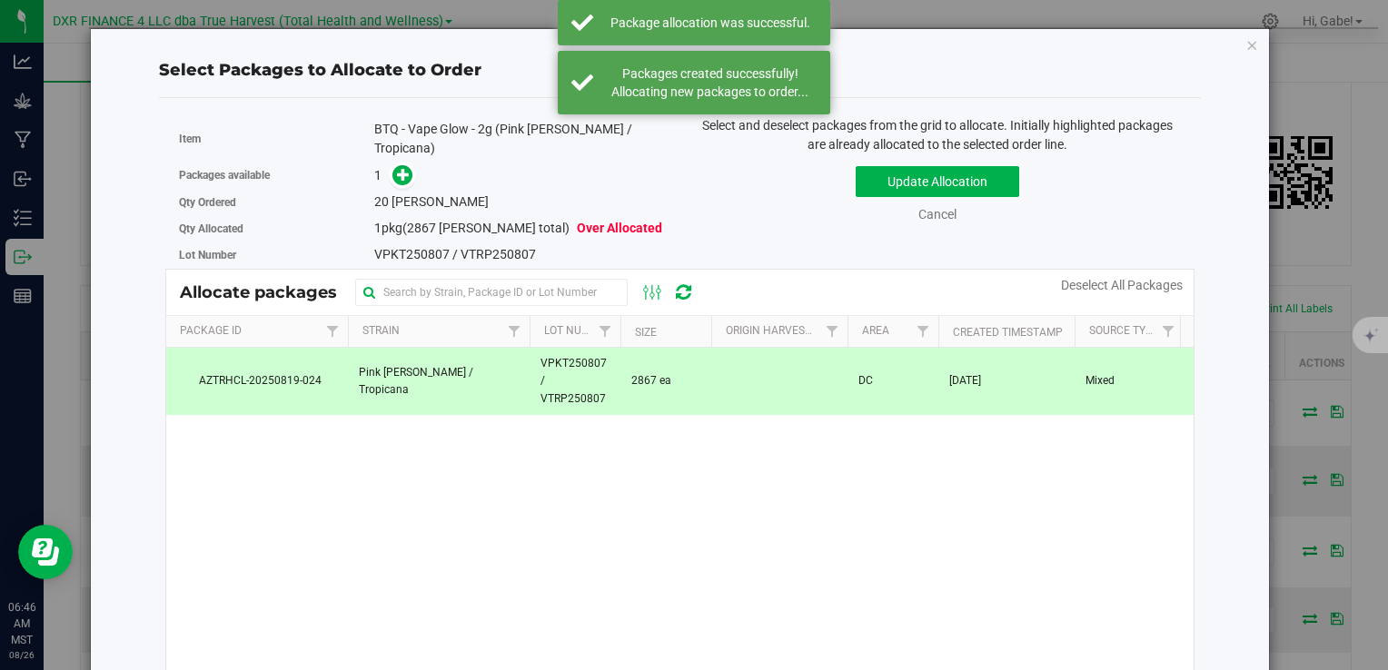
click at [397, 162] on div "Packages available 1" at bounding box center [423, 176] width 488 height 28
click at [402, 168] on icon at bounding box center [403, 174] width 13 height 13
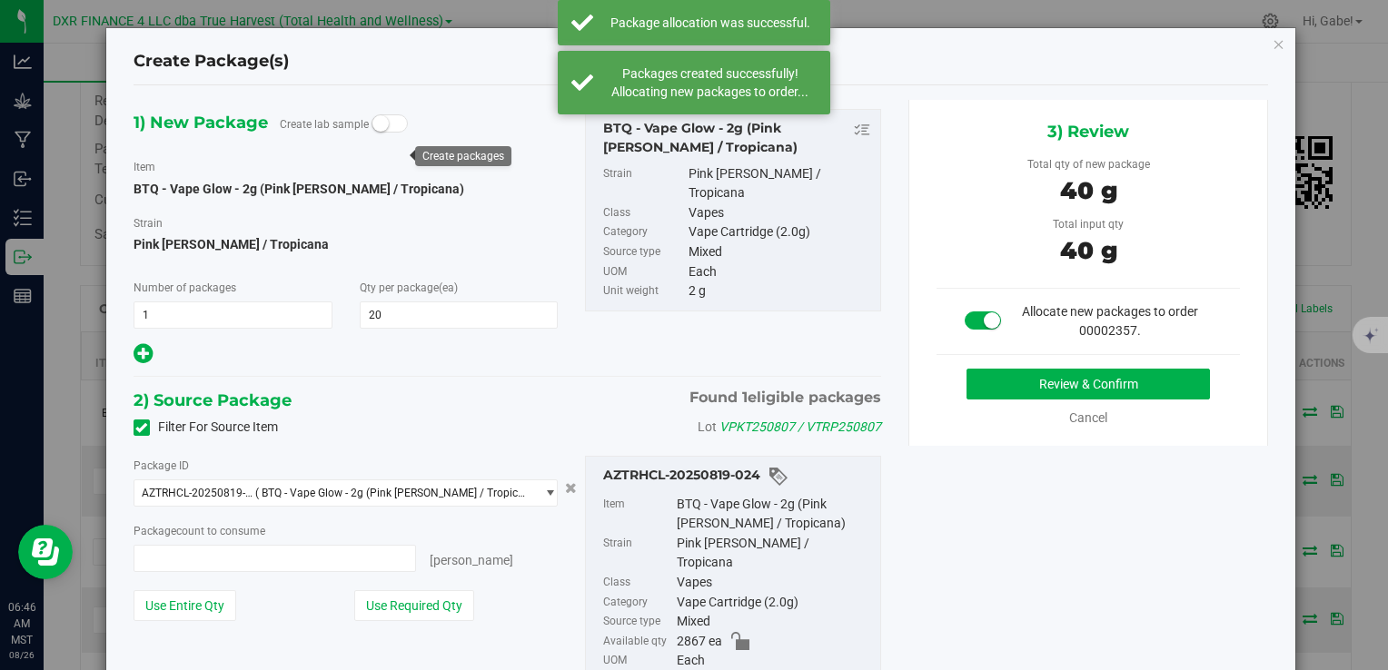
type input "20 ea"
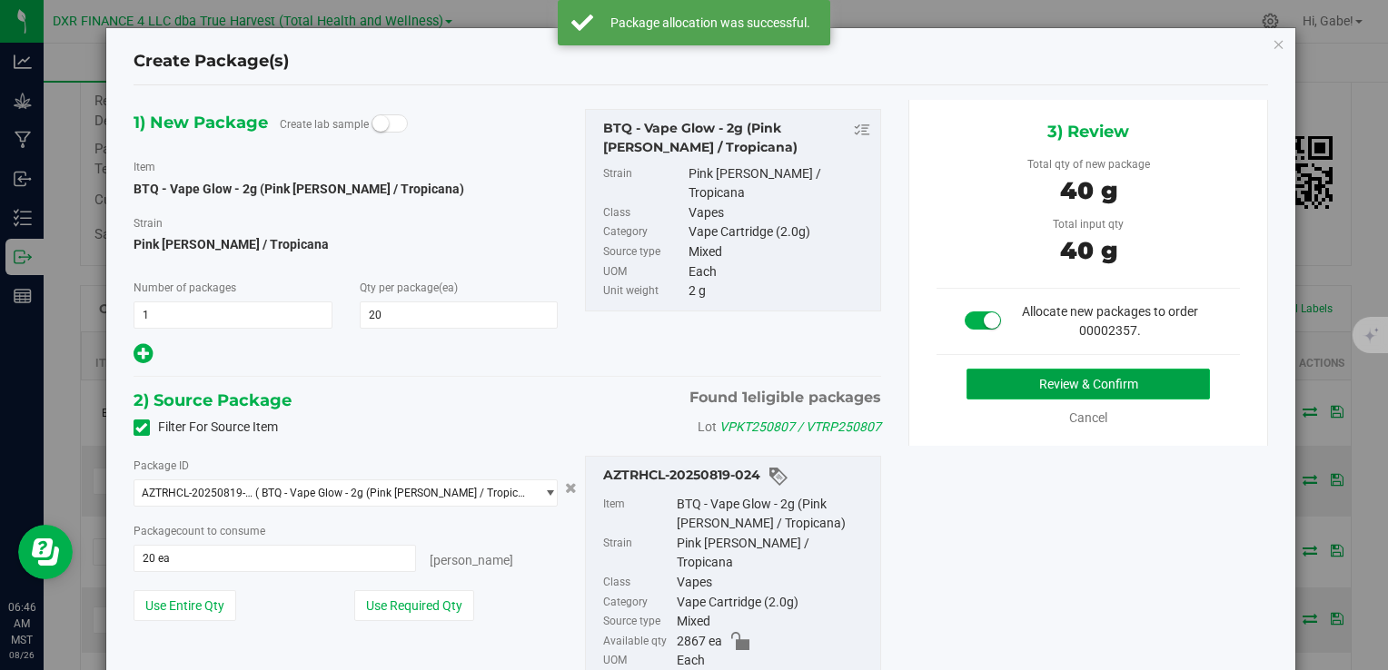
click at [1146, 388] on button "Review & Confirm" at bounding box center [1088, 384] width 243 height 31
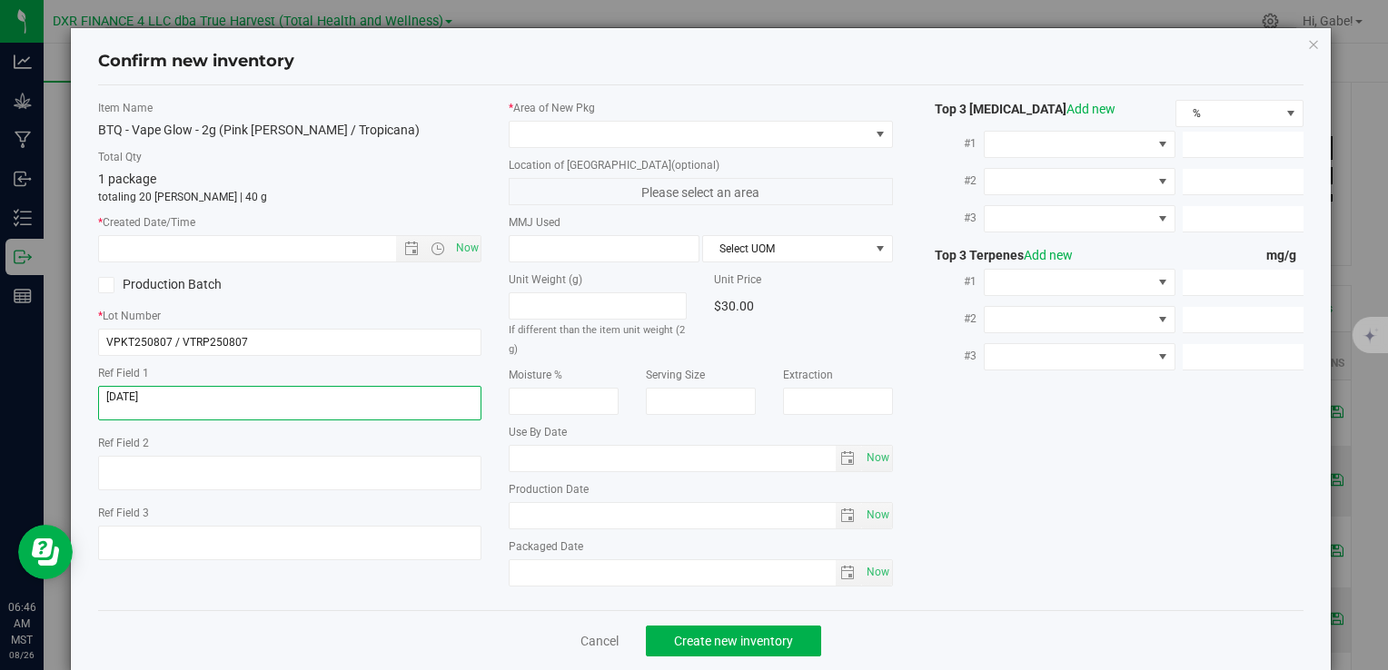
click at [302, 402] on textarea at bounding box center [289, 403] width 383 height 35
click at [302, 401] on textarea at bounding box center [289, 403] width 383 height 35
click at [347, 242] on input "text" at bounding box center [262, 248] width 327 height 25
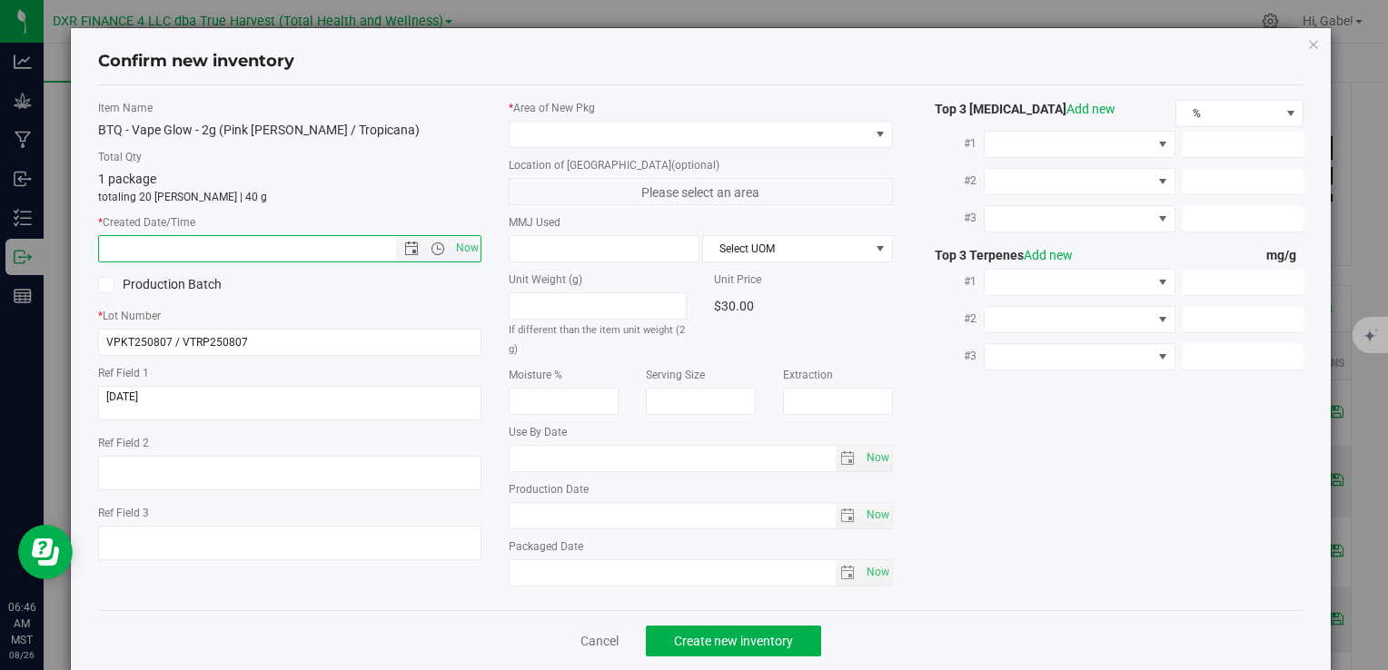
paste input "2025-08-07"
click at [604, 131] on span at bounding box center [689, 134] width 359 height 25
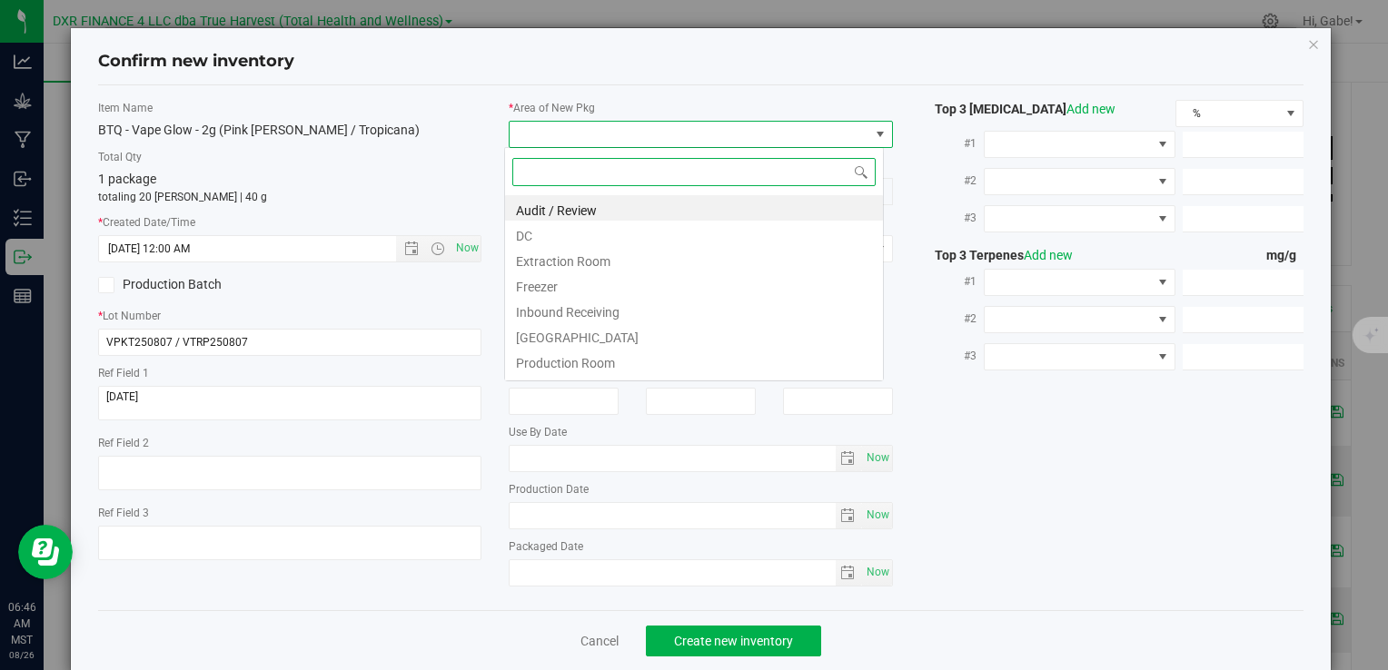
type input "8/7/2025 6:46 AM"
click at [562, 236] on li "DC" at bounding box center [694, 233] width 378 height 25
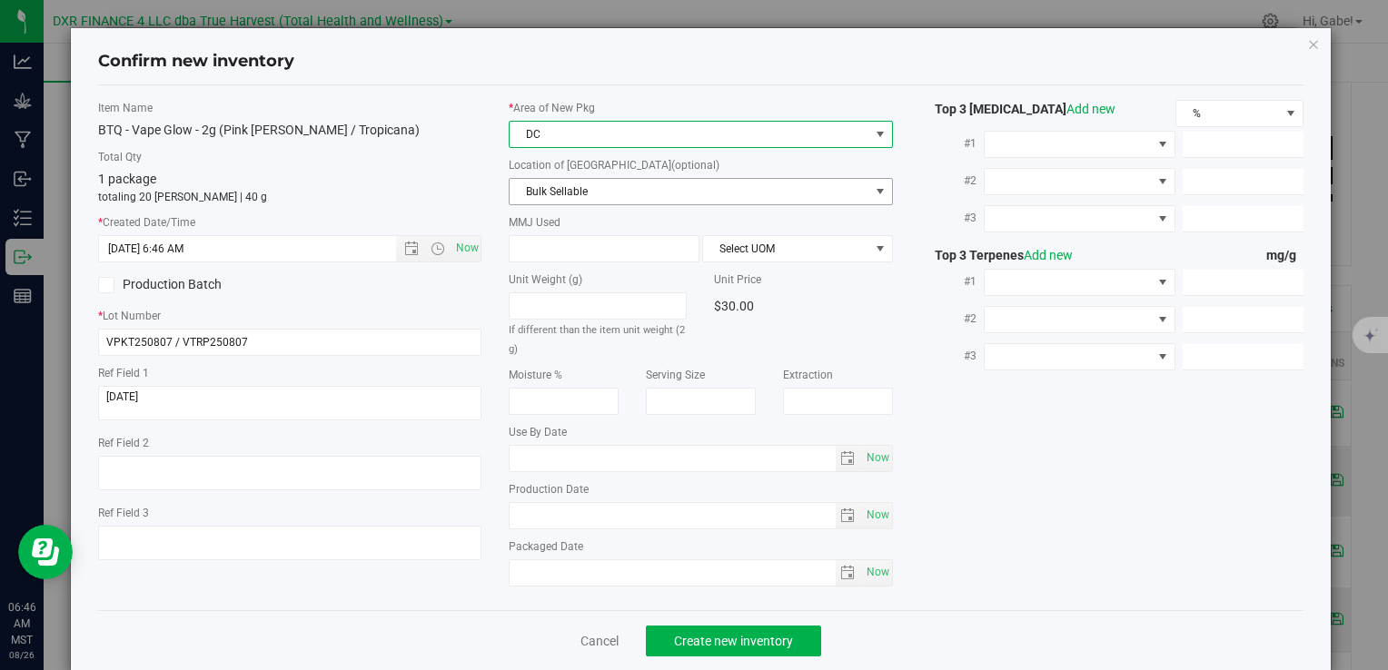
click at [562, 198] on span "Bulk Sellable" at bounding box center [689, 191] width 359 height 25
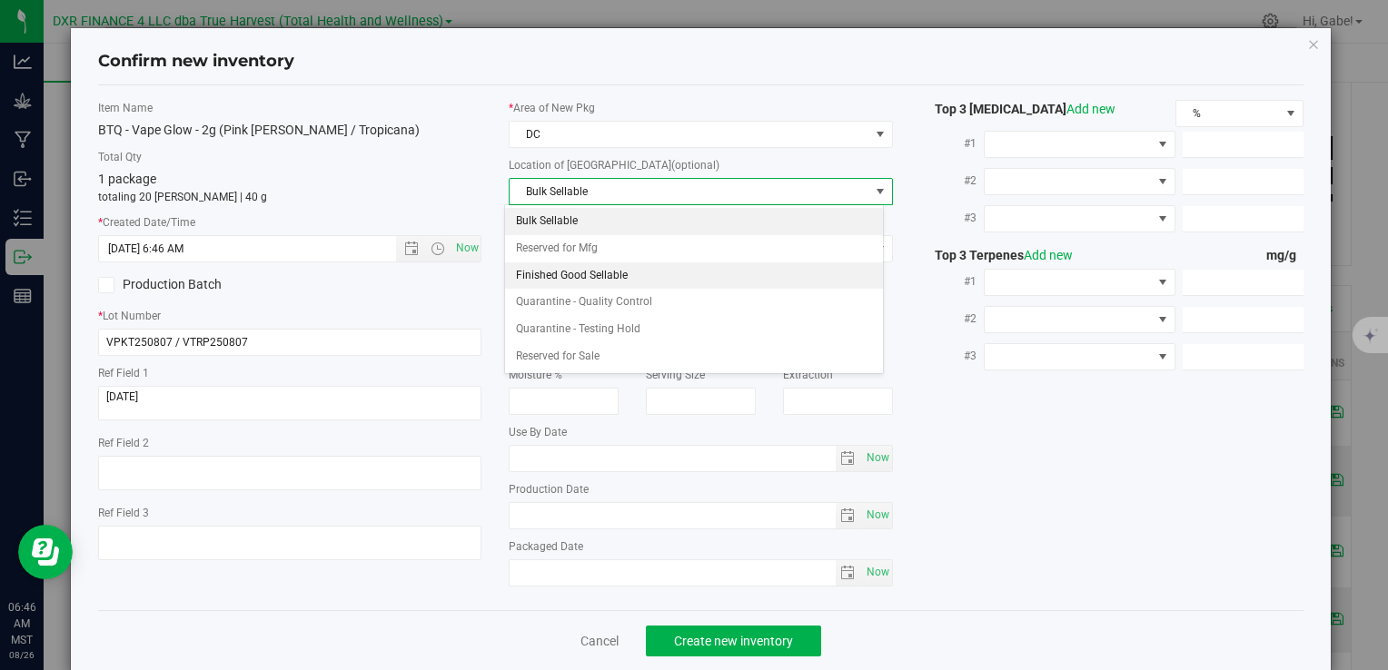
click at [558, 263] on li "Finished Good Sellable" at bounding box center [694, 276] width 378 height 27
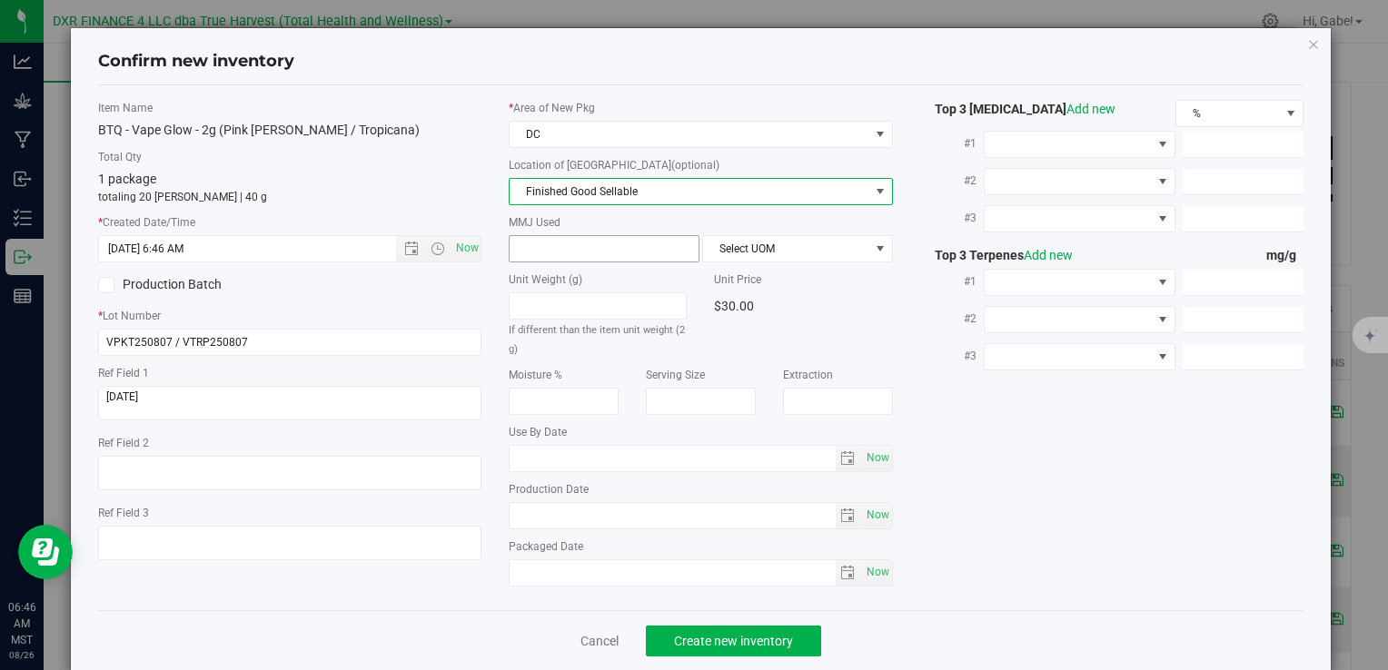
click at [562, 243] on span at bounding box center [604, 248] width 191 height 27
type input "2"
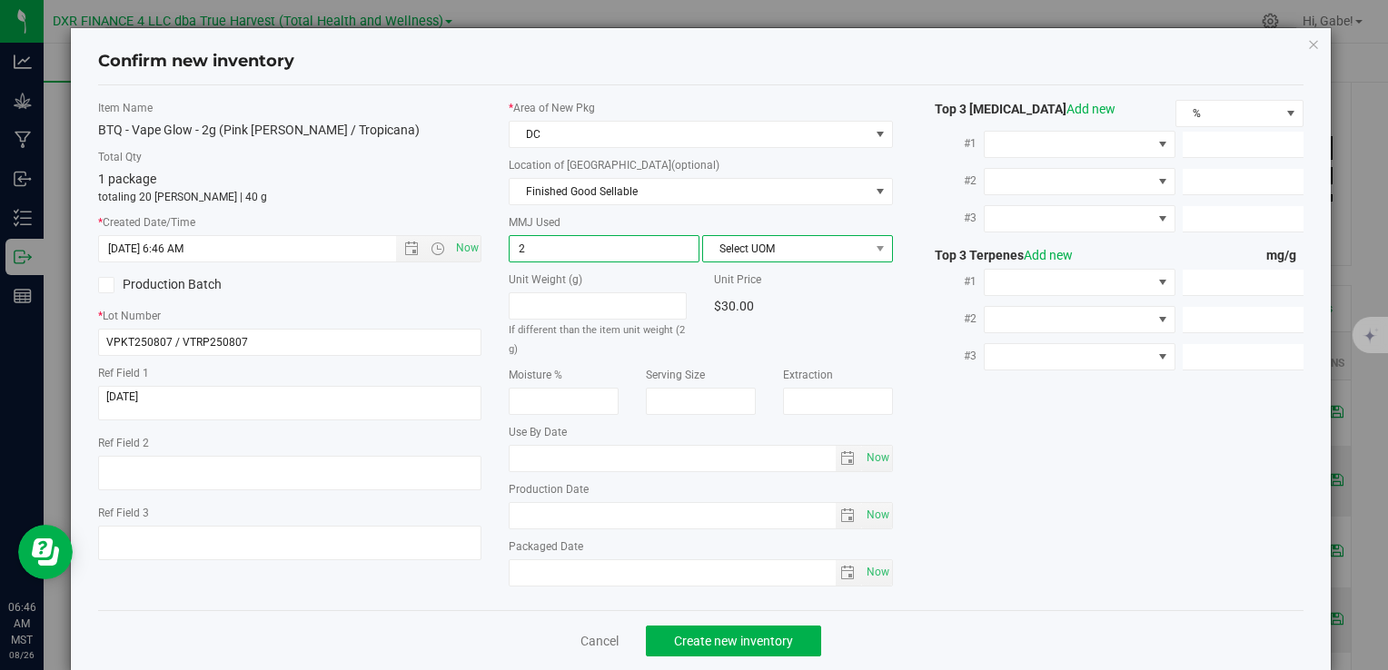
type input "2.0000"
click at [791, 260] on span "Select UOM" at bounding box center [786, 248] width 166 height 25
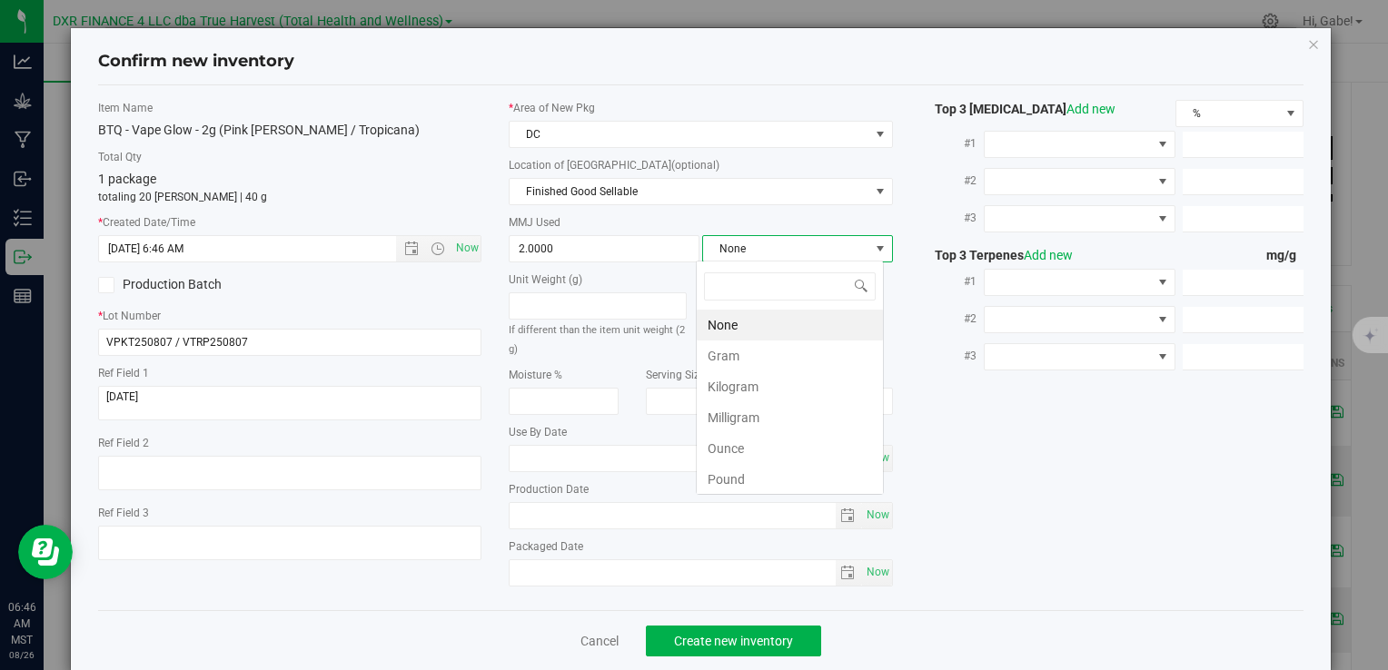
scroll to position [26, 188]
click at [756, 351] on li "Gram" at bounding box center [790, 356] width 186 height 31
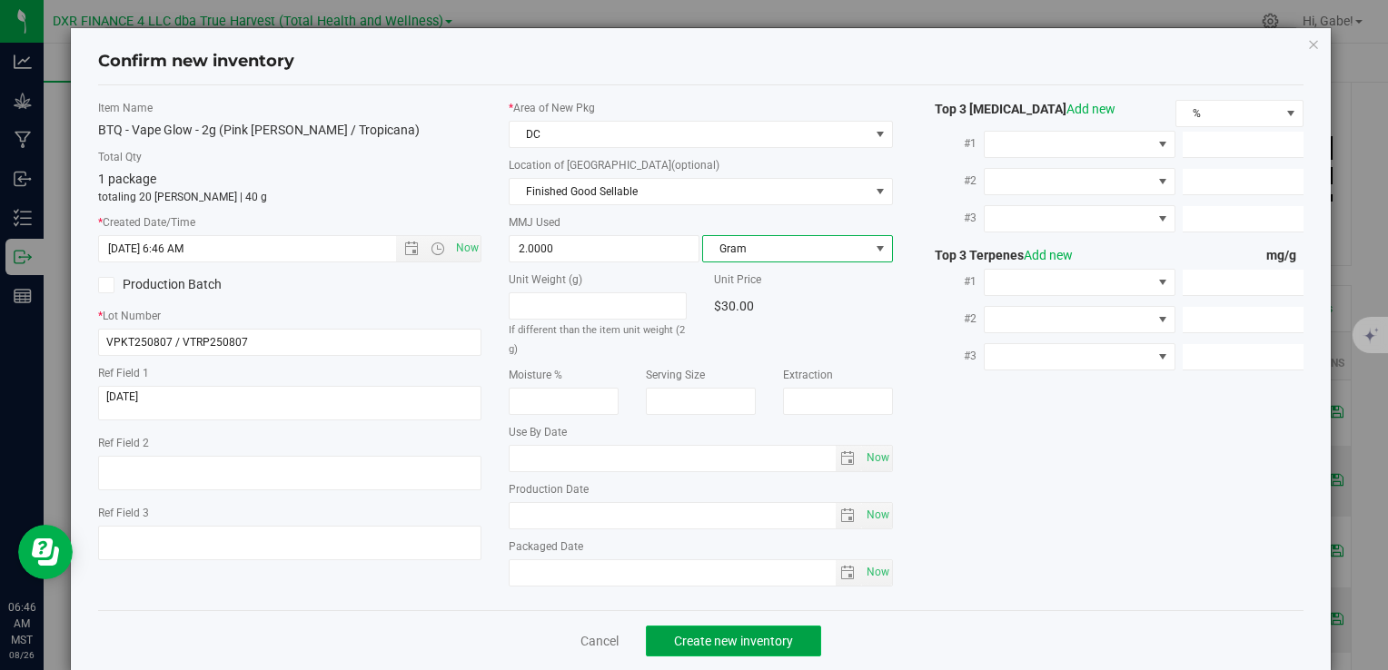
click at [736, 634] on span "Create new inventory" at bounding box center [733, 641] width 119 height 15
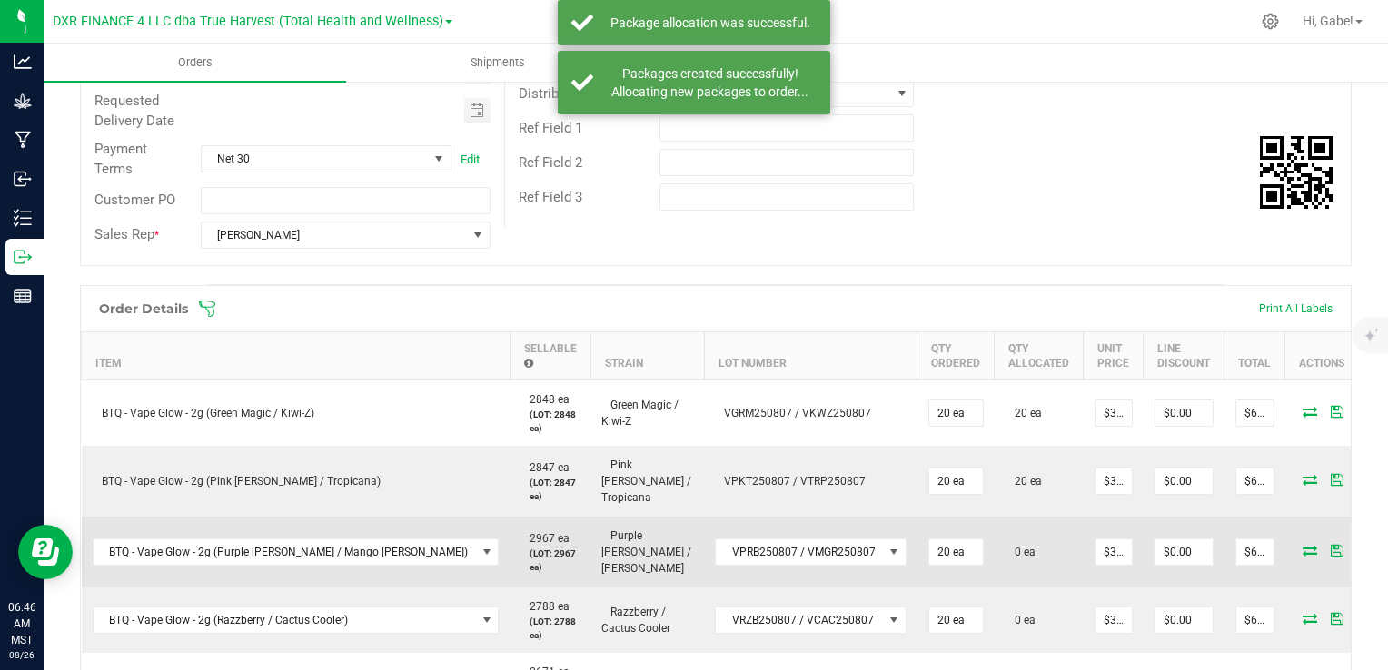
click at [1303, 545] on icon at bounding box center [1310, 550] width 15 height 11
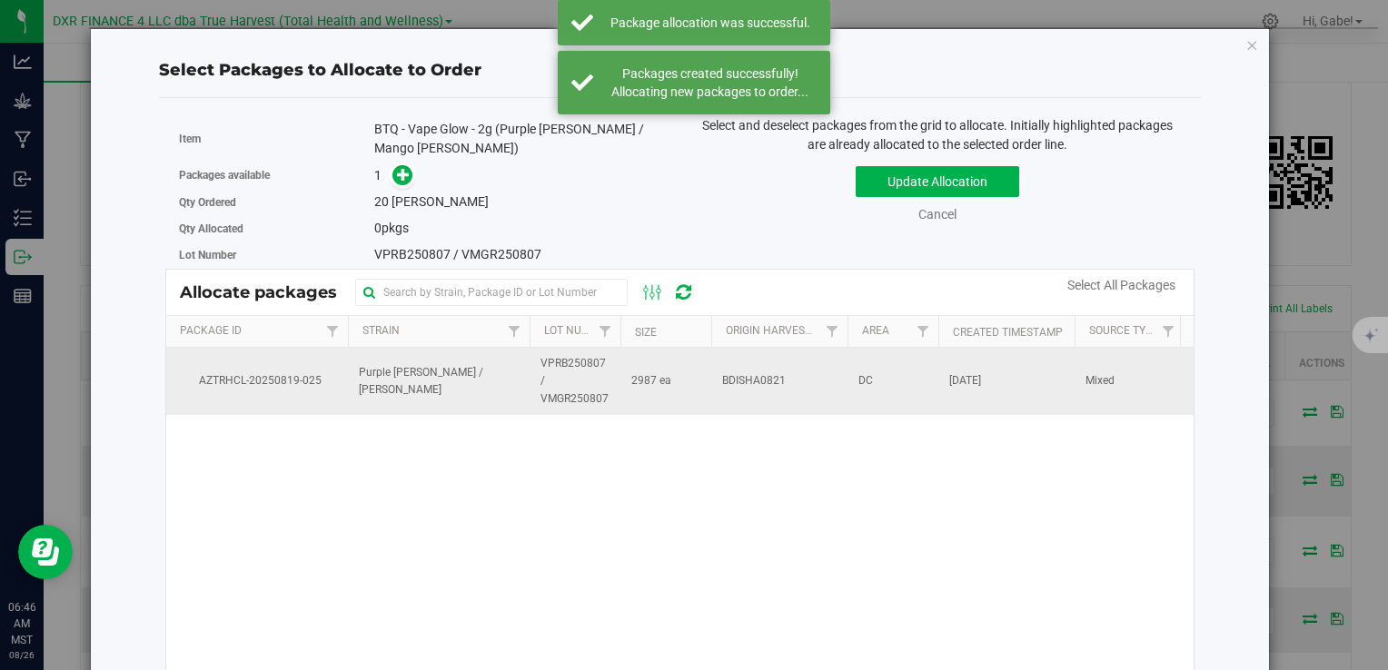
click at [548, 386] on span "VPRB250807 / VMGR250807" at bounding box center [574, 381] width 69 height 53
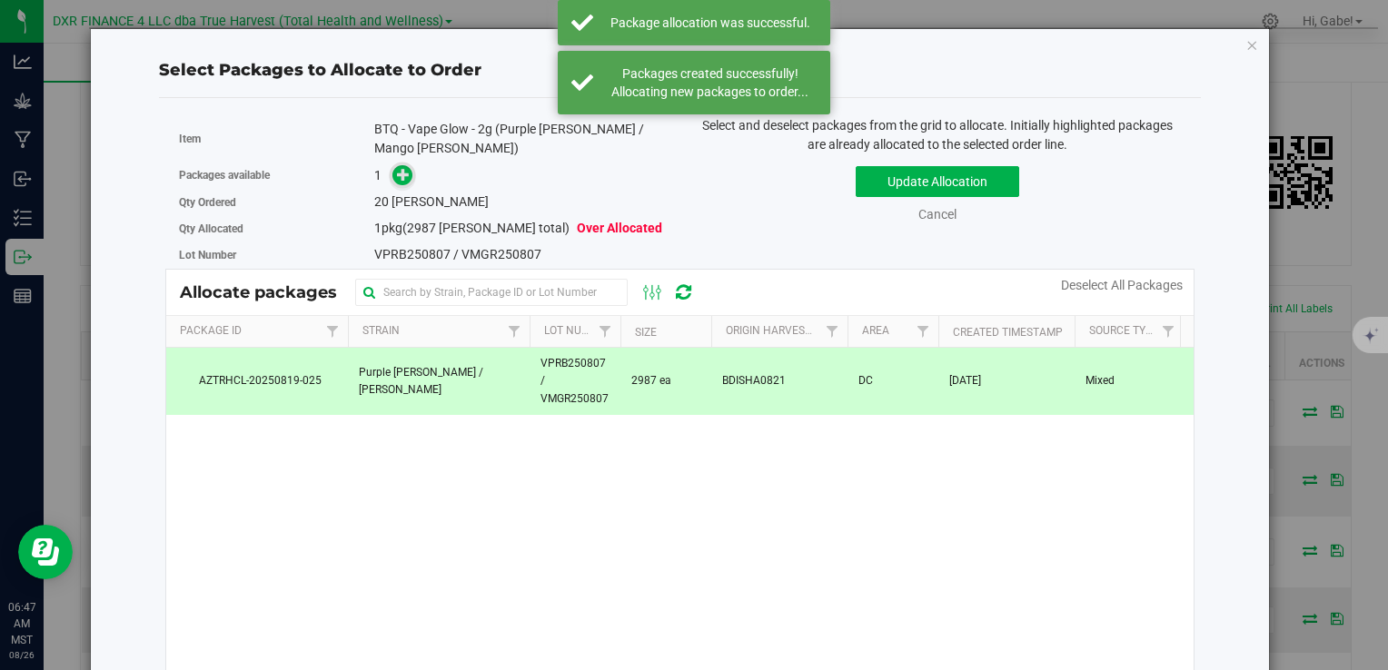
click at [397, 168] on icon at bounding box center [403, 174] width 13 height 13
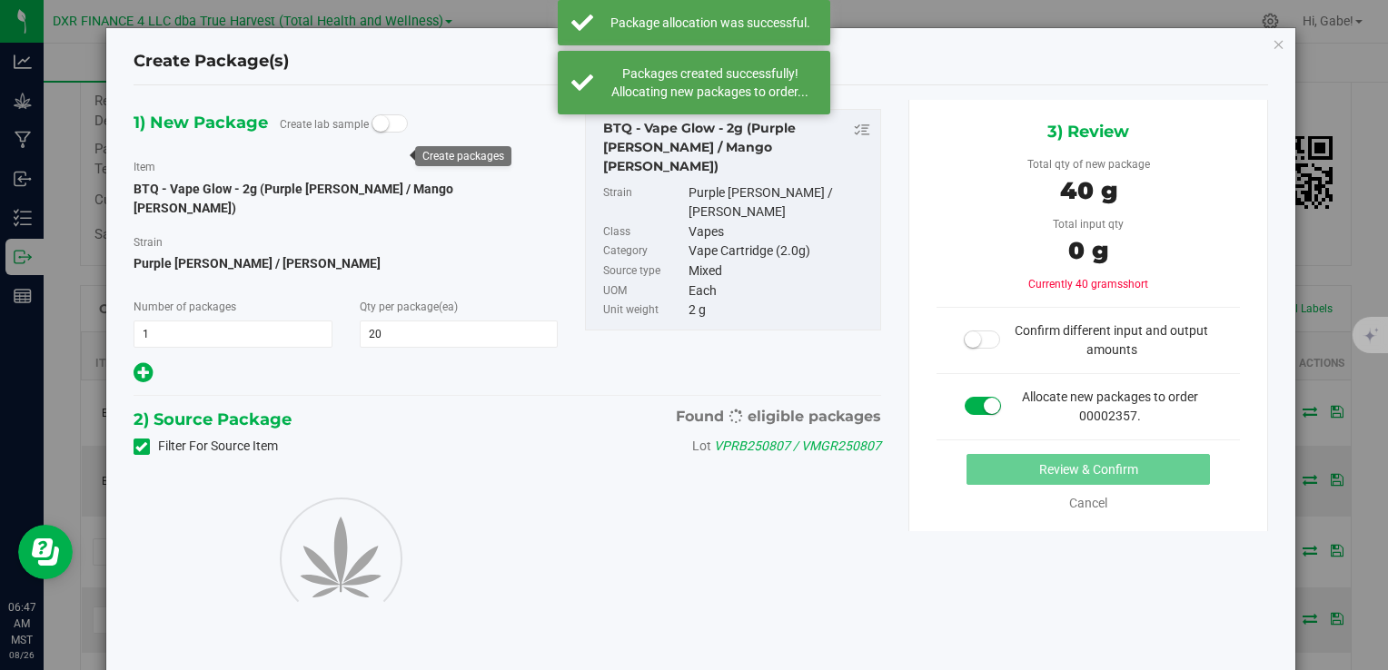
type input "20"
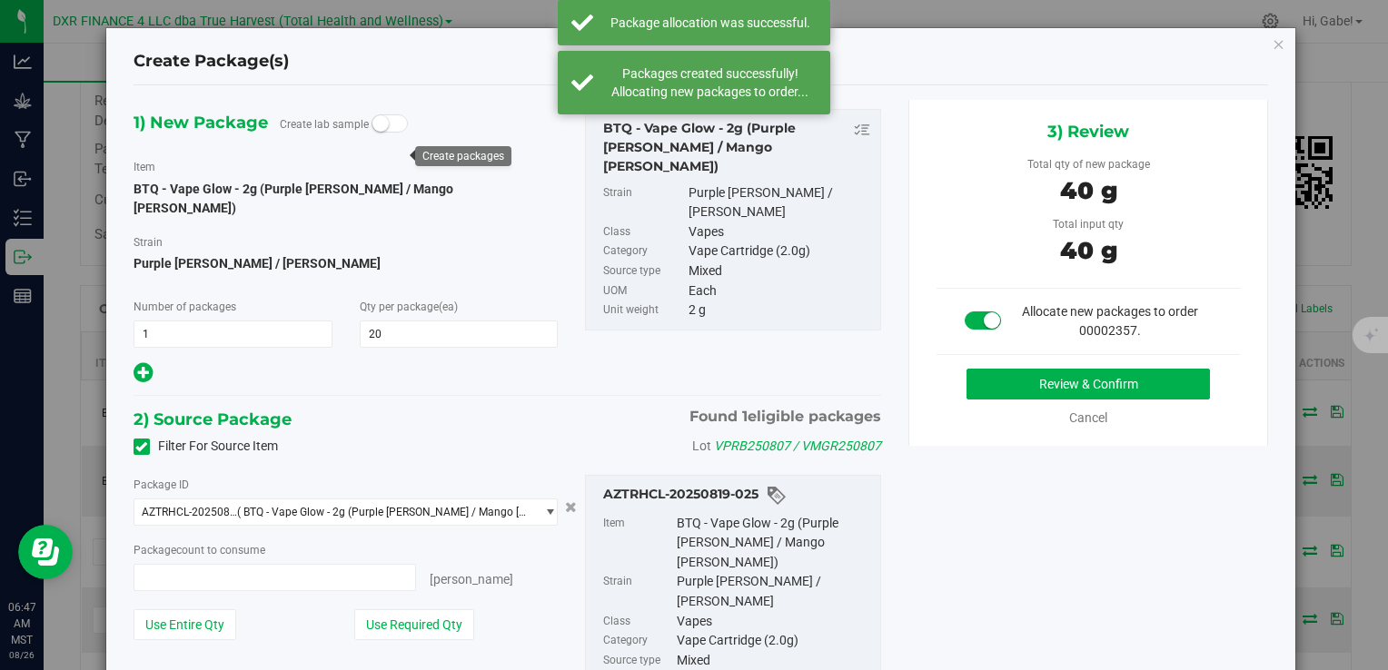
type input "20 ea"
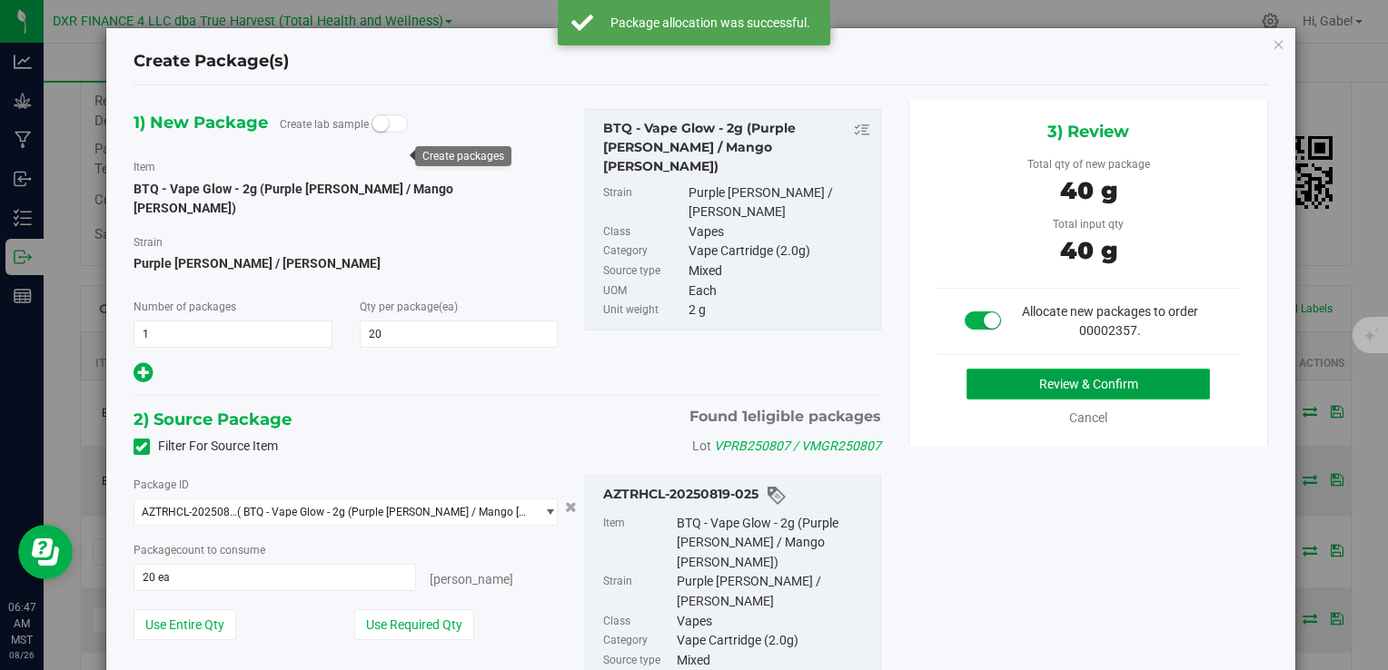
click at [992, 376] on button "Review & Confirm" at bounding box center [1088, 384] width 243 height 31
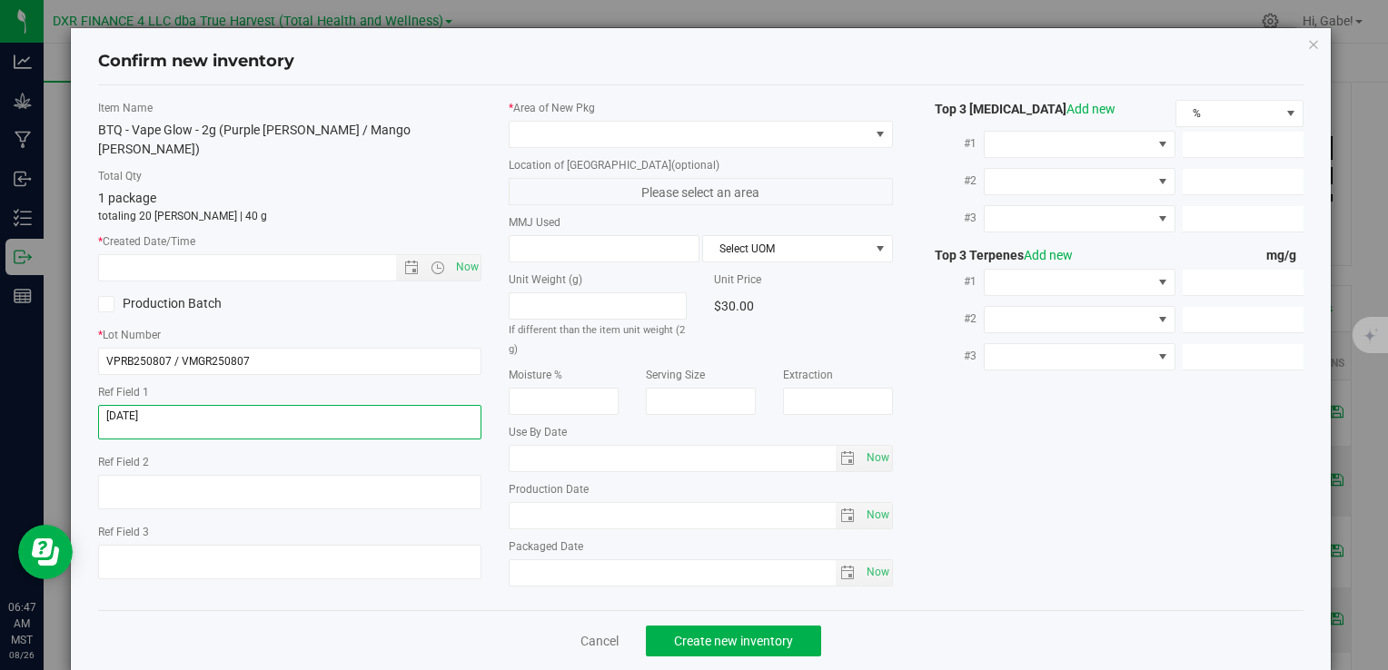
click at [185, 405] on textarea at bounding box center [289, 422] width 383 height 35
click at [223, 255] on input "text" at bounding box center [262, 267] width 327 height 25
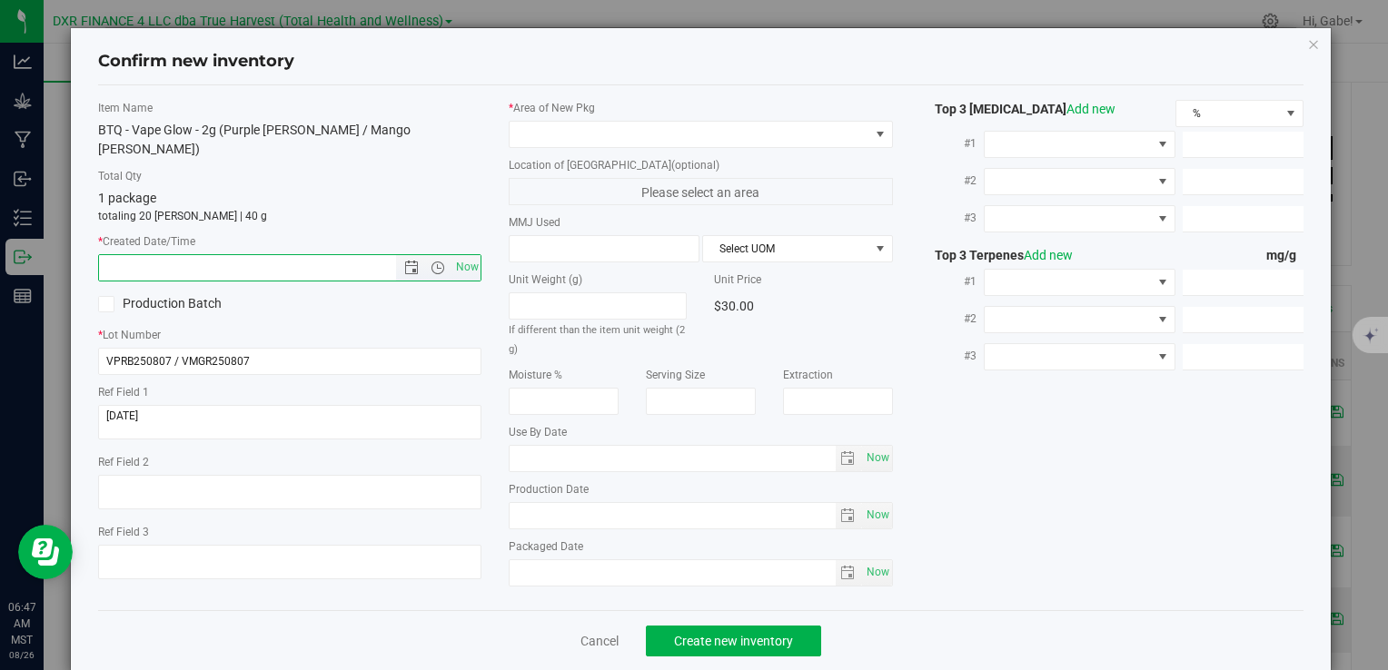
paste input "2025-08-07"
click at [544, 144] on span at bounding box center [689, 134] width 359 height 25
type input "8/7/2025 6:47 AM"
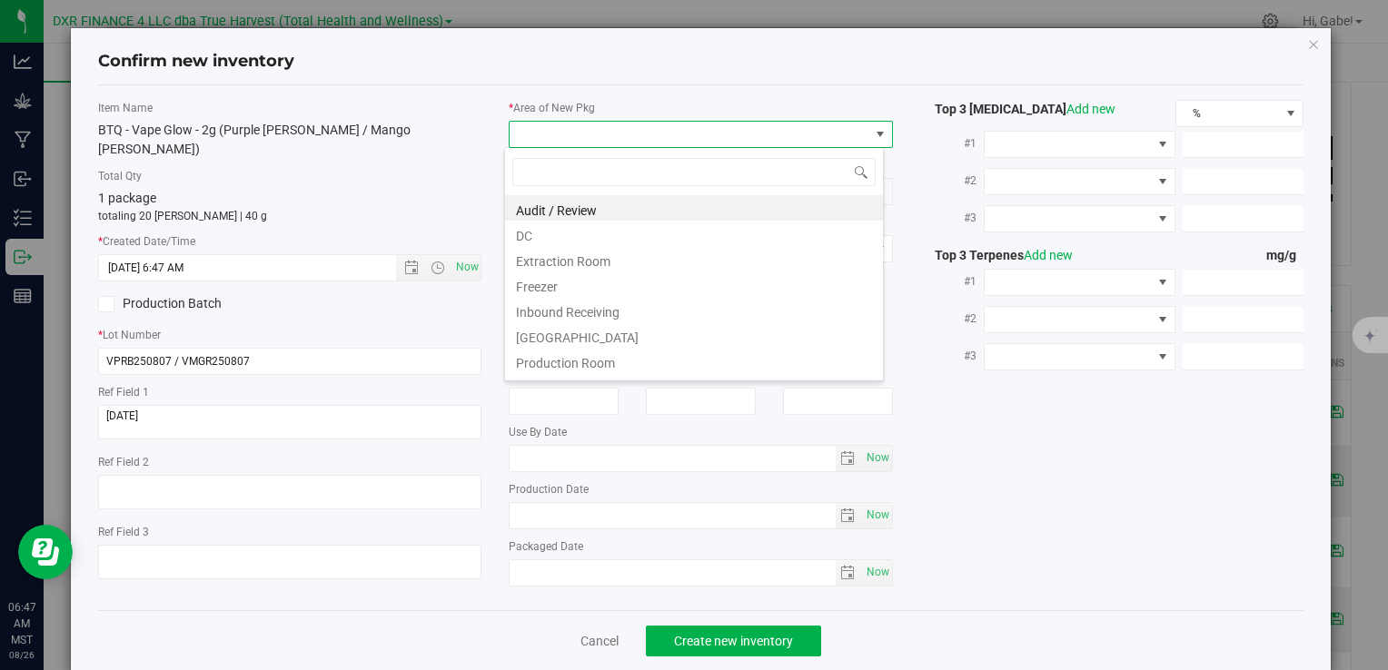
scroll to position [26, 380]
click at [536, 238] on li "DC" at bounding box center [694, 233] width 378 height 25
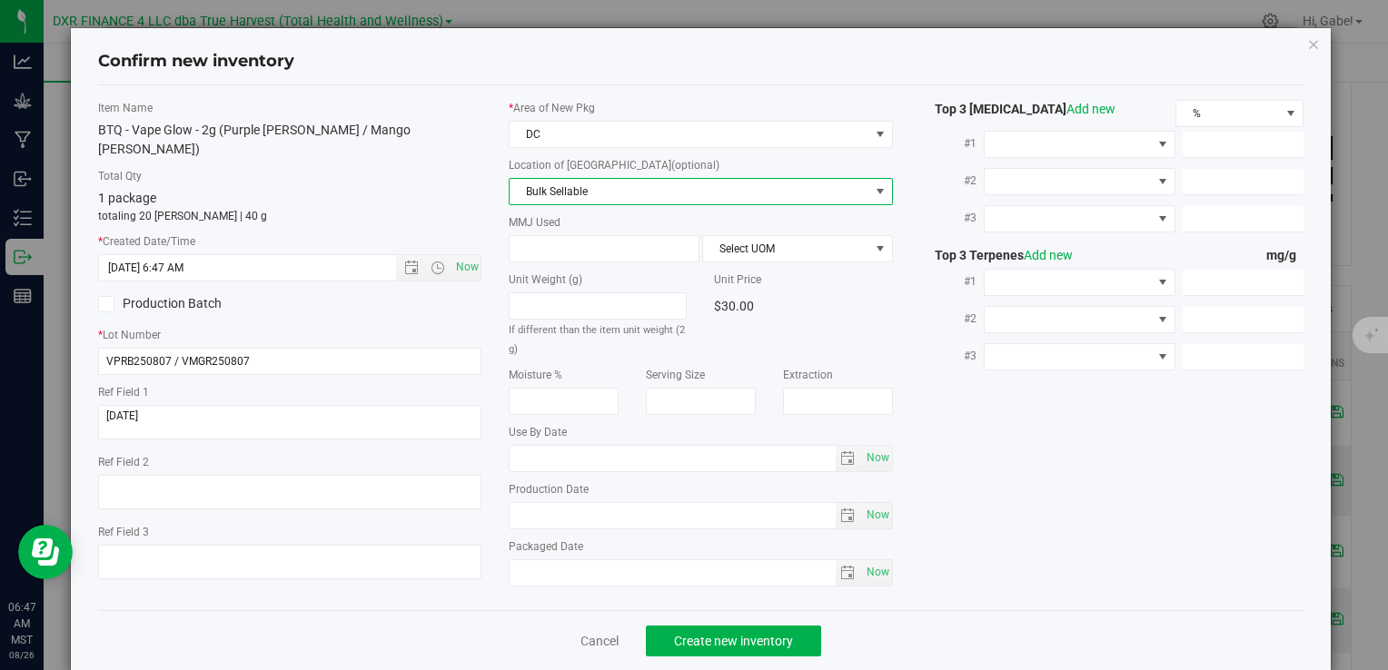
click at [563, 187] on span "Bulk Sellable" at bounding box center [689, 191] width 359 height 25
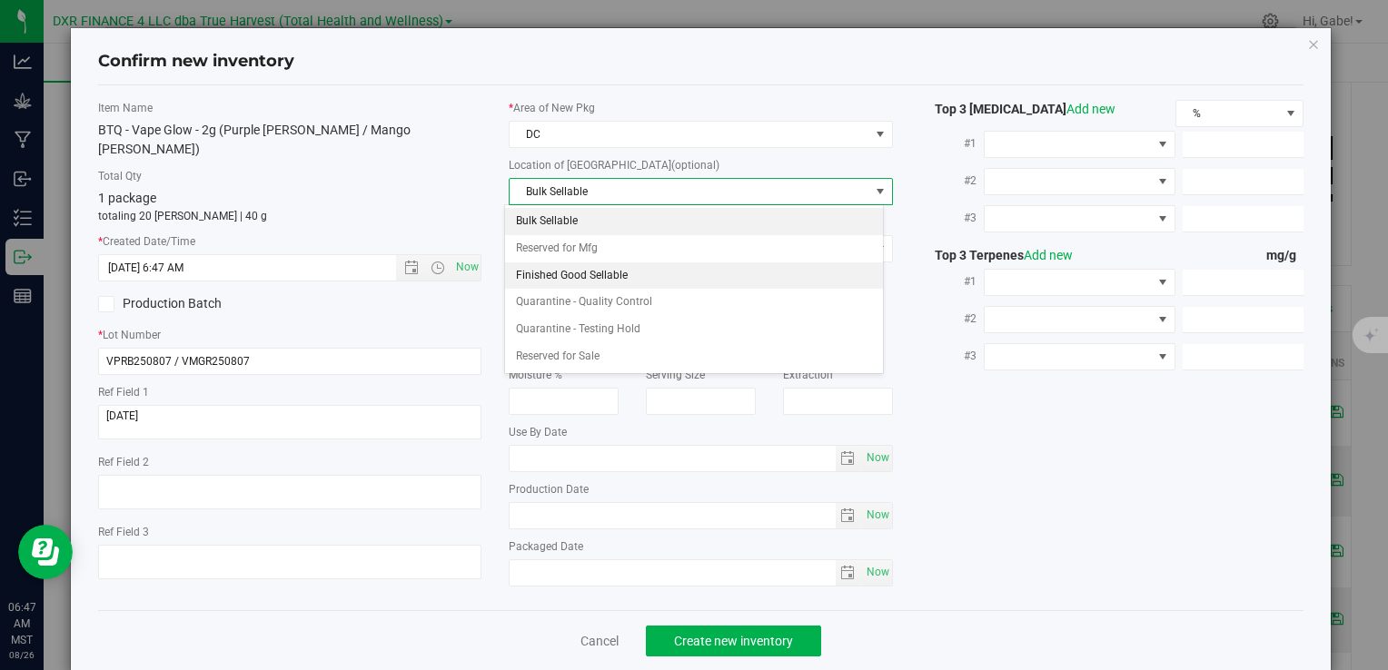
click at [552, 265] on li "Finished Good Sellable" at bounding box center [694, 276] width 378 height 27
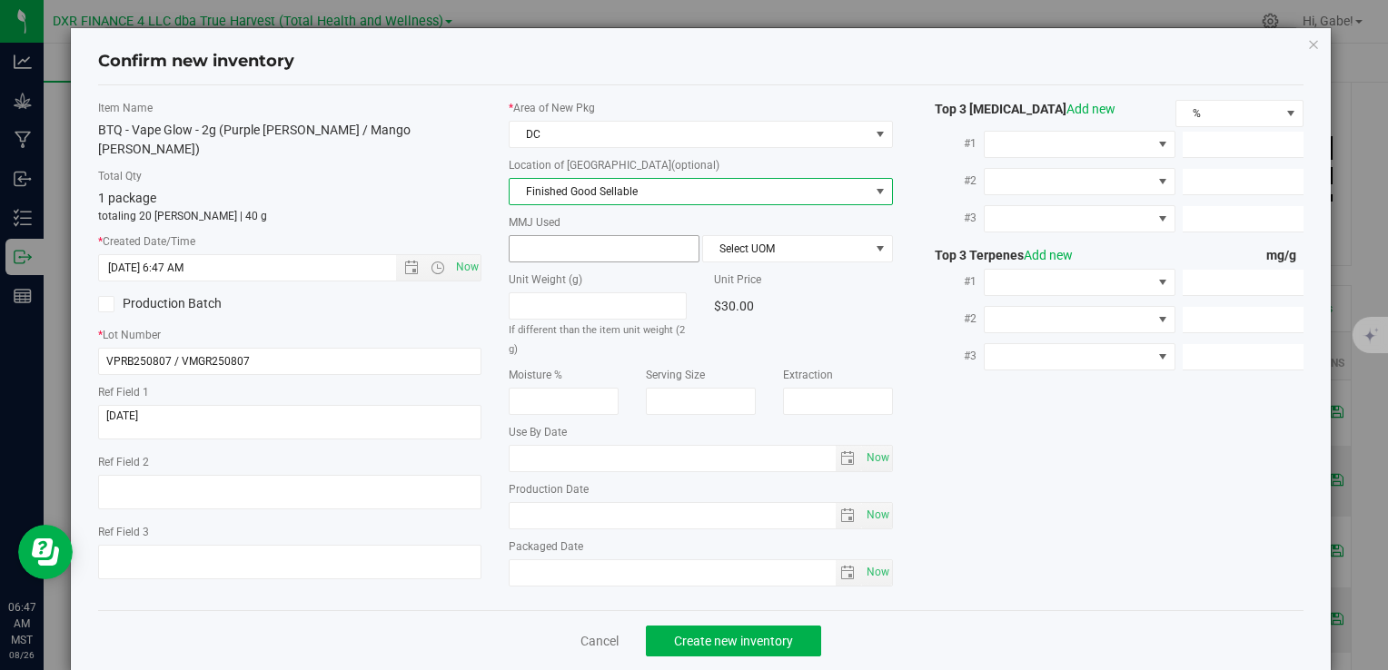
click at [552, 243] on span at bounding box center [604, 248] width 191 height 27
type input "2"
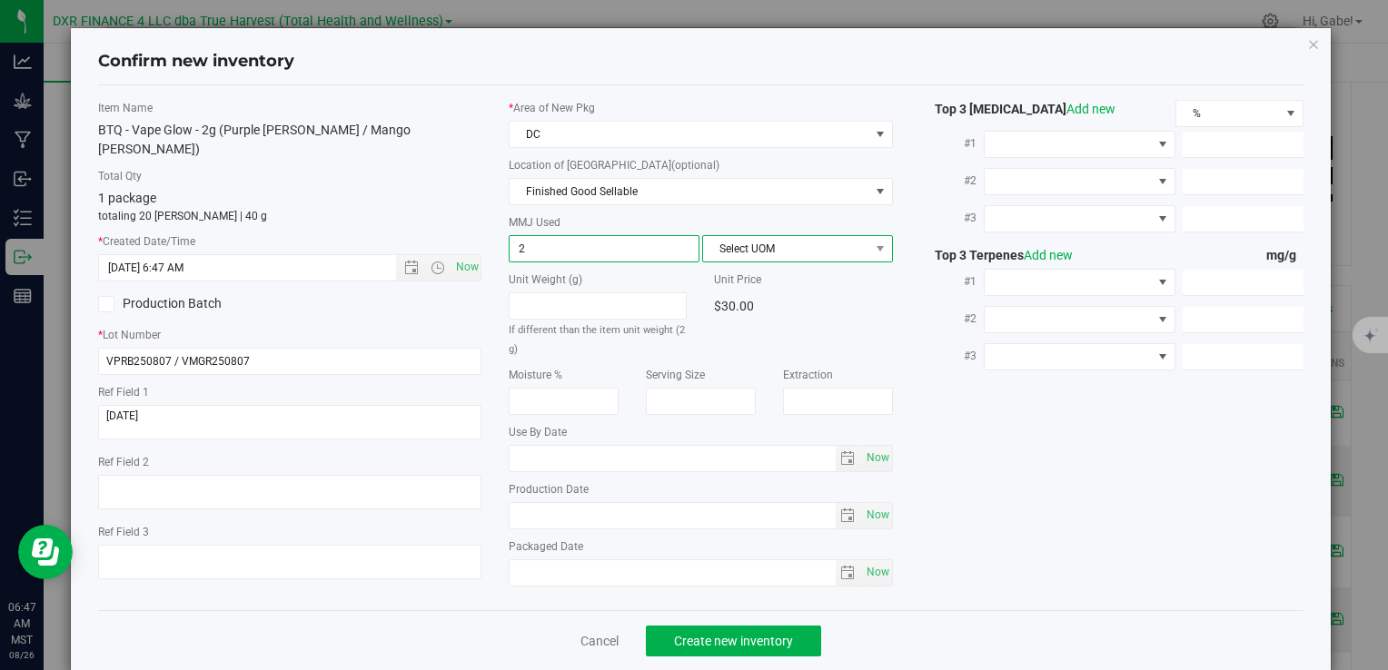
type input "2.0000"
click at [817, 243] on span "Select UOM" at bounding box center [786, 248] width 166 height 25
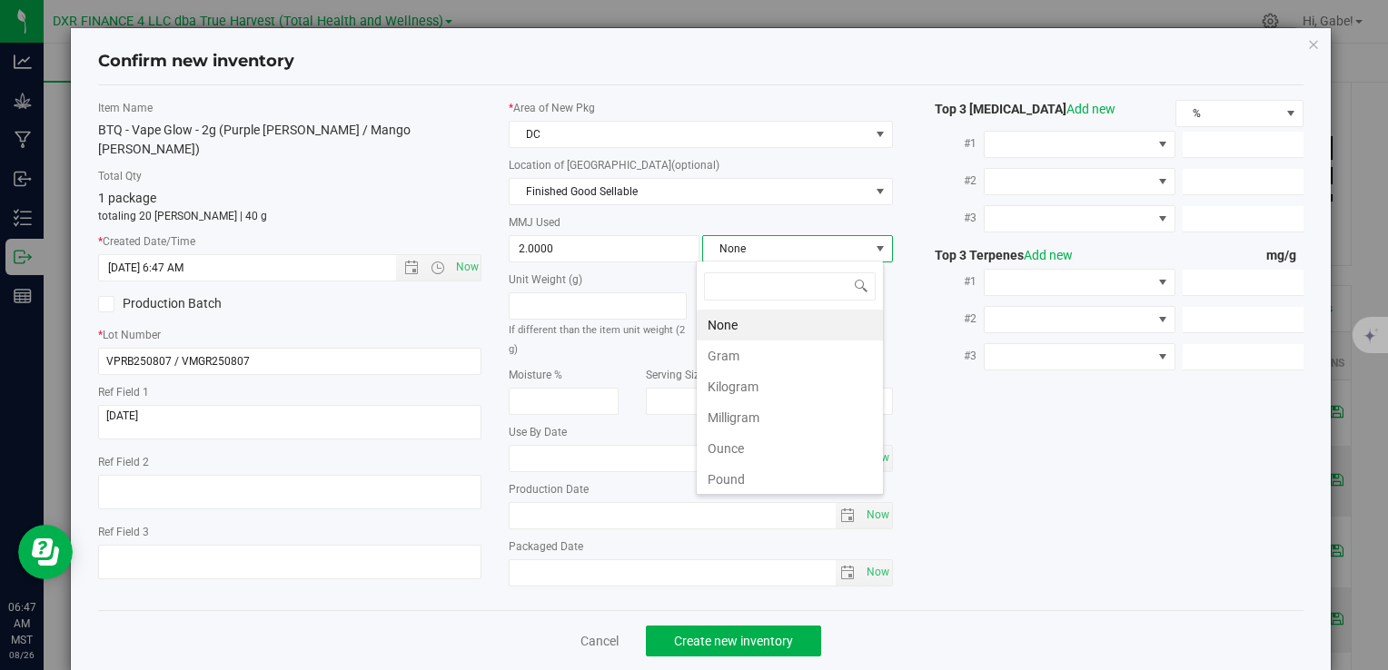
scroll to position [26, 188]
click at [749, 357] on li "Gram" at bounding box center [790, 356] width 186 height 31
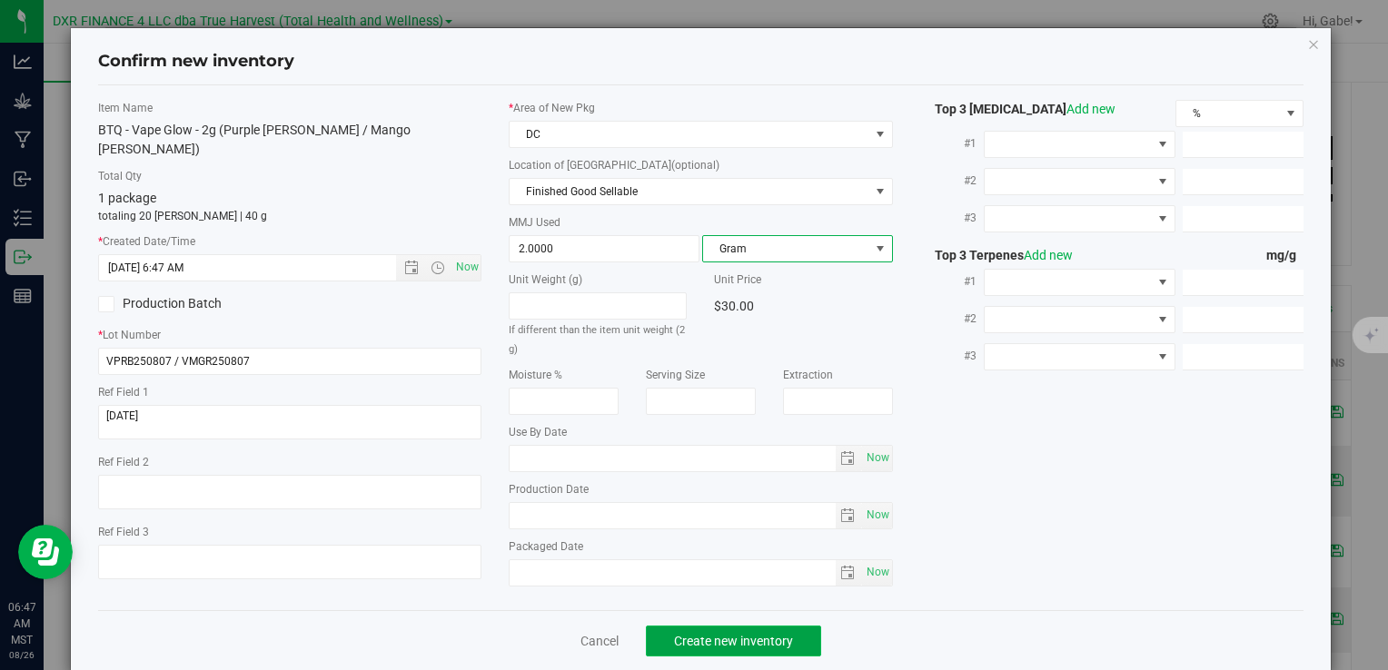
click at [706, 638] on span "Create new inventory" at bounding box center [733, 641] width 119 height 15
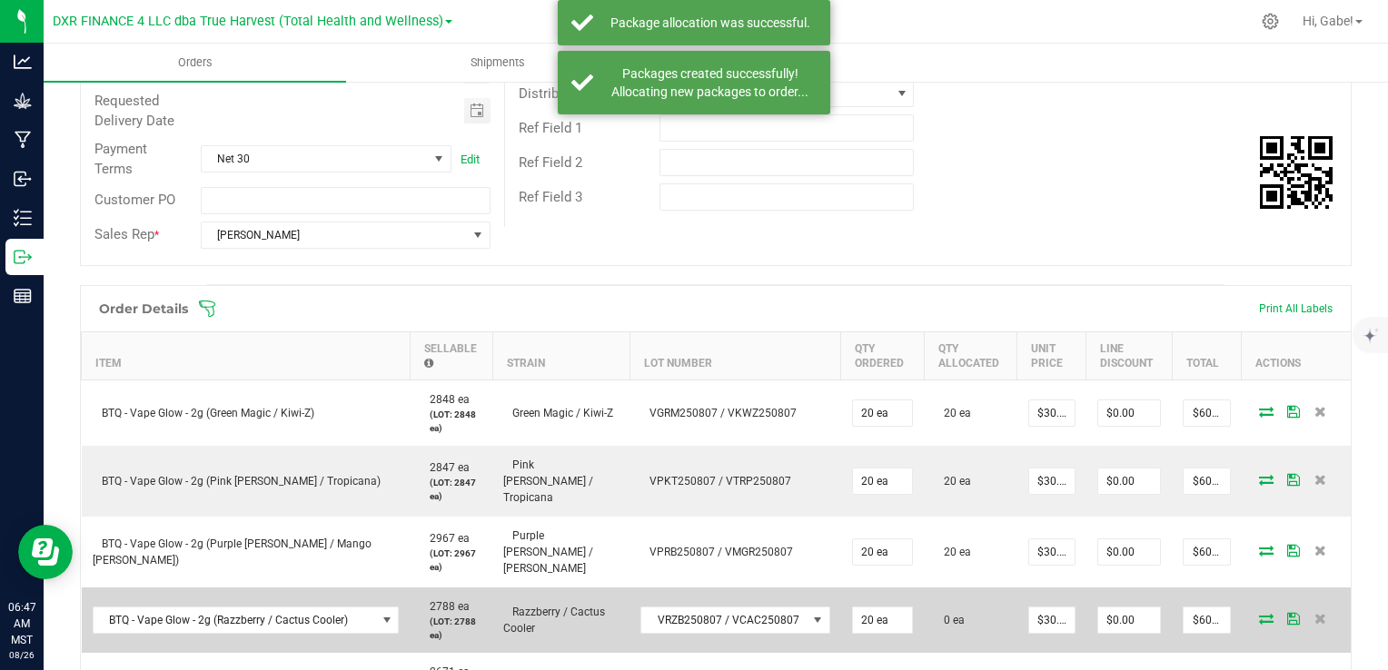
click at [1259, 613] on icon at bounding box center [1266, 618] width 15 height 11
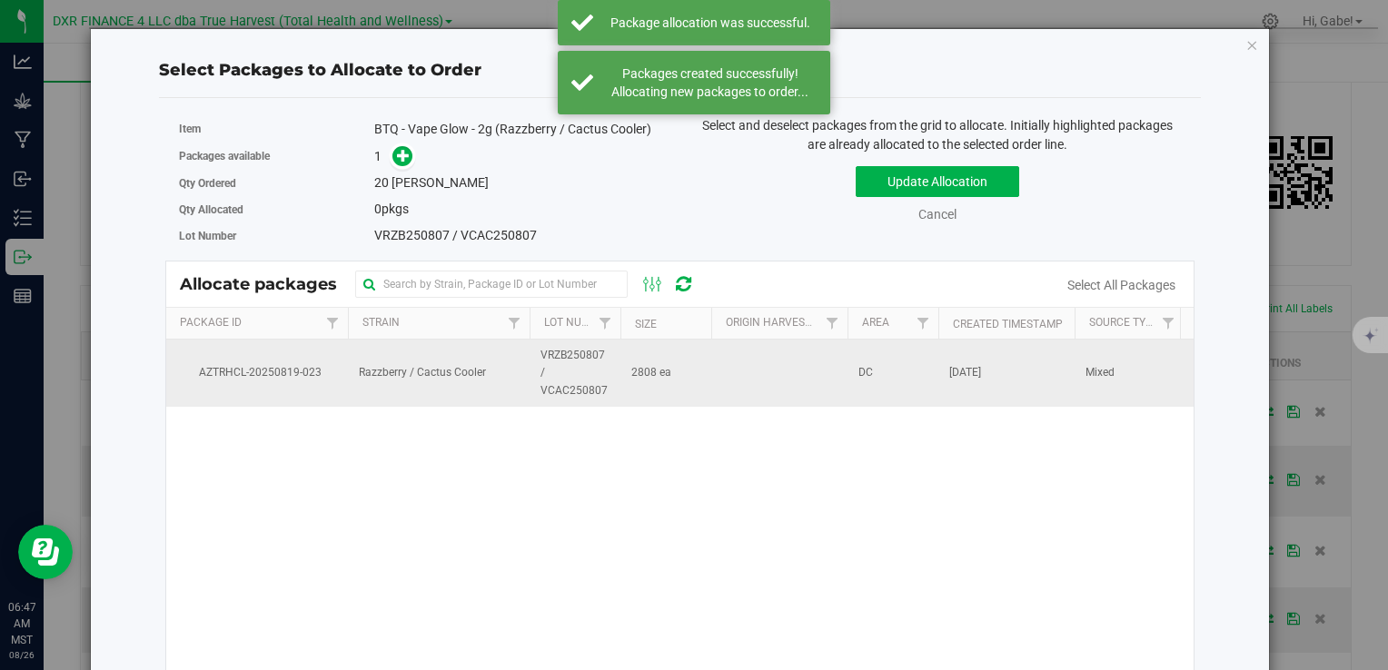
click at [631, 379] on span "2808 ea" at bounding box center [651, 372] width 40 height 17
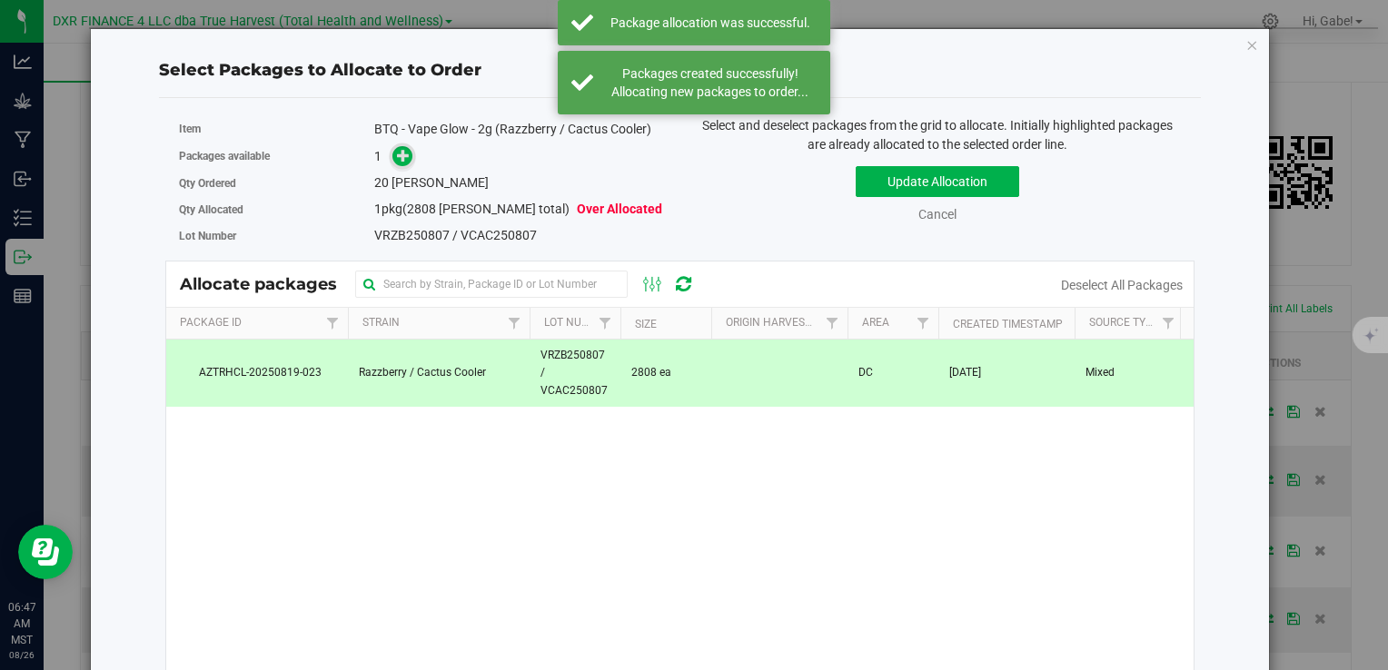
click at [392, 158] on span at bounding box center [402, 156] width 21 height 21
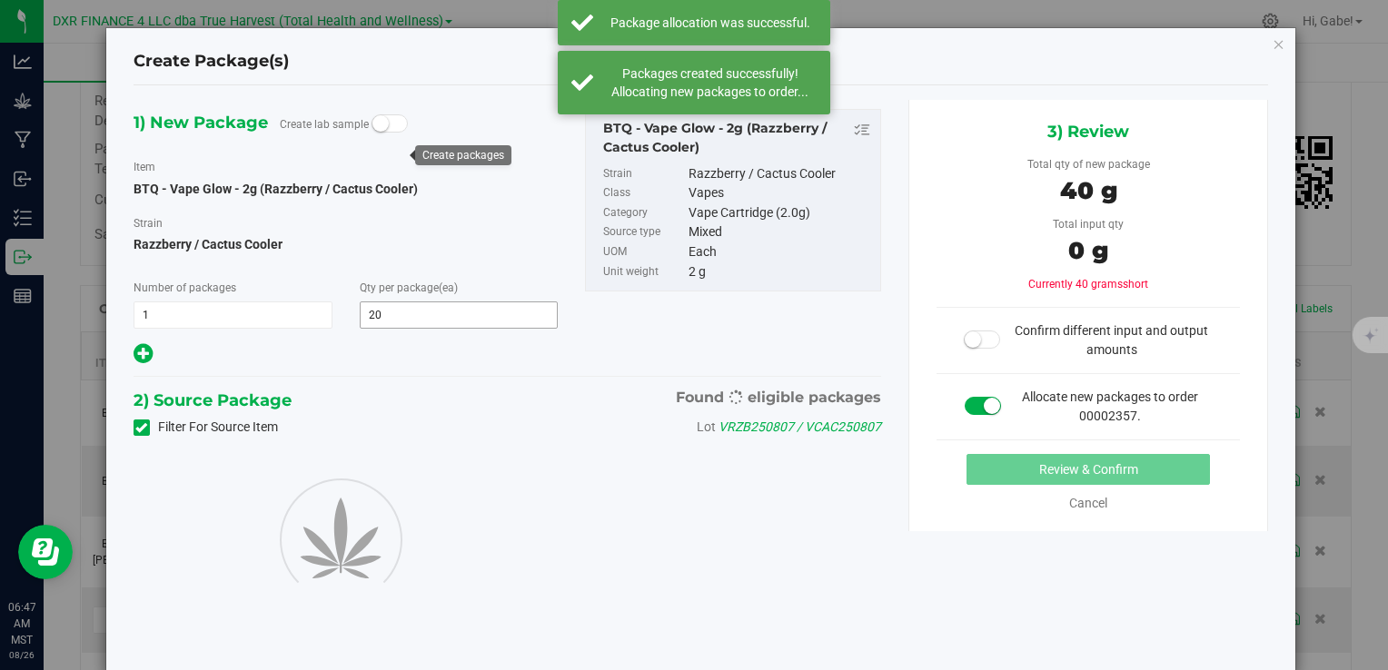
type input "20"
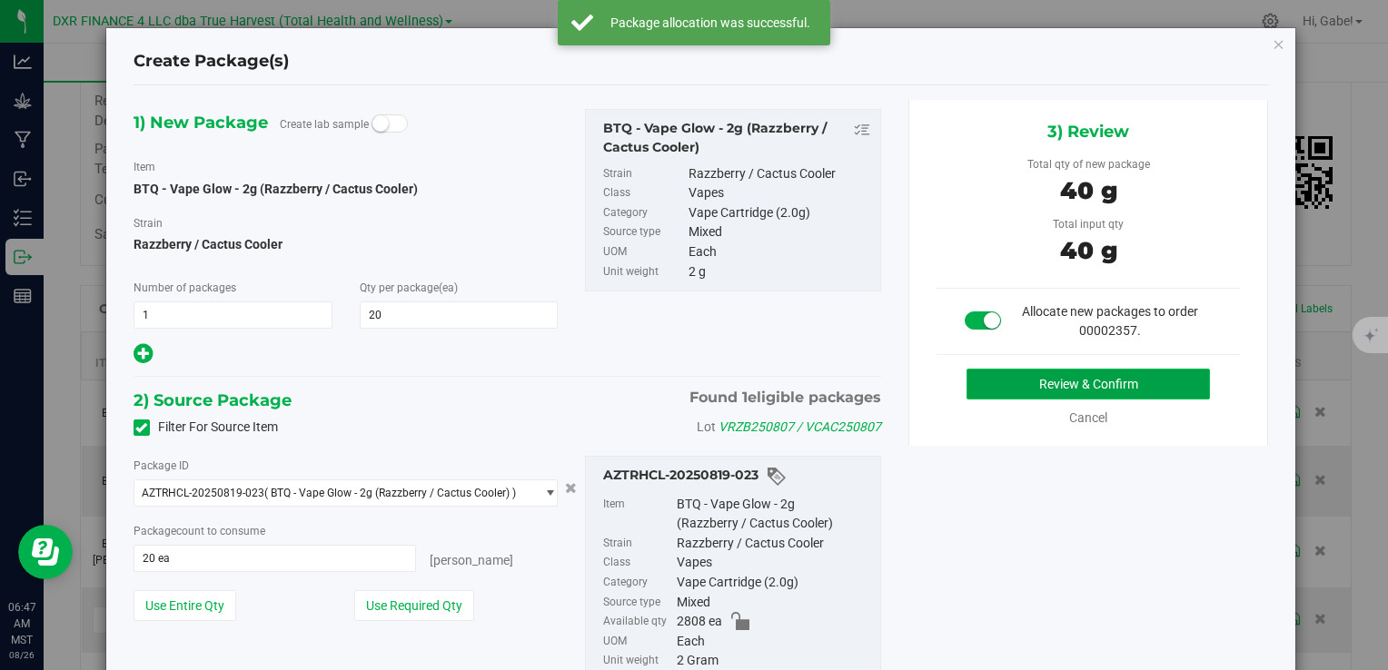
click at [1005, 386] on button "Review & Confirm" at bounding box center [1088, 384] width 243 height 31
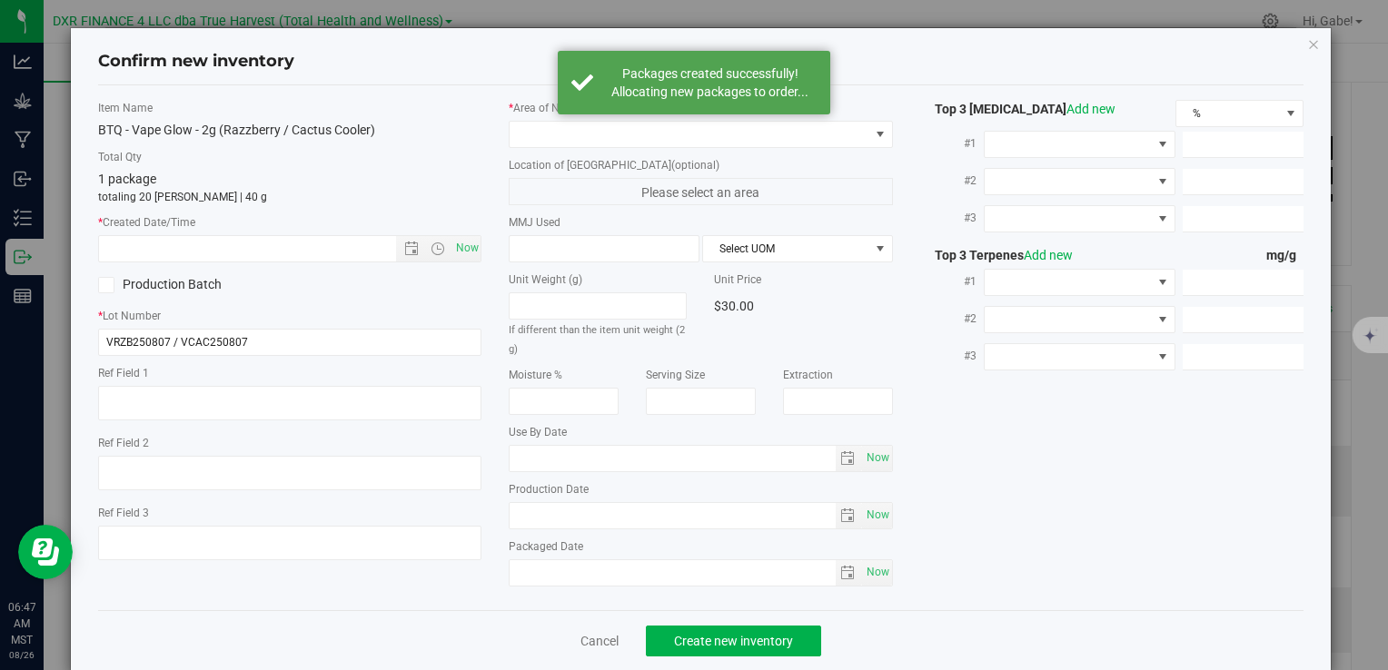
type textarea "2025-08-07"
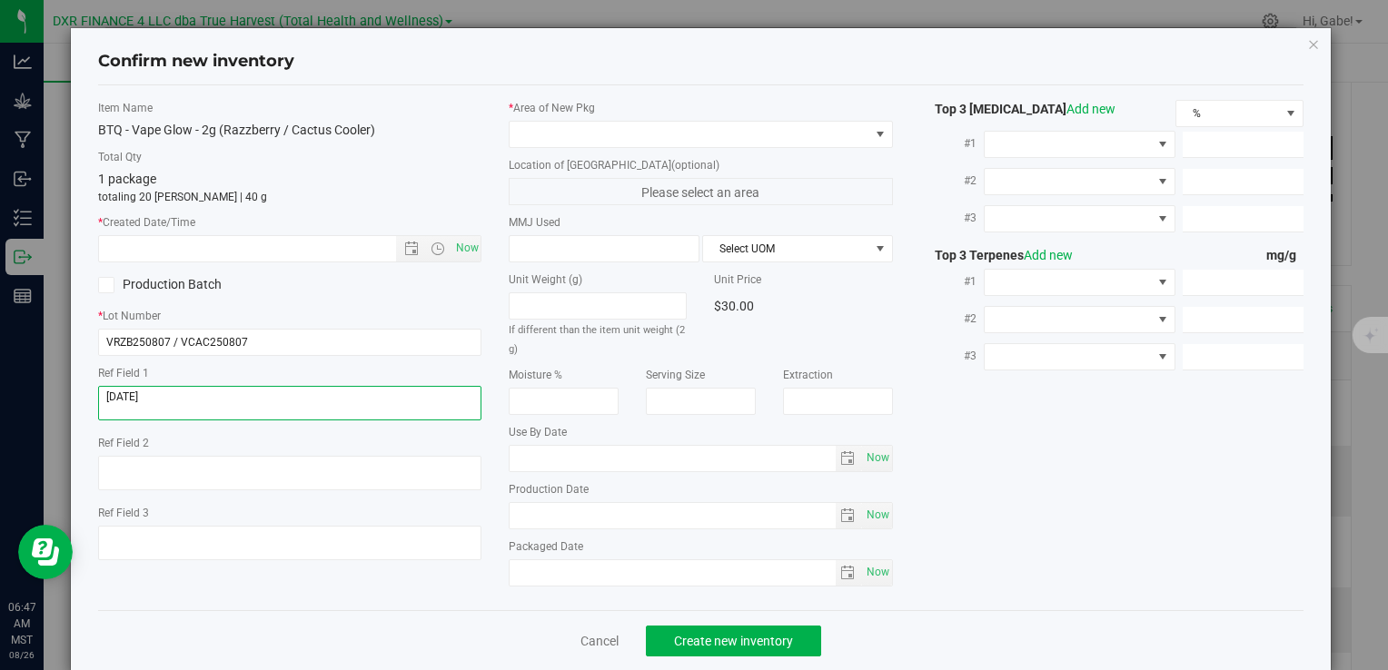
click at [283, 396] on textarea at bounding box center [289, 403] width 383 height 35
click at [284, 396] on textarea at bounding box center [289, 403] width 383 height 35
click at [285, 396] on textarea at bounding box center [289, 403] width 383 height 35
click at [323, 252] on input "text" at bounding box center [262, 248] width 327 height 25
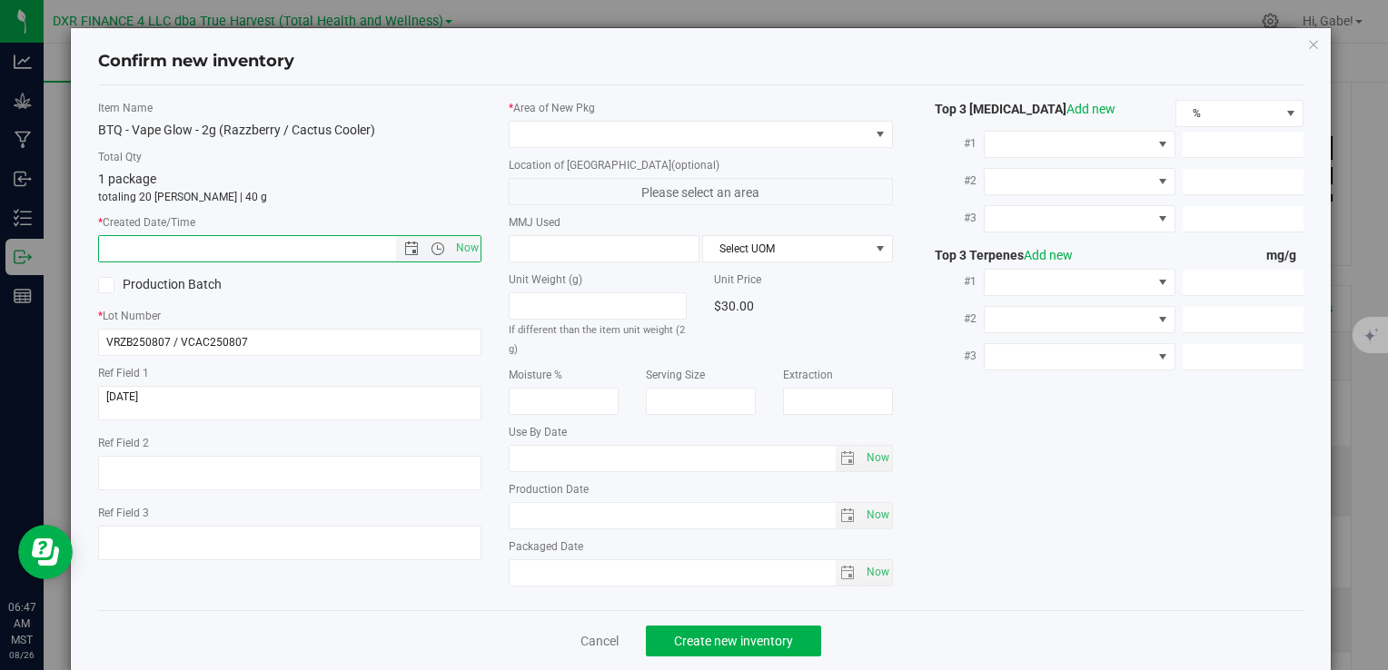
paste input "2025-08-07"
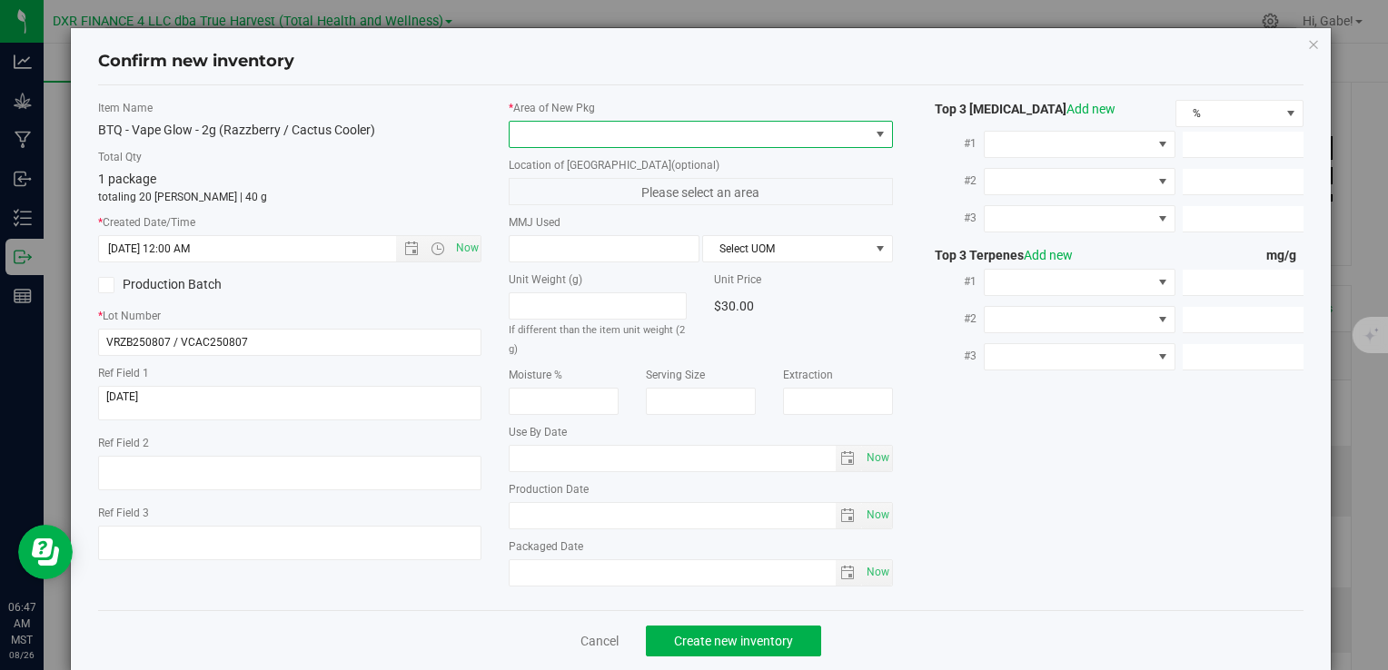
click at [565, 136] on span at bounding box center [689, 134] width 359 height 25
type input "8/7/2025 6:47 AM"
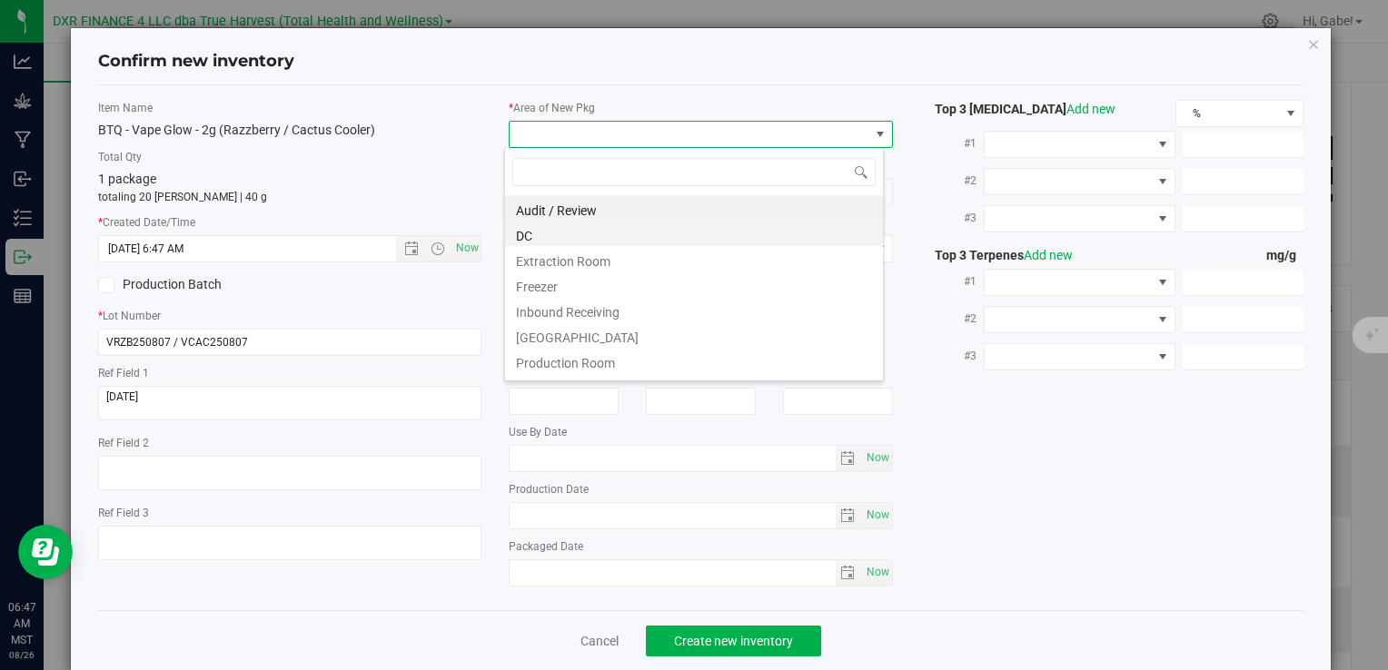
scroll to position [26, 380]
click at [572, 244] on li "DC" at bounding box center [694, 233] width 378 height 25
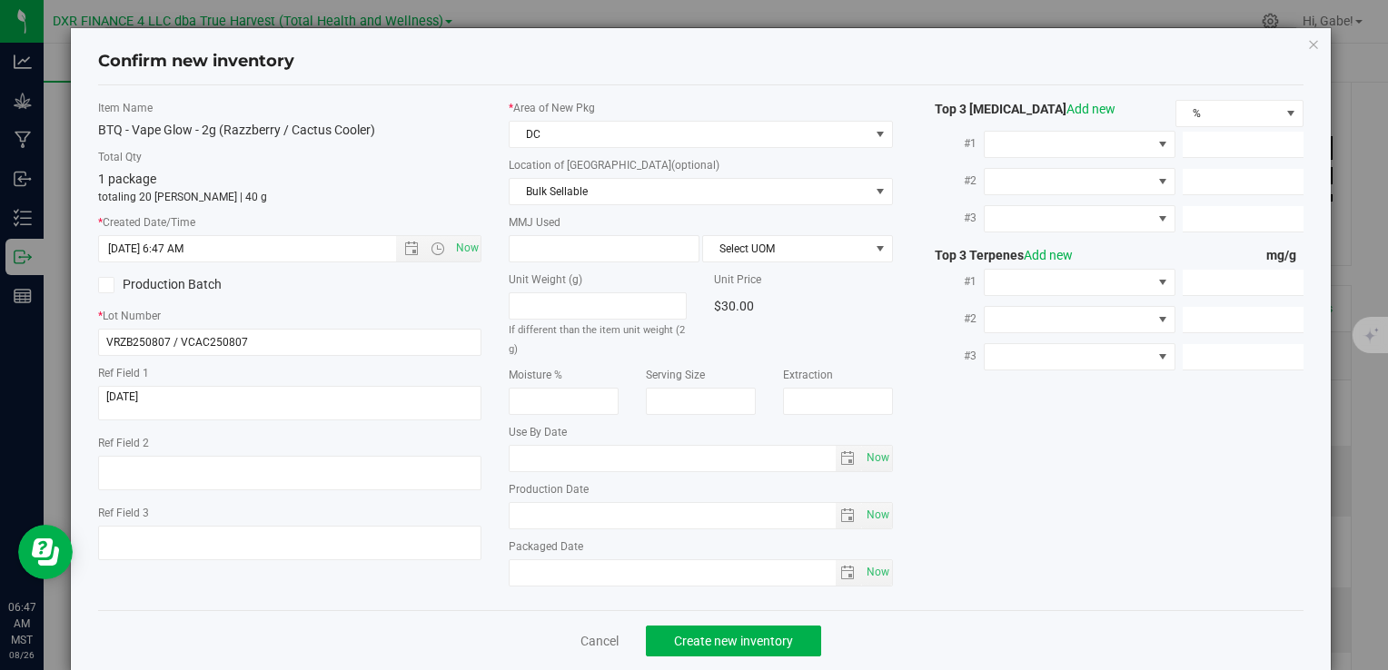
click at [578, 205] on div "* Area of New Pkg DC Location of New Pkg (optional) Bulk Sellable Bulk Sellable…" at bounding box center [700, 348] width 411 height 496
click at [578, 198] on span "Bulk Sellable" at bounding box center [689, 191] width 359 height 25
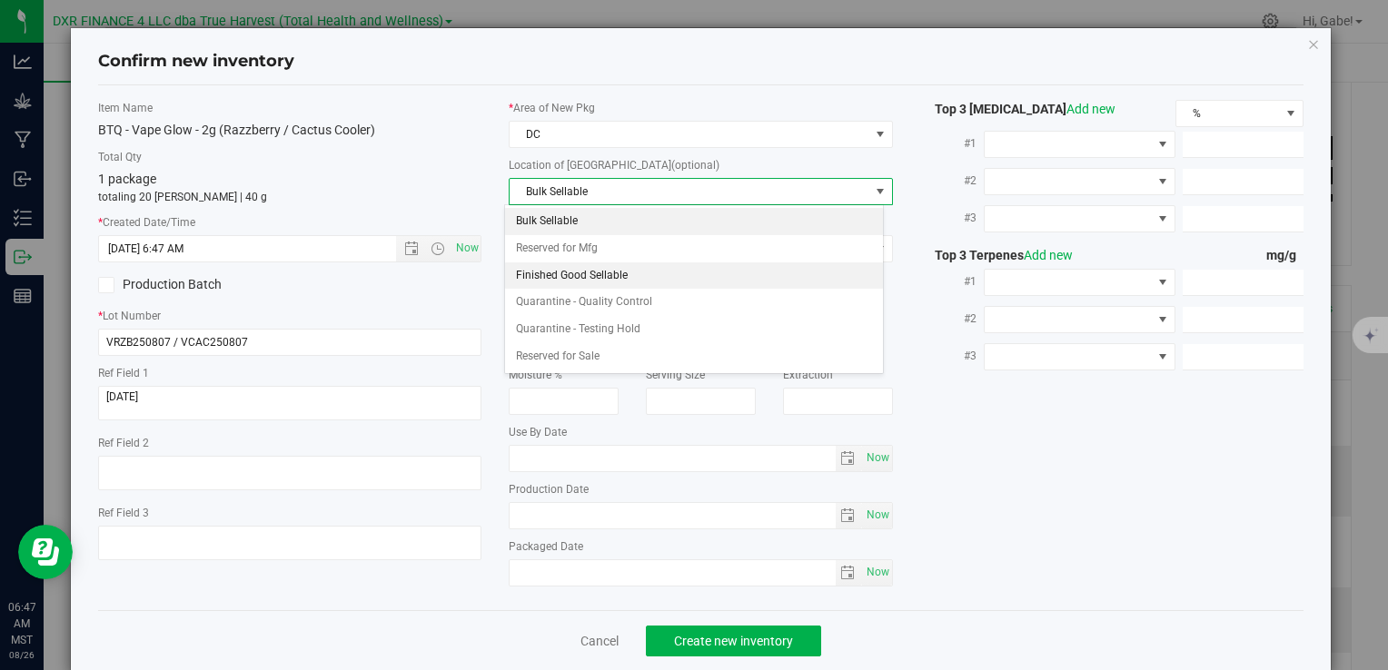
click at [570, 273] on li "Finished Good Sellable" at bounding box center [694, 276] width 378 height 27
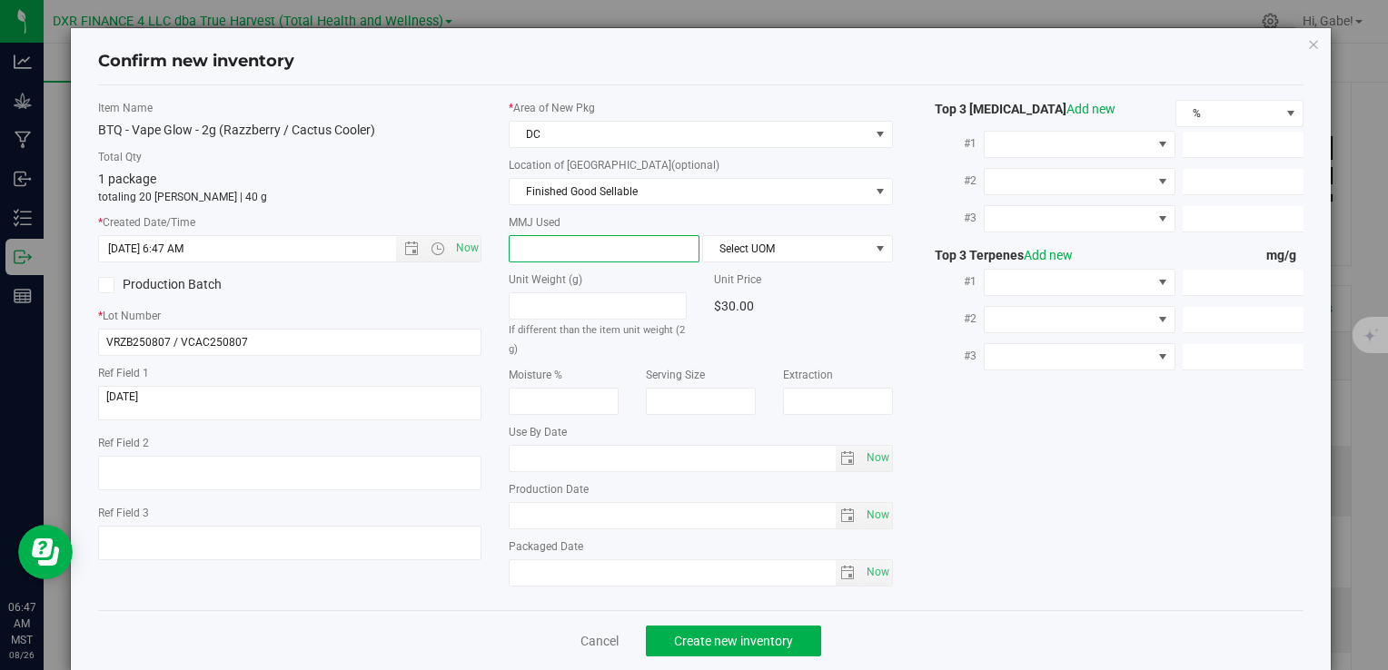
click at [570, 245] on span at bounding box center [604, 248] width 191 height 27
type input "2"
type input "2.0000"
click at [715, 236] on span "Select UOM" at bounding box center [786, 248] width 166 height 25
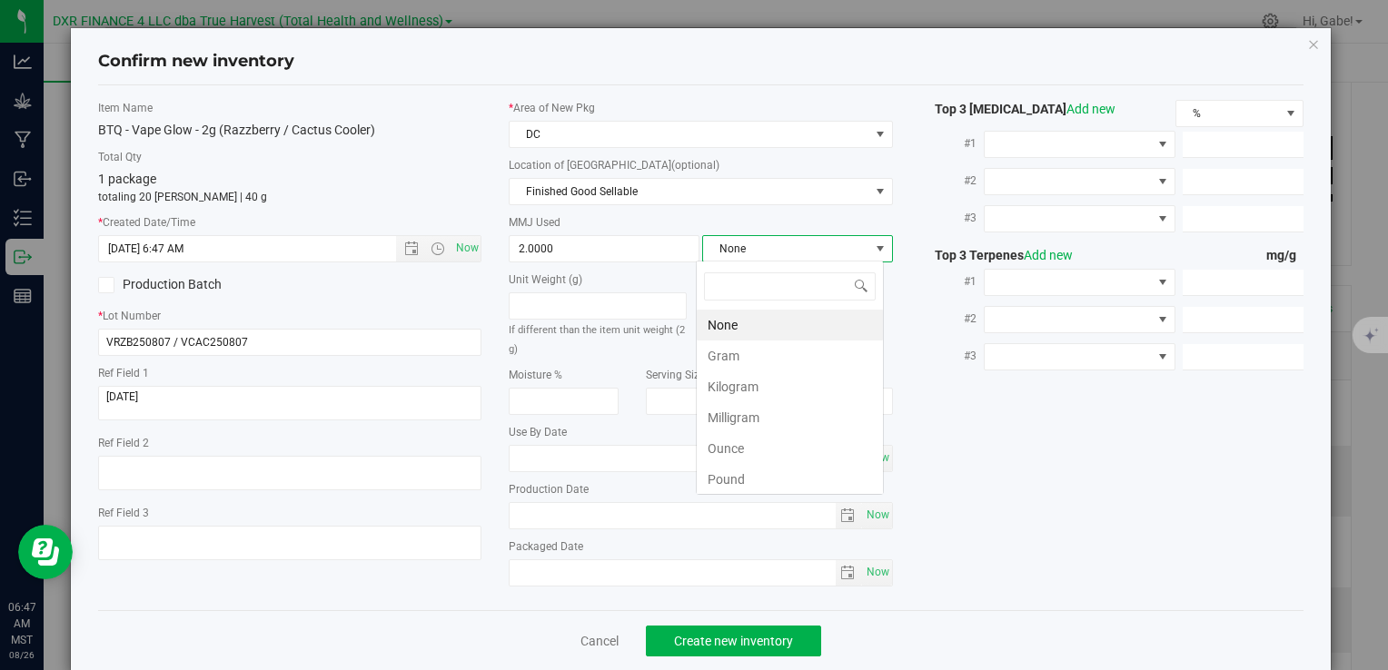
scroll to position [26, 188]
click at [724, 352] on li "Gram" at bounding box center [790, 356] width 186 height 31
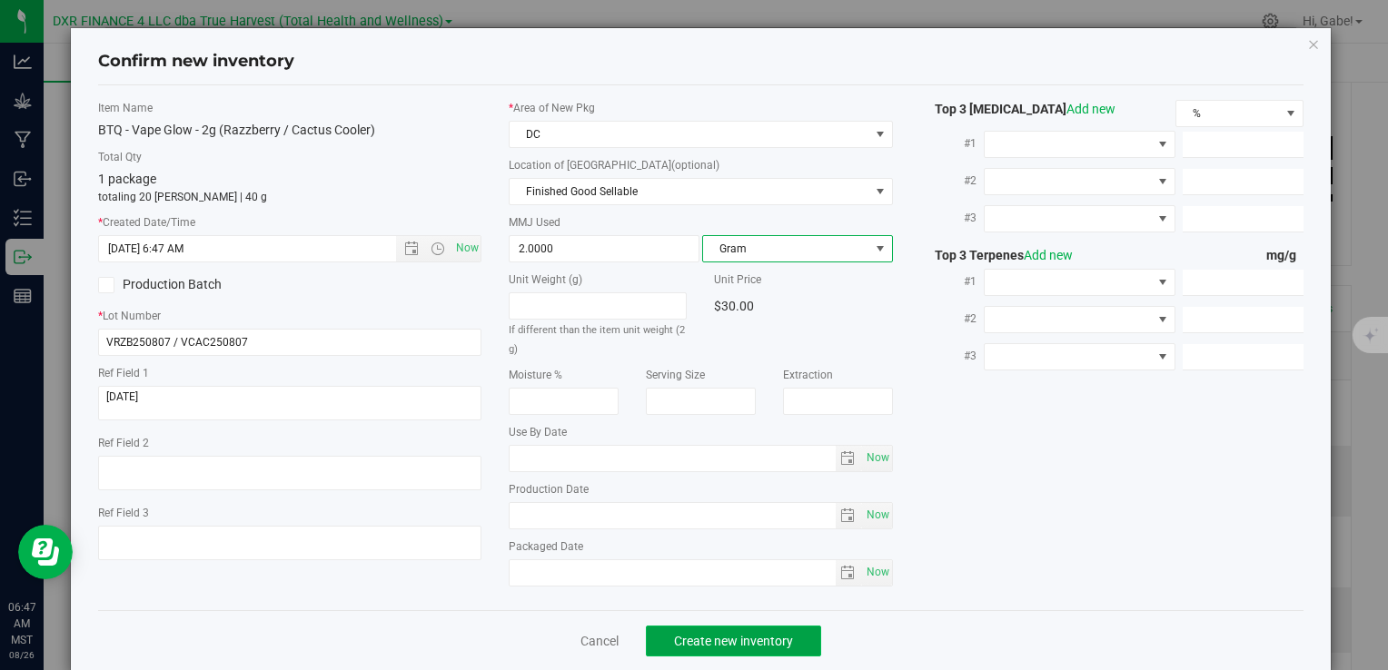
click at [716, 635] on span "Create new inventory" at bounding box center [733, 641] width 119 height 15
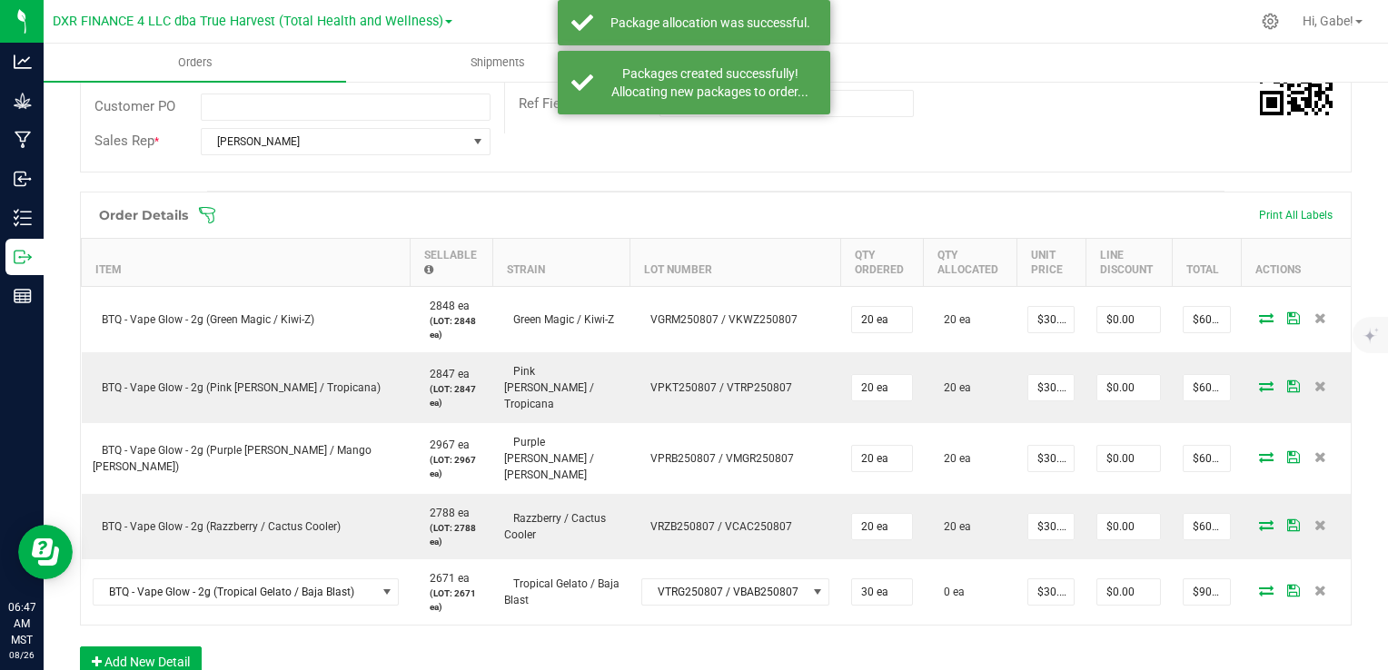
scroll to position [454, 0]
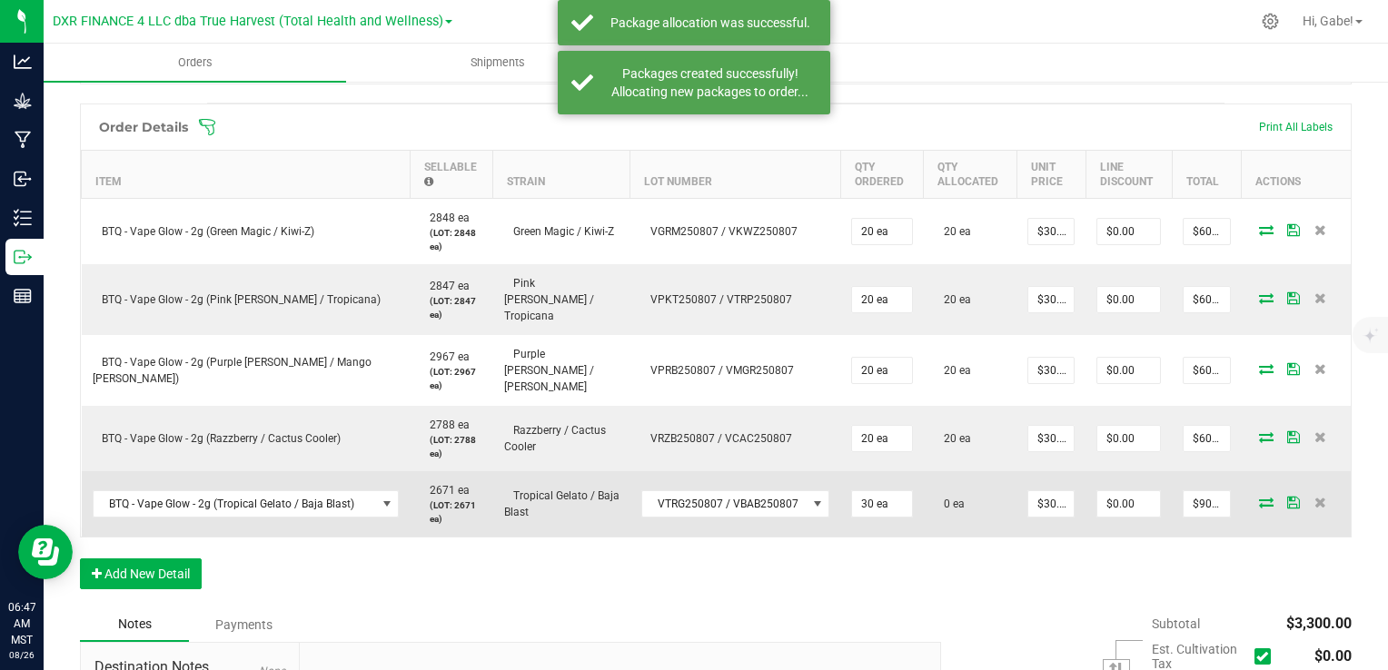
click at [1254, 498] on td at bounding box center [1296, 503] width 109 height 65
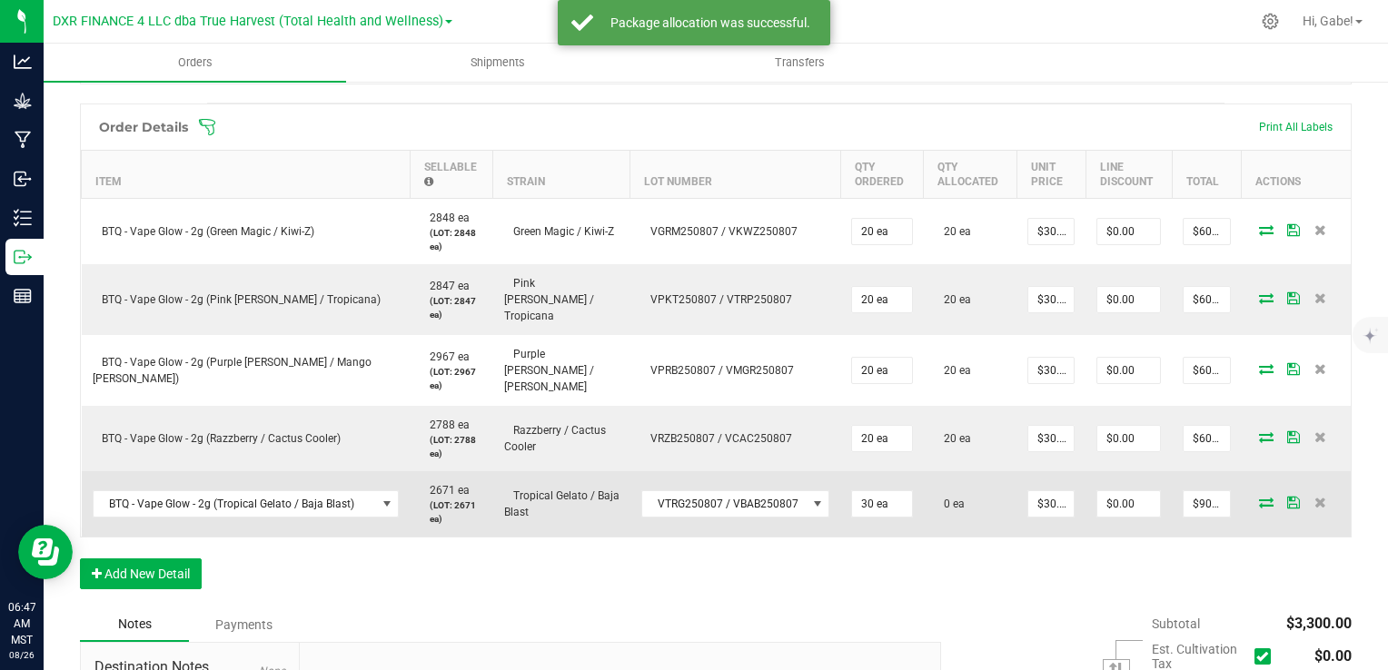
click at [1259, 497] on icon at bounding box center [1266, 502] width 15 height 11
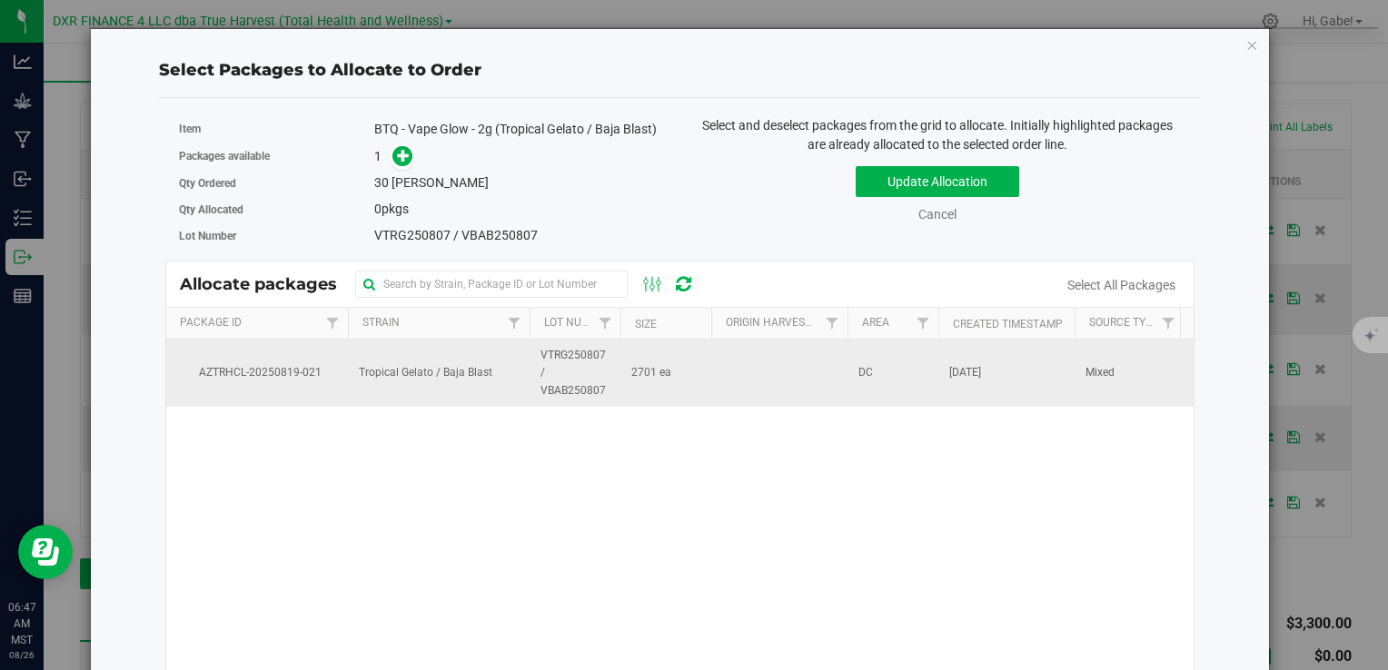
click at [570, 368] on span "VTRG250807 / VBAB250807" at bounding box center [574, 373] width 69 height 53
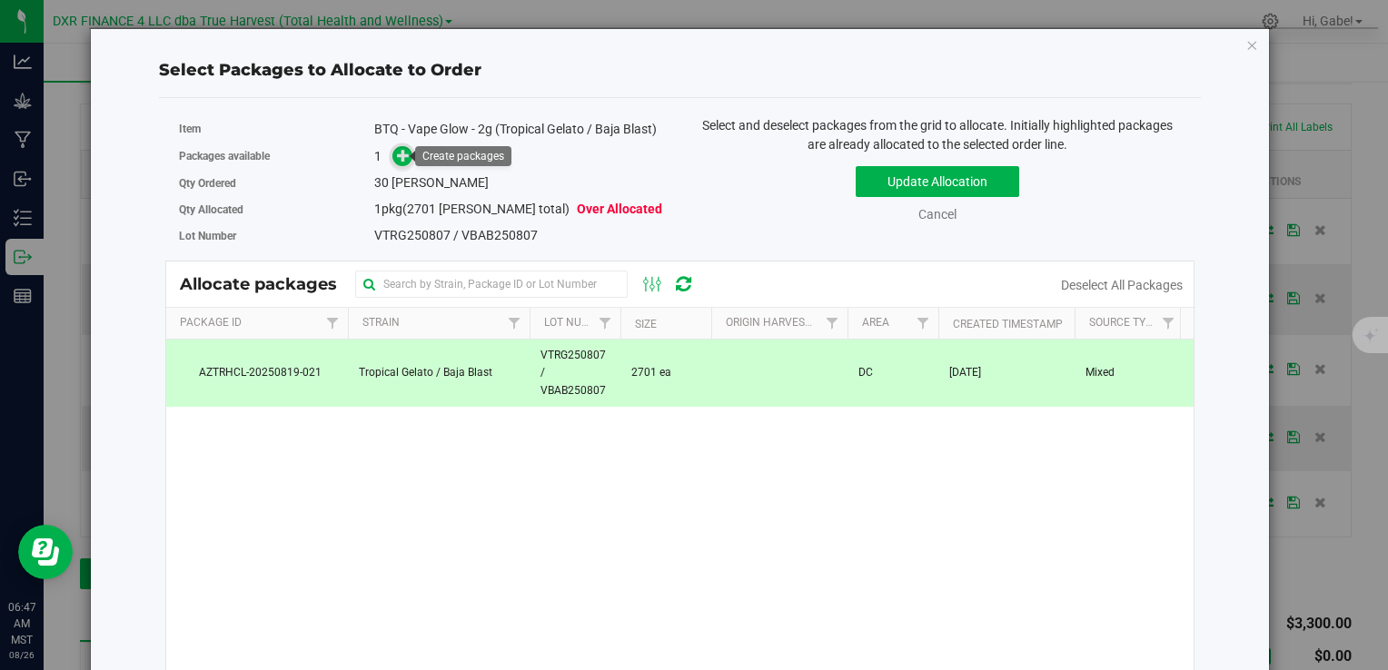
click at [402, 156] on icon at bounding box center [403, 155] width 13 height 13
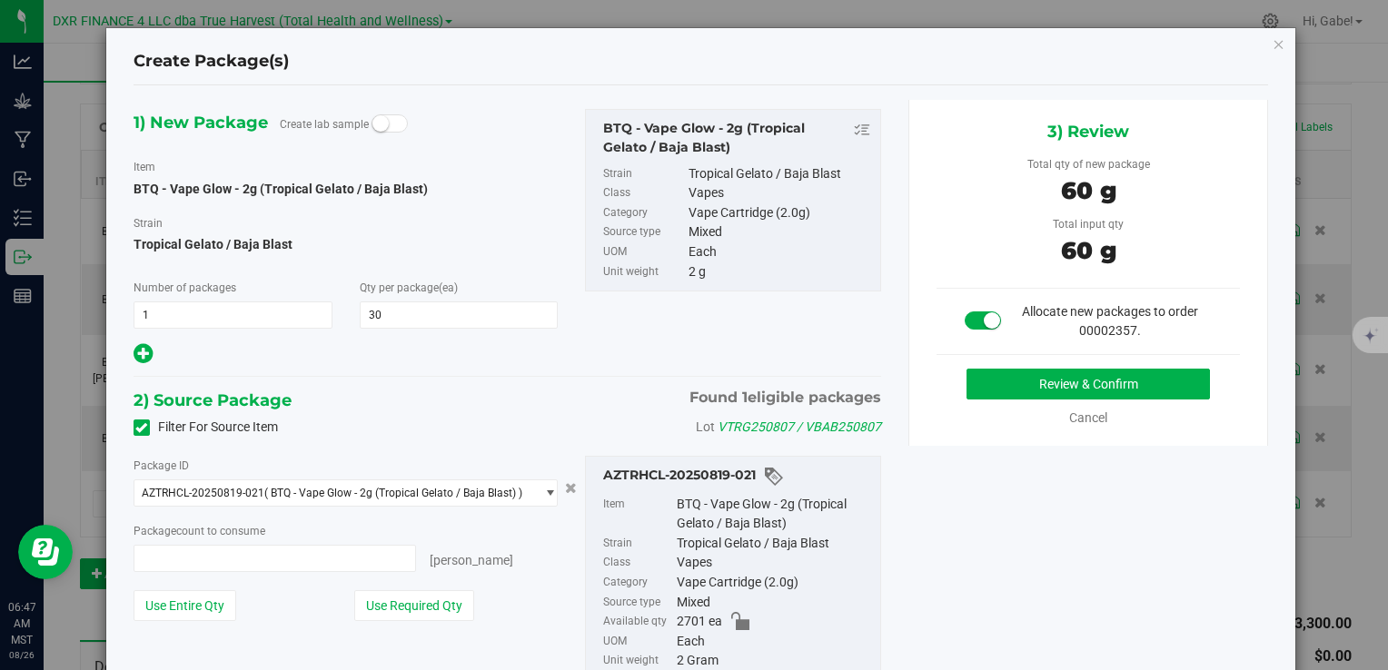
type input "30 ea"
click at [985, 387] on button "Review & Confirm" at bounding box center [1088, 384] width 243 height 31
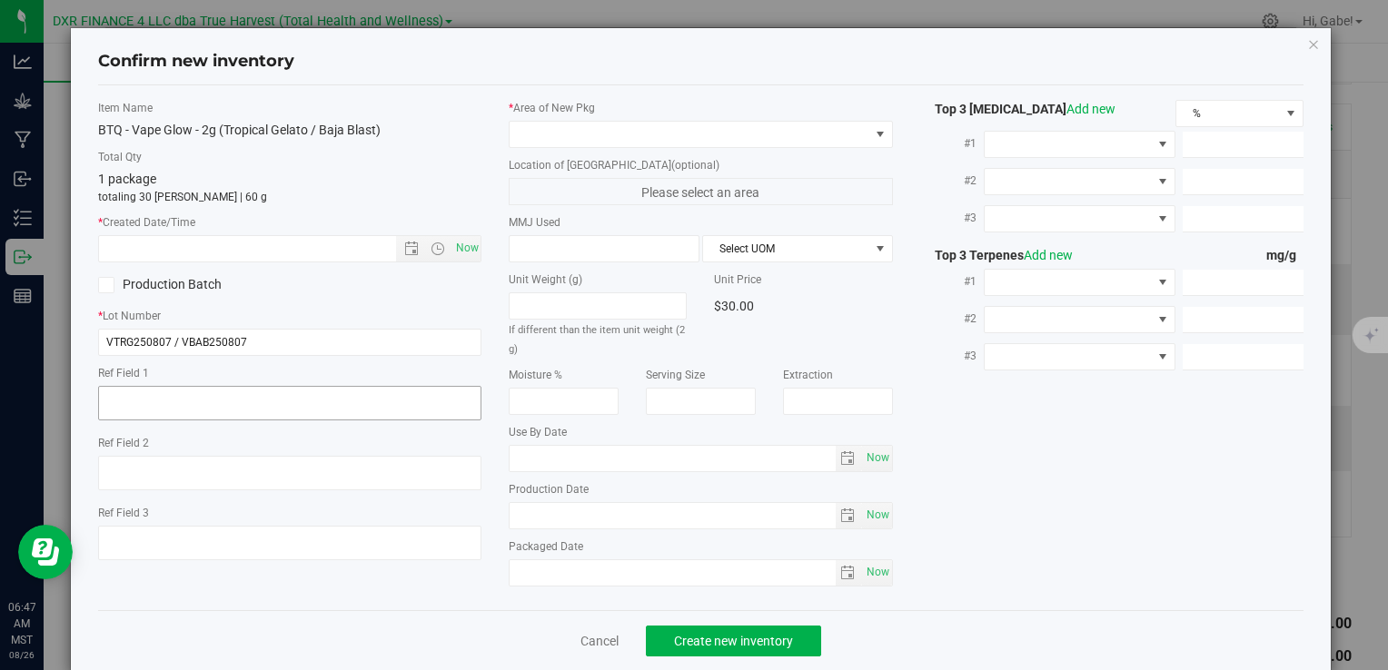
type textarea "2025-08-07"
click at [186, 392] on textarea at bounding box center [289, 403] width 383 height 35
click at [203, 245] on input "text" at bounding box center [262, 248] width 327 height 25
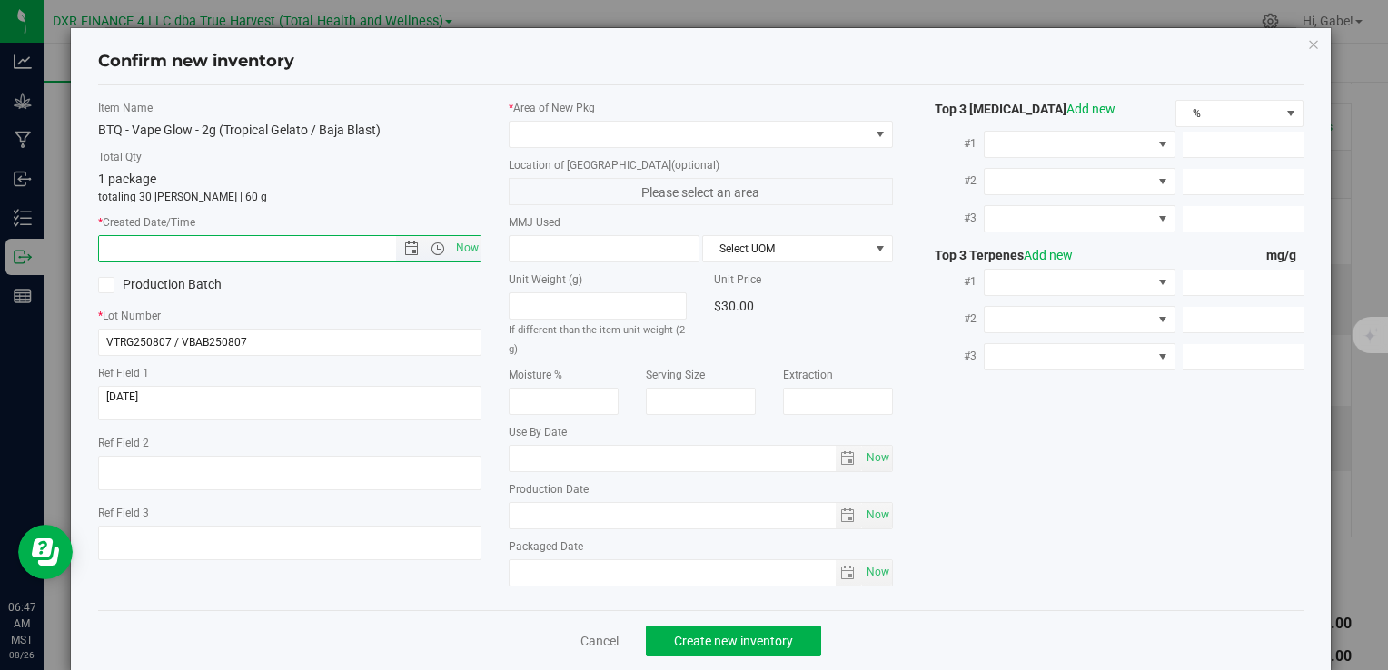
paste input "2025-08-07"
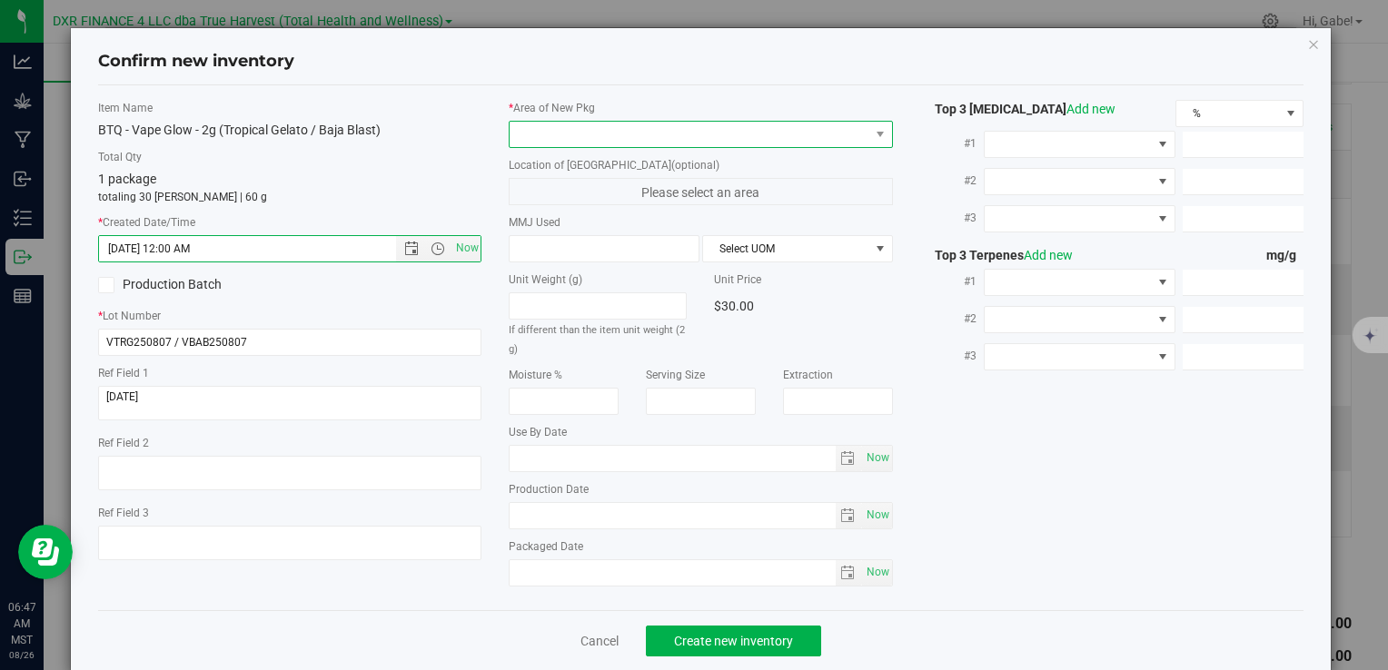
click at [577, 134] on span at bounding box center [689, 134] width 359 height 25
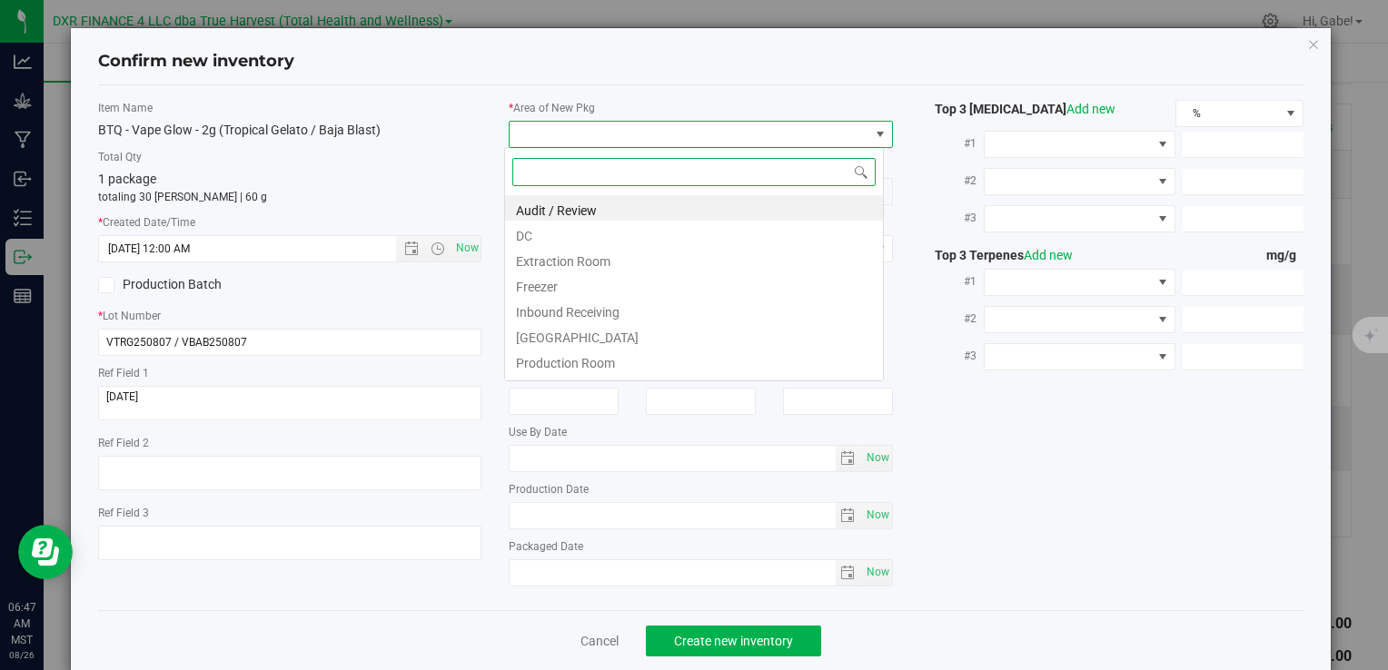
type input "8/7/2025 6:47 AM"
click at [574, 229] on li "DC" at bounding box center [694, 233] width 378 height 25
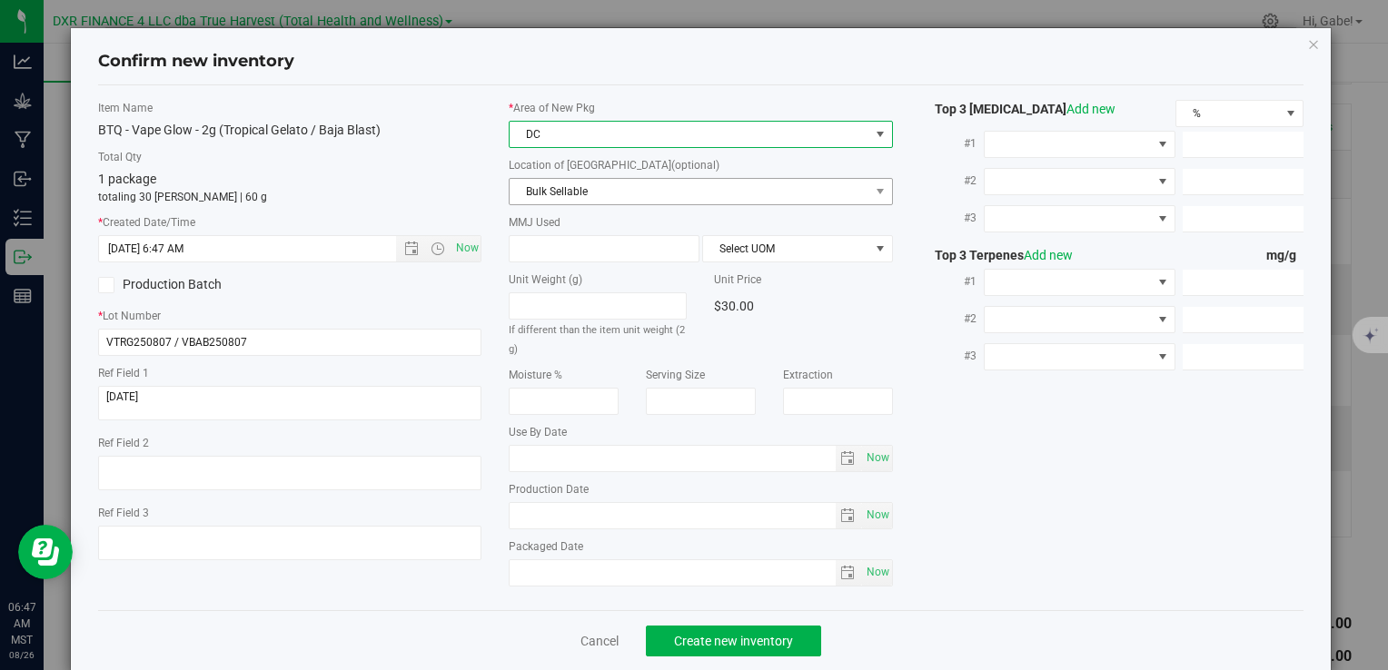
click at [572, 184] on span "Bulk Sellable" at bounding box center [689, 191] width 359 height 25
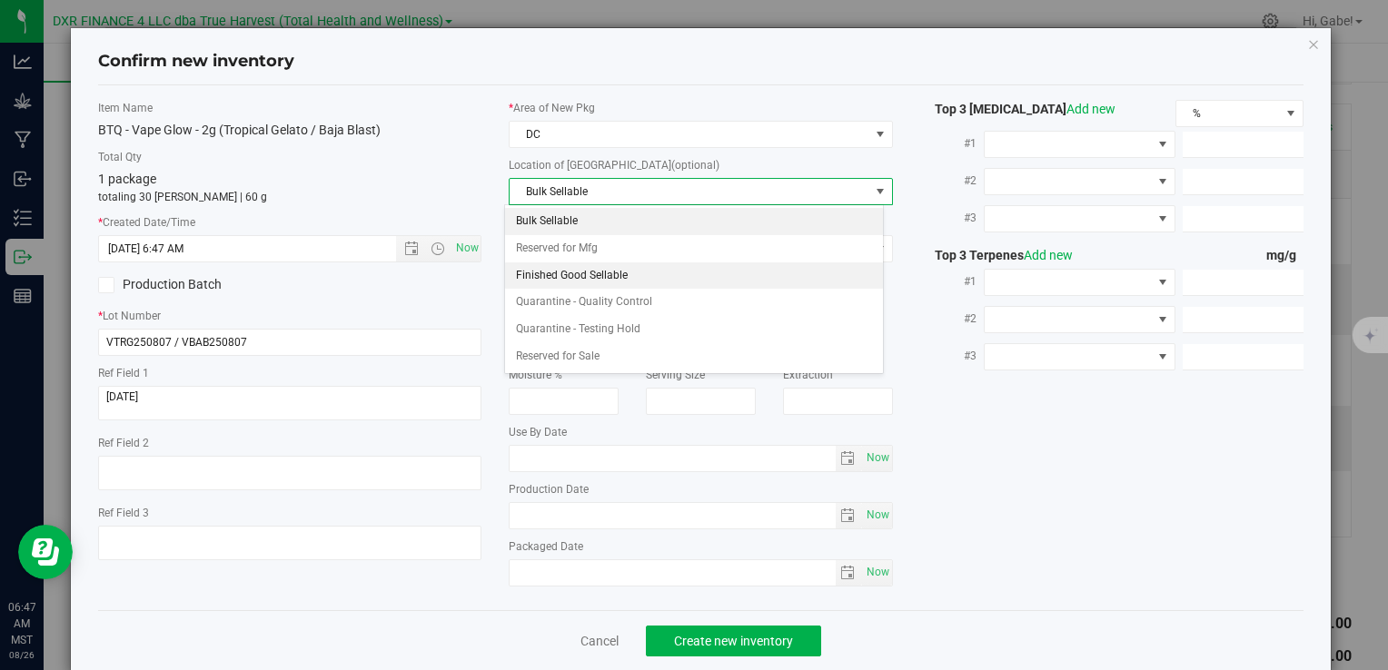
click at [576, 268] on li "Finished Good Sellable" at bounding box center [694, 276] width 378 height 27
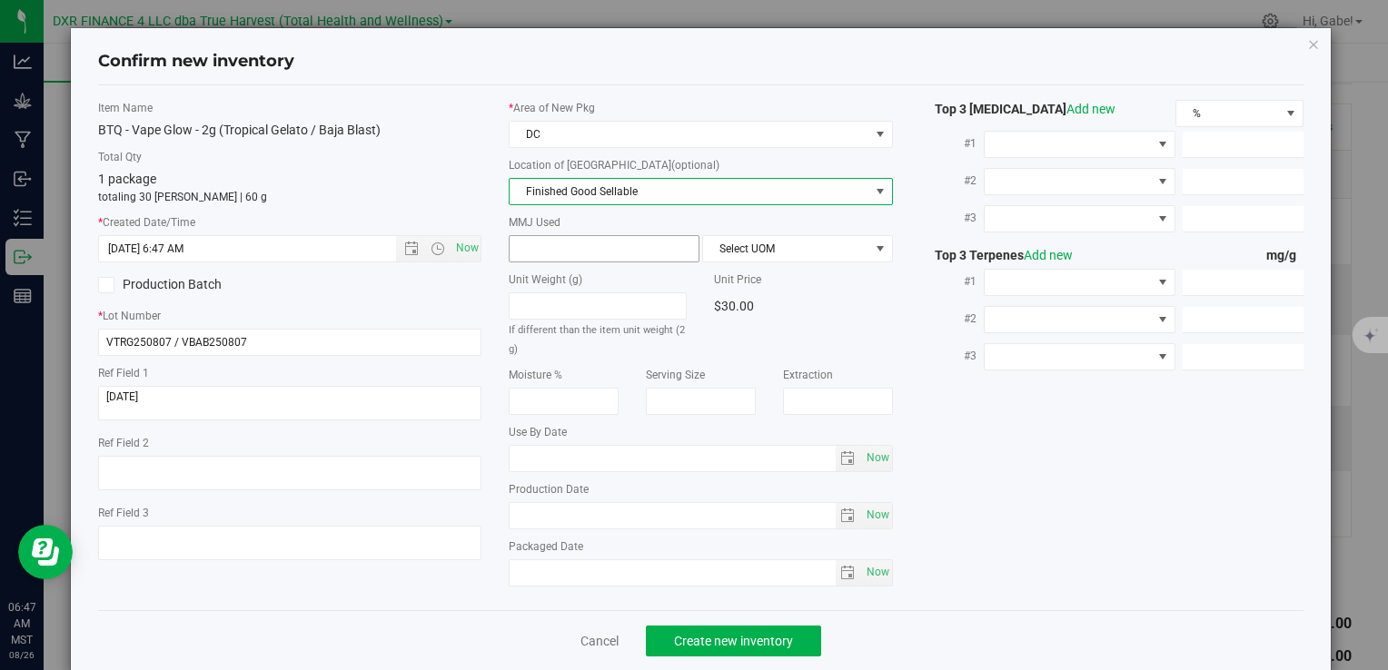
click at [565, 235] on span at bounding box center [604, 248] width 191 height 27
type input "2"
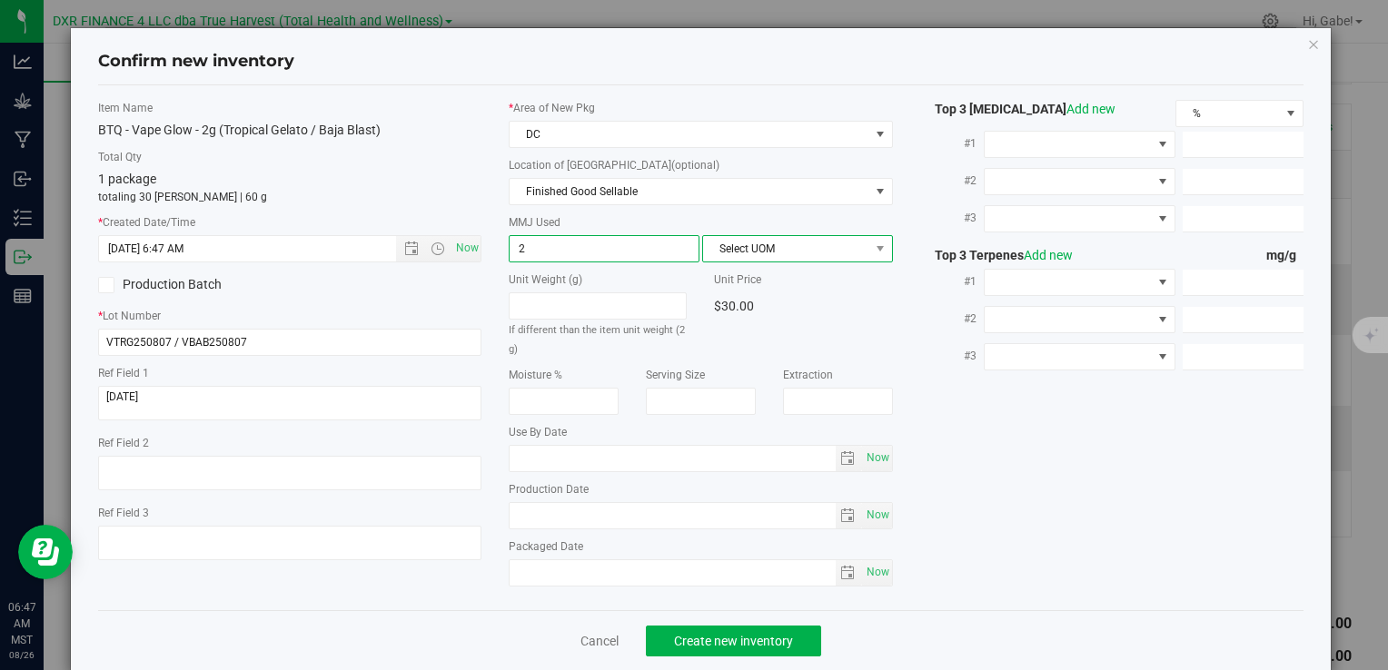
type input "2.0000"
click at [752, 243] on span "Select UOM" at bounding box center [786, 248] width 166 height 25
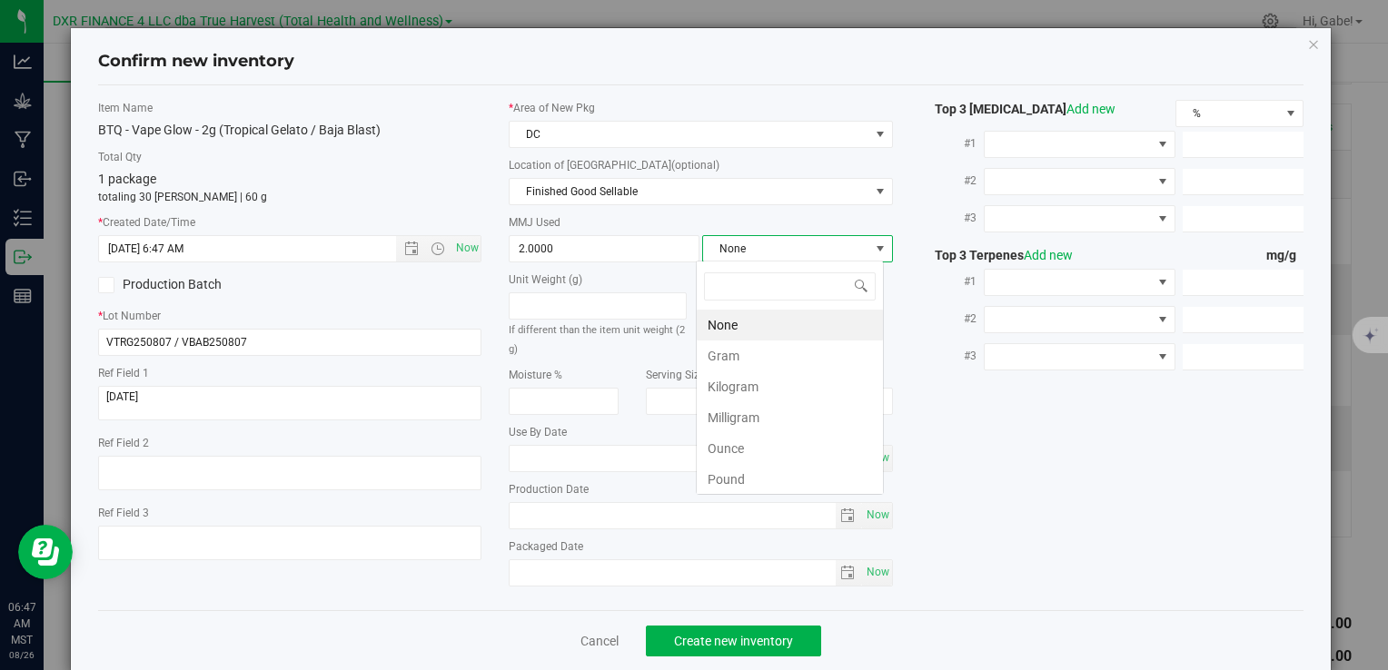
scroll to position [26, 188]
click at [719, 351] on li "Gram" at bounding box center [790, 356] width 186 height 31
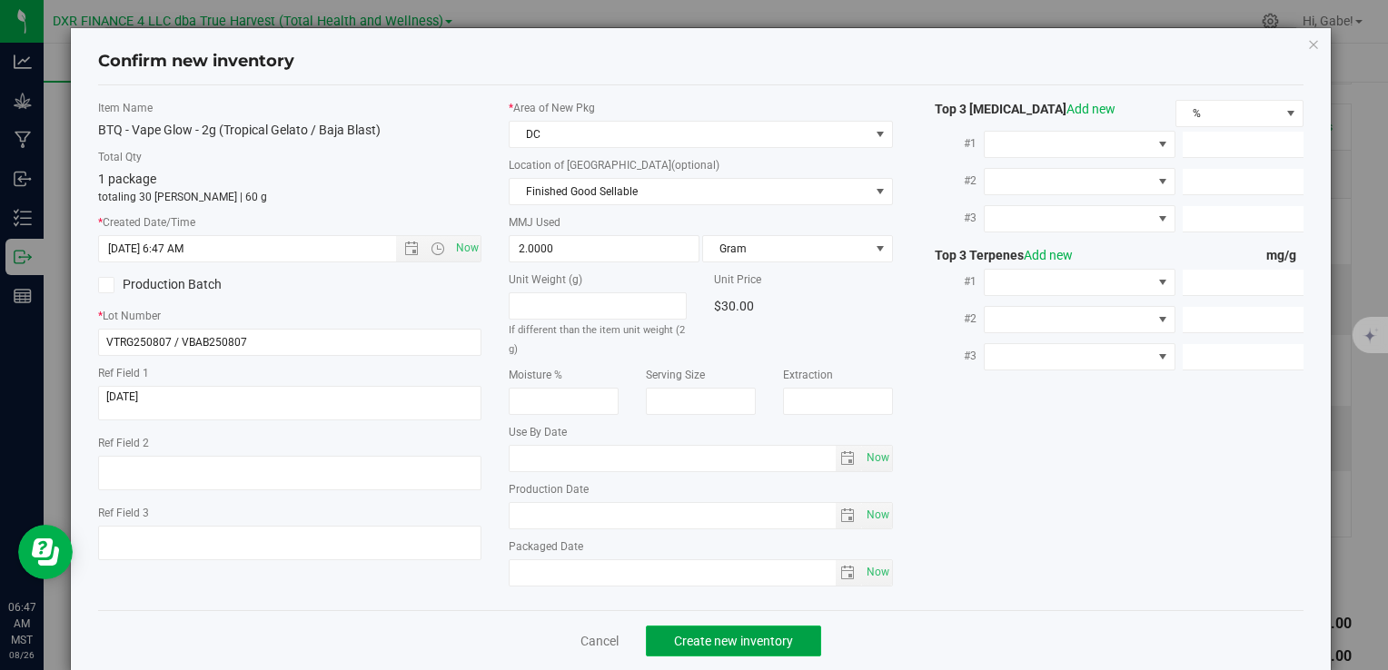
click at [765, 638] on span "Create new inventory" at bounding box center [733, 641] width 119 height 15
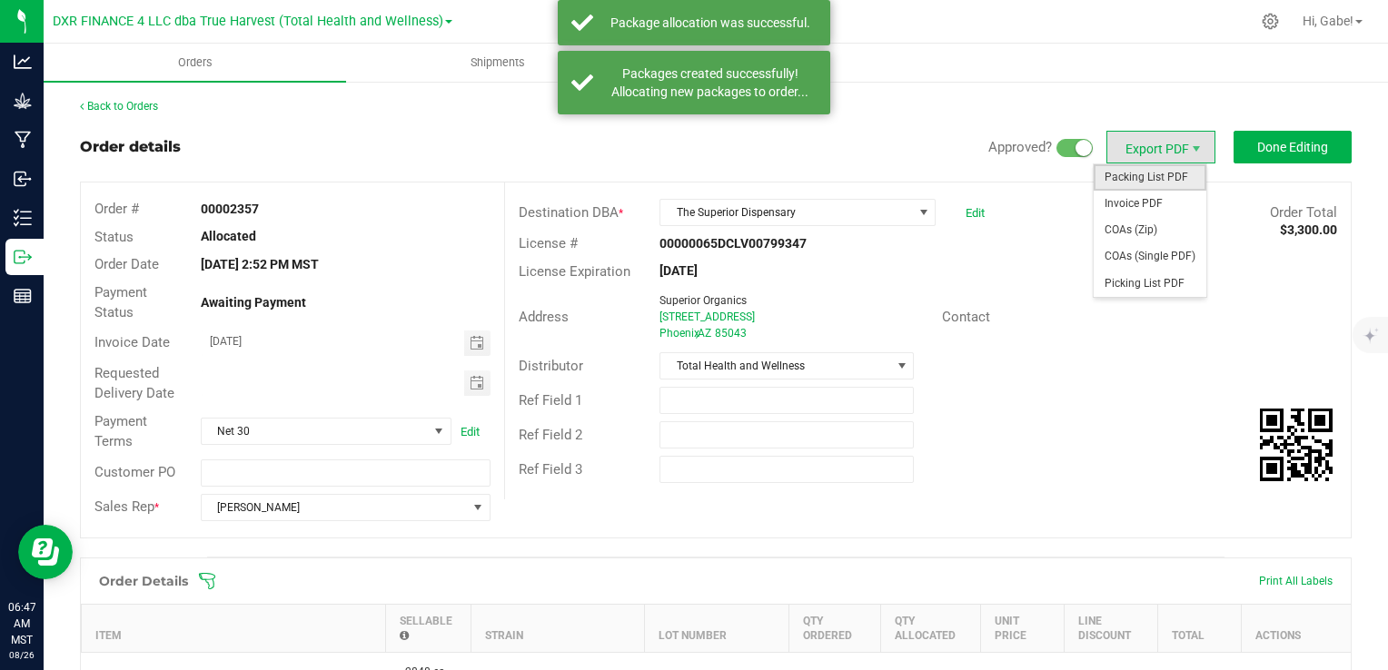
click at [1159, 178] on span "Packing List PDF" at bounding box center [1150, 177] width 113 height 26
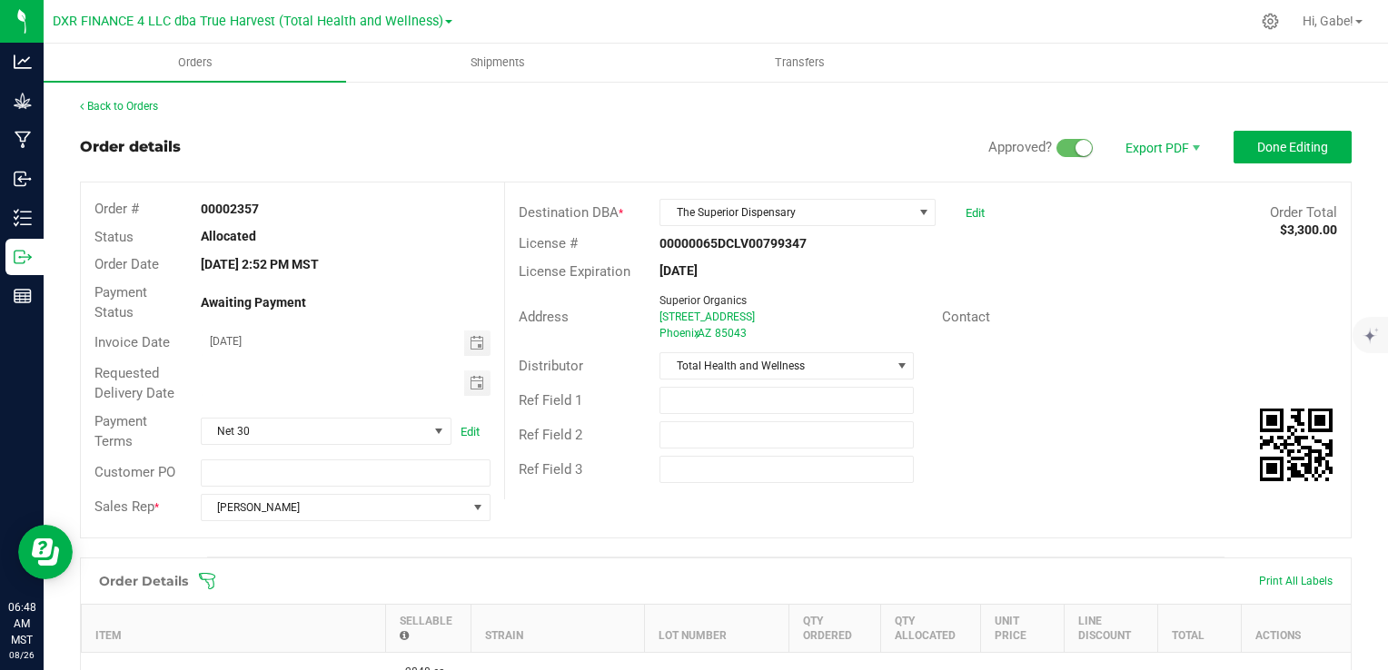
click at [1264, 158] on button "Done Editing" at bounding box center [1293, 147] width 118 height 33
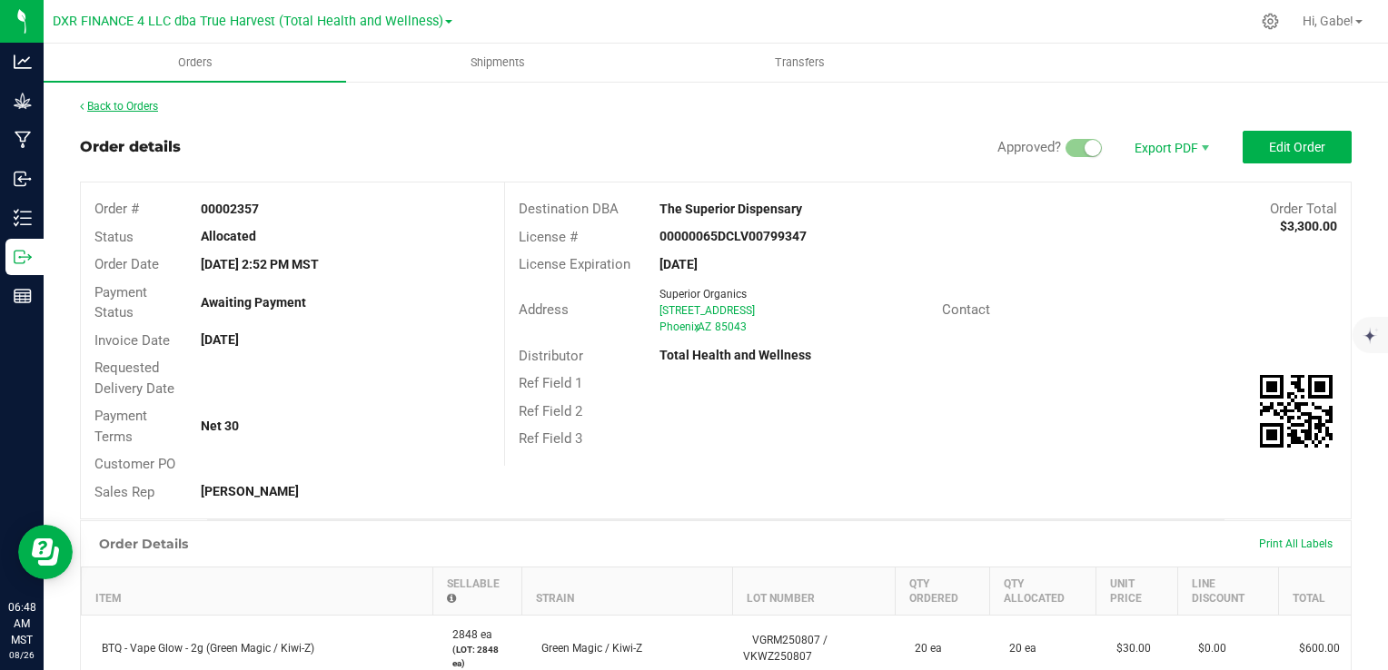
click at [127, 107] on link "Back to Orders" at bounding box center [119, 106] width 78 height 13
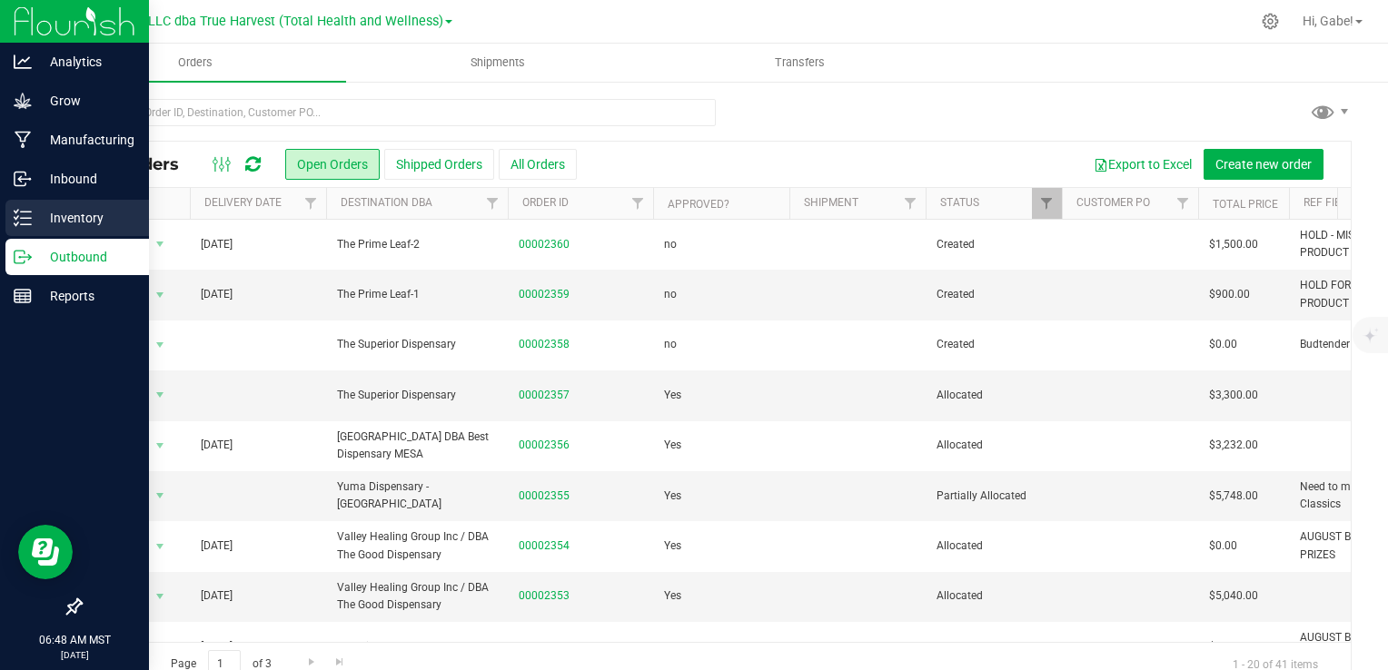
click at [20, 222] on icon at bounding box center [23, 218] width 18 height 18
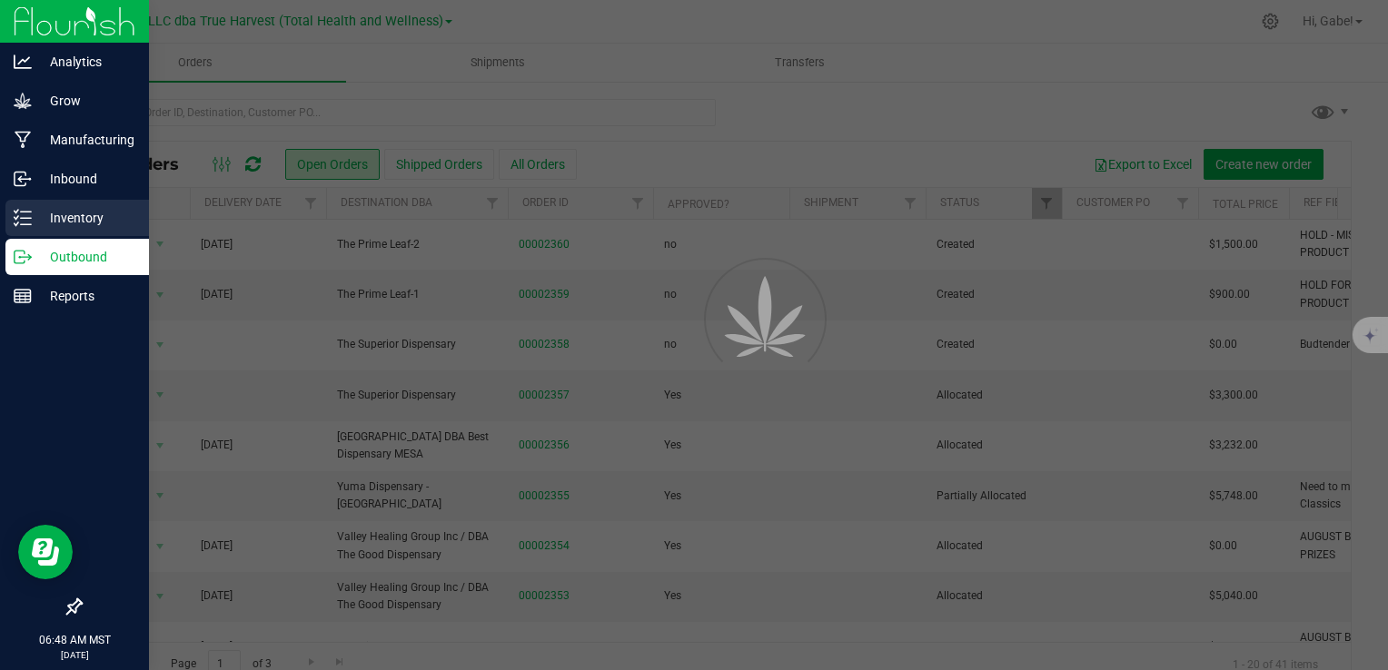
click at [41, 213] on p "Inventory" at bounding box center [86, 218] width 109 height 22
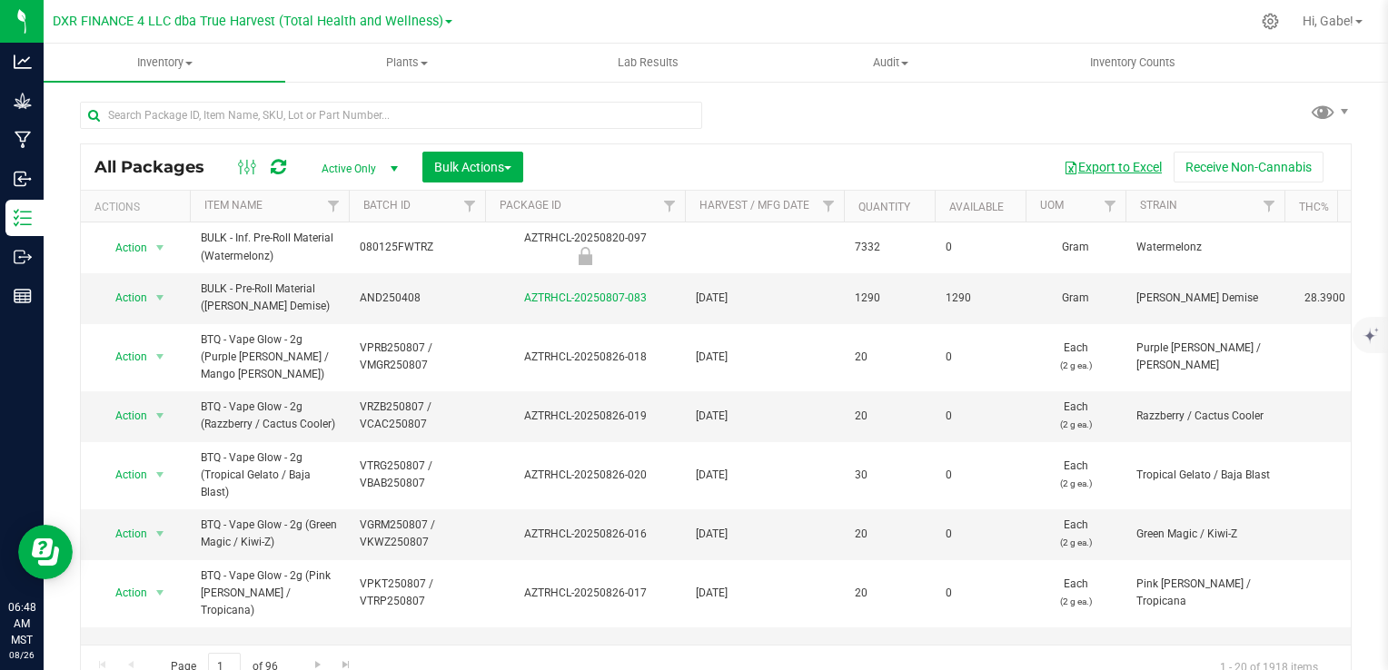
click at [1119, 172] on button "Export to Excel" at bounding box center [1113, 167] width 122 height 31
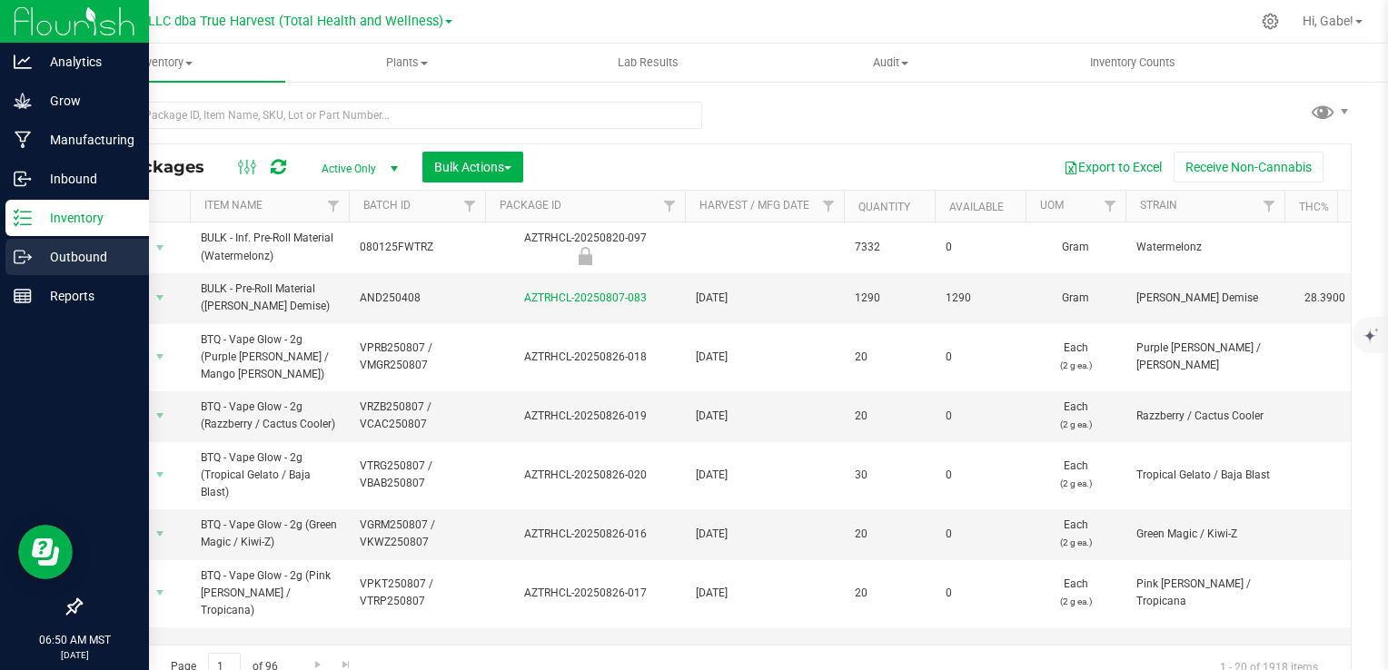
click at [43, 254] on p "Outbound" at bounding box center [86, 257] width 109 height 22
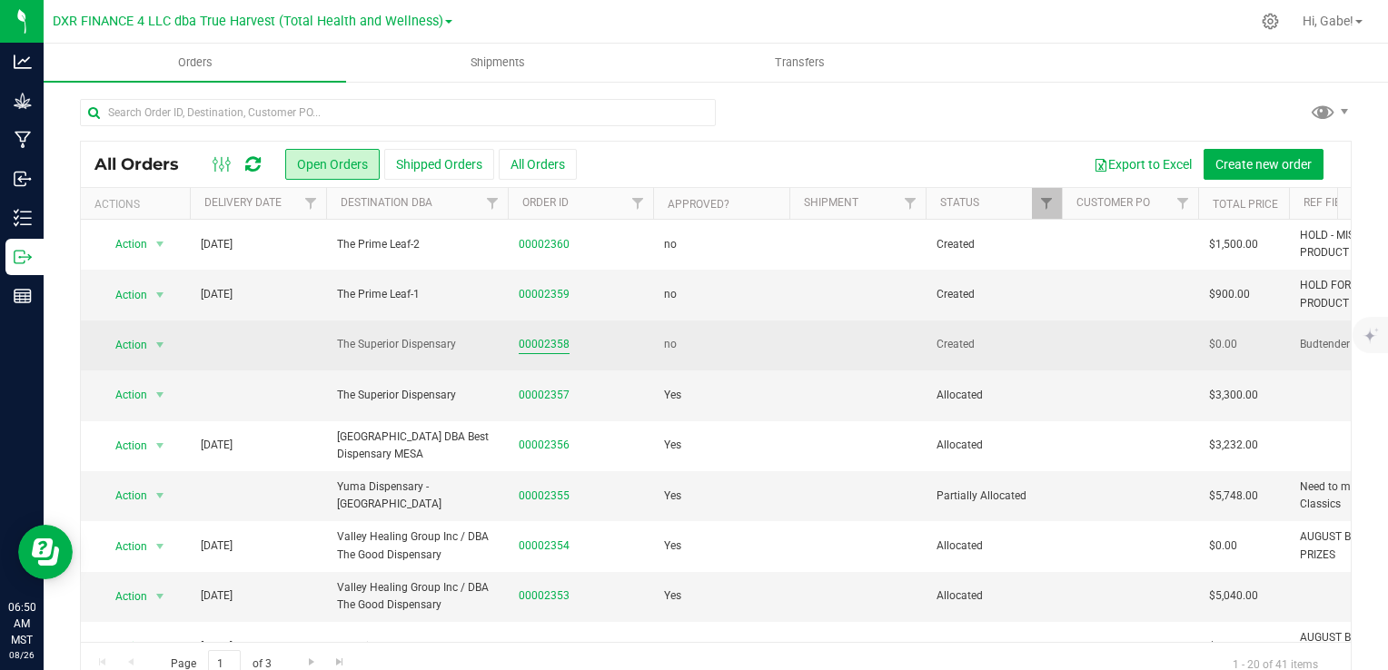
click at [553, 350] on link "00002358" at bounding box center [544, 344] width 51 height 17
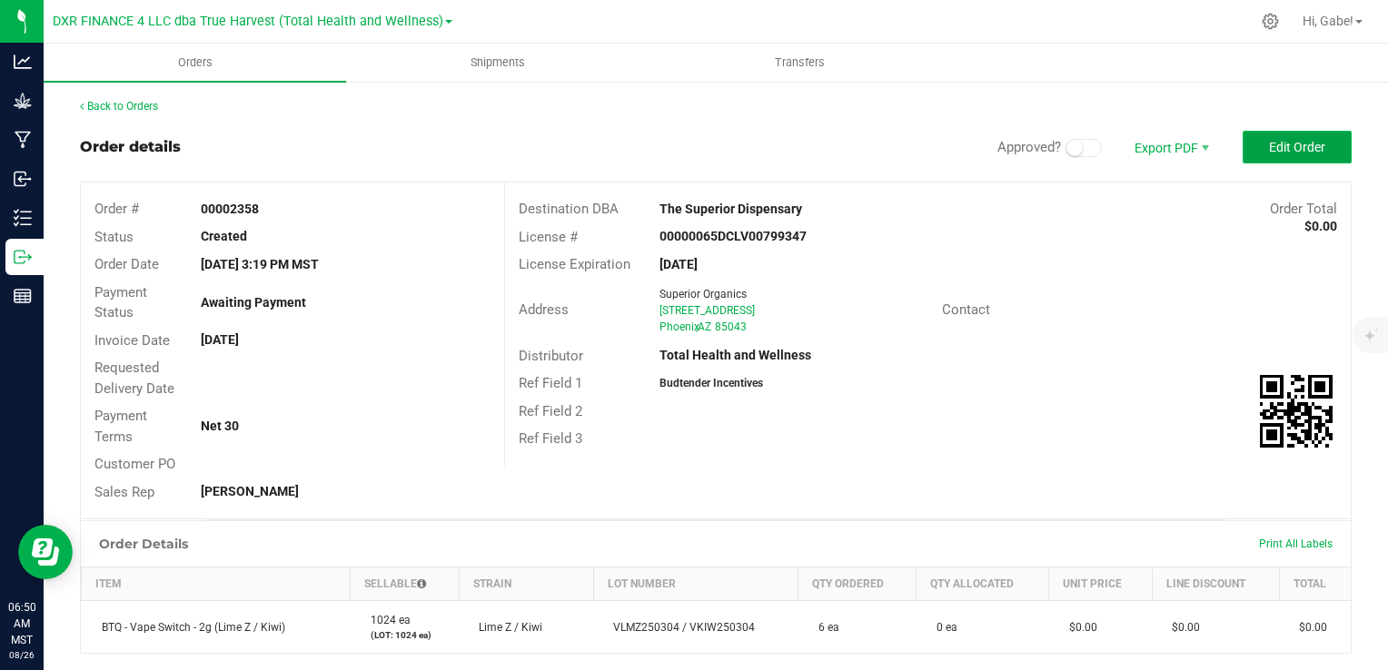
click at [1268, 158] on button "Edit Order" at bounding box center [1297, 147] width 109 height 33
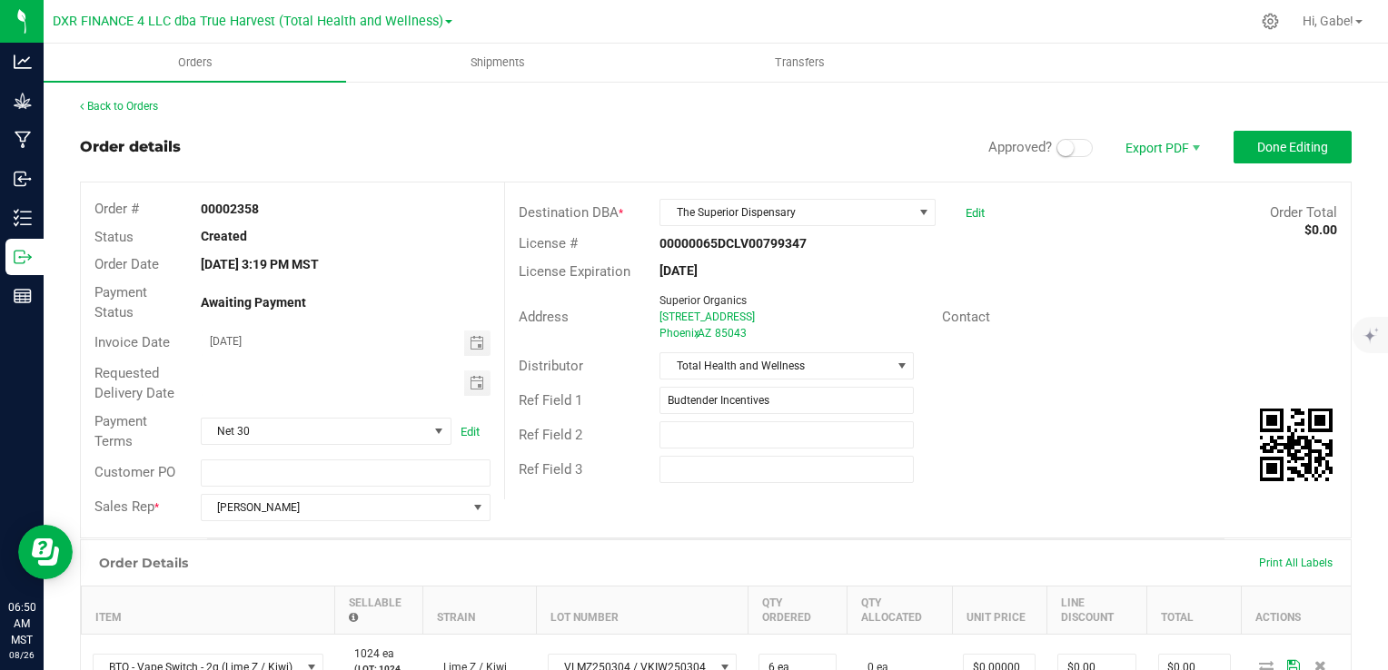
click at [1060, 148] on span at bounding box center [1074, 148] width 36 height 18
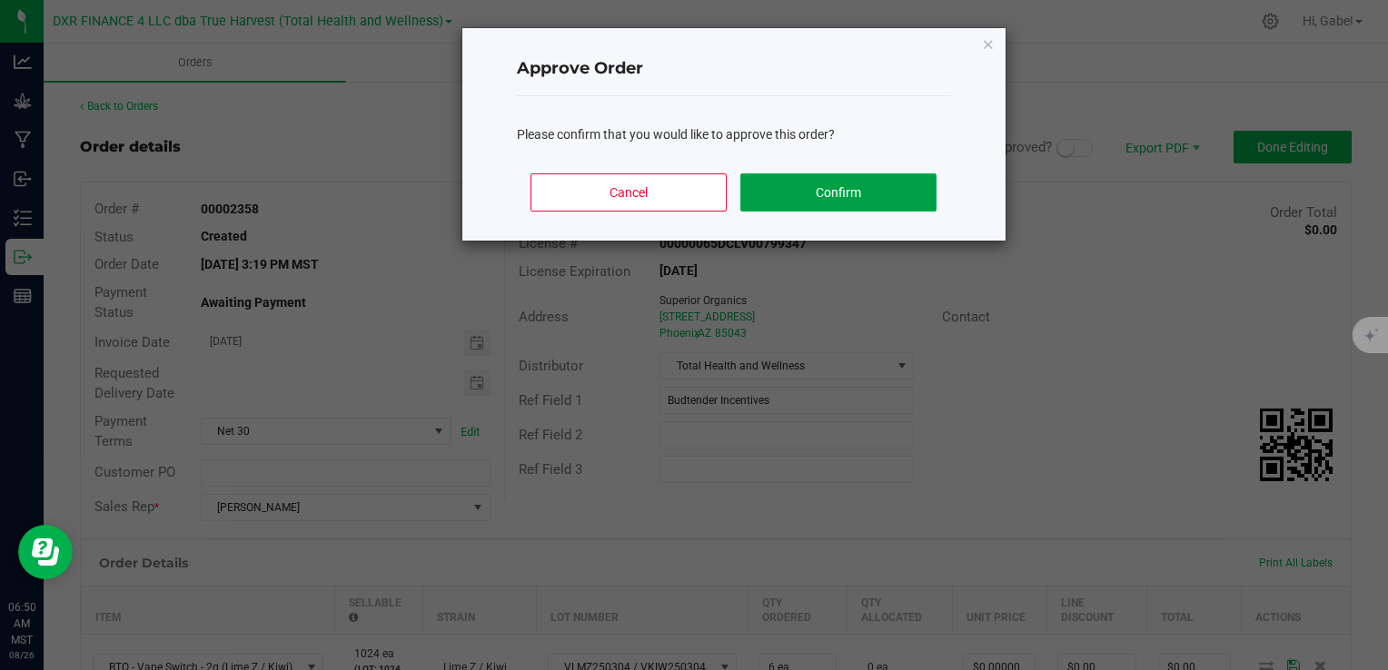
drag, startPoint x: 860, startPoint y: 195, endPoint x: 872, endPoint y: 213, distance: 20.9
click at [860, 196] on button "Confirm" at bounding box center [837, 193] width 195 height 38
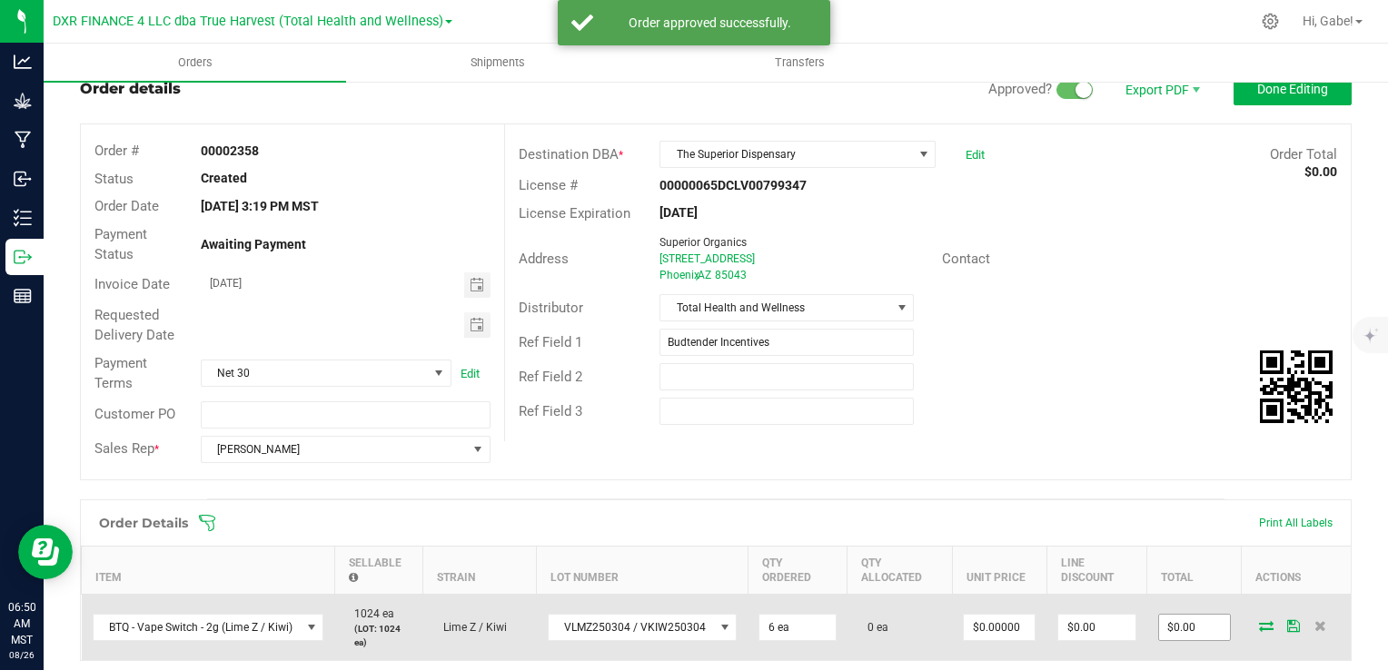
scroll to position [273, 0]
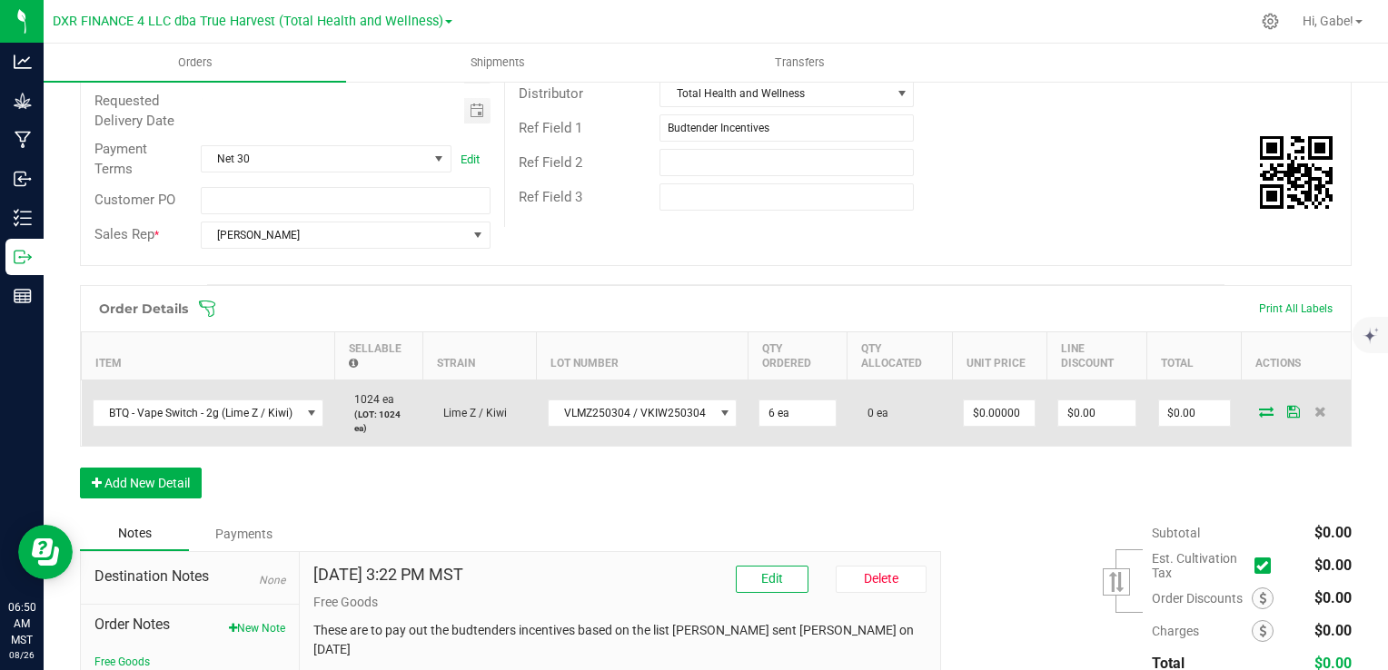
click at [1260, 411] on span at bounding box center [1266, 411] width 27 height 11
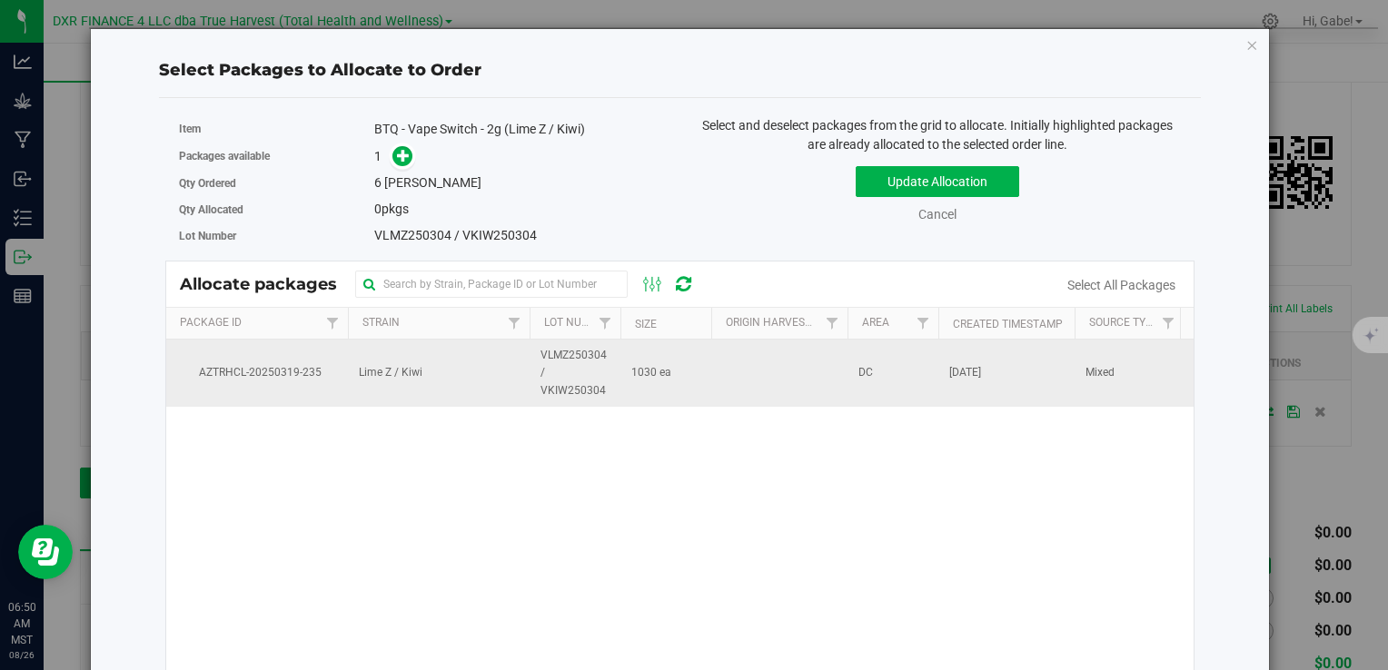
click at [658, 353] on td "1030 ea" at bounding box center [665, 373] width 91 height 67
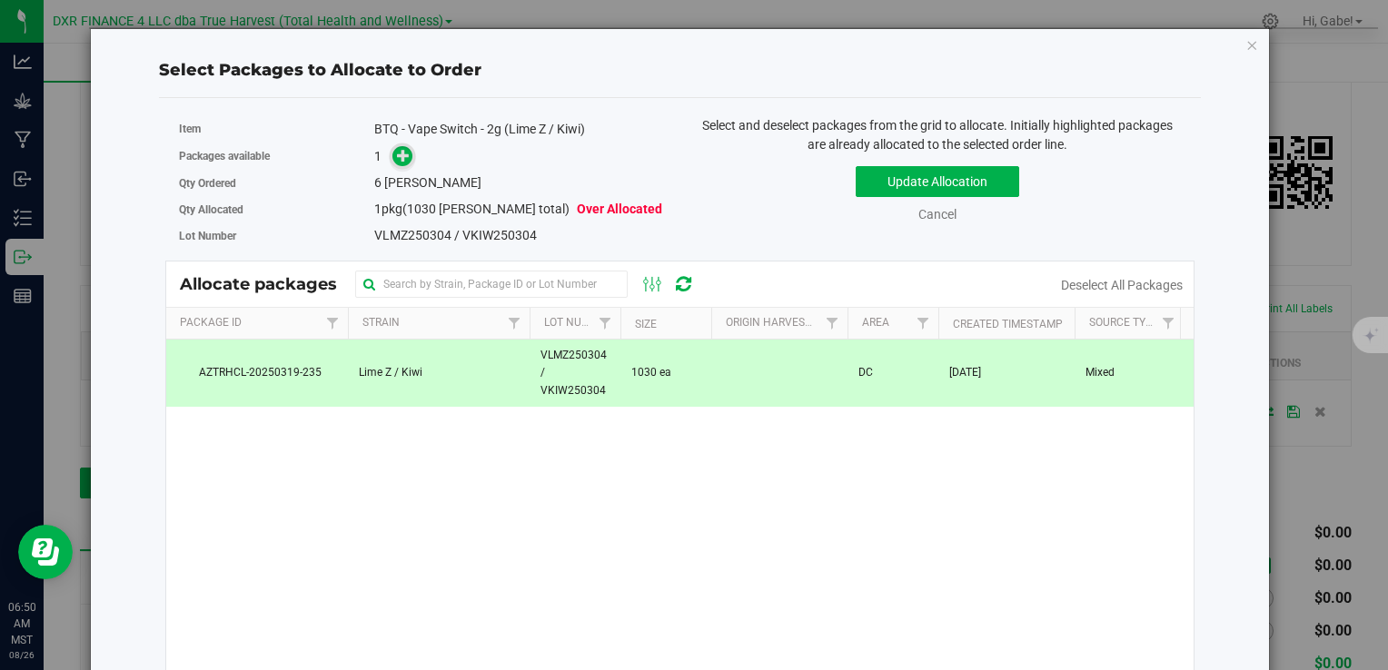
click at [409, 157] on div "1" at bounding box center [520, 156] width 293 height 21
click at [408, 157] on span at bounding box center [402, 156] width 21 height 21
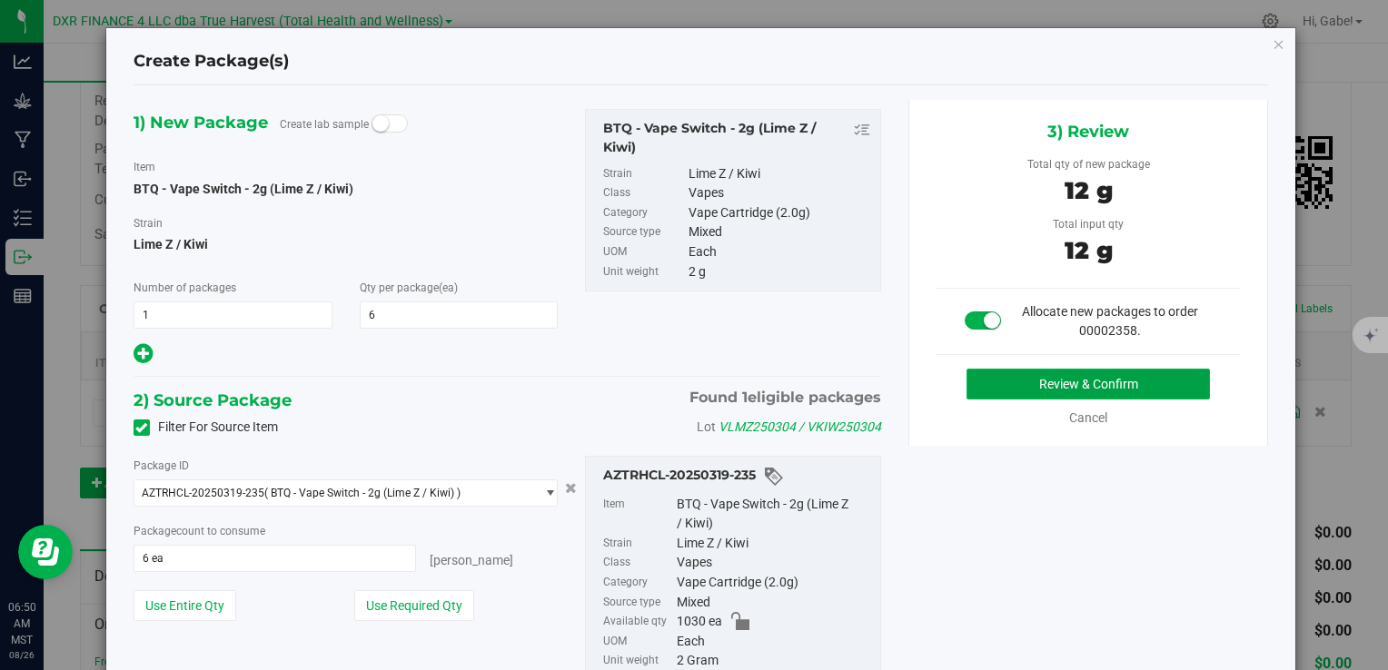
click at [1006, 383] on button "Review & Confirm" at bounding box center [1088, 384] width 243 height 31
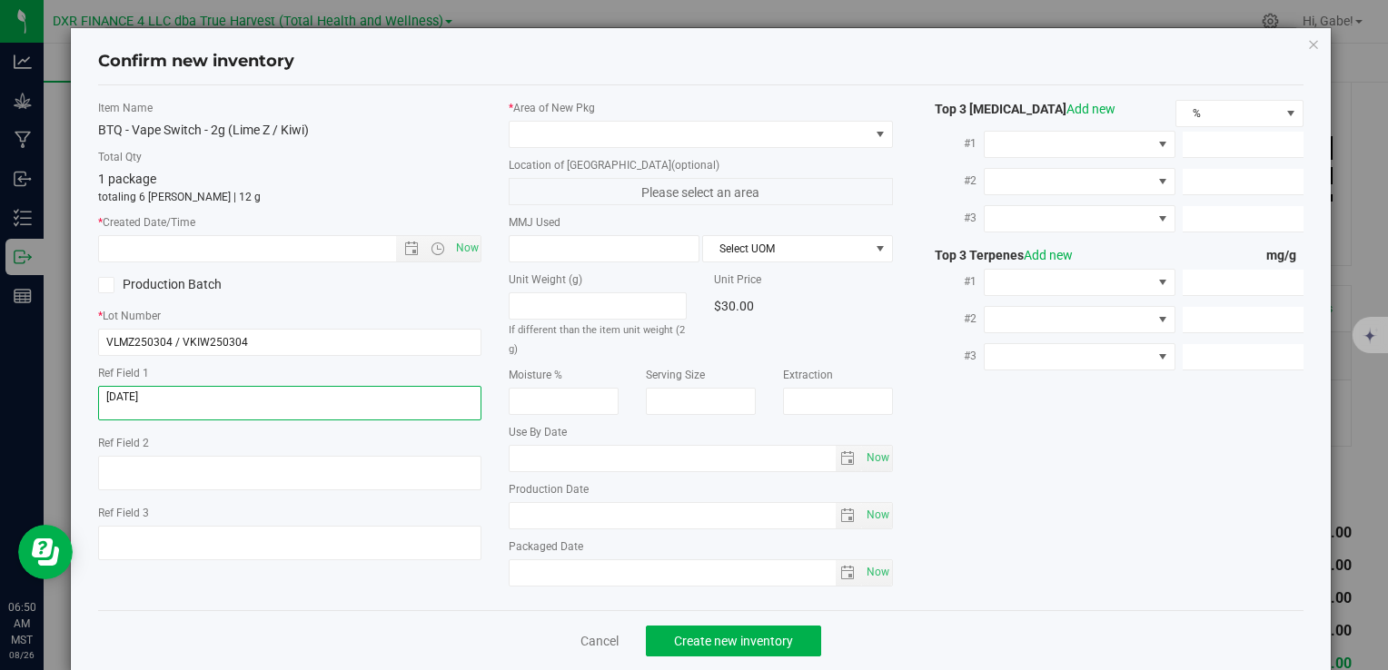
click at [174, 387] on textarea at bounding box center [289, 403] width 383 height 35
click at [173, 387] on textarea at bounding box center [289, 403] width 383 height 35
click at [174, 387] on textarea at bounding box center [289, 403] width 383 height 35
click at [243, 243] on input "text" at bounding box center [262, 248] width 327 height 25
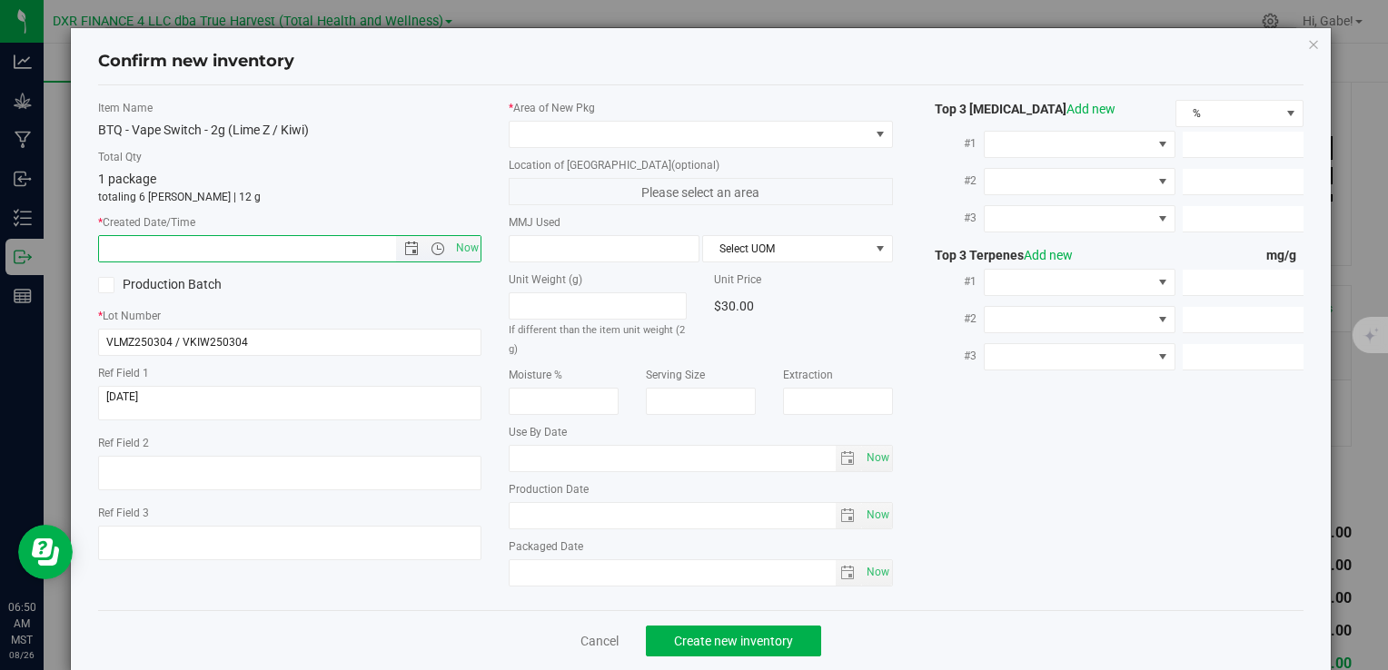
paste input "2025-03-04"
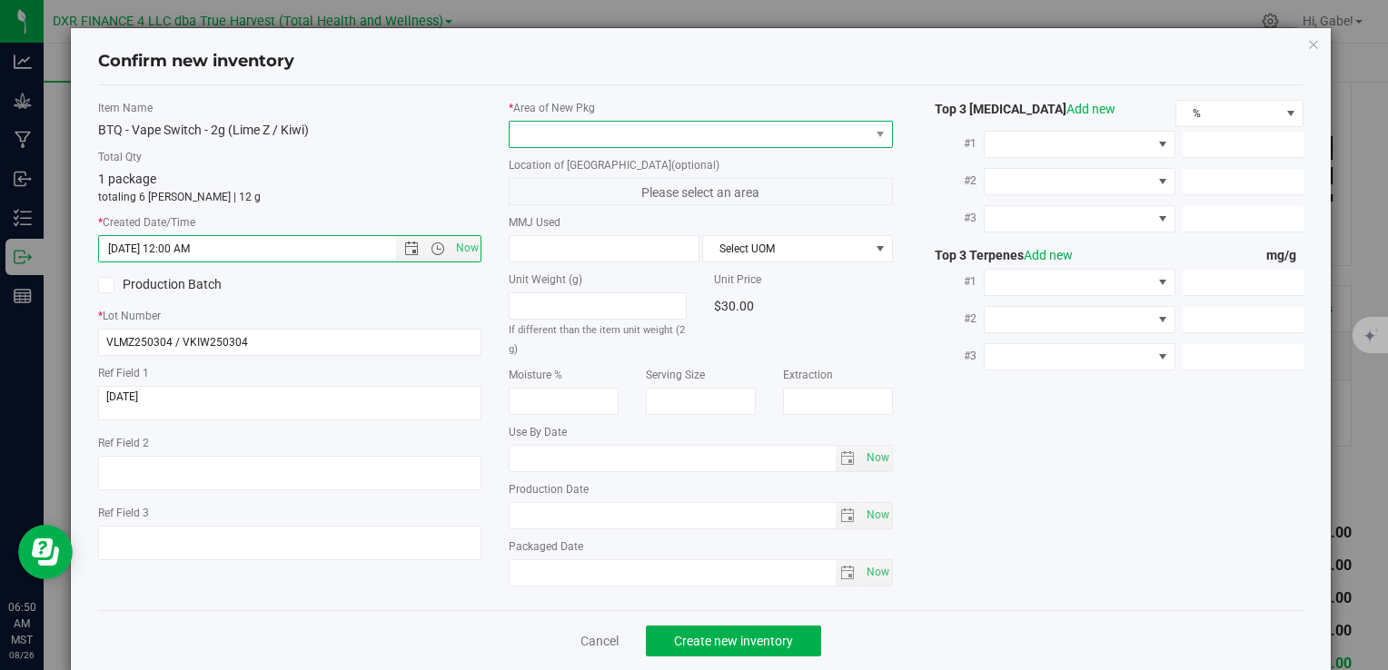
click at [527, 133] on span at bounding box center [689, 134] width 359 height 25
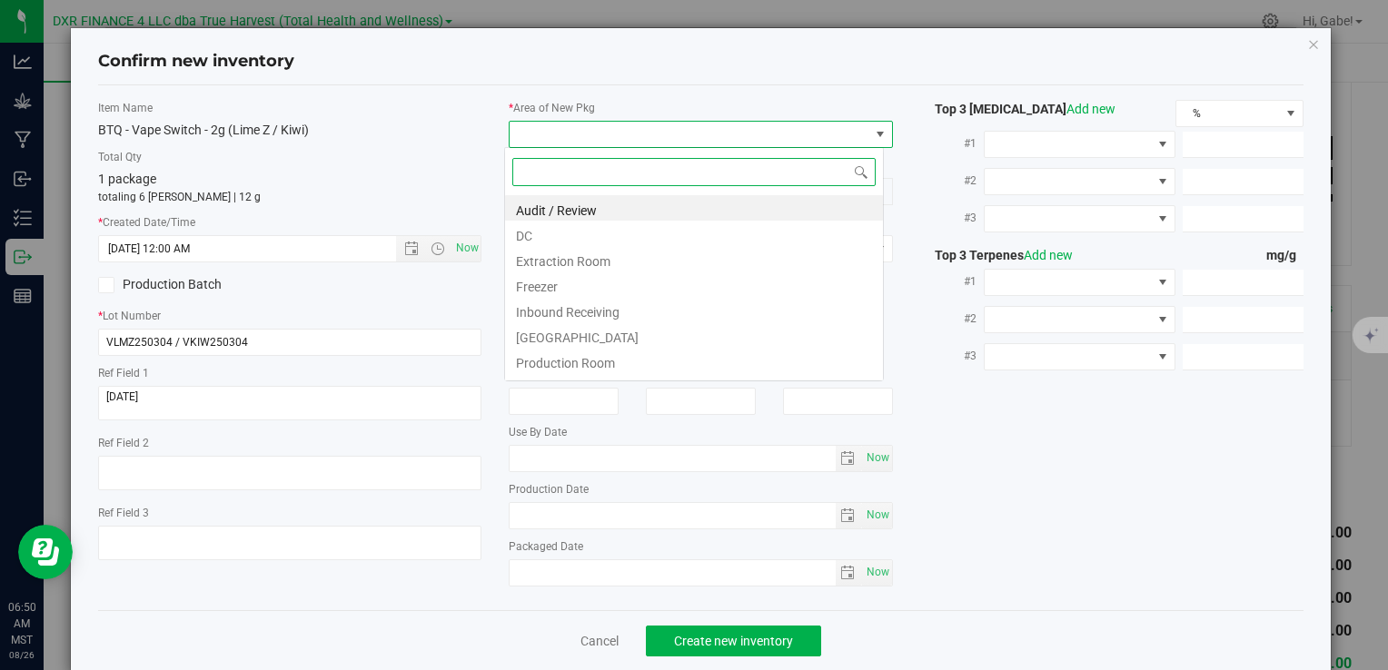
type input "3/4/2025 6:50 AM"
click at [552, 237] on li "DC" at bounding box center [694, 233] width 378 height 25
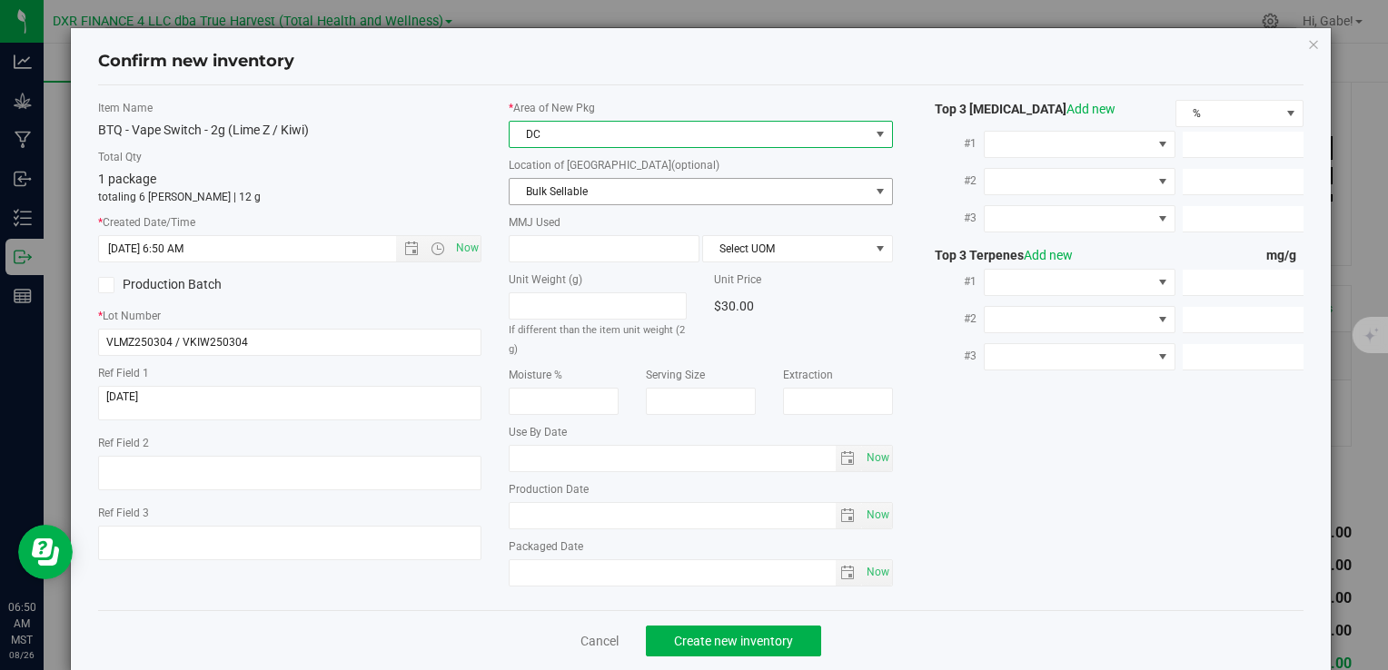
click at [549, 187] on span "Bulk Sellable" at bounding box center [689, 191] width 359 height 25
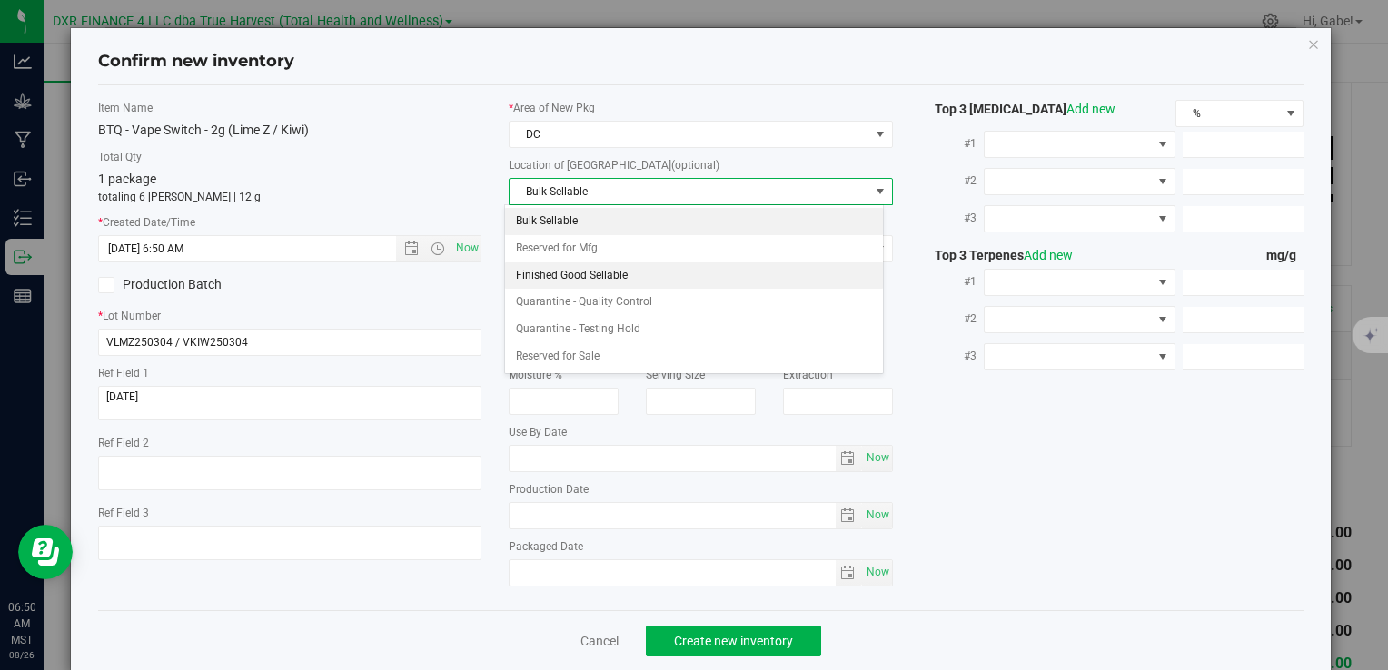
click at [557, 268] on li "Finished Good Sellable" at bounding box center [694, 276] width 378 height 27
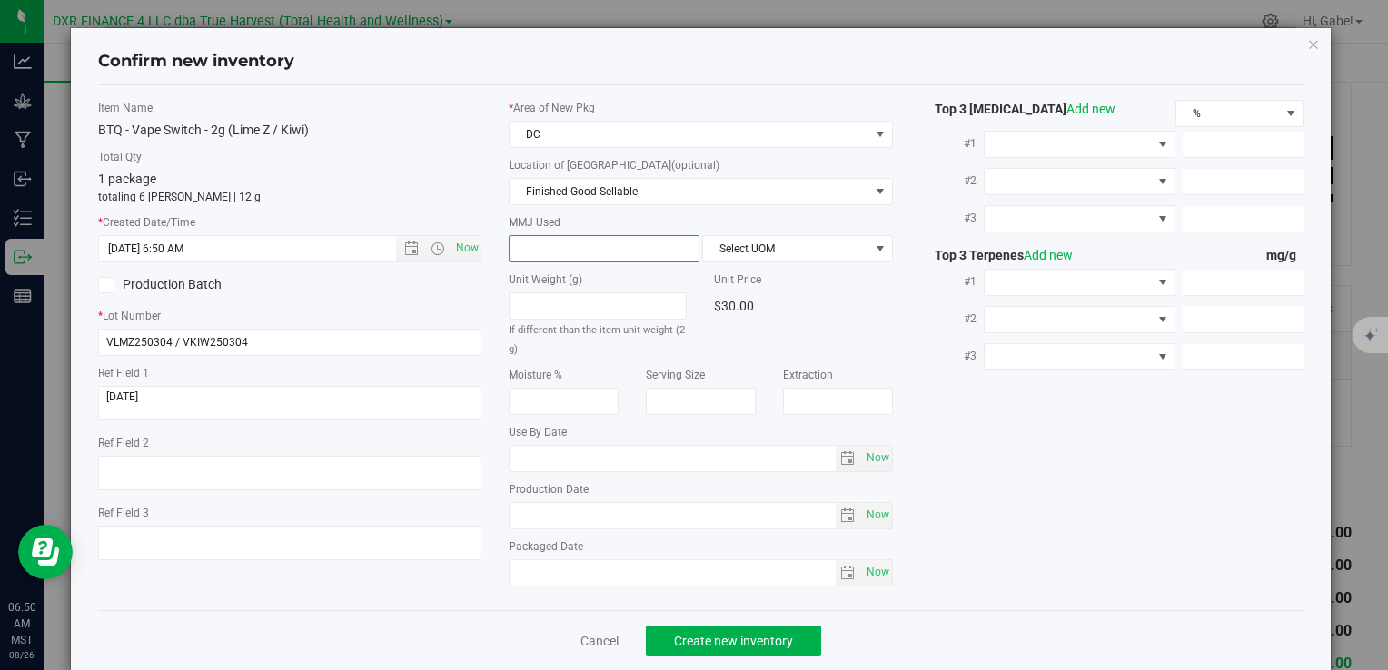
click at [572, 243] on span at bounding box center [604, 248] width 191 height 27
type input "2"
type input "2.0000"
click at [802, 255] on span "Select UOM" at bounding box center [786, 248] width 166 height 25
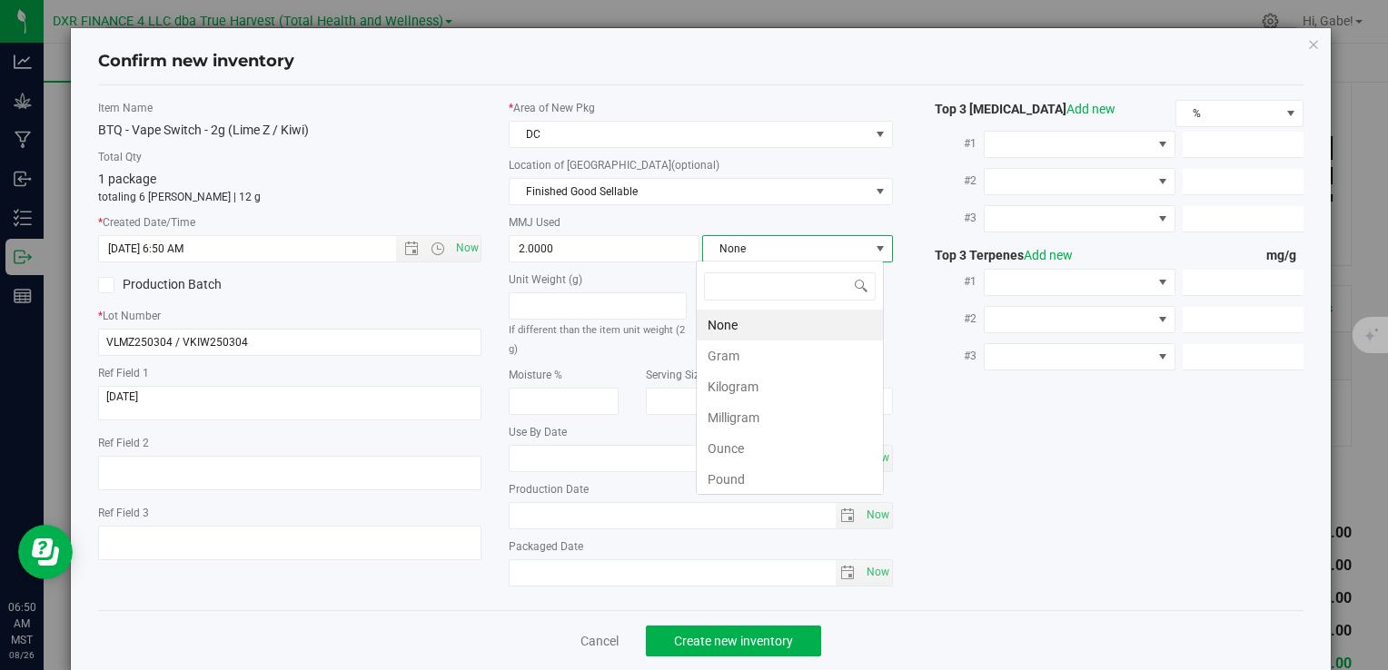
scroll to position [26, 188]
click at [792, 356] on li "Gram" at bounding box center [790, 356] width 186 height 31
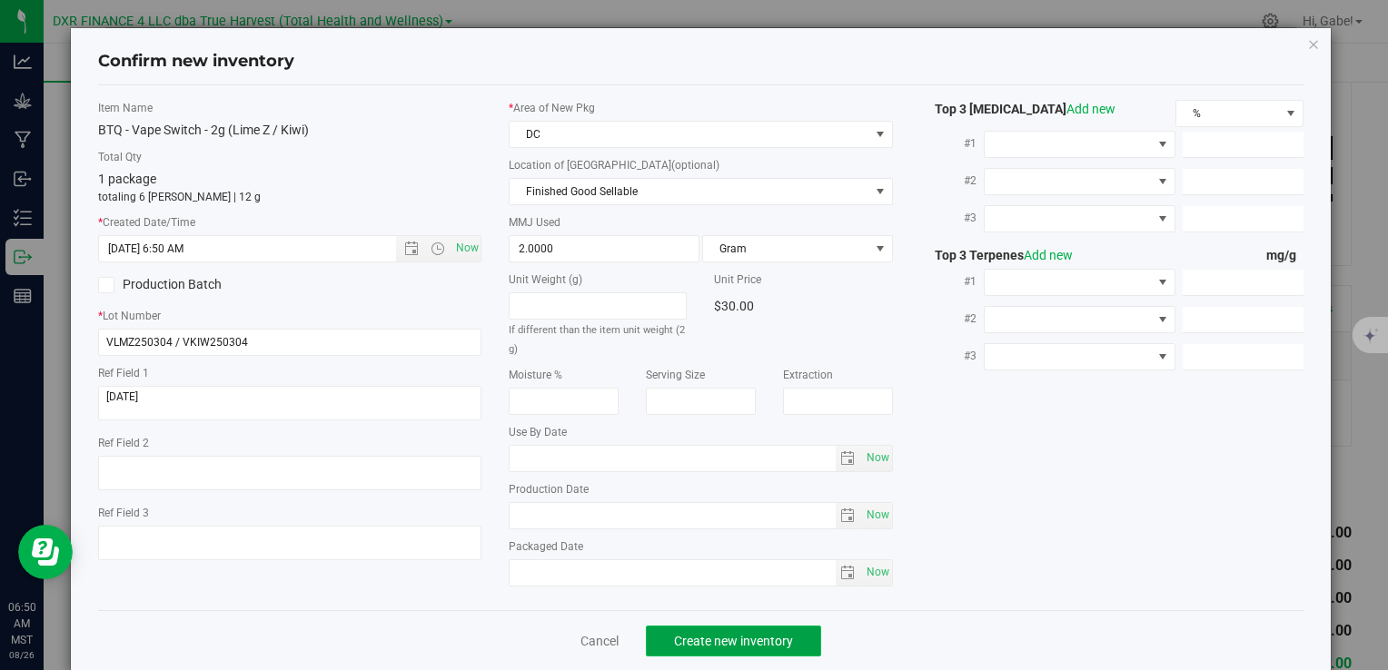
click at [776, 638] on span "Create new inventory" at bounding box center [733, 641] width 119 height 15
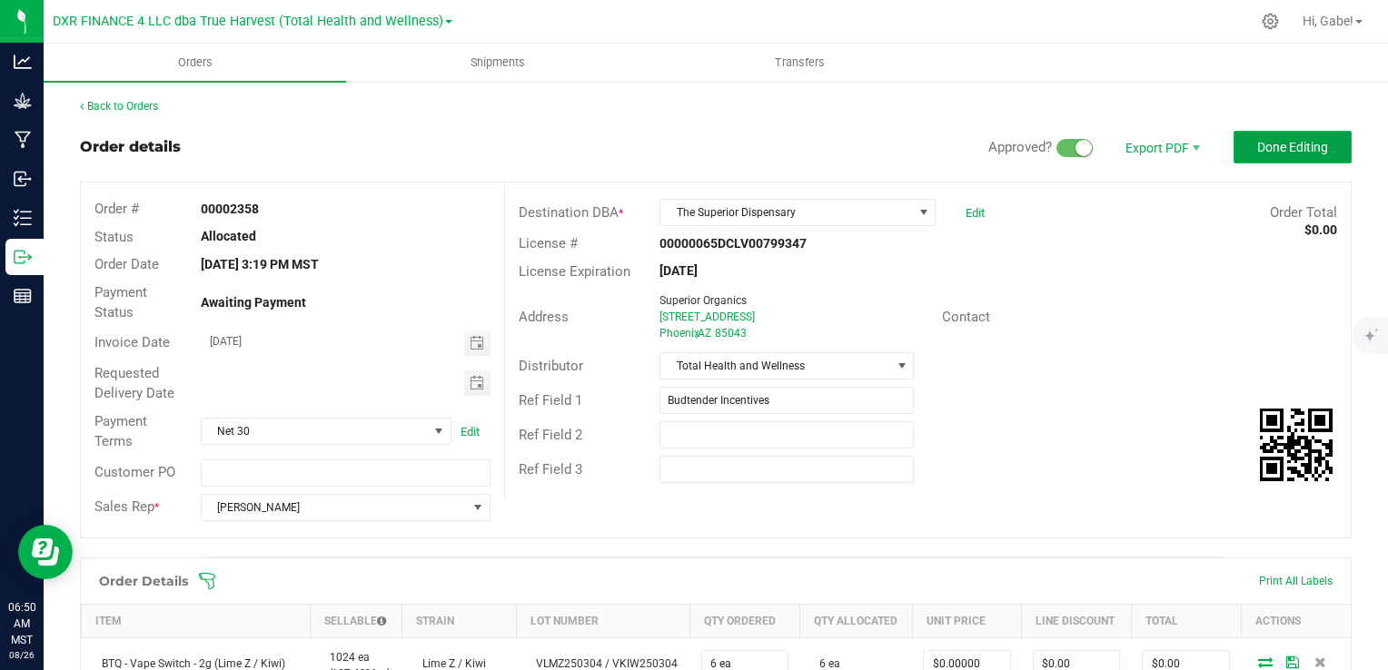
click at [1257, 144] on span "Done Editing" at bounding box center [1292, 147] width 71 height 15
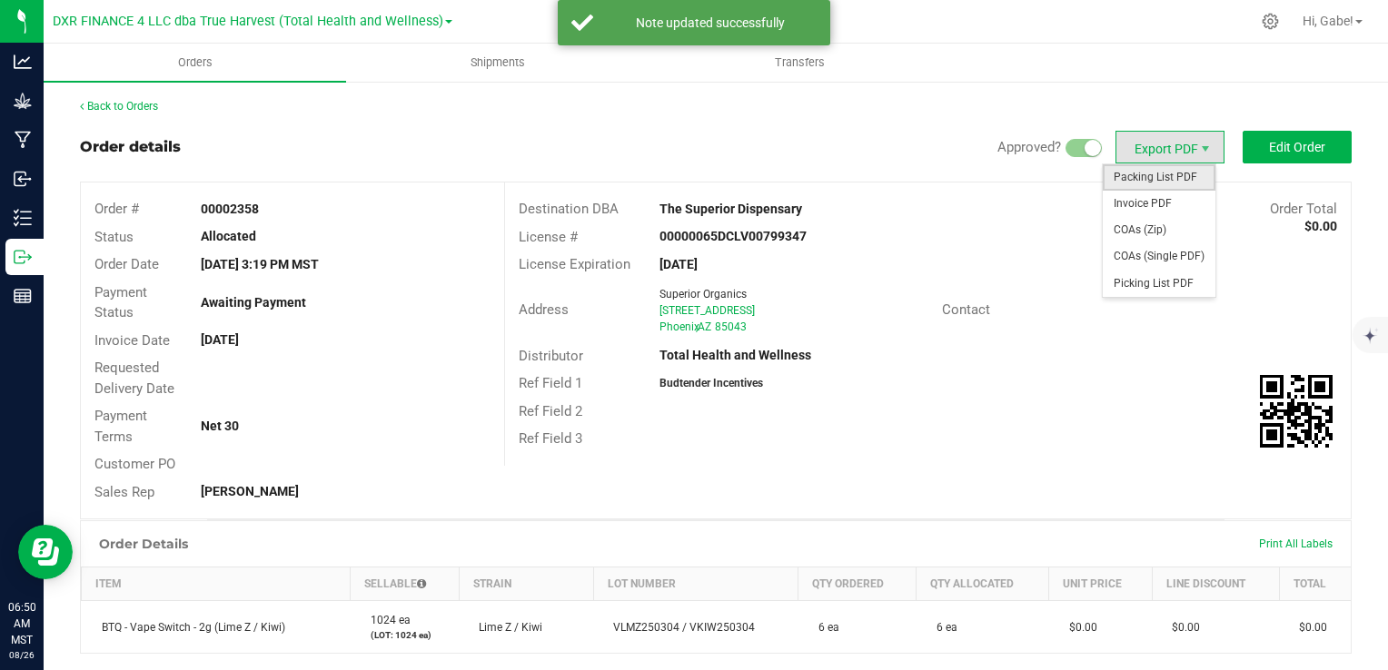
click at [1131, 172] on span "Packing List PDF" at bounding box center [1159, 177] width 113 height 26
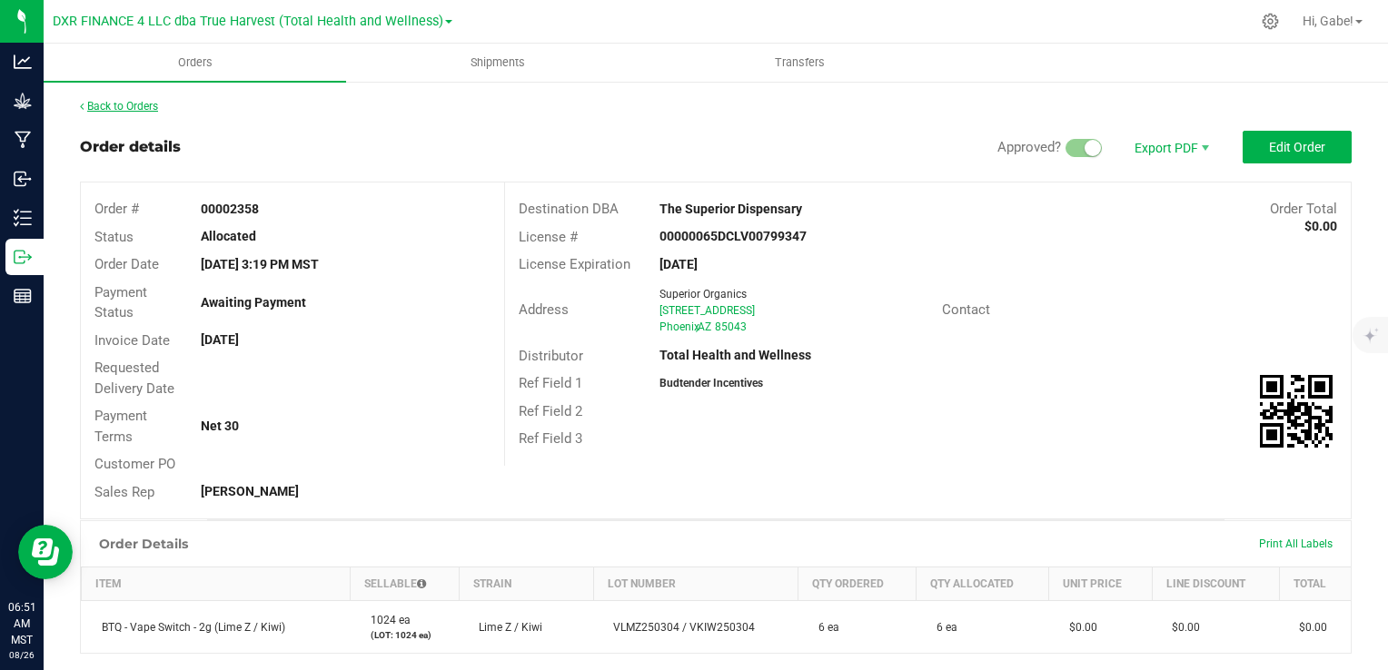
click at [118, 107] on link "Back to Orders" at bounding box center [119, 106] width 78 height 13
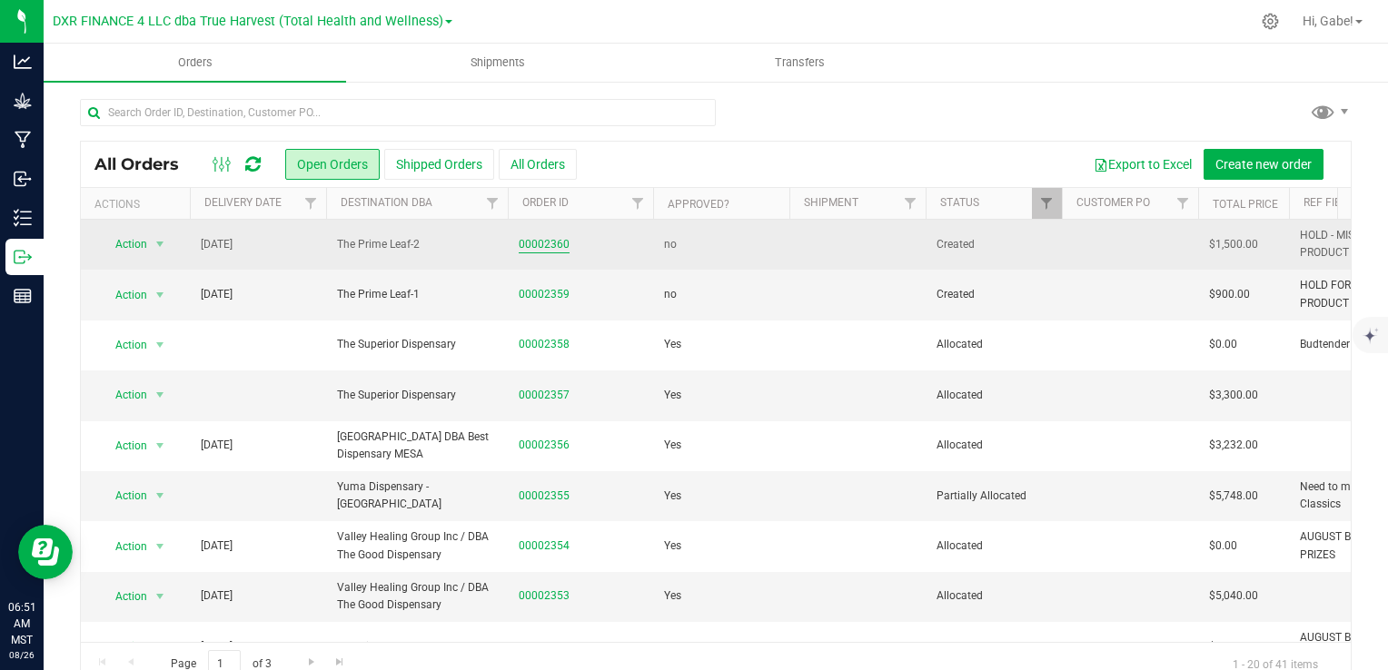
click at [525, 244] on link "00002360" at bounding box center [544, 244] width 51 height 17
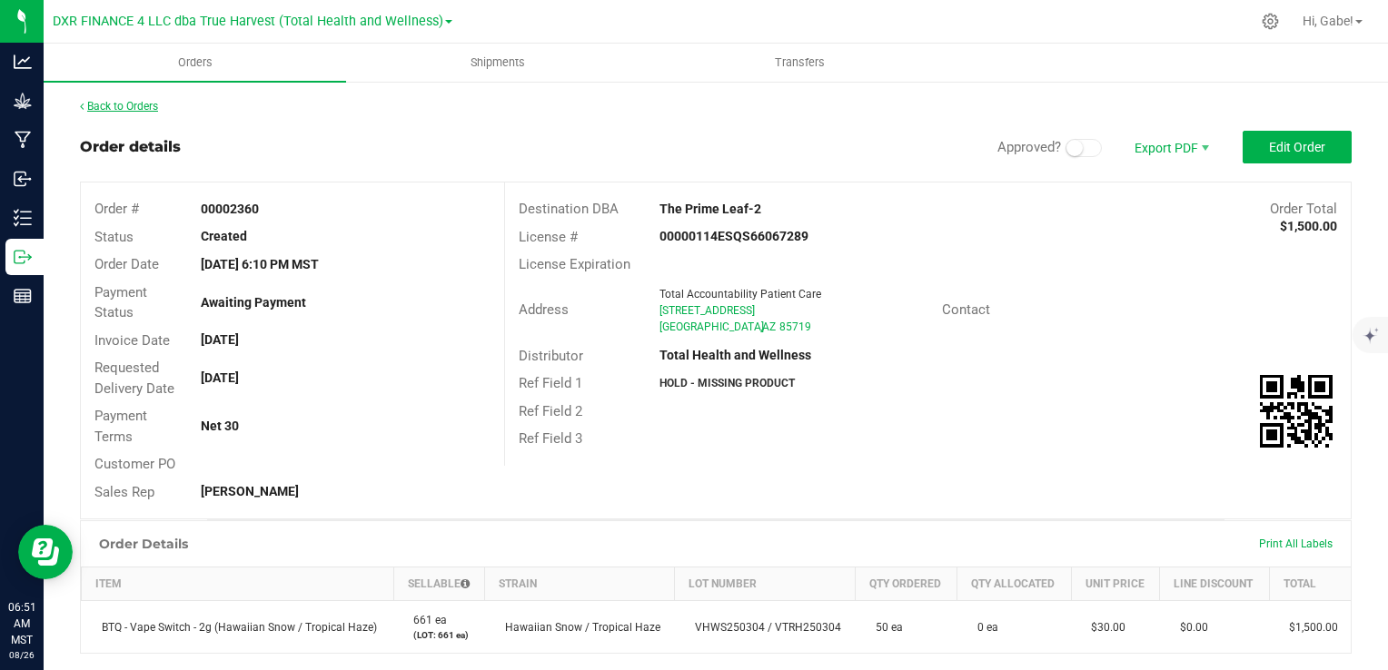
click at [124, 111] on link "Back to Orders" at bounding box center [119, 106] width 78 height 13
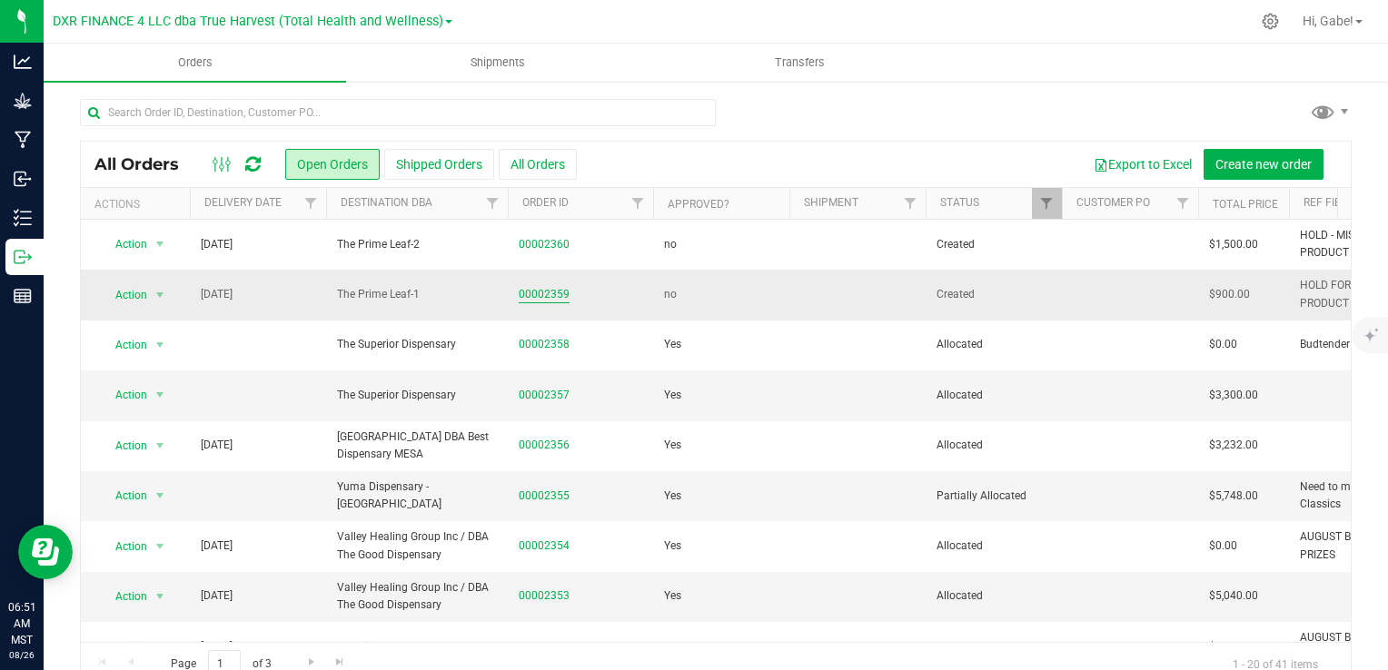
click at [536, 286] on link "00002359" at bounding box center [544, 294] width 51 height 17
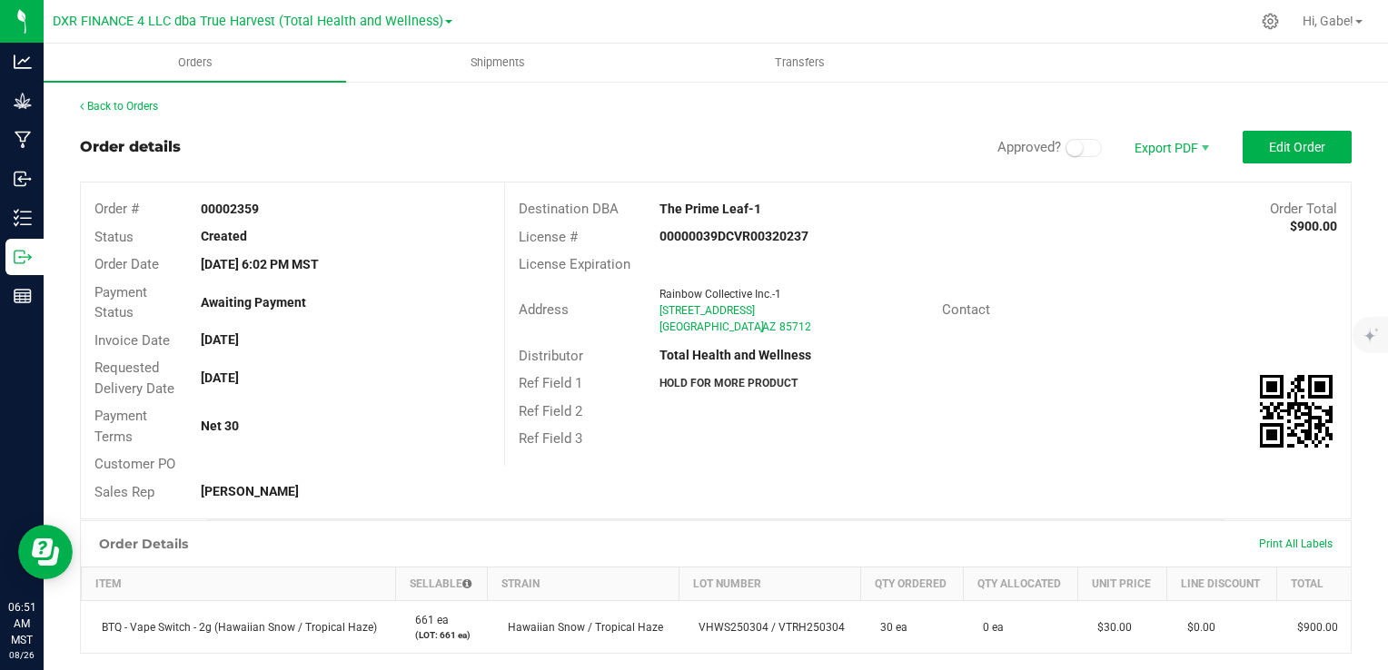
click at [130, 114] on div "Back to Orders Order details Approved? Export PDF Edit Order Order # 00002359 S…" at bounding box center [716, 525] width 1272 height 854
click at [130, 110] on link "Back to Orders" at bounding box center [119, 106] width 78 height 13
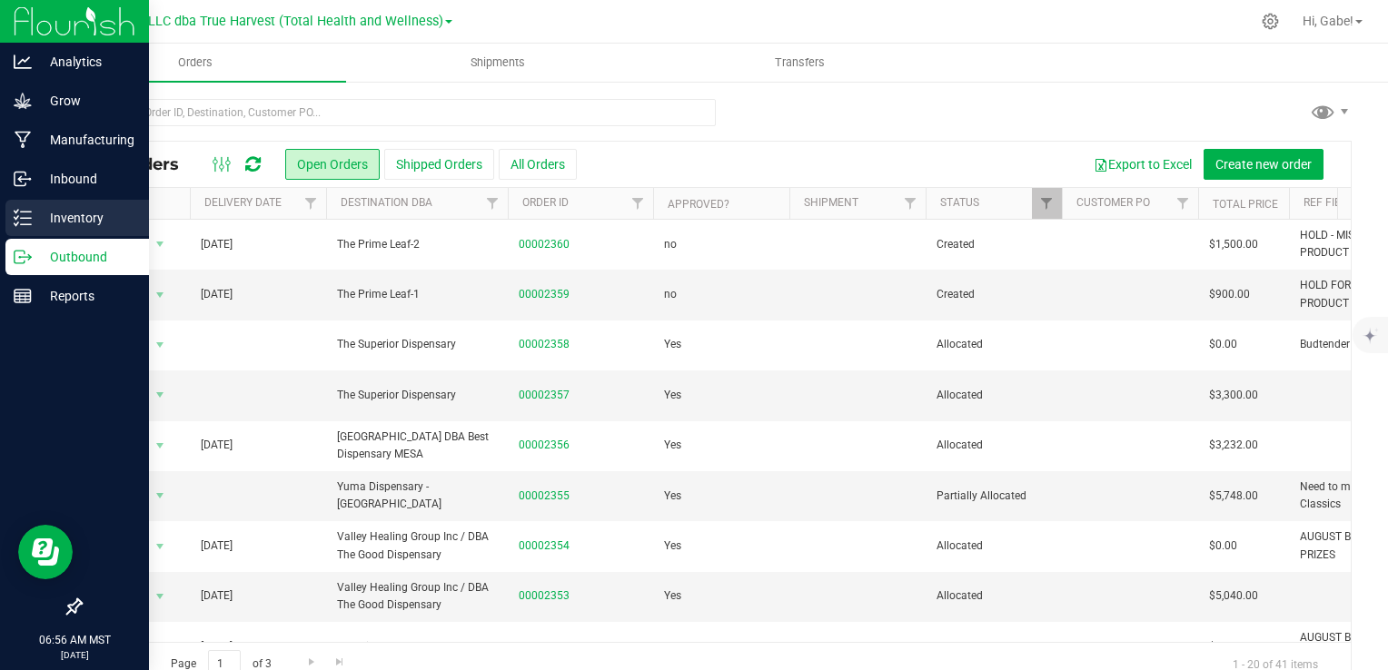
click at [29, 211] on icon at bounding box center [23, 218] width 18 height 18
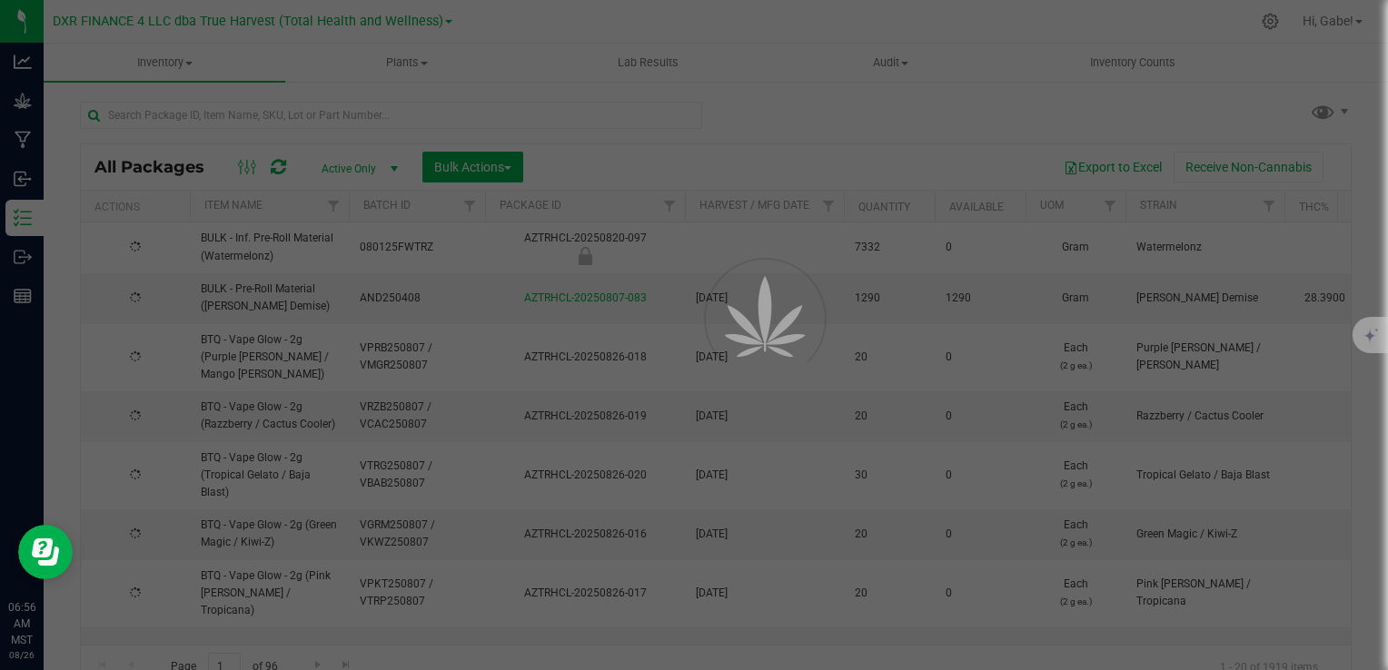
click at [486, 167] on div at bounding box center [694, 335] width 1388 height 670
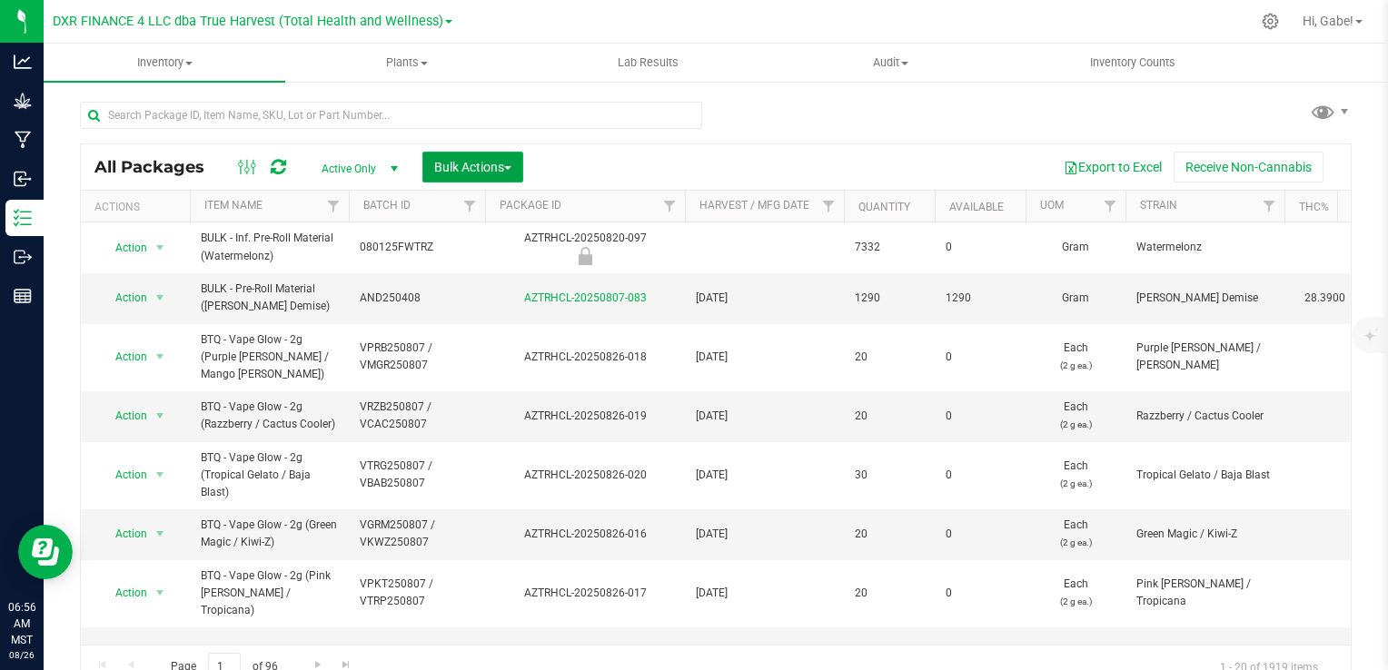
click at [484, 166] on span "Bulk Actions" at bounding box center [472, 167] width 77 height 15
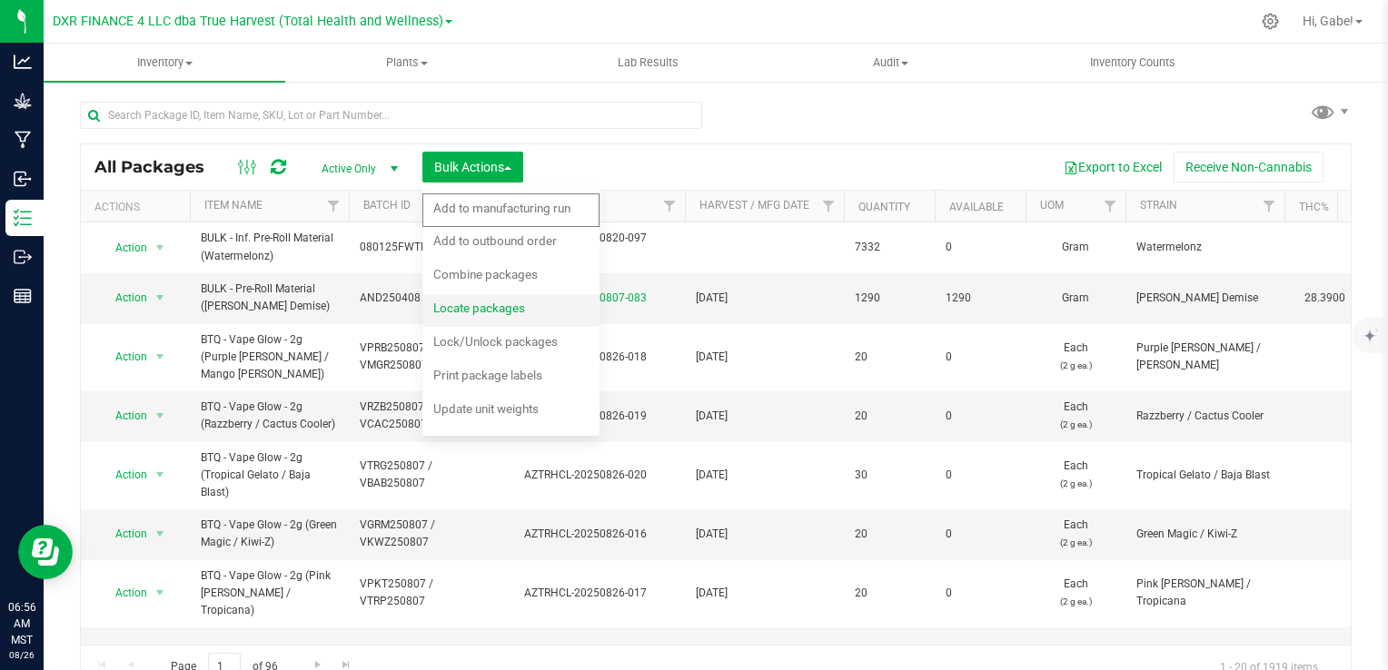
click at [492, 300] on div "Locate packages" at bounding box center [491, 310] width 116 height 29
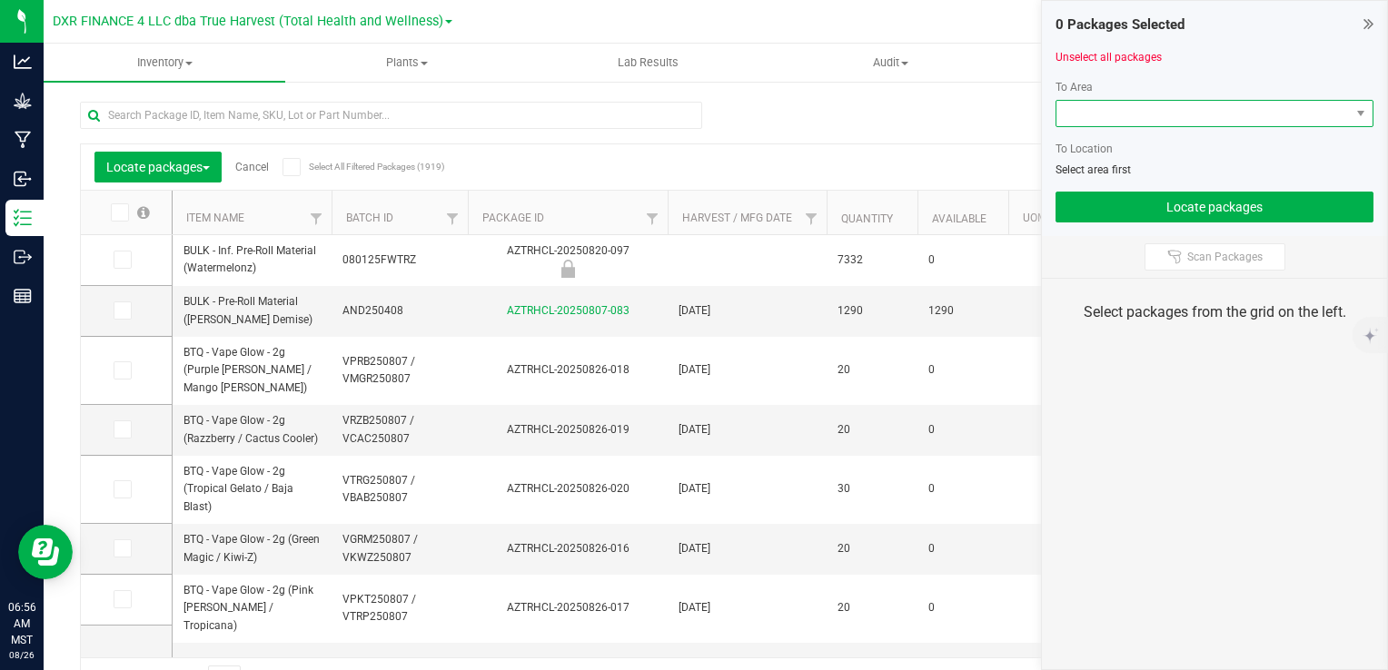
click at [1131, 114] on span at bounding box center [1202, 113] width 293 height 25
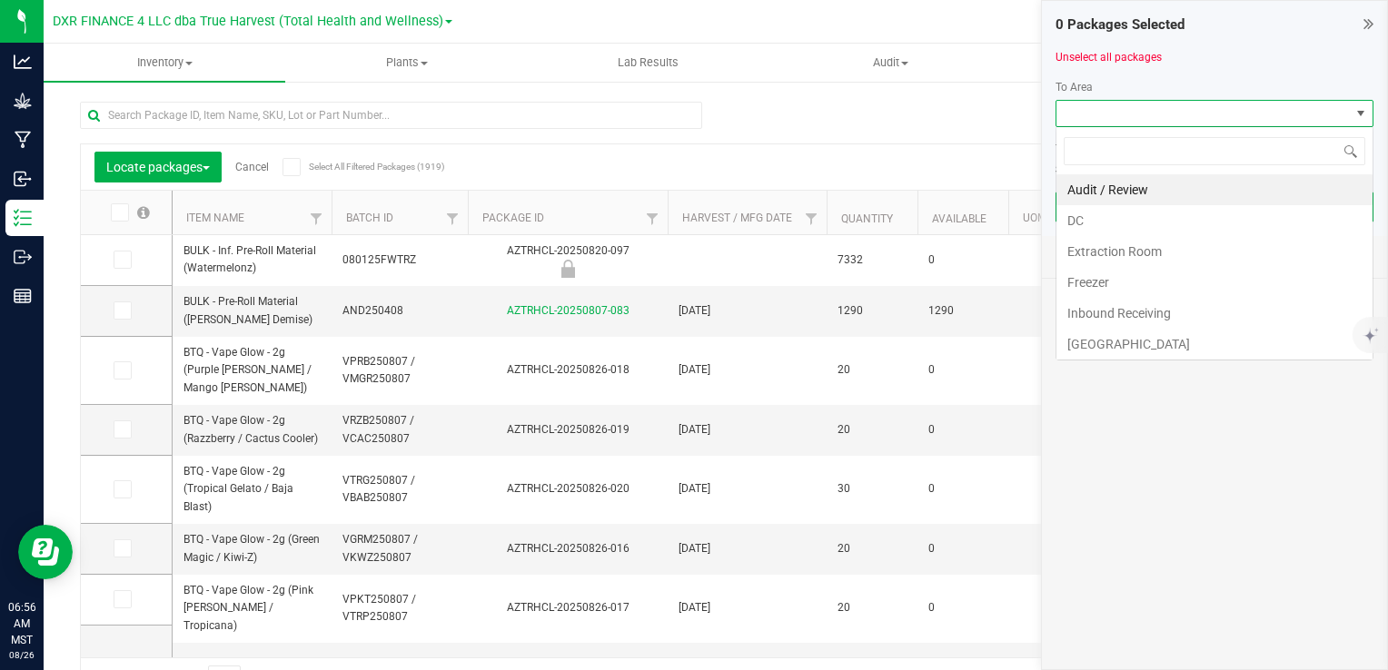
scroll to position [26, 318]
click at [1112, 216] on li "DC" at bounding box center [1214, 220] width 316 height 31
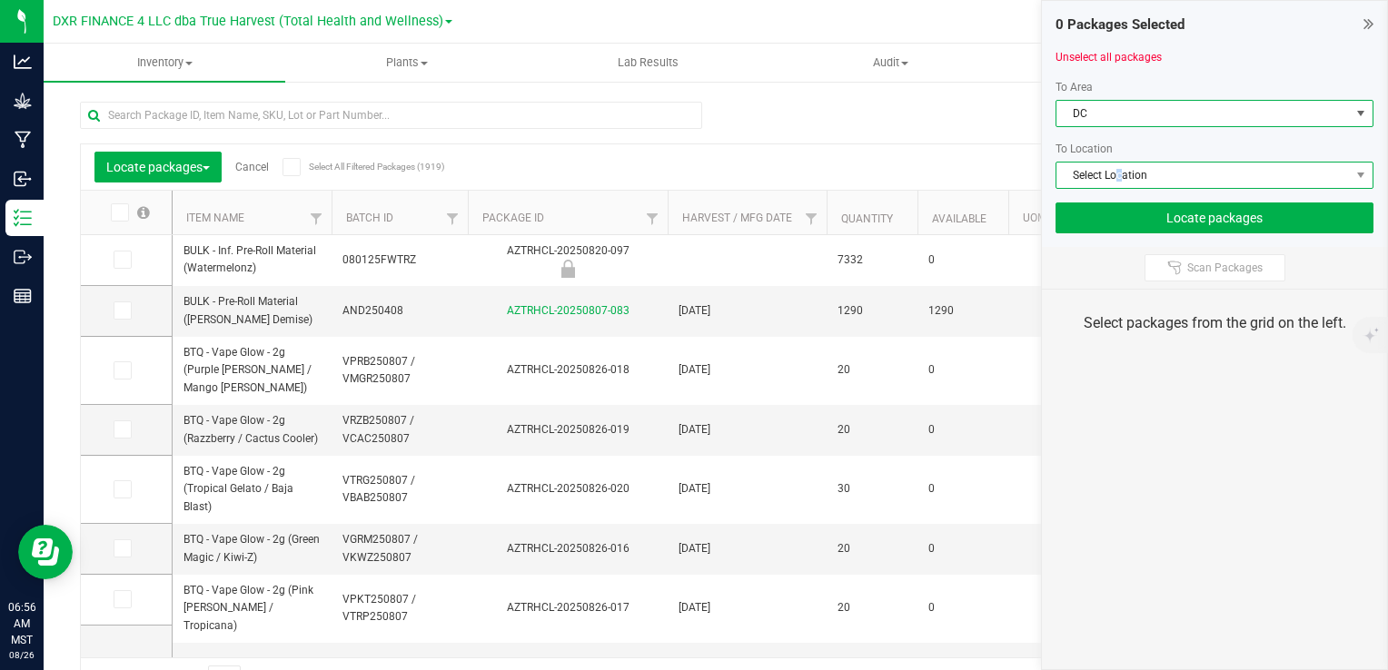
click at [1119, 174] on span "Select Location" at bounding box center [1202, 175] width 293 height 25
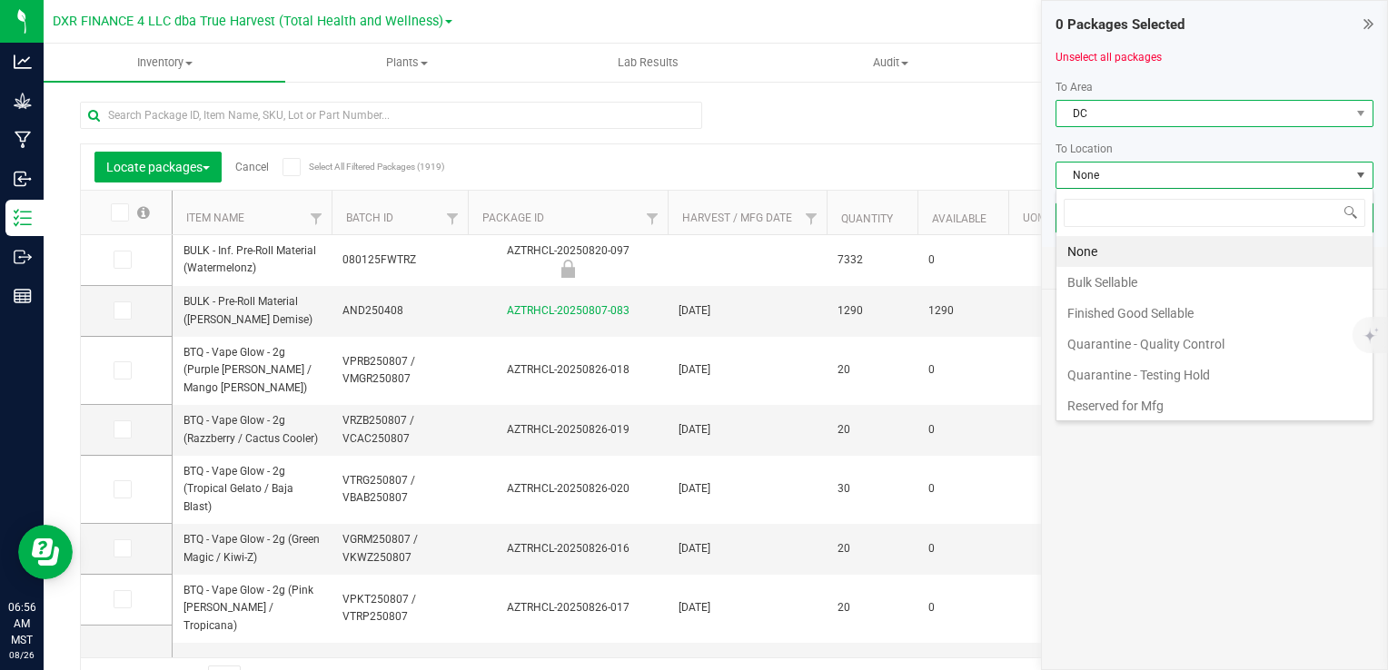
click at [1127, 111] on span "DC" at bounding box center [1202, 113] width 293 height 25
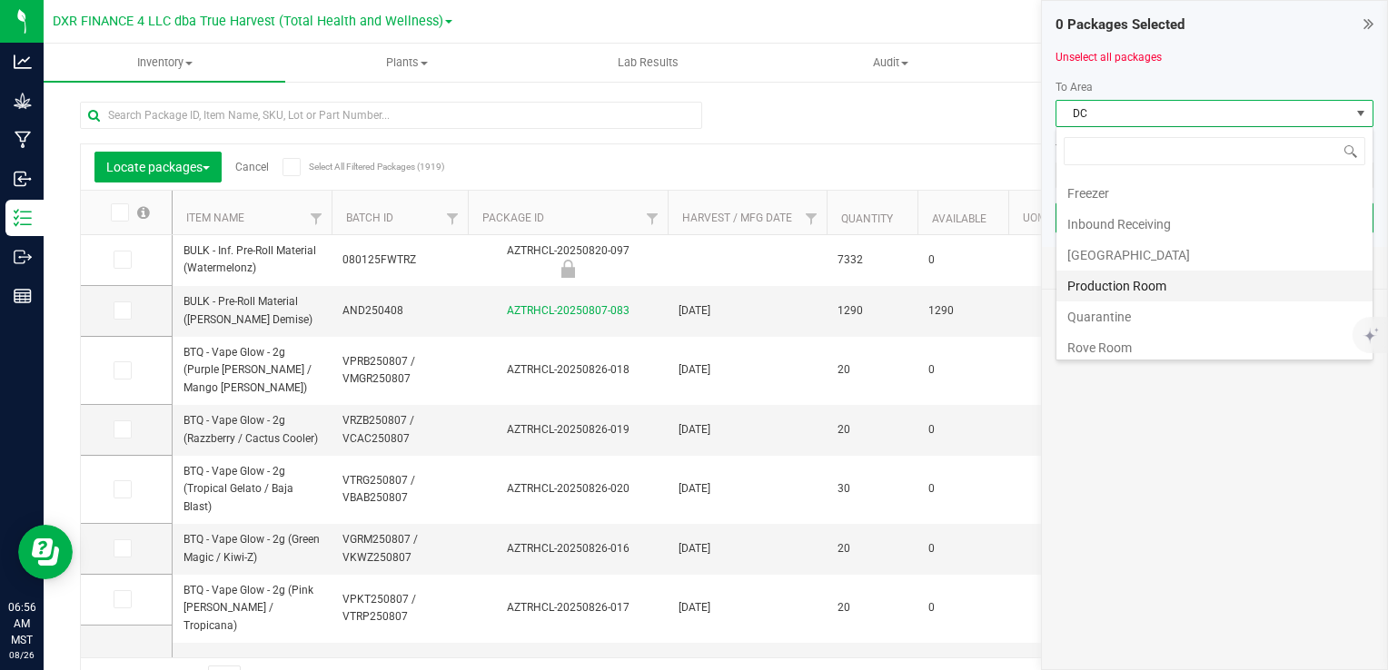
scroll to position [91, 0]
click at [1155, 278] on li "Production Room" at bounding box center [1214, 284] width 316 height 31
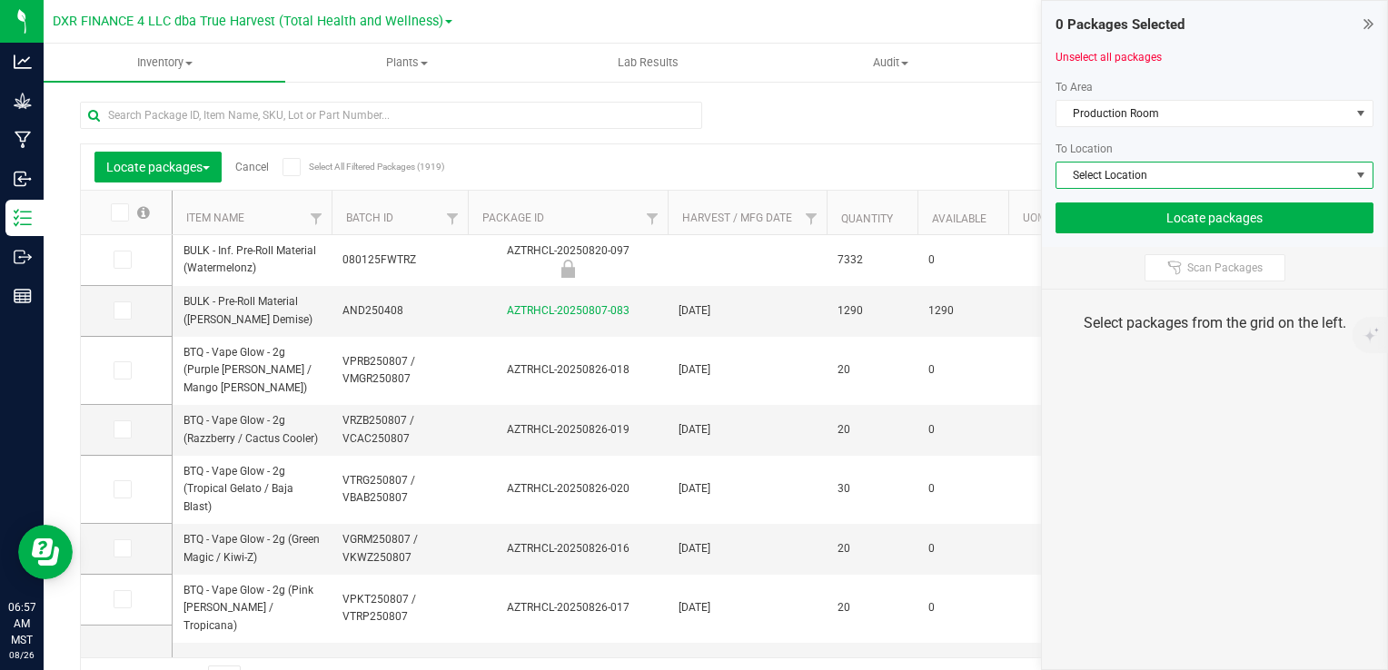
click at [1154, 183] on span "Select Location" at bounding box center [1202, 175] width 293 height 25
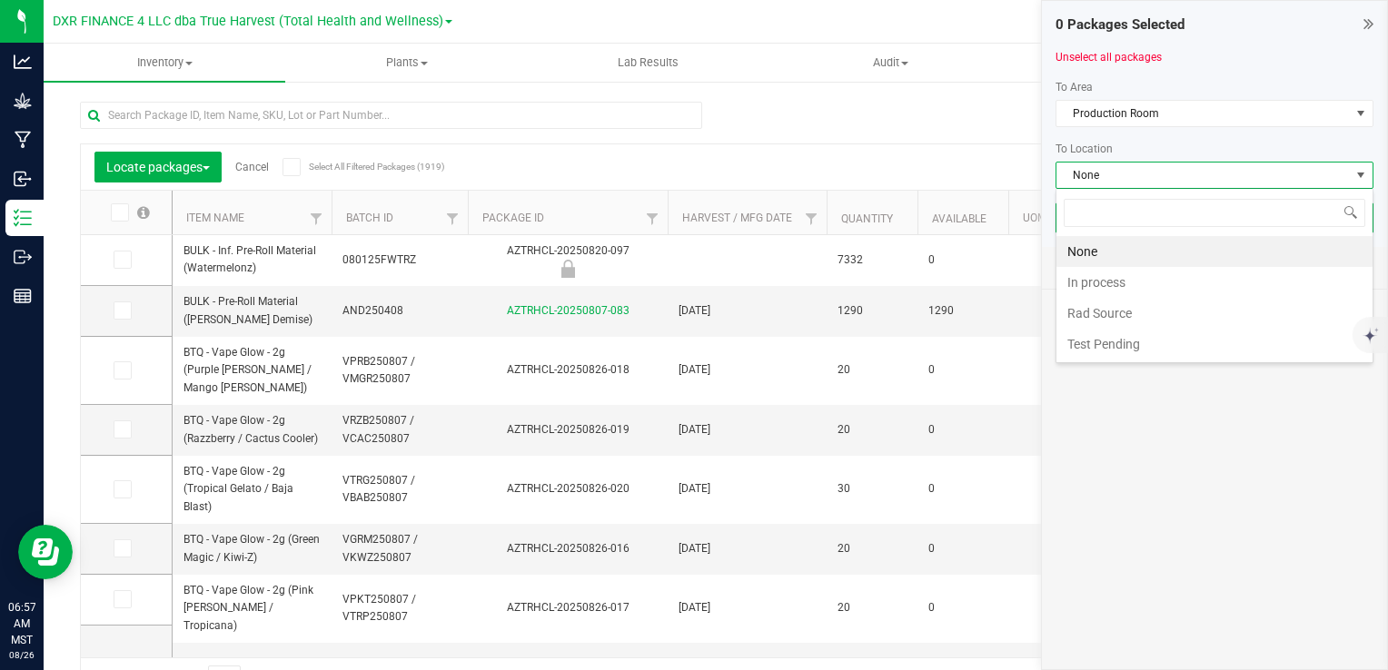
scroll to position [26, 318]
click at [1147, 277] on li "In process" at bounding box center [1214, 282] width 316 height 31
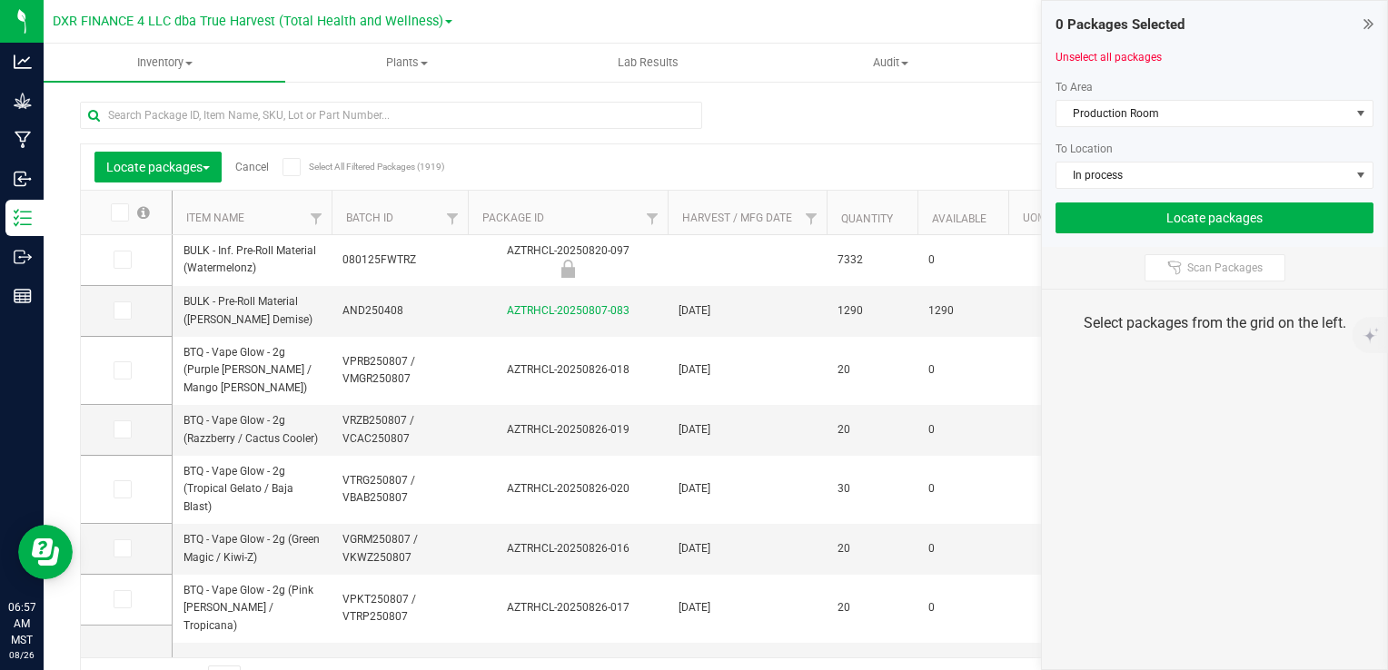
click at [1117, 269] on div "Scan Packages" at bounding box center [1214, 268] width 345 height 42
click at [1167, 264] on icon at bounding box center [1174, 268] width 15 height 15
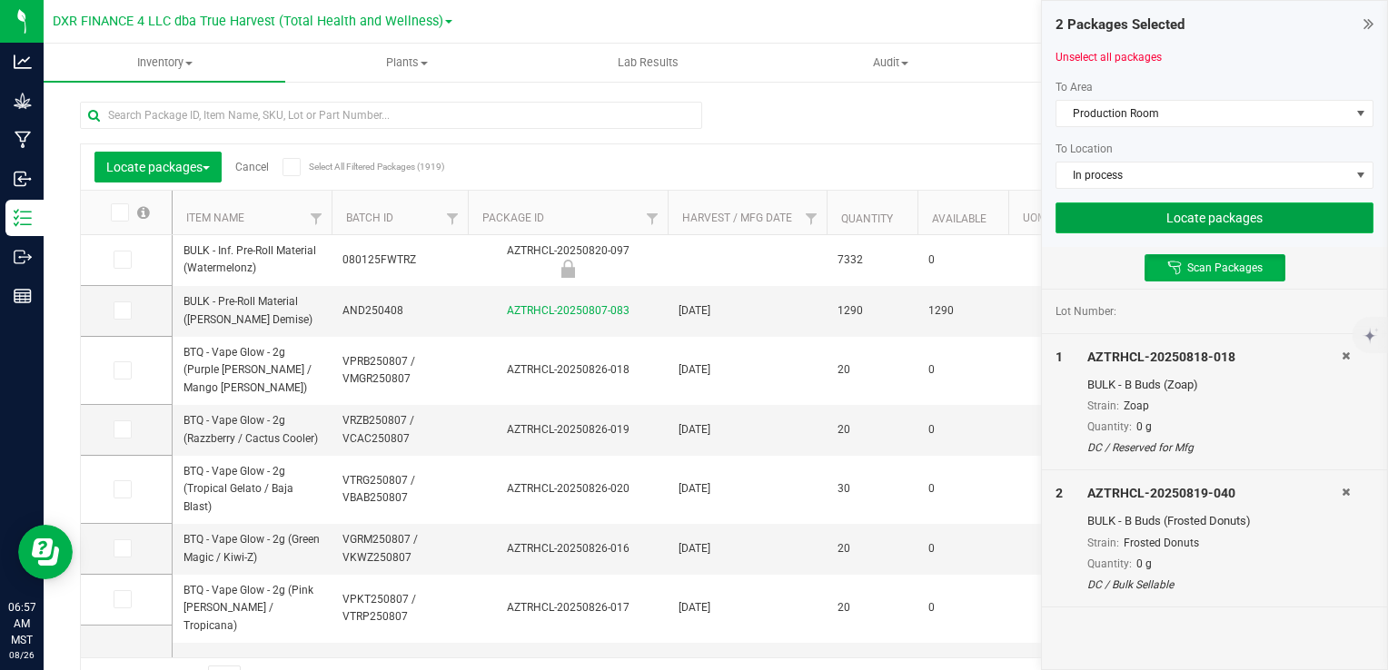
click at [1217, 211] on button "Locate packages" at bounding box center [1215, 218] width 318 height 31
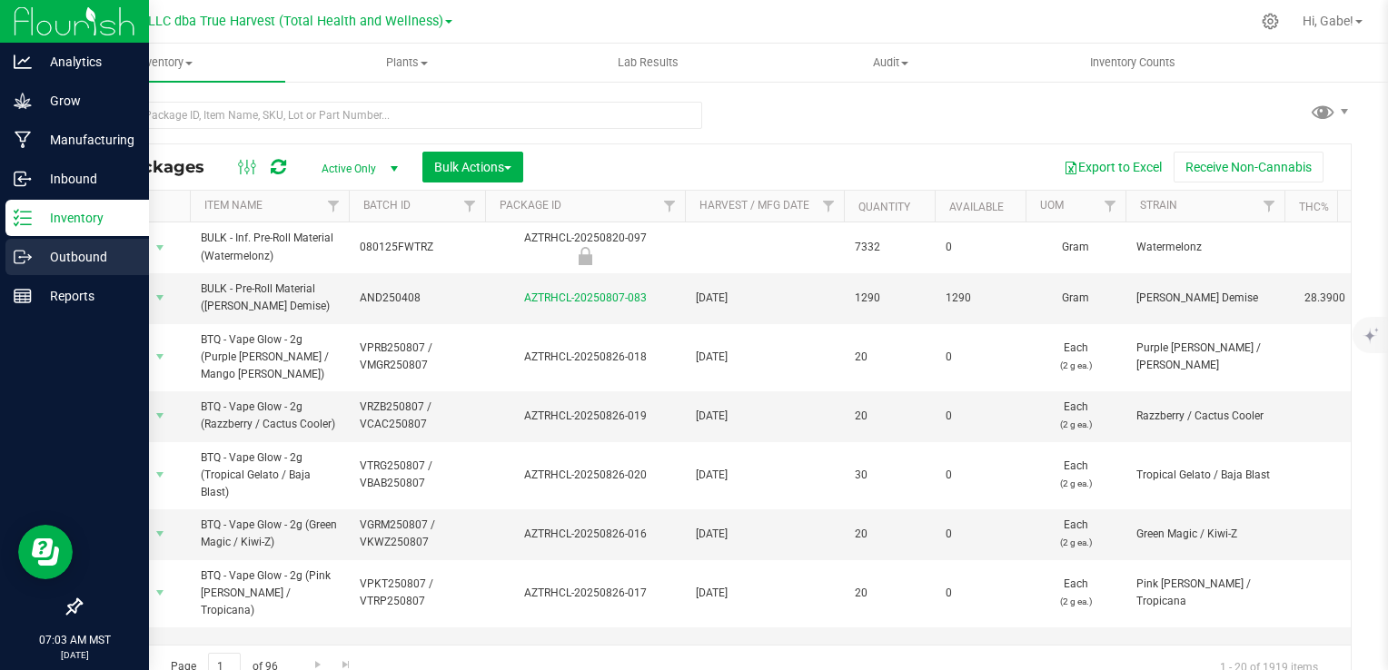
drag, startPoint x: 84, startPoint y: 262, endPoint x: 103, endPoint y: 258, distance: 18.5
click at [84, 261] on p "Outbound" at bounding box center [86, 257] width 109 height 22
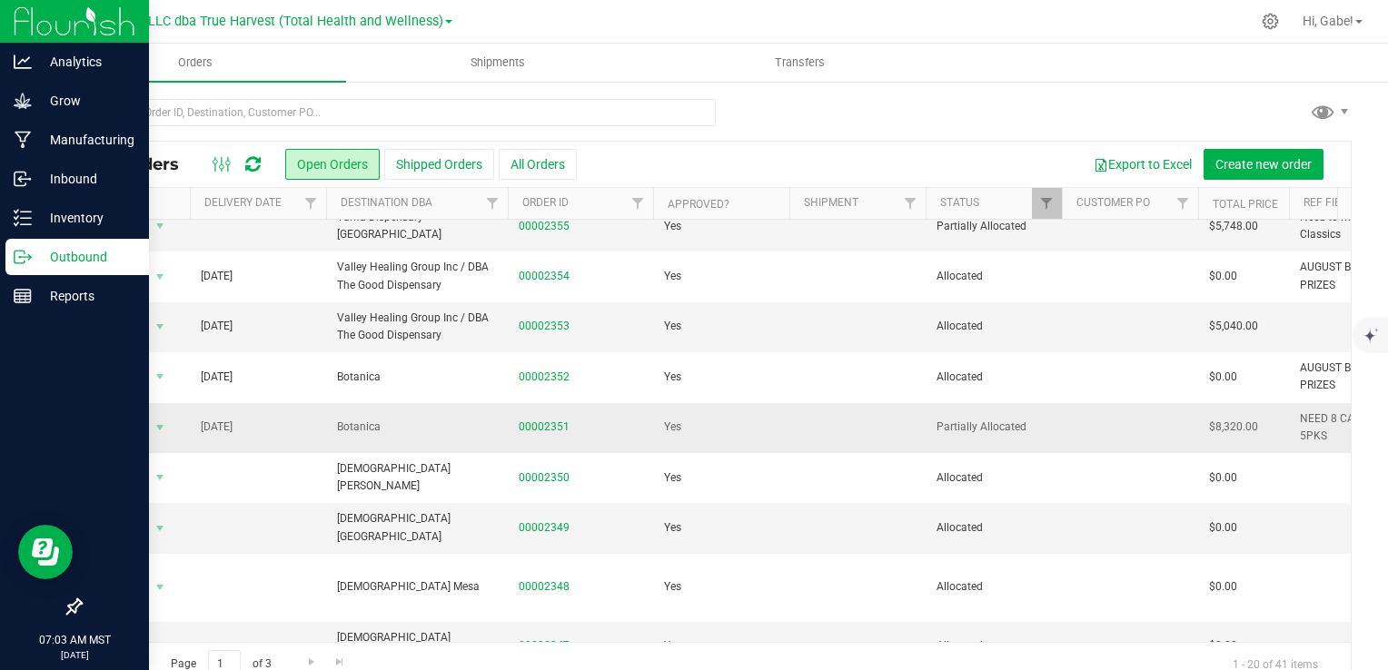
scroll to position [273, 0]
click at [559, 426] on link "00002351" at bounding box center [544, 424] width 51 height 17
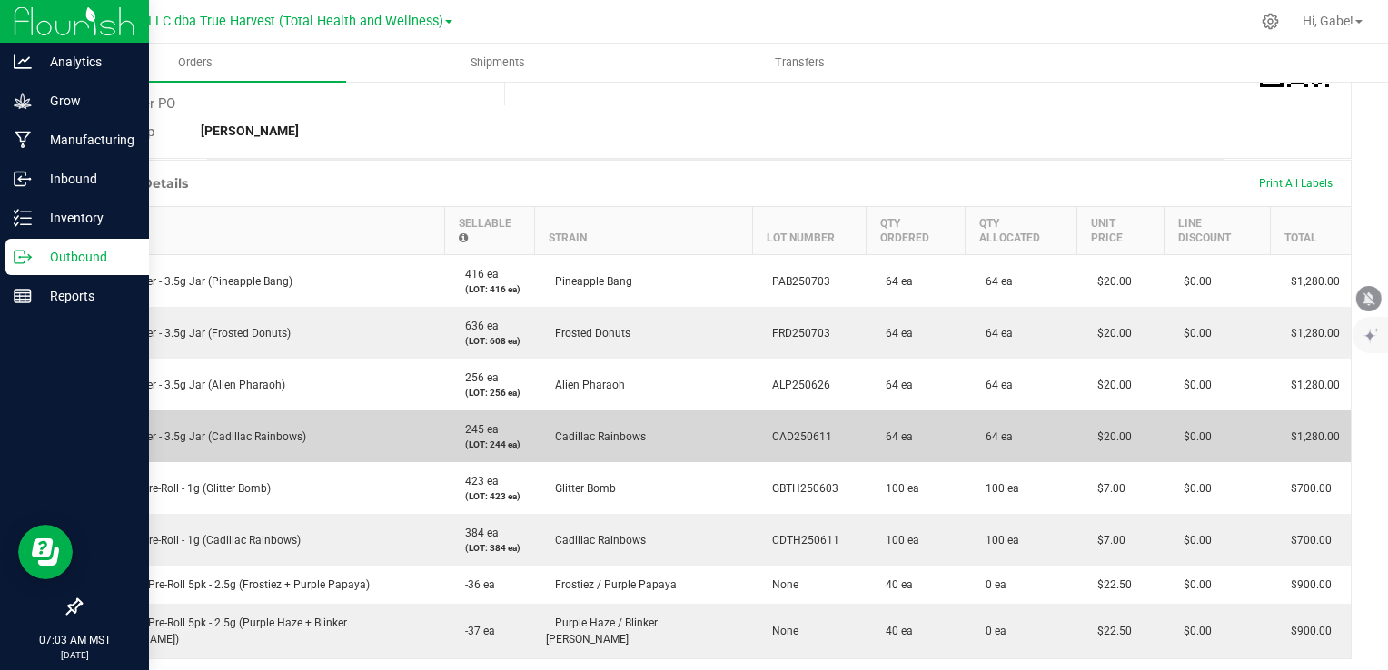
scroll to position [363, 0]
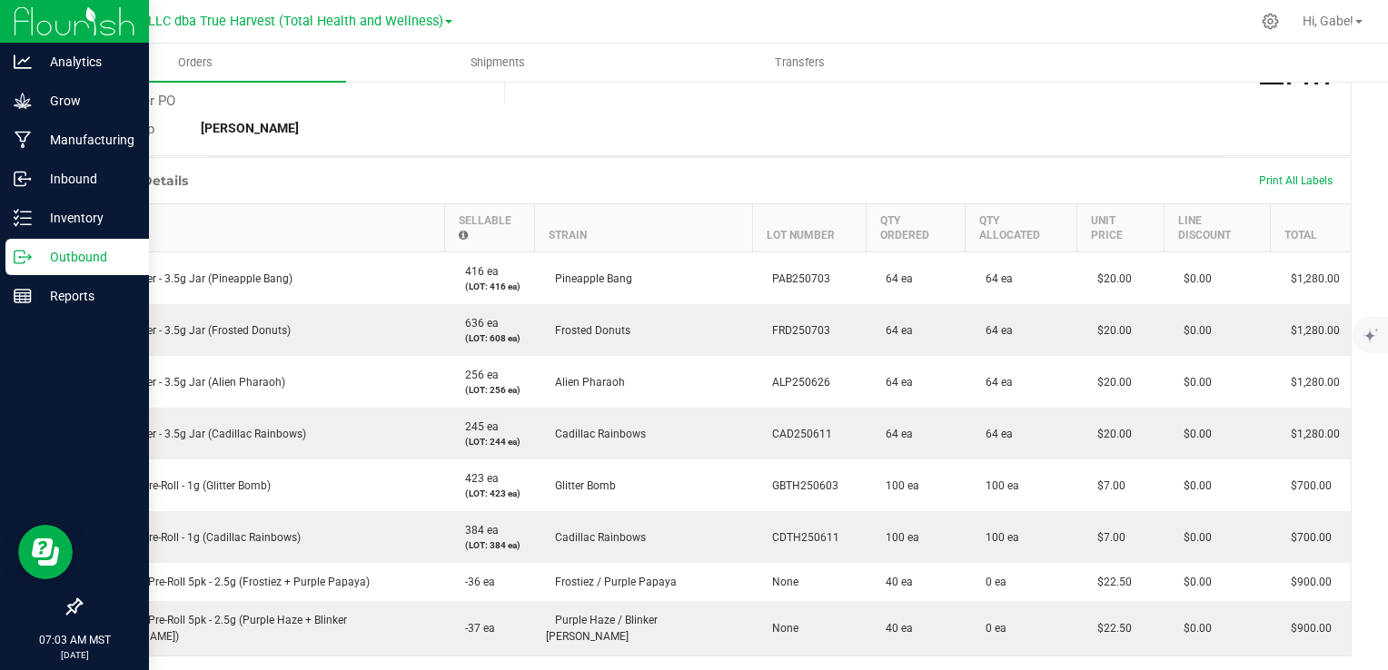
click at [1299, 187] on div "Print All Labels" at bounding box center [1296, 181] width 92 height 38
click at [1298, 184] on span "Print All Labels" at bounding box center [1296, 180] width 74 height 13
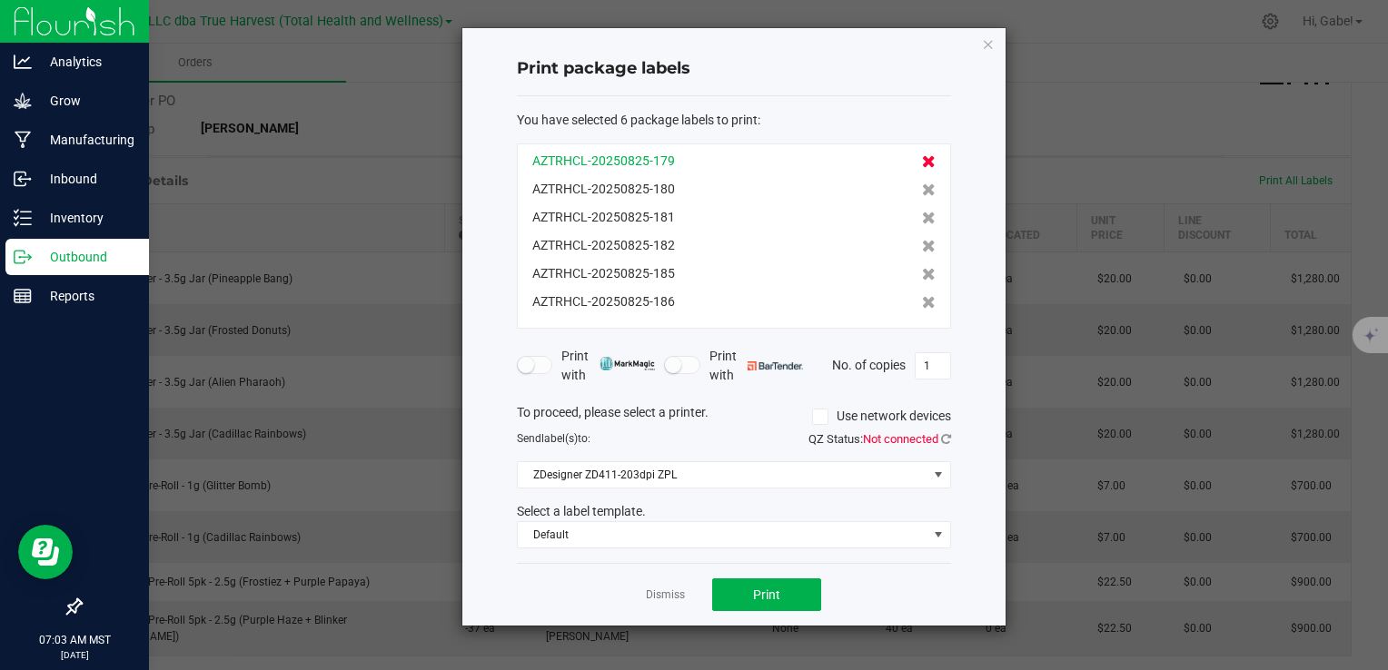
click at [922, 159] on icon at bounding box center [929, 161] width 14 height 13
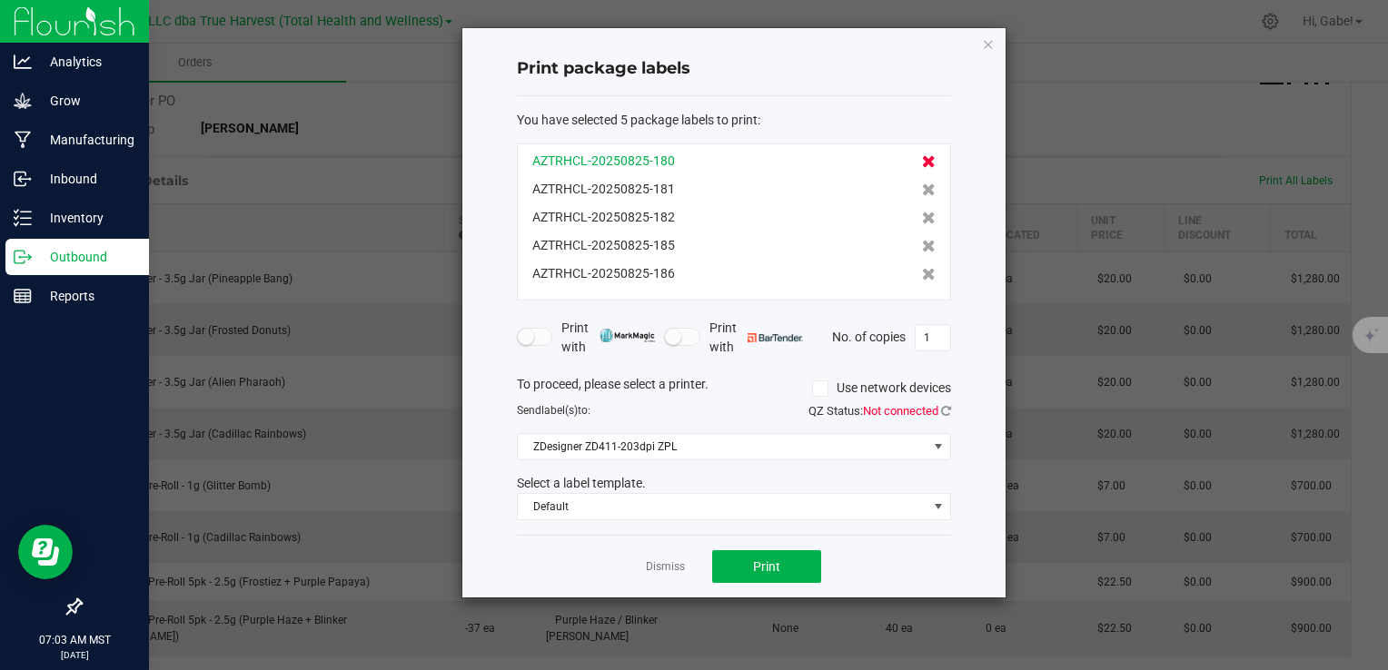
click at [922, 158] on icon at bounding box center [929, 161] width 14 height 13
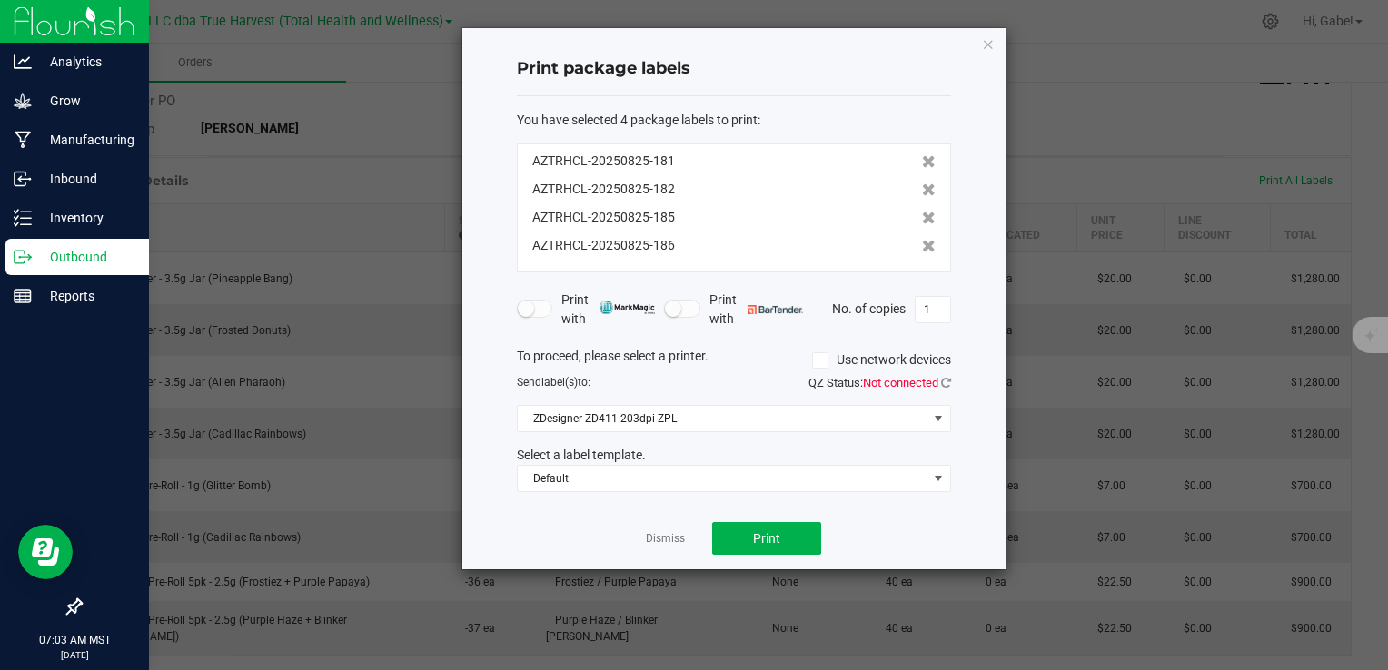
click at [922, 158] on icon at bounding box center [929, 161] width 14 height 13
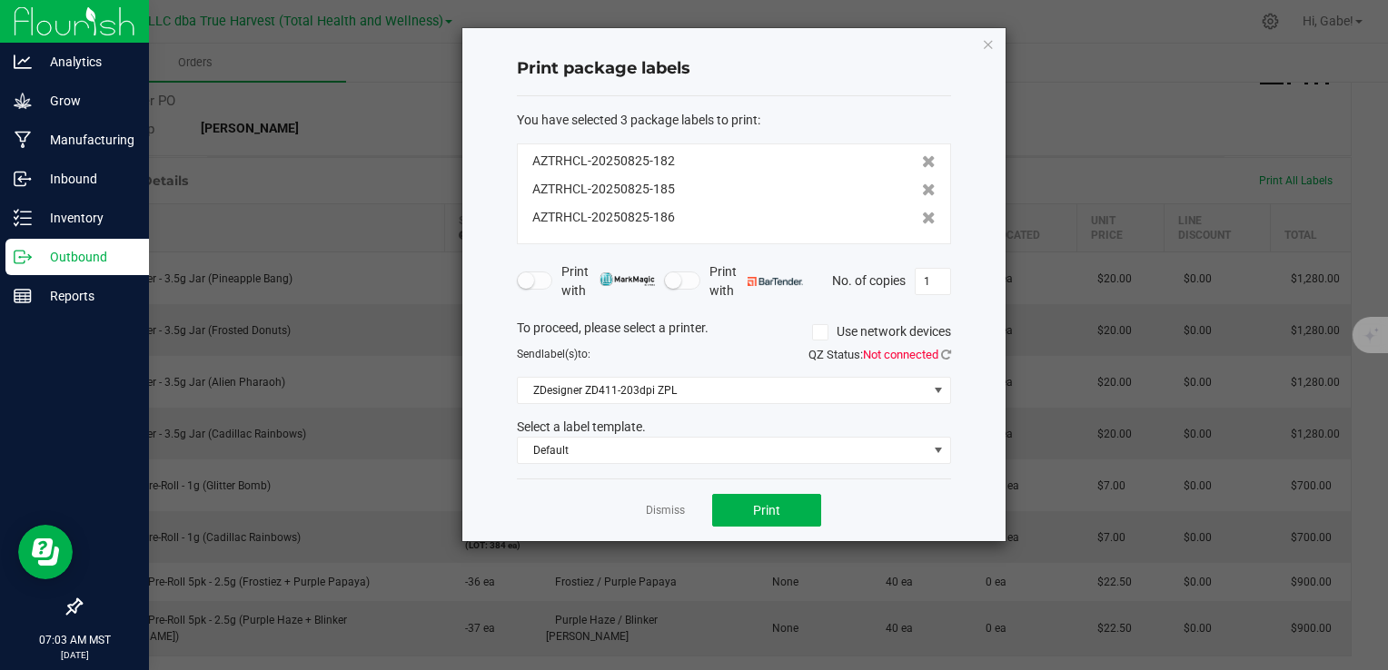
click at [922, 158] on icon at bounding box center [929, 161] width 14 height 13
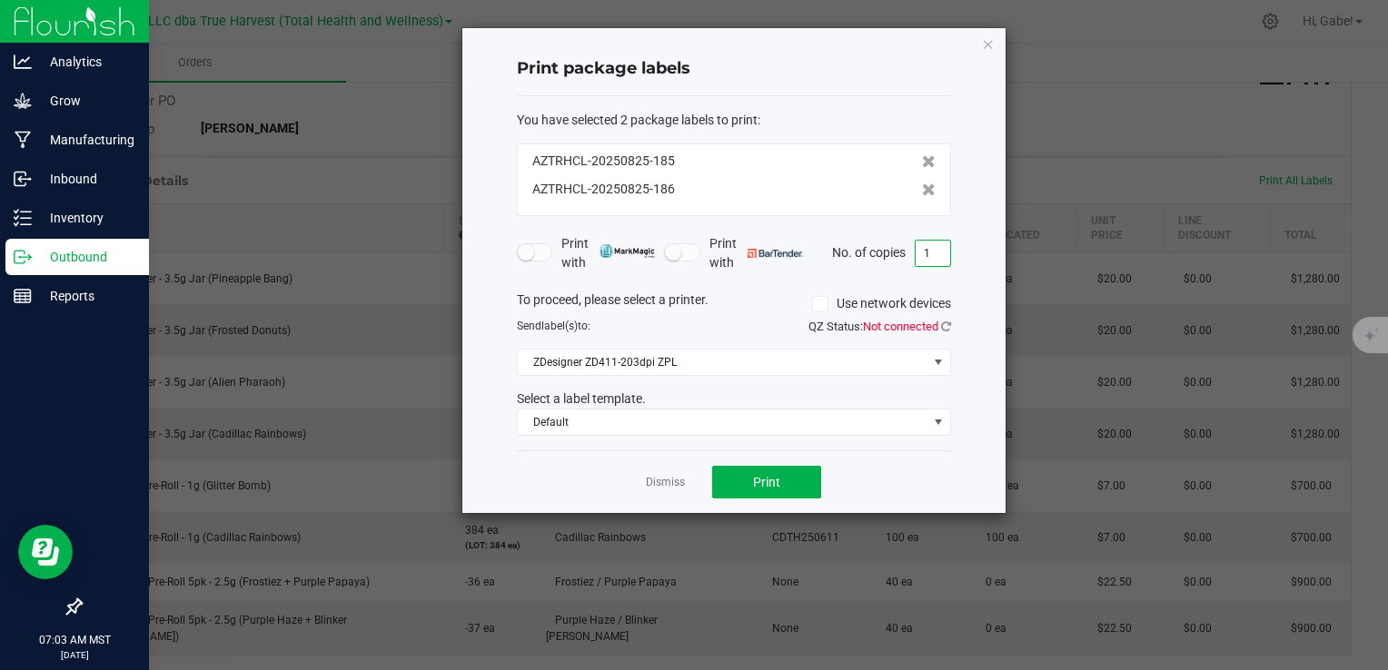
click at [947, 252] on input "1" at bounding box center [933, 253] width 35 height 25
type input "10"
click at [769, 491] on button "Print" at bounding box center [766, 482] width 109 height 33
click at [992, 42] on icon "button" at bounding box center [988, 44] width 13 height 22
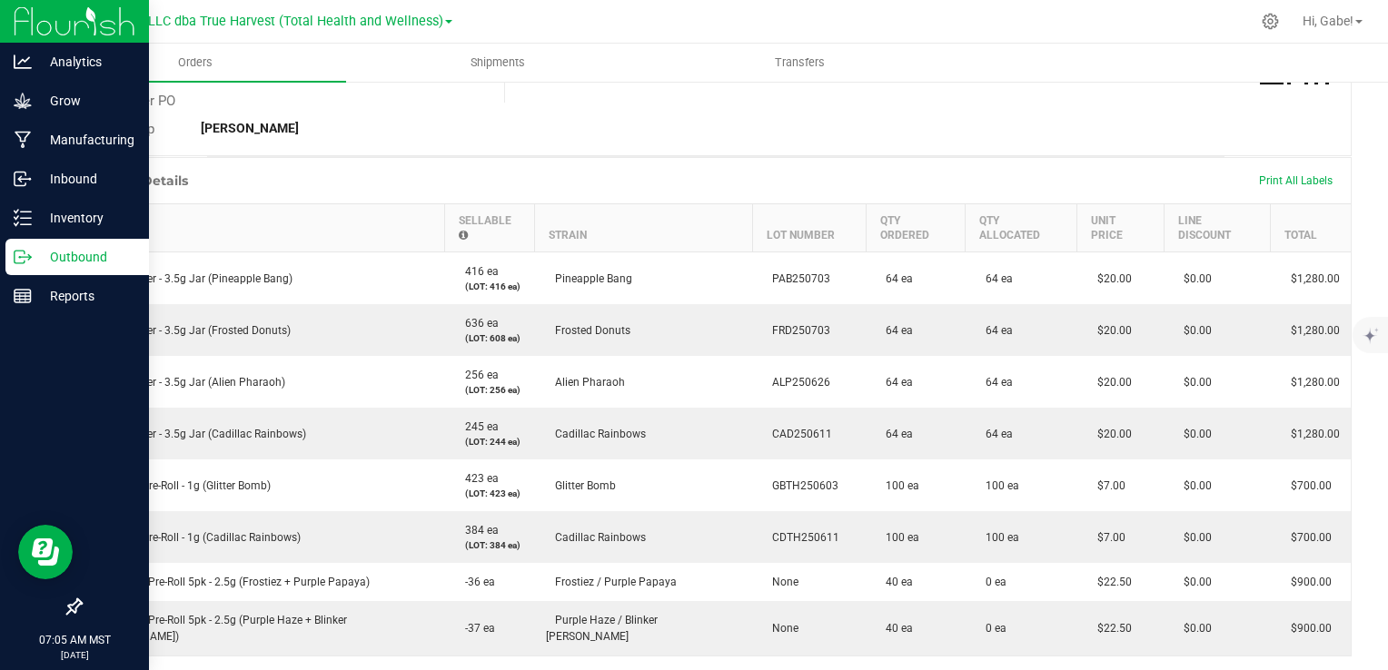
click at [46, 255] on p "Outbound" at bounding box center [86, 257] width 109 height 22
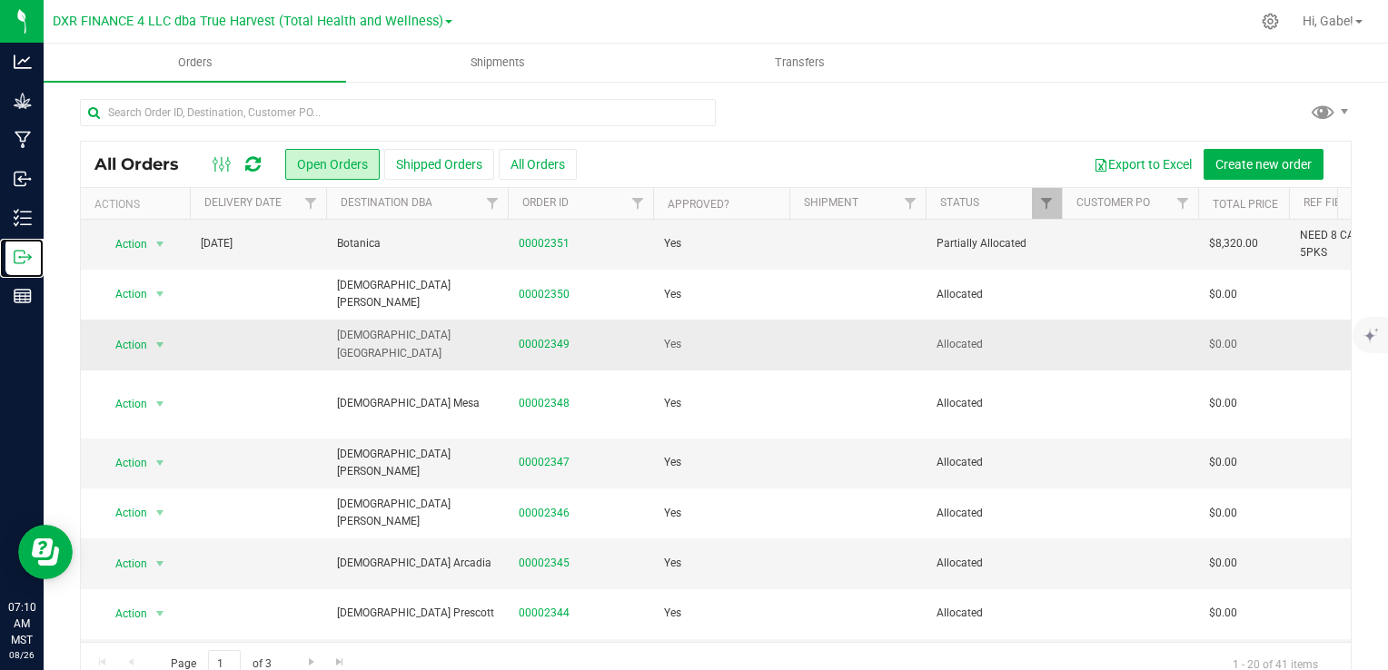
scroll to position [454, 0]
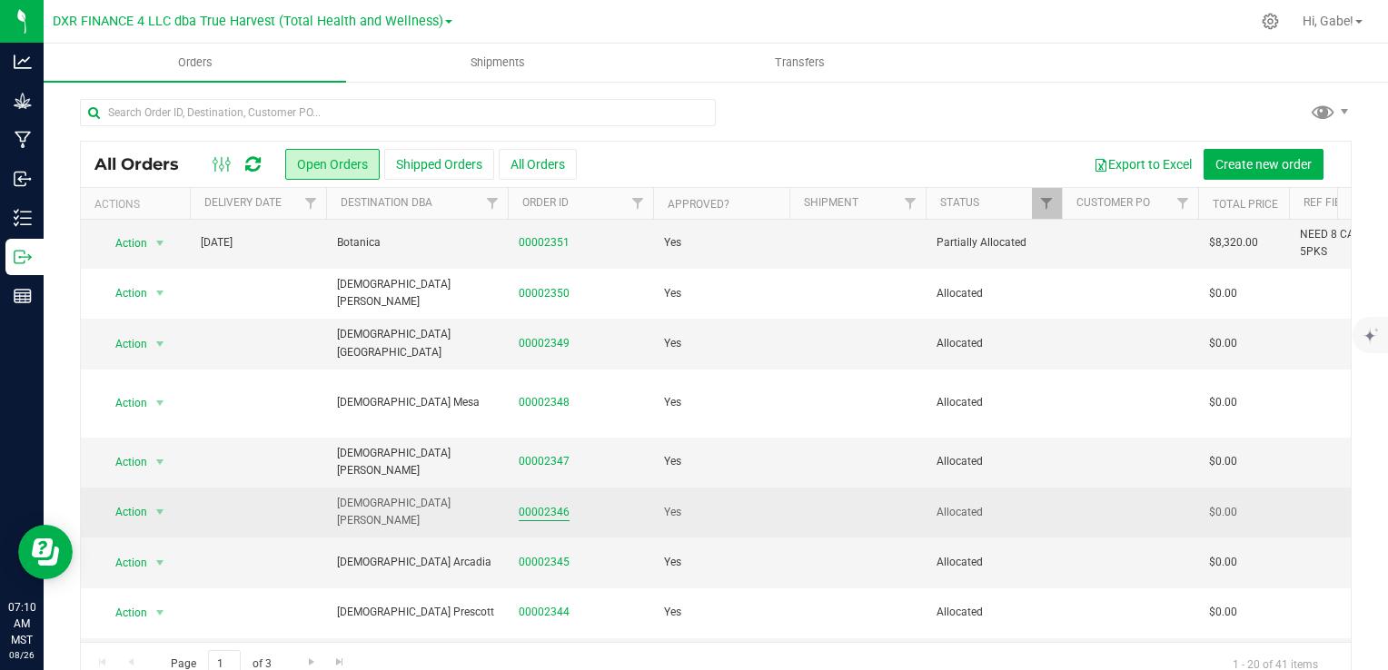
click at [542, 504] on link "00002346" at bounding box center [544, 512] width 51 height 17
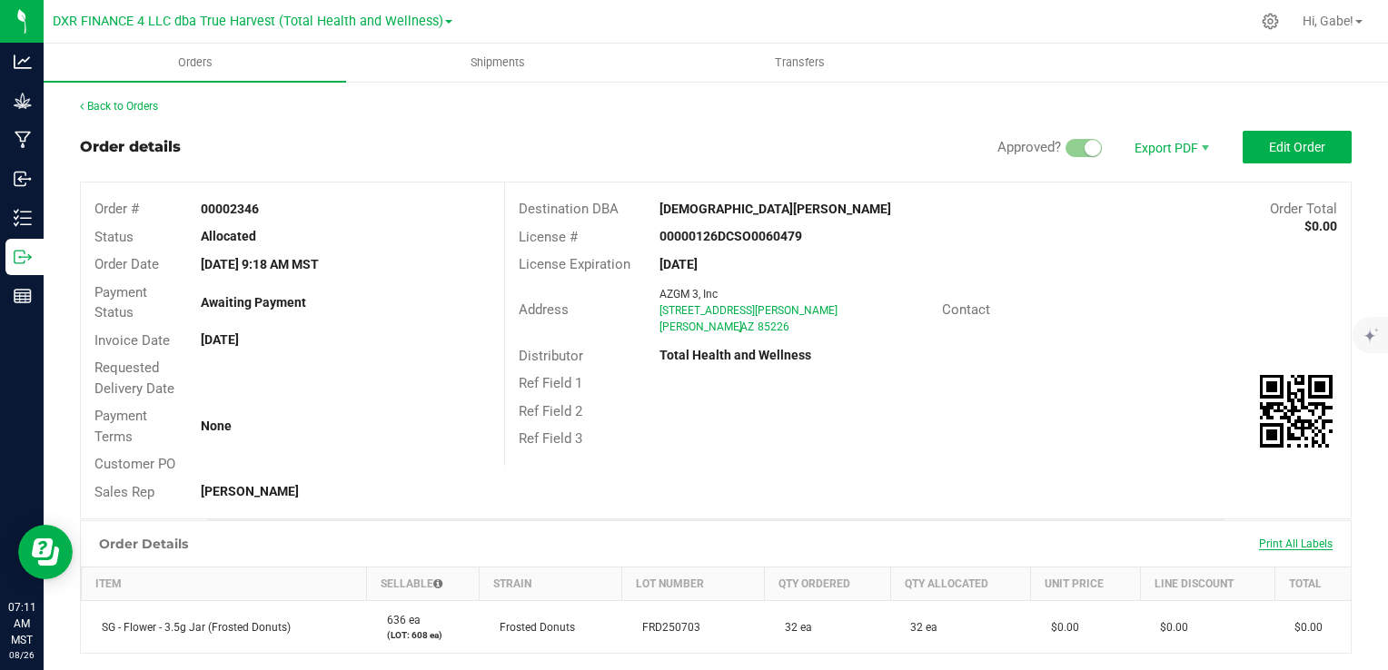
click at [1268, 543] on span "Print All Labels" at bounding box center [1296, 544] width 74 height 13
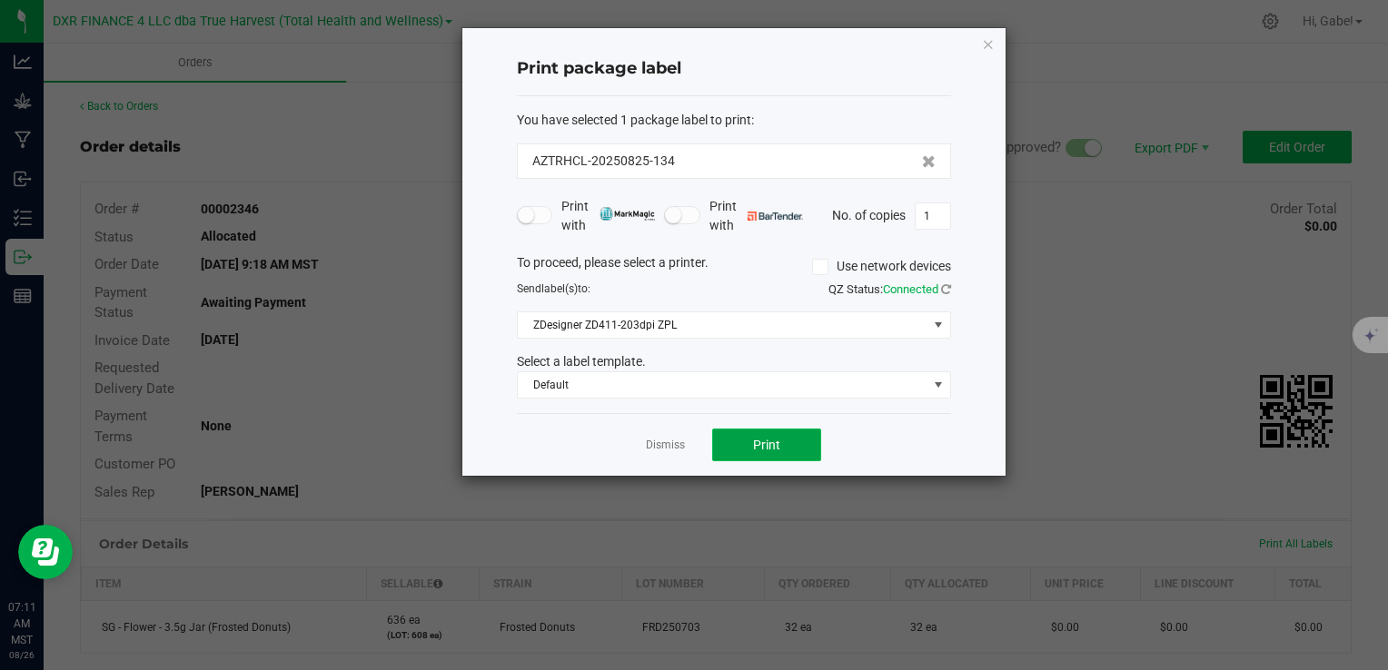
click at [739, 444] on button "Print" at bounding box center [766, 445] width 109 height 33
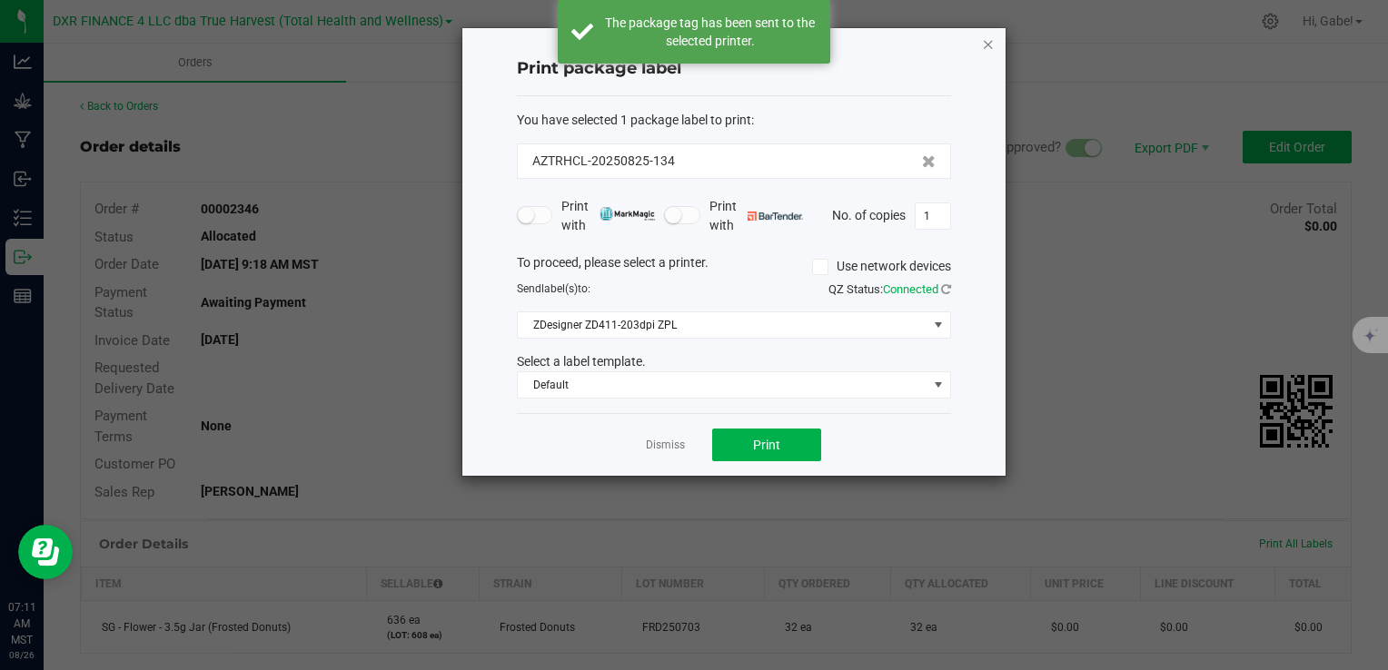
click at [986, 44] on icon "button" at bounding box center [988, 44] width 13 height 22
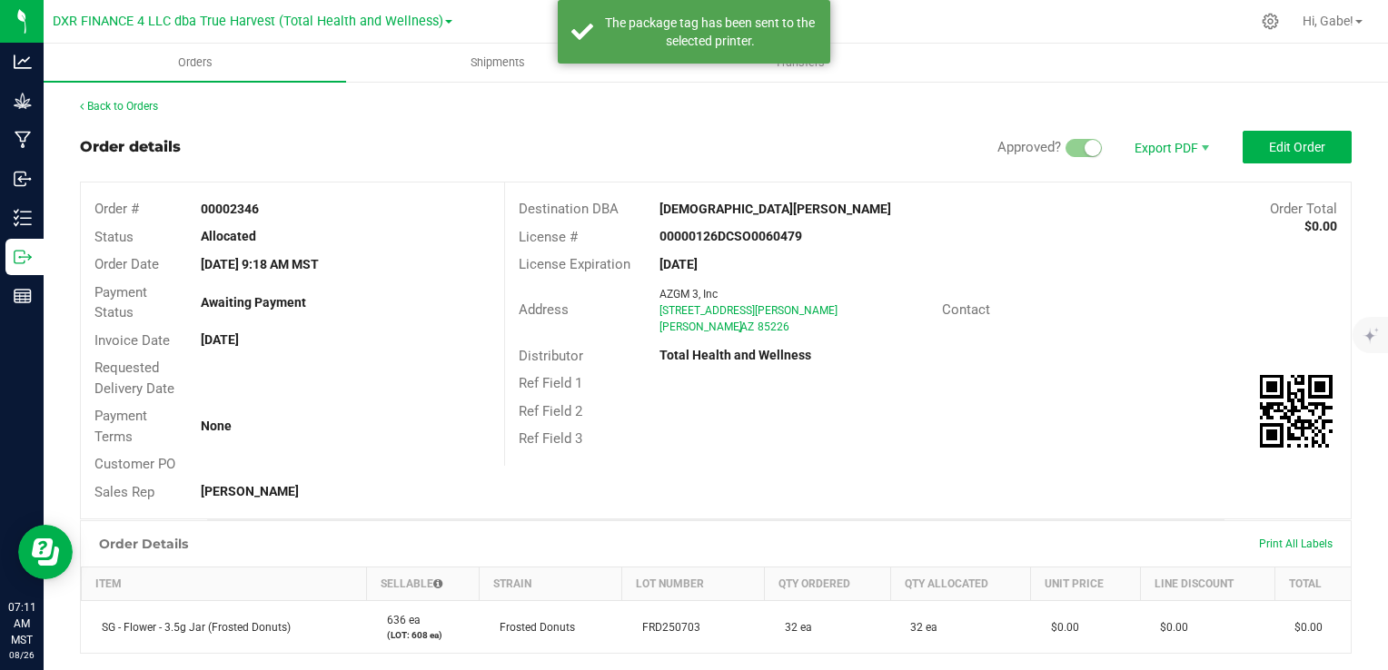
click at [103, 116] on div "Back to Orders Order details Approved? Export PDF Edit Order Order # 00002346 S…" at bounding box center [716, 525] width 1272 height 854
click at [113, 109] on link "Back to Orders" at bounding box center [119, 106] width 78 height 13
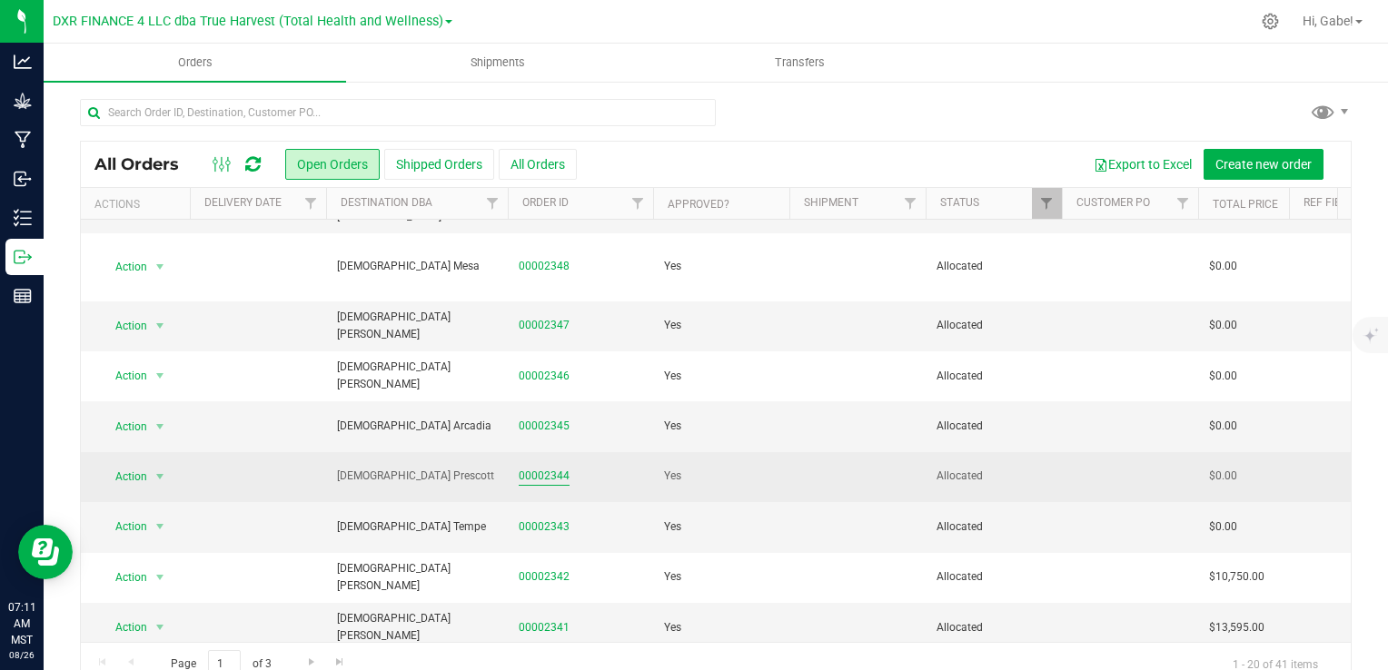
scroll to position [593, 0]
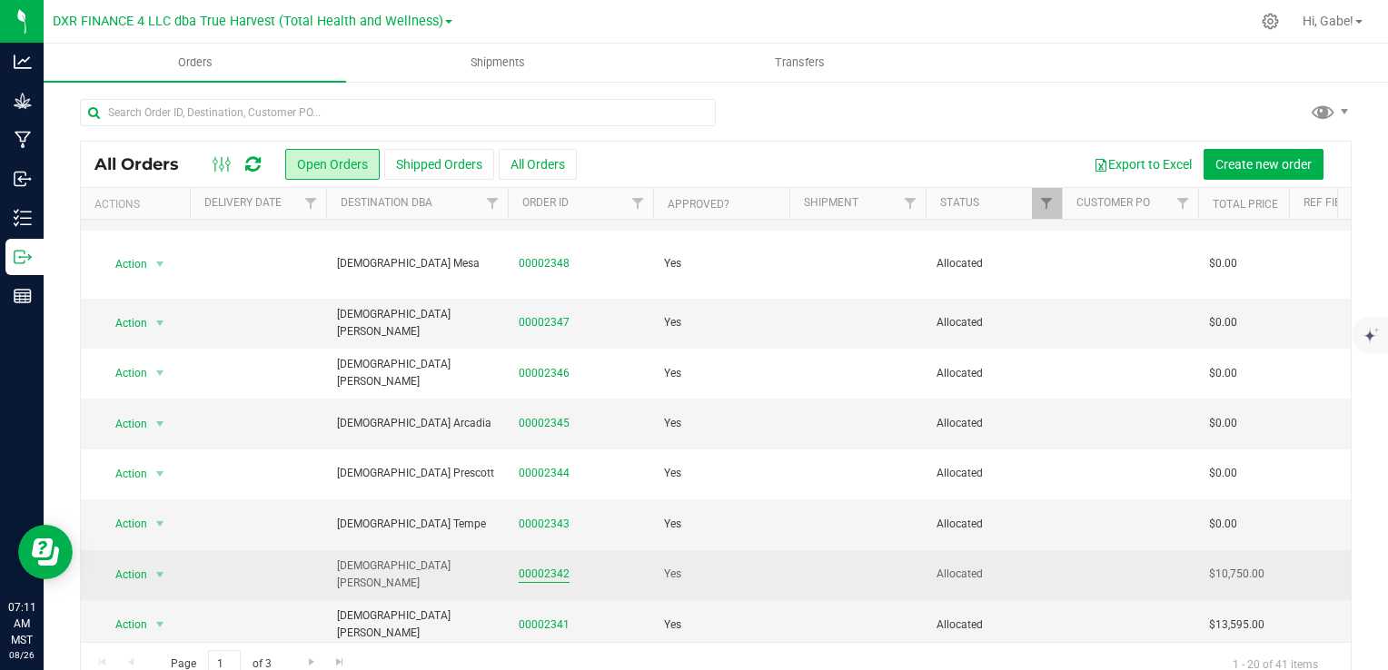
click at [556, 566] on link "00002342" at bounding box center [544, 574] width 51 height 17
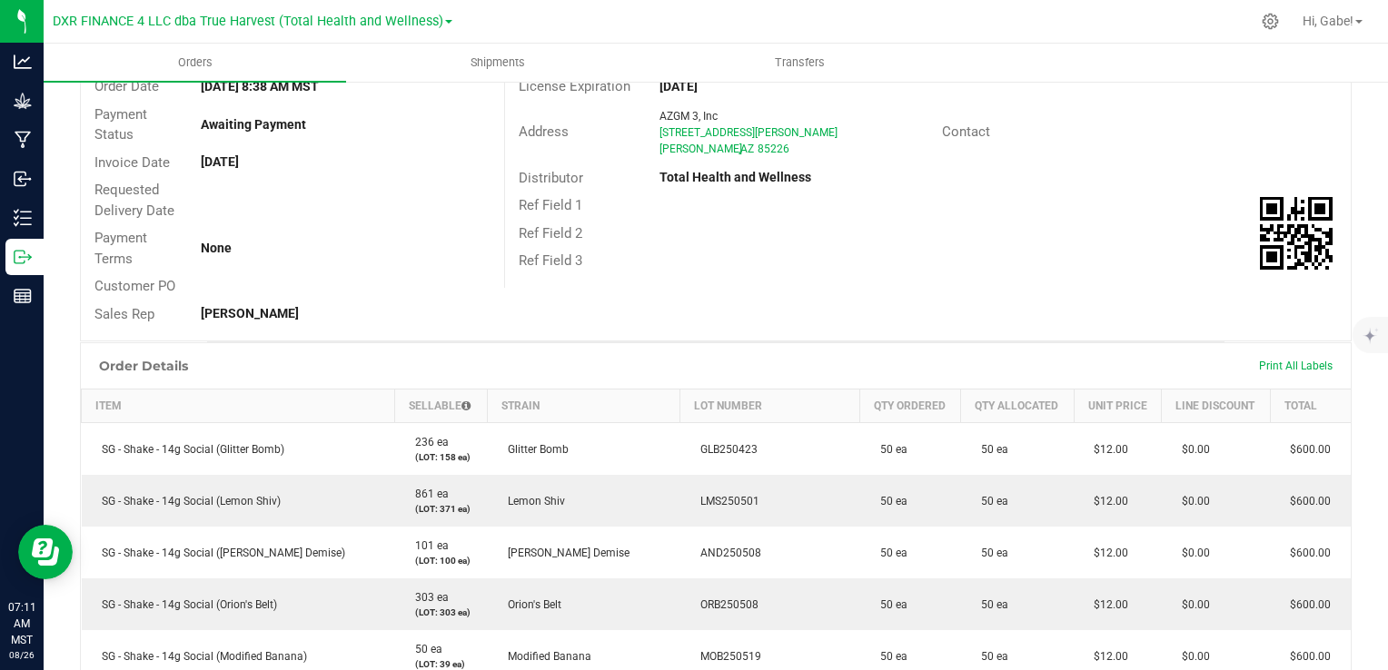
scroll to position [182, 0]
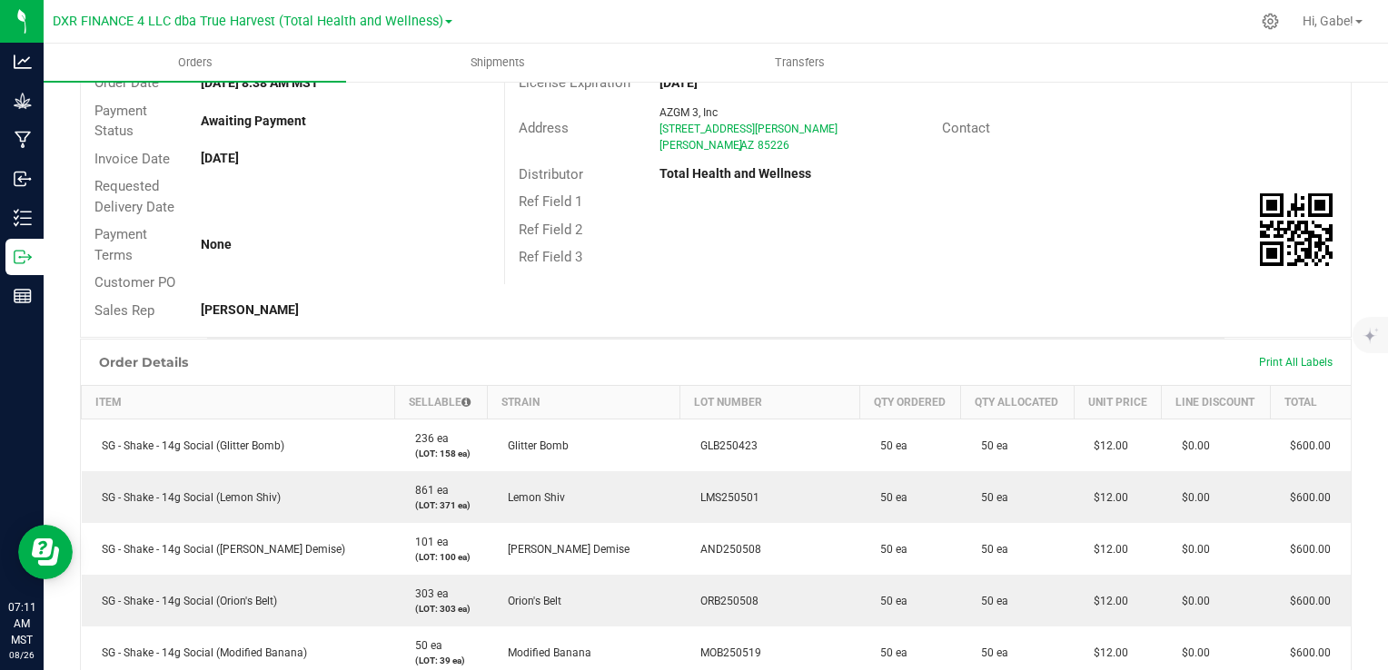
click at [1298, 370] on div "Print All Labels" at bounding box center [1296, 362] width 92 height 38
click at [1297, 356] on span "Print All Labels" at bounding box center [1296, 362] width 74 height 13
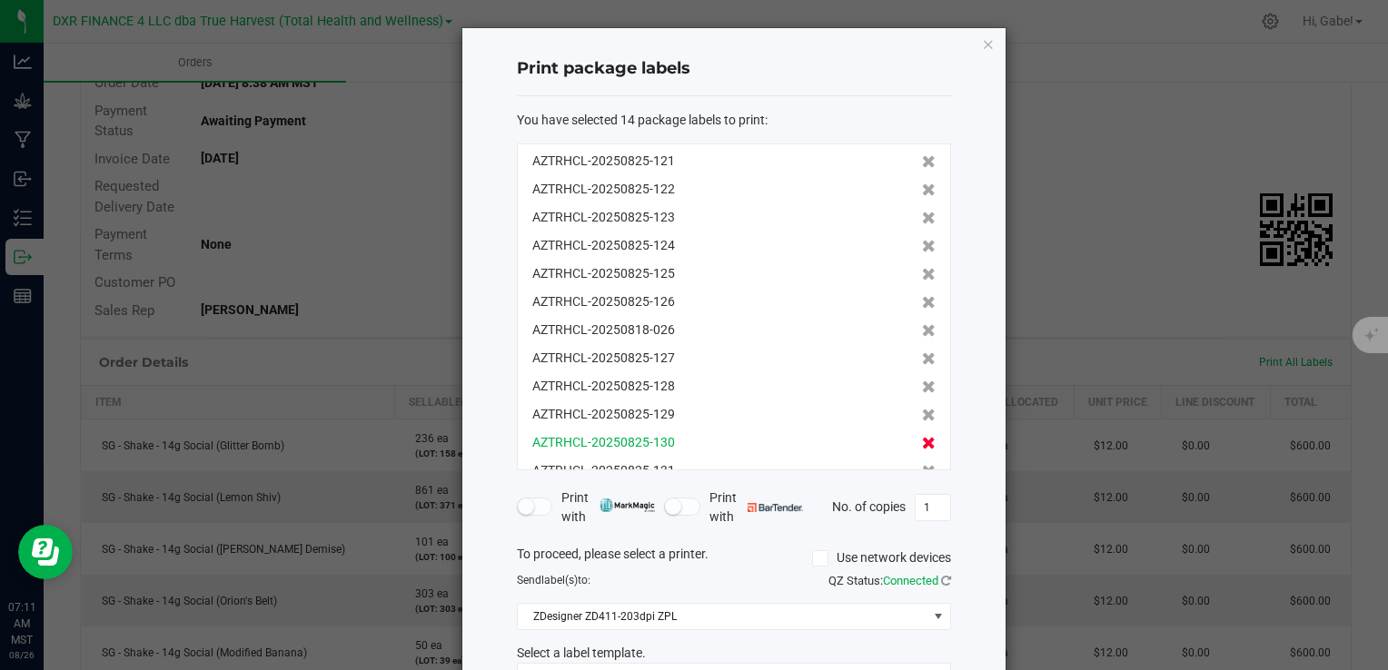
click at [922, 441] on icon at bounding box center [929, 443] width 14 height 13
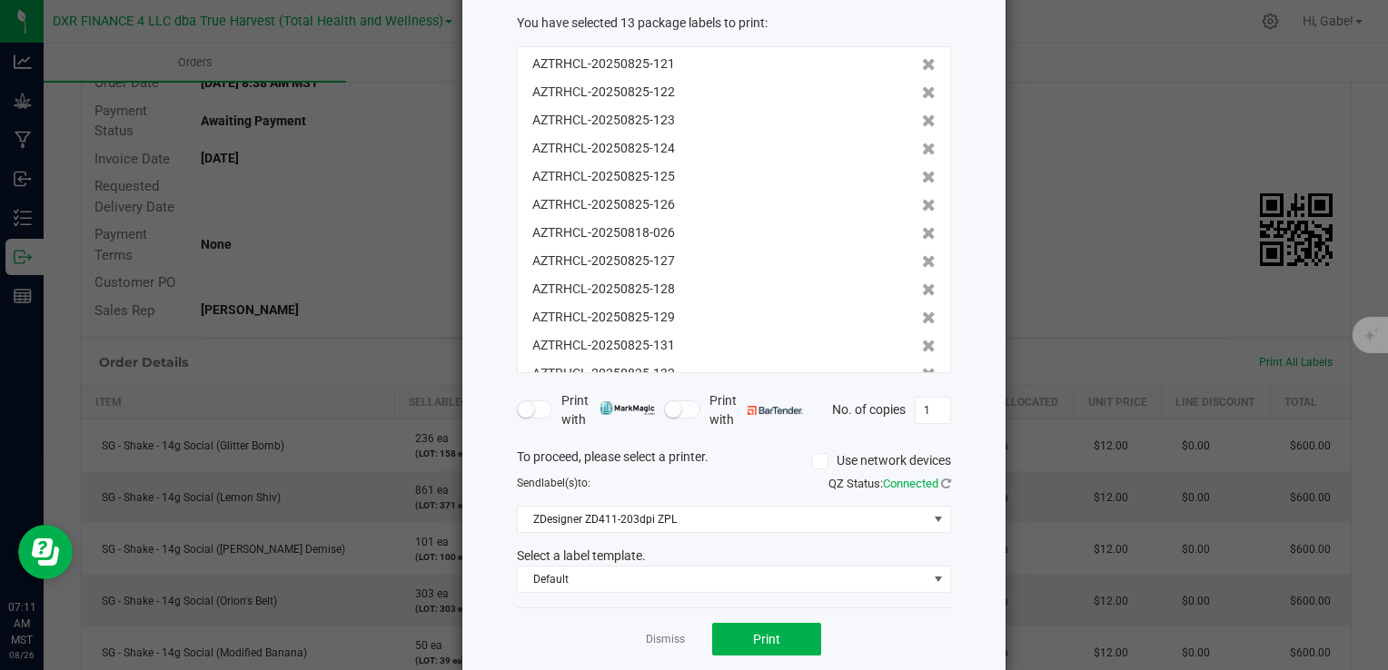
scroll to position [124, 0]
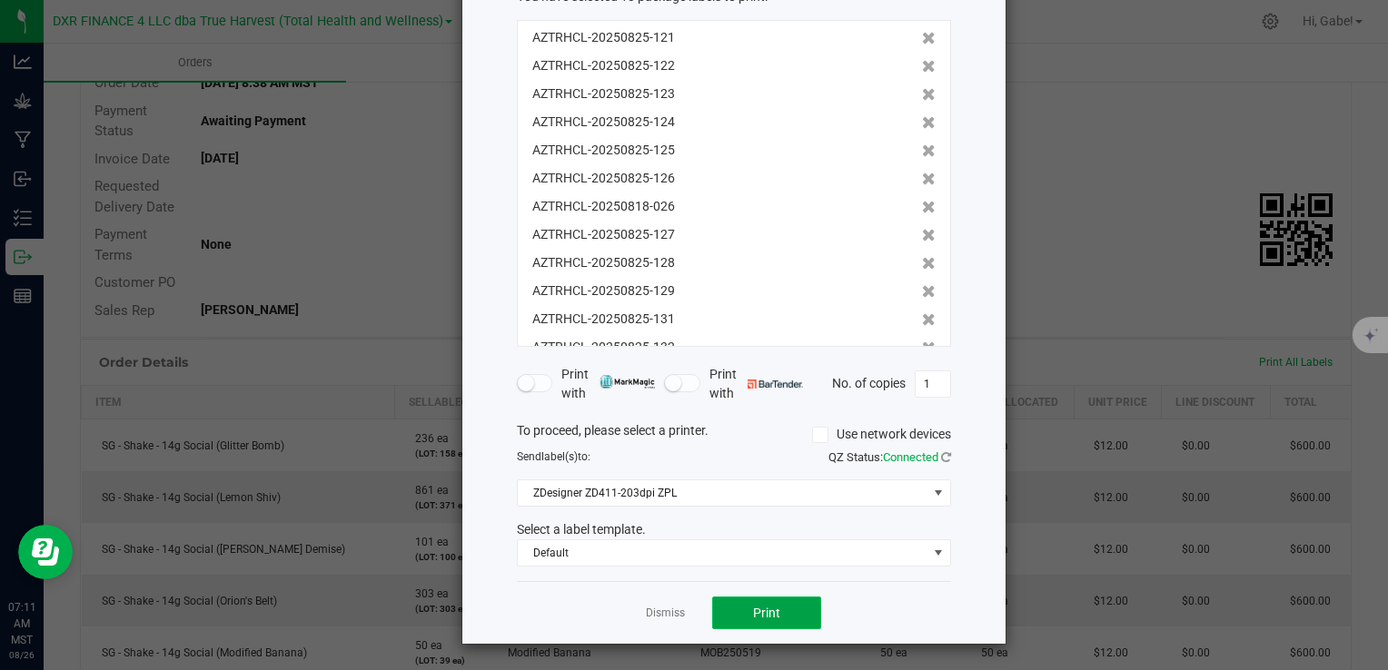
click at [800, 610] on button "Print" at bounding box center [766, 613] width 109 height 33
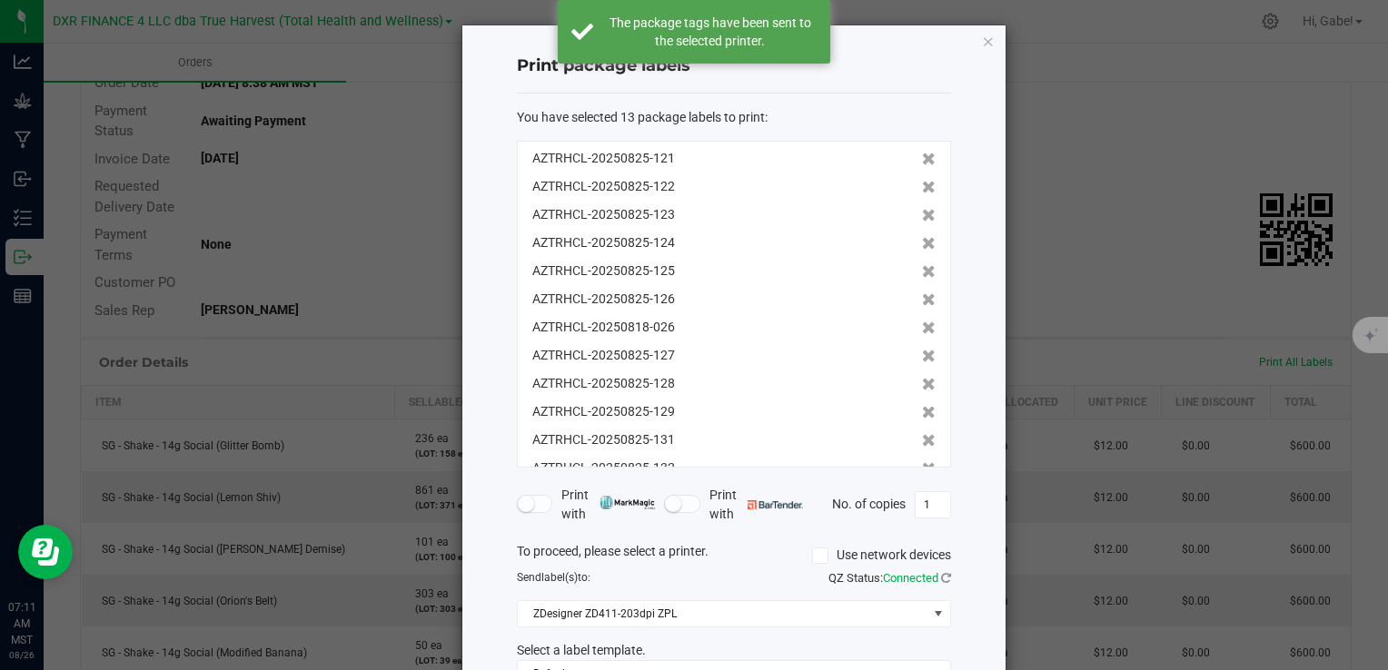
scroll to position [0, 0]
click at [982, 45] on icon "button" at bounding box center [988, 44] width 13 height 22
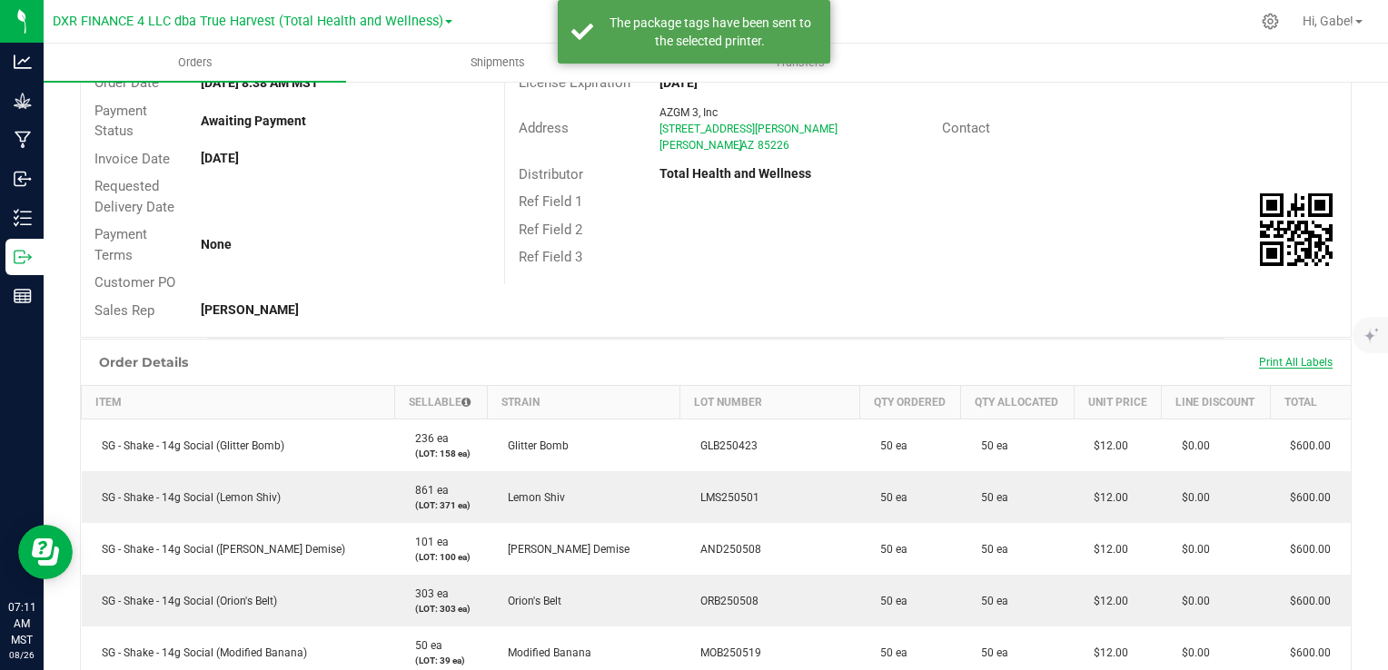
click at [1300, 365] on span "Print All Labels" at bounding box center [1296, 362] width 74 height 13
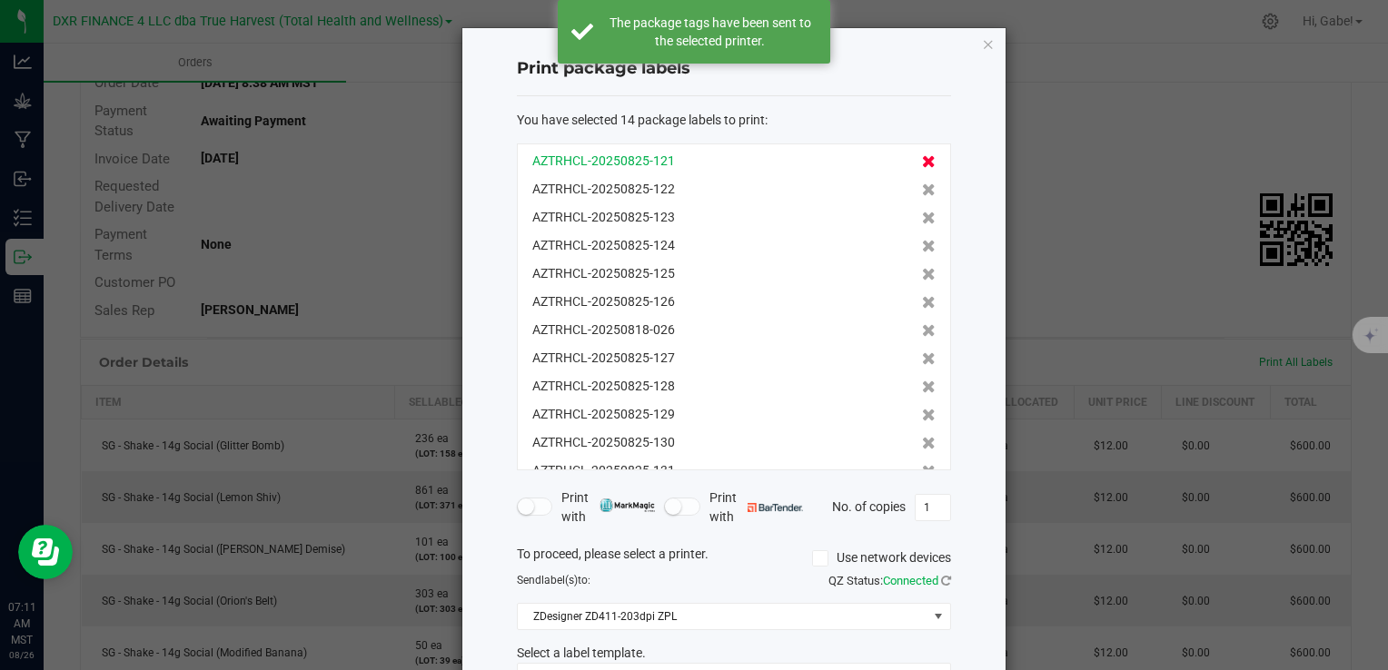
click at [922, 163] on icon at bounding box center [929, 161] width 14 height 13
click at [922, 183] on icon at bounding box center [929, 189] width 14 height 13
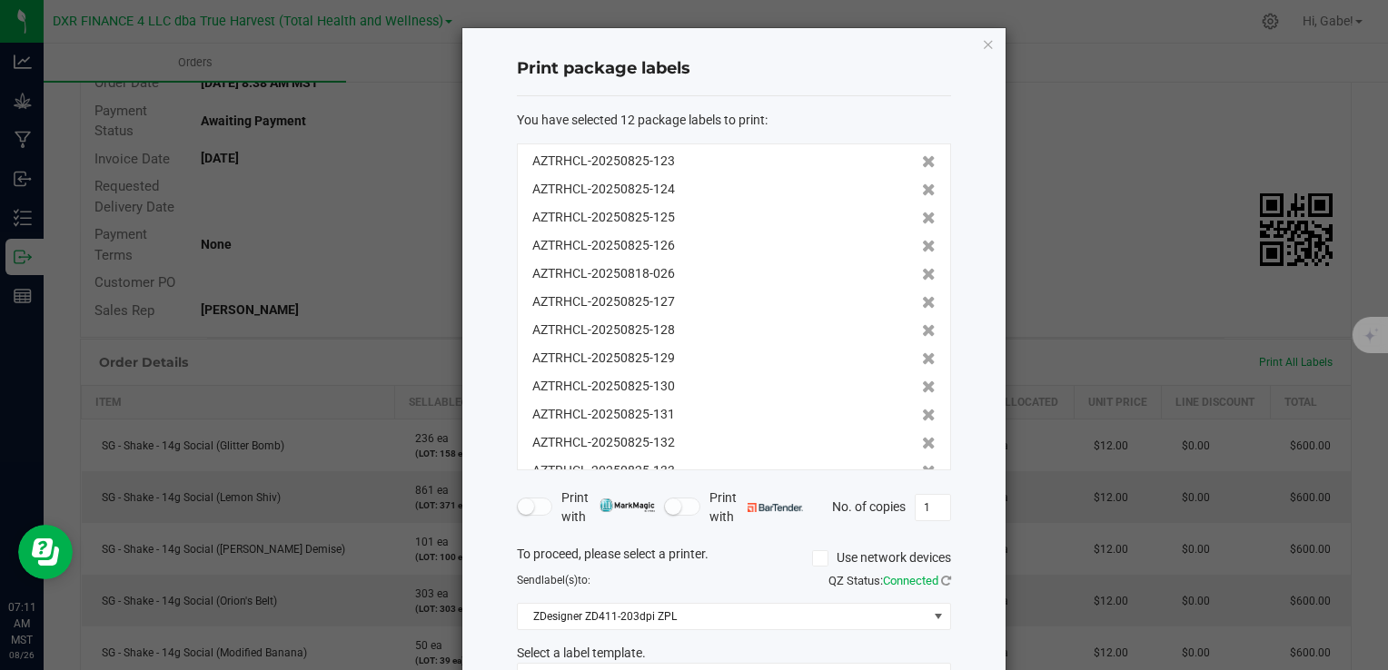
click at [922, 163] on icon at bounding box center [929, 161] width 14 height 13
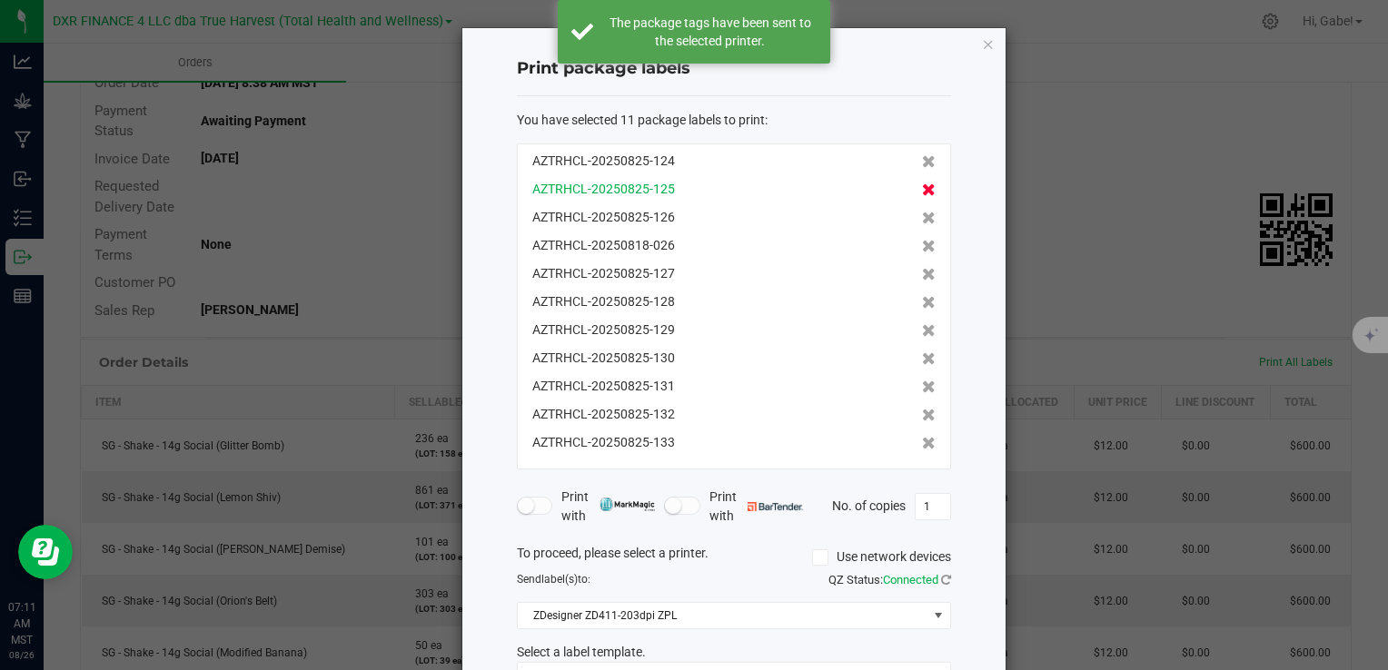
click at [922, 183] on icon at bounding box center [929, 189] width 14 height 13
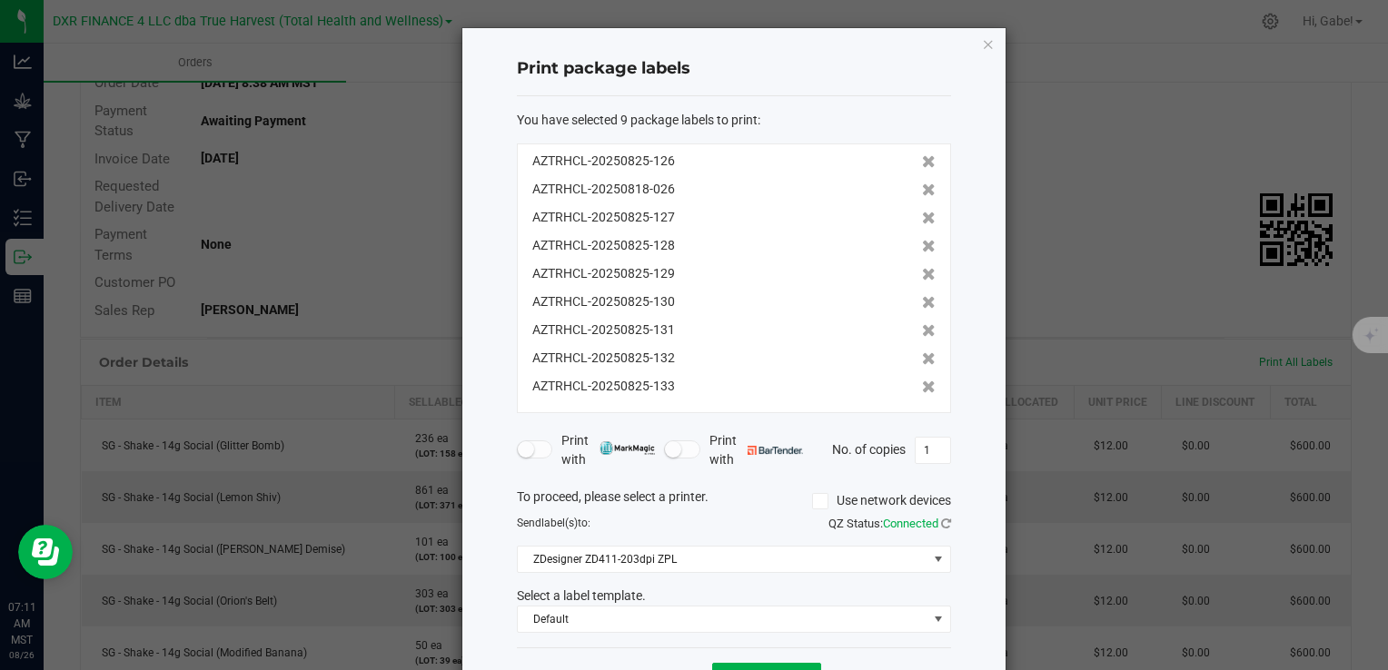
click at [922, 162] on icon at bounding box center [929, 161] width 14 height 13
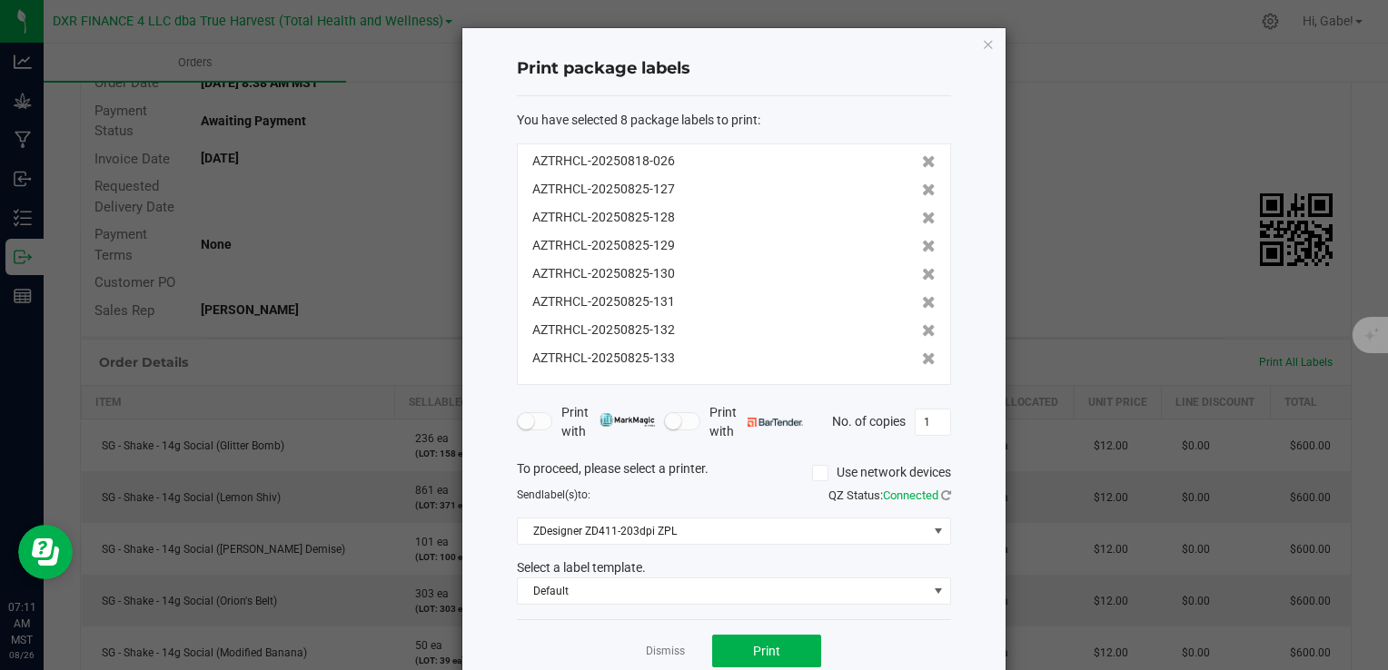
click at [922, 162] on icon at bounding box center [929, 161] width 14 height 13
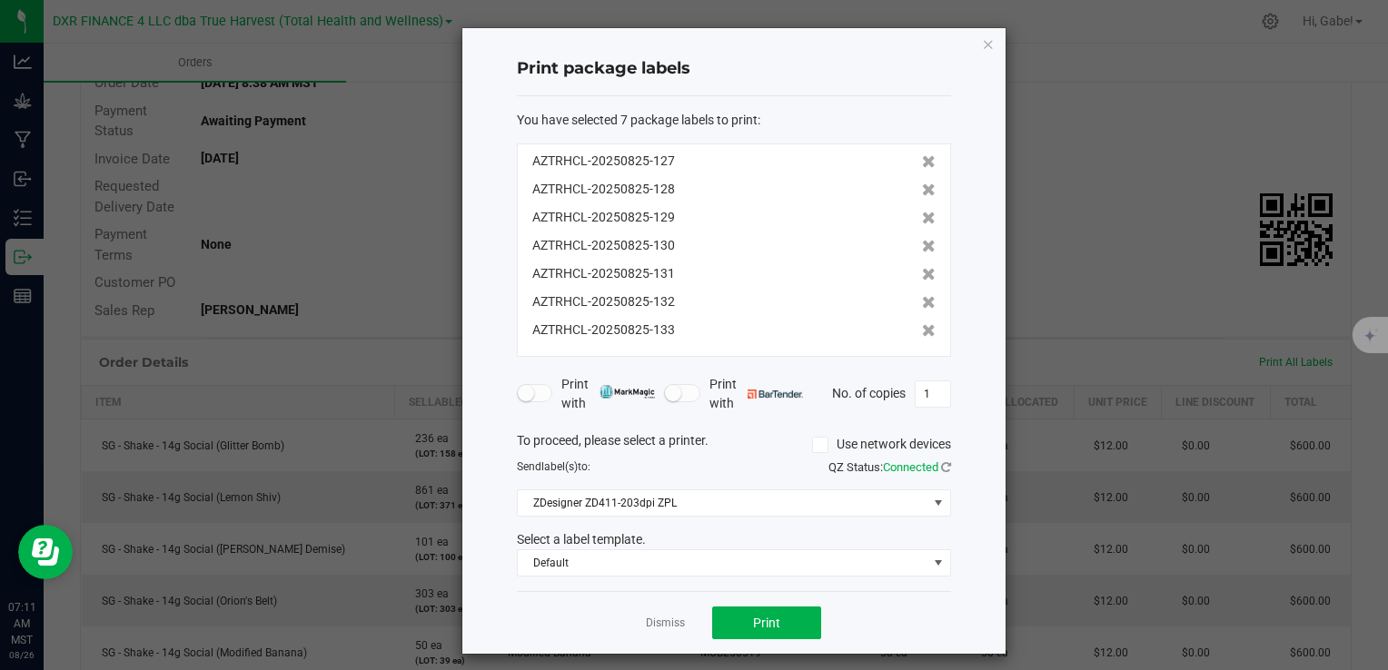
click at [922, 162] on icon at bounding box center [929, 161] width 14 height 13
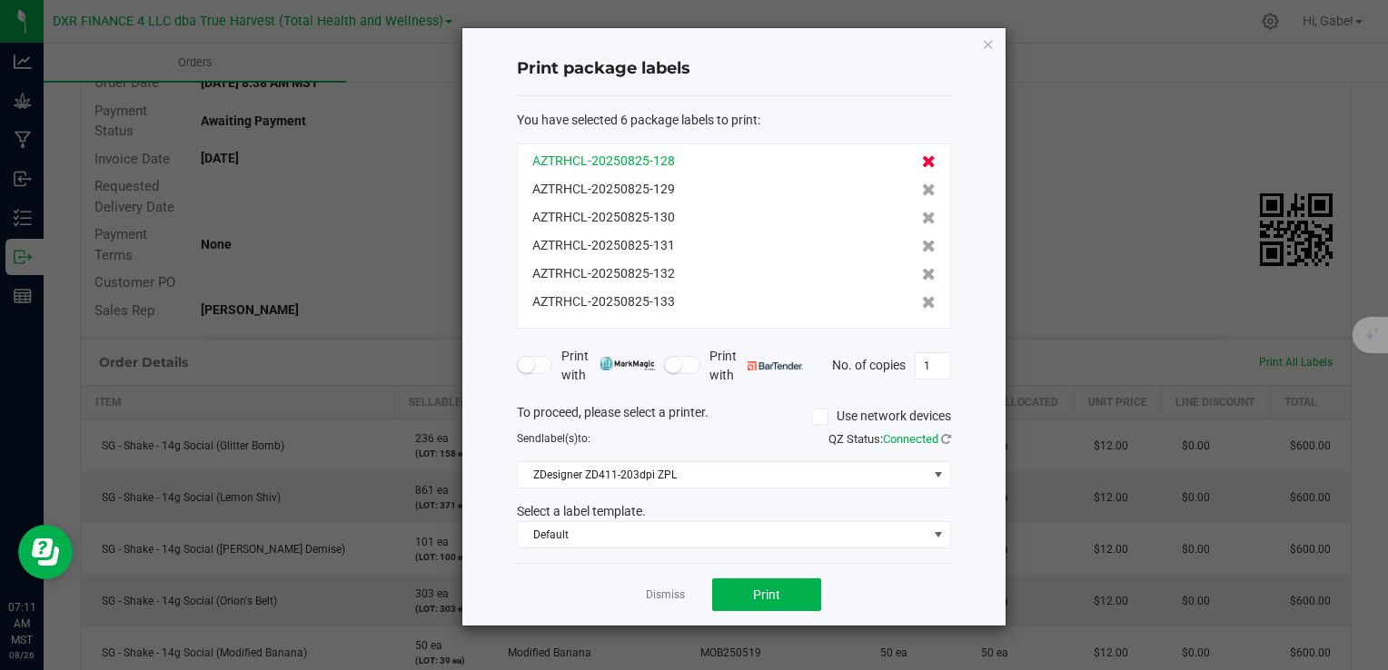
click at [922, 160] on icon at bounding box center [929, 161] width 14 height 13
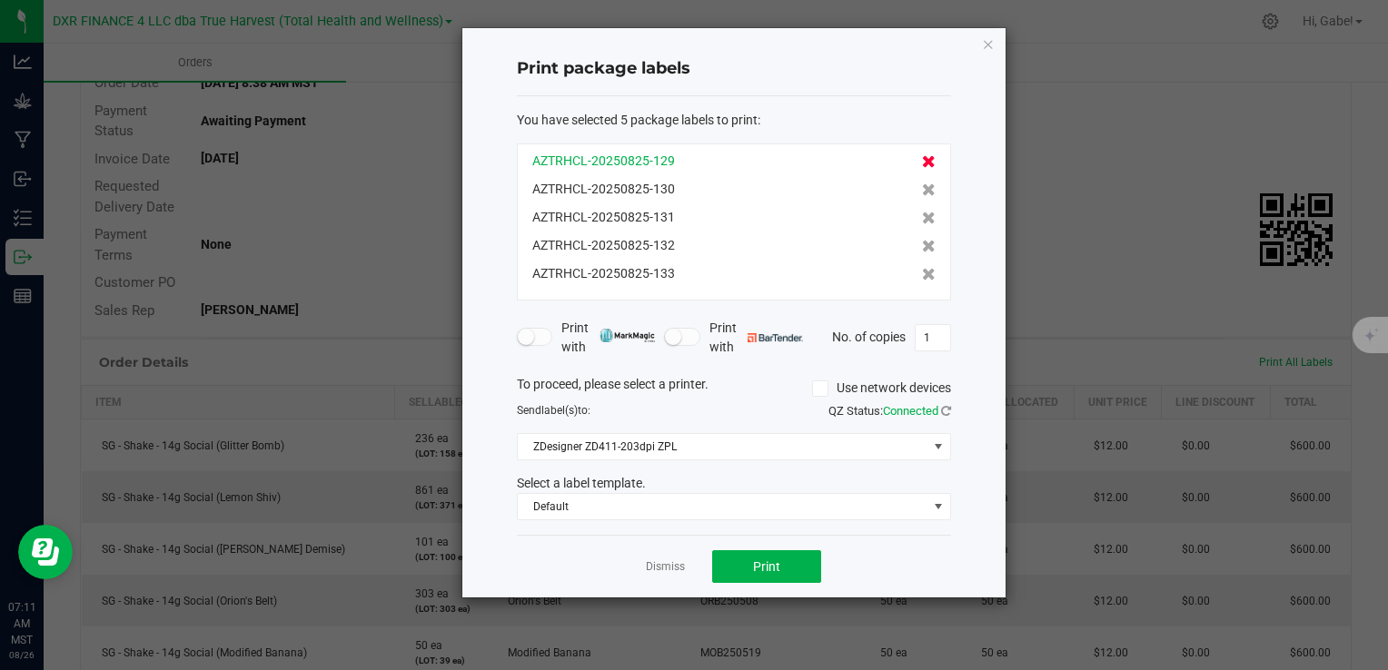
click at [922, 160] on icon at bounding box center [929, 161] width 14 height 13
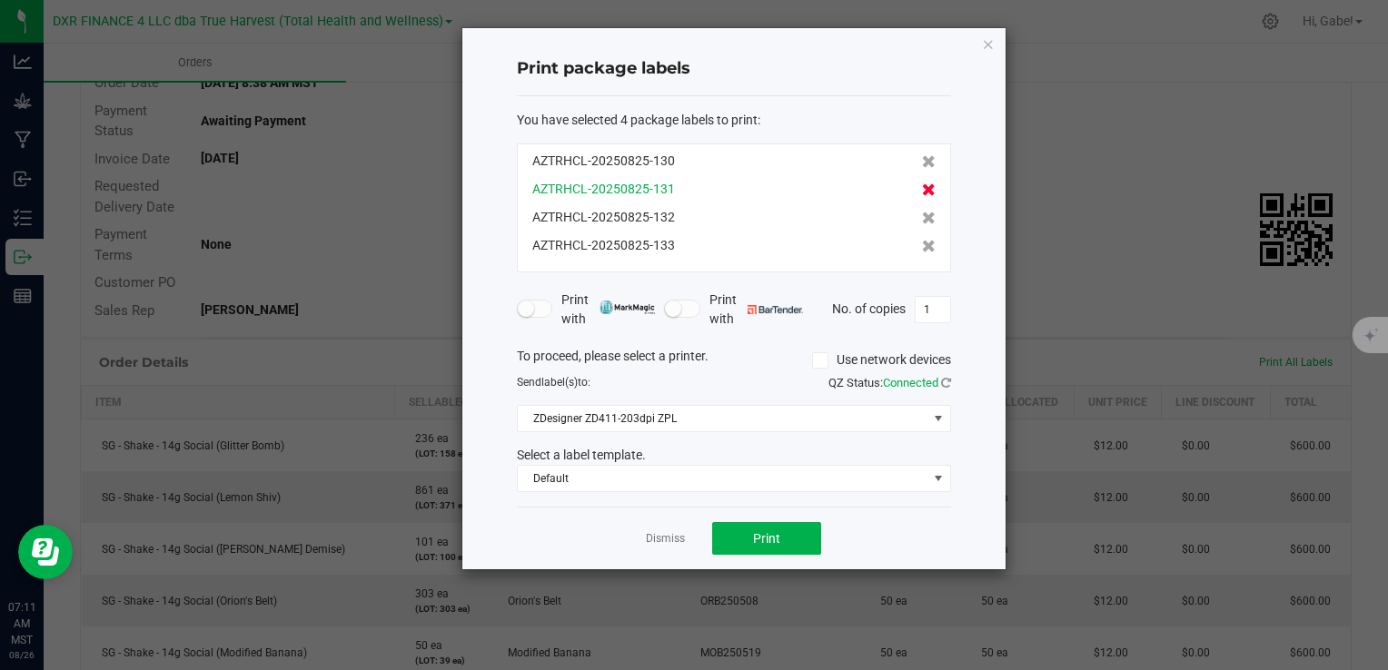
click at [922, 198] on span at bounding box center [929, 189] width 14 height 19
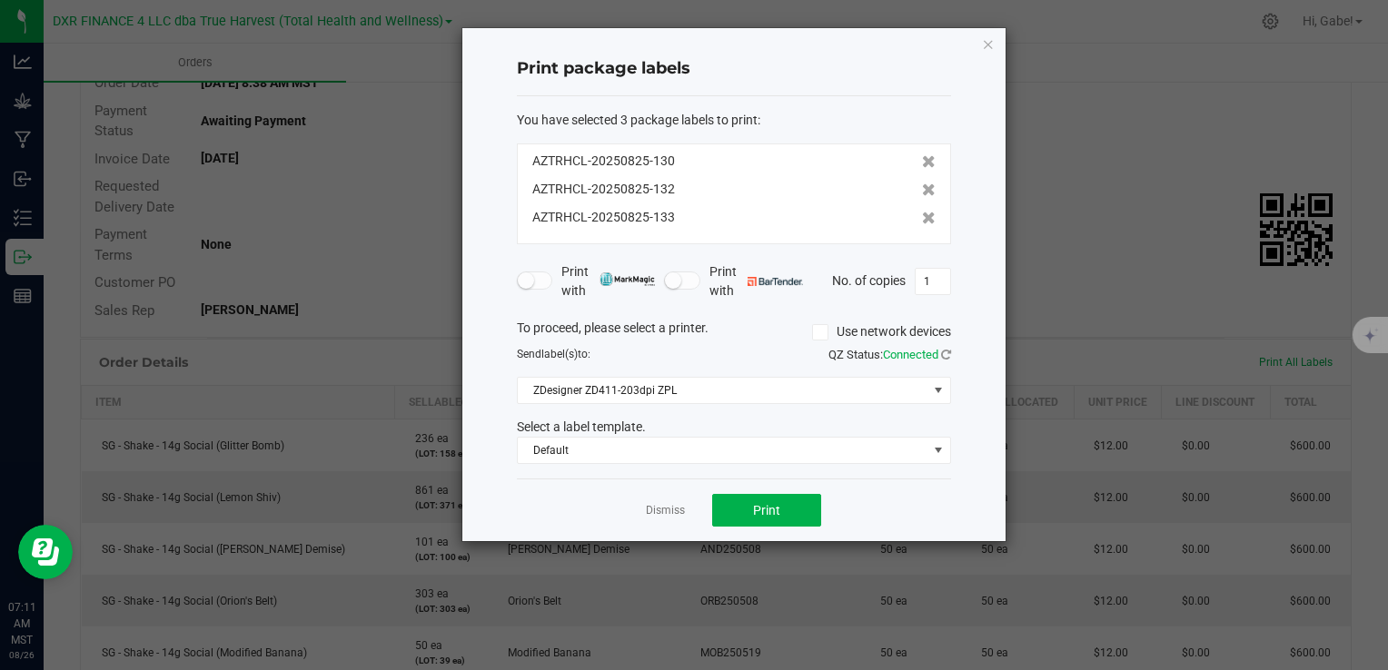
click at [922, 198] on span at bounding box center [929, 189] width 14 height 19
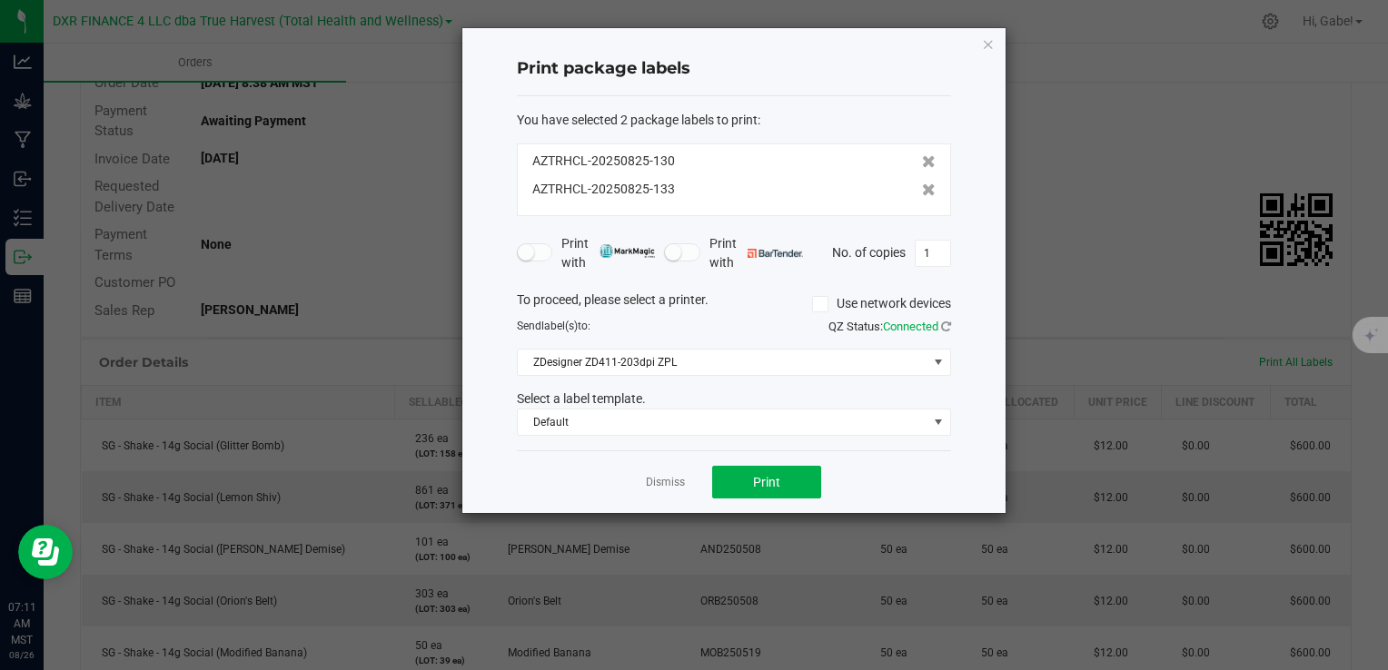
click at [922, 198] on span at bounding box center [929, 189] width 14 height 19
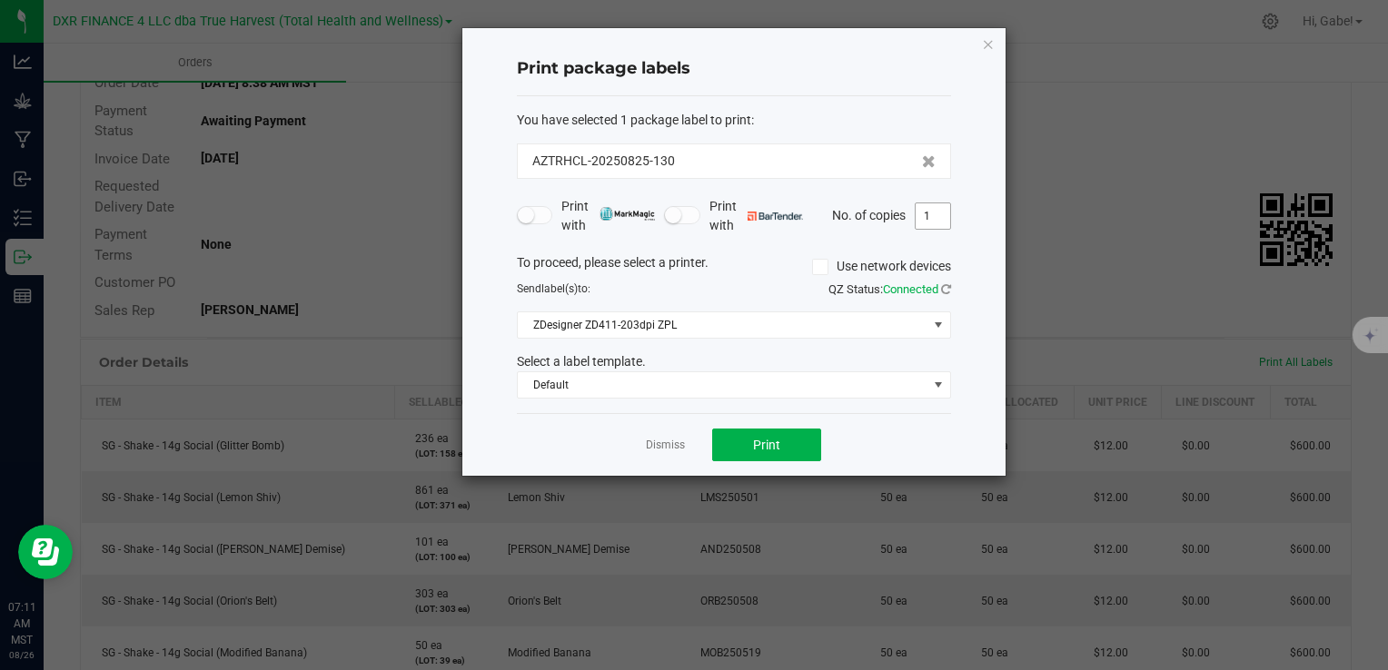
click at [940, 217] on input "1" at bounding box center [933, 215] width 35 height 25
type input "10"
click at [766, 458] on button "Print" at bounding box center [766, 445] width 109 height 33
click at [1243, 125] on ngb-modal-window "Print package labels You have selected 1 package label to print : AZTRHCL-20250…" at bounding box center [701, 335] width 1402 height 670
click at [1220, 89] on ngb-modal-window "Print package labels You have selected 1 package label to print : AZTRHCL-20250…" at bounding box center [701, 335] width 1402 height 670
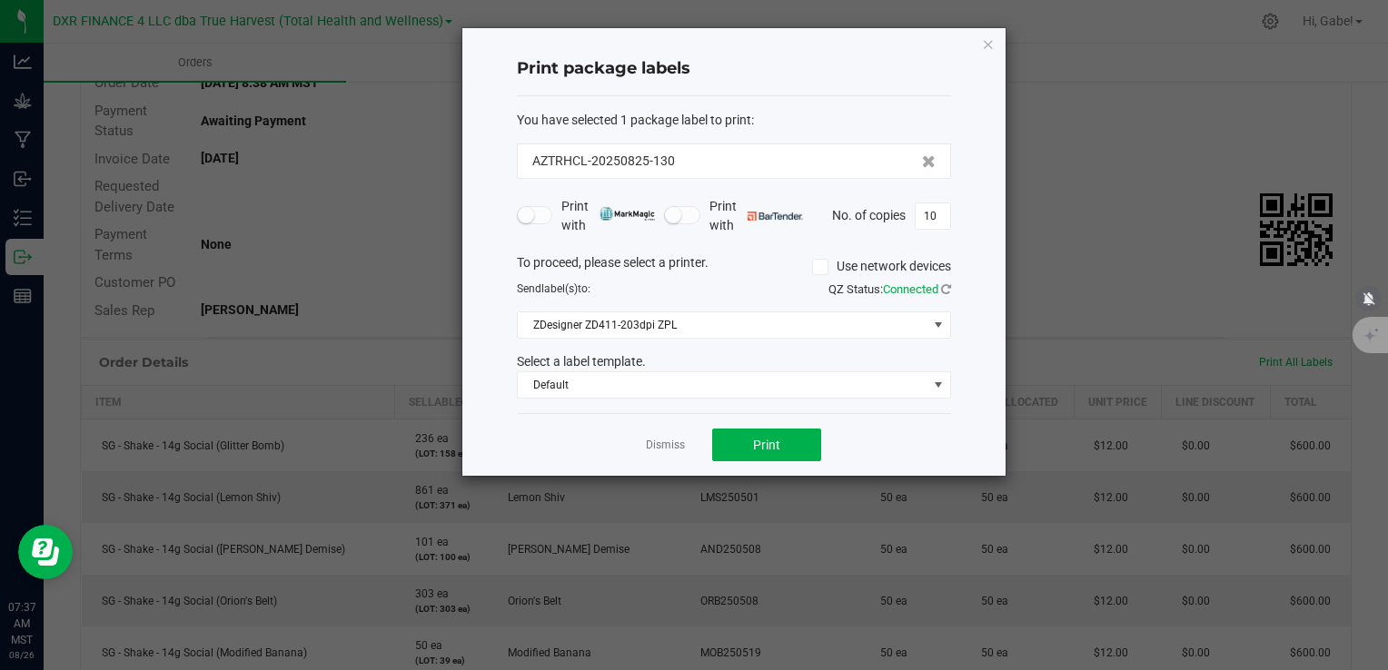
click at [985, 38] on icon "button" at bounding box center [988, 44] width 13 height 22
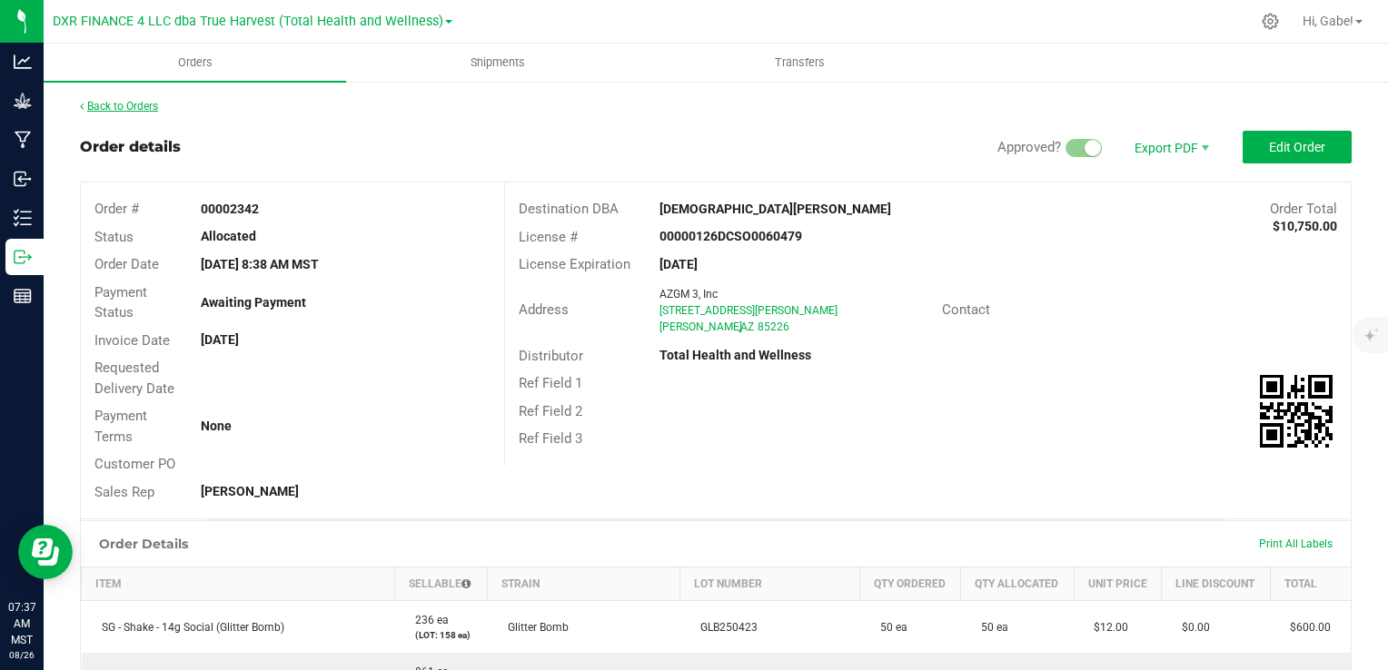
click at [134, 107] on link "Back to Orders" at bounding box center [119, 106] width 78 height 13
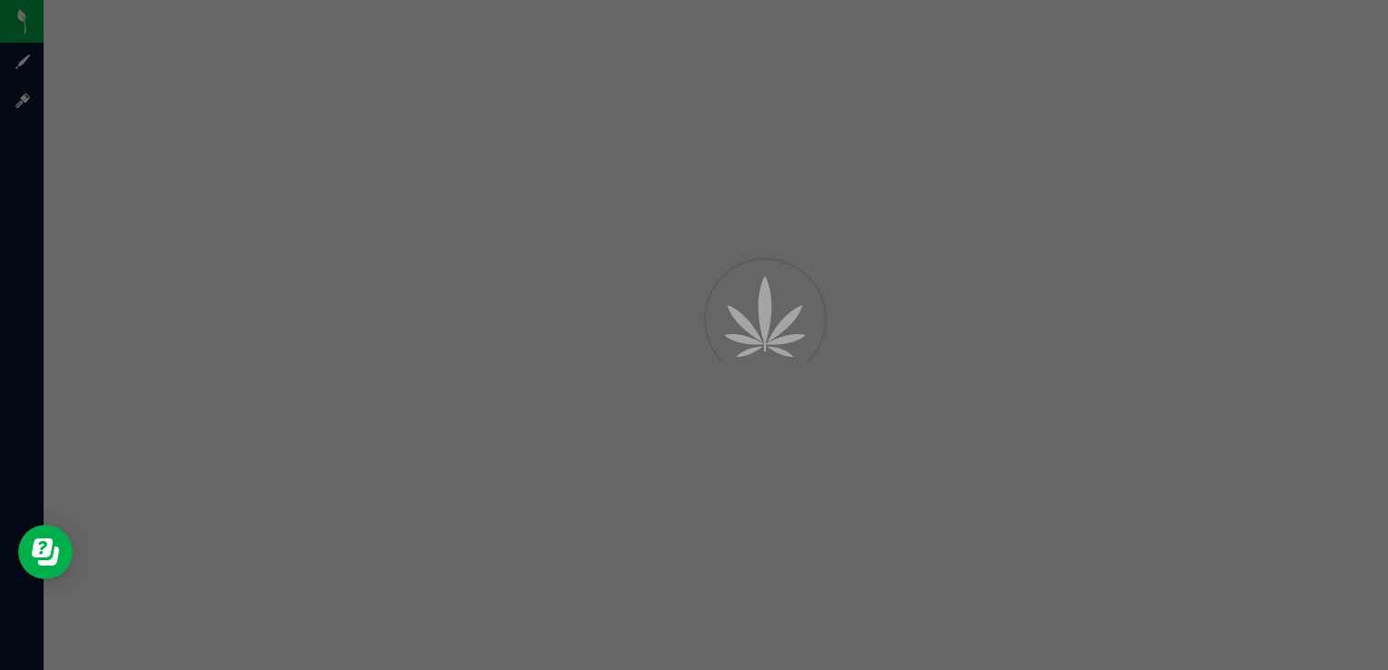
click at [273, 174] on div at bounding box center [694, 335] width 1388 height 670
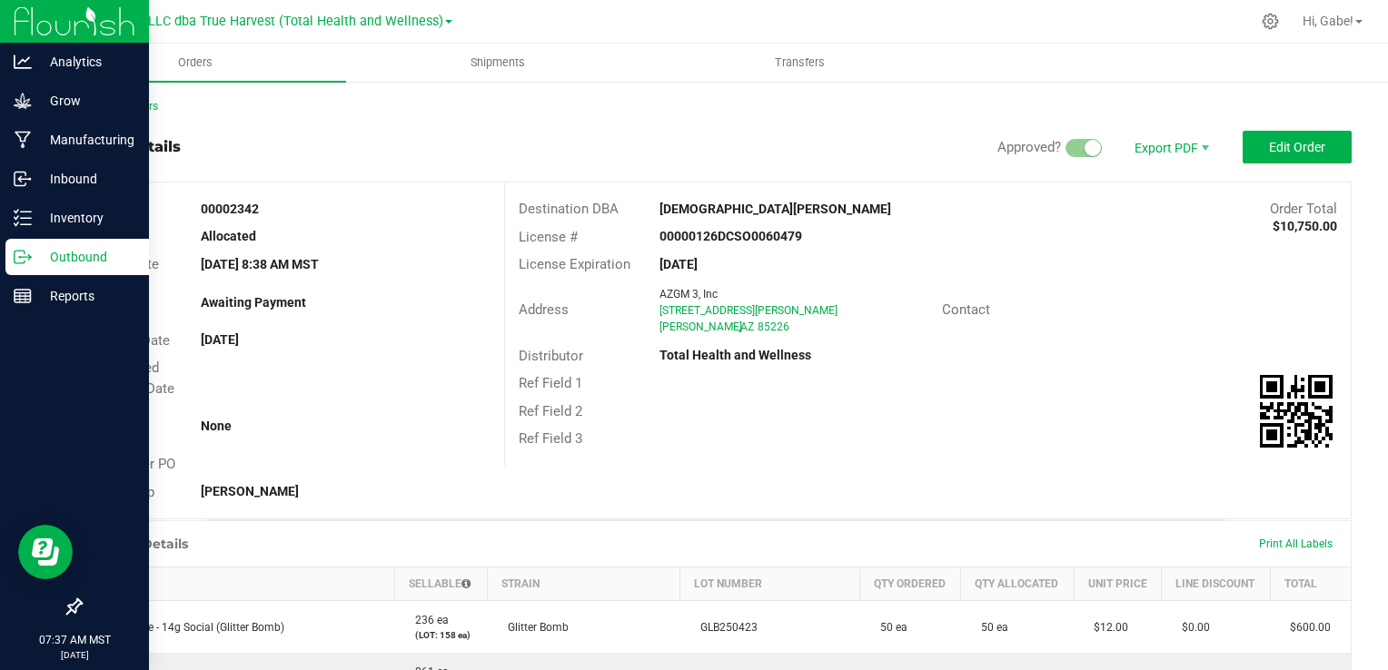
click at [32, 261] on p "Outbound" at bounding box center [86, 257] width 109 height 22
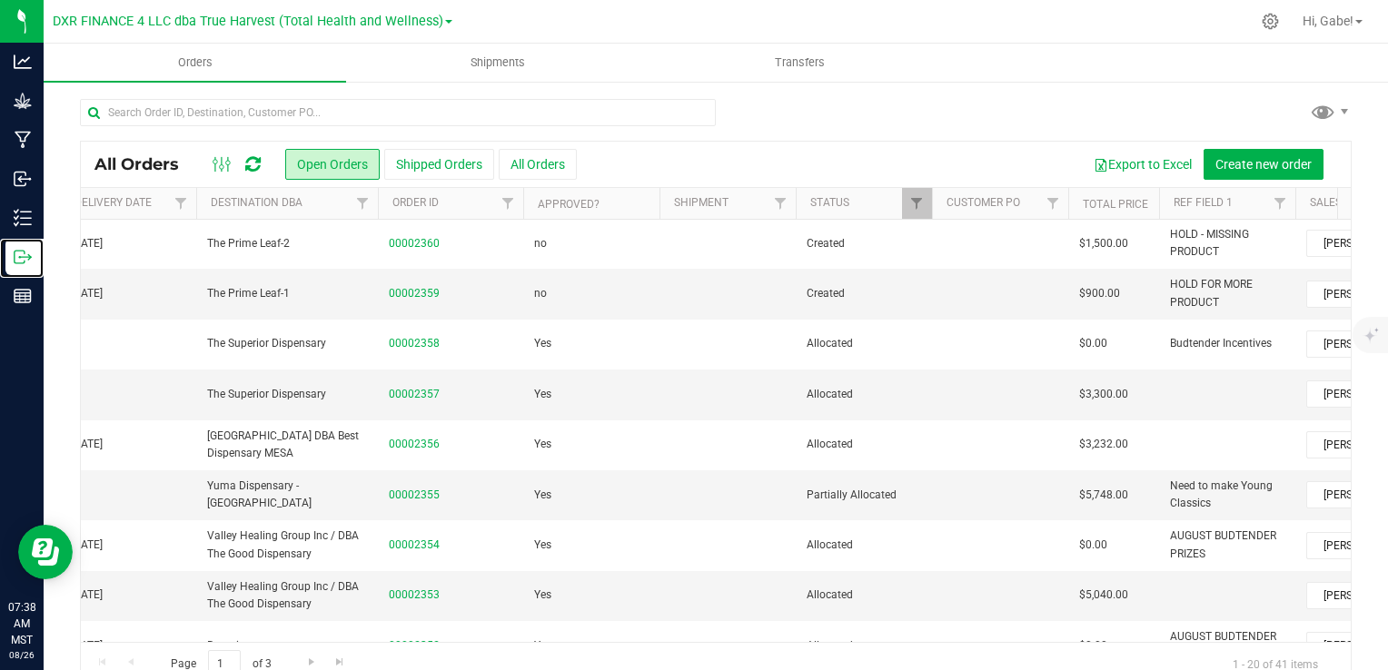
scroll to position [0, 130]
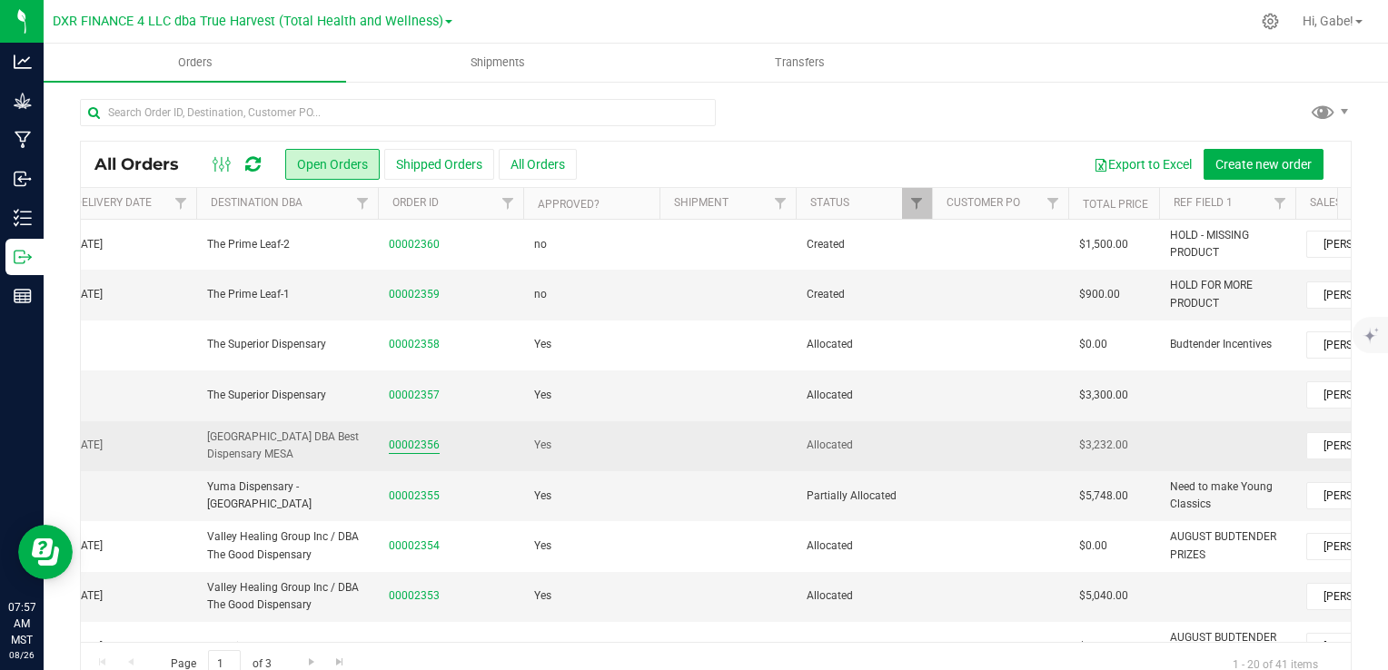
click at [423, 447] on link "00002356" at bounding box center [414, 445] width 51 height 17
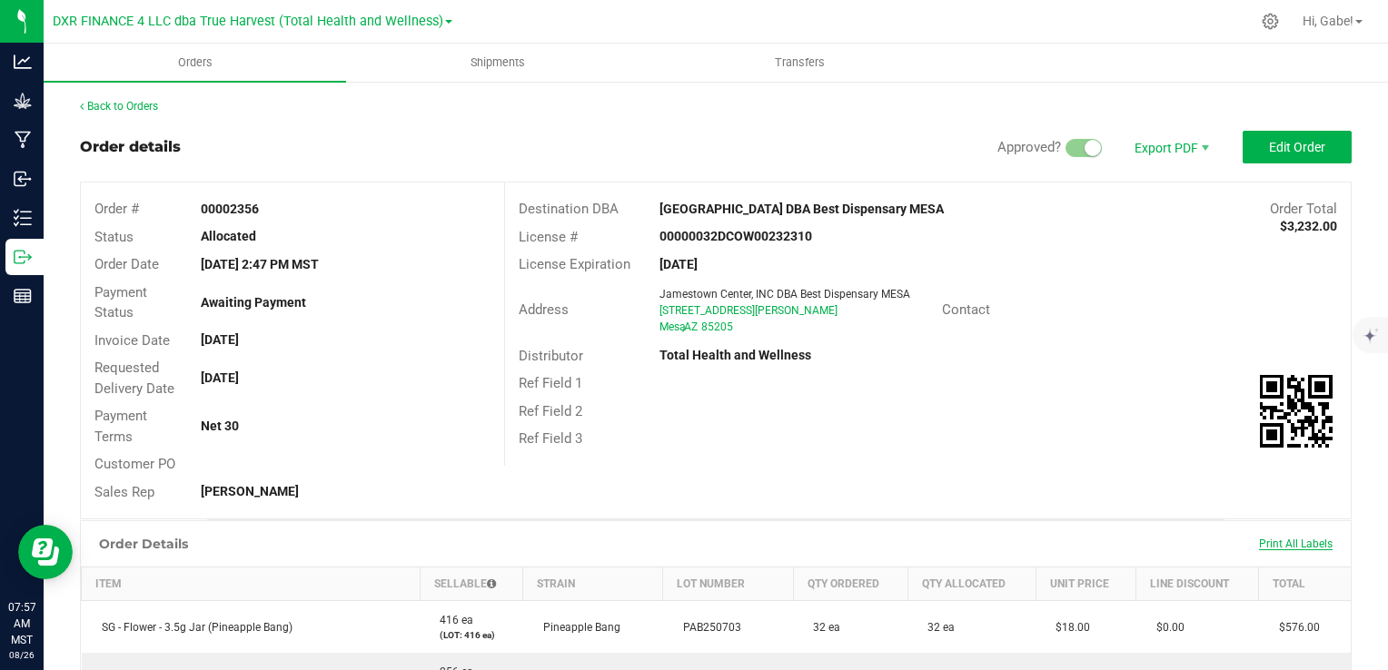
click at [1294, 550] on span "Print All Labels" at bounding box center [1296, 544] width 74 height 13
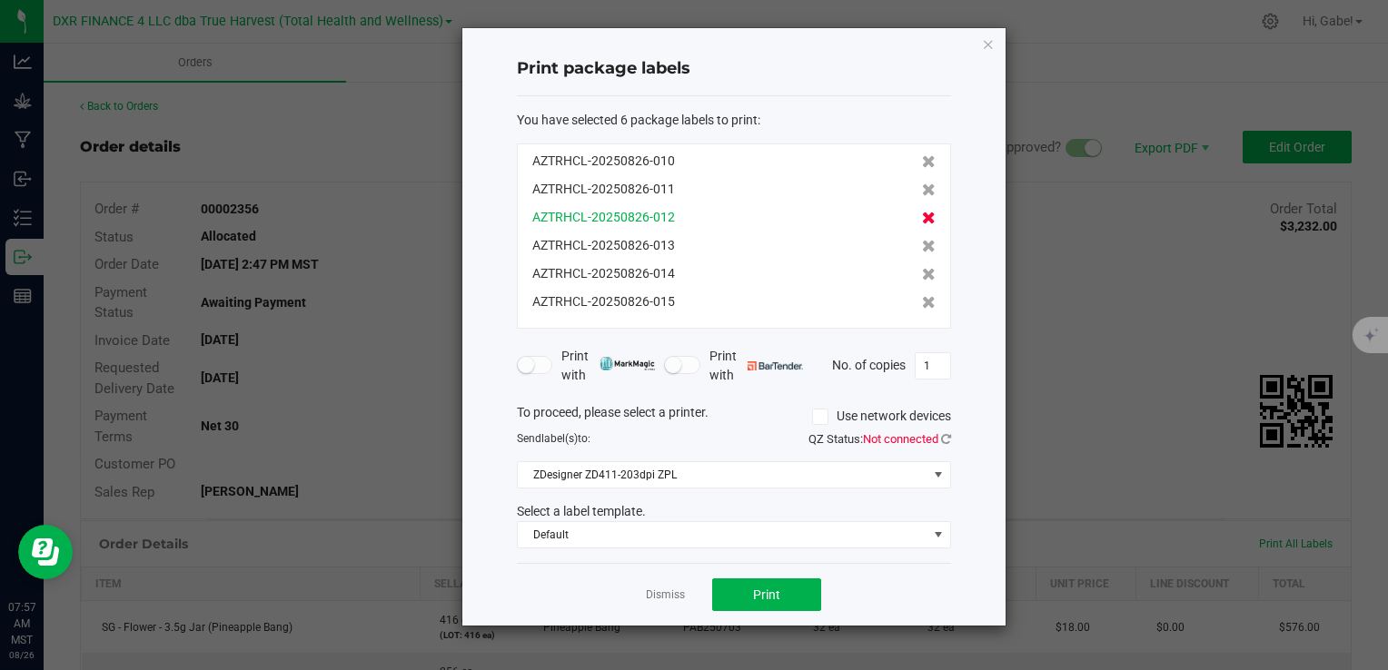
click at [922, 212] on icon at bounding box center [929, 218] width 14 height 13
click at [922, 240] on icon at bounding box center [929, 246] width 14 height 13
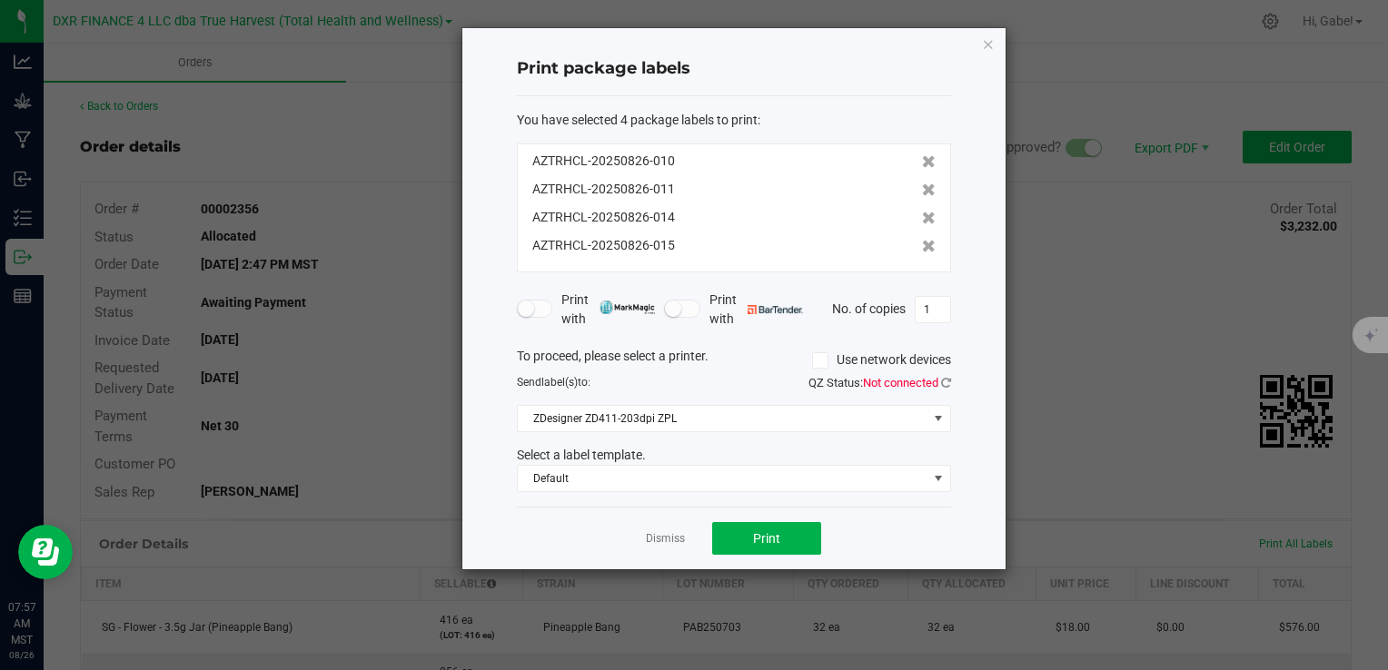
click at [922, 212] on icon at bounding box center [929, 218] width 14 height 13
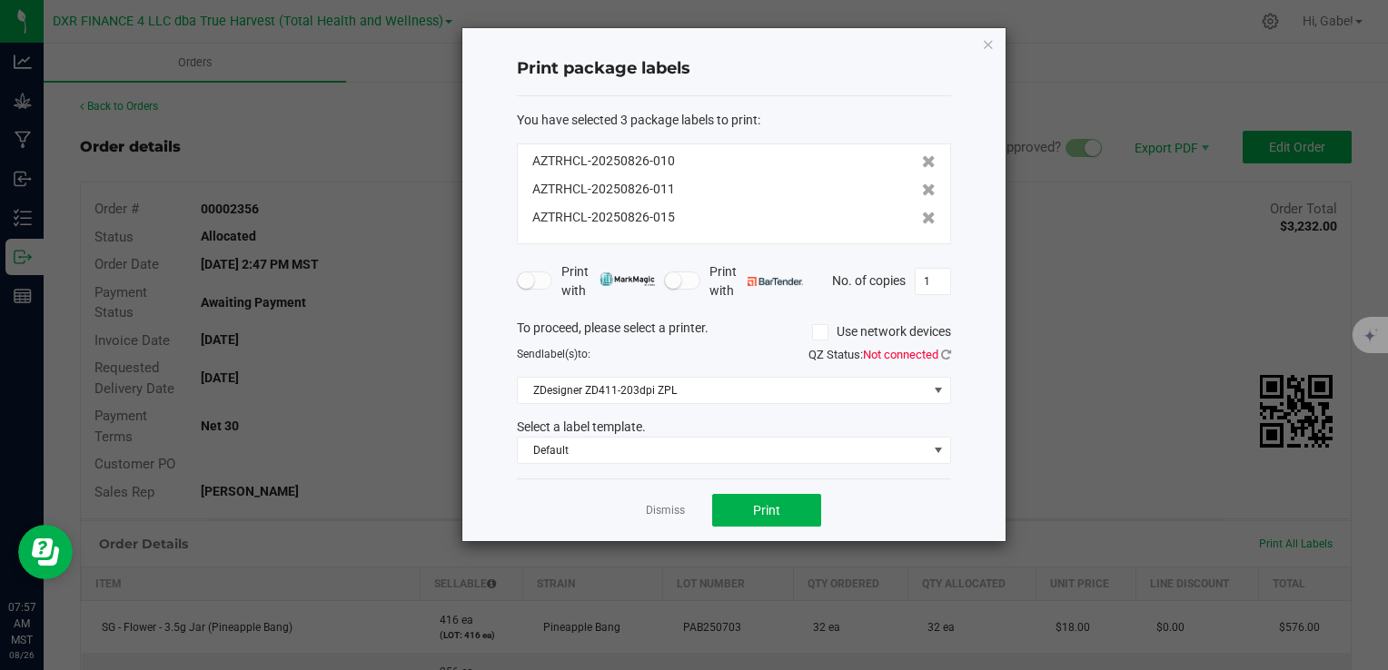
click at [922, 212] on icon at bounding box center [929, 218] width 14 height 13
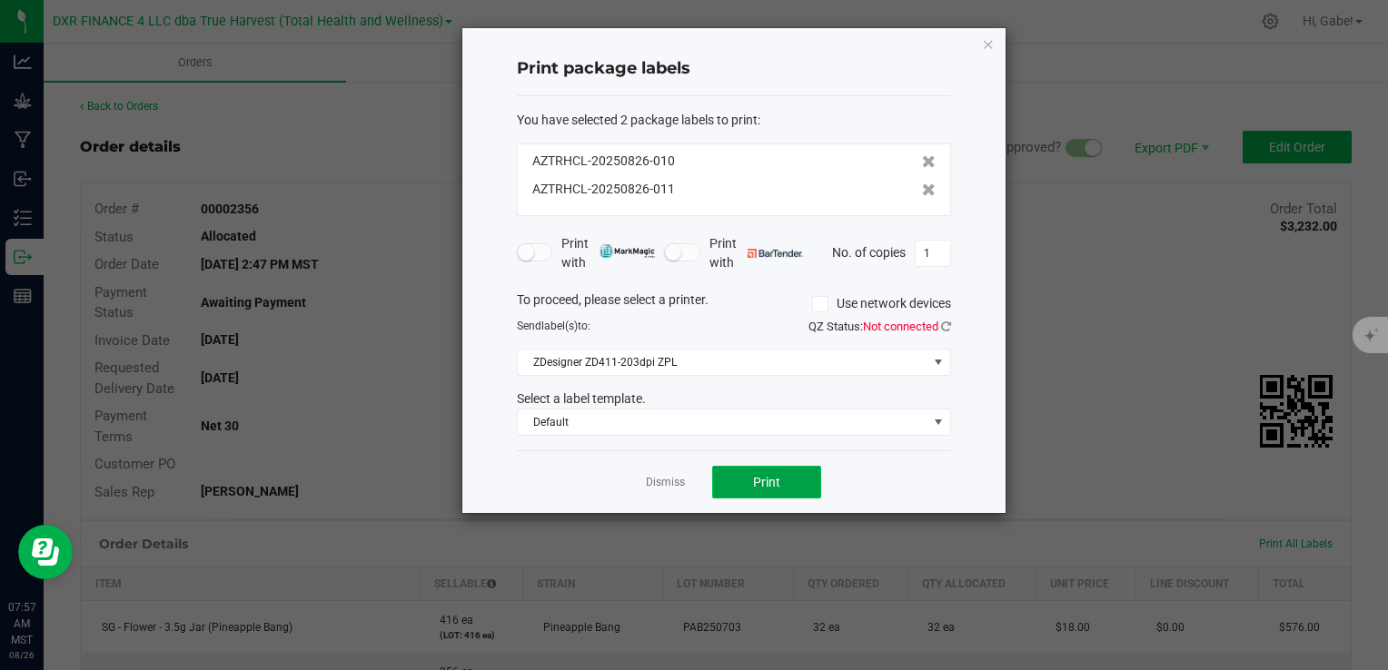
click at [778, 481] on span "Print" at bounding box center [766, 482] width 27 height 15
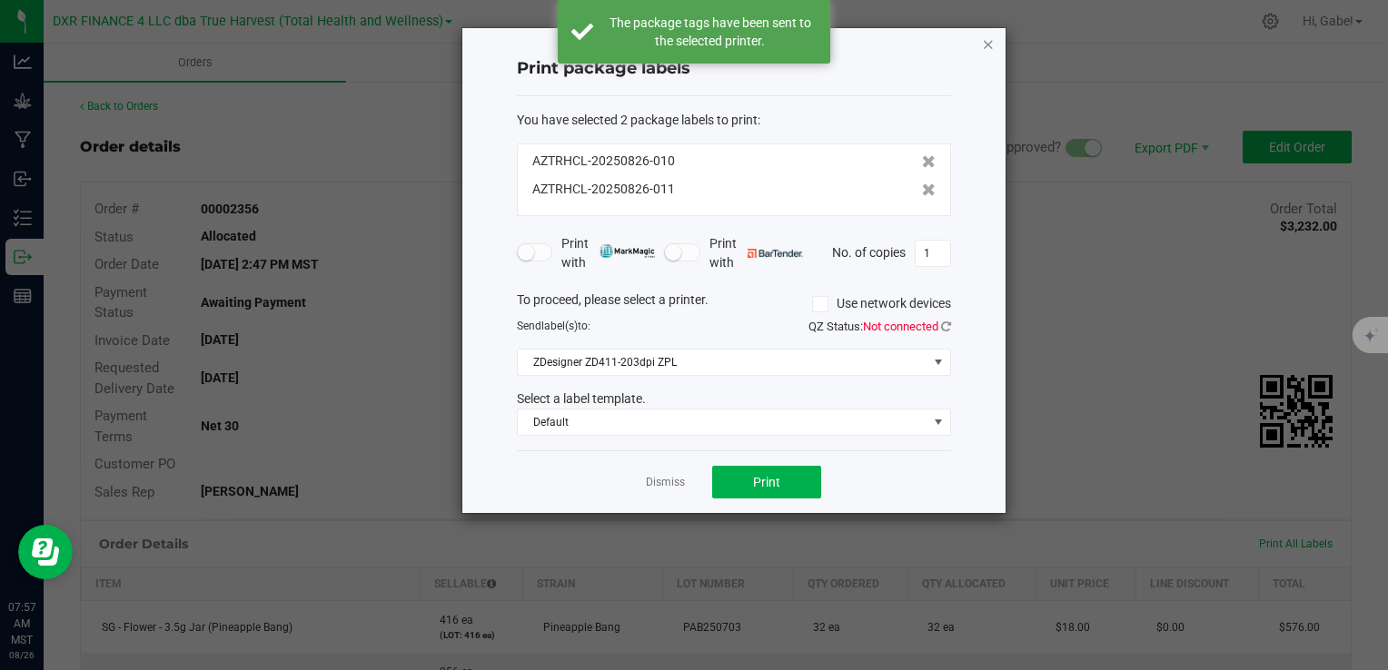
click at [987, 46] on icon "button" at bounding box center [988, 44] width 13 height 22
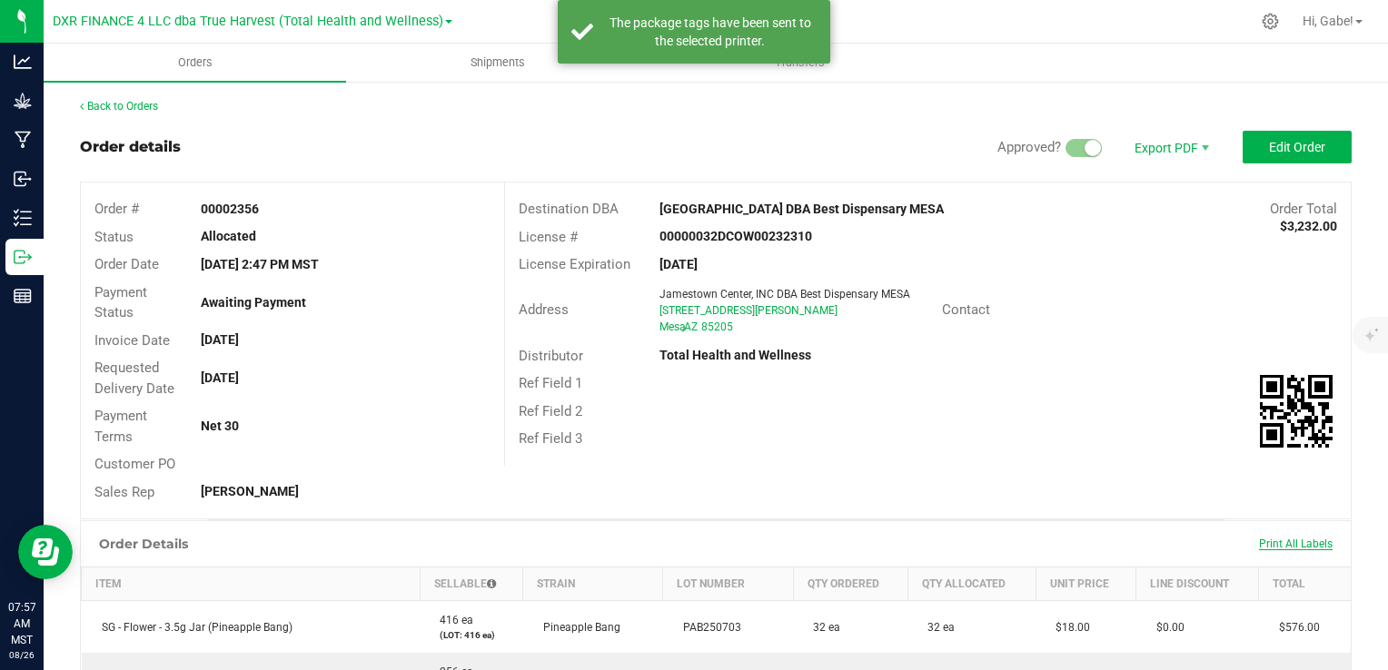
click at [1304, 546] on span "Print All Labels" at bounding box center [1296, 544] width 74 height 13
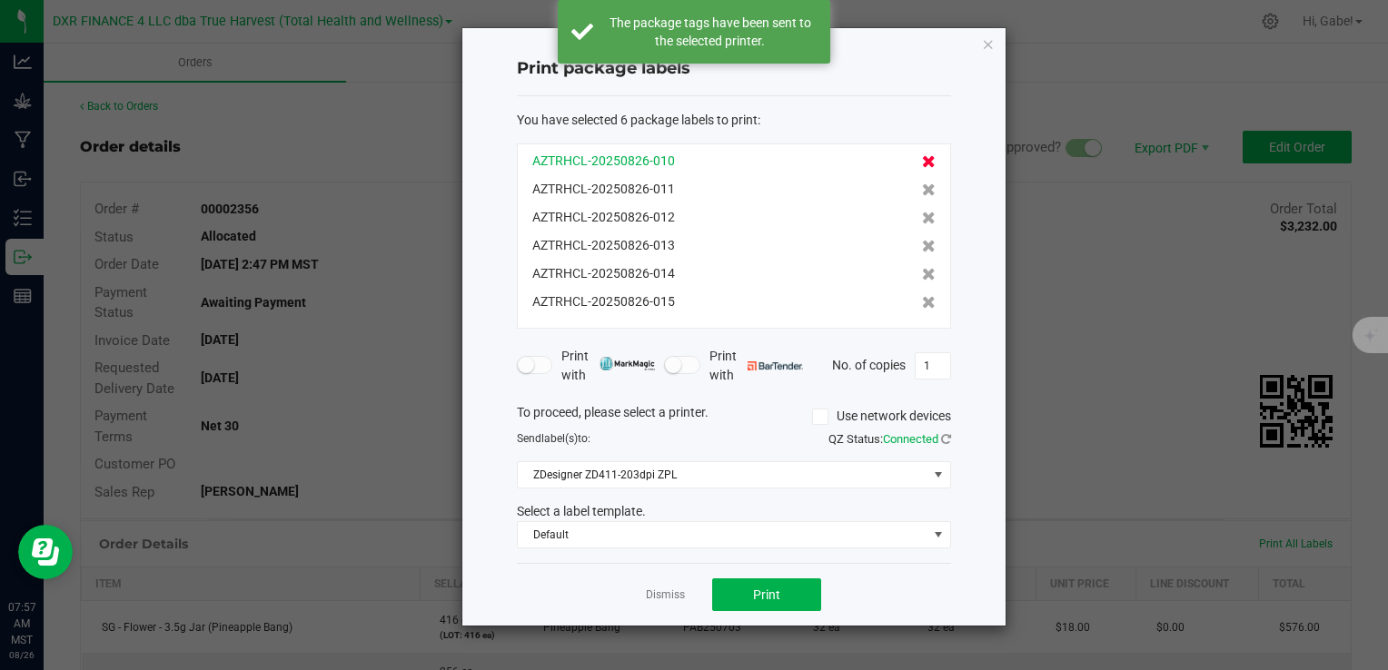
click at [922, 162] on icon at bounding box center [929, 161] width 14 height 13
click at [922, 183] on icon at bounding box center [929, 189] width 14 height 13
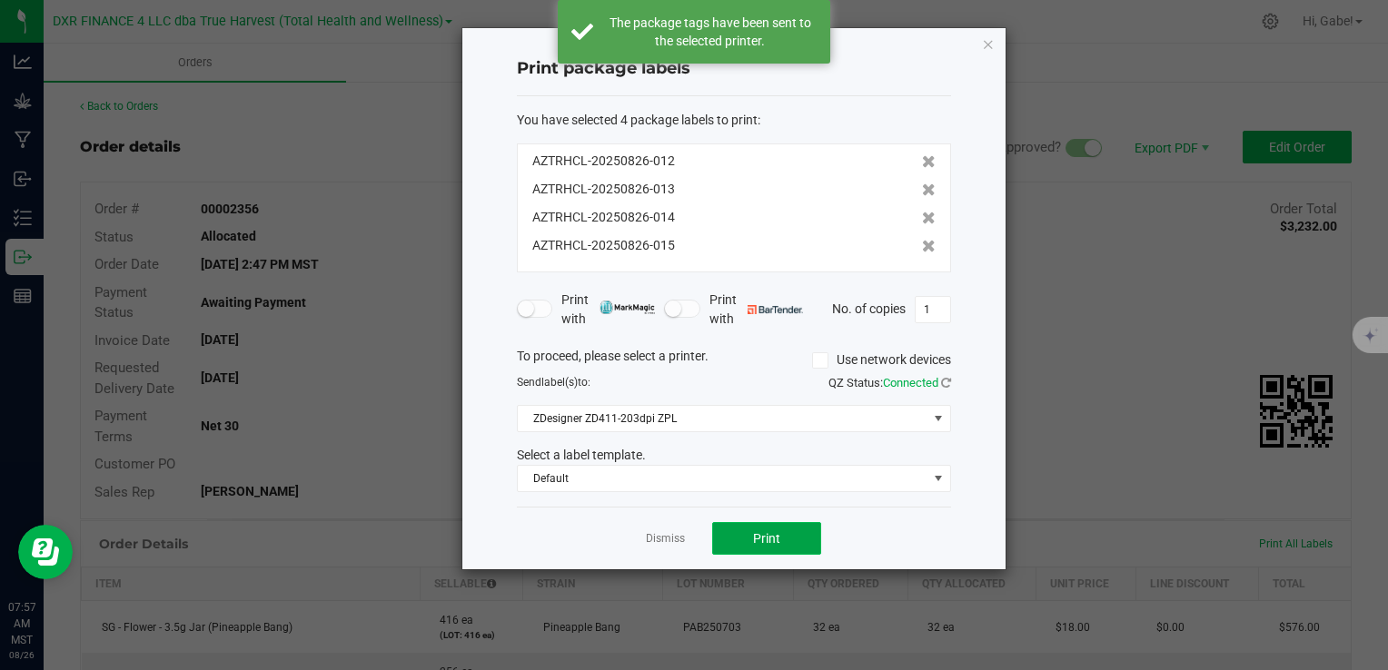
click at [781, 550] on button "Print" at bounding box center [766, 538] width 109 height 33
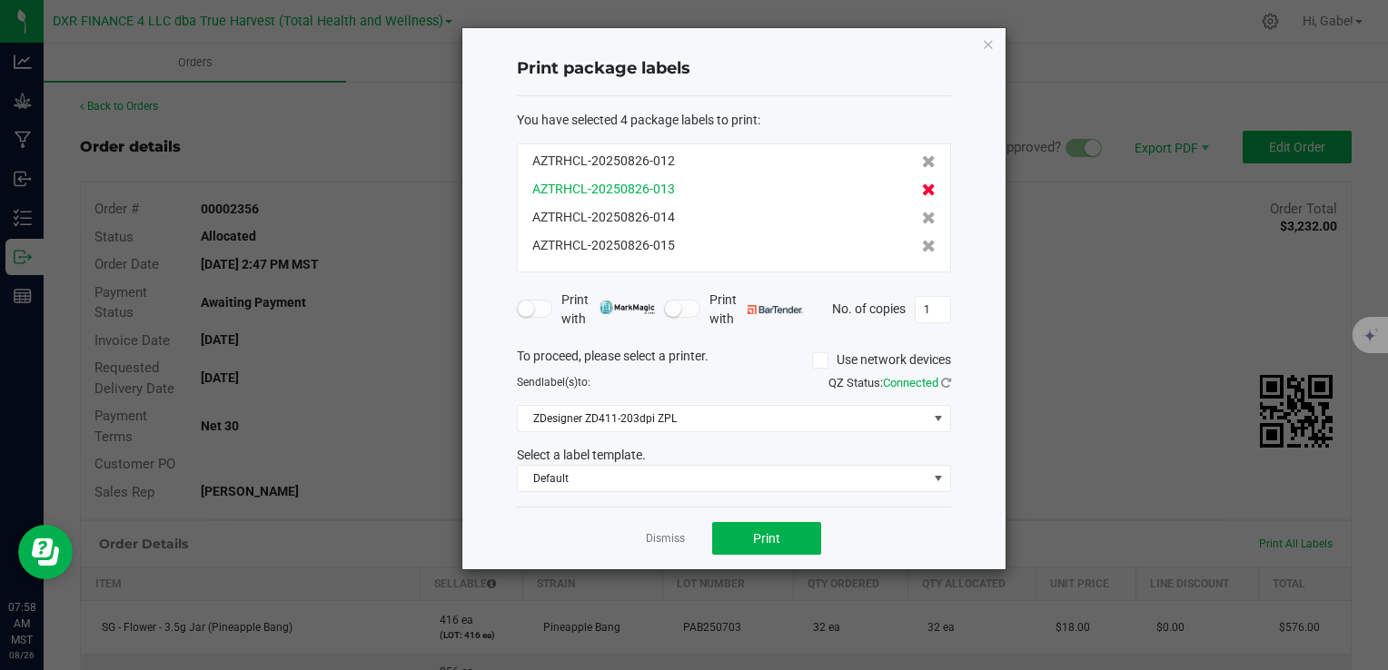
click at [922, 188] on icon at bounding box center [929, 189] width 14 height 13
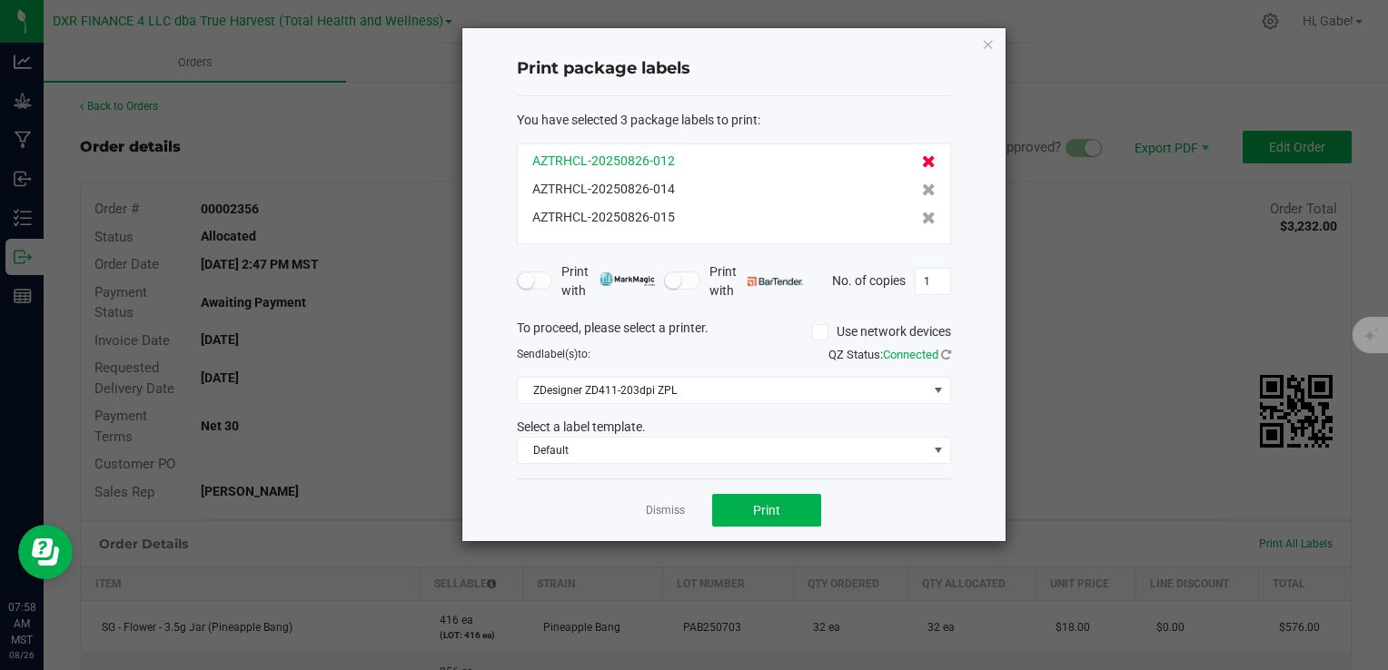
drag, startPoint x: 916, startPoint y: 163, endPoint x: 923, endPoint y: 187, distance: 25.6
click at [922, 163] on icon at bounding box center [929, 161] width 14 height 13
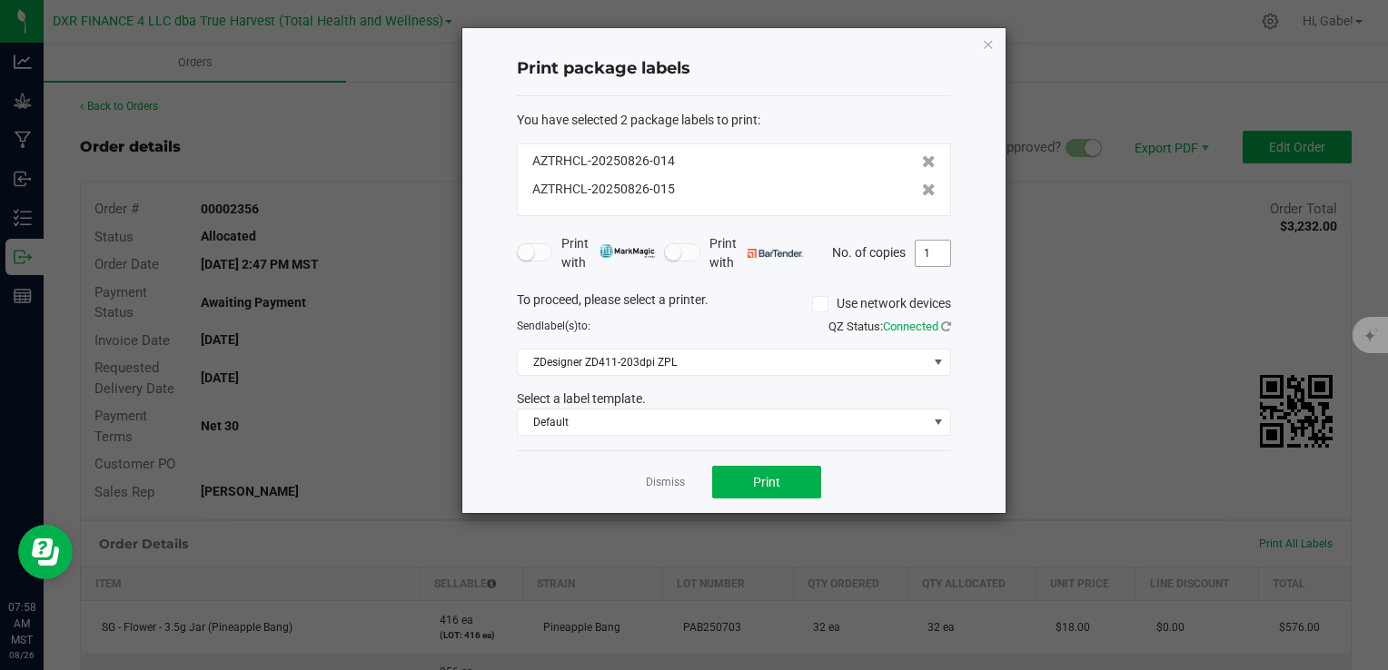
click at [933, 248] on input "1" at bounding box center [933, 253] width 35 height 25
type input "3"
click at [777, 484] on span "Print" at bounding box center [766, 482] width 27 height 15
drag, startPoint x: 1274, startPoint y: 278, endPoint x: 1258, endPoint y: 277, distance: 15.5
click at [1274, 278] on ngb-modal-window "Print package labels You have selected 2 package labels to print : AZTRHCL-2025…" at bounding box center [701, 335] width 1402 height 670
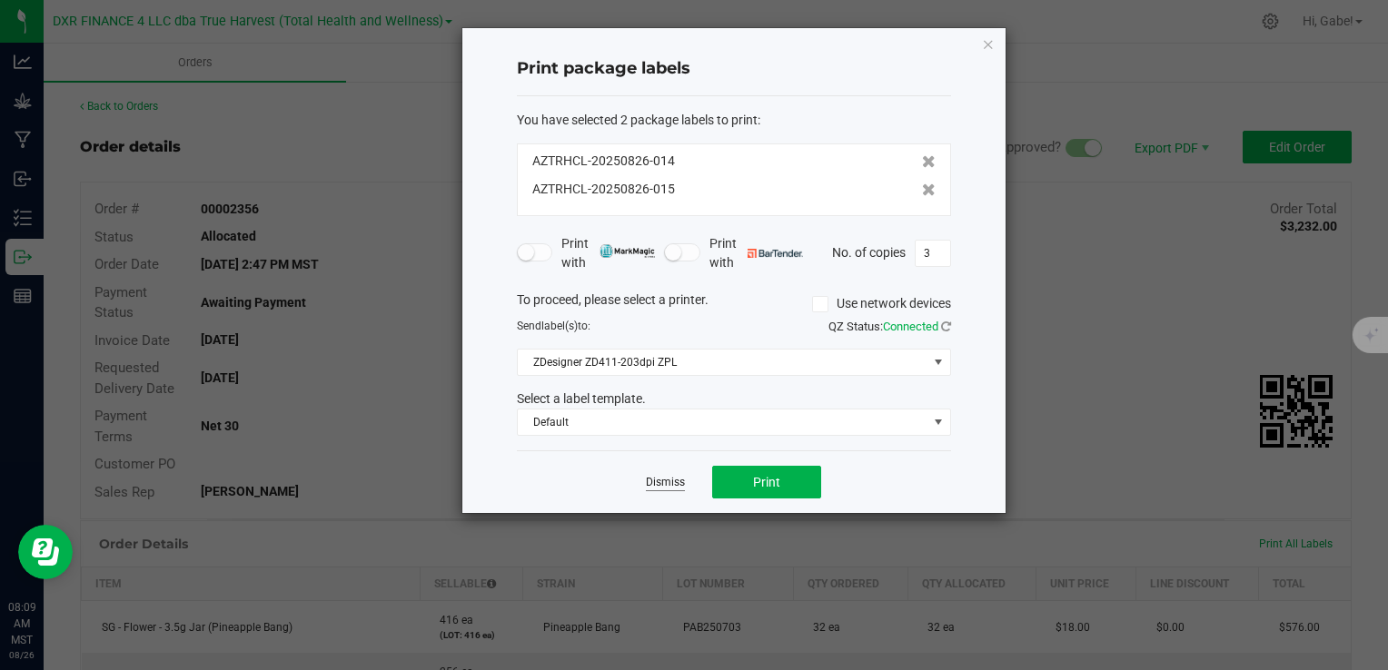
click at [652, 475] on link "Dismiss" at bounding box center [665, 482] width 39 height 15
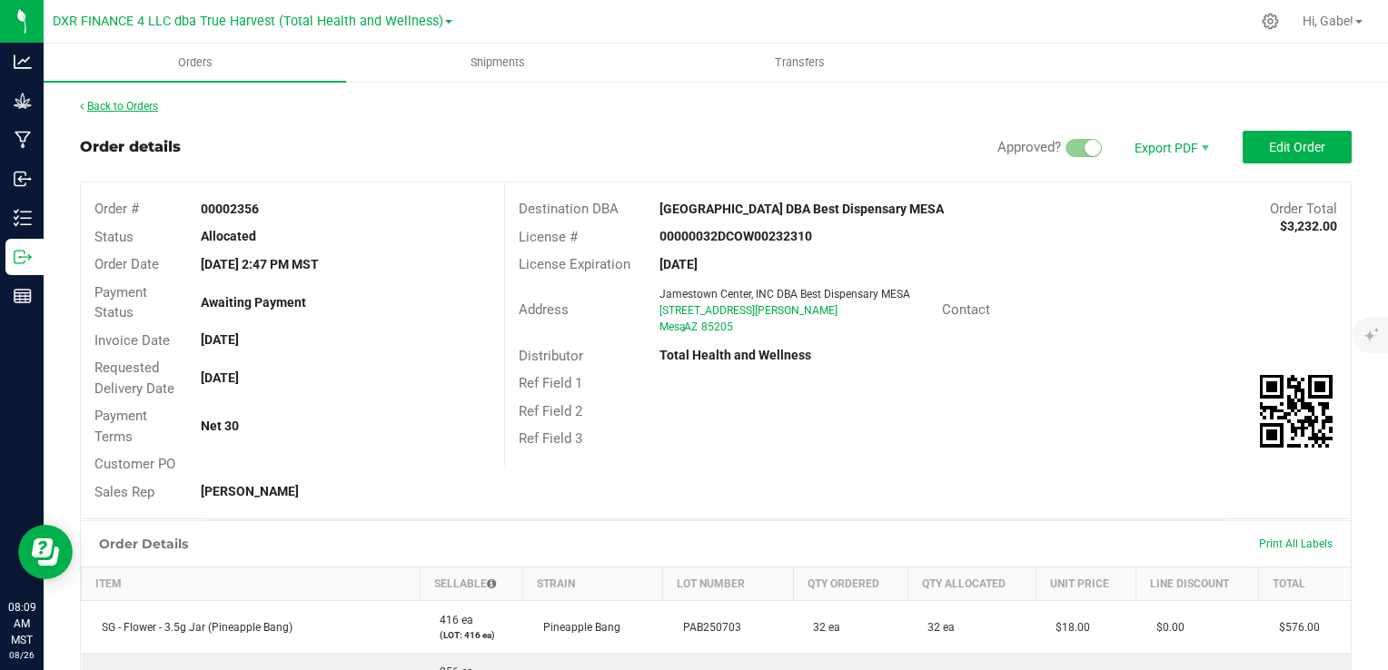
click at [139, 105] on link "Back to Orders" at bounding box center [119, 106] width 78 height 13
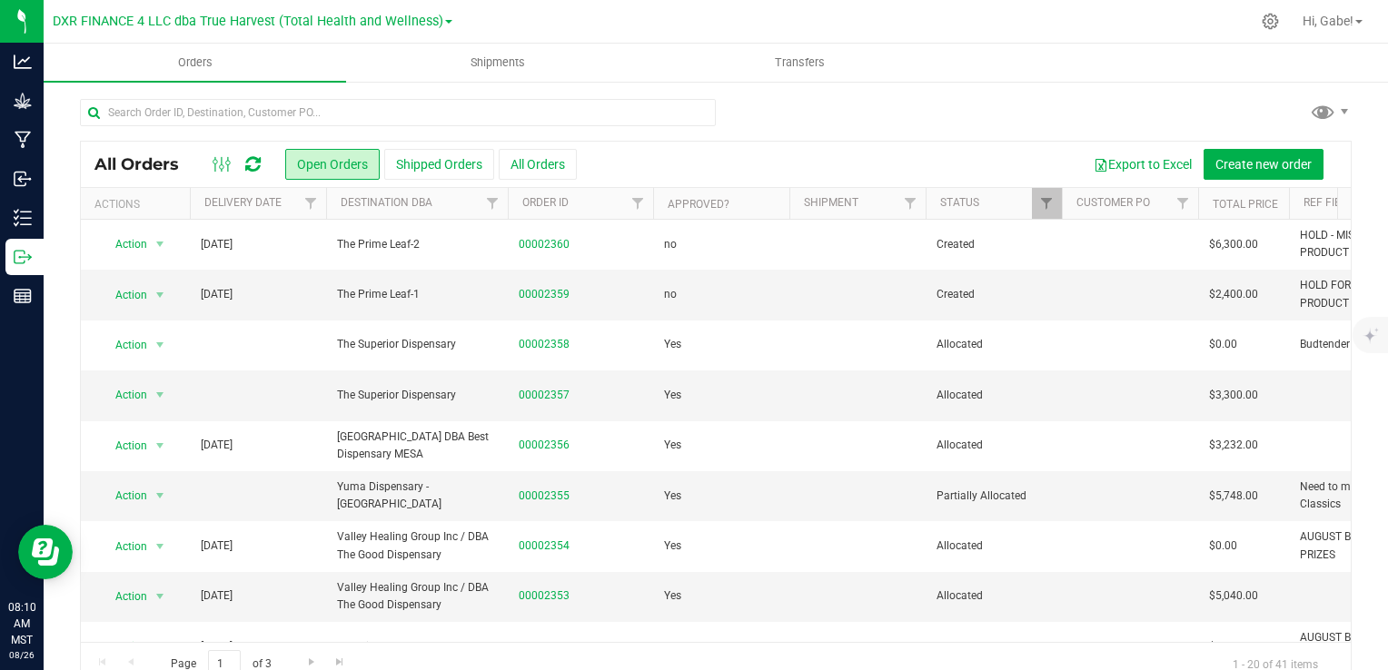
click at [1200, 107] on div at bounding box center [716, 120] width 1272 height 42
click at [550, 492] on link "00002355" at bounding box center [544, 496] width 51 height 17
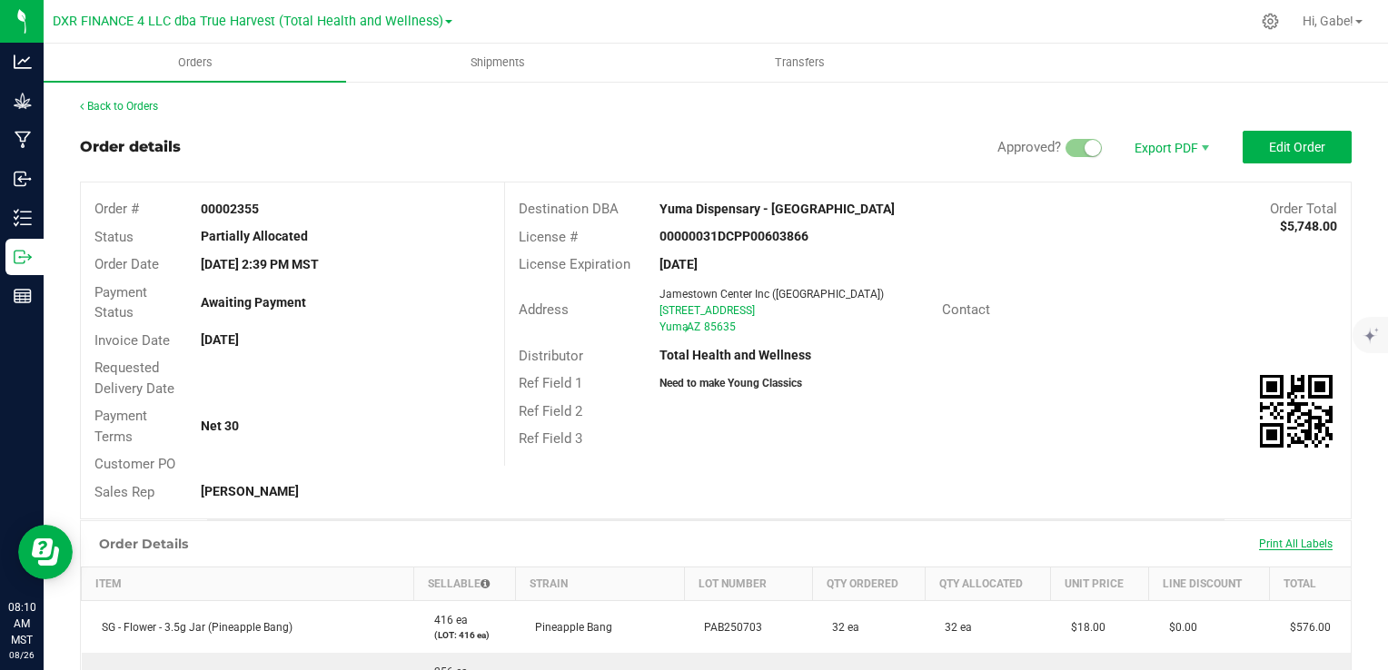
click at [1290, 541] on span "Print All Labels" at bounding box center [1296, 544] width 74 height 13
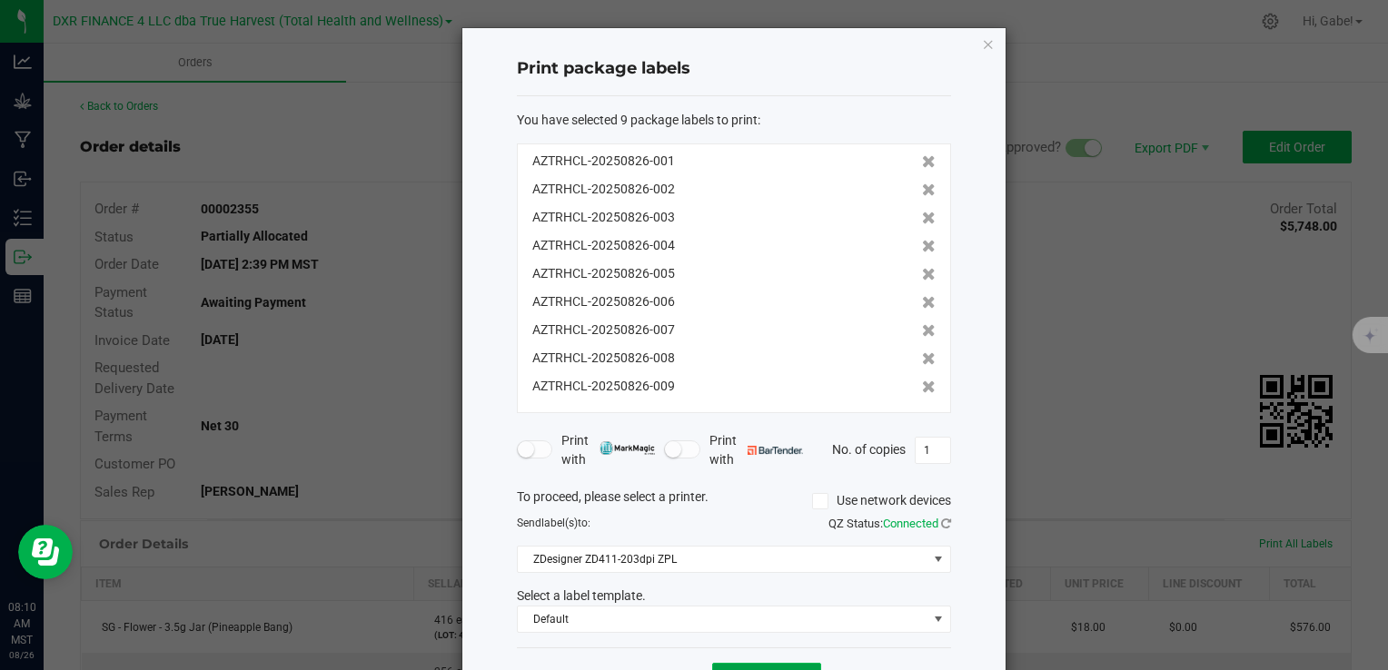
click at [793, 663] on button "Print" at bounding box center [766, 679] width 109 height 33
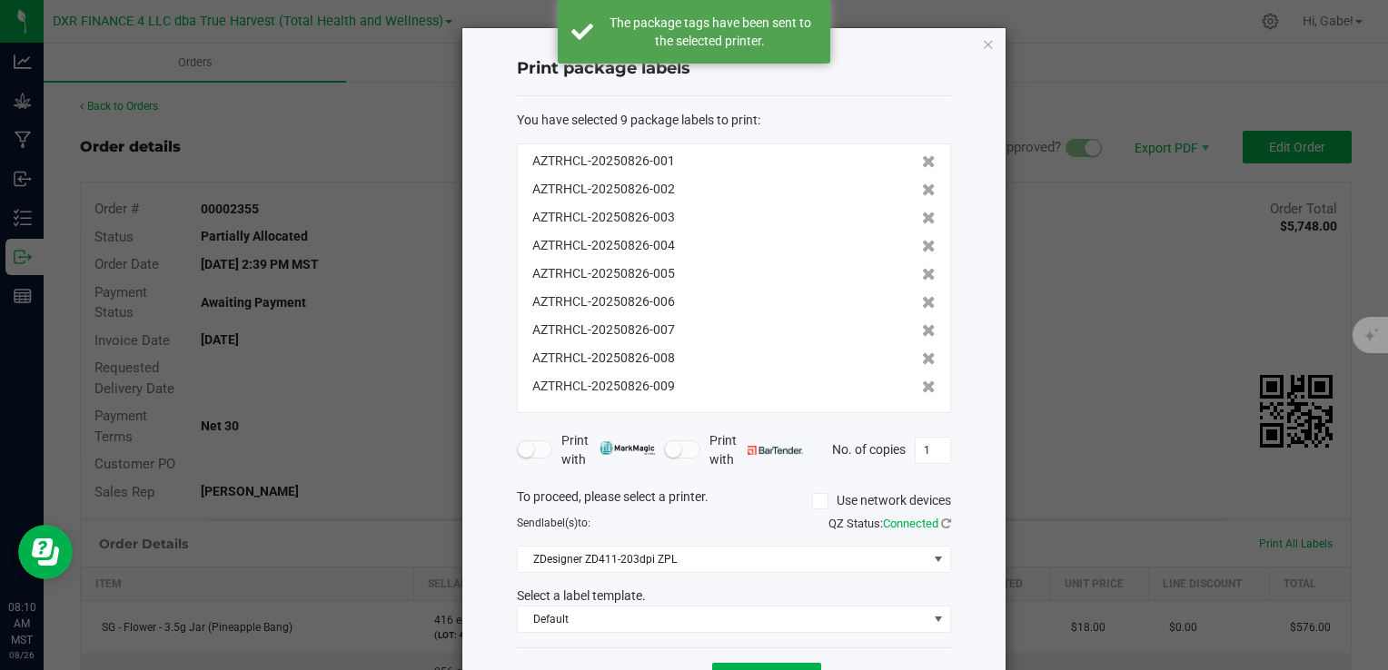
click at [983, 45] on icon "button" at bounding box center [988, 44] width 13 height 22
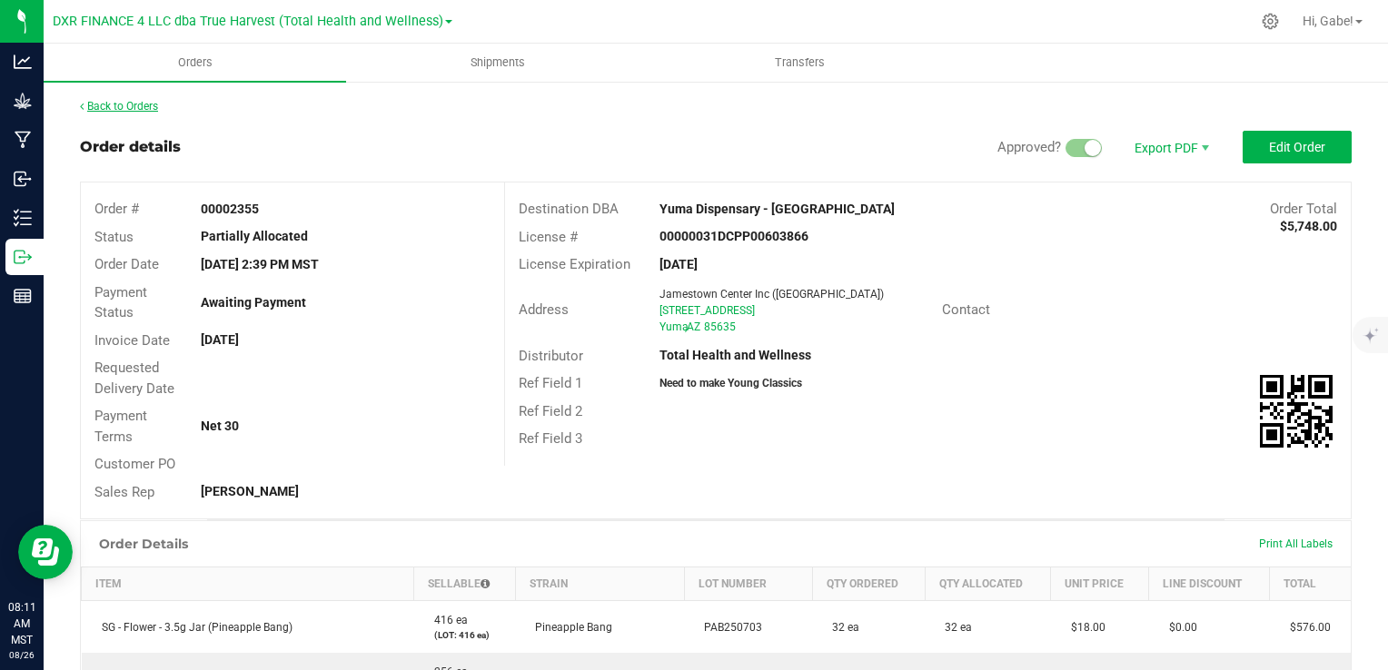
click at [116, 110] on link "Back to Orders" at bounding box center [119, 106] width 78 height 13
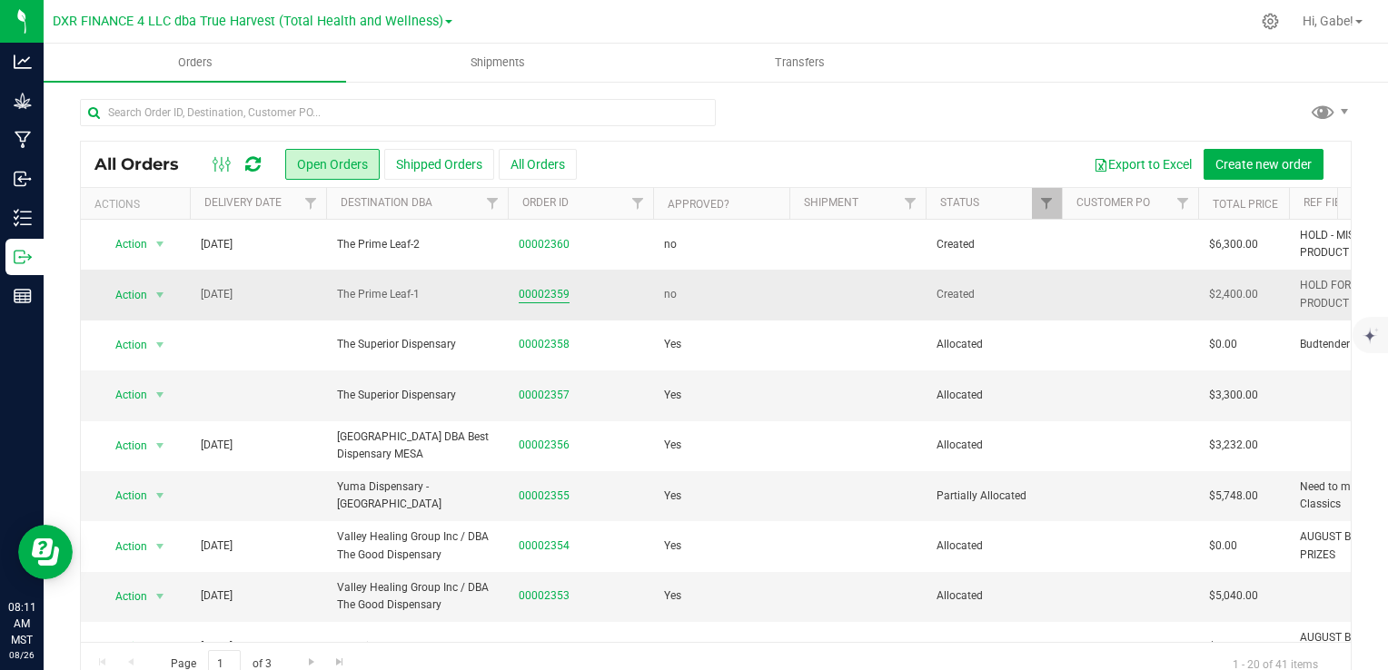
click at [554, 294] on link "00002359" at bounding box center [544, 294] width 51 height 17
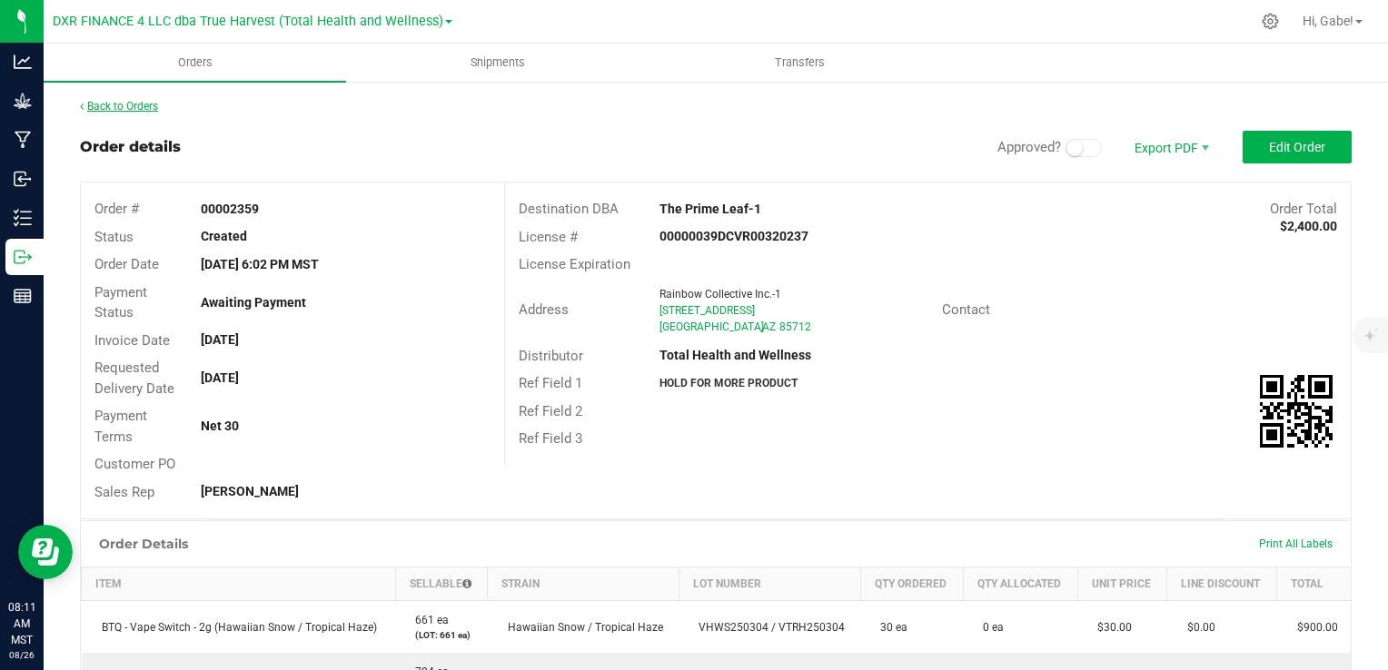
click at [132, 108] on link "Back to Orders" at bounding box center [119, 106] width 78 height 13
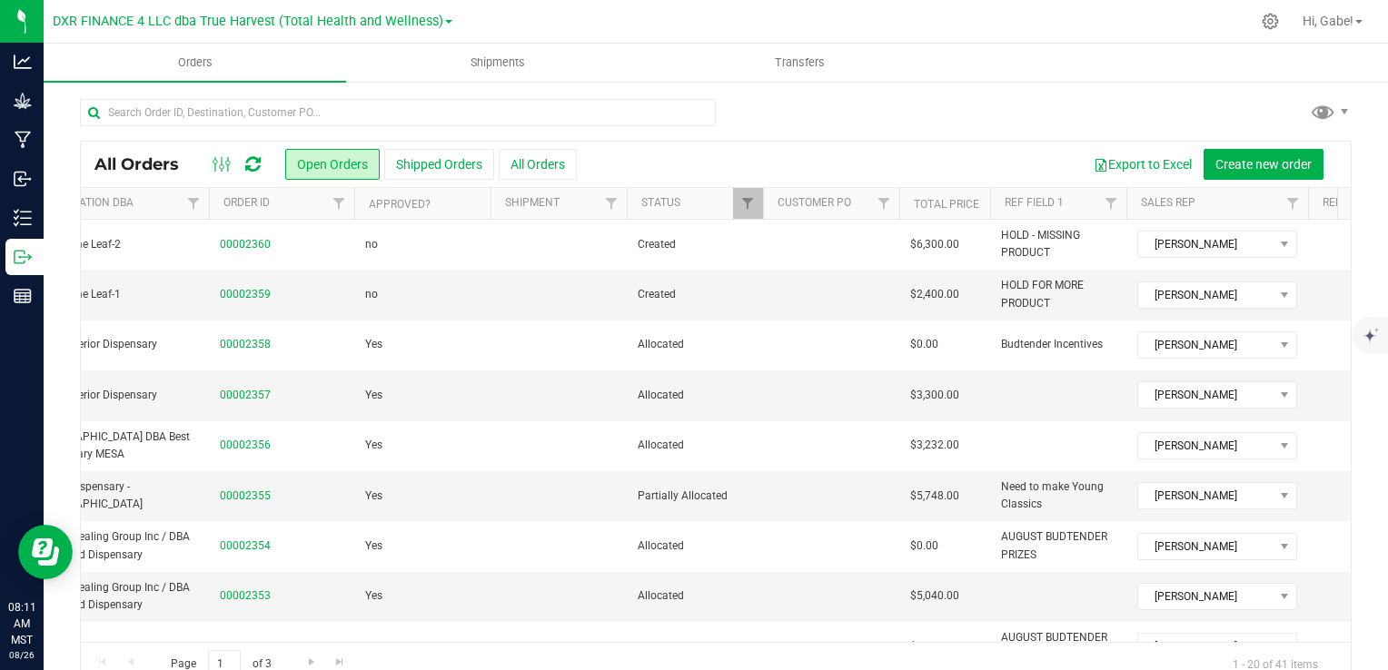
scroll to position [0, 312]
